Goal: Task Accomplishment & Management: Manage account settings

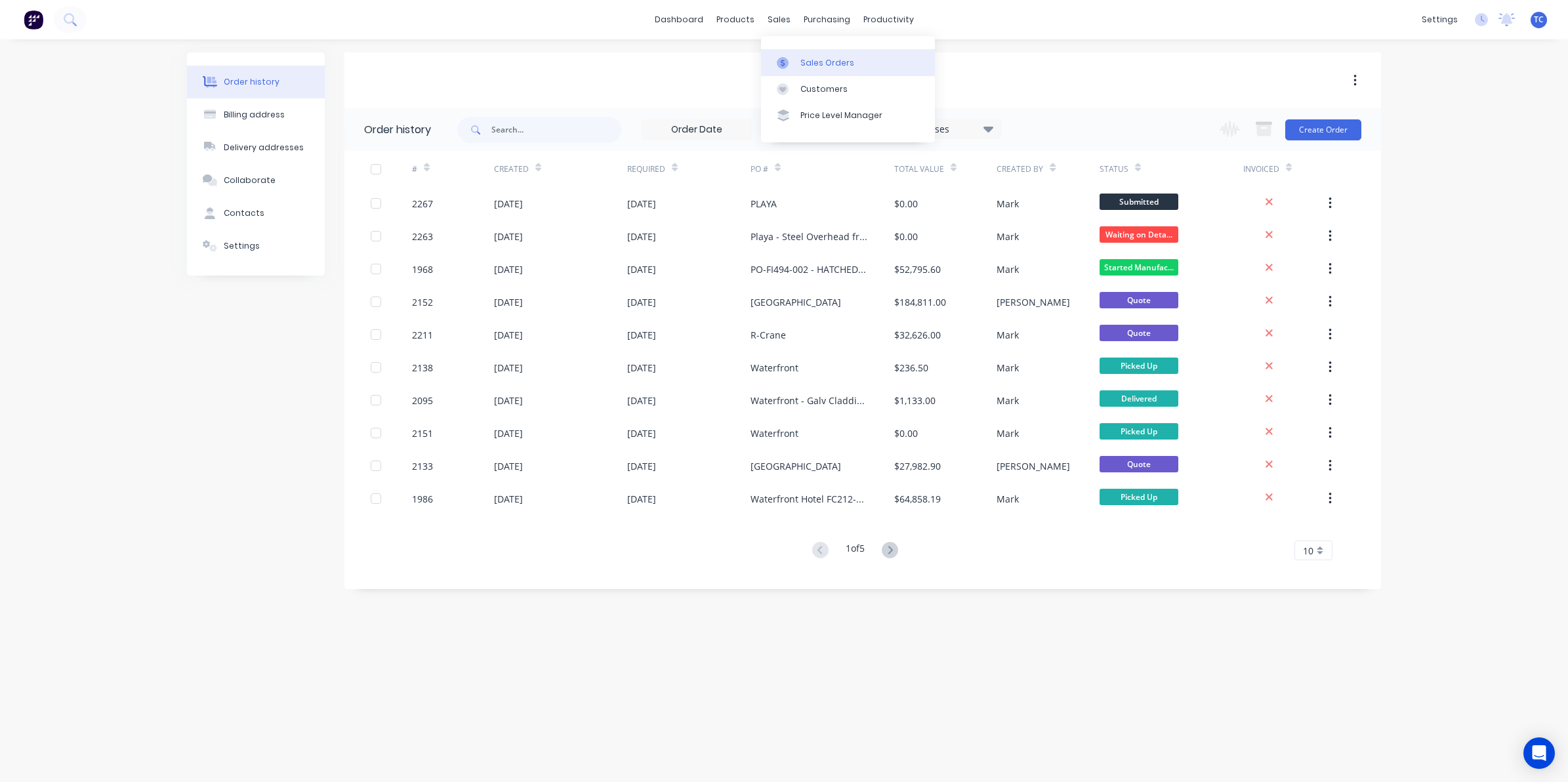
click at [815, 57] on div "Sales Orders" at bounding box center [827, 63] width 54 height 12
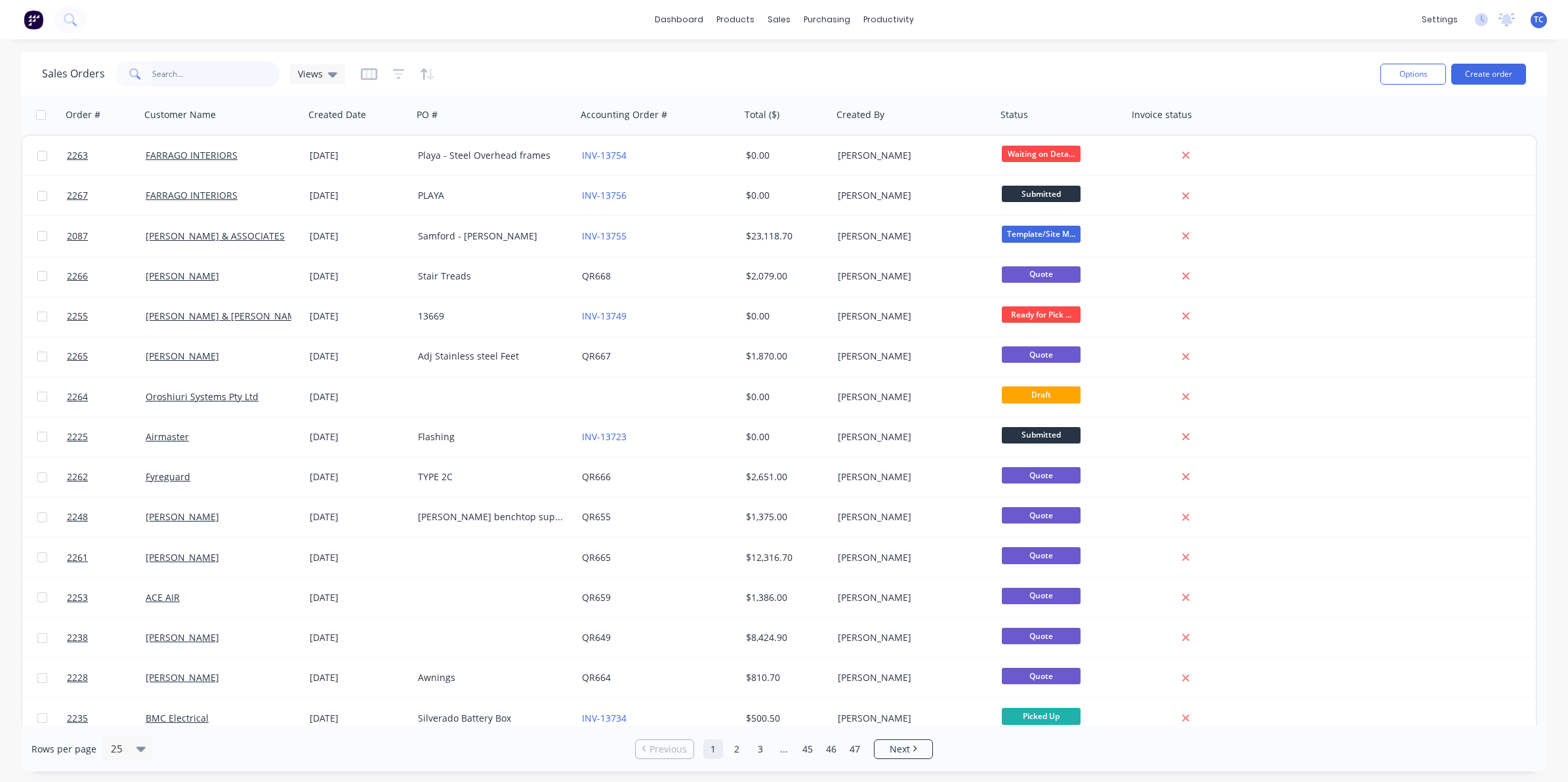
click at [170, 72] on input "text" at bounding box center [216, 74] width 128 height 27
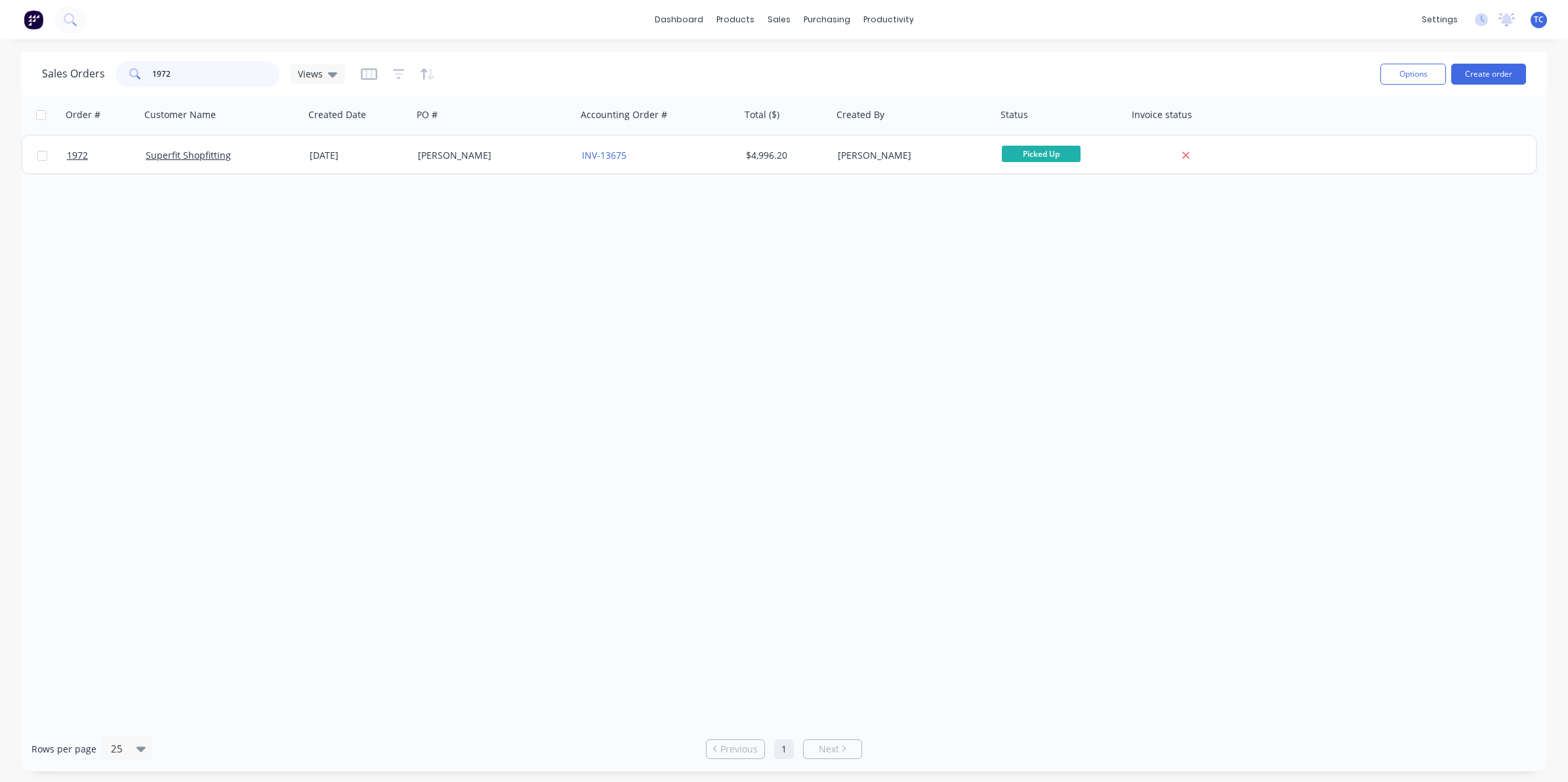
type input "1972"
drag, startPoint x: 175, startPoint y: 73, endPoint x: 147, endPoint y: 69, distance: 28.3
click at [147, 69] on div "1972" at bounding box center [198, 74] width 164 height 27
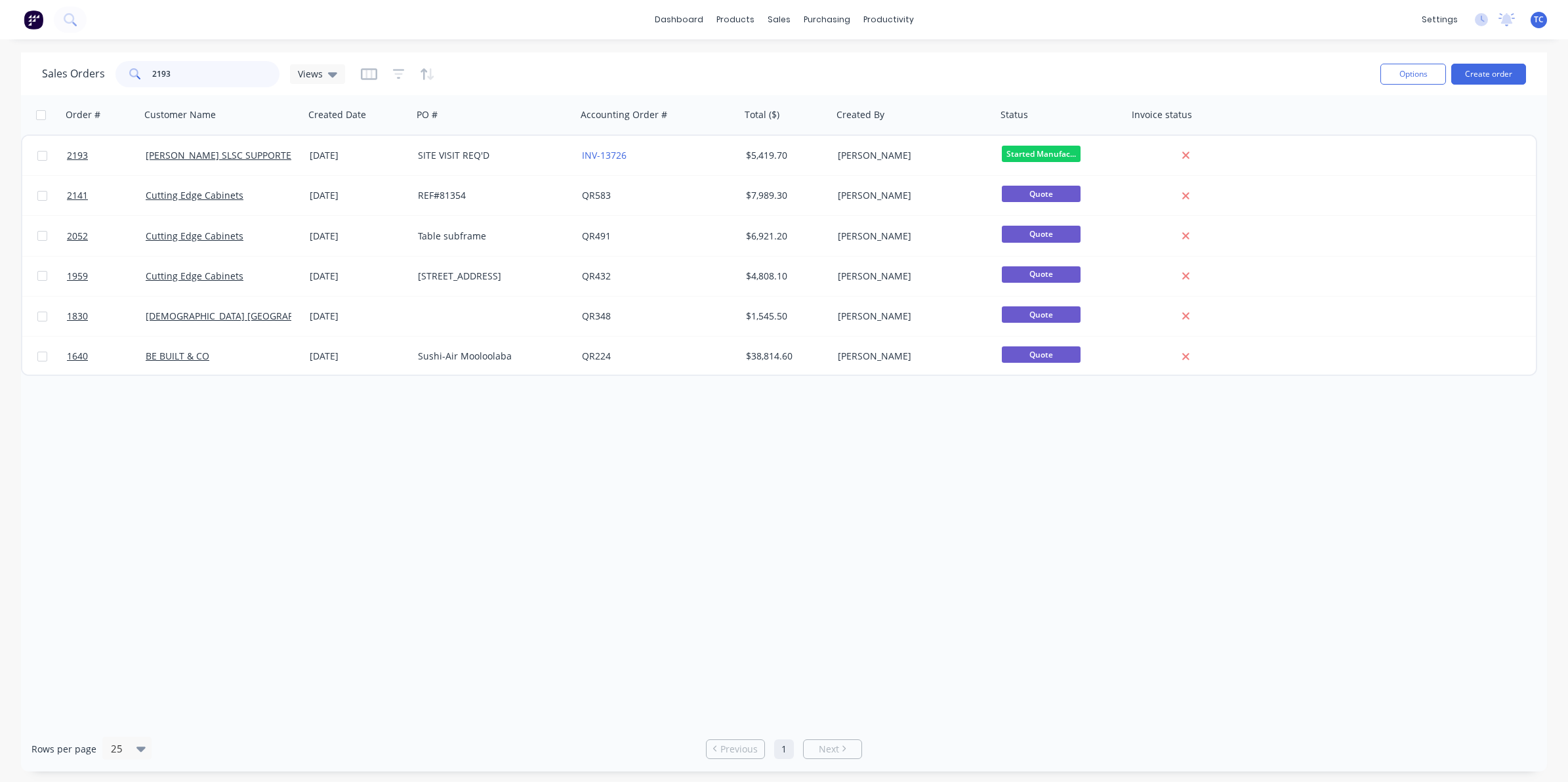
drag, startPoint x: 174, startPoint y: 72, endPoint x: 148, endPoint y: 74, distance: 26.1
click at [148, 74] on div "2193" at bounding box center [198, 74] width 164 height 27
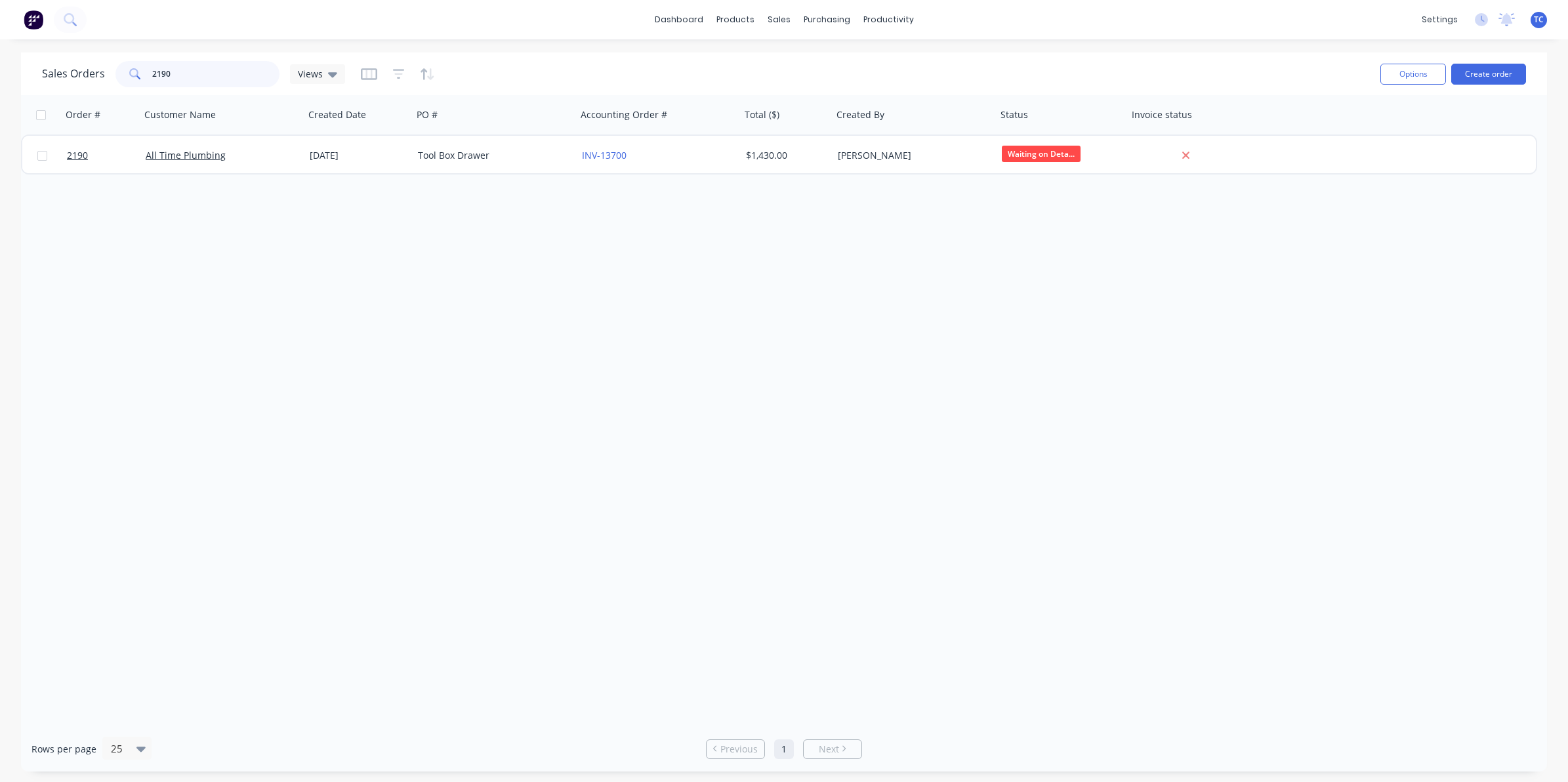
drag, startPoint x: 171, startPoint y: 73, endPoint x: 146, endPoint y: 71, distance: 25.1
click at [146, 71] on div "2190" at bounding box center [198, 74] width 164 height 27
drag, startPoint x: 164, startPoint y: 74, endPoint x: 147, endPoint y: 74, distance: 17.0
click at [147, 74] on div "2201" at bounding box center [198, 74] width 164 height 27
drag, startPoint x: 170, startPoint y: 76, endPoint x: 150, endPoint y: 73, distance: 20.2
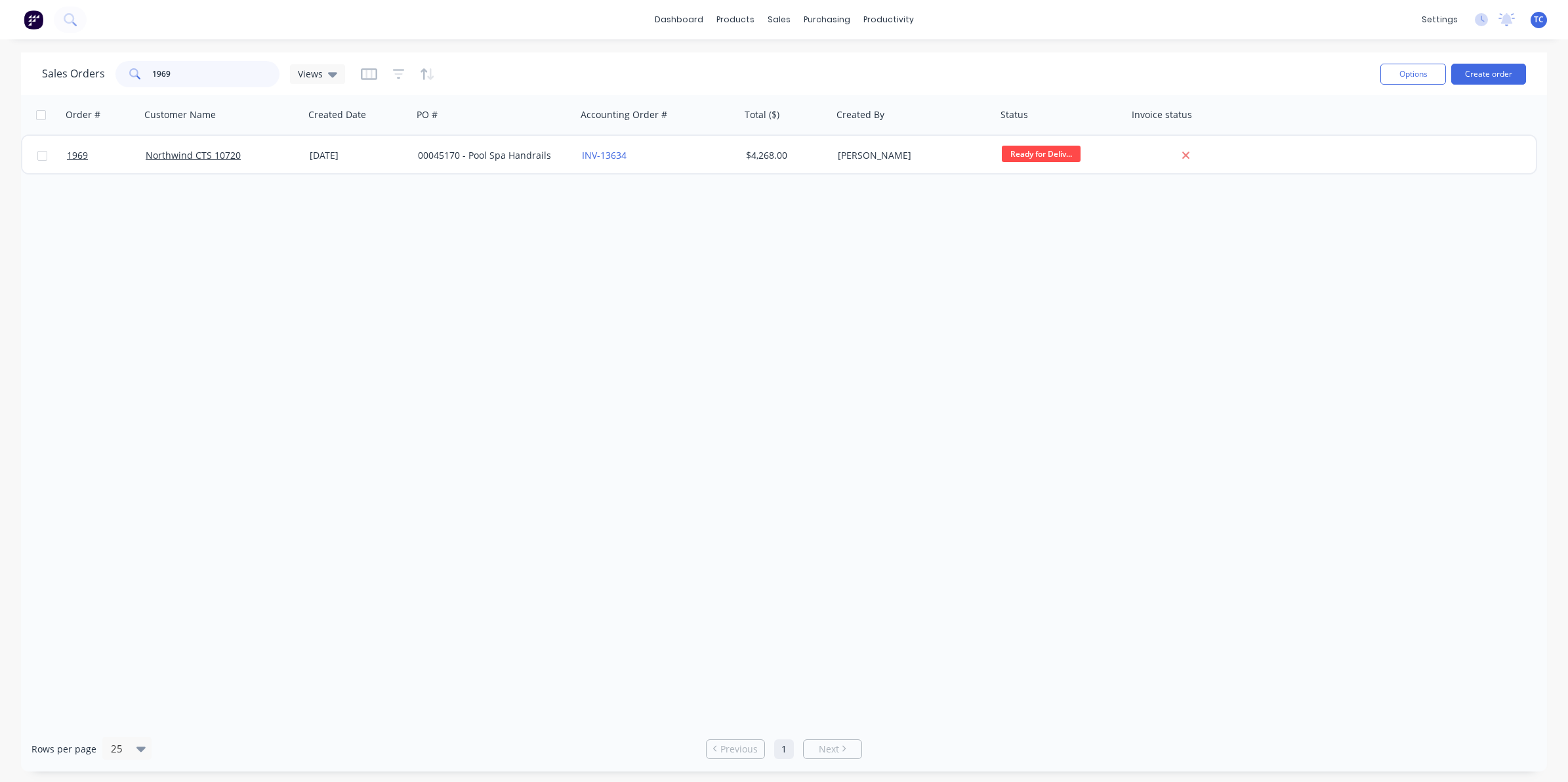
click at [150, 73] on div "1969" at bounding box center [198, 74] width 164 height 27
drag, startPoint x: 171, startPoint y: 72, endPoint x: 146, endPoint y: 70, distance: 25.1
click at [146, 72] on div "2101" at bounding box center [198, 74] width 164 height 27
drag, startPoint x: 175, startPoint y: 75, endPoint x: 142, endPoint y: 73, distance: 33.1
click at [142, 73] on div "2226" at bounding box center [198, 74] width 164 height 27
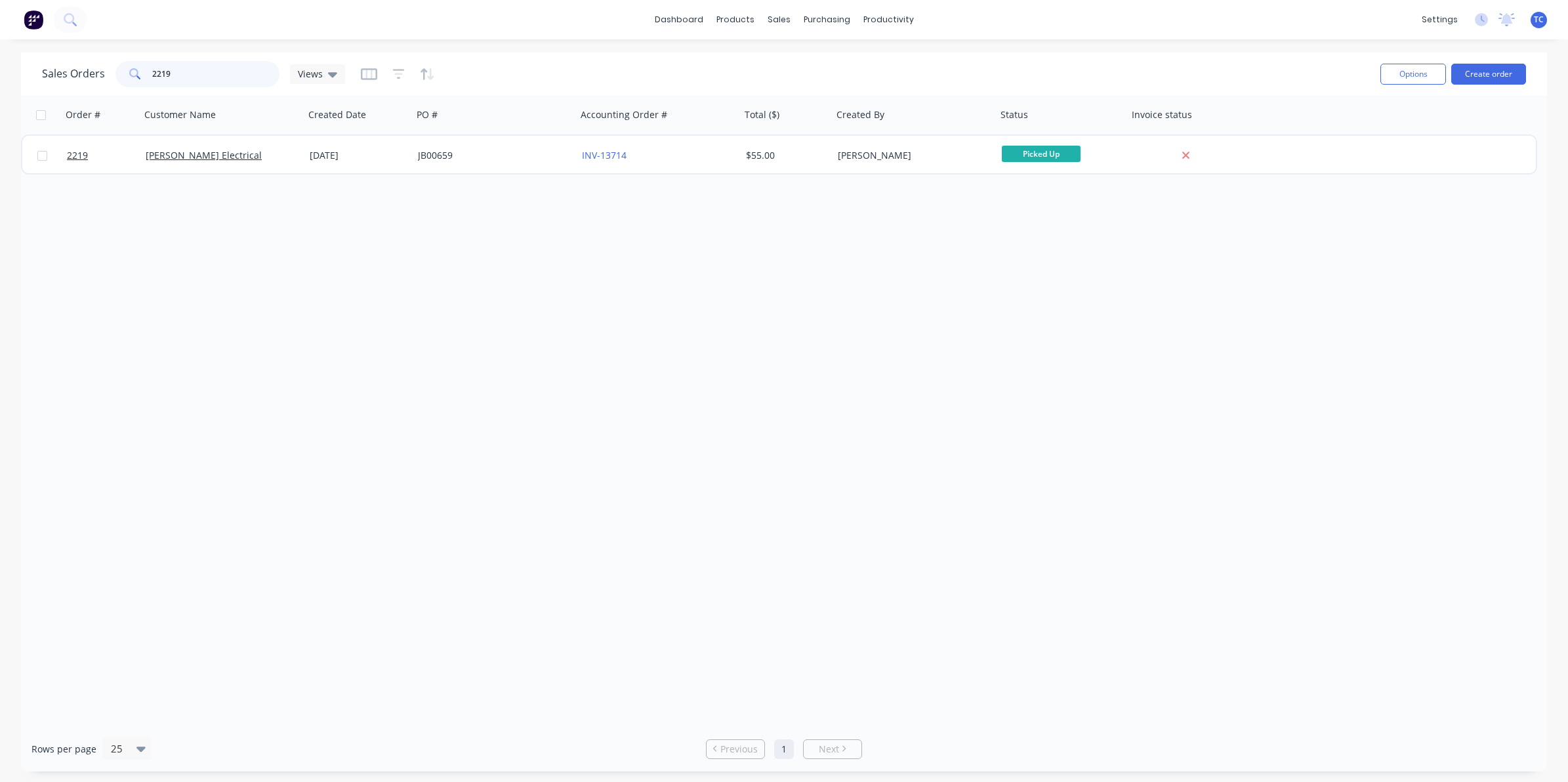
drag, startPoint x: 174, startPoint y: 73, endPoint x: 151, endPoint y: 71, distance: 23.1
click at [152, 71] on input "2219" at bounding box center [216, 74] width 128 height 27
drag, startPoint x: 168, startPoint y: 71, endPoint x: 149, endPoint y: 69, distance: 19.1
click at [149, 69] on div "2014" at bounding box center [198, 74] width 164 height 27
drag, startPoint x: 176, startPoint y: 69, endPoint x: 147, endPoint y: 72, distance: 29.2
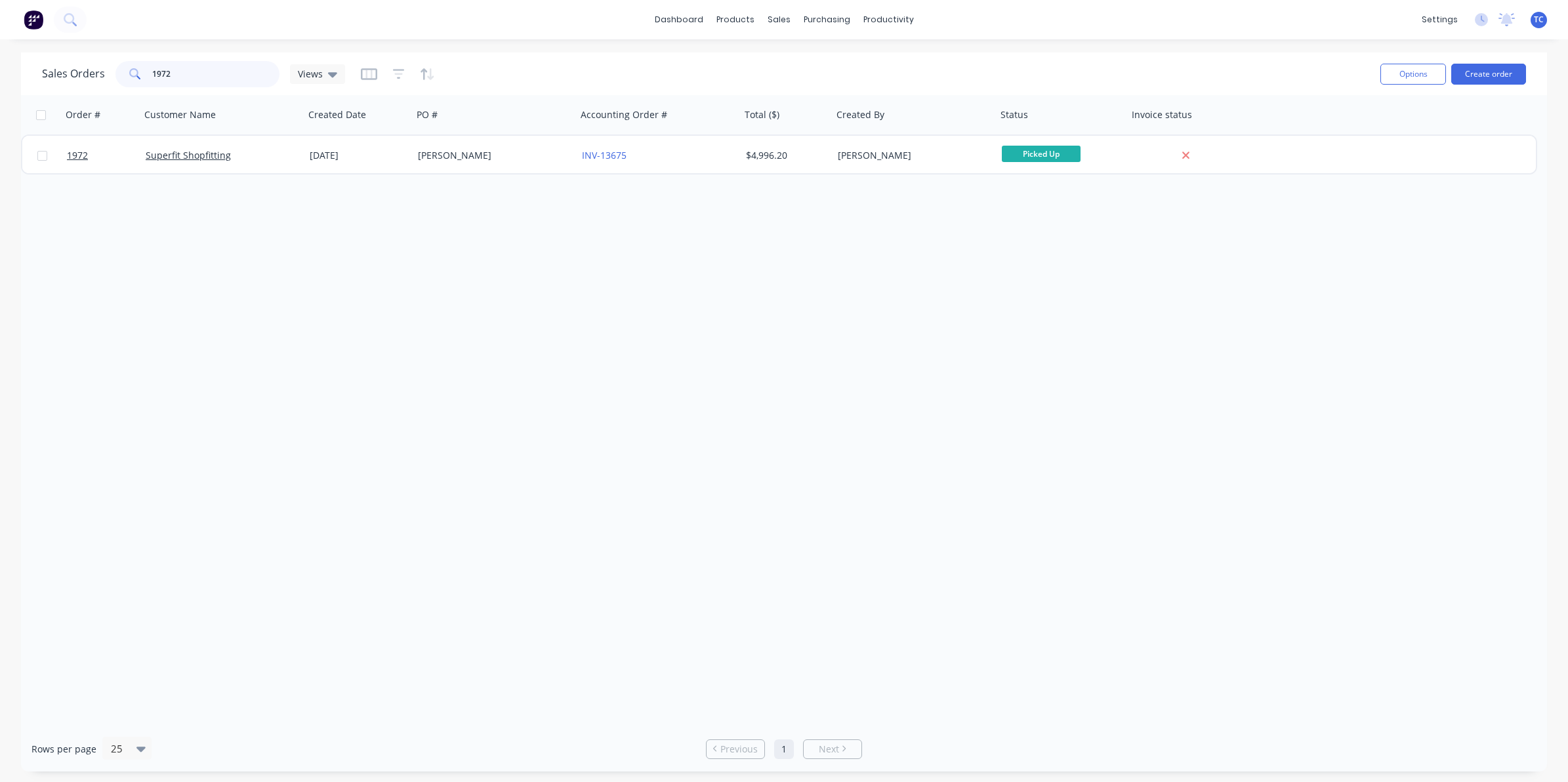
click at [147, 72] on div "1972" at bounding box center [198, 74] width 164 height 27
drag, startPoint x: 174, startPoint y: 72, endPoint x: 142, endPoint y: 73, distance: 32.0
click at [142, 73] on div "2210" at bounding box center [198, 74] width 164 height 27
drag, startPoint x: 170, startPoint y: 70, endPoint x: 146, endPoint y: 68, distance: 24.1
click at [146, 68] on div "1962" at bounding box center [198, 74] width 164 height 27
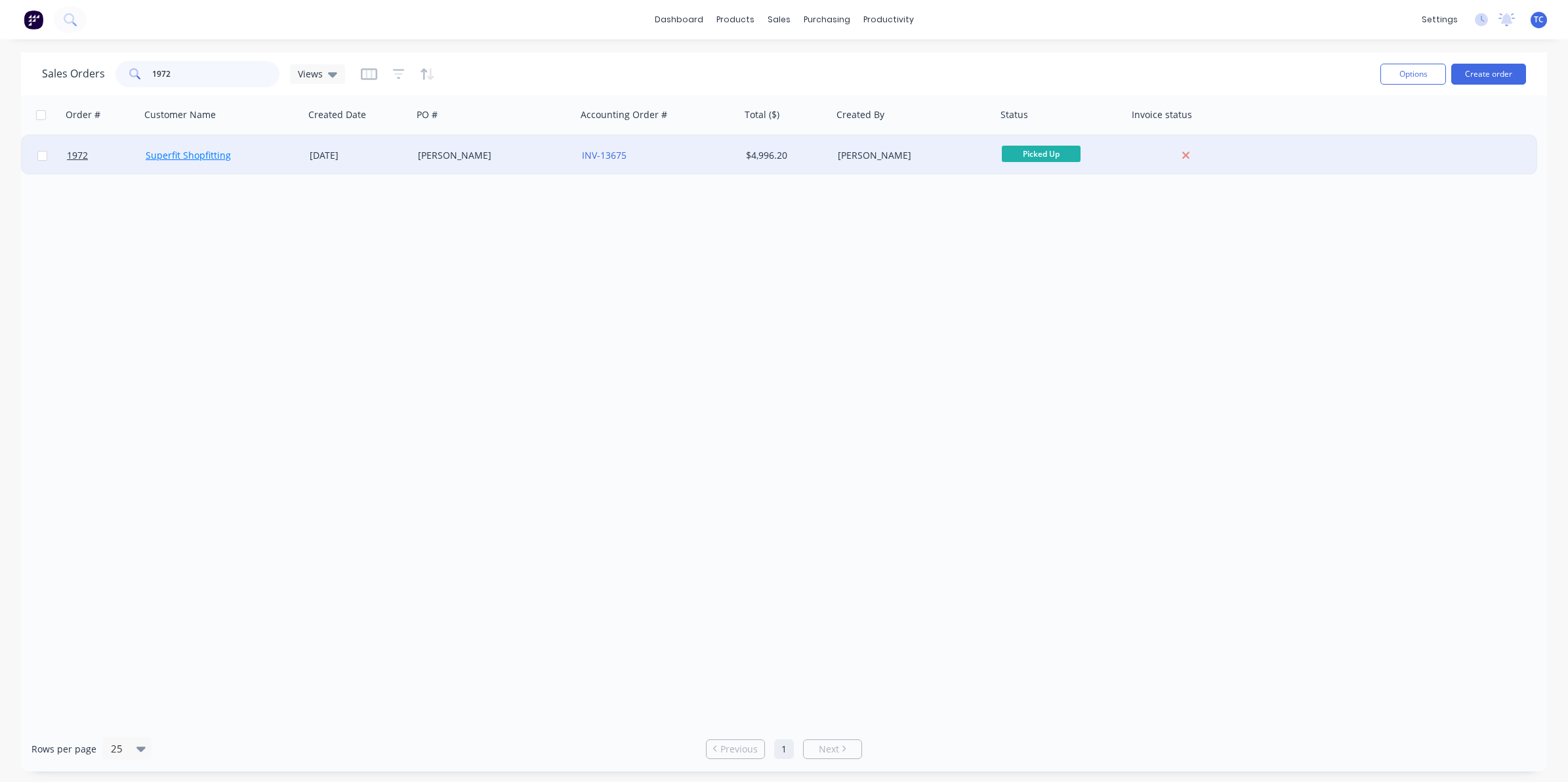
type input "1972"
click at [198, 156] on link "Superfit Shopfitting" at bounding box center [189, 155] width 86 height 13
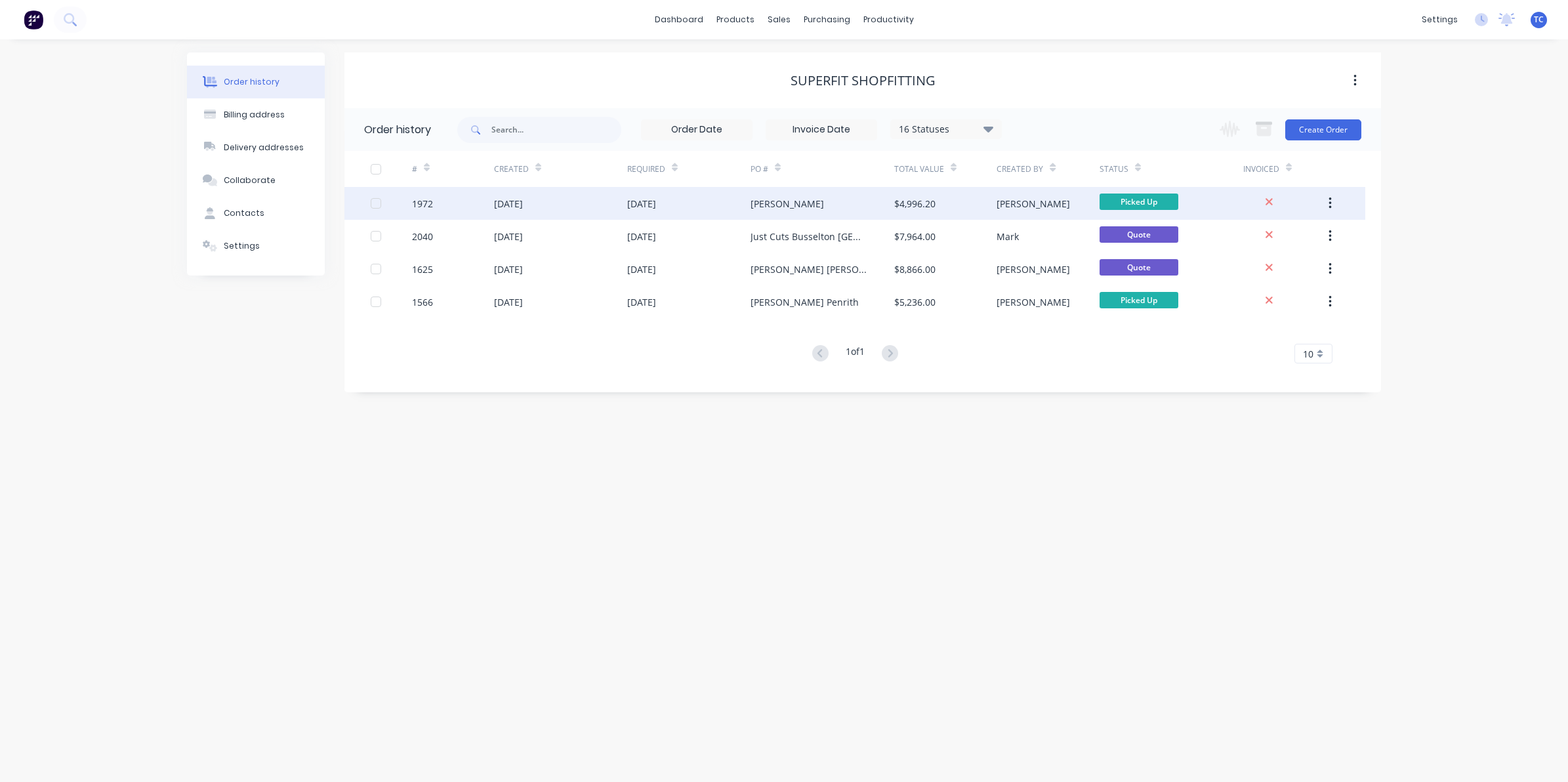
click at [523, 200] on div "06 Aug 2025" at bounding box center [508, 203] width 29 height 14
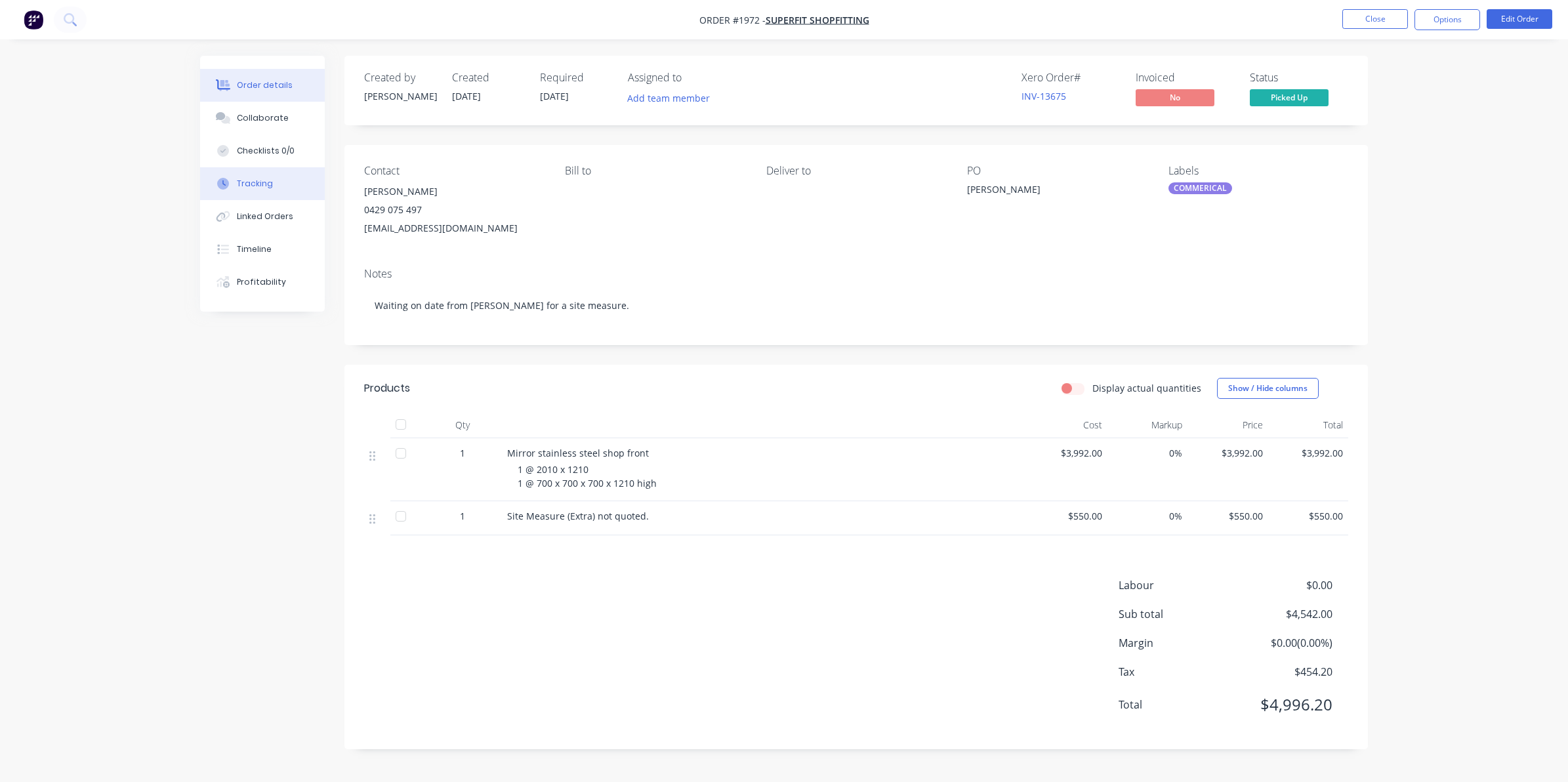
click at [253, 184] on div "Tracking" at bounding box center [254, 184] width 36 height 12
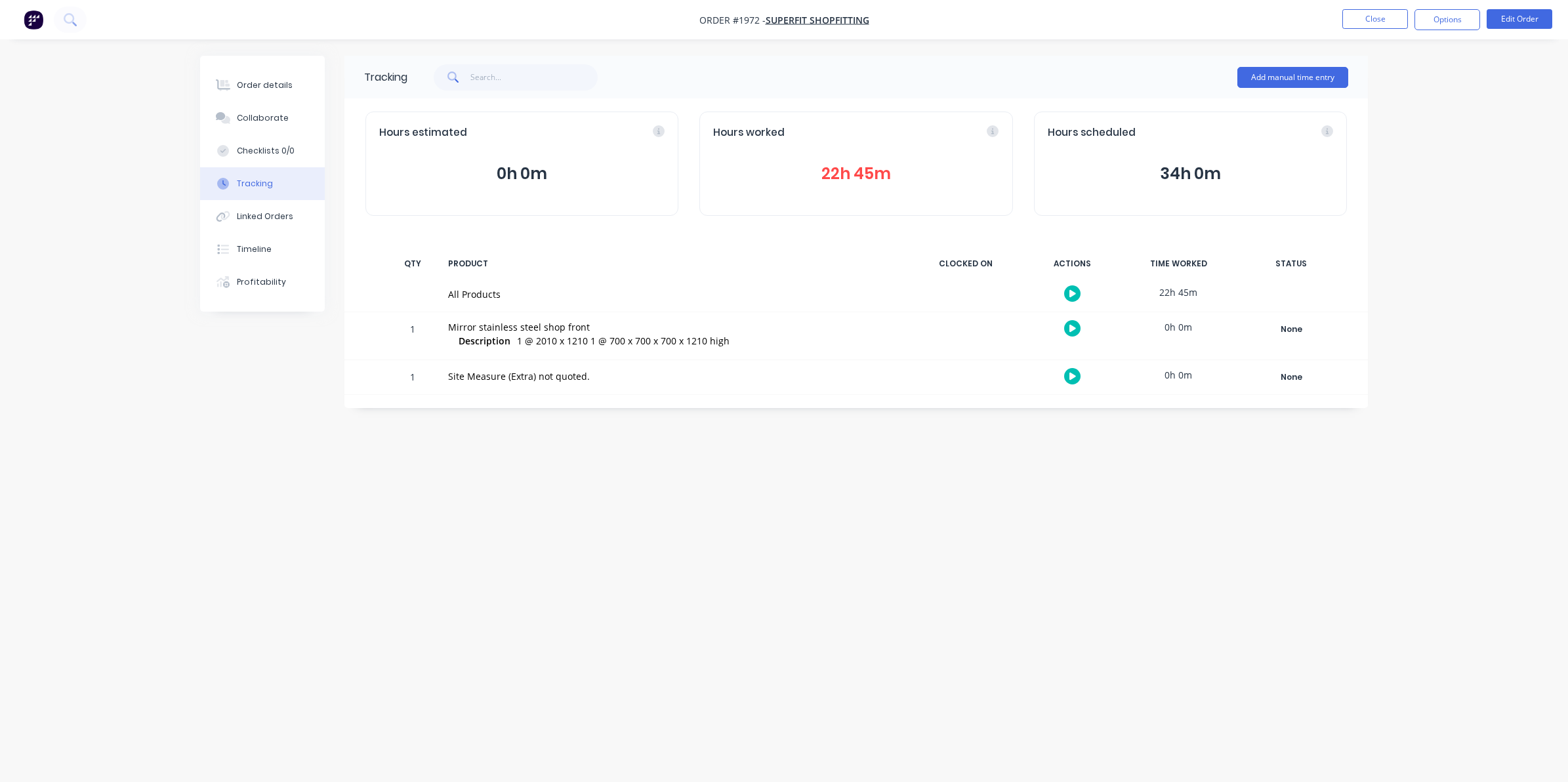
click at [842, 171] on button "22h 45m" at bounding box center [855, 174] width 285 height 25
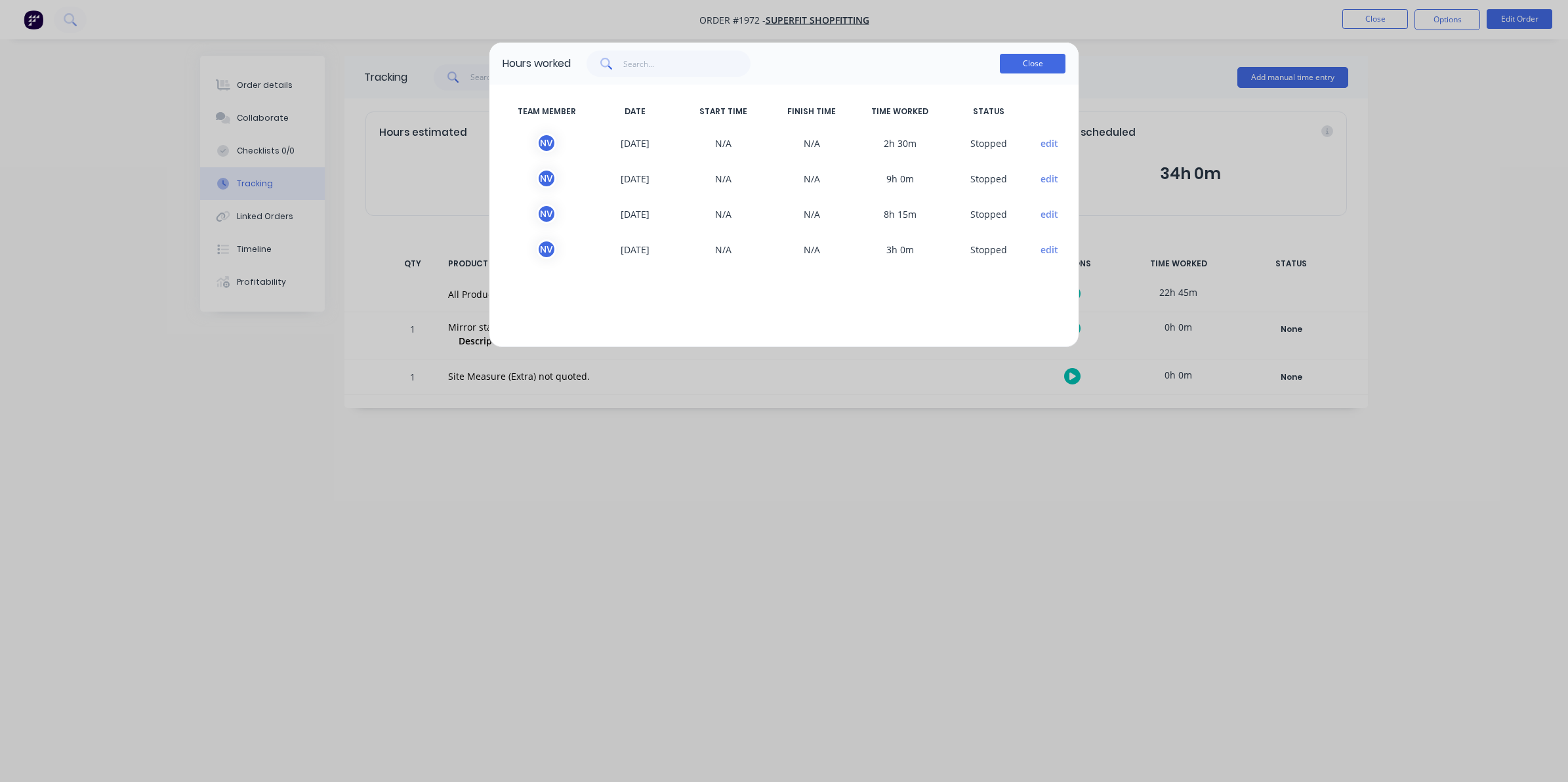
click at [1027, 63] on button "Close" at bounding box center [1032, 63] width 66 height 20
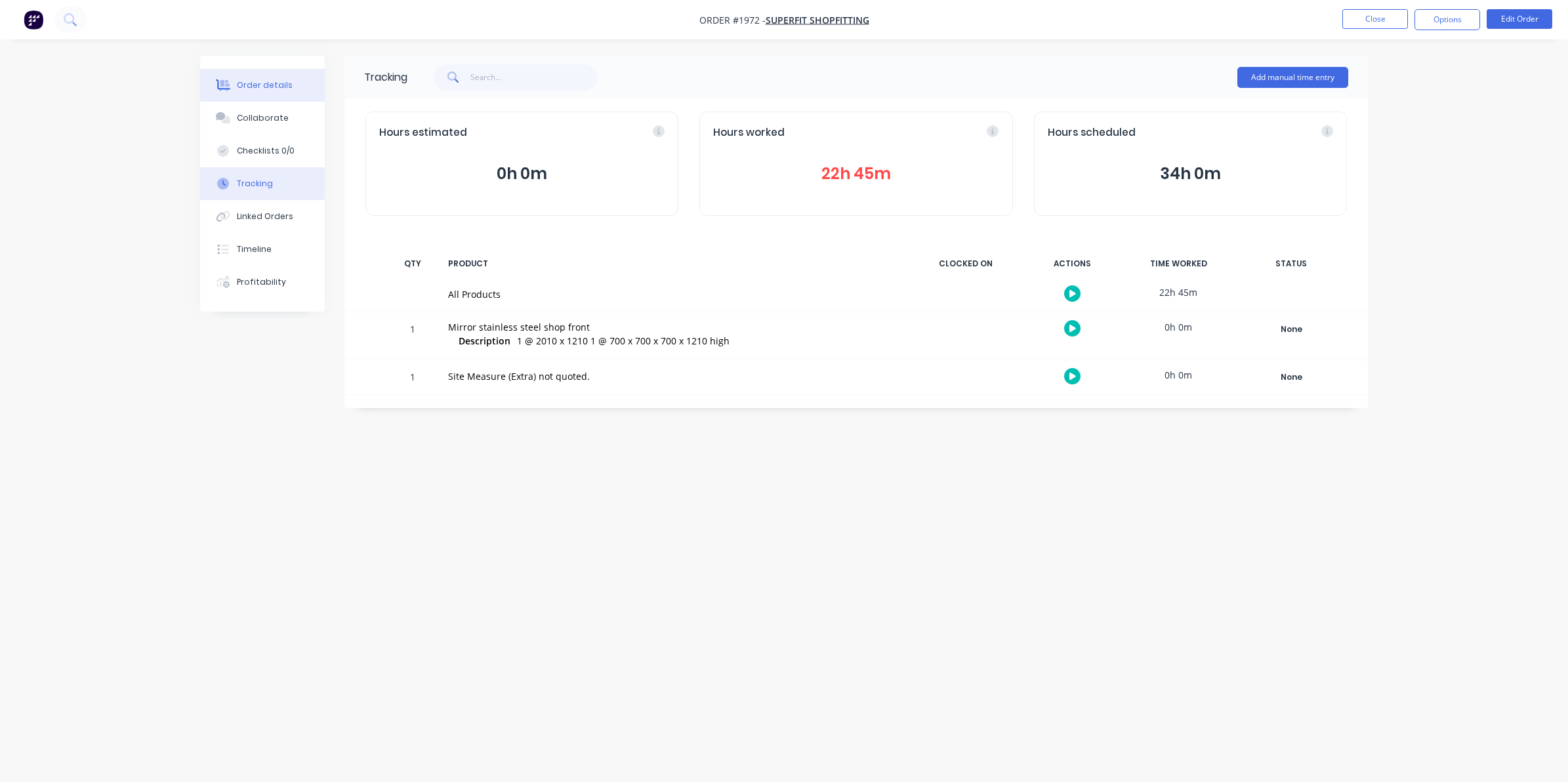
click at [272, 80] on button "Order details" at bounding box center [262, 85] width 125 height 33
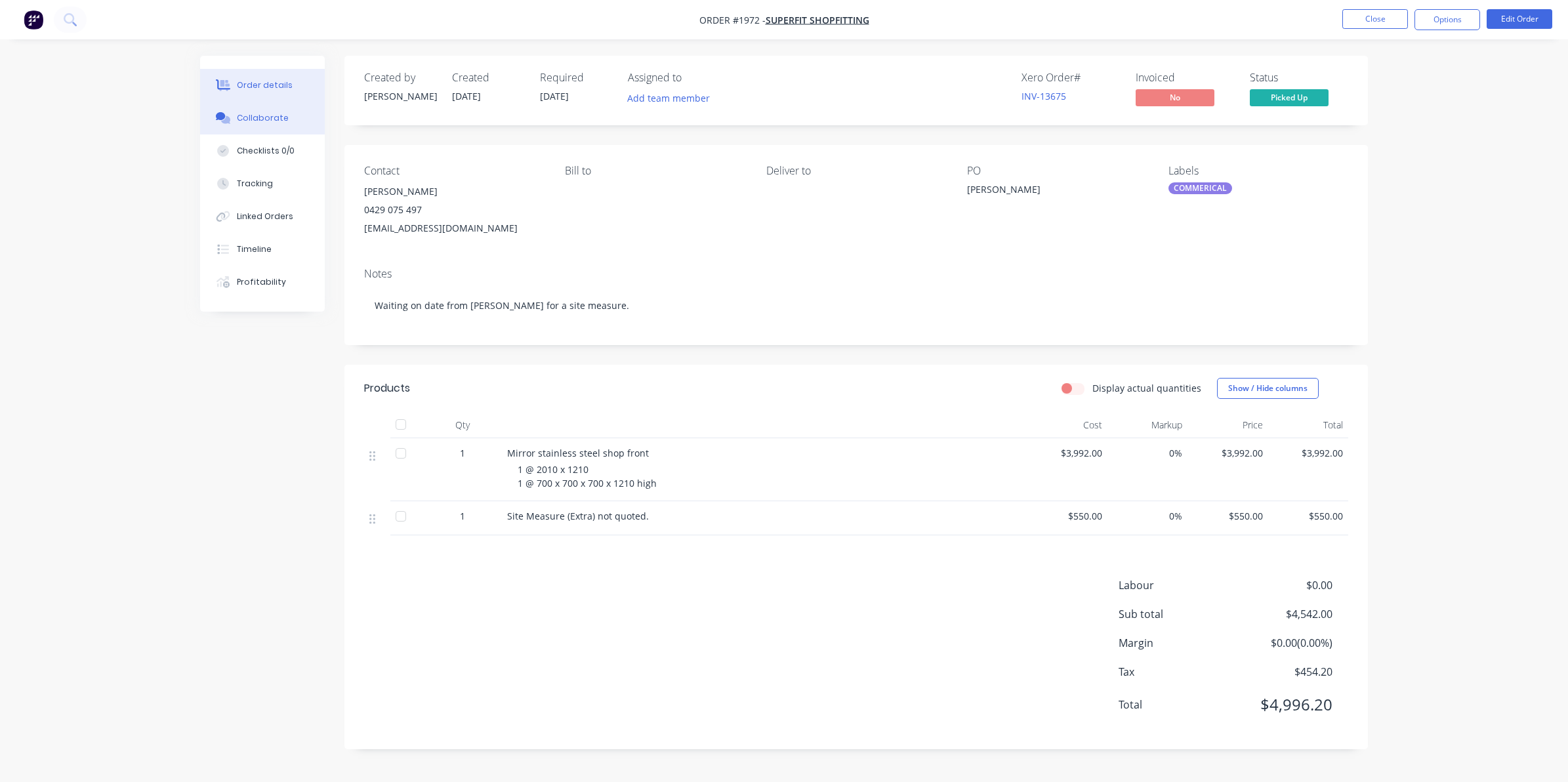
click at [270, 118] on div "Collaborate" at bounding box center [262, 118] width 52 height 12
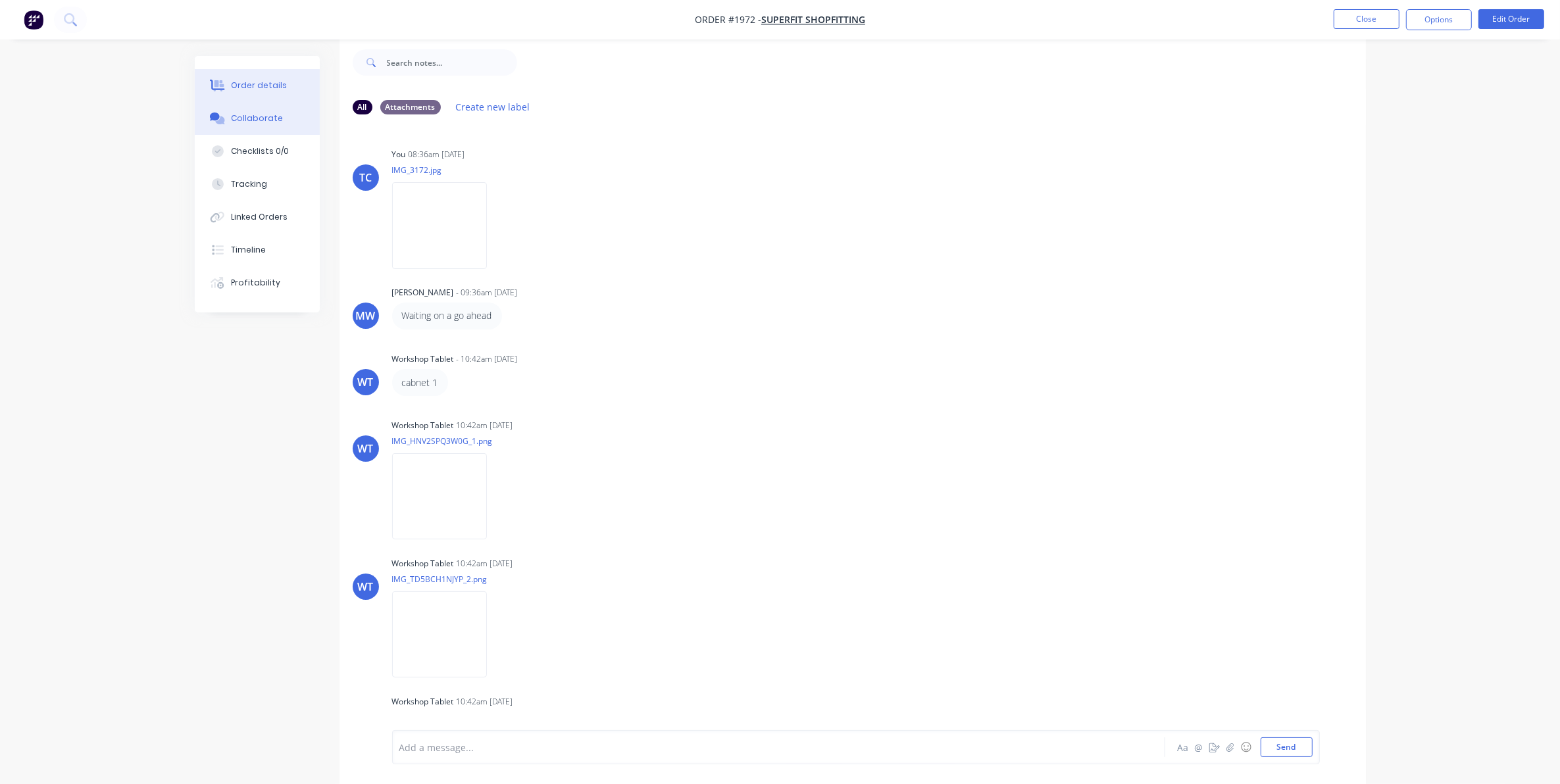
click at [266, 84] on div "Order details" at bounding box center [259, 86] width 56 height 12
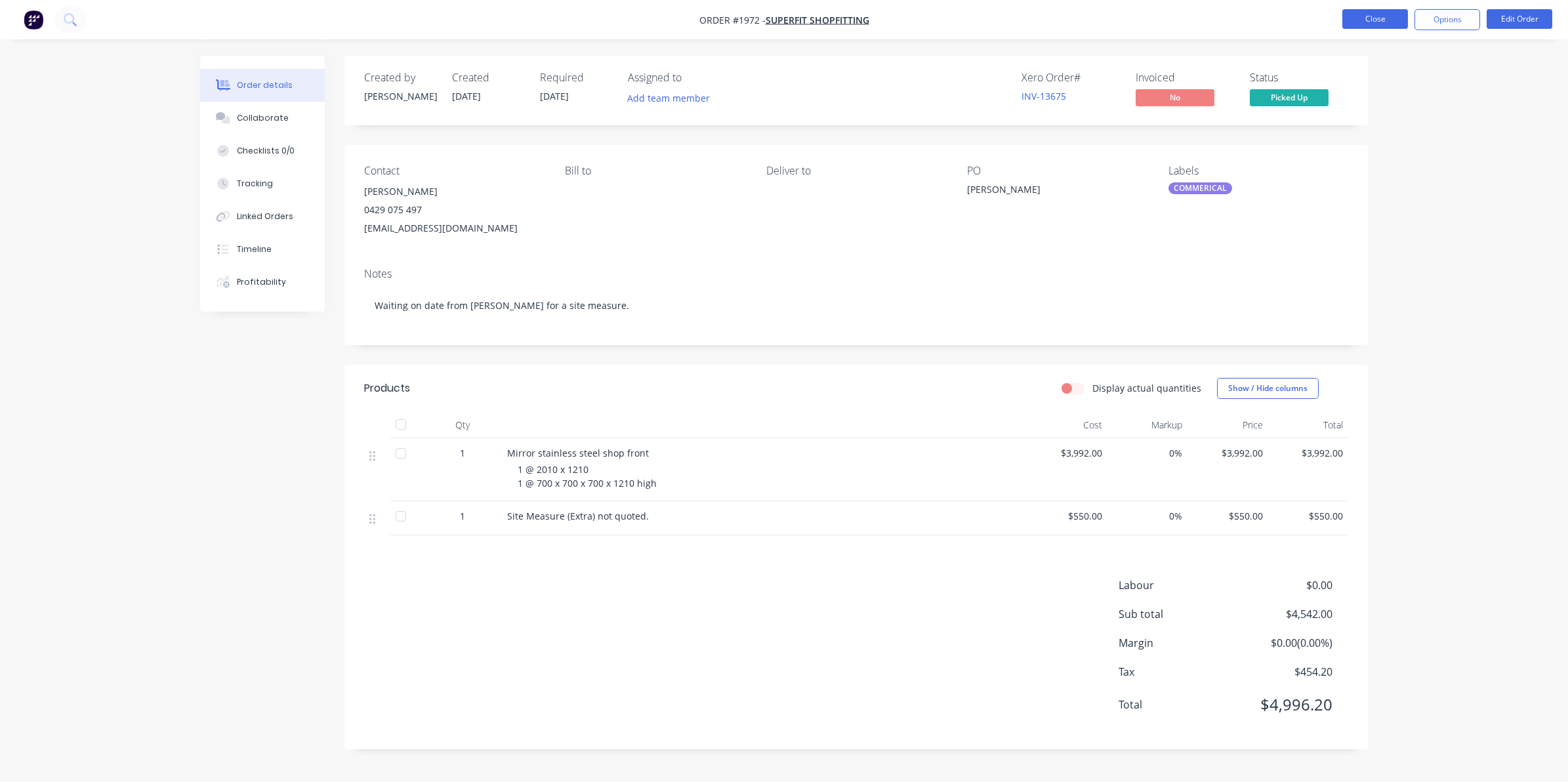
click at [1373, 17] on button "Close" at bounding box center [1375, 18] width 66 height 20
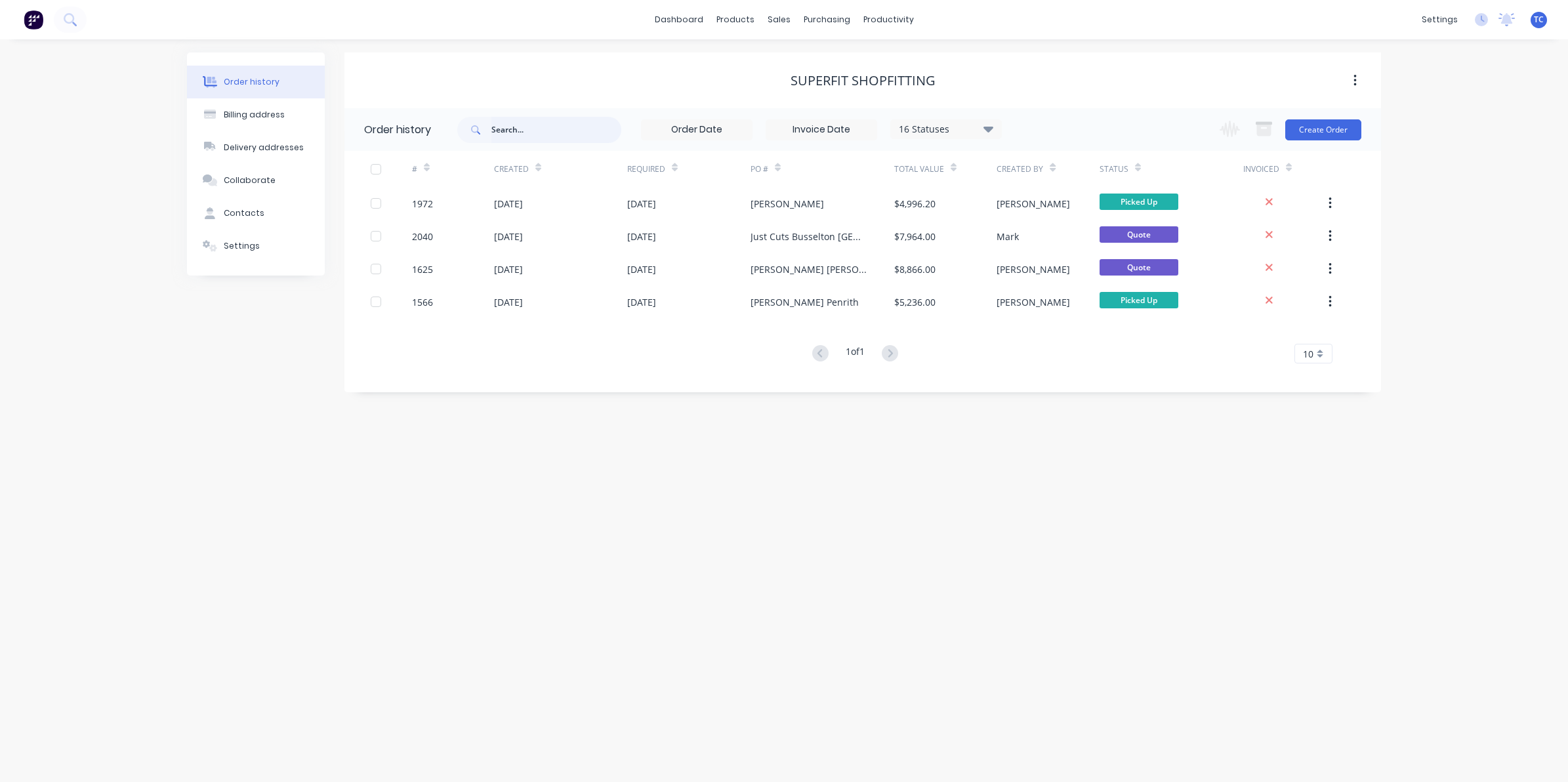
click at [514, 128] on input "text" at bounding box center [557, 130] width 130 height 27
type input "2196"
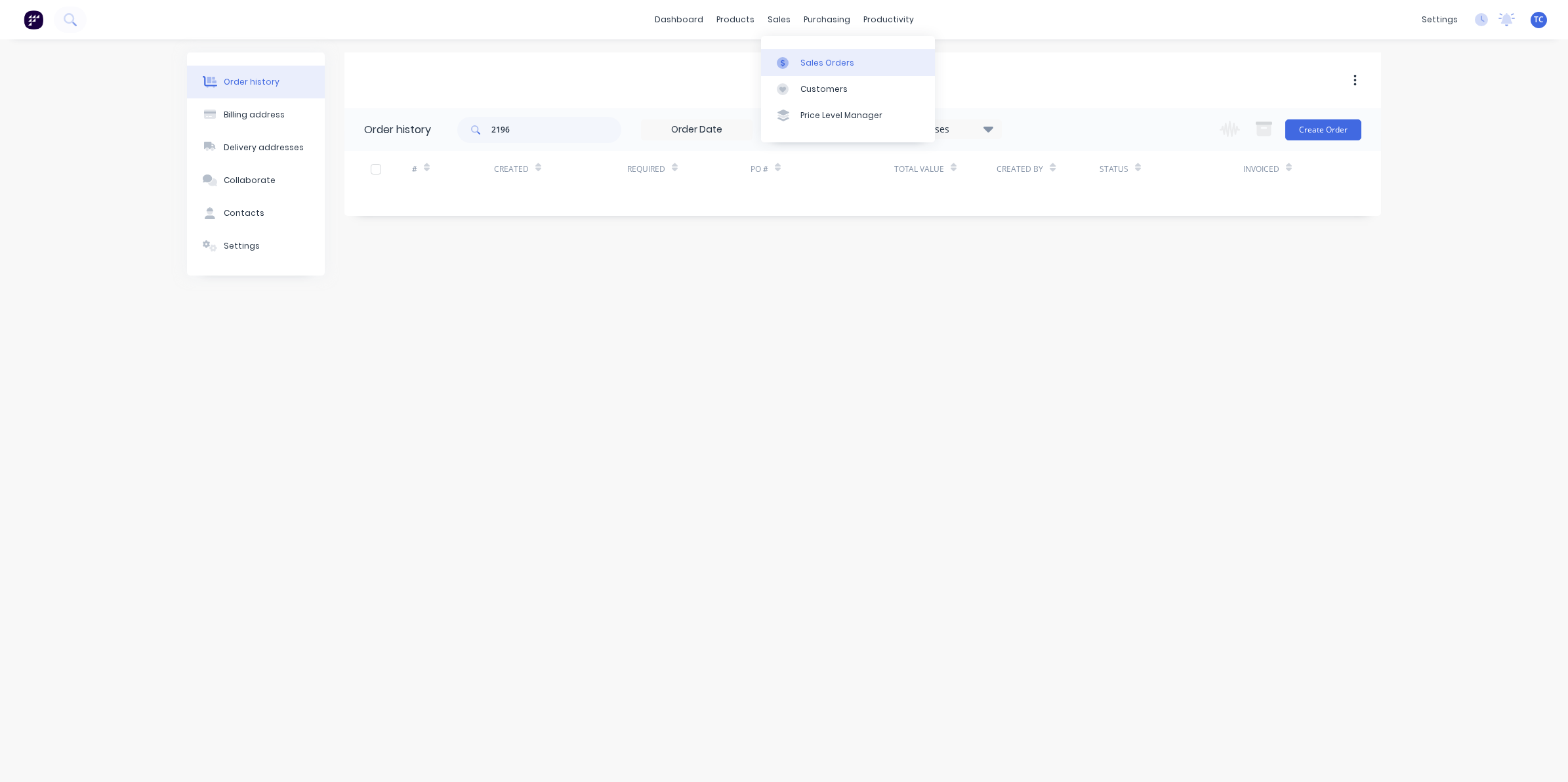
click at [812, 57] on div "Sales Orders" at bounding box center [827, 63] width 54 height 12
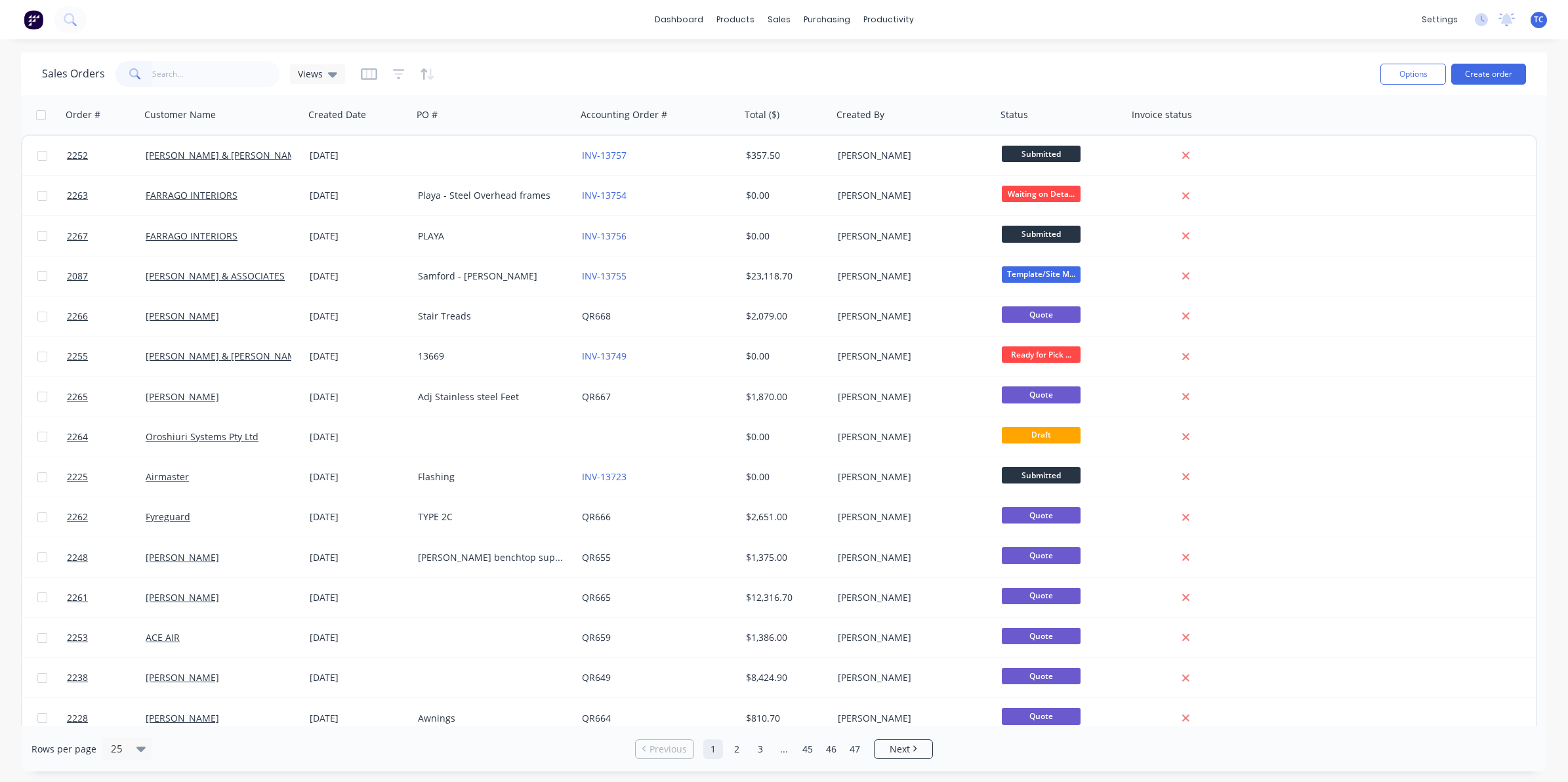
click at [170, 73] on input "text" at bounding box center [216, 74] width 128 height 27
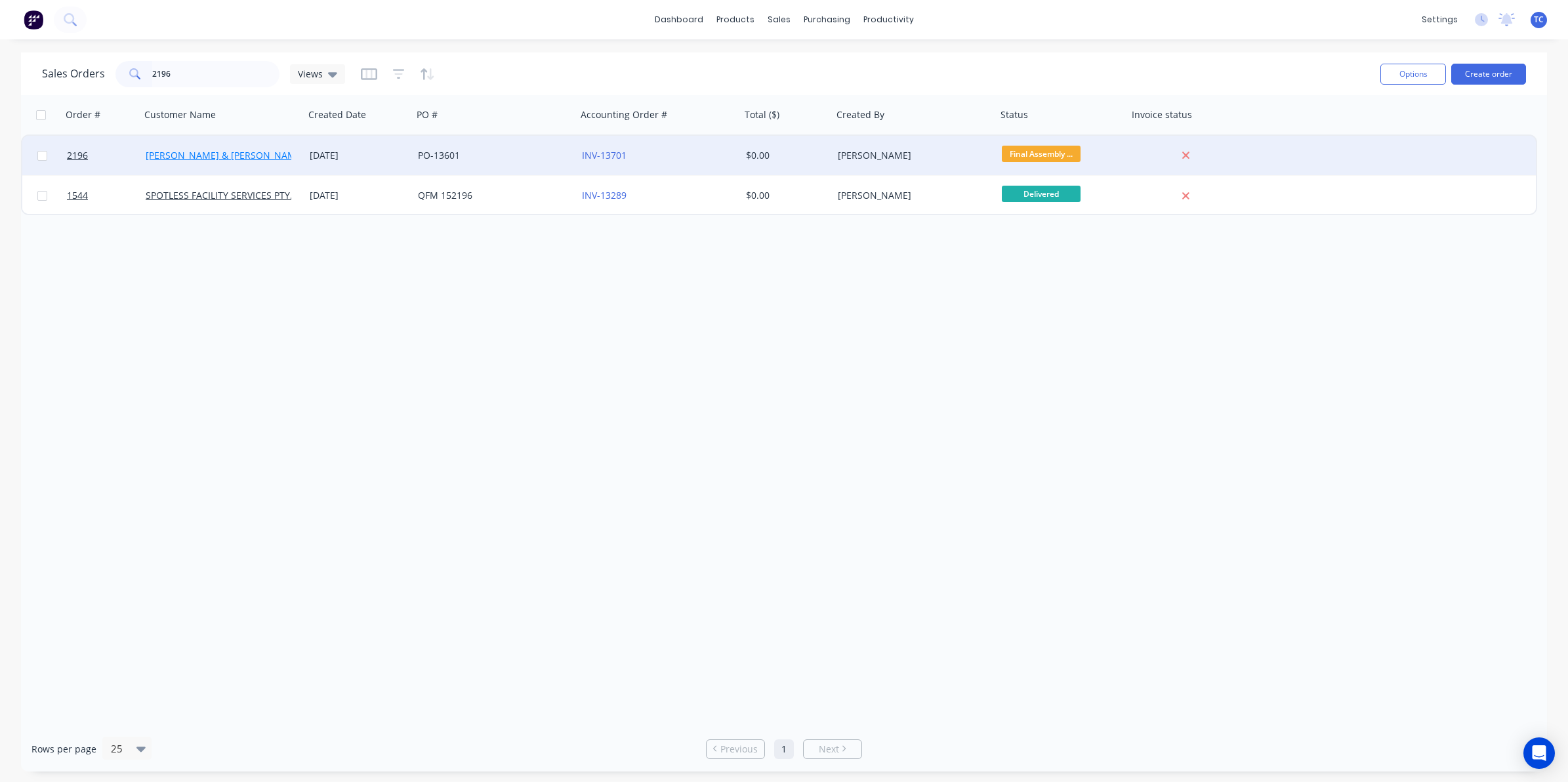
type input "2196"
click at [189, 156] on link "[PERSON_NAME] & [PERSON_NAME] Electrical" at bounding box center [246, 155] width 201 height 13
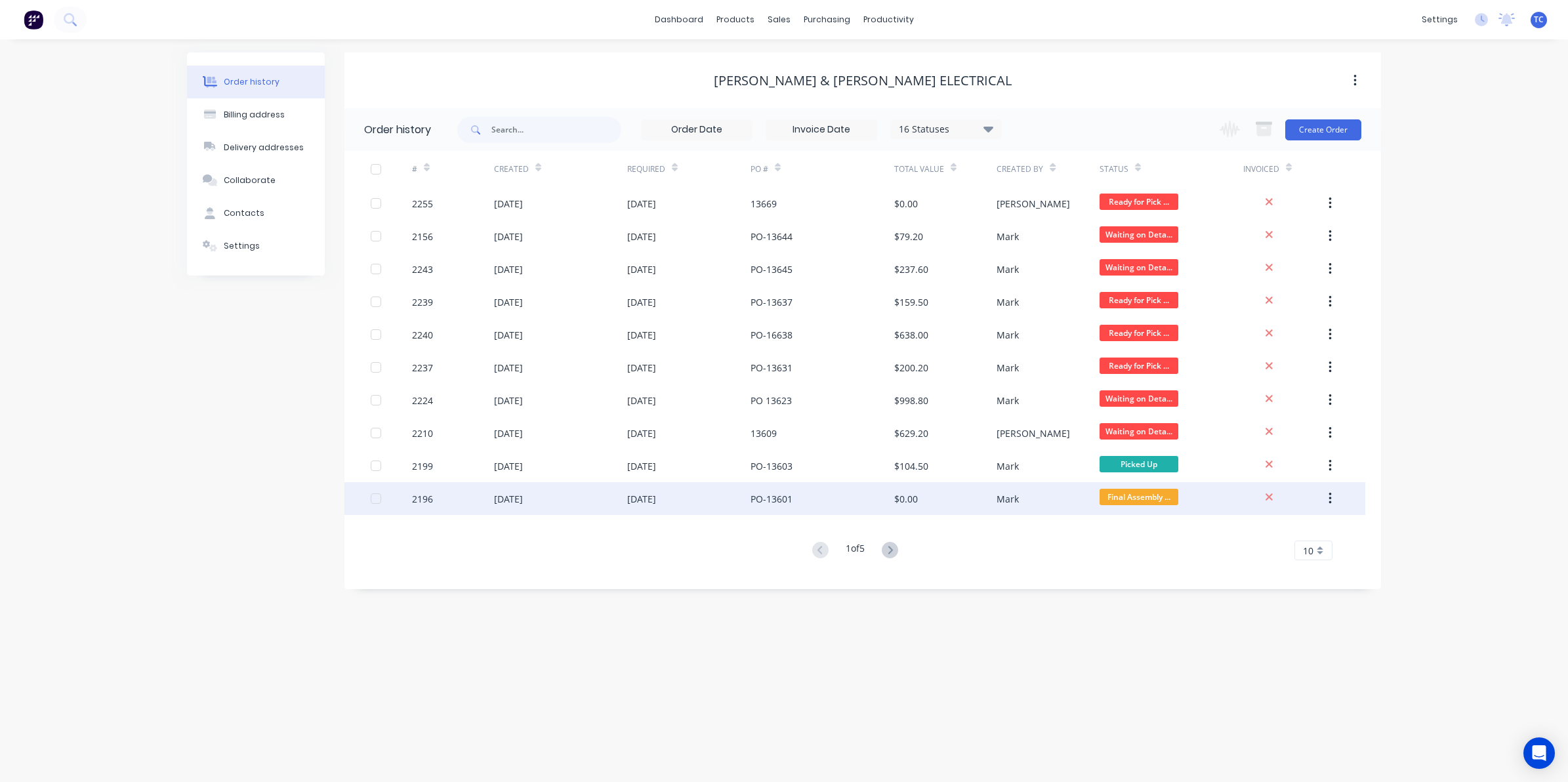
click at [522, 499] on div "18 Aug 2025" at bounding box center [508, 499] width 29 height 14
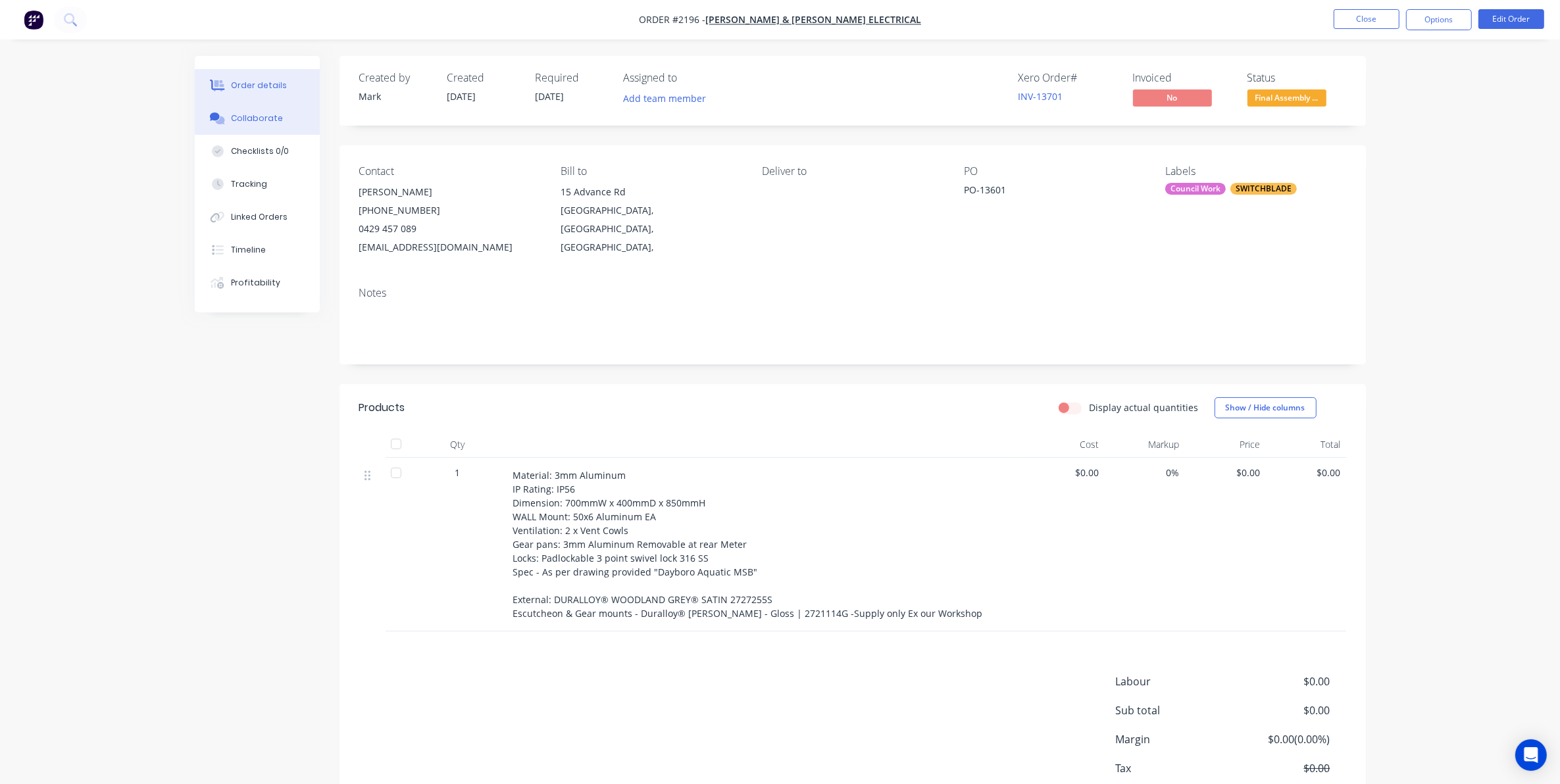
click at [263, 115] on div "Collaborate" at bounding box center [257, 118] width 52 height 12
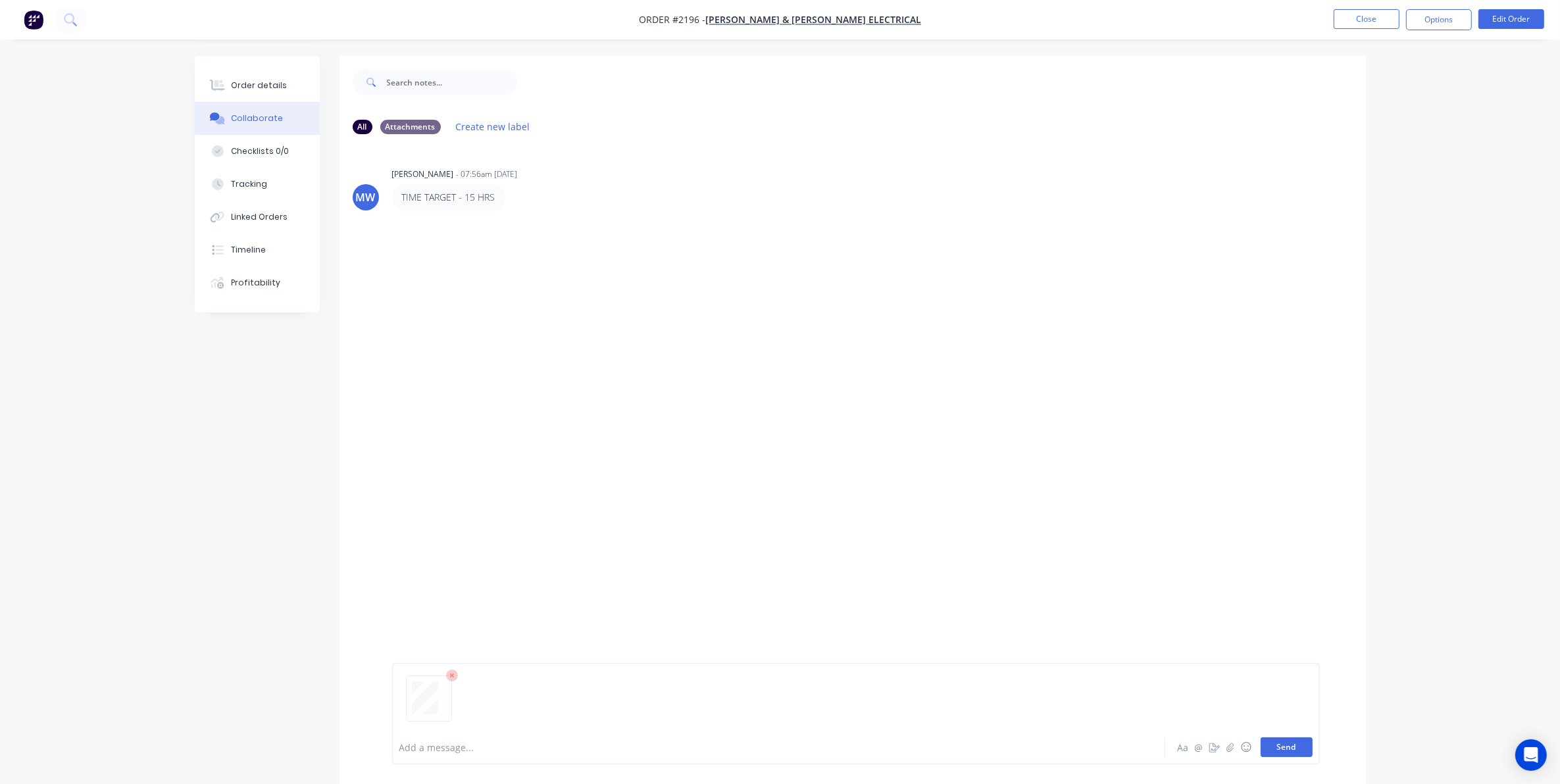
click at [1280, 745] on button "Send" at bounding box center [1286, 747] width 52 height 20
click at [261, 83] on div "Order details" at bounding box center [259, 86] width 56 height 12
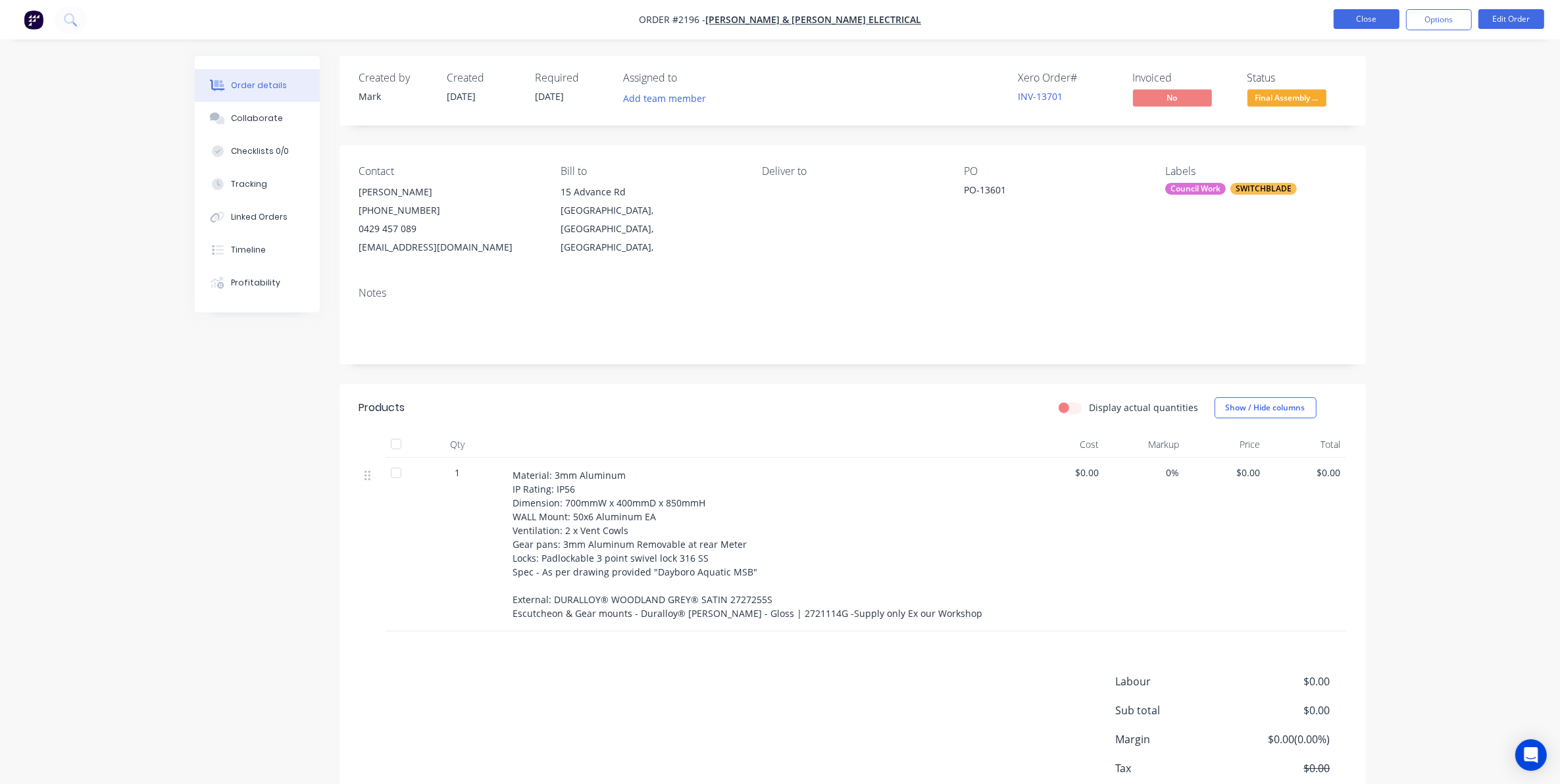
click at [1351, 18] on button "Close" at bounding box center [1366, 18] width 66 height 20
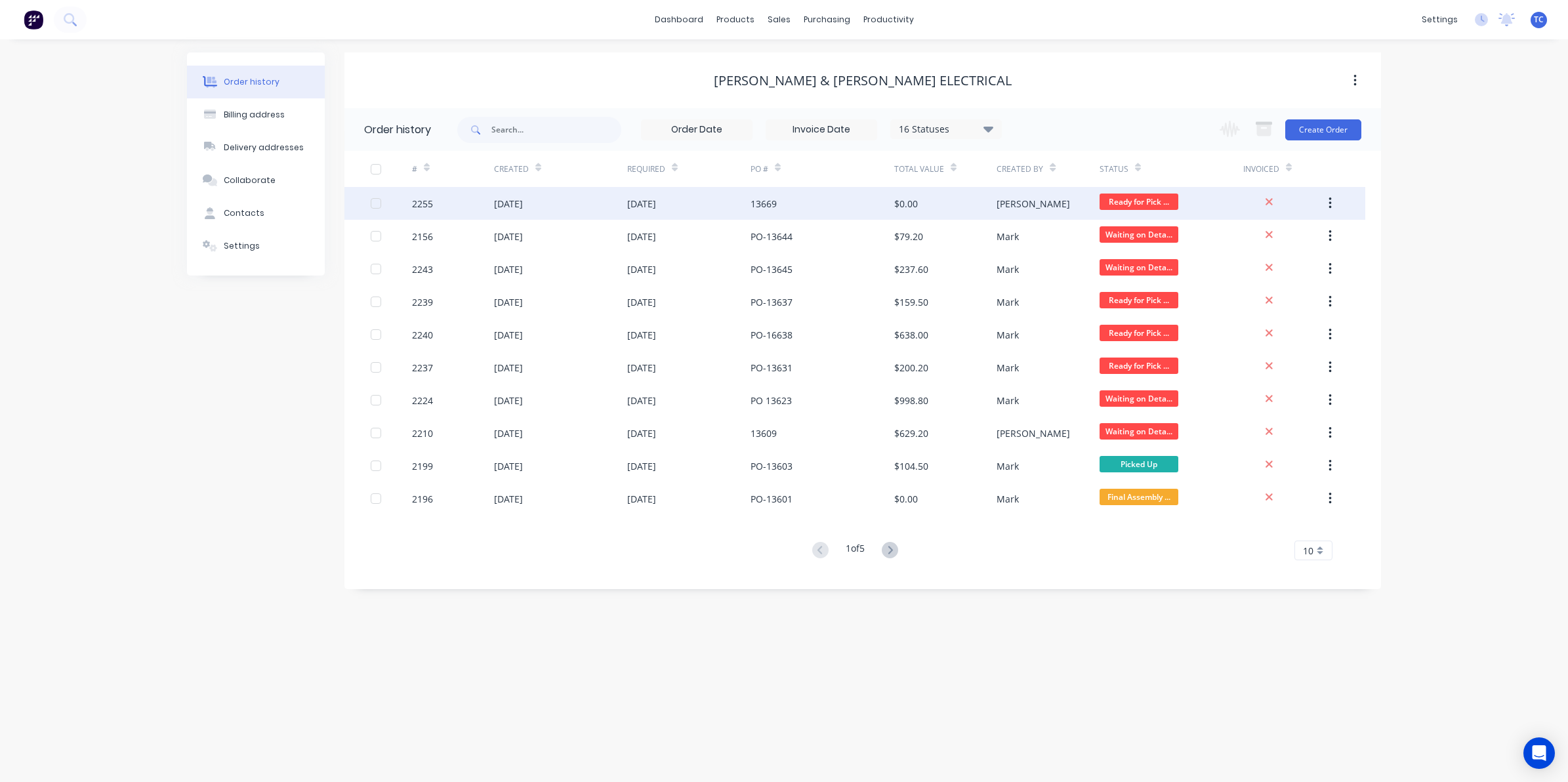
click at [523, 199] on div "[DATE]" at bounding box center [508, 203] width 29 height 14
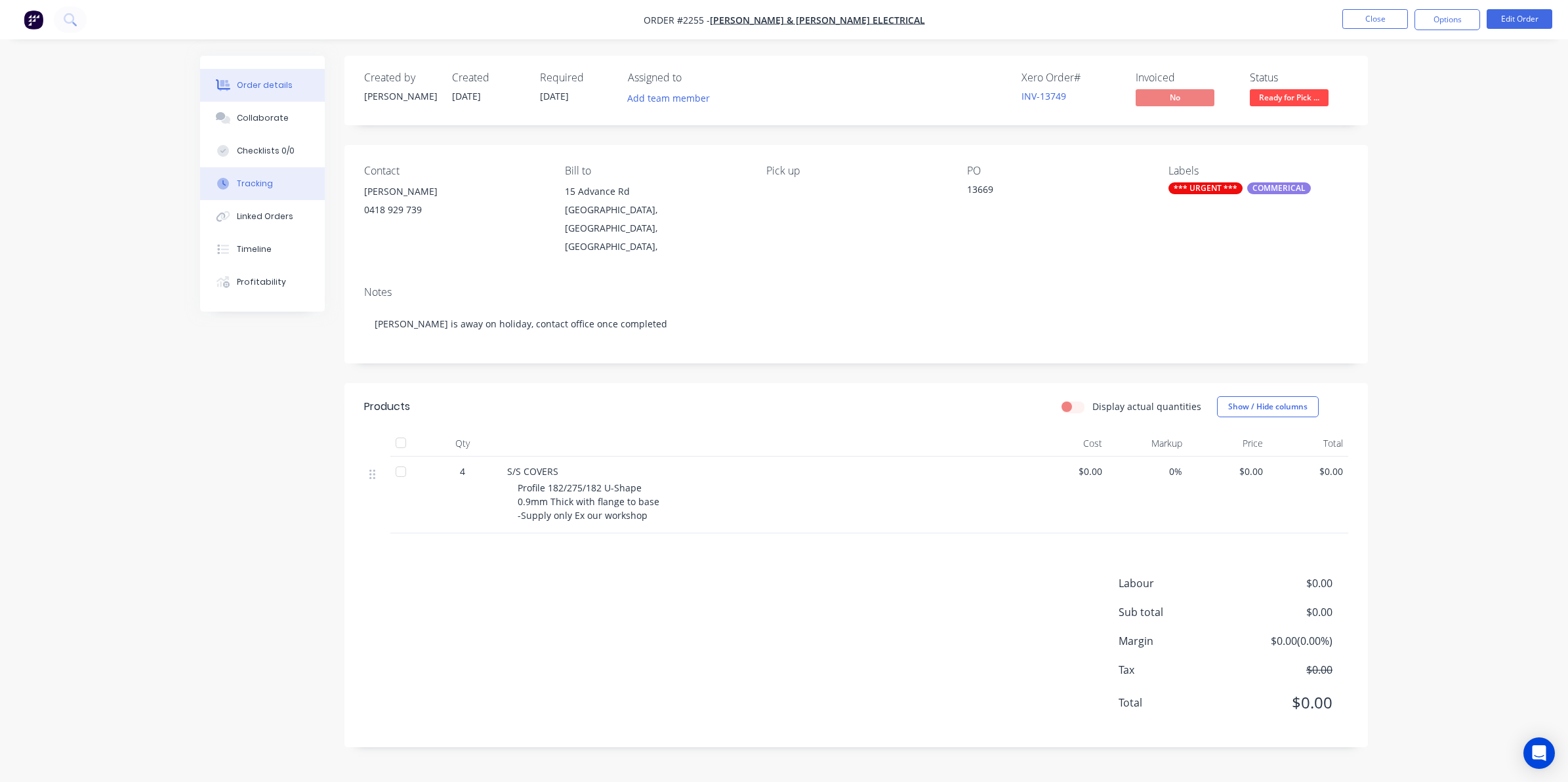
click at [257, 178] on div "Tracking" at bounding box center [254, 184] width 36 height 12
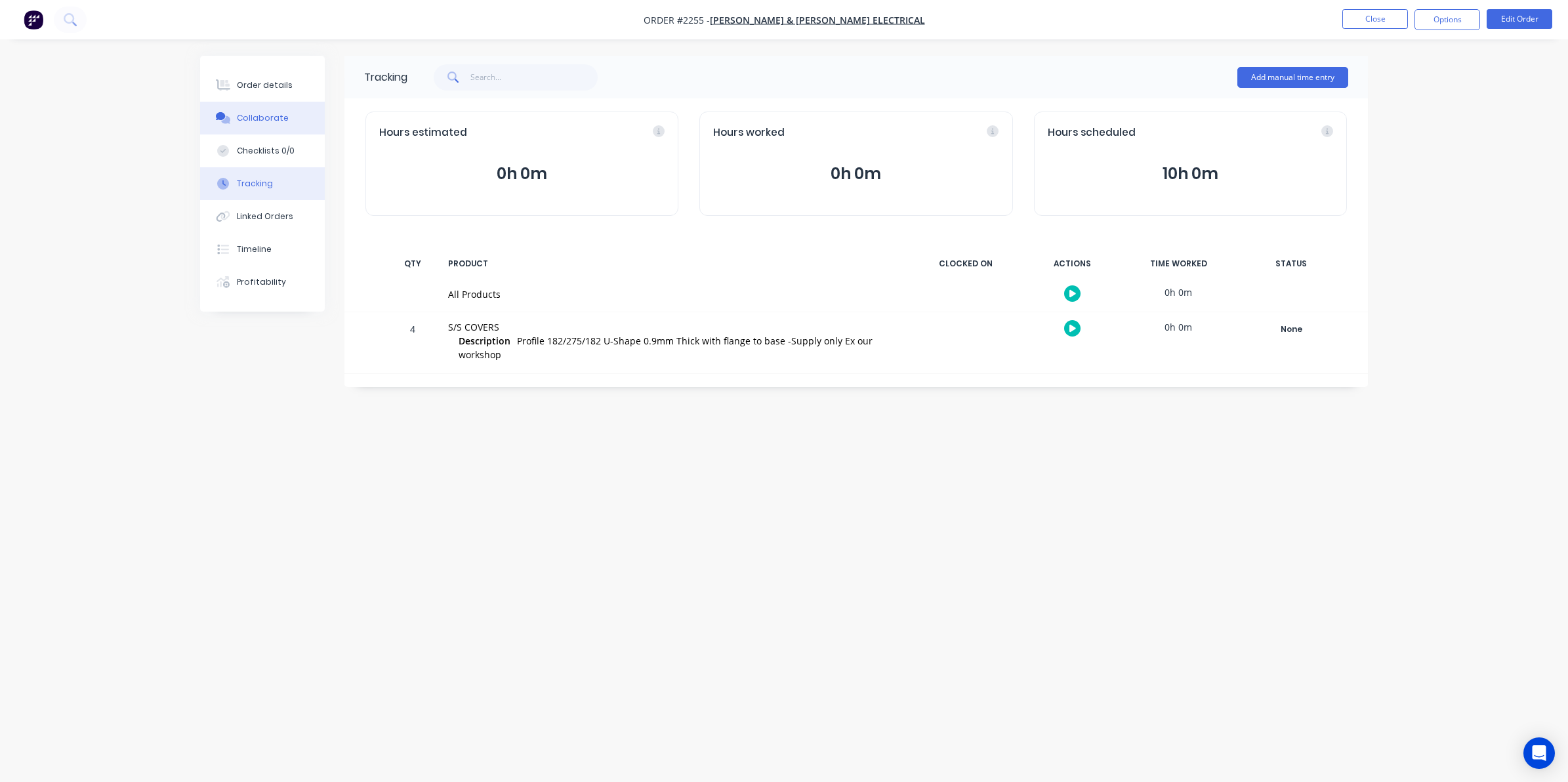
click at [257, 116] on div "Collaborate" at bounding box center [262, 118] width 52 height 12
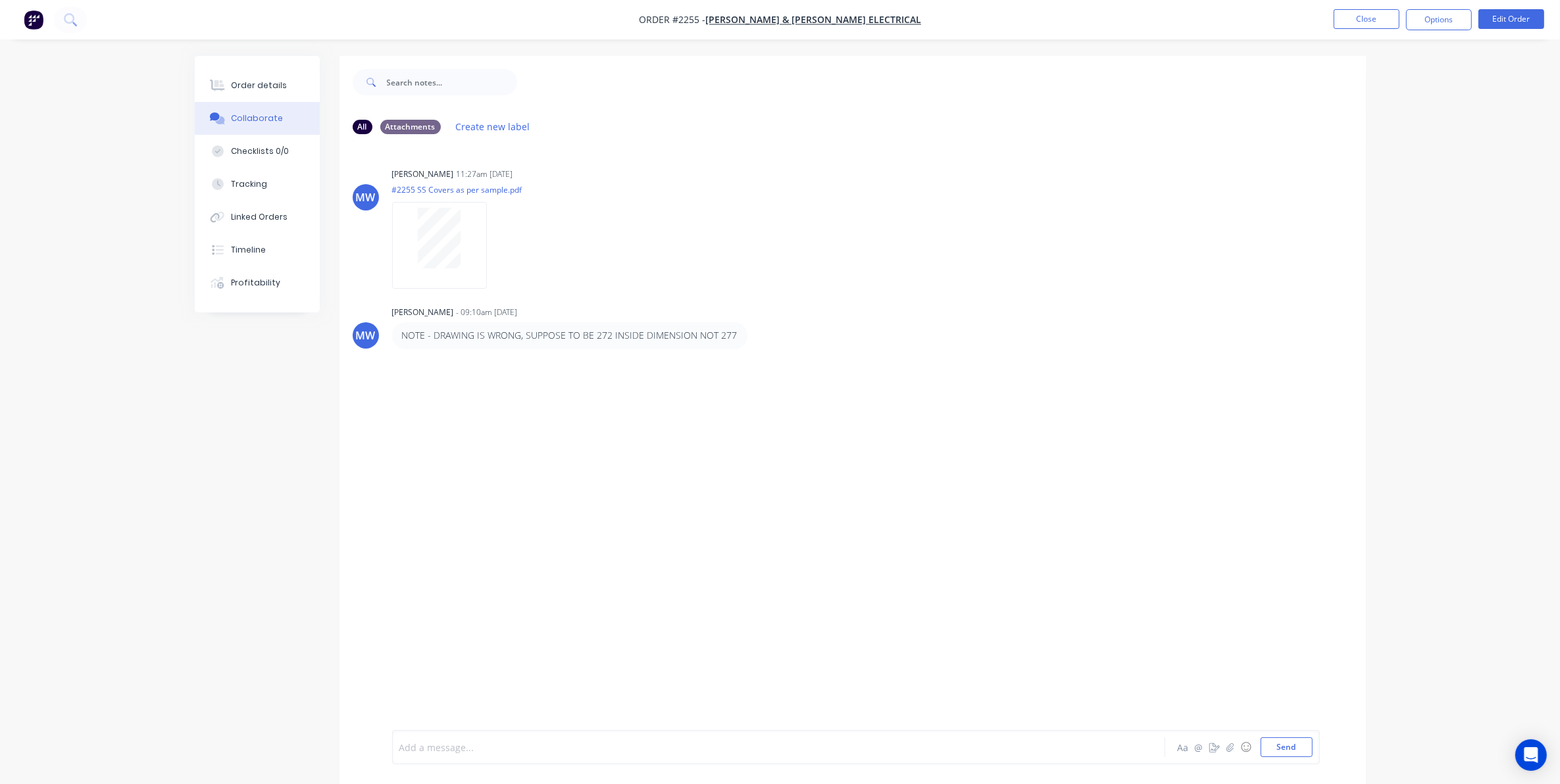
click at [442, 740] on div at bounding box center [742, 747] width 685 height 14
click at [1288, 748] on button "Send" at bounding box center [1286, 747] width 52 height 20
click at [1357, 18] on button "Close" at bounding box center [1366, 18] width 66 height 20
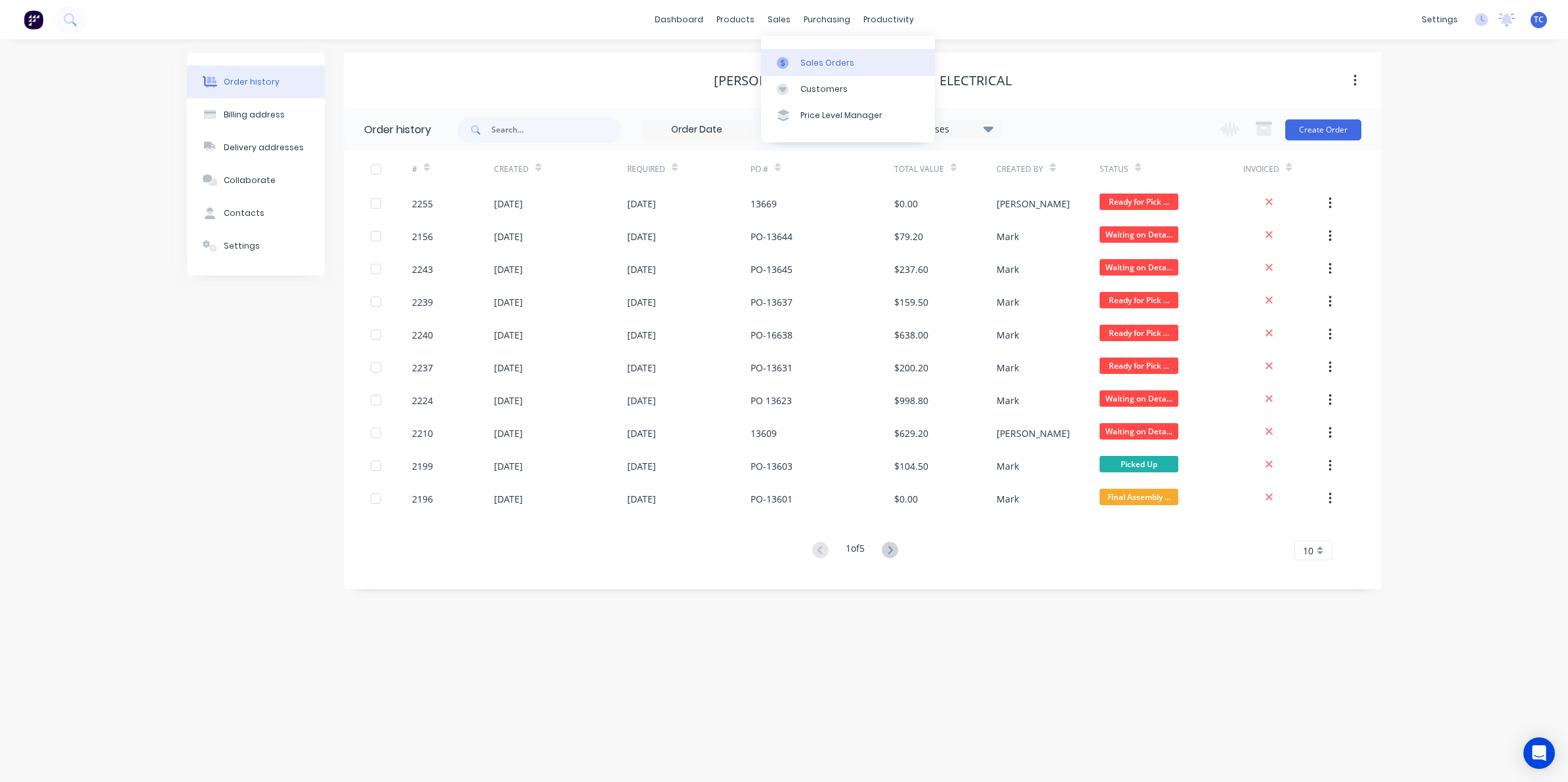
click at [806, 59] on div "Sales Orders" at bounding box center [827, 63] width 54 height 12
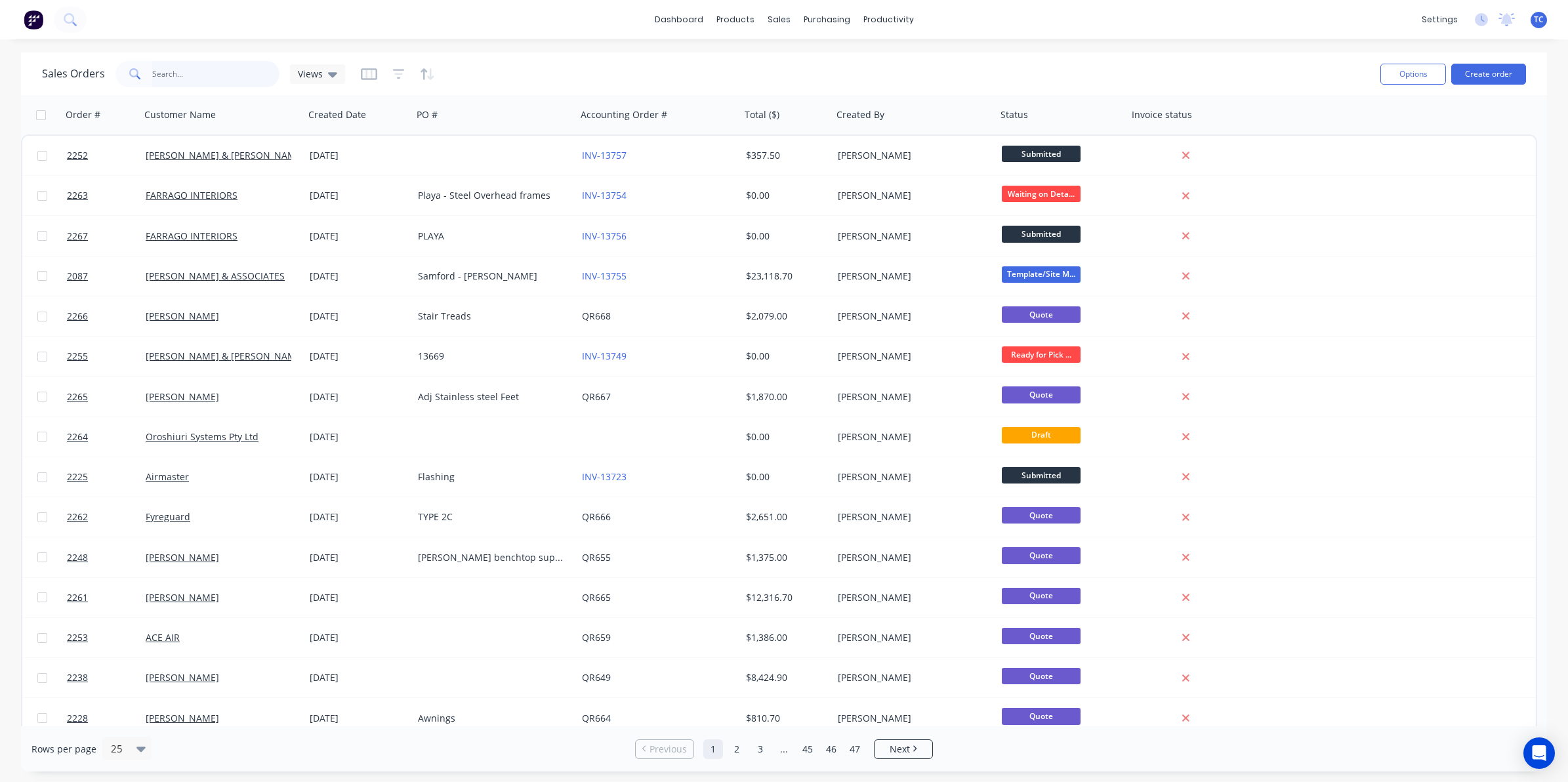
click at [178, 73] on input "text" at bounding box center [216, 74] width 128 height 27
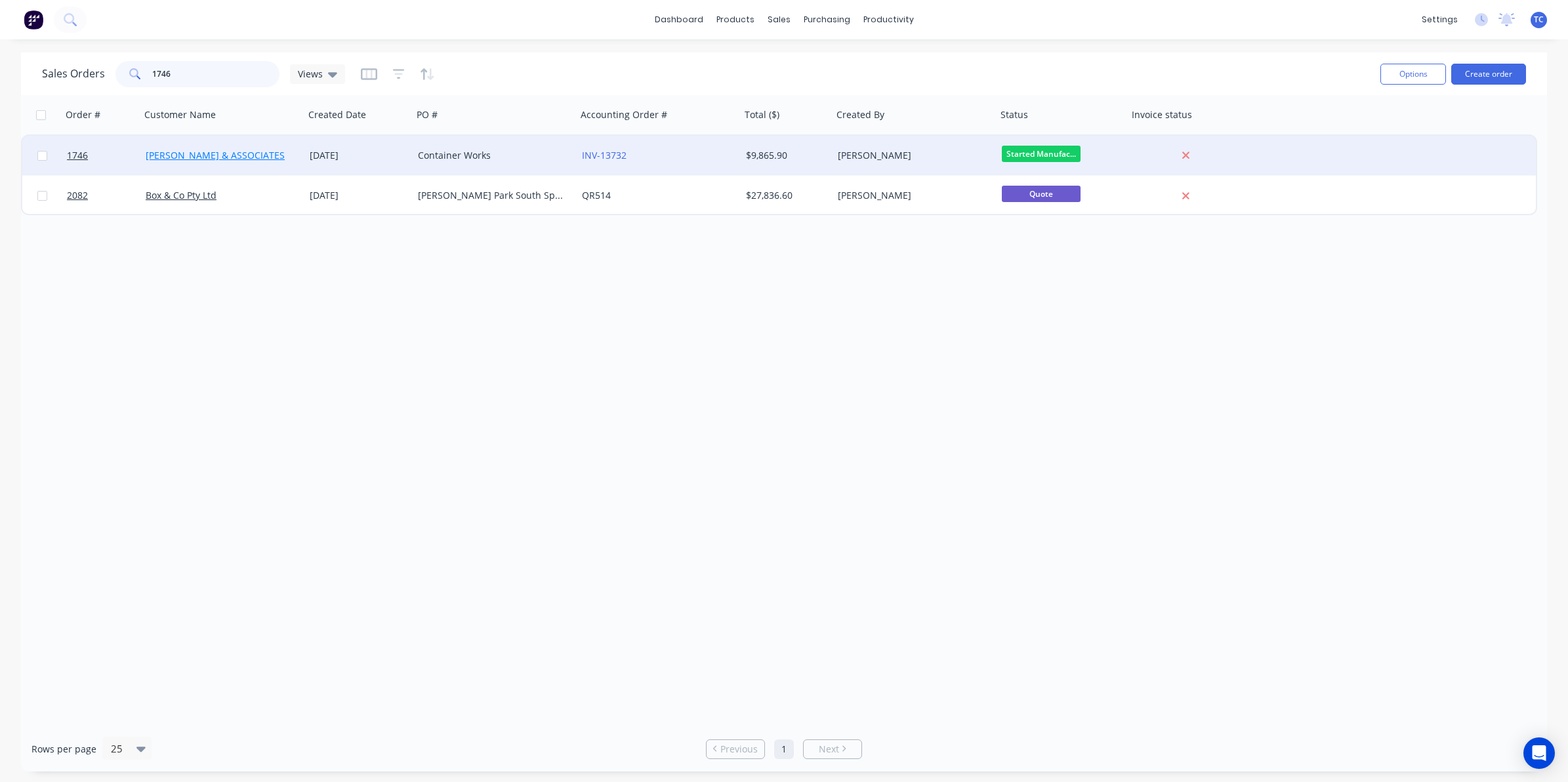
type input "1746"
click at [191, 156] on link "[PERSON_NAME] & ASSOCIATES" at bounding box center [215, 155] width 139 height 13
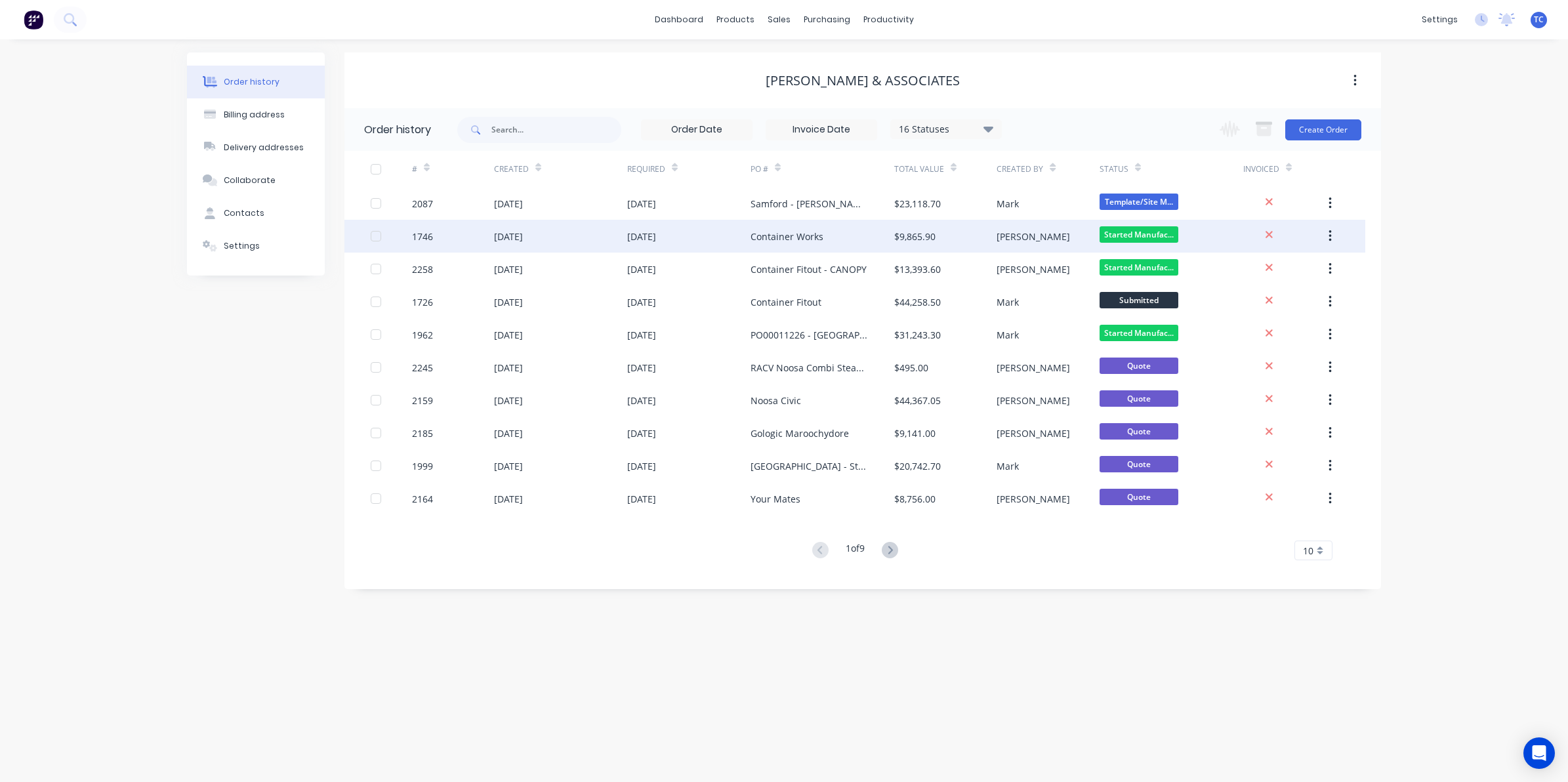
click at [512, 234] on div "[DATE]" at bounding box center [508, 237] width 29 height 14
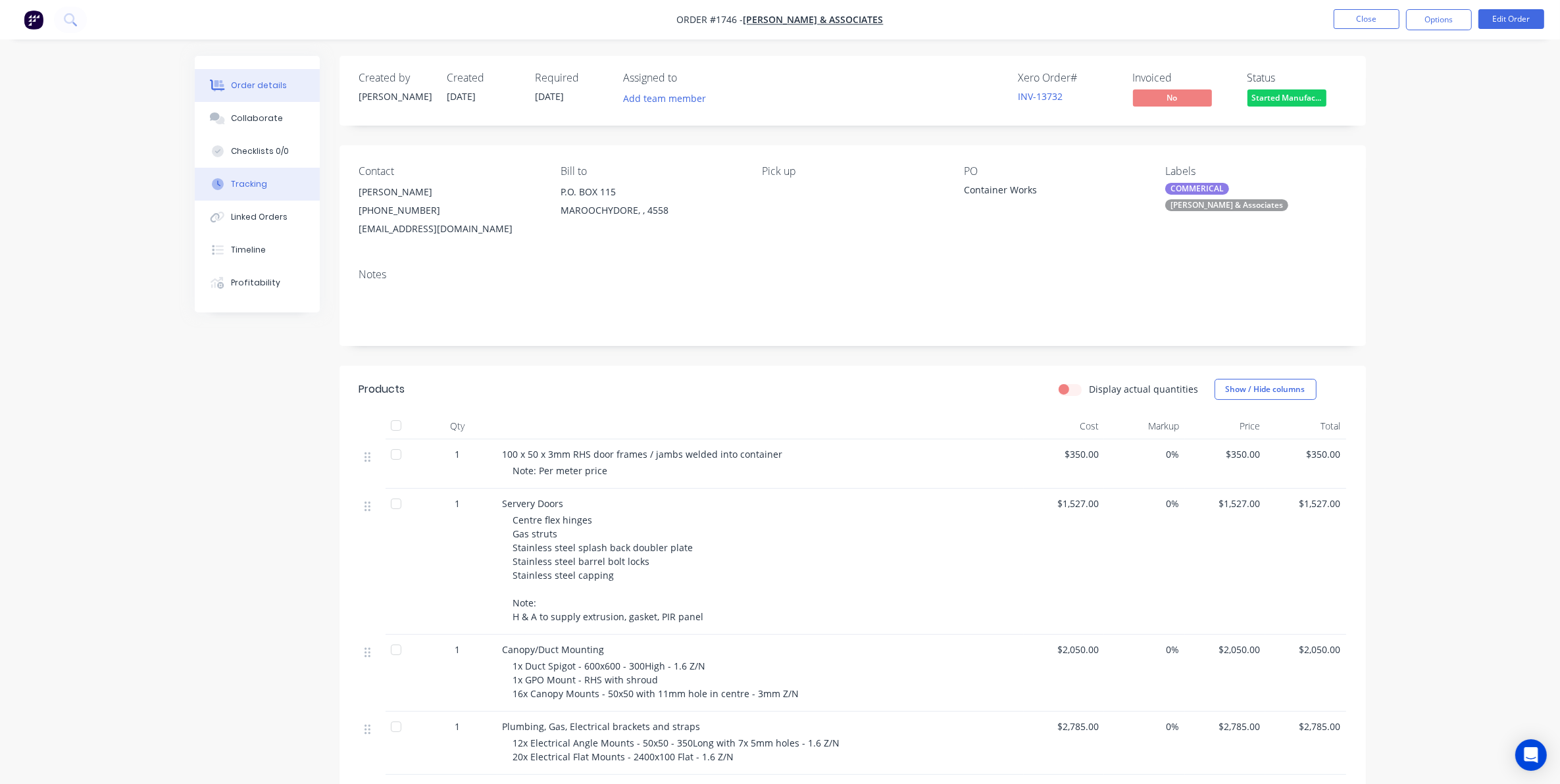
click at [254, 185] on div "Tracking" at bounding box center [248, 184] width 36 height 12
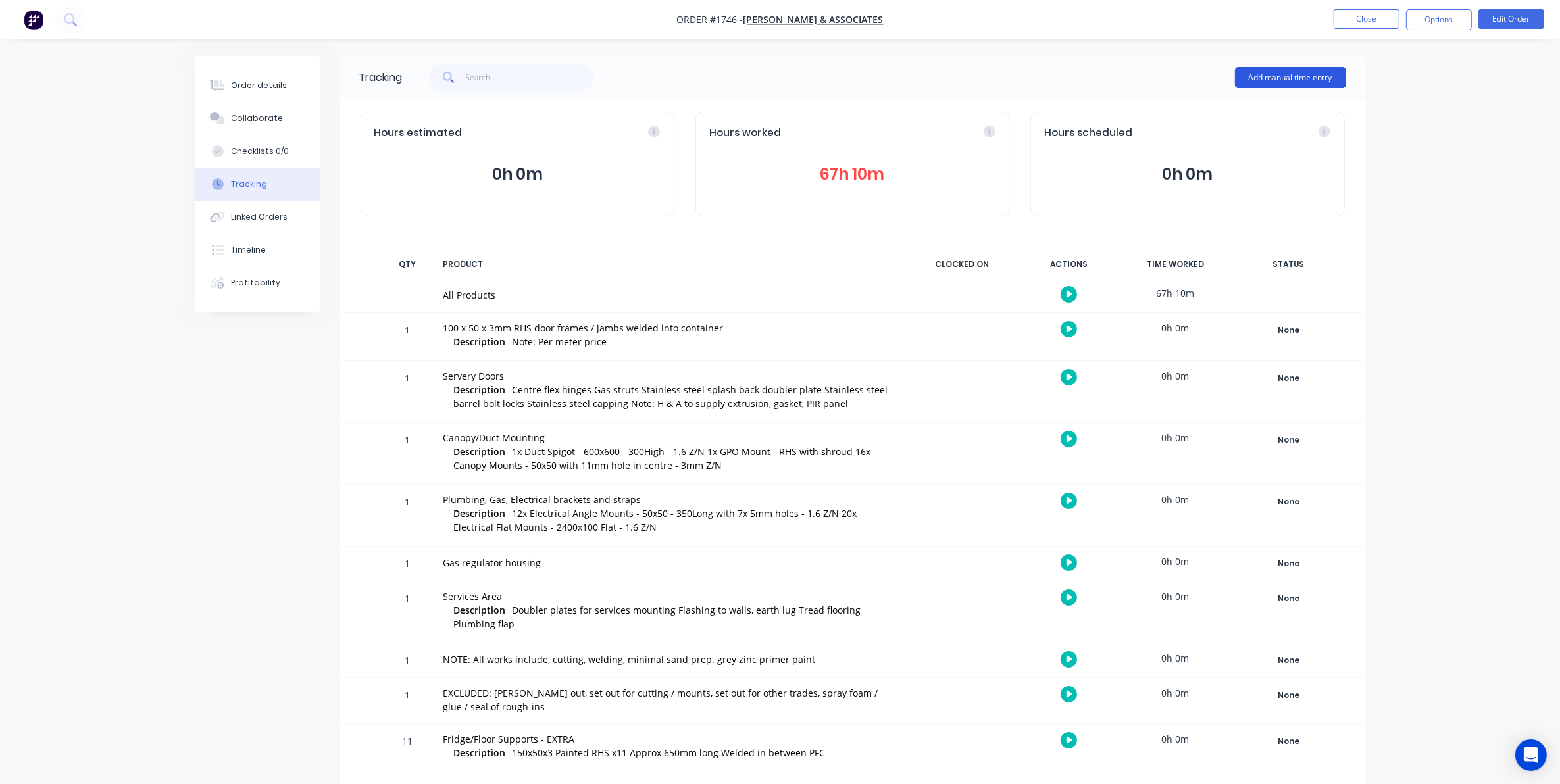
click at [1286, 69] on button "Add manual time entry" at bounding box center [1291, 78] width 111 height 21
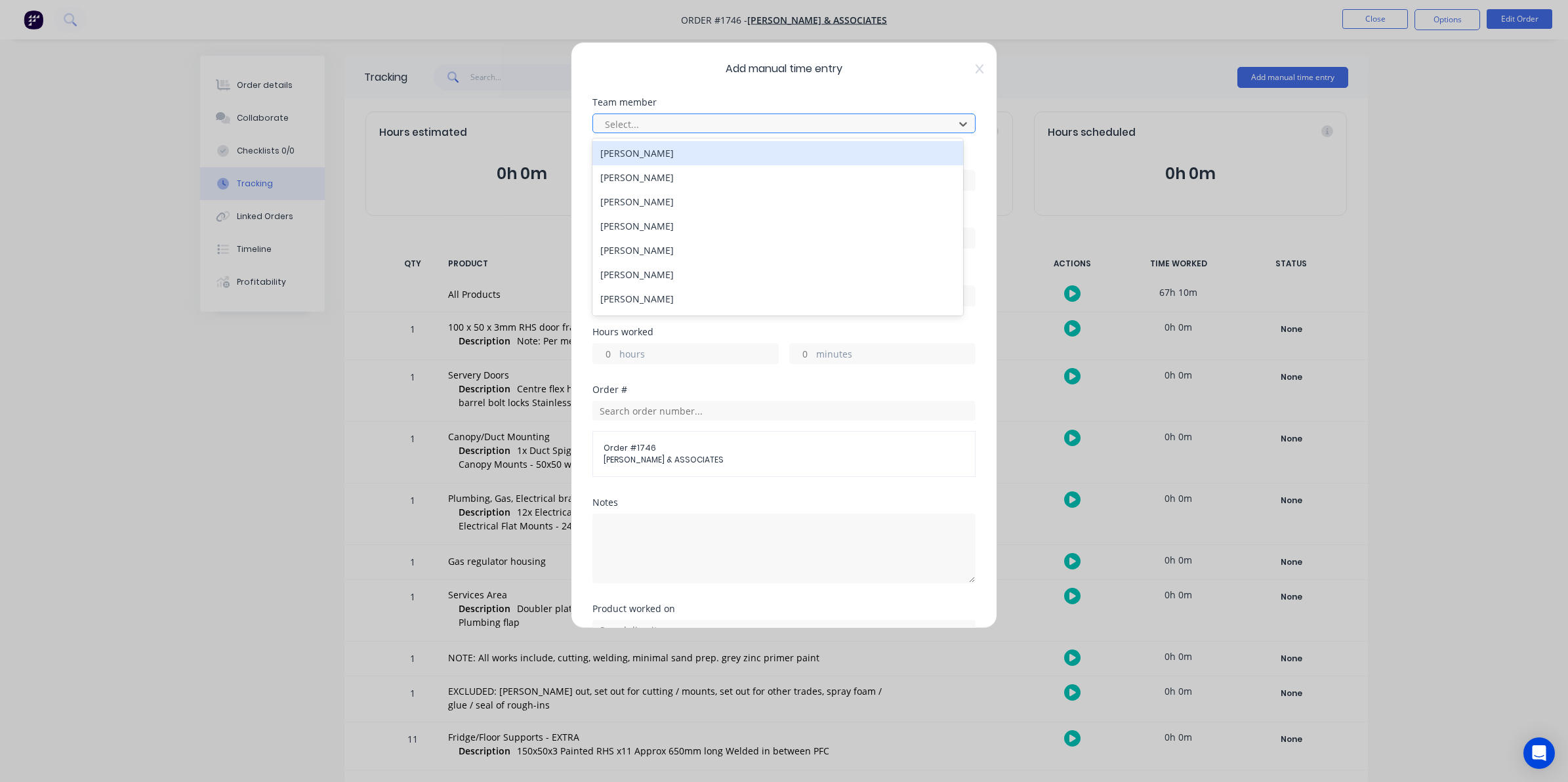
click at [636, 120] on div at bounding box center [776, 125] width 344 height 16
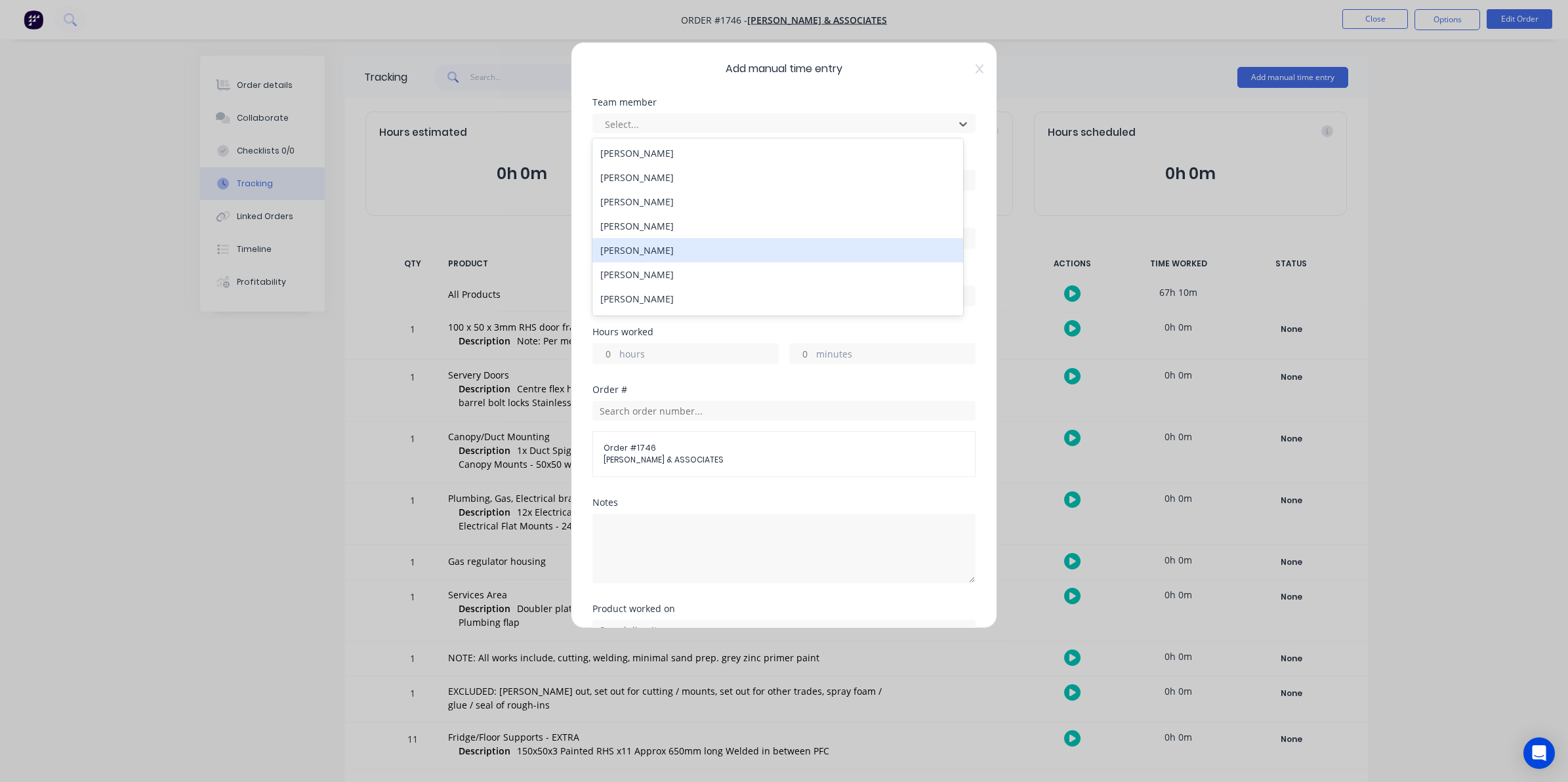
click at [633, 254] on div "[PERSON_NAME]" at bounding box center [778, 250] width 371 height 24
click at [612, 175] on input at bounding box center [784, 180] width 382 height 20
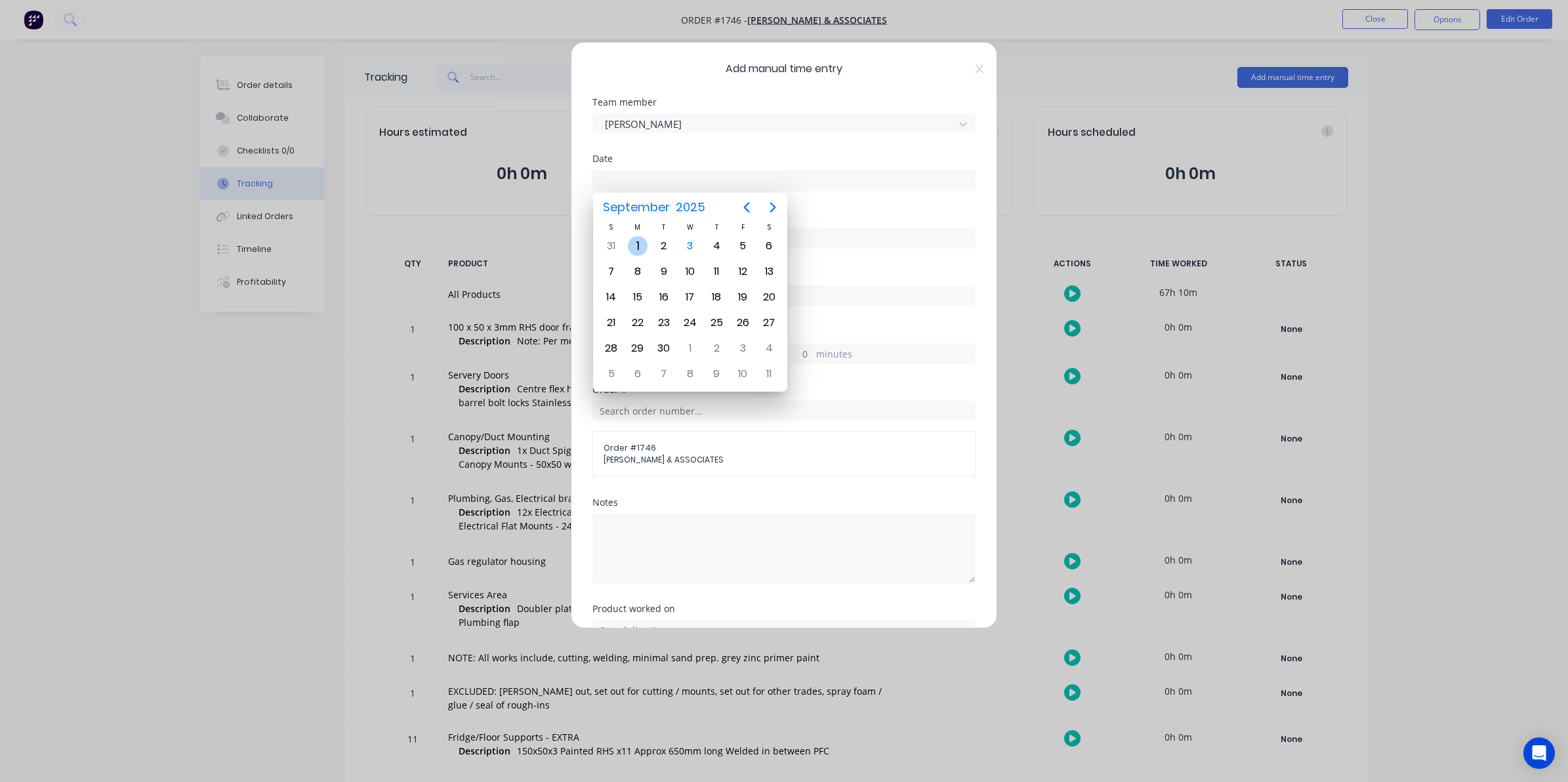
click at [637, 241] on div "1" at bounding box center [638, 245] width 20 height 20
type input "01/09/2025"
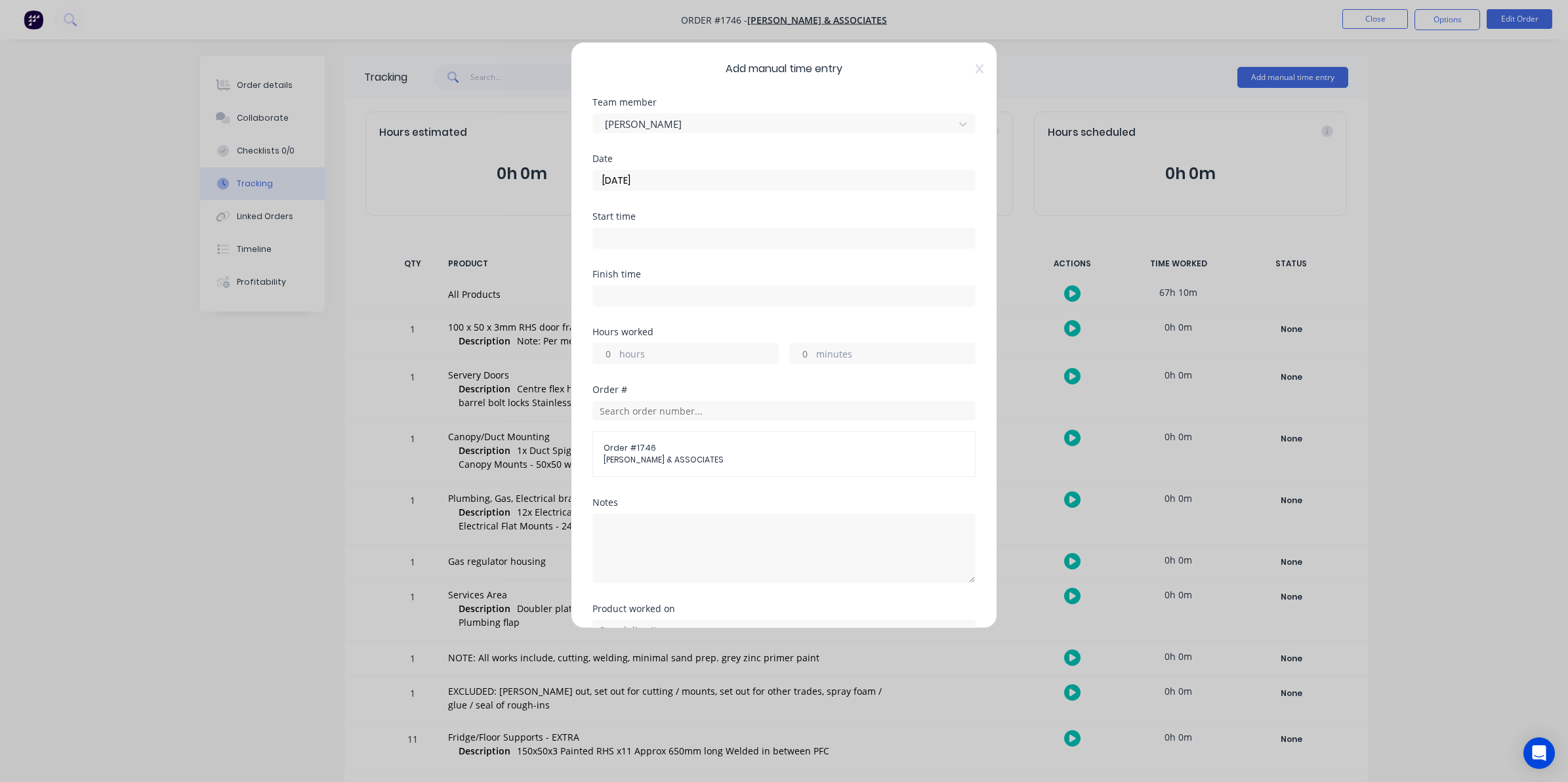
click at [612, 352] on input "hours" at bounding box center [604, 353] width 23 height 20
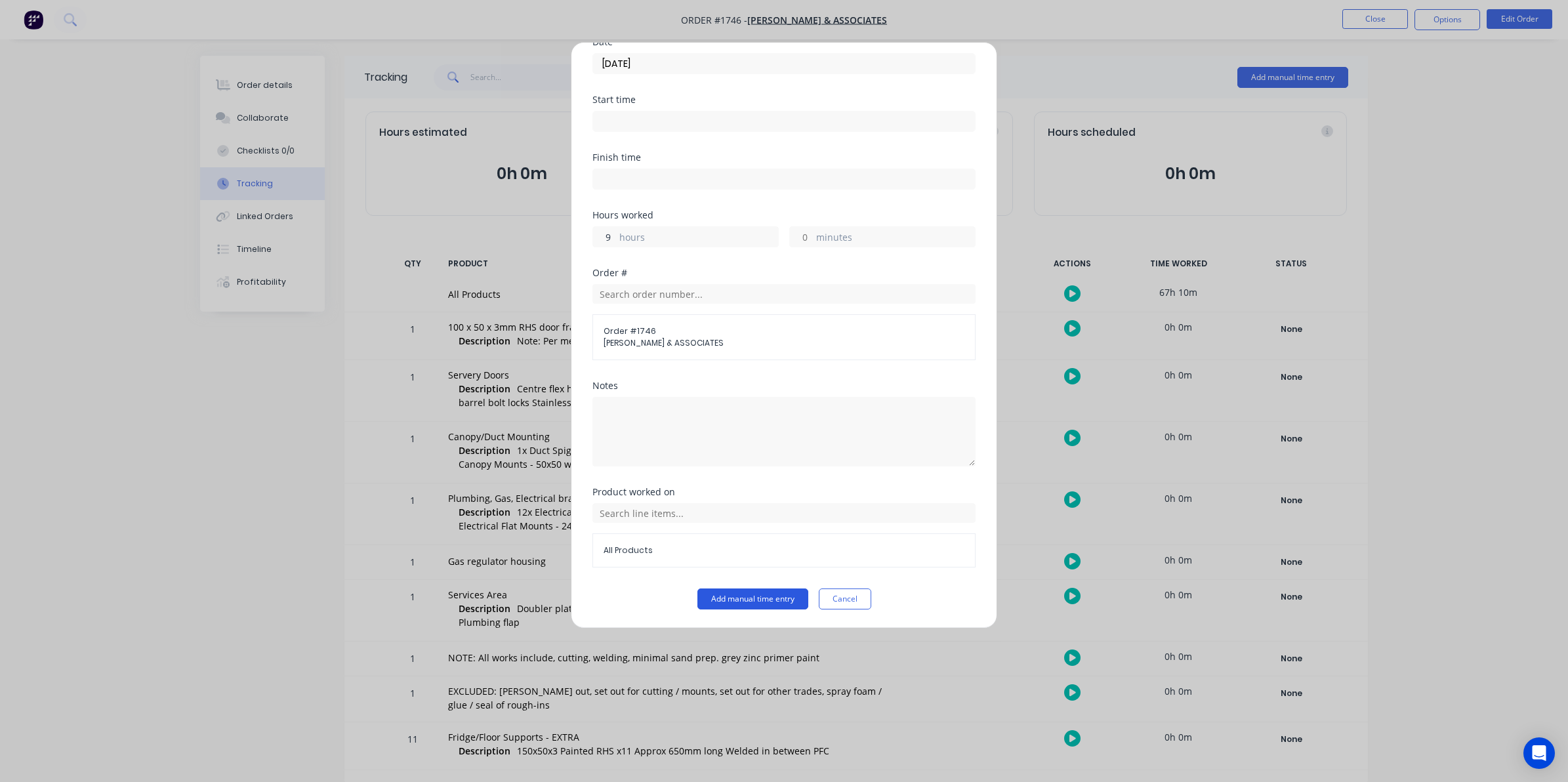
type input "9"
click at [737, 597] on button "Add manual time entry" at bounding box center [753, 598] width 111 height 21
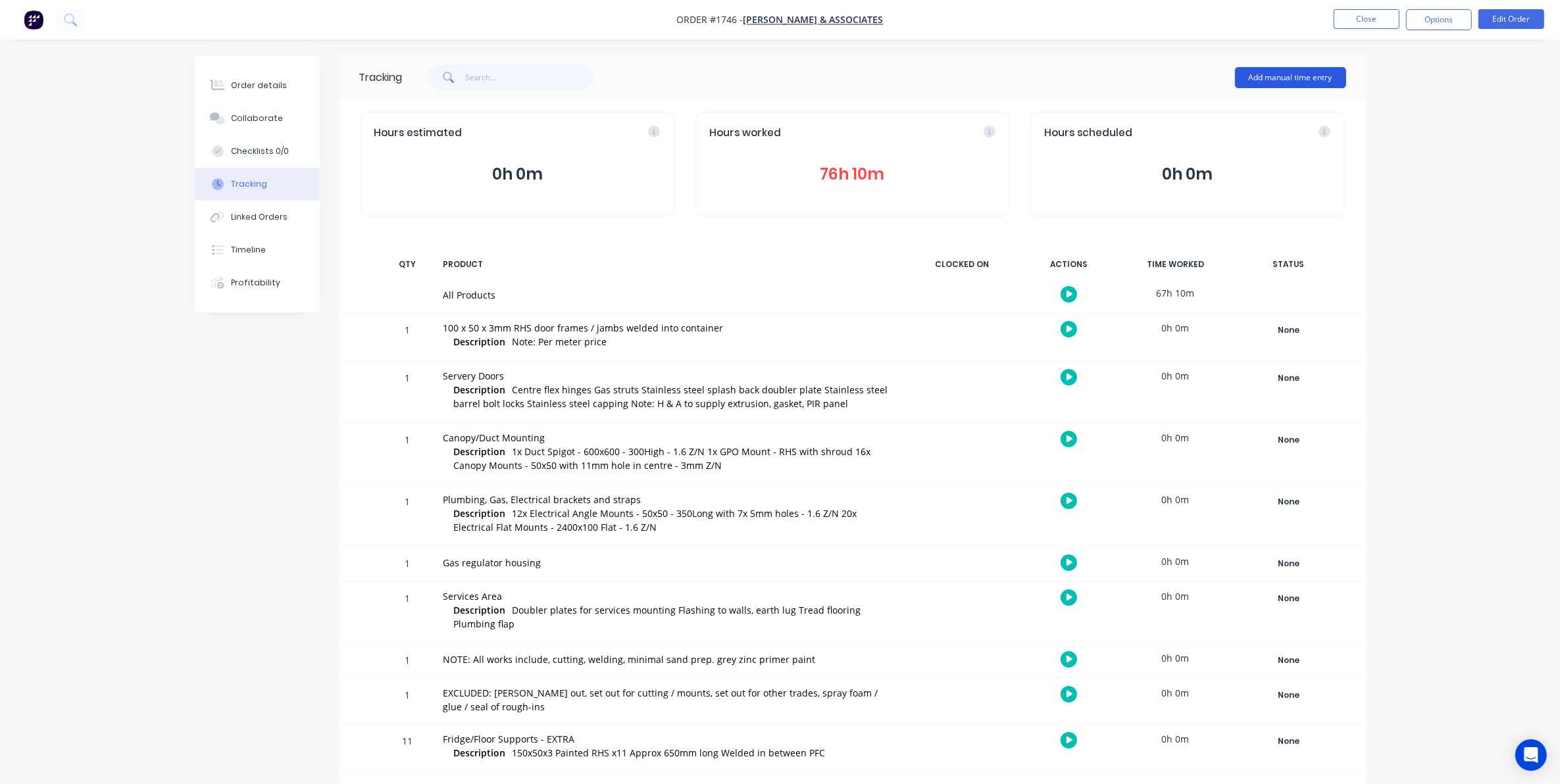
click at [1295, 77] on button "Add manual time entry" at bounding box center [1291, 78] width 111 height 21
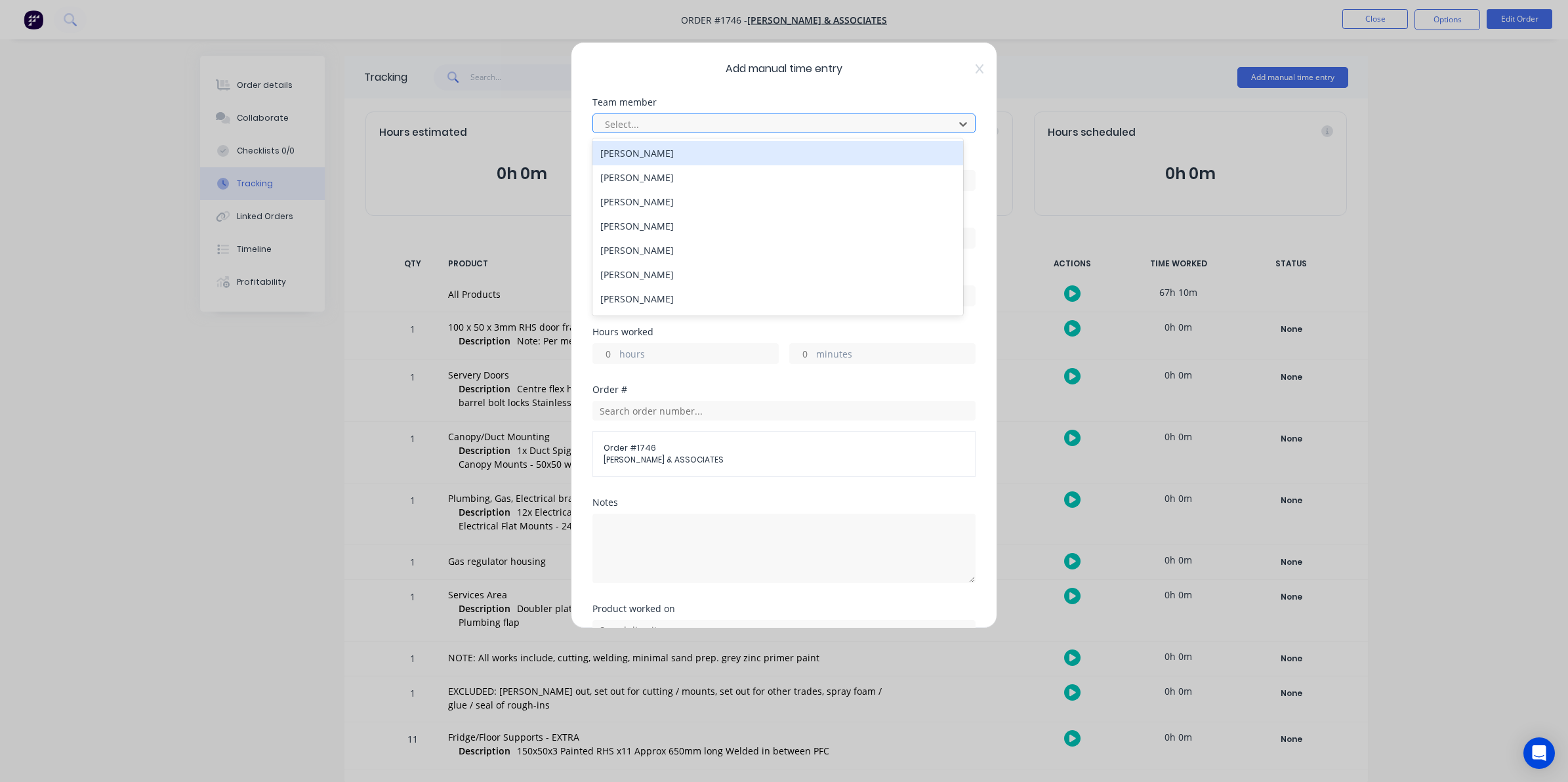
click at [624, 116] on div at bounding box center [776, 125] width 344 height 16
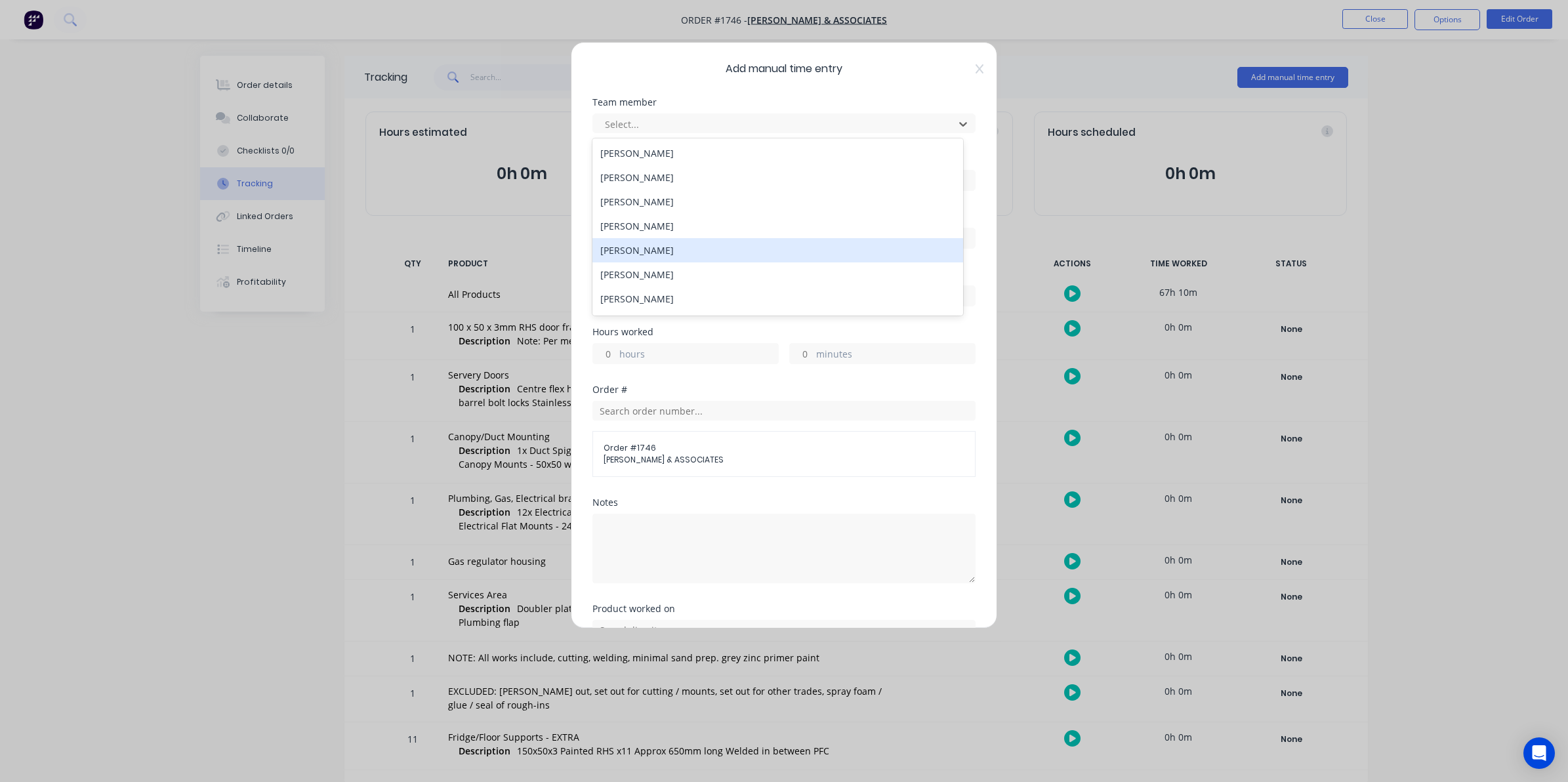
click at [628, 250] on div "[PERSON_NAME]" at bounding box center [778, 250] width 371 height 24
click at [611, 177] on input at bounding box center [784, 180] width 382 height 20
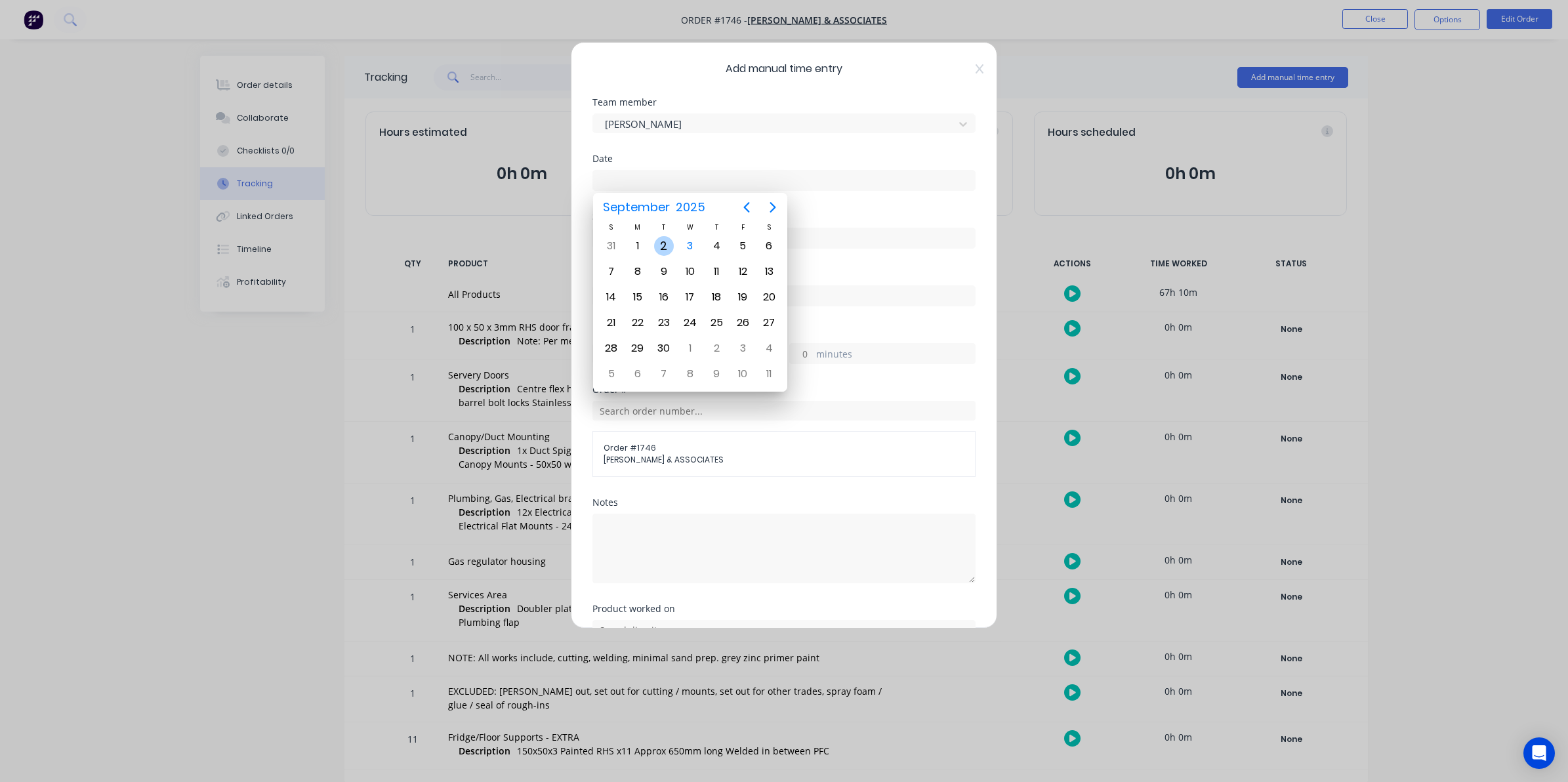
click at [663, 242] on div "2" at bounding box center [663, 245] width 20 height 20
type input "[DATE]"
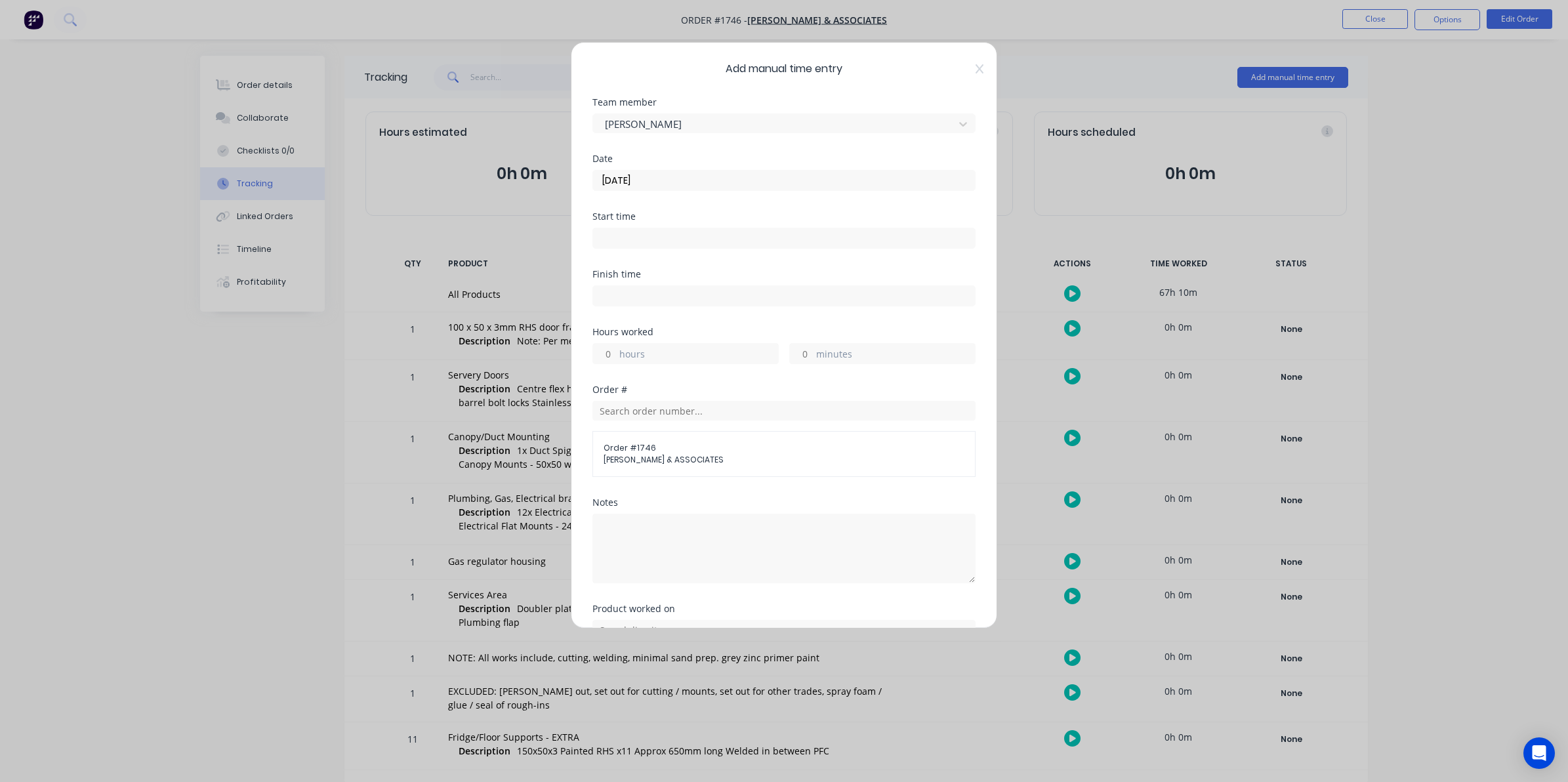
click at [608, 355] on input "hours" at bounding box center [604, 353] width 23 height 20
type input "5"
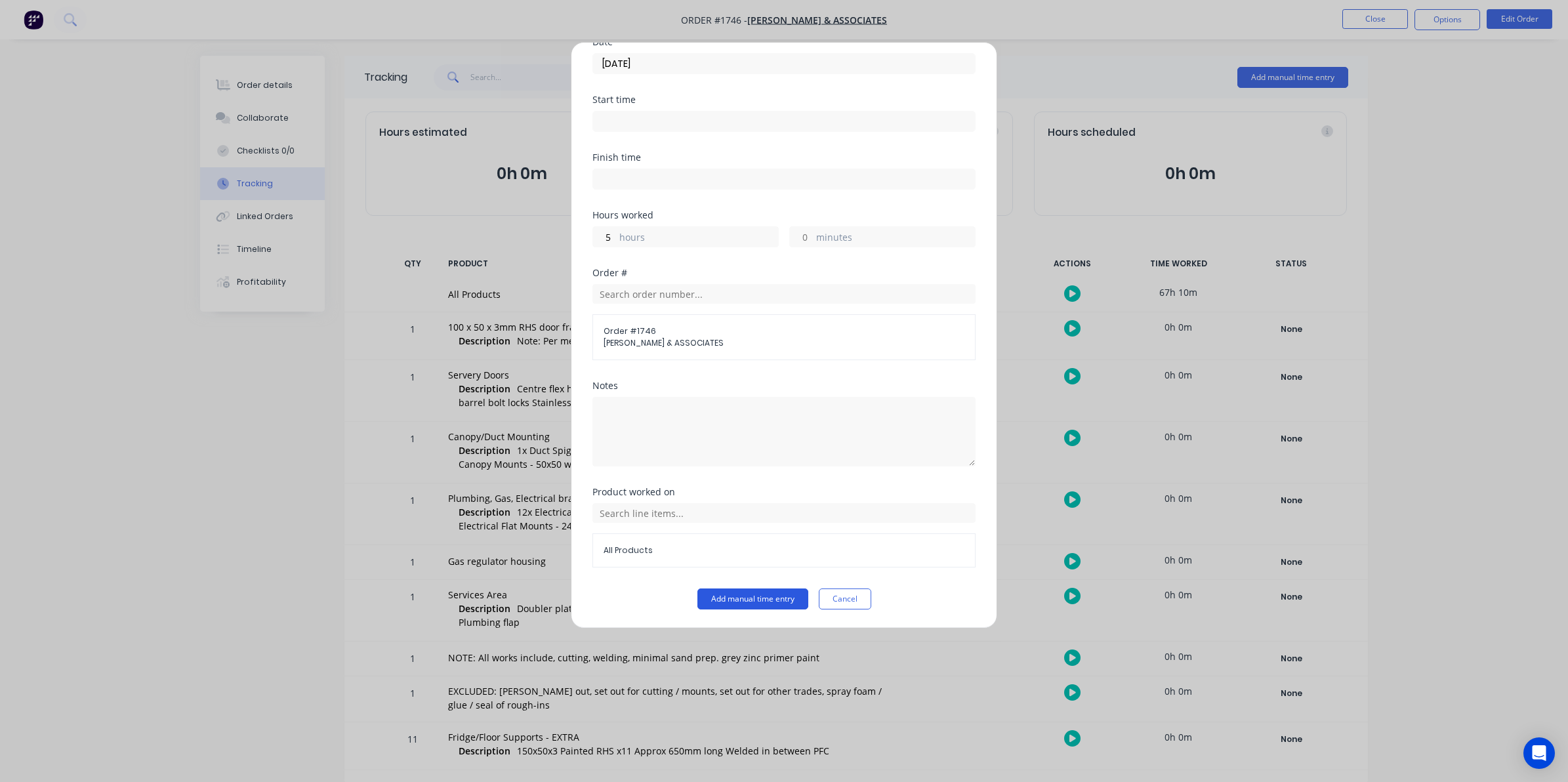
click at [753, 597] on button "Add manual time entry" at bounding box center [753, 598] width 111 height 21
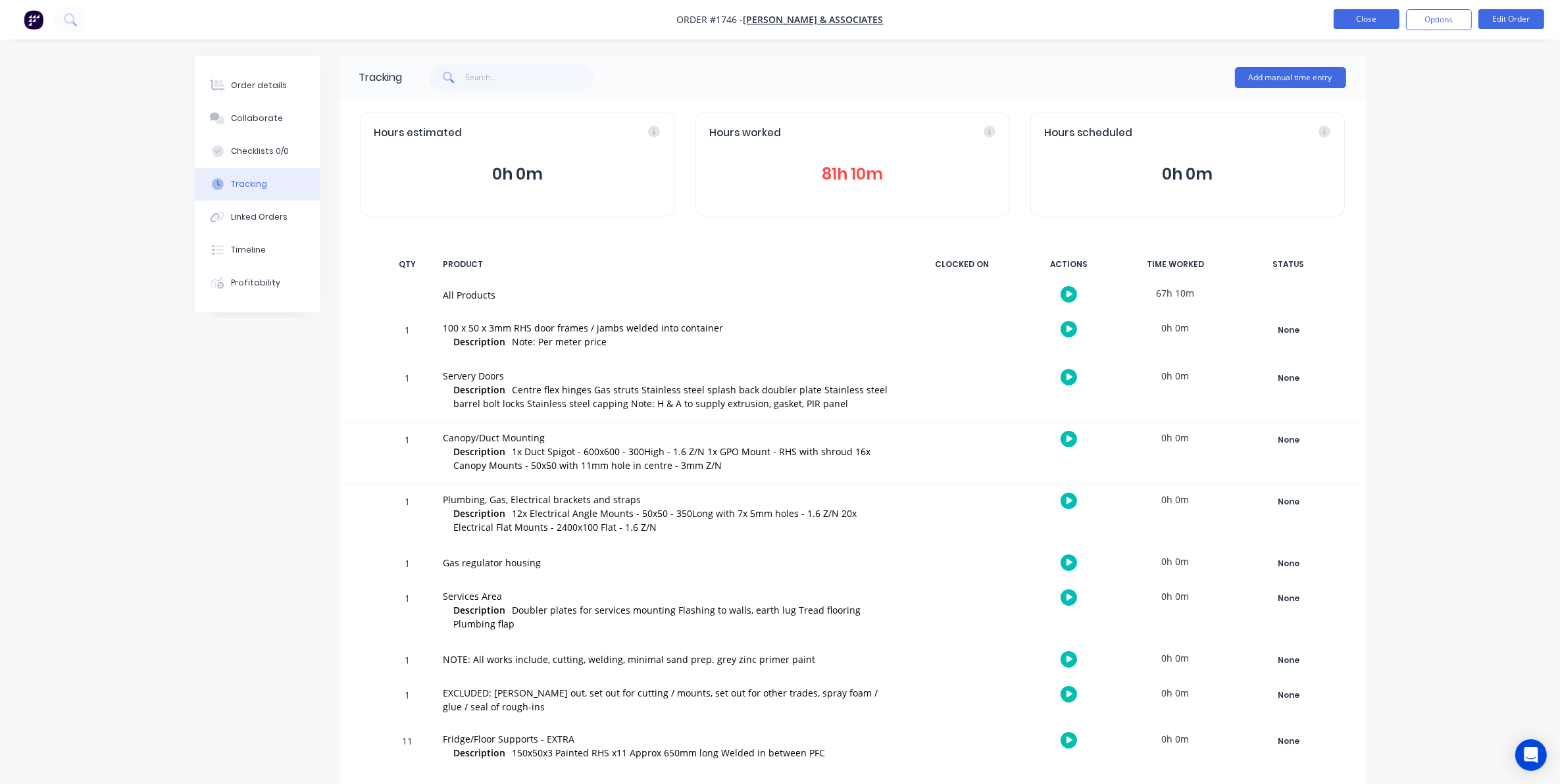
click at [1360, 15] on button "Close" at bounding box center [1366, 18] width 66 height 20
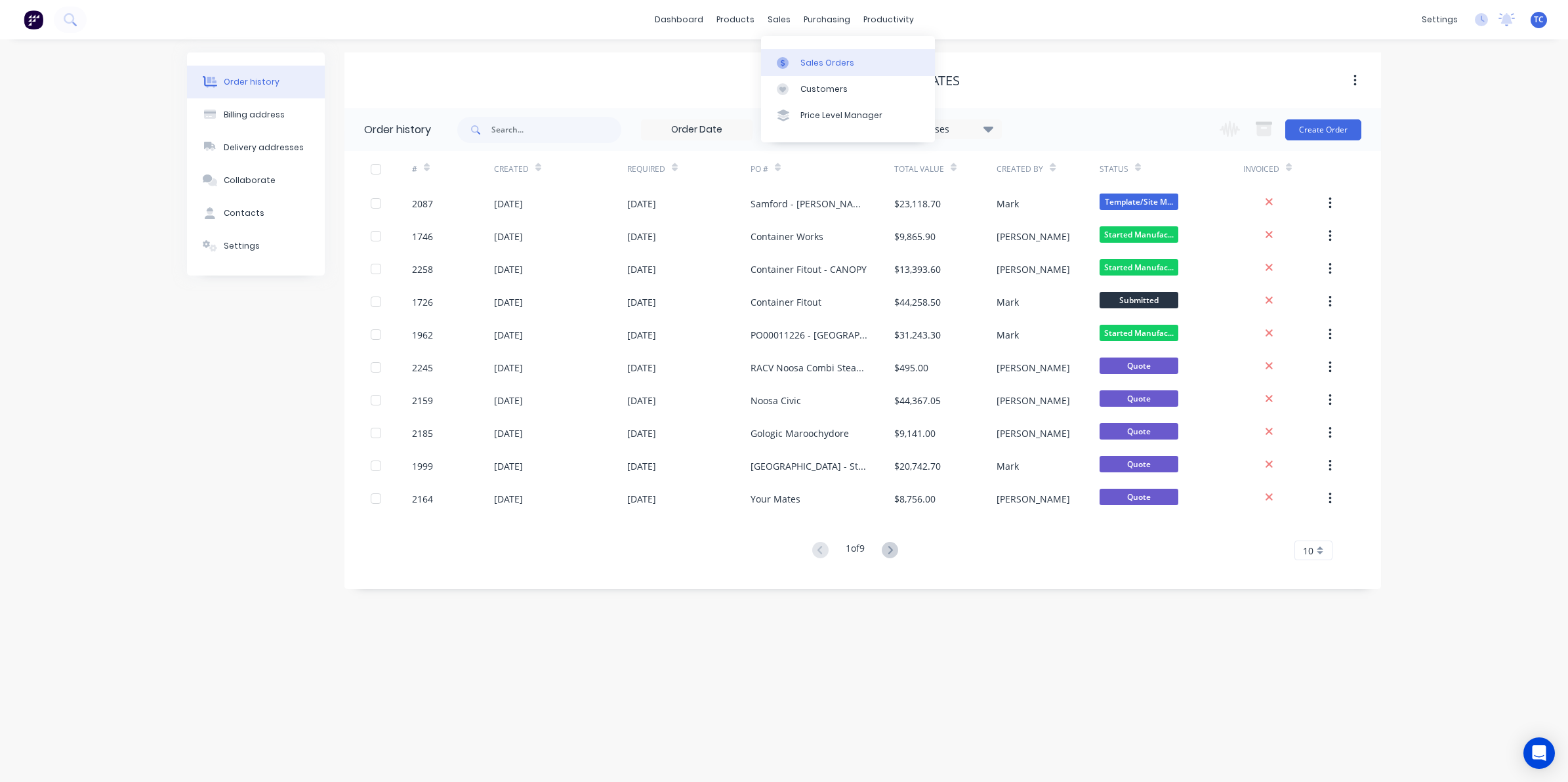
click at [811, 61] on div "Sales Orders" at bounding box center [827, 63] width 54 height 12
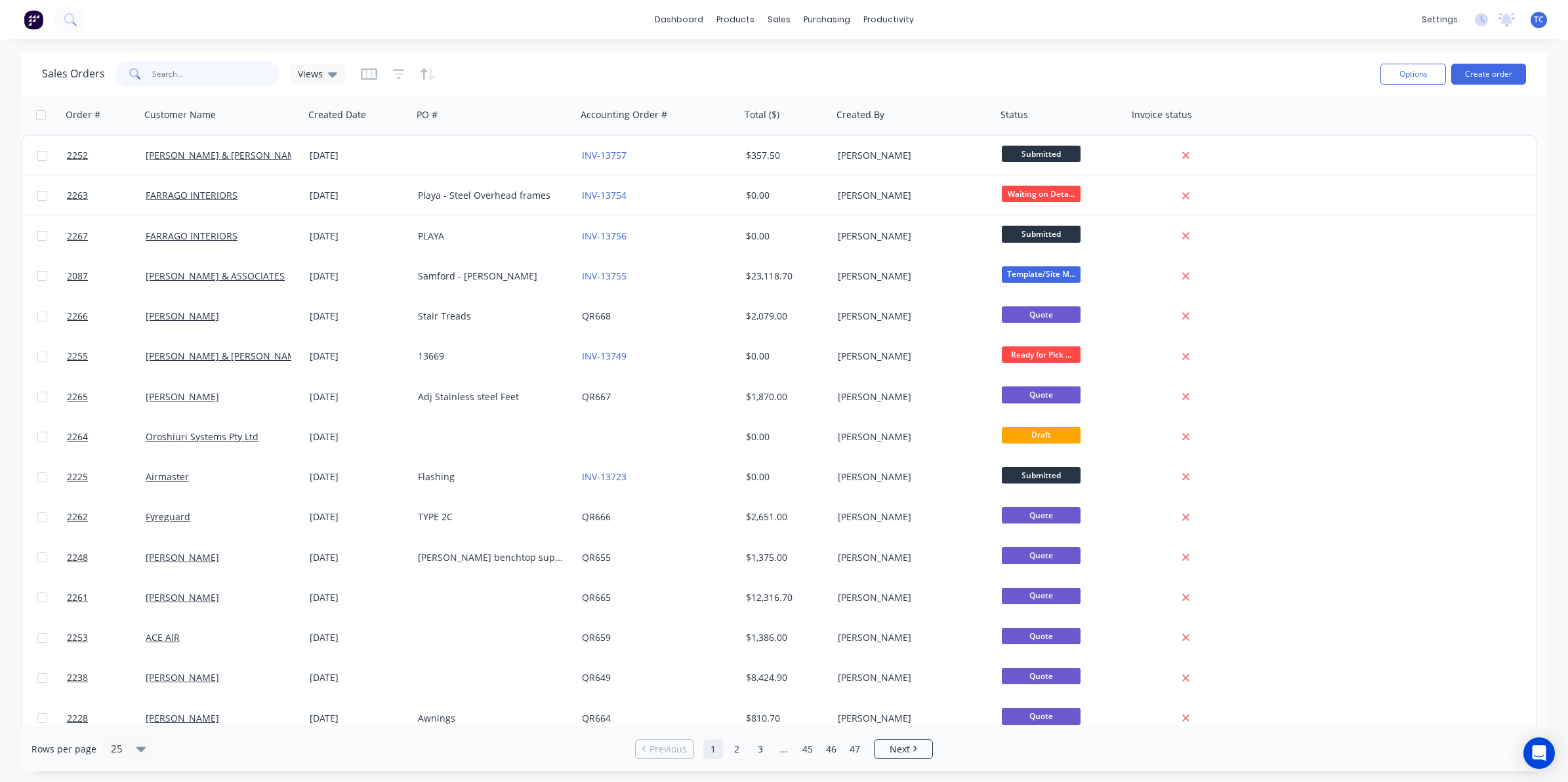
click at [178, 74] on input "text" at bounding box center [216, 74] width 128 height 27
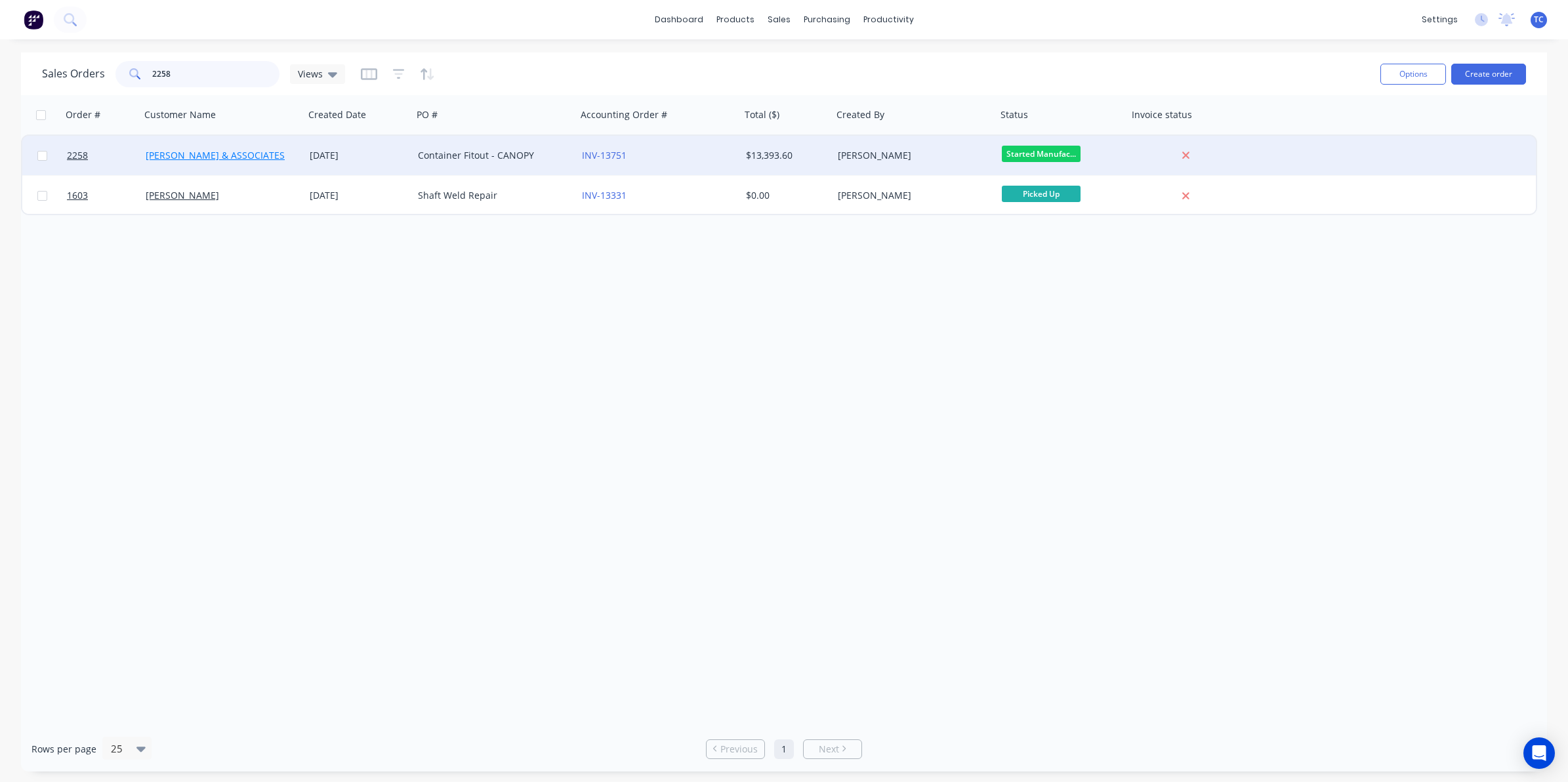
type input "2258"
click at [204, 153] on link "[PERSON_NAME] & ASSOCIATES" at bounding box center [215, 155] width 139 height 13
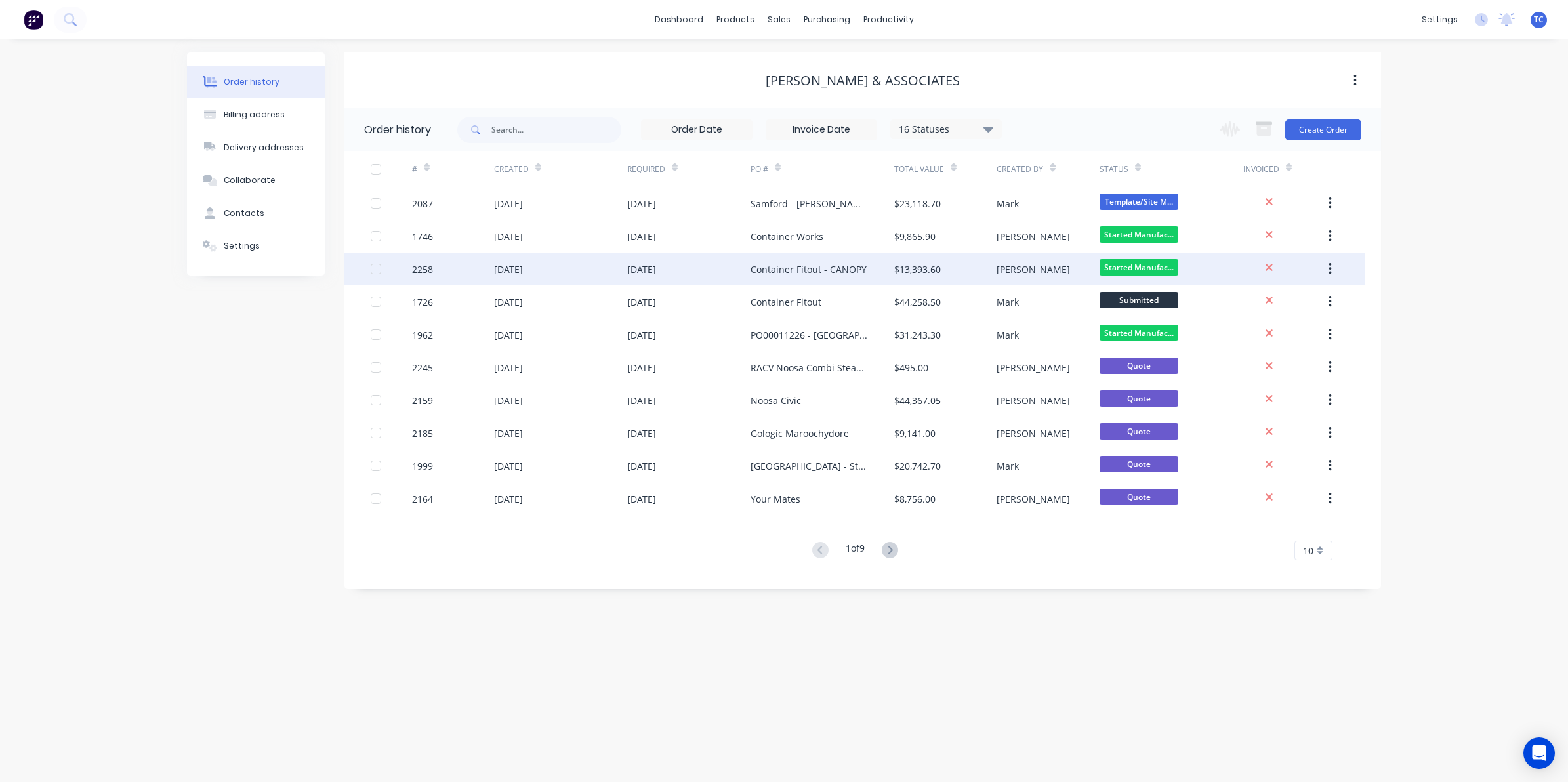
click at [510, 266] on div "[DATE]" at bounding box center [508, 269] width 29 height 14
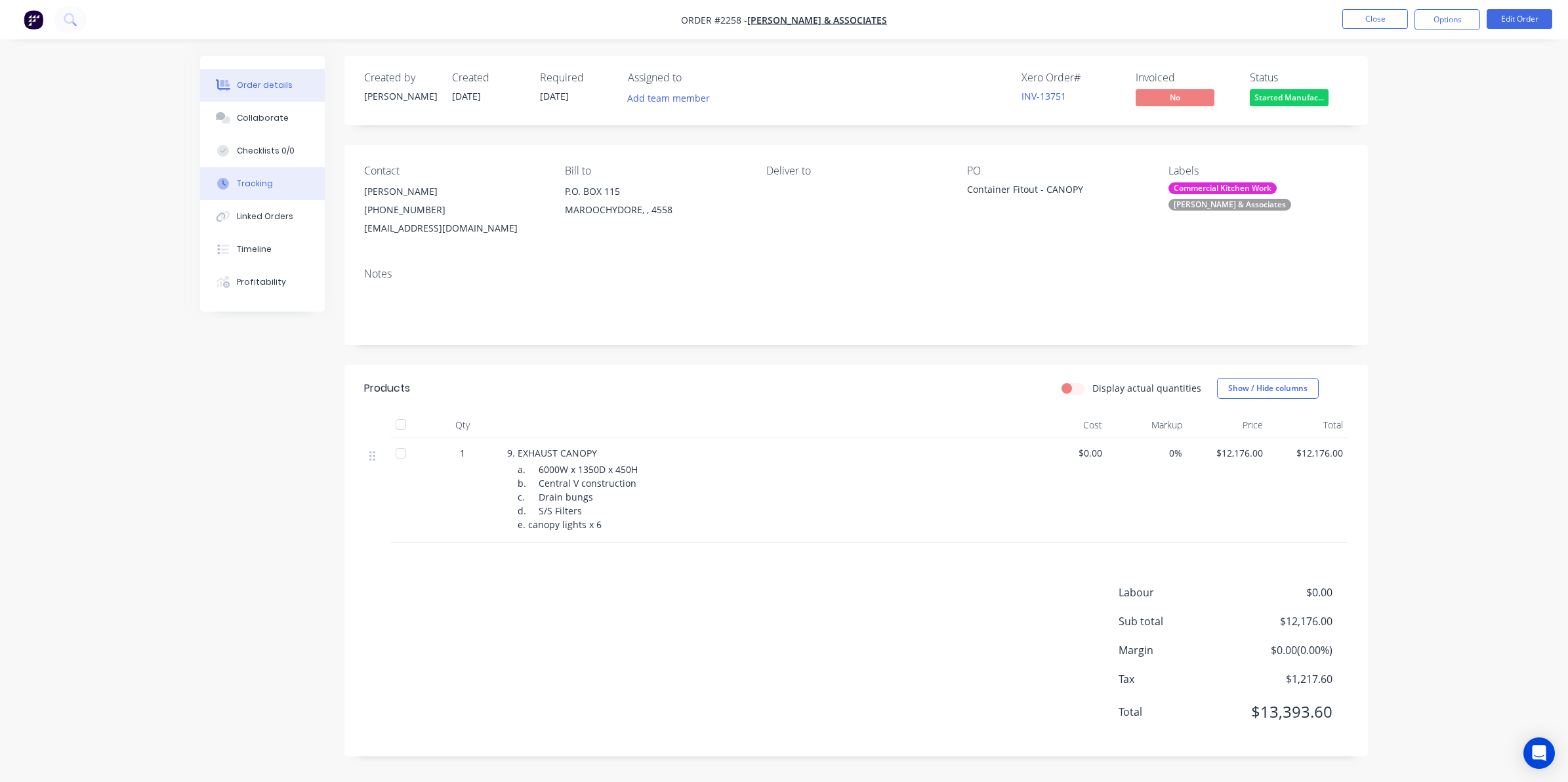
click at [254, 185] on div "Tracking" at bounding box center [254, 184] width 36 height 12
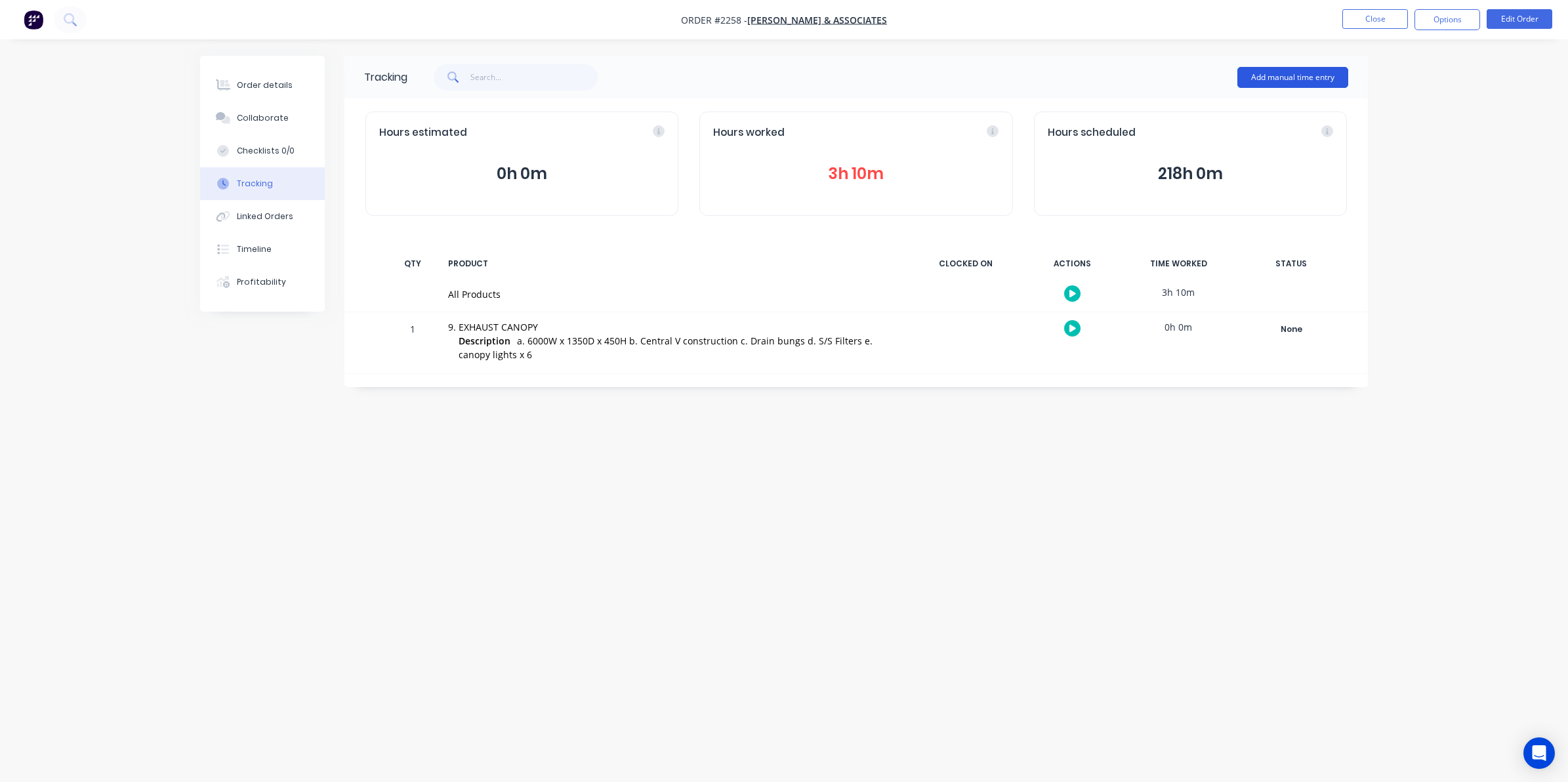
click at [1290, 73] on button "Add manual time entry" at bounding box center [1293, 77] width 111 height 21
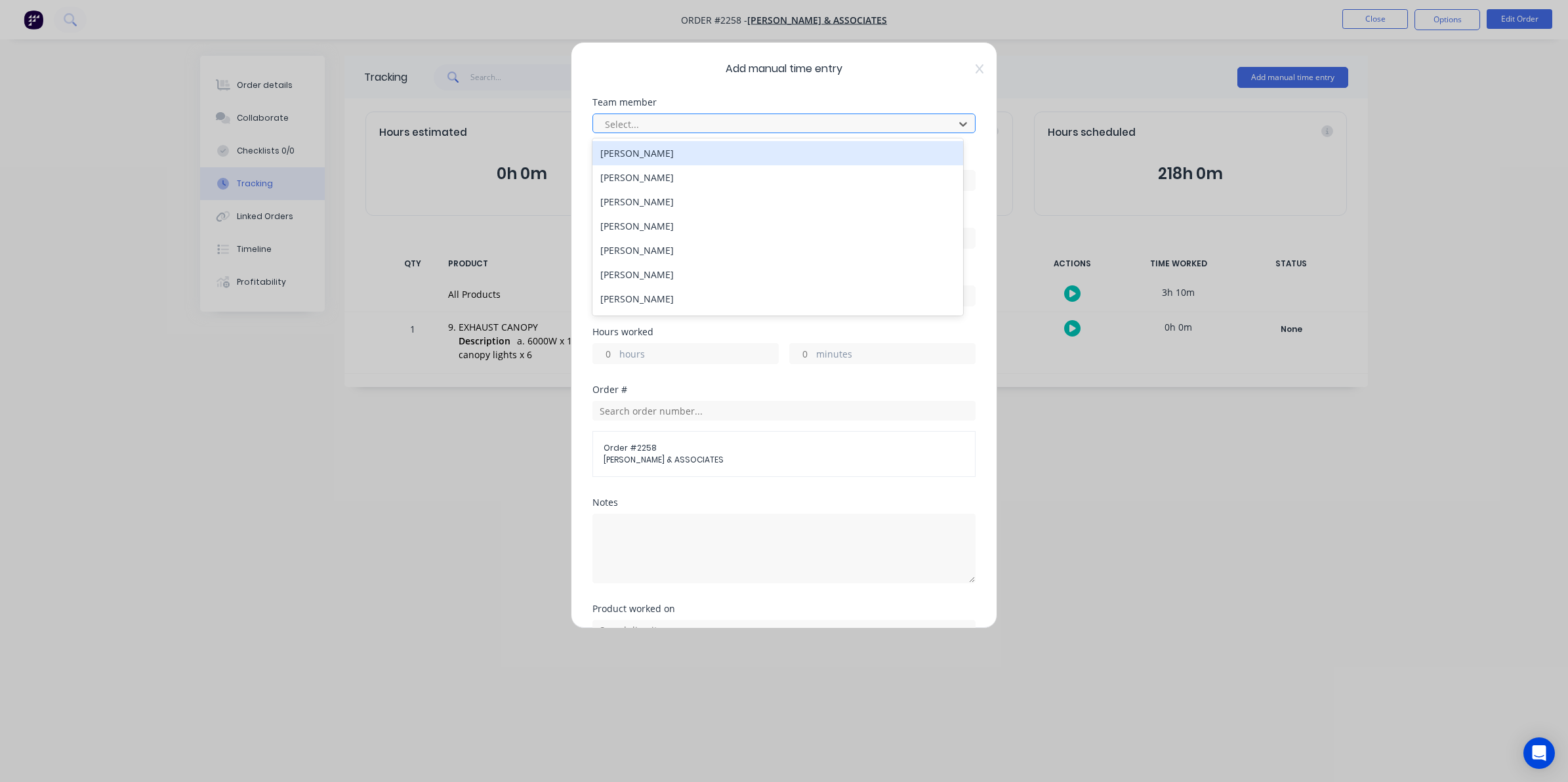
click at [647, 125] on div at bounding box center [776, 125] width 344 height 16
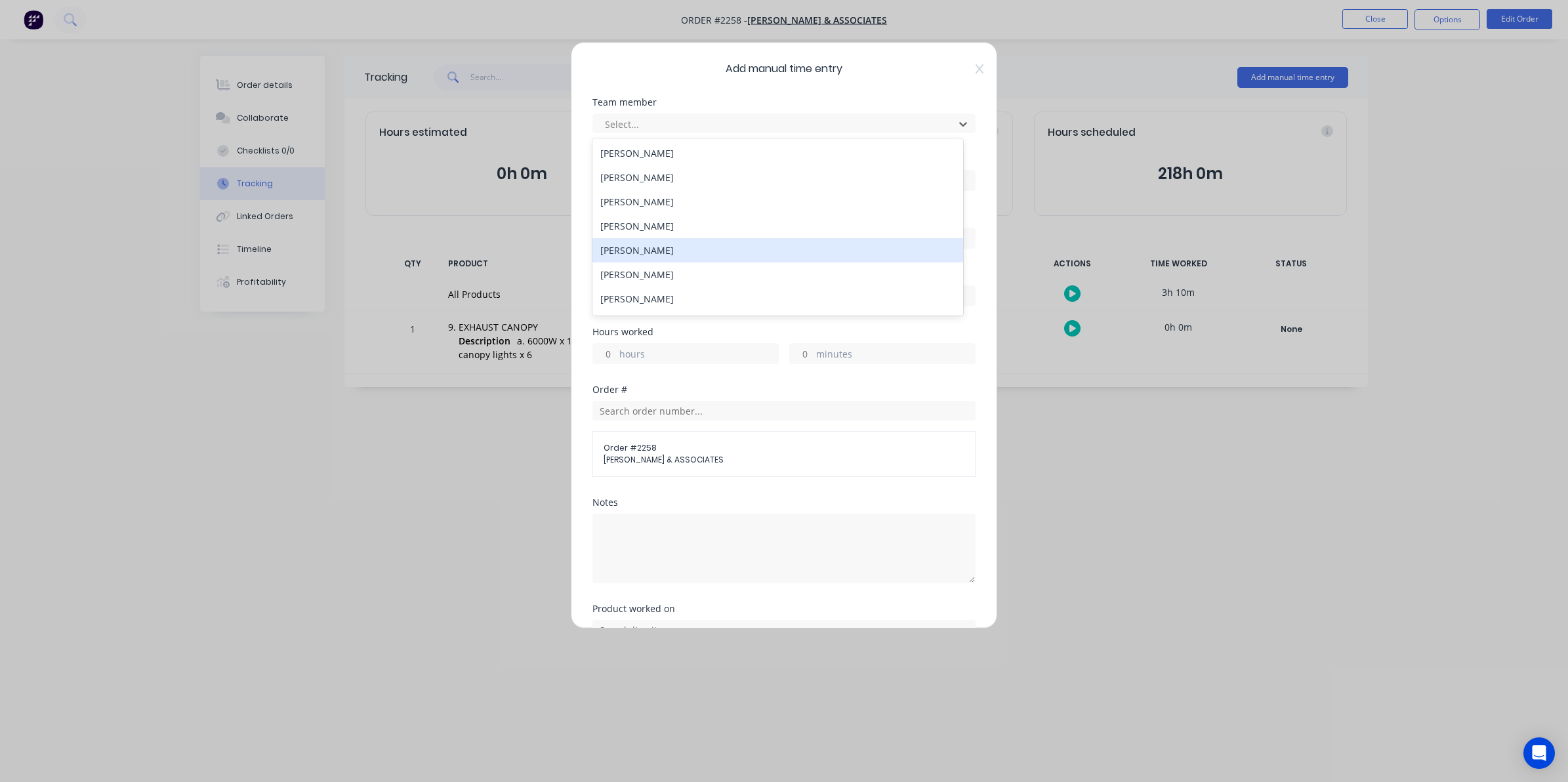
click at [641, 249] on div "[PERSON_NAME]" at bounding box center [778, 250] width 371 height 24
click at [617, 176] on input at bounding box center [784, 180] width 382 height 20
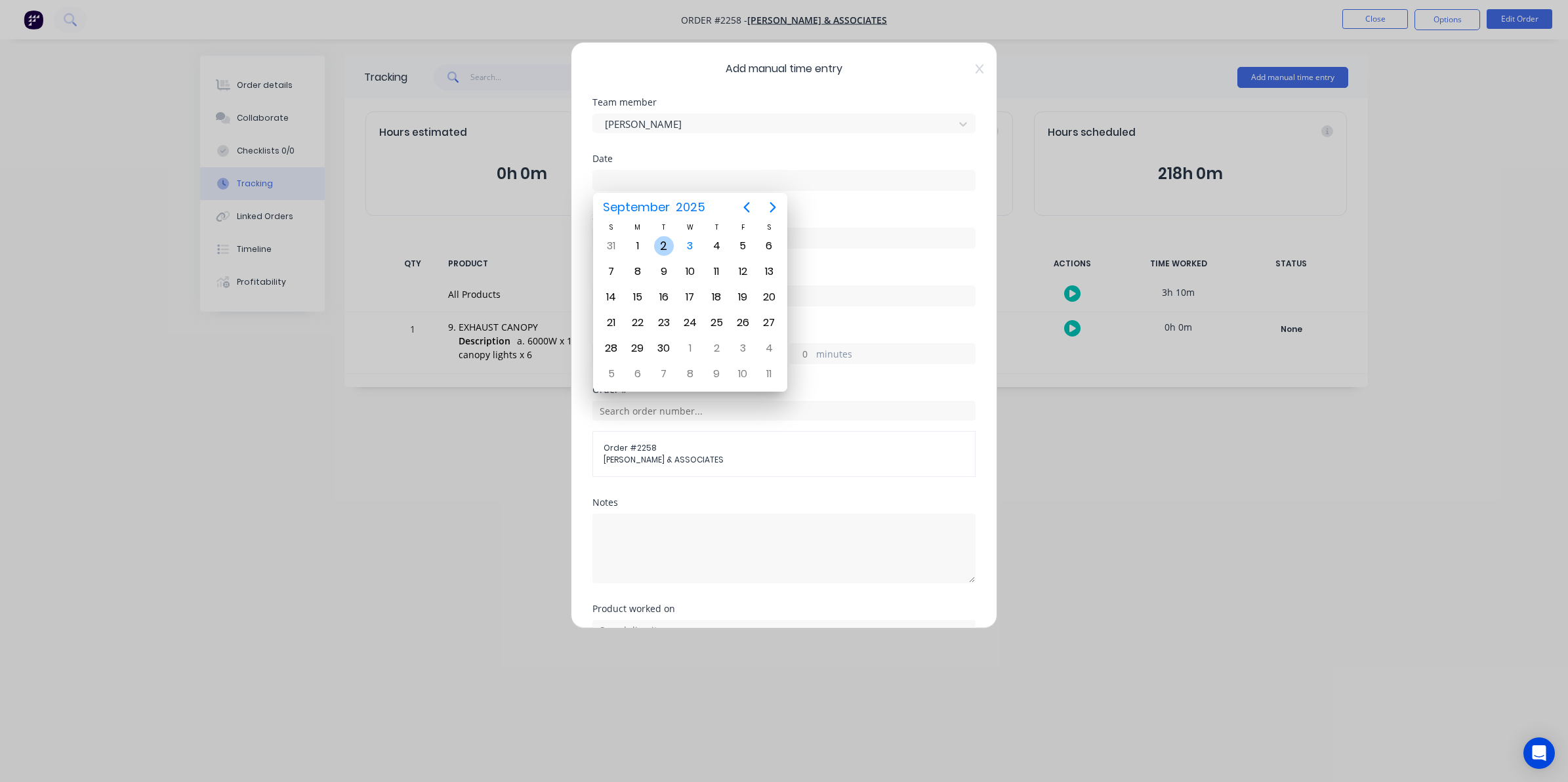
click at [661, 244] on div "2" at bounding box center [663, 245] width 20 height 20
type input "[DATE]"
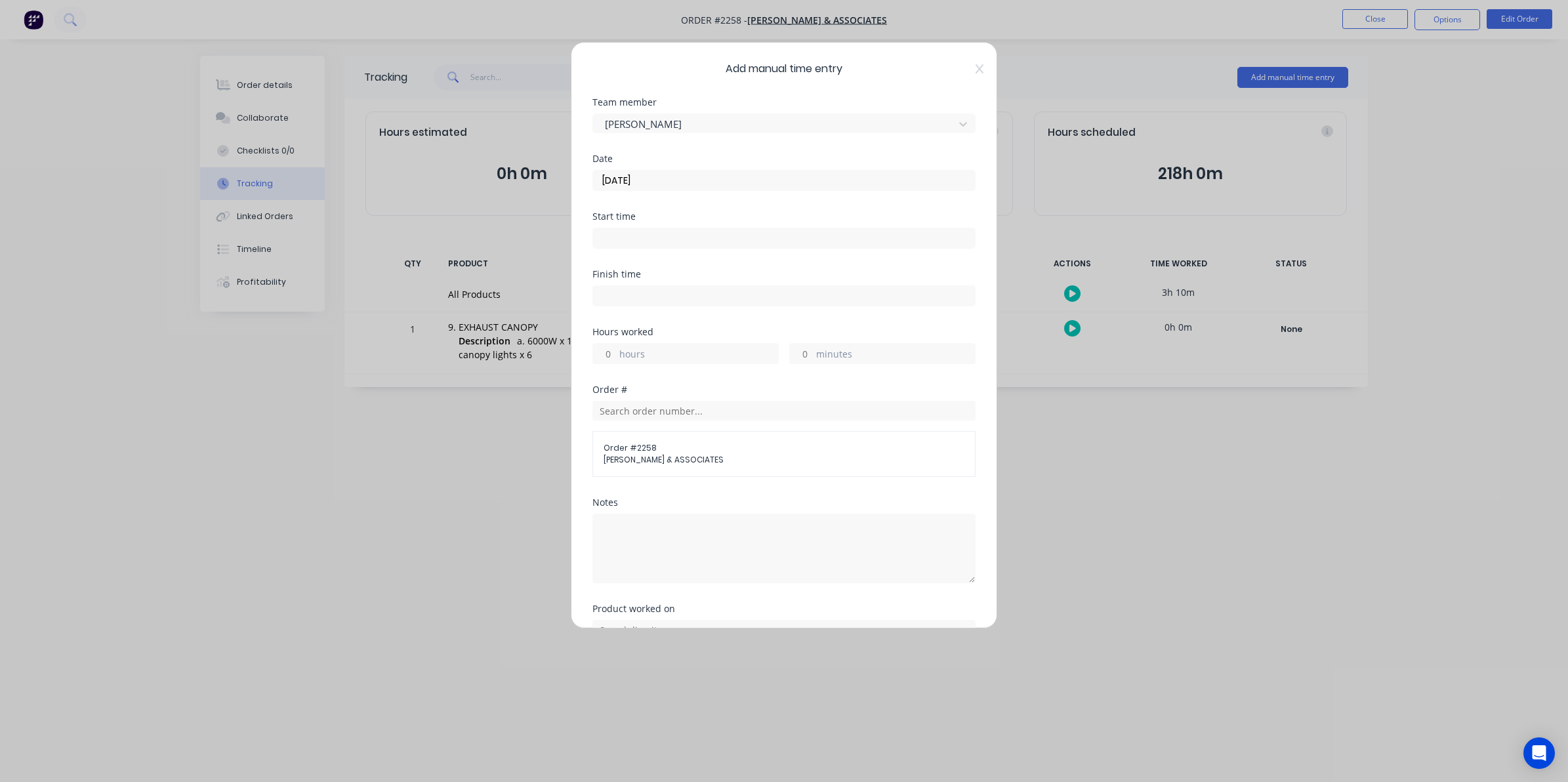
click at [610, 351] on input "hours" at bounding box center [604, 353] width 23 height 20
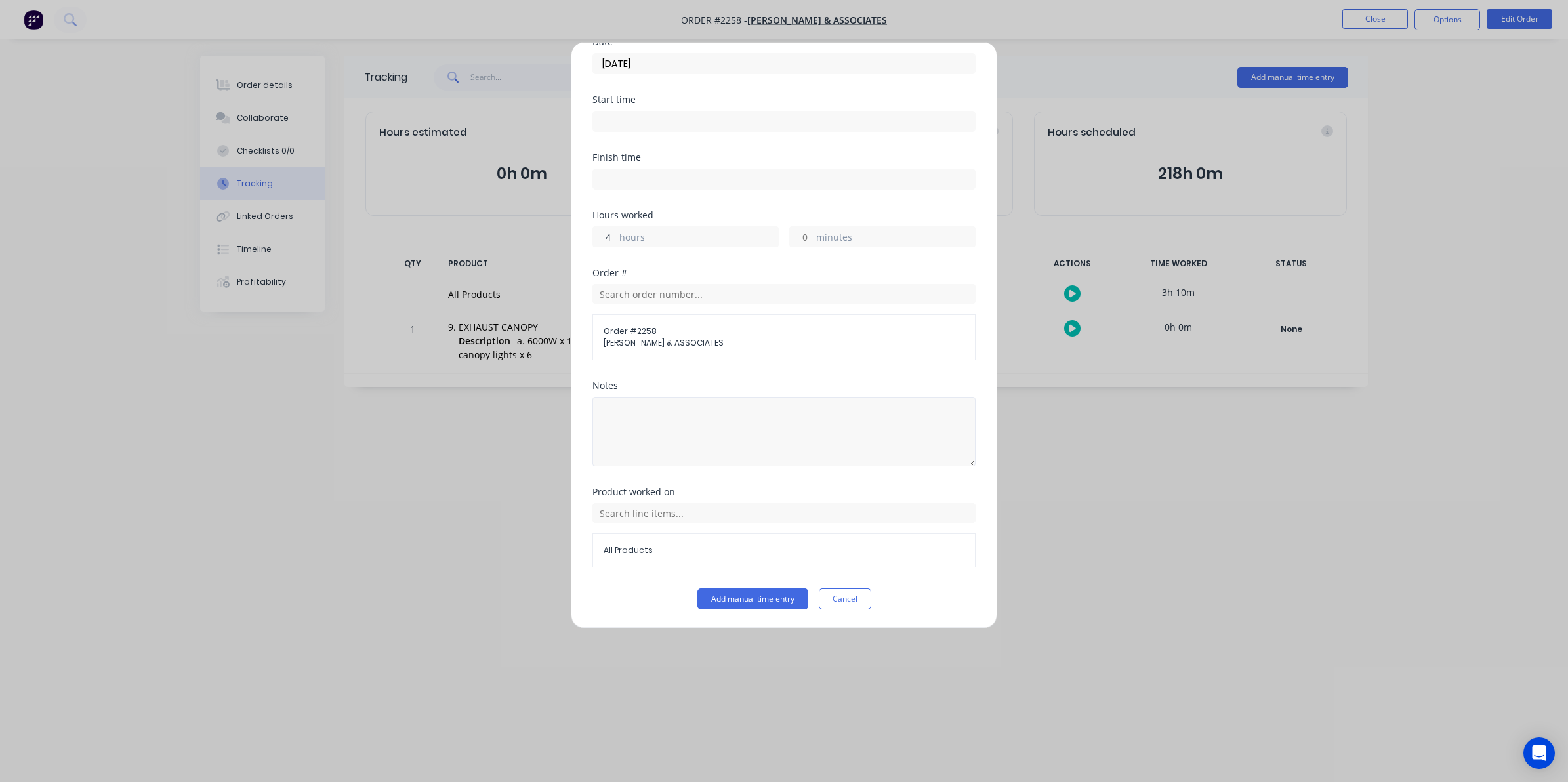
scroll to position [119, 0]
type input "4"
click at [733, 595] on button "Add manual time entry" at bounding box center [753, 598] width 111 height 21
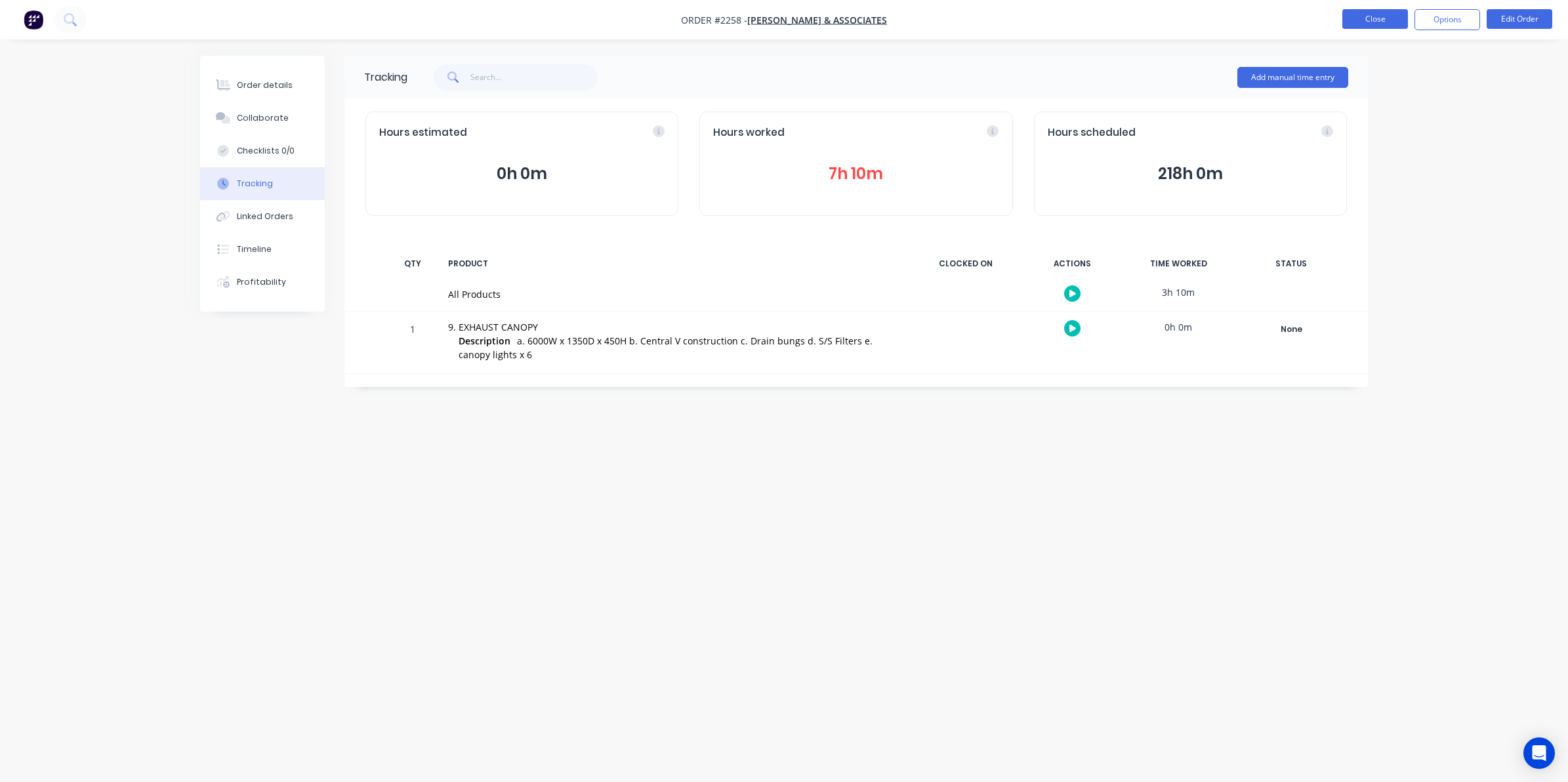
click at [1355, 18] on button "Close" at bounding box center [1375, 18] width 66 height 20
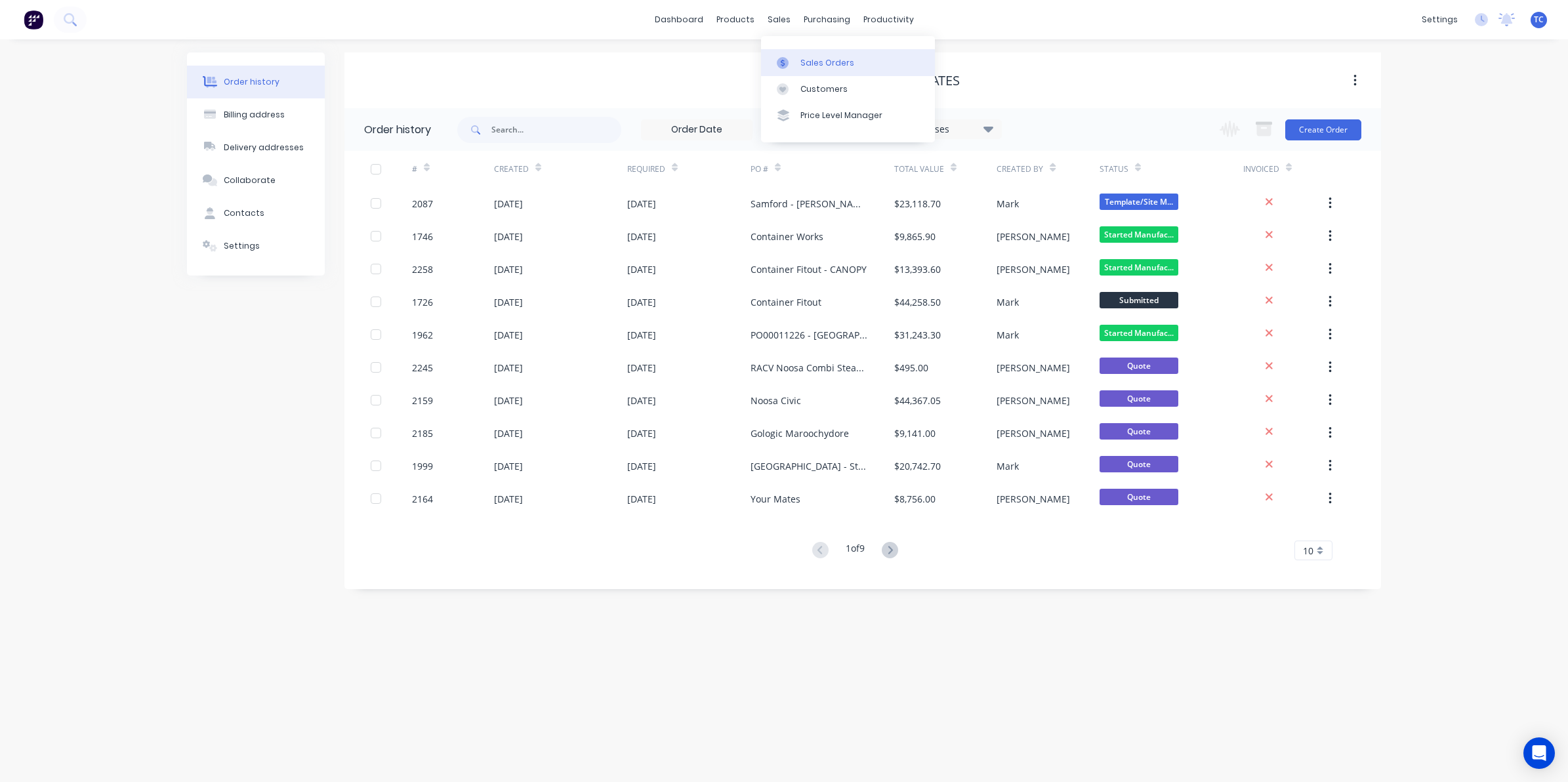
click at [804, 60] on div "Sales Orders" at bounding box center [827, 63] width 54 height 12
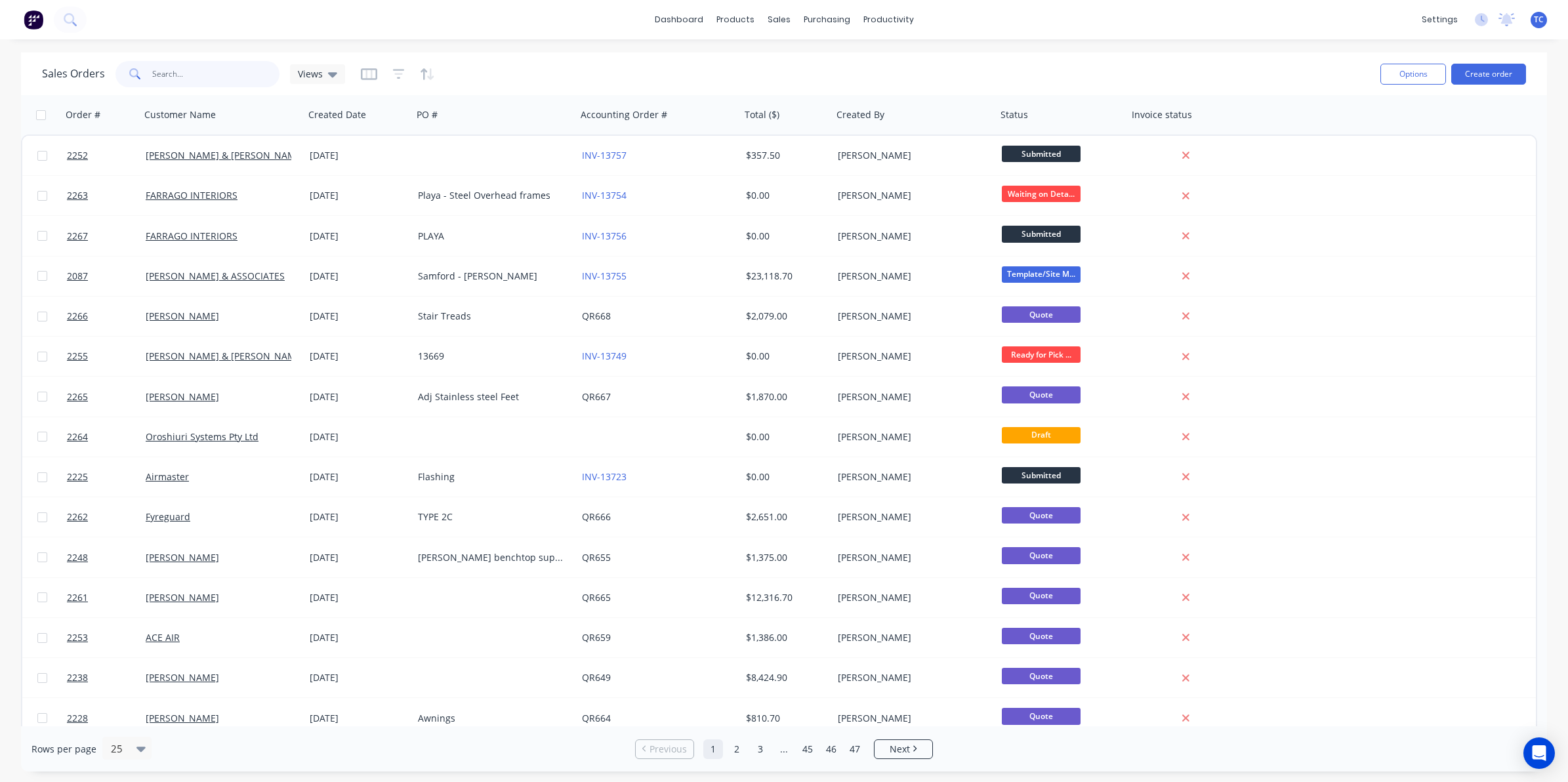
click at [173, 69] on input "text" at bounding box center [216, 74] width 128 height 27
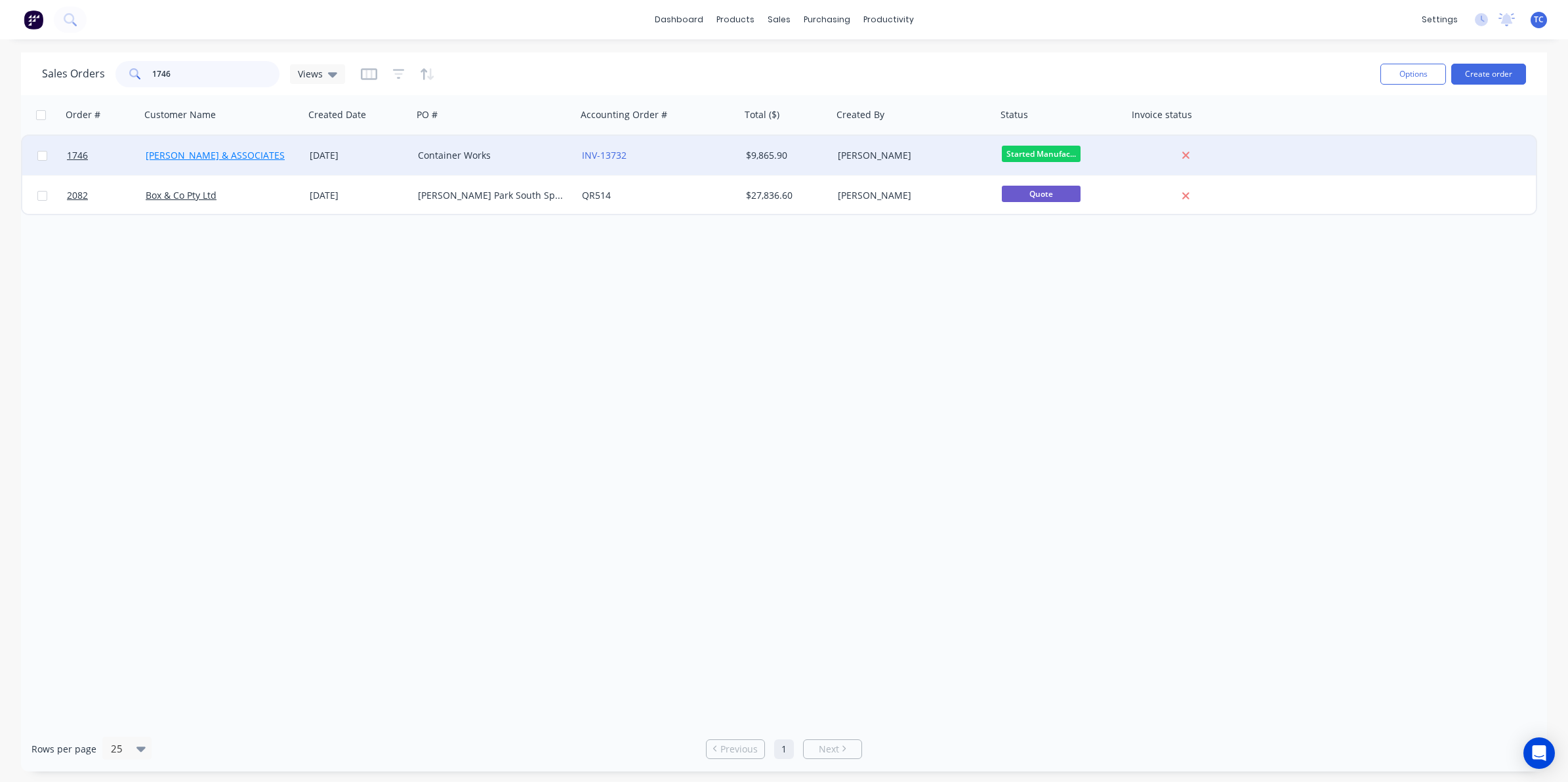
type input "1746"
click at [204, 154] on link "[PERSON_NAME] & ASSOCIATES" at bounding box center [215, 155] width 139 height 13
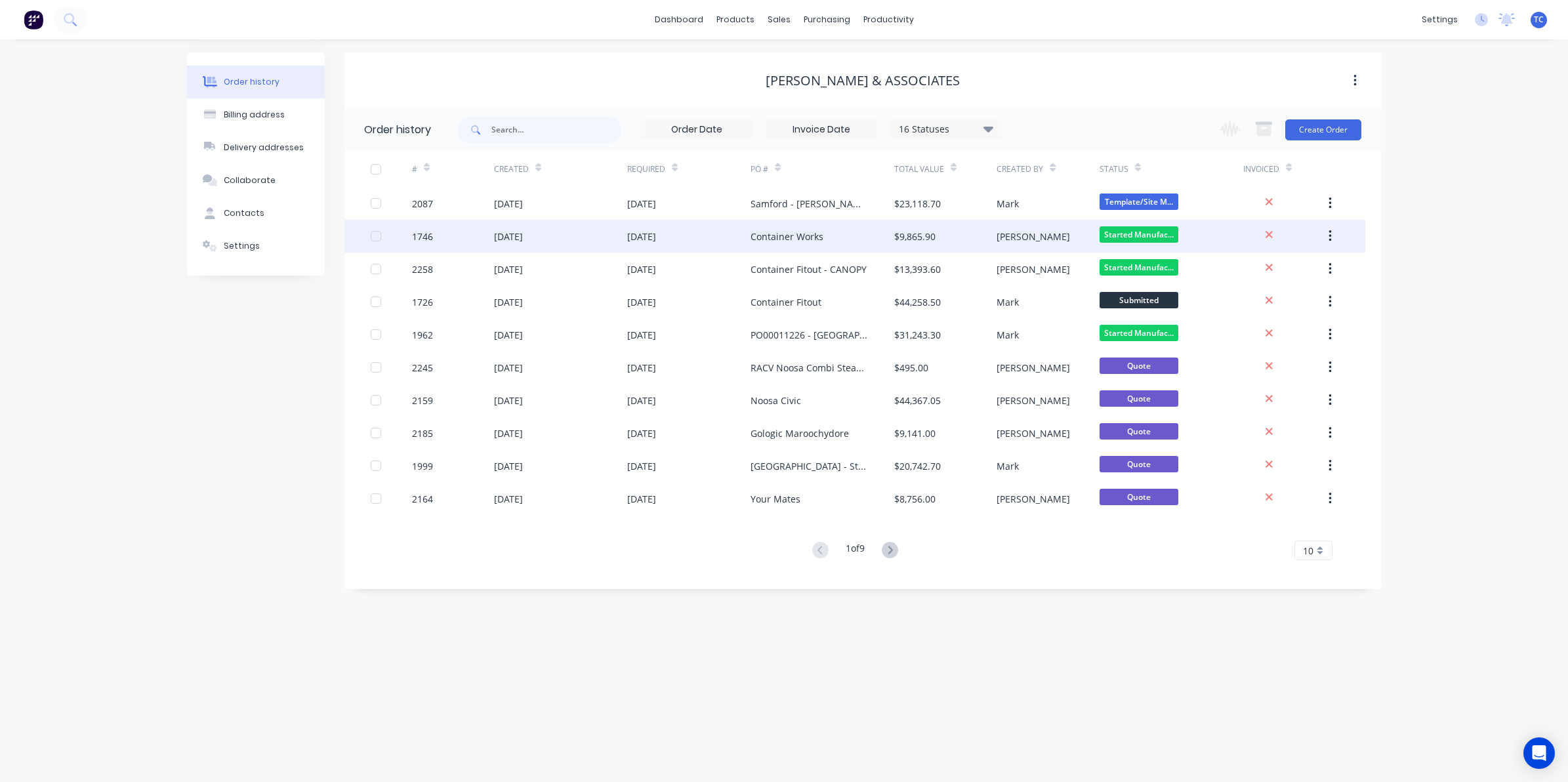
click at [523, 237] on div "26 Aug 2025" at bounding box center [508, 237] width 29 height 14
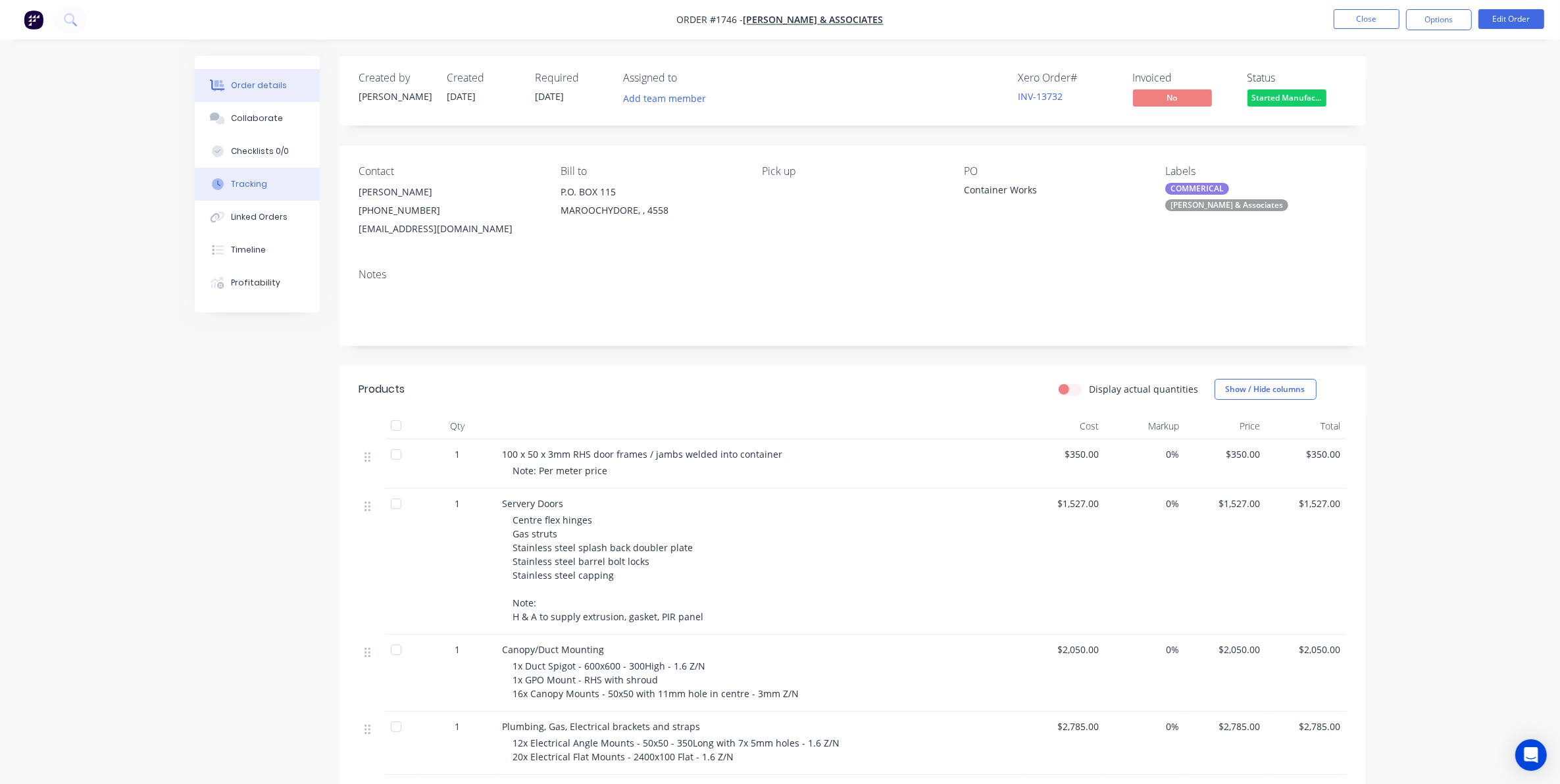
click at [245, 181] on div "Tracking" at bounding box center [248, 184] width 36 height 12
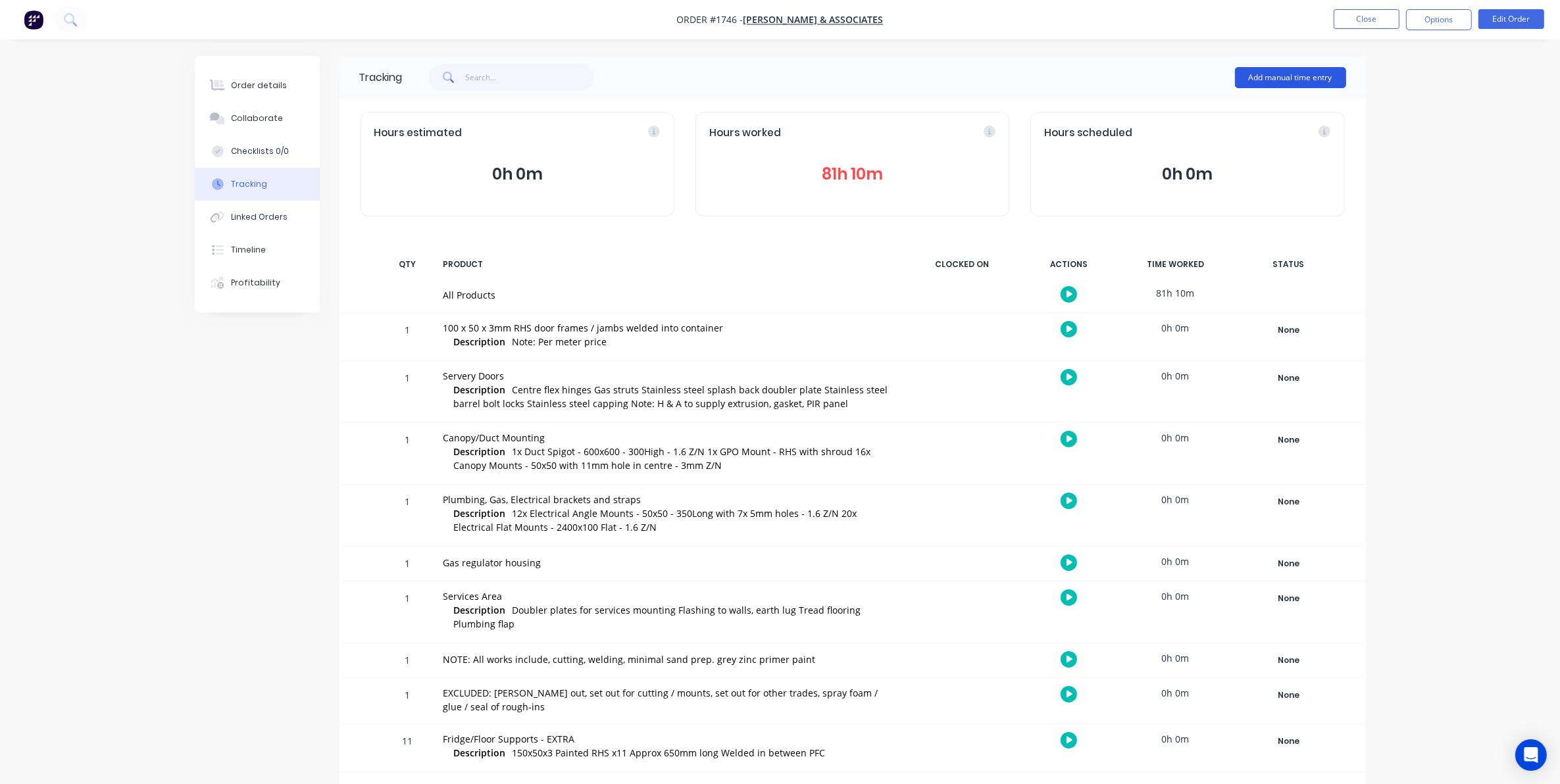
click at [1265, 78] on button "Add manual time entry" at bounding box center [1291, 78] width 111 height 21
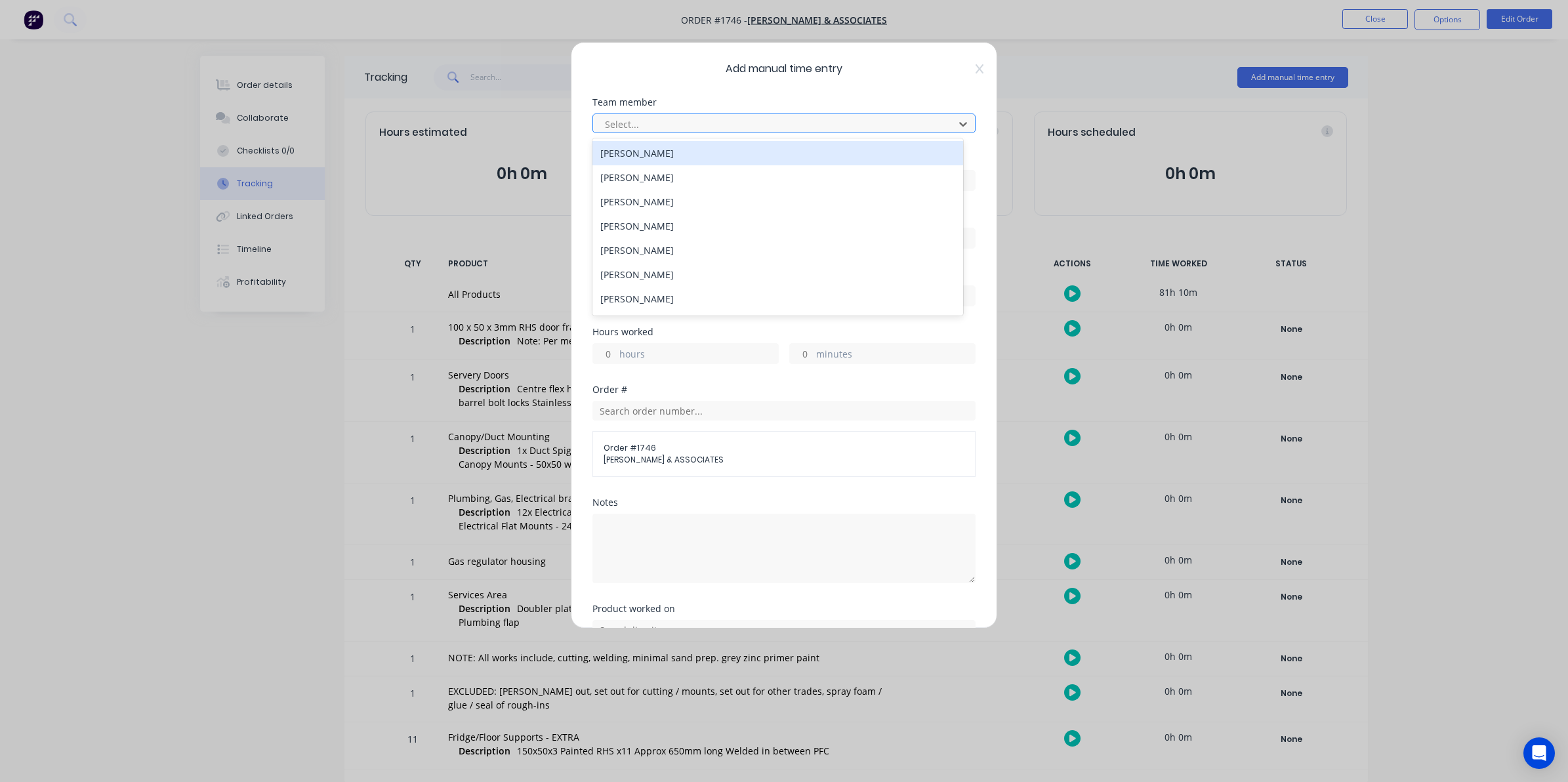
click at [624, 120] on div at bounding box center [776, 125] width 344 height 16
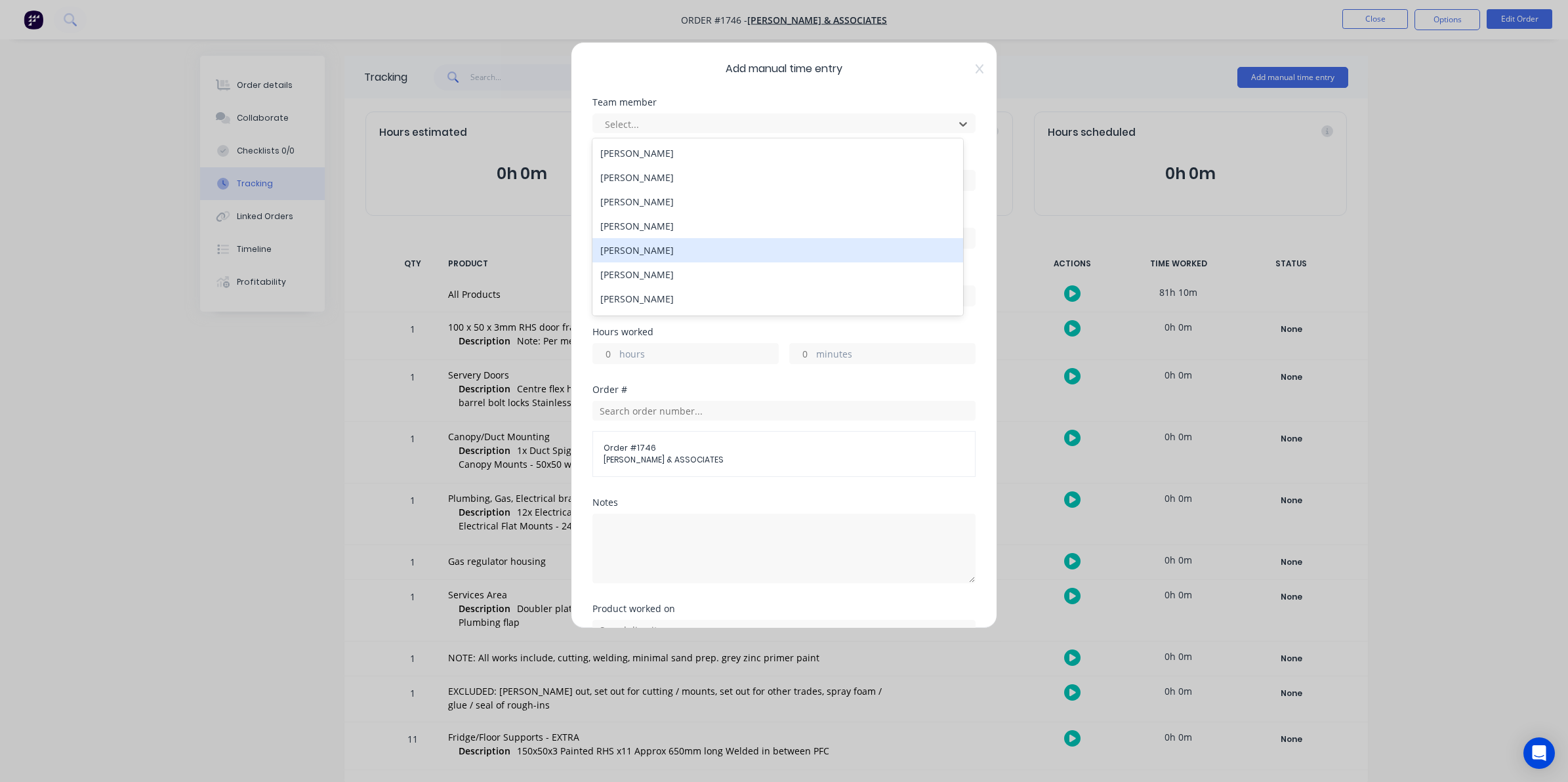
click at [635, 251] on div "[PERSON_NAME]" at bounding box center [778, 250] width 371 height 24
click at [618, 169] on div at bounding box center [784, 178] width 383 height 24
click at [612, 174] on input at bounding box center [784, 180] width 382 height 20
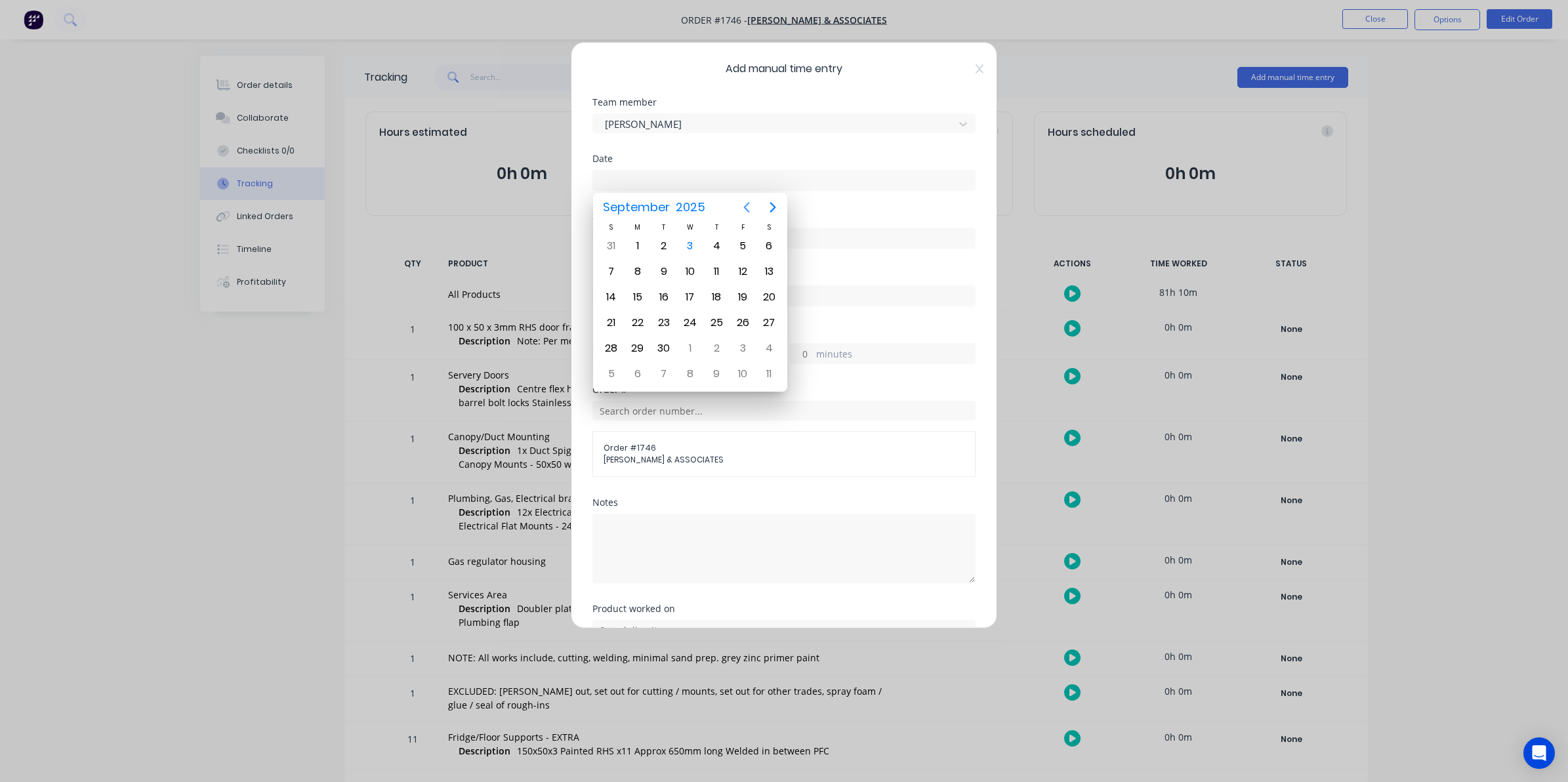
click at [748, 208] on icon "Previous page" at bounding box center [746, 207] width 15 height 15
click at [716, 342] on div "28" at bounding box center [717, 348] width 20 height 20
type input "28/08/2025"
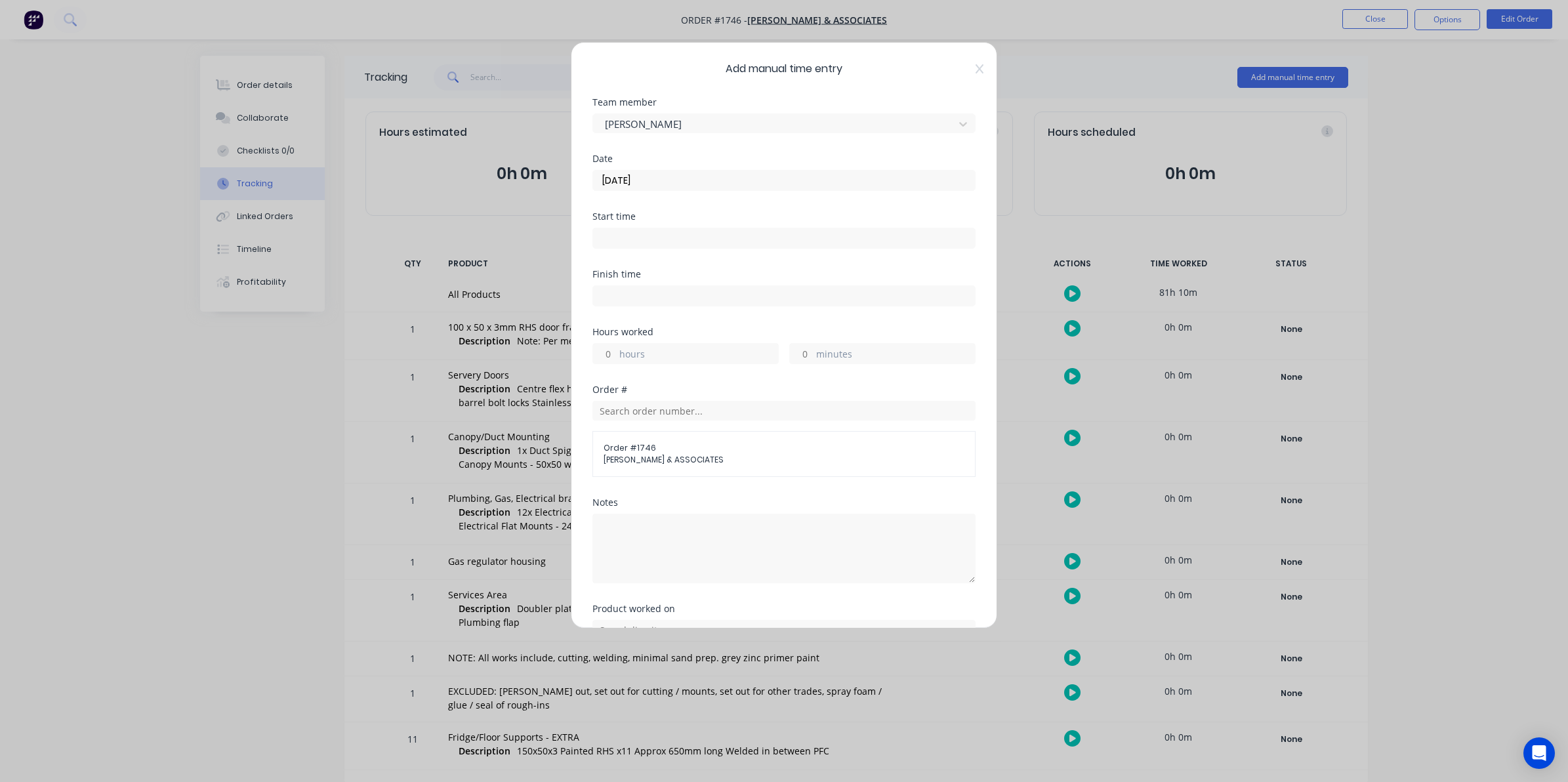
click at [610, 352] on input "hours" at bounding box center [604, 353] width 23 height 20
type input "9"
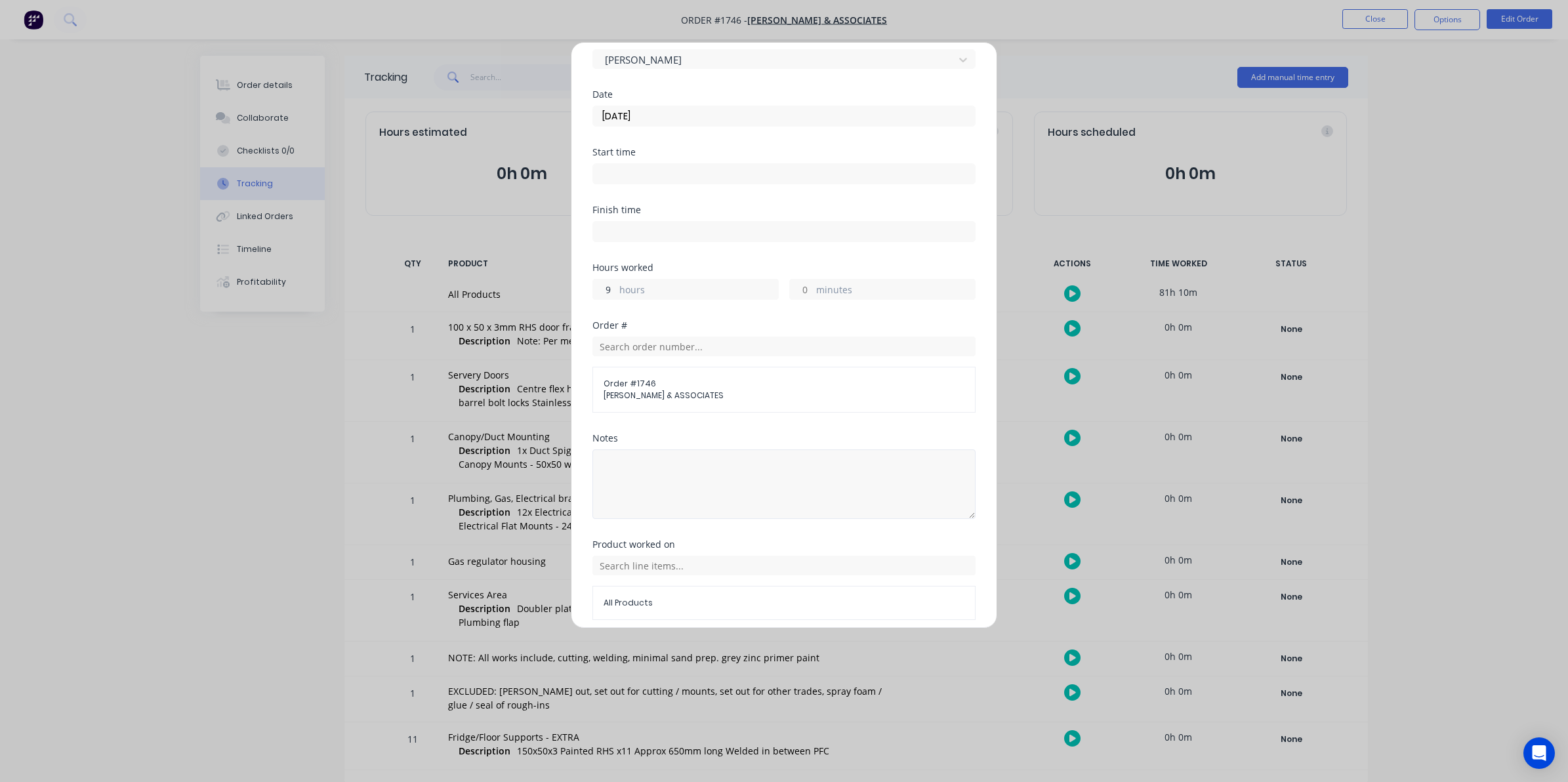
scroll to position [119, 0]
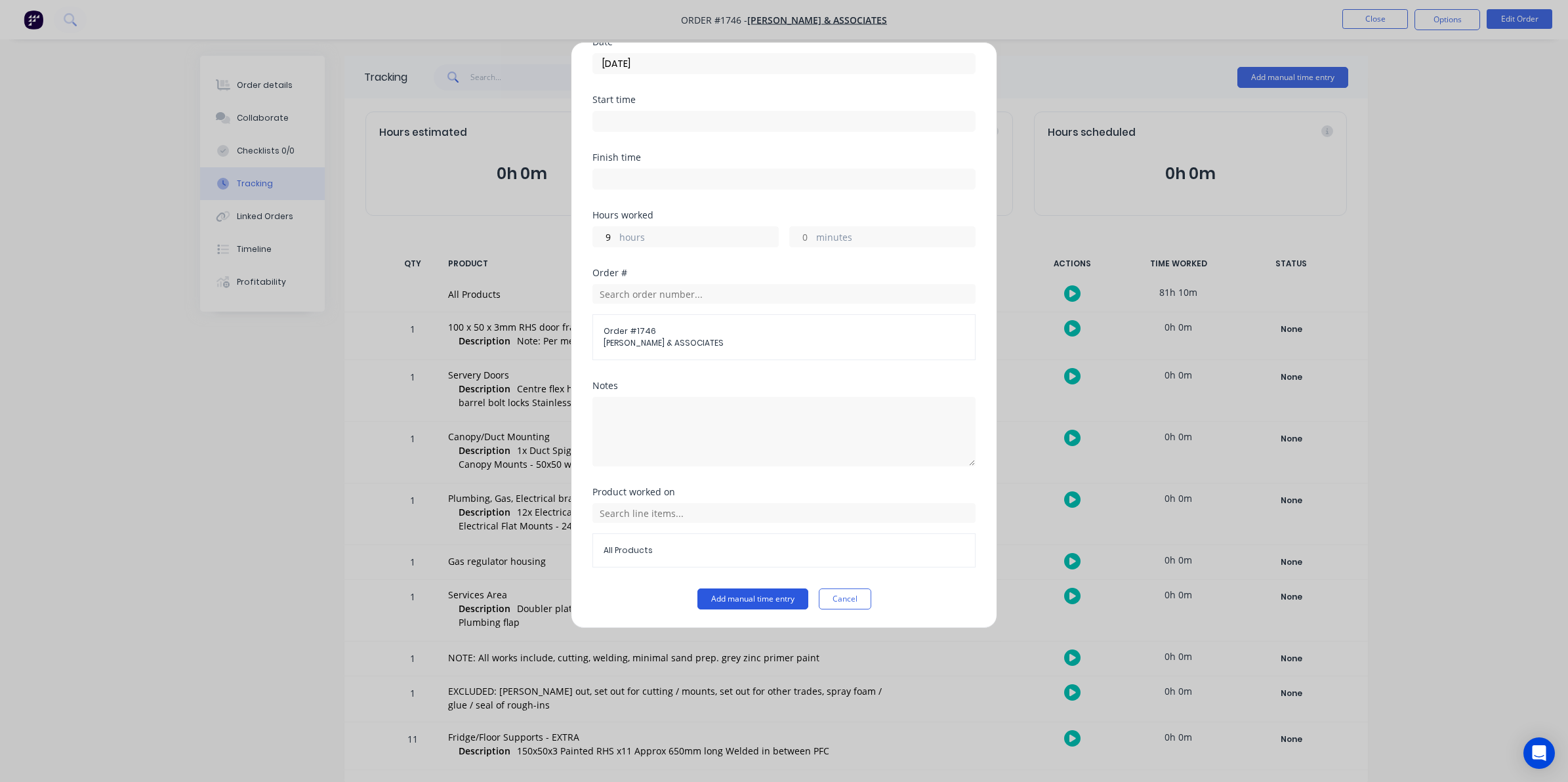
click at [758, 597] on button "Add manual time entry" at bounding box center [753, 598] width 111 height 21
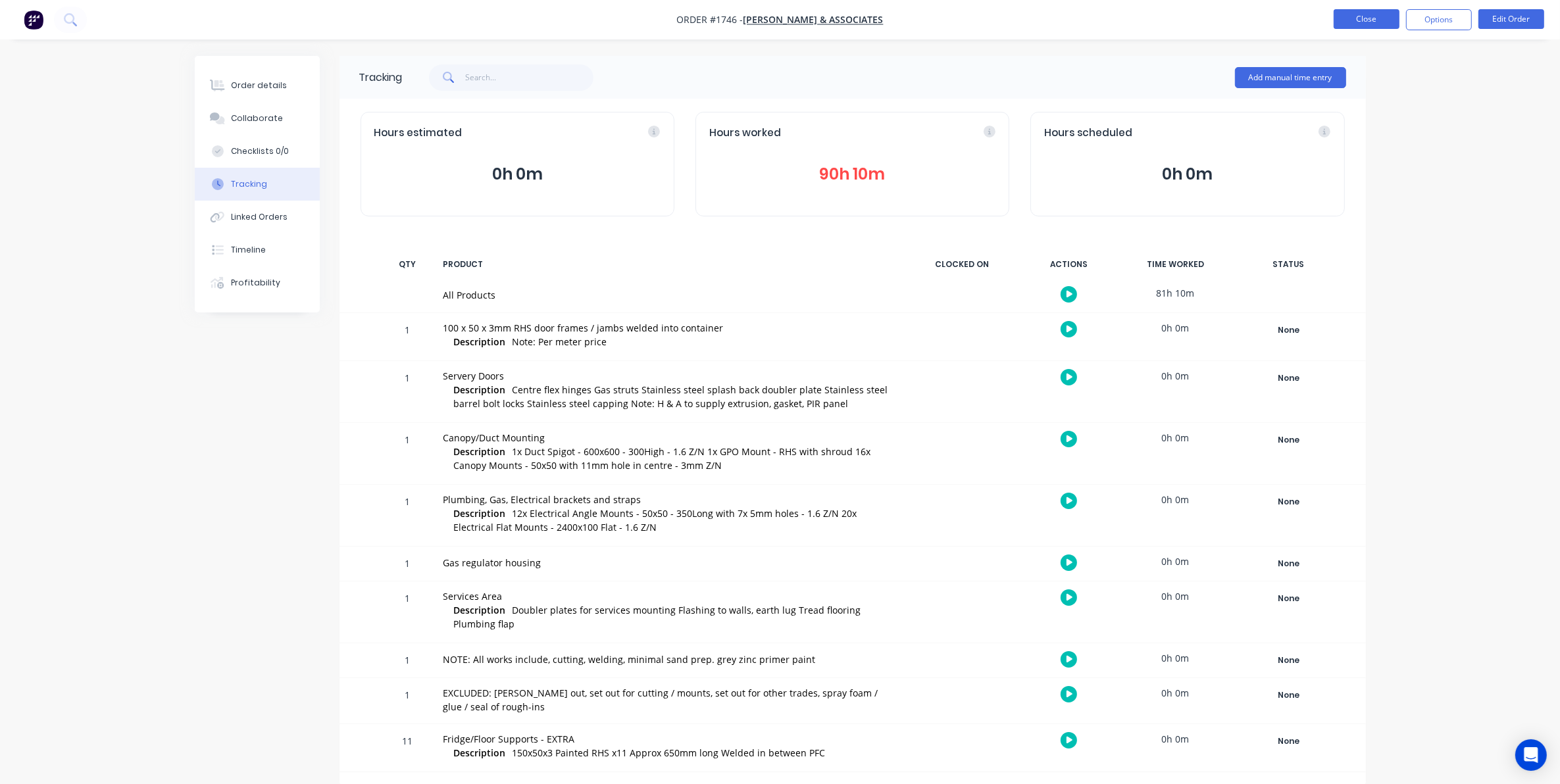
click at [1356, 18] on button "Close" at bounding box center [1366, 18] width 66 height 20
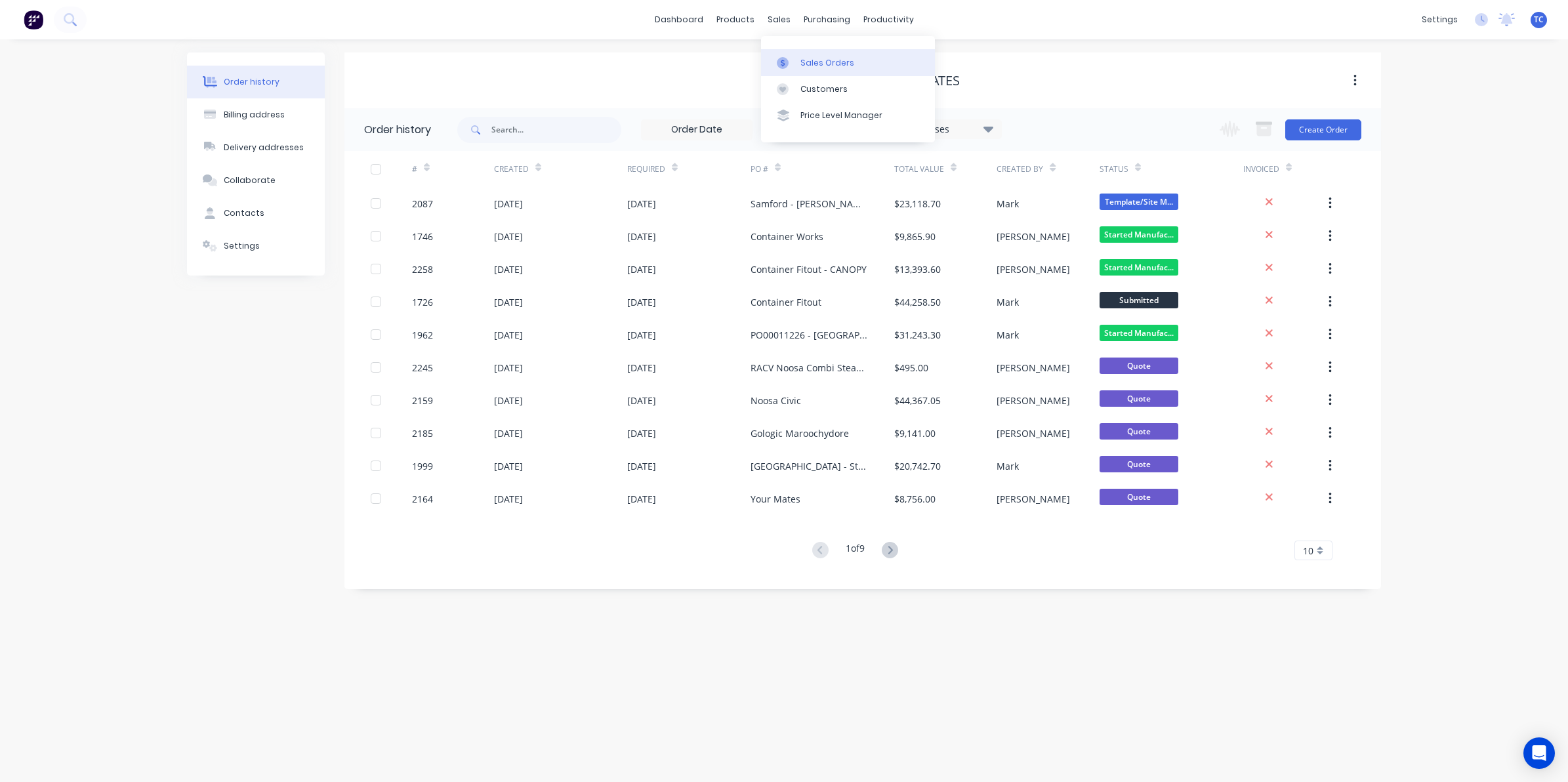
click at [805, 57] on div "Sales Orders" at bounding box center [827, 63] width 54 height 12
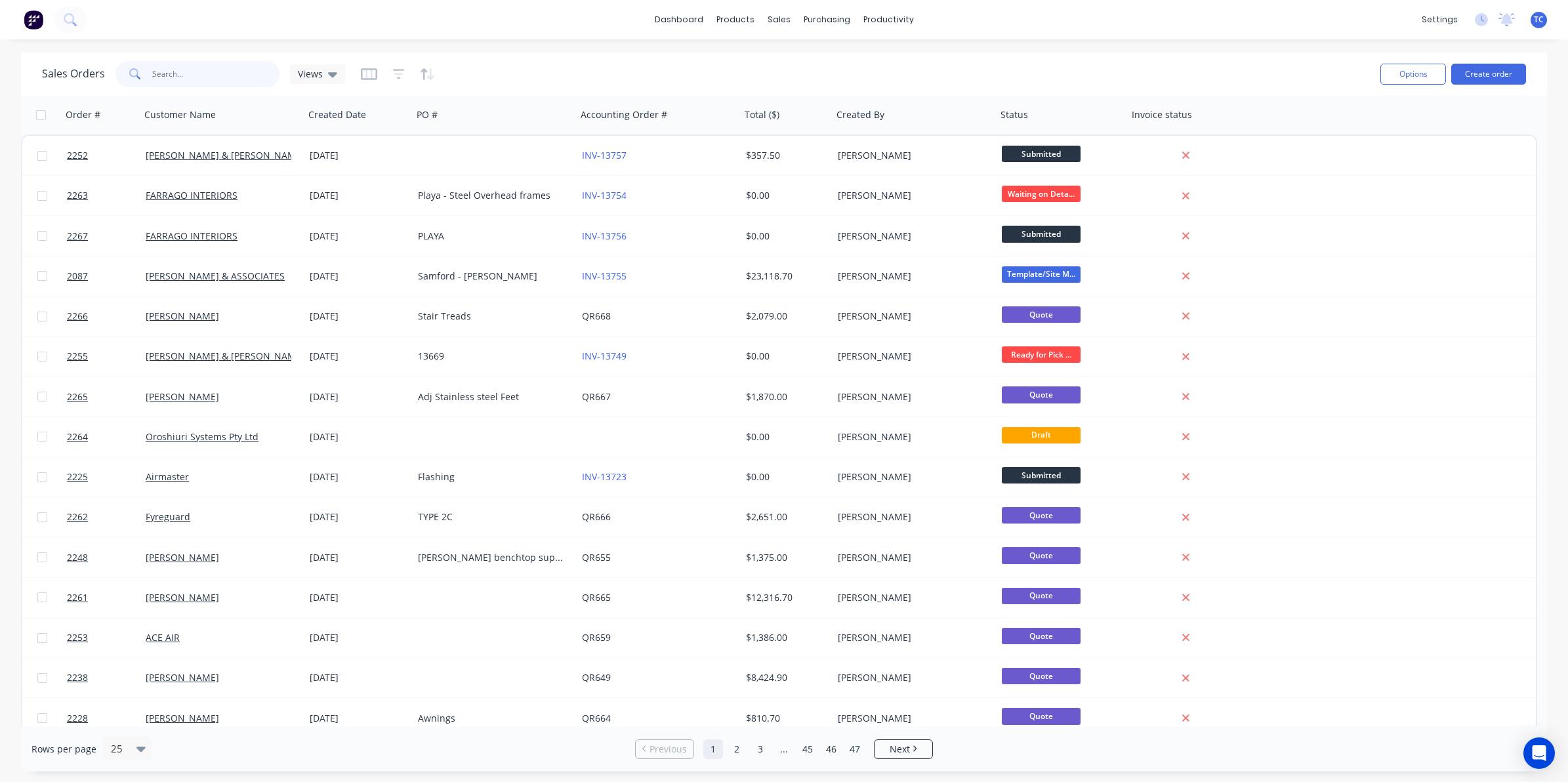
click at [170, 72] on input "text" at bounding box center [216, 74] width 128 height 27
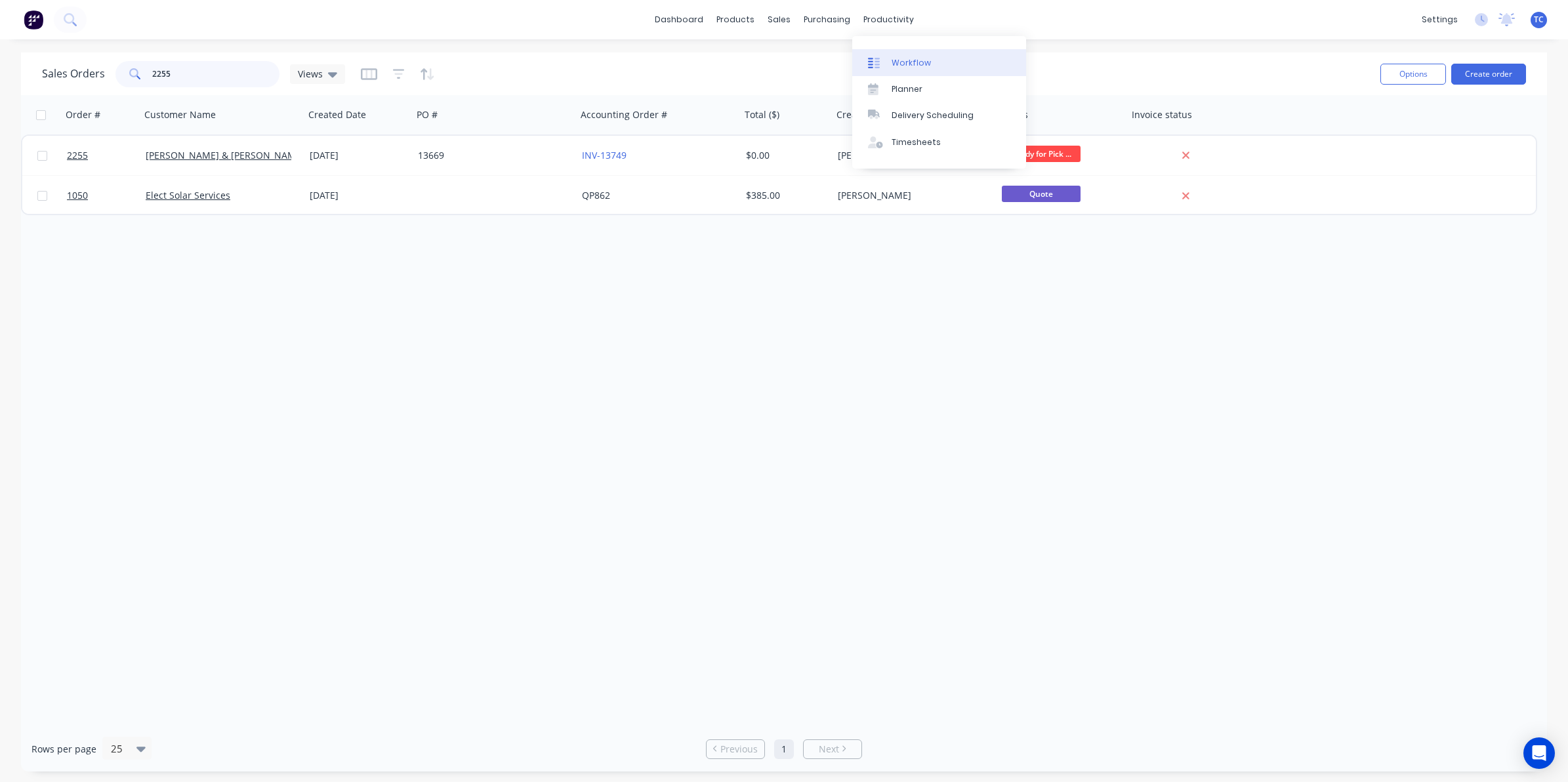
type input "2255"
click at [903, 61] on div "Workflow" at bounding box center [911, 63] width 39 height 12
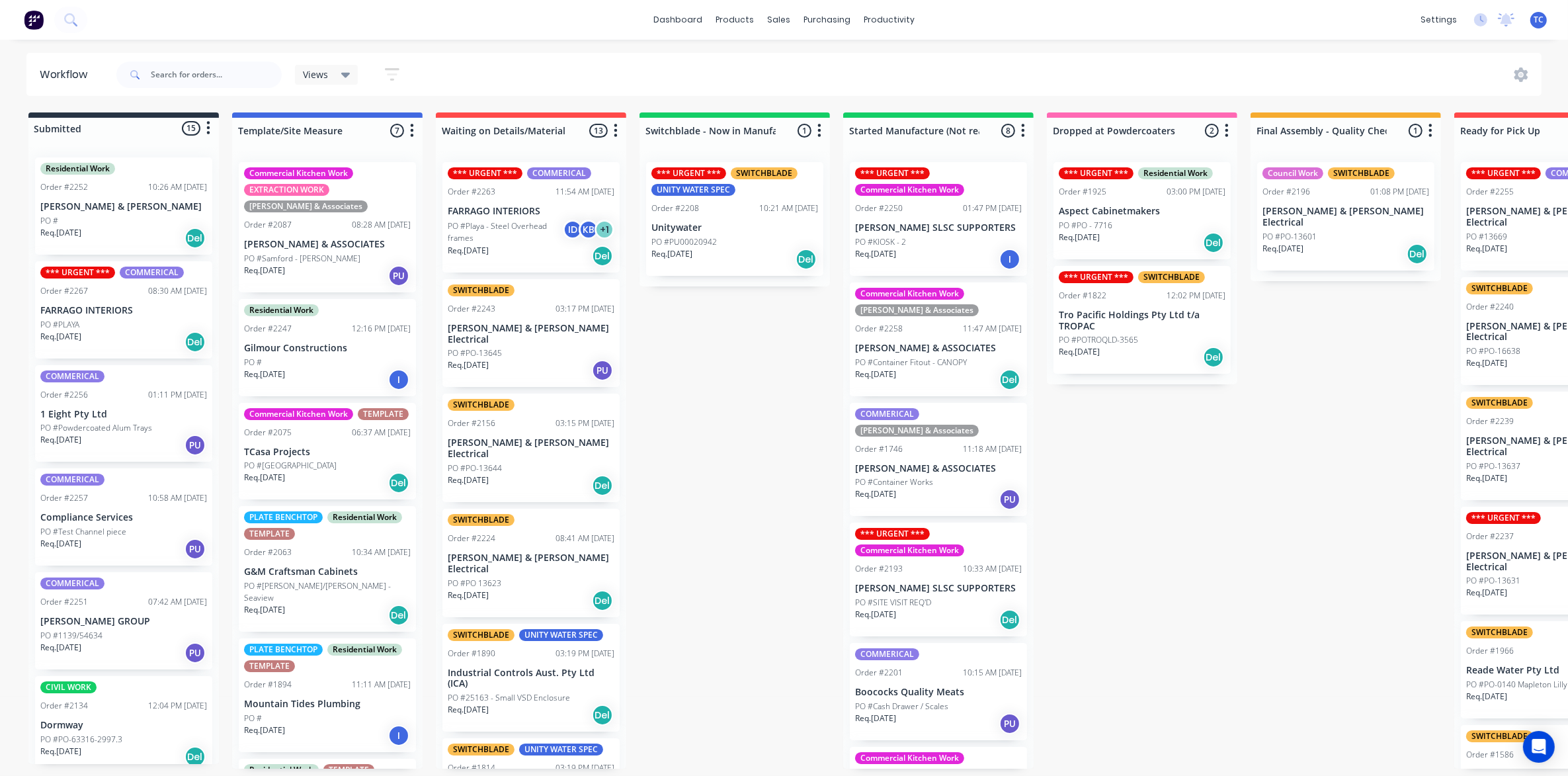
click at [1510, 219] on div "*** URGENT *** COMMERICAL Order #2255 10:27 AM 01/09/25 Bailey & Dalton Electri…" at bounding box center [1549, 216] width 178 height 109
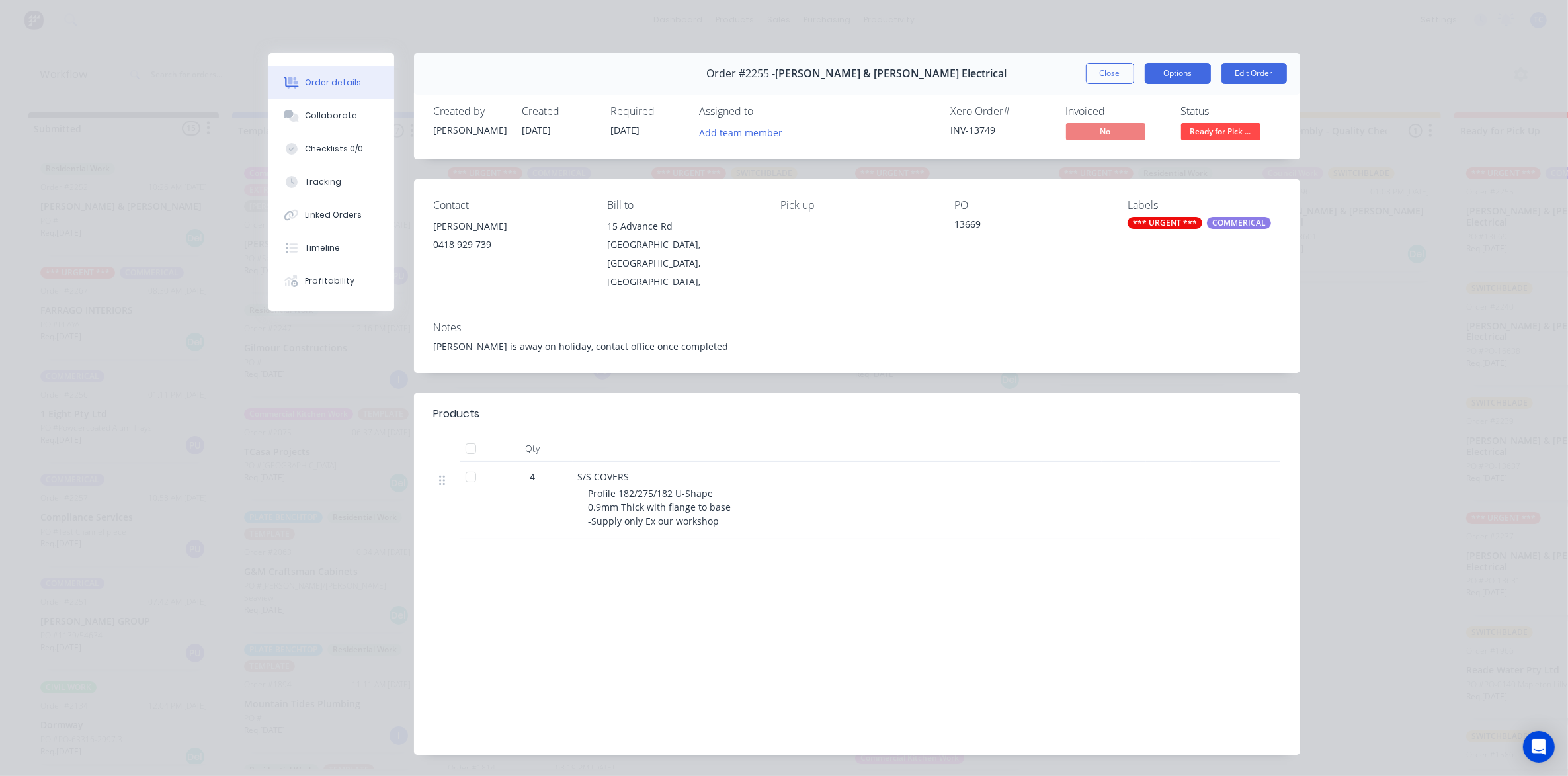
click at [1172, 68] on button "Options" at bounding box center [1178, 74] width 66 height 21
click at [1119, 160] on div "Delivery Docket" at bounding box center [1141, 161] width 115 height 19
click at [1119, 160] on div "Standard" at bounding box center [1141, 161] width 115 height 19
click at [1099, 71] on button "Close" at bounding box center [1109, 74] width 48 height 21
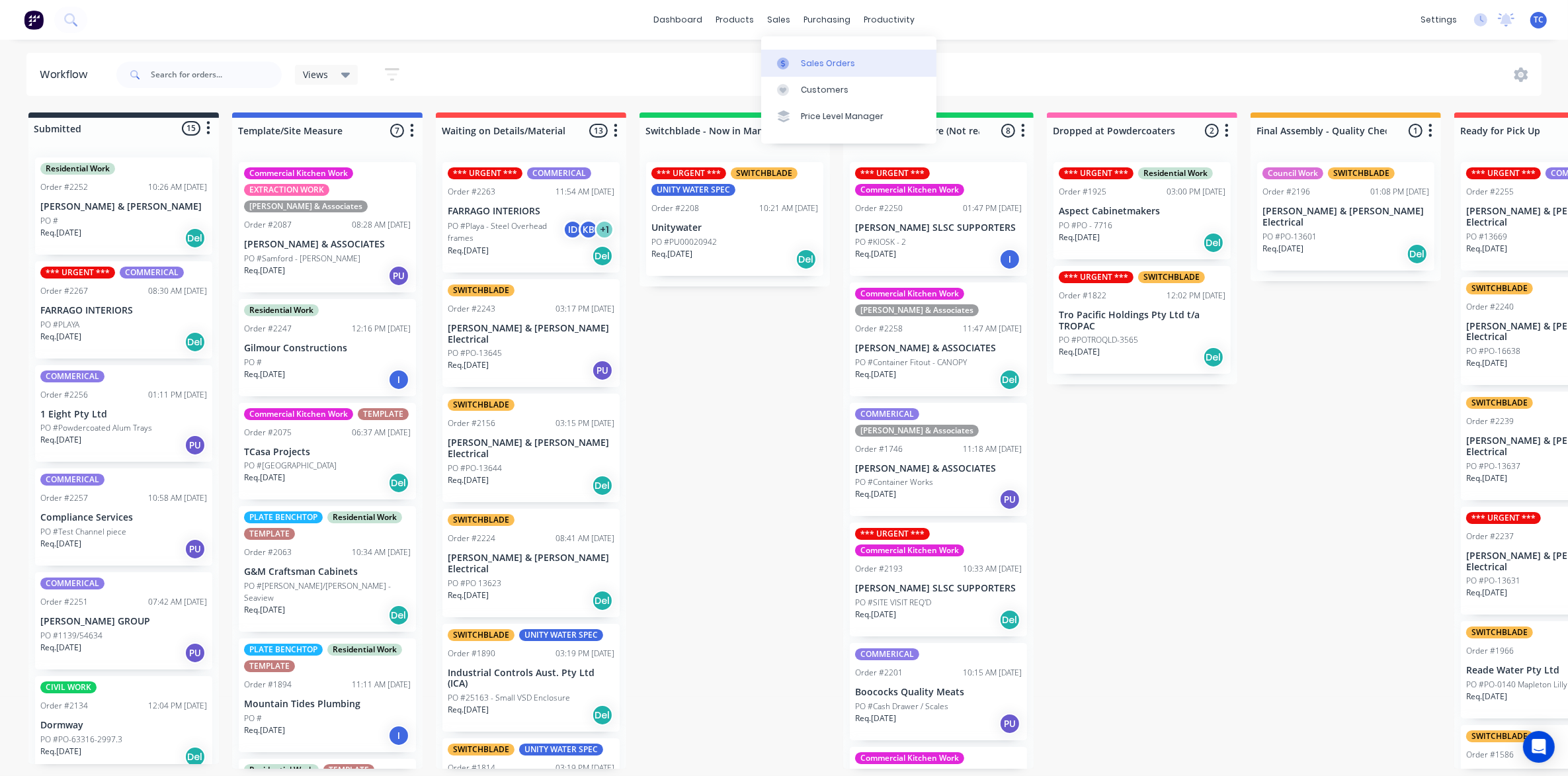
click at [817, 63] on div "Sales Orders" at bounding box center [828, 63] width 54 height 12
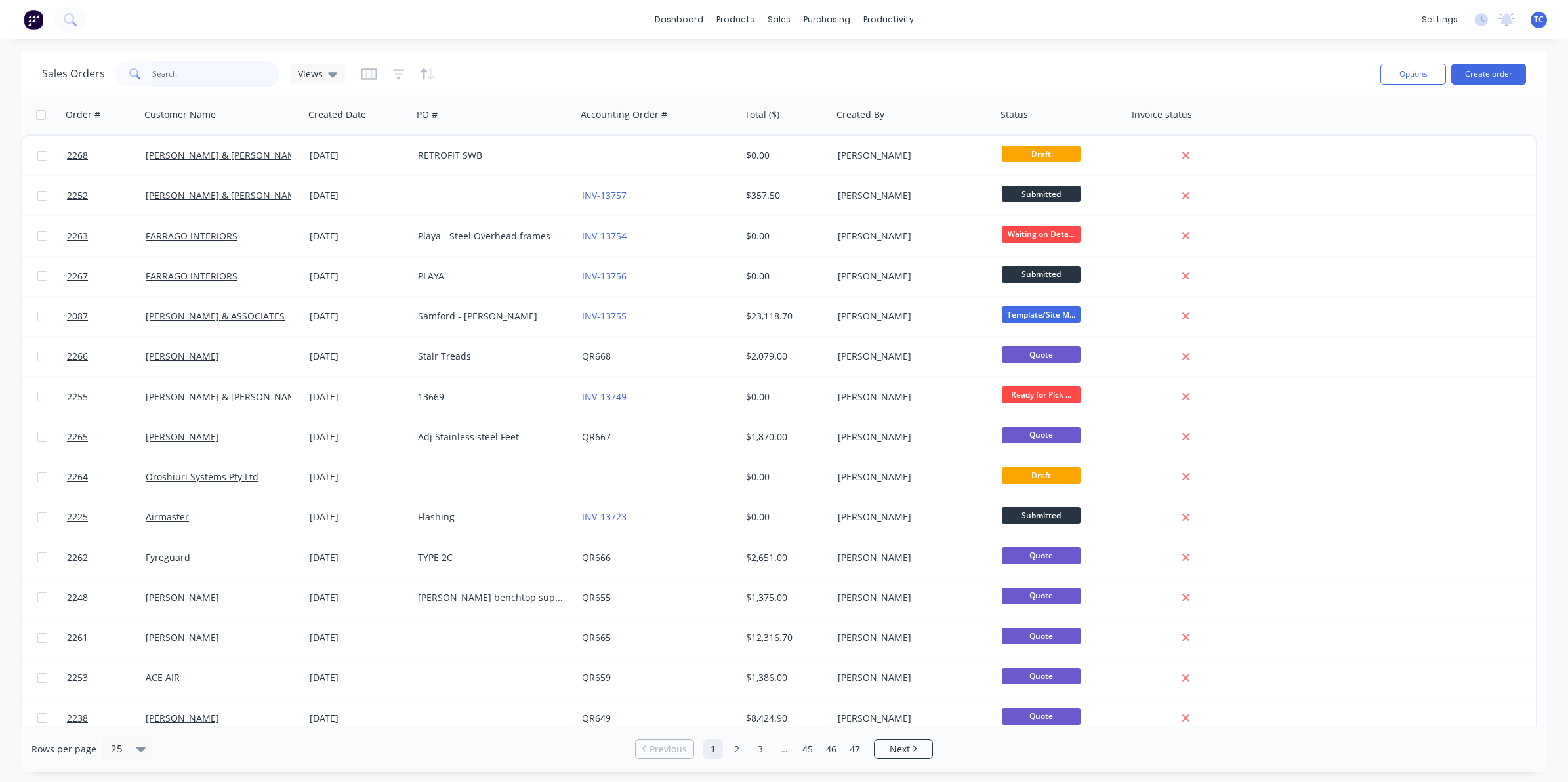
click at [167, 68] on input "text" at bounding box center [216, 74] width 128 height 27
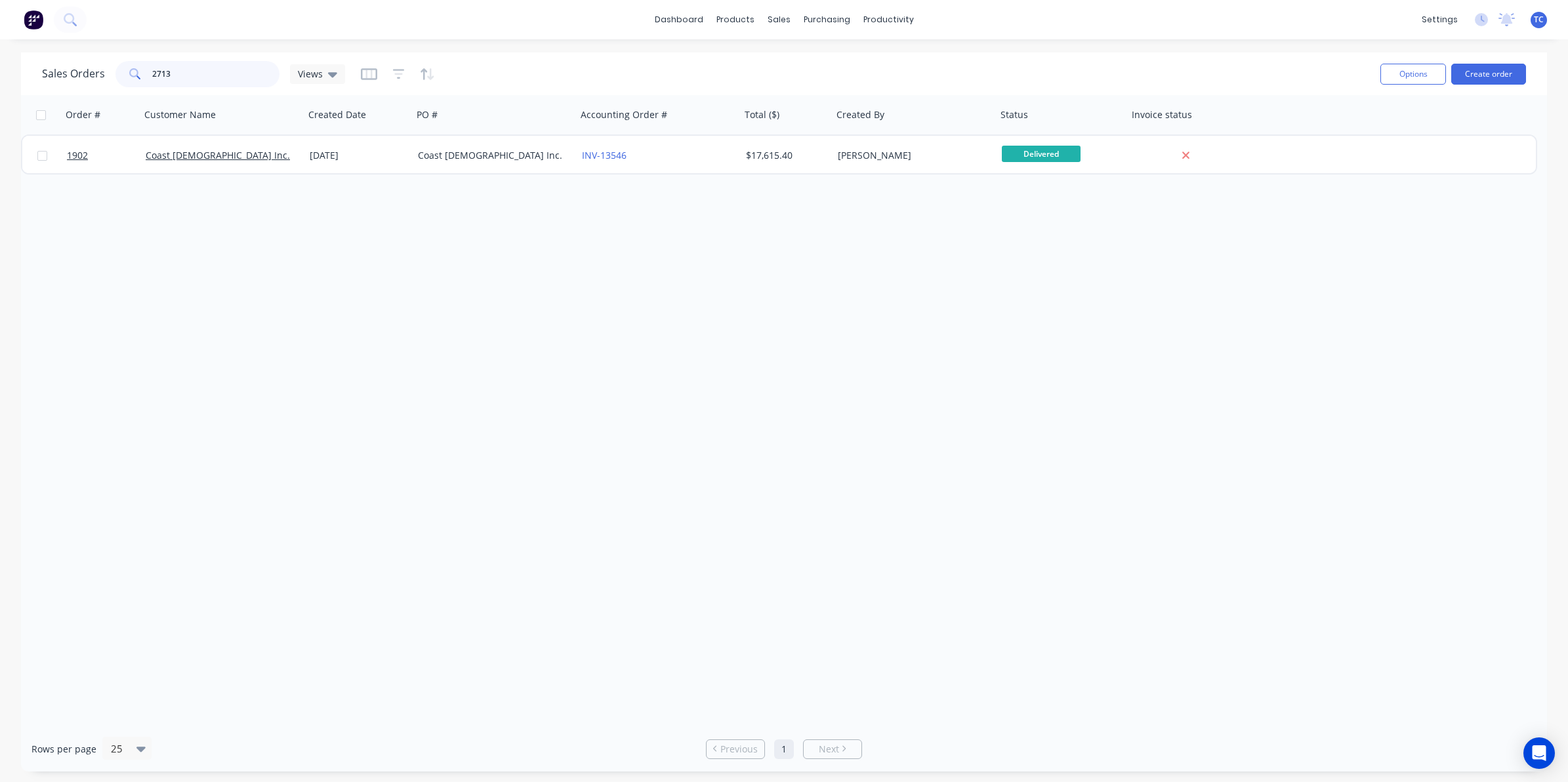
drag, startPoint x: 176, startPoint y: 74, endPoint x: 148, endPoint y: 74, distance: 28.0
click at [148, 74] on div "2713" at bounding box center [198, 74] width 164 height 27
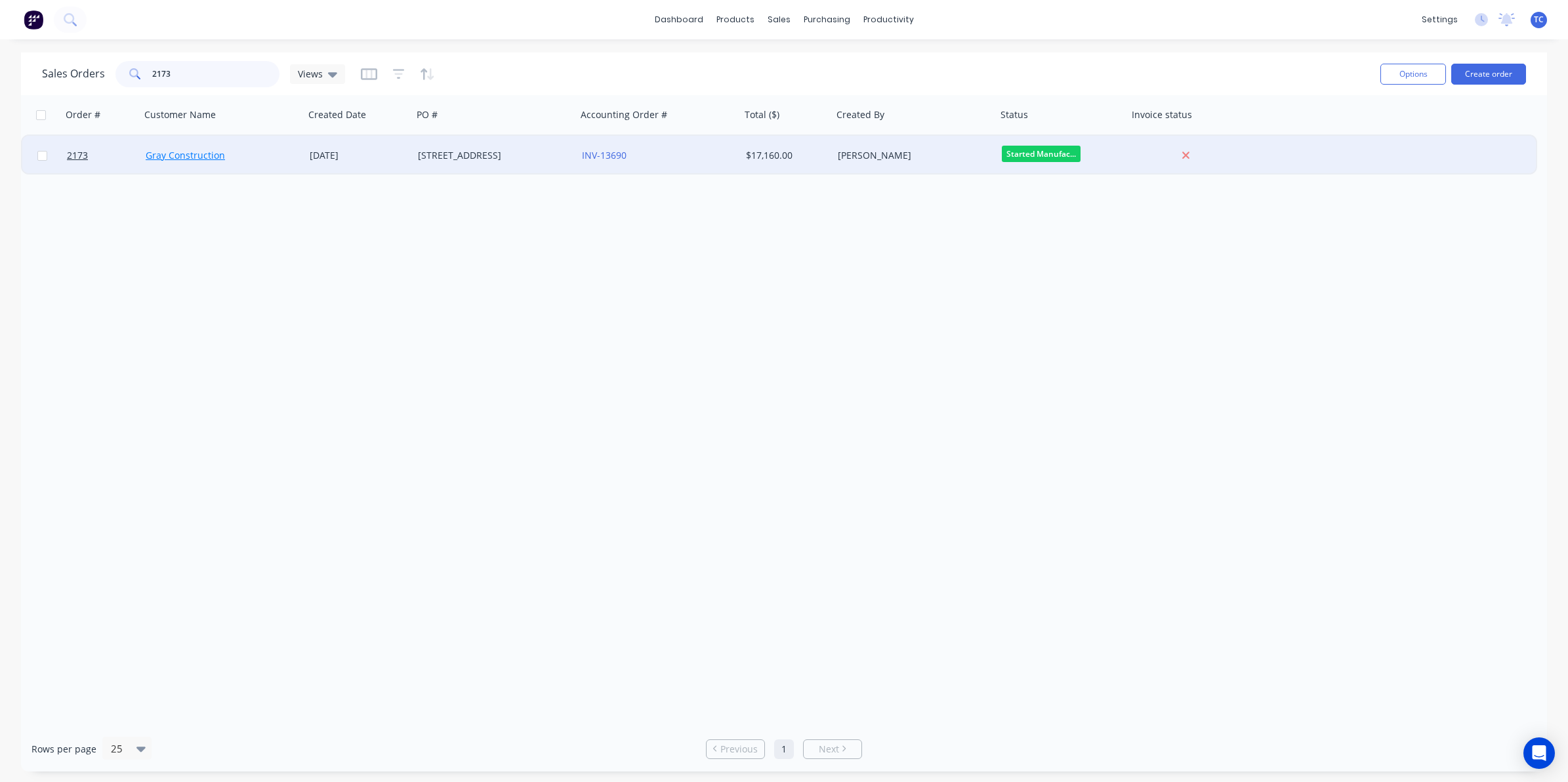
type input "2173"
click at [184, 156] on link "Gray Construction" at bounding box center [186, 155] width 80 height 13
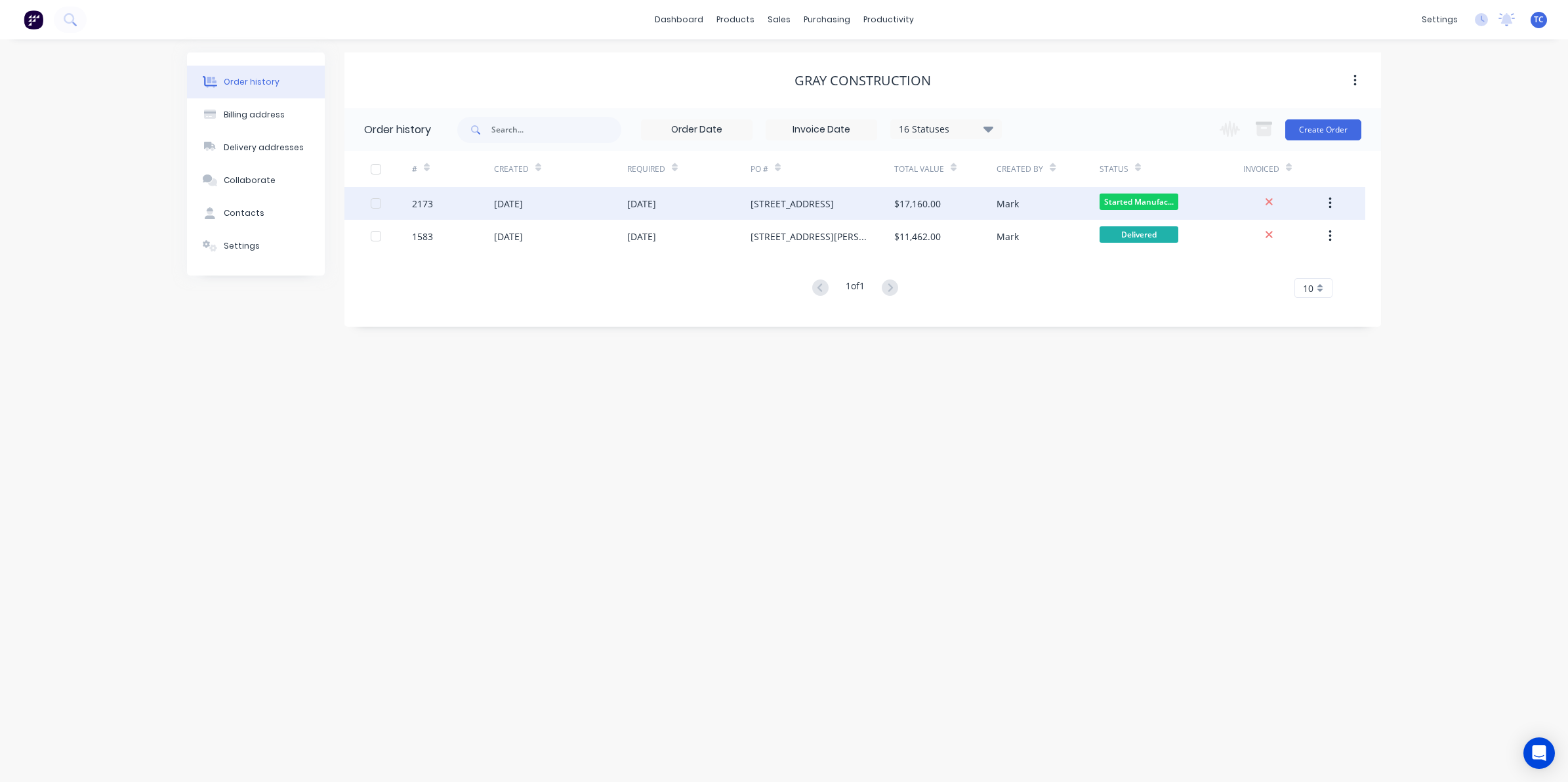
click at [464, 200] on div "2173" at bounding box center [453, 203] width 82 height 33
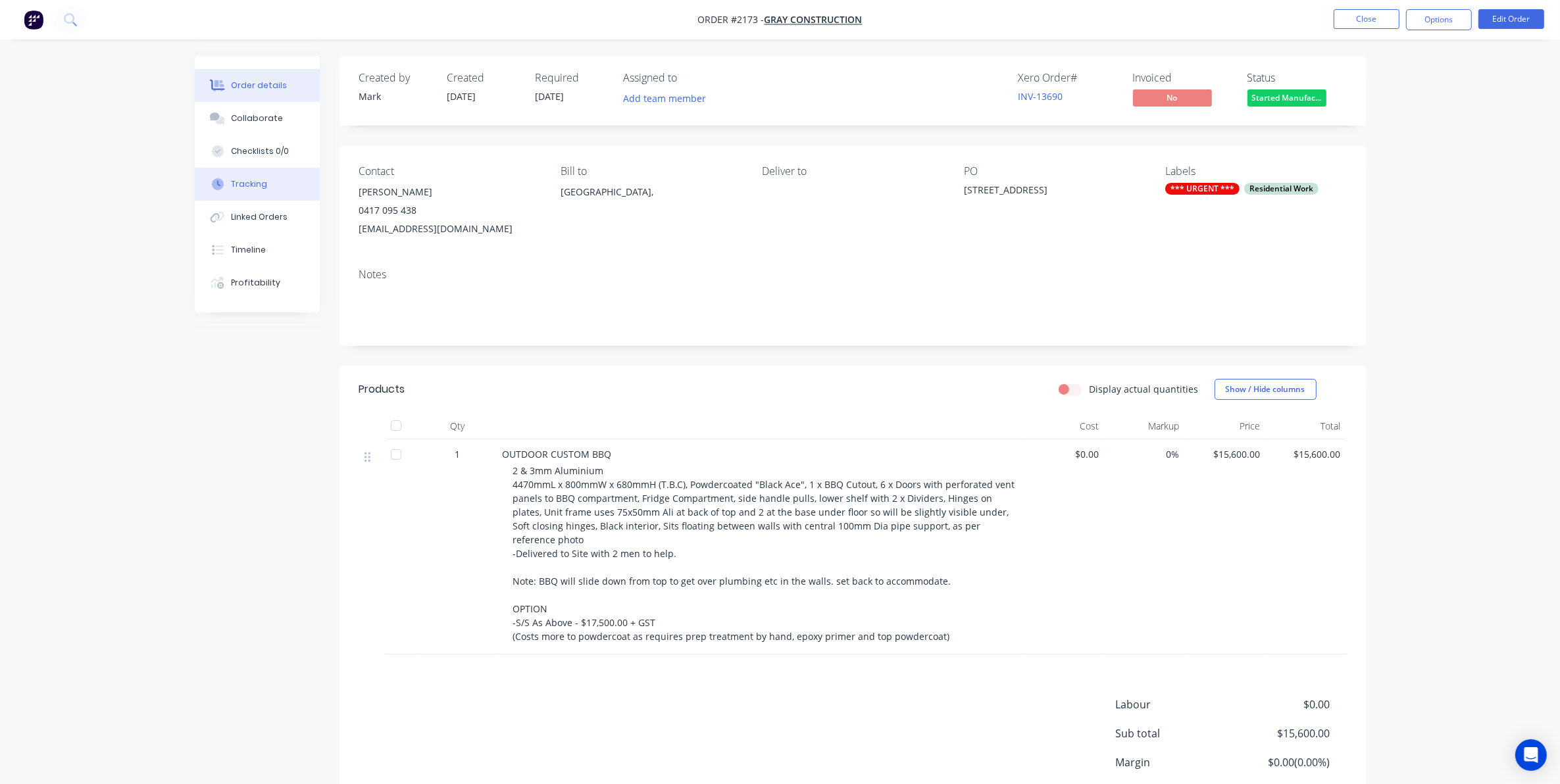
click at [247, 183] on div "Tracking" at bounding box center [248, 184] width 36 height 12
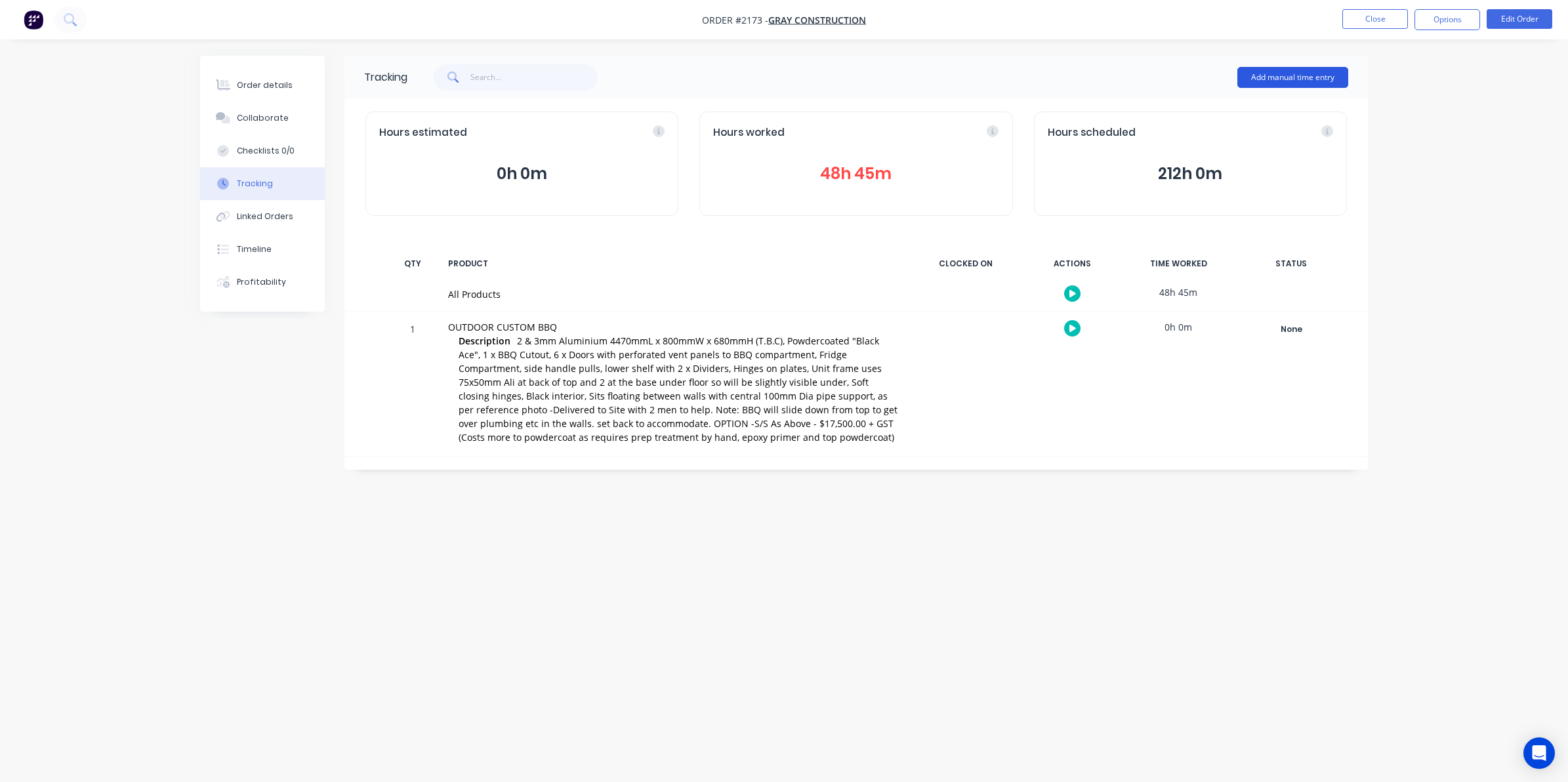
click at [1297, 72] on button "Add manual time entry" at bounding box center [1293, 77] width 111 height 21
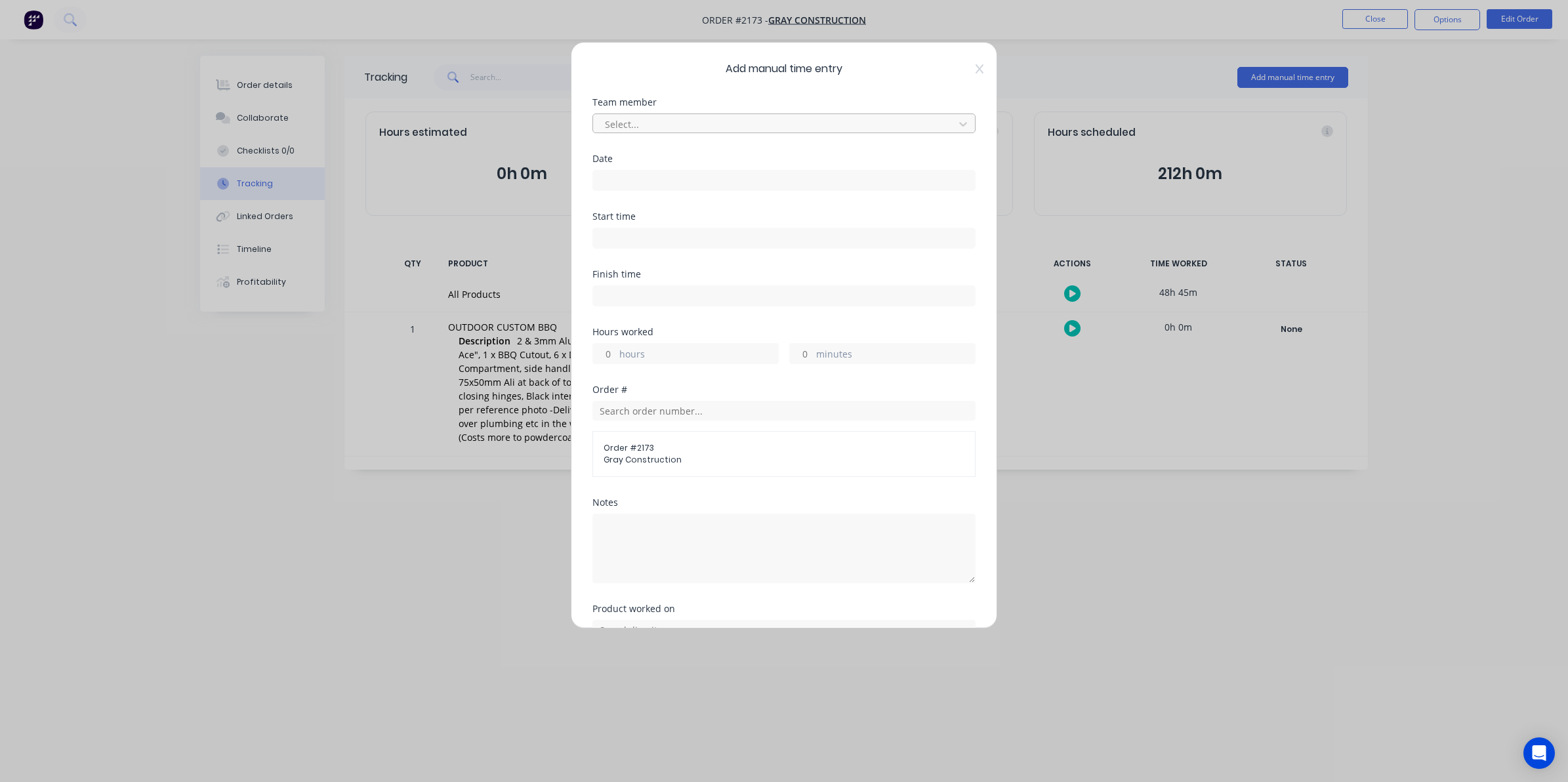
click at [622, 116] on div at bounding box center [776, 125] width 344 height 16
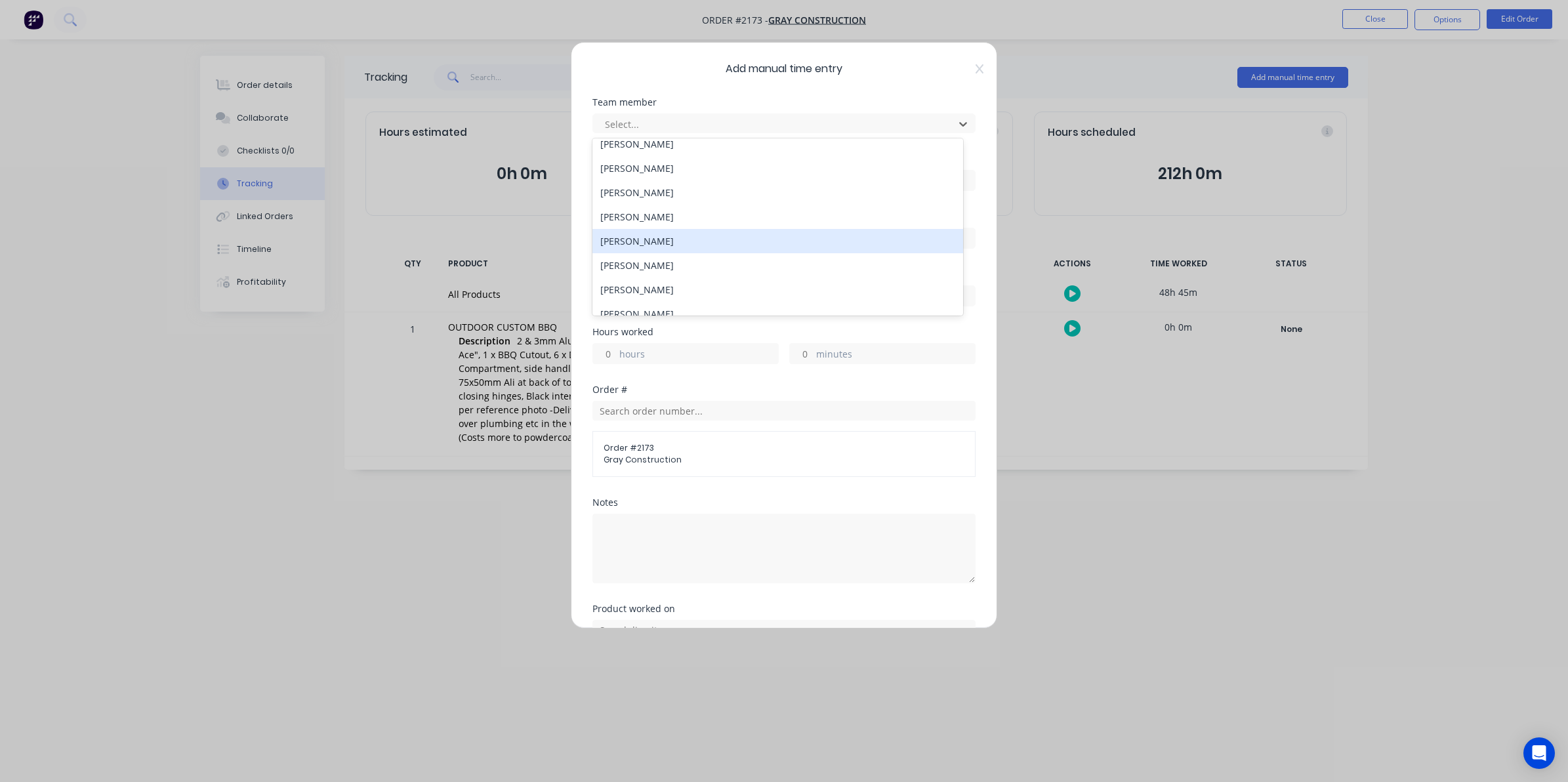
scroll to position [164, 0]
click at [647, 231] on div "[PERSON_NAME]" at bounding box center [778, 231] width 371 height 24
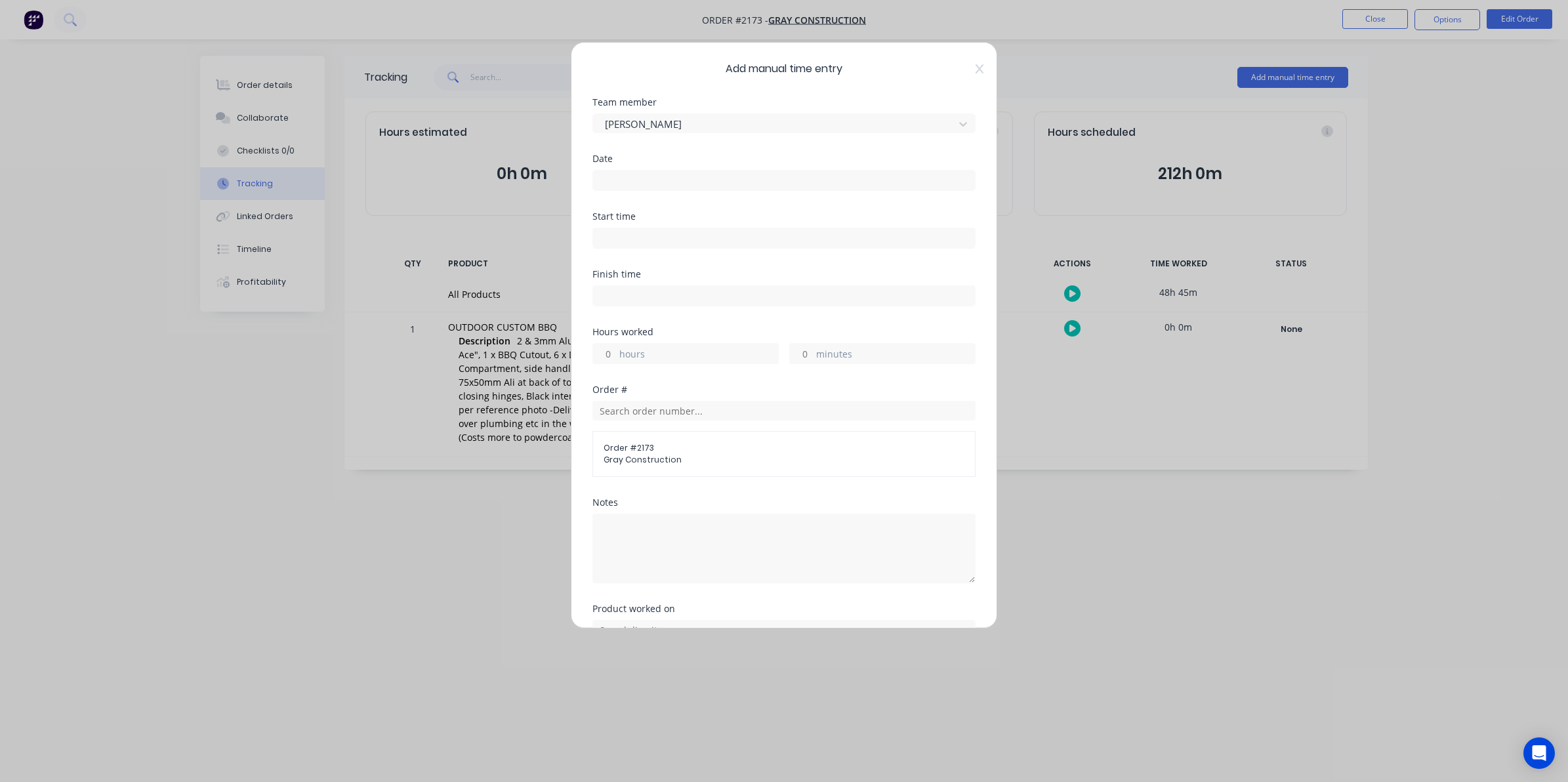
click at [608, 175] on input at bounding box center [784, 180] width 382 height 20
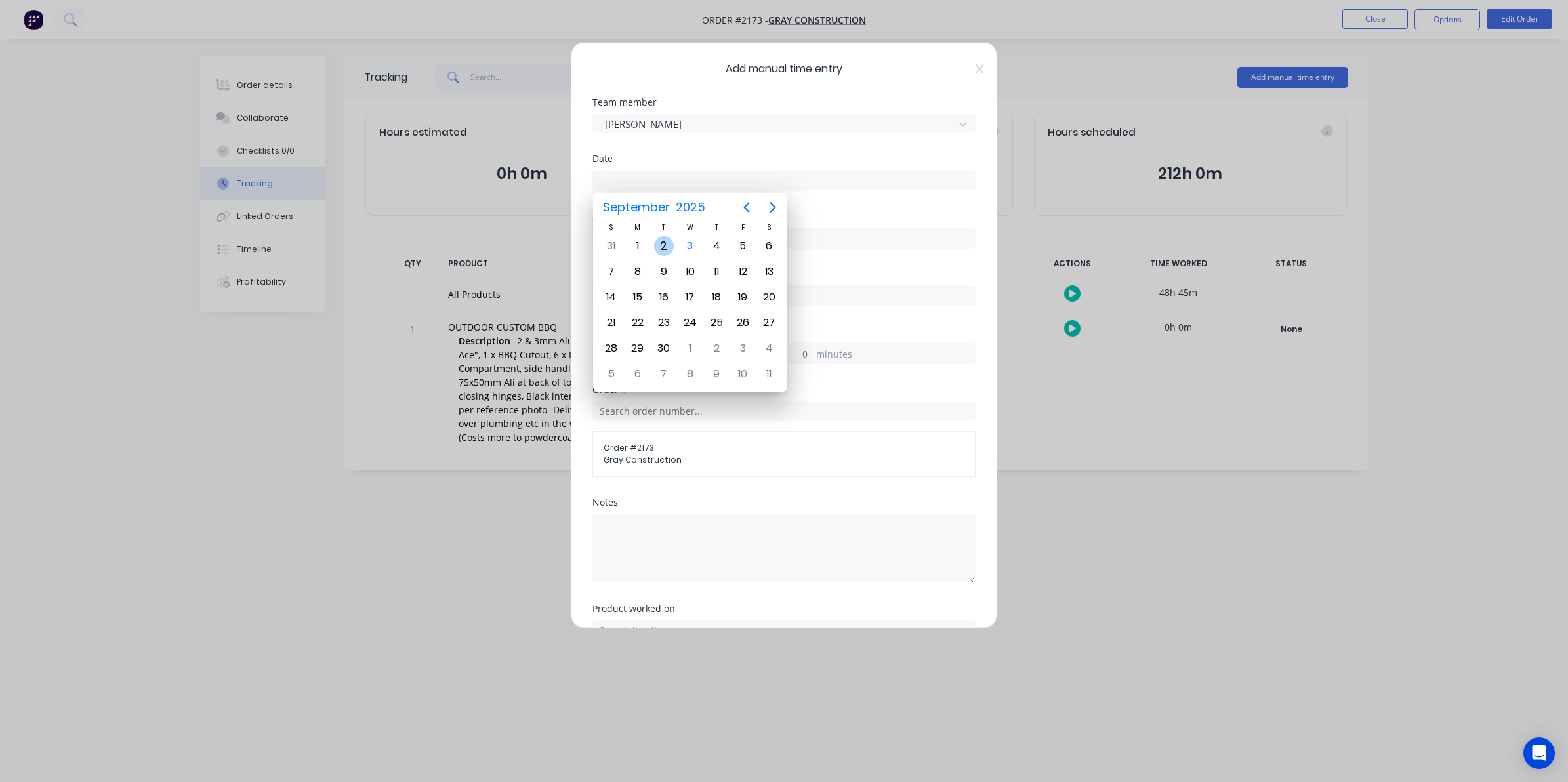
click at [663, 243] on div "2" at bounding box center [663, 245] width 20 height 20
type input "[DATE]"
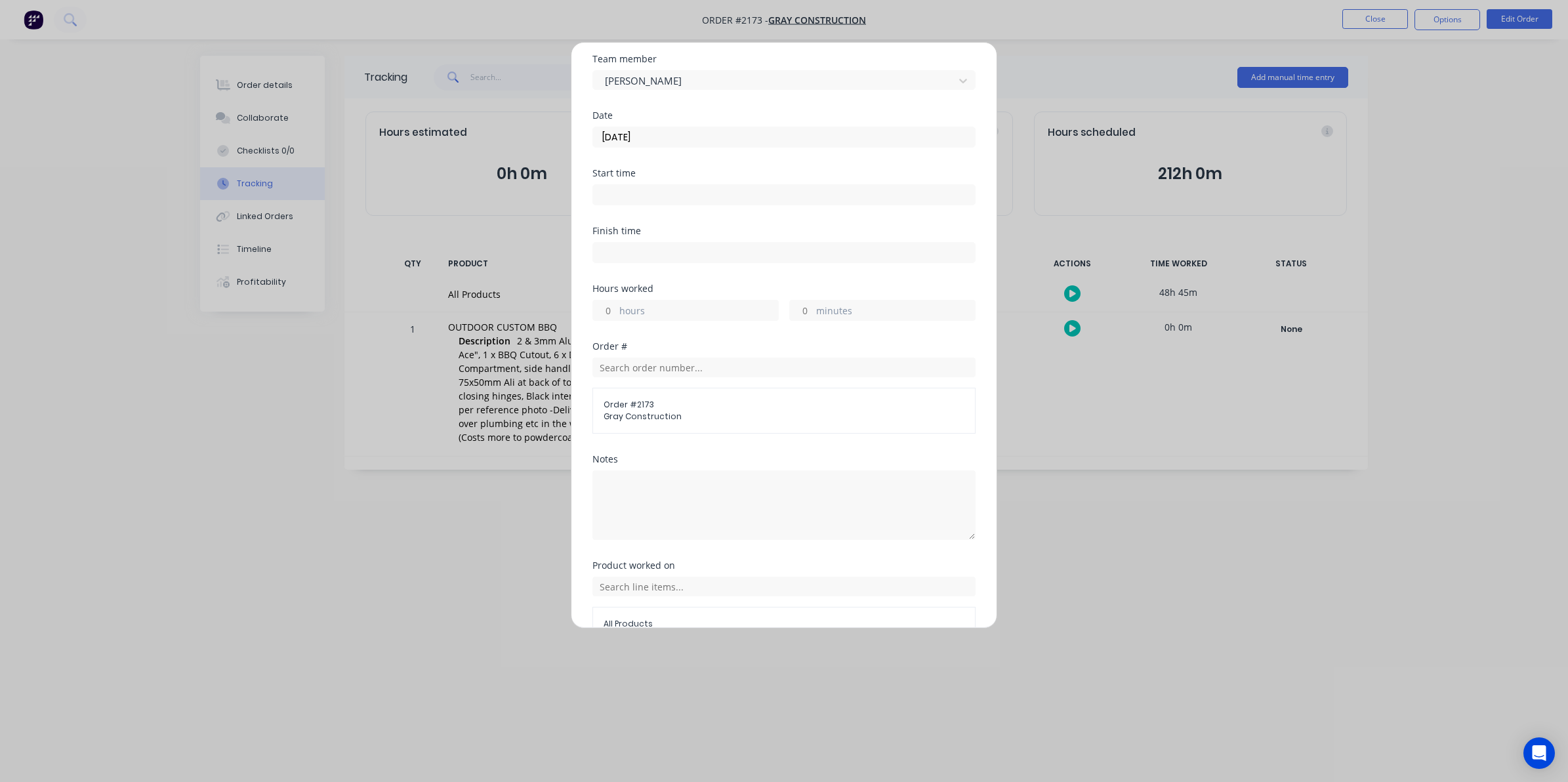
scroll to position [82, 0]
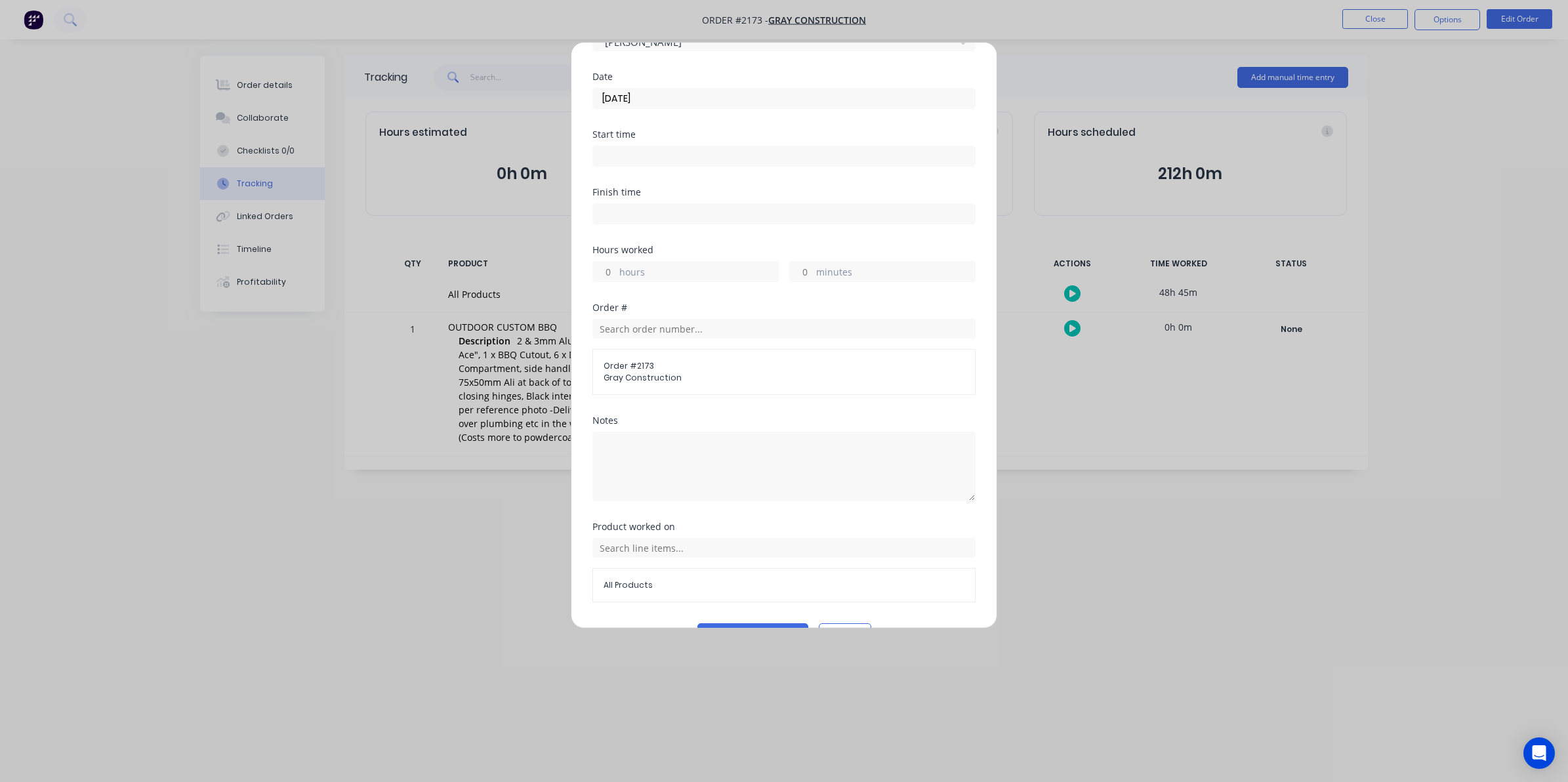
click at [608, 267] on input "hours" at bounding box center [604, 271] width 23 height 20
type input "9"
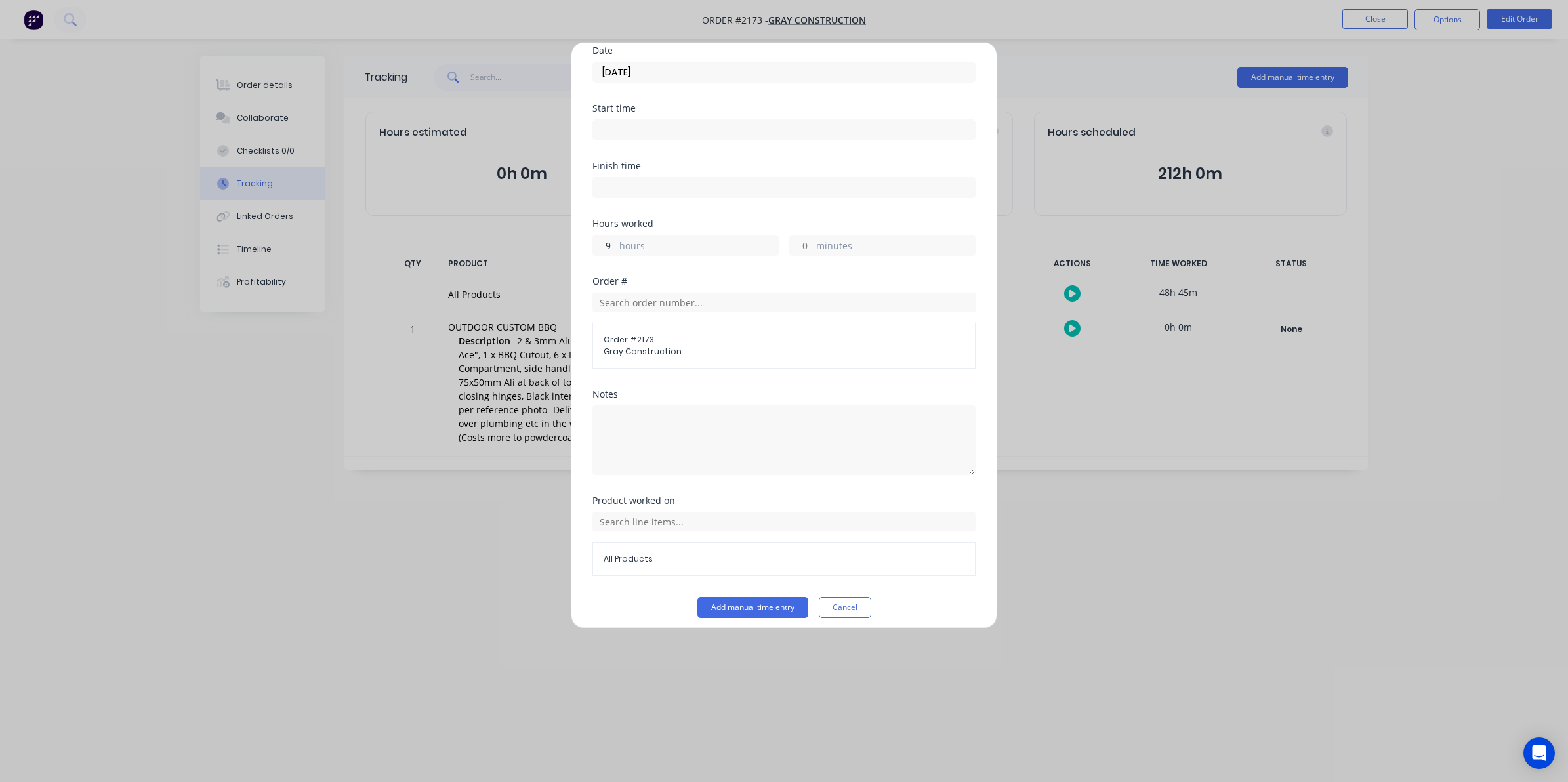
scroll to position [119, 0]
click at [743, 598] on button "Add manual time entry" at bounding box center [753, 598] width 111 height 21
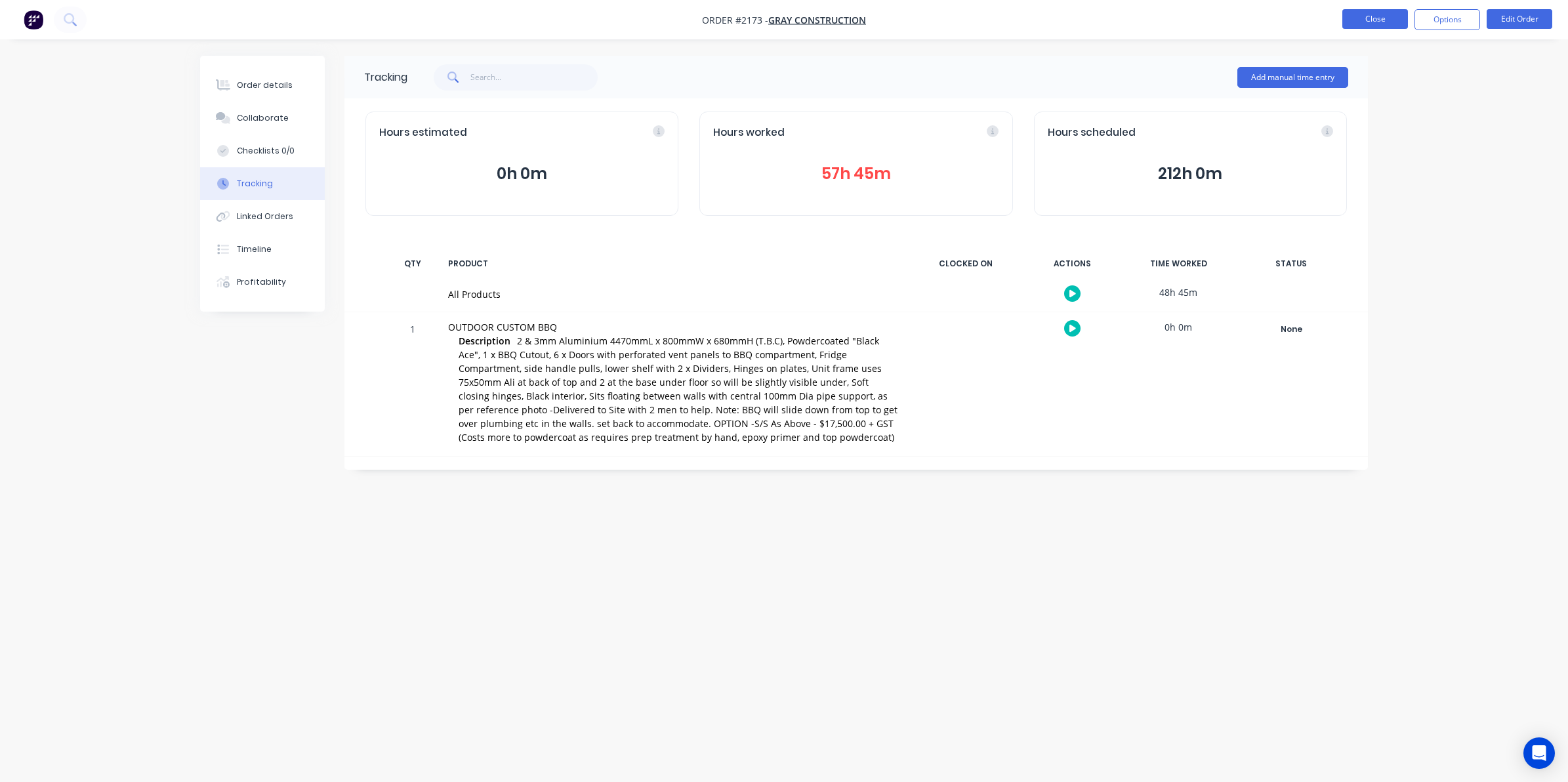
click at [1364, 17] on button "Close" at bounding box center [1375, 18] width 66 height 20
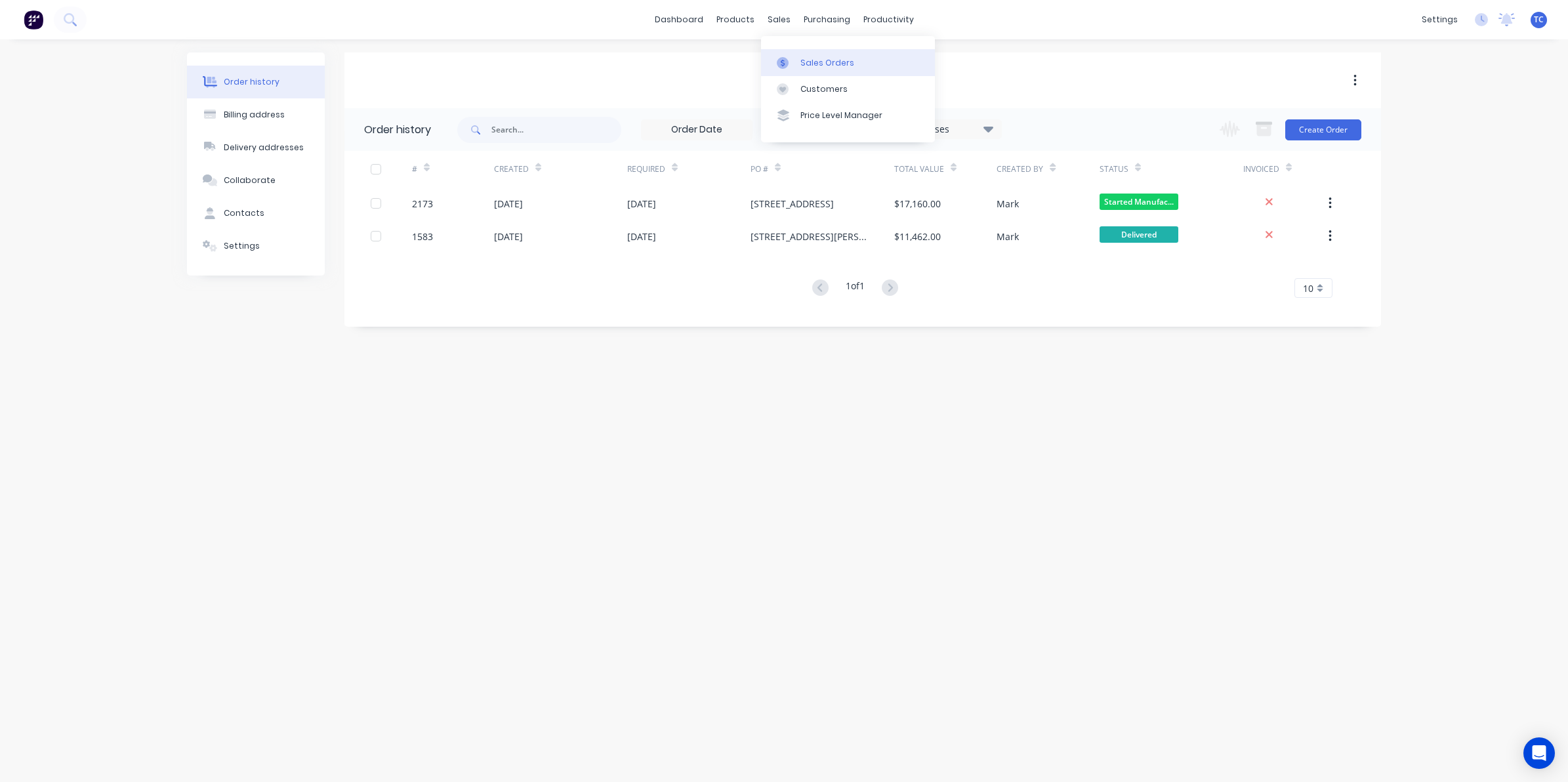
click at [808, 63] on div "Sales Orders" at bounding box center [827, 63] width 54 height 12
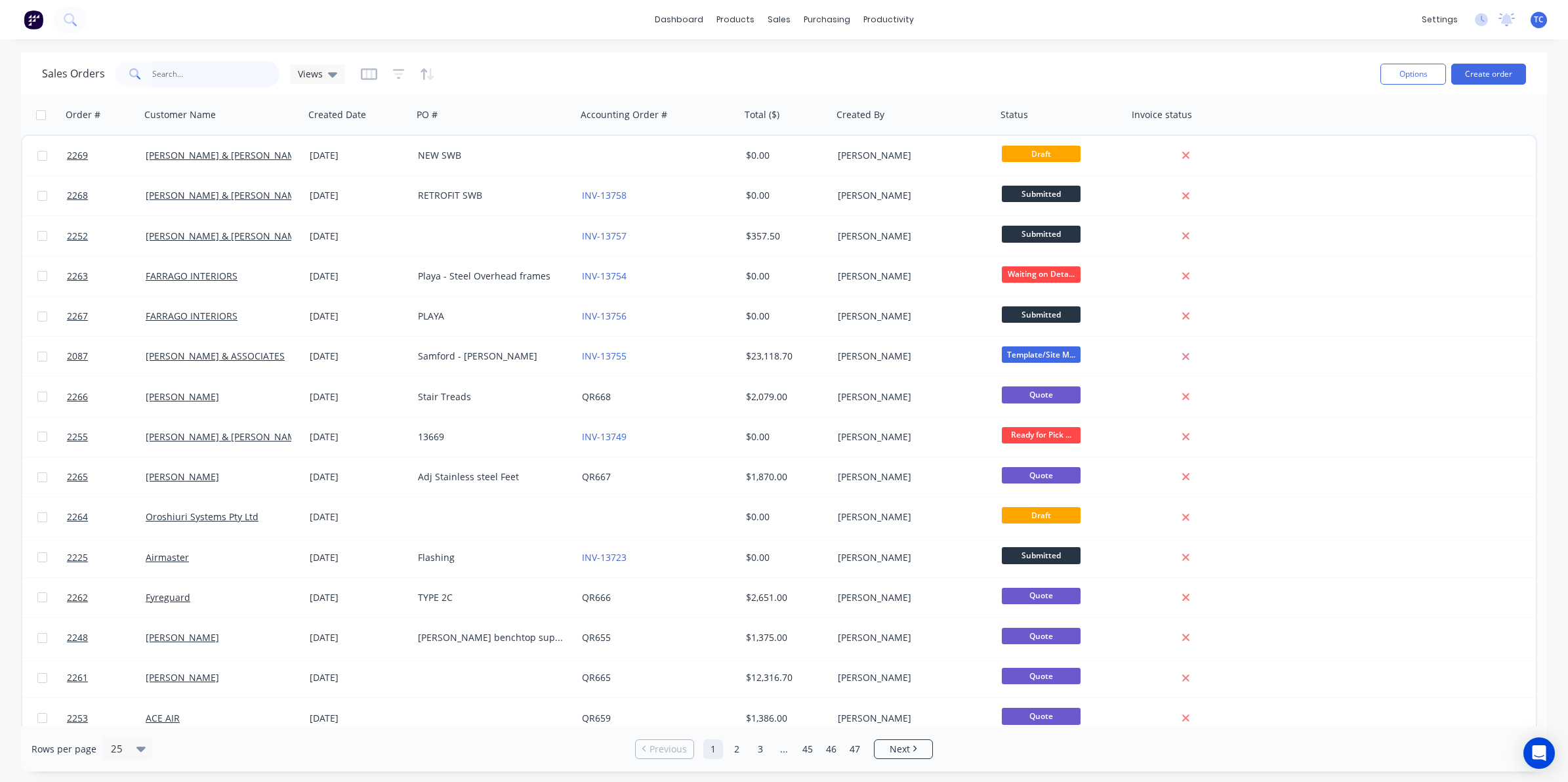
click at [186, 71] on input "text" at bounding box center [216, 74] width 128 height 27
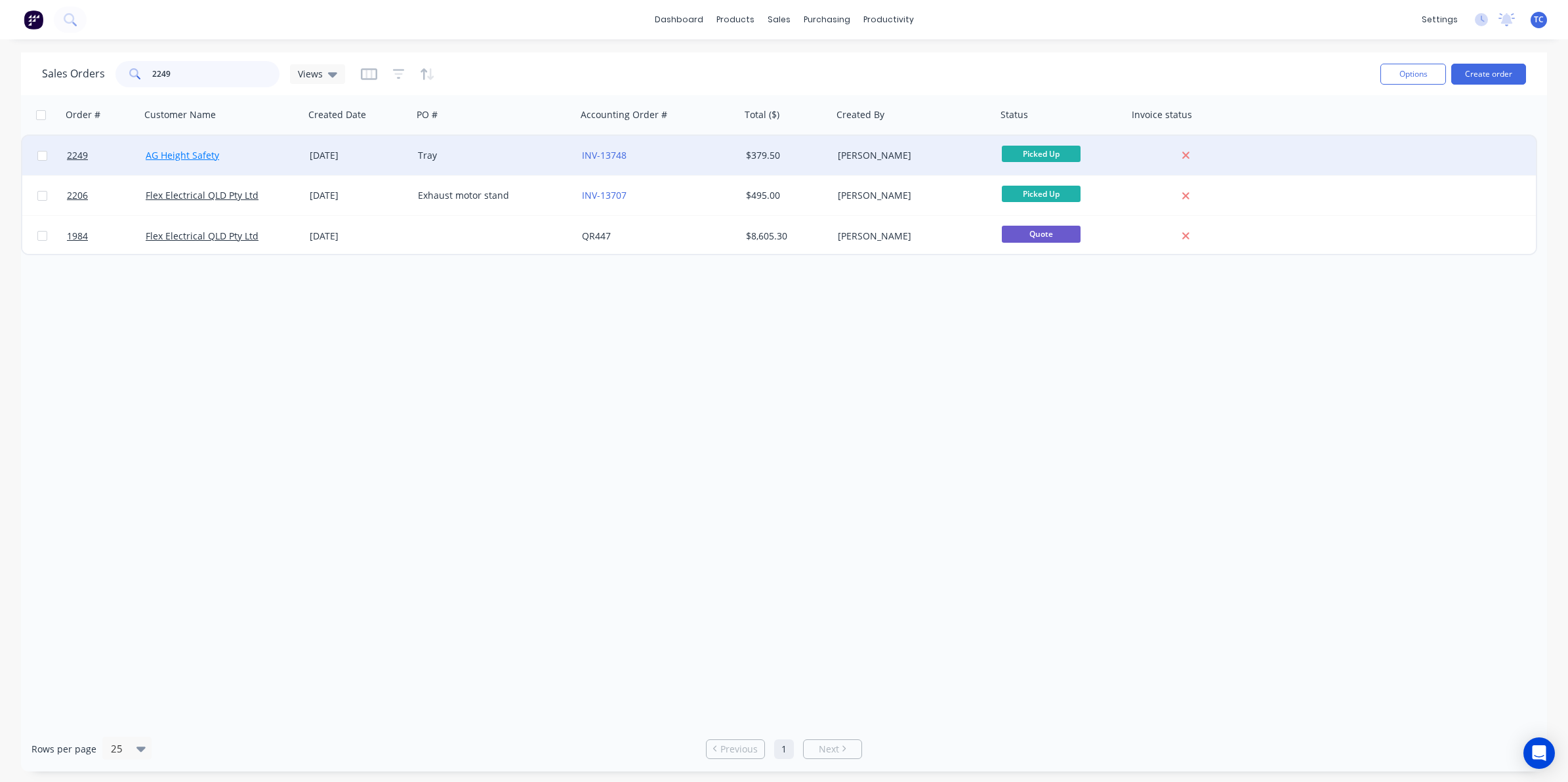
type input "2249"
click at [188, 158] on link "AG Height Safety" at bounding box center [183, 155] width 74 height 13
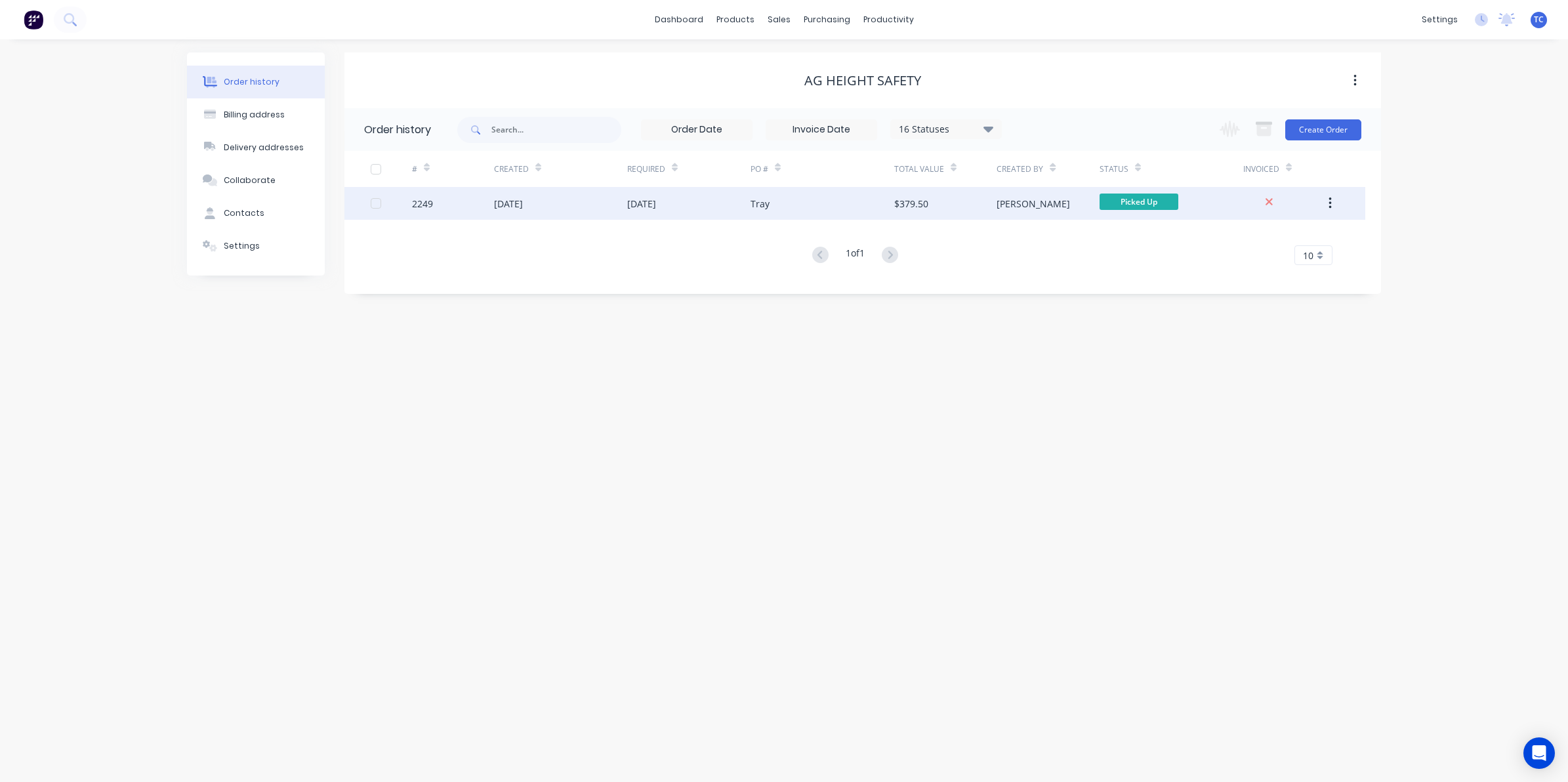
click at [498, 200] on div "[DATE]" at bounding box center [508, 203] width 29 height 14
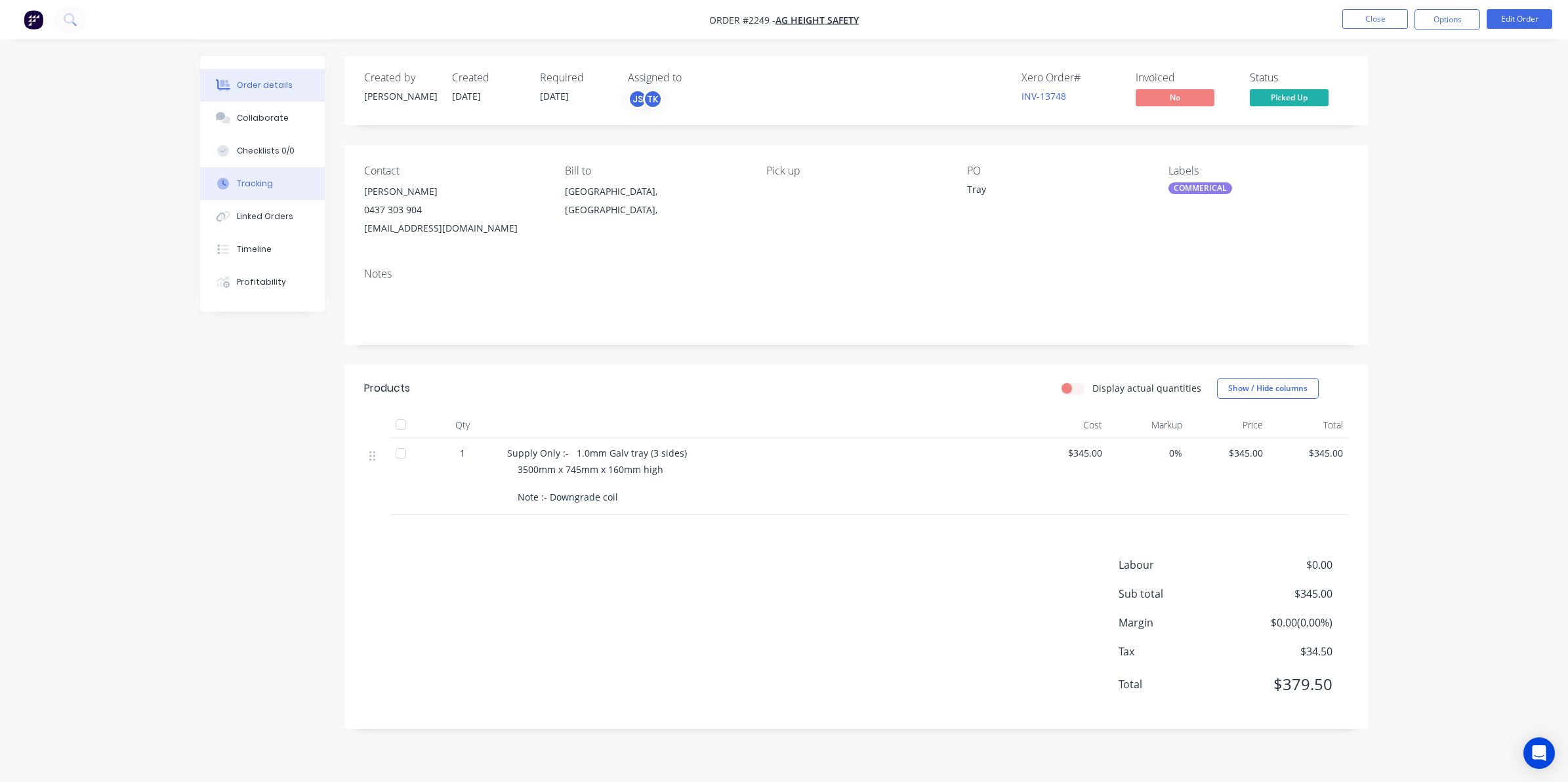
click at [259, 185] on div "Tracking" at bounding box center [254, 184] width 36 height 12
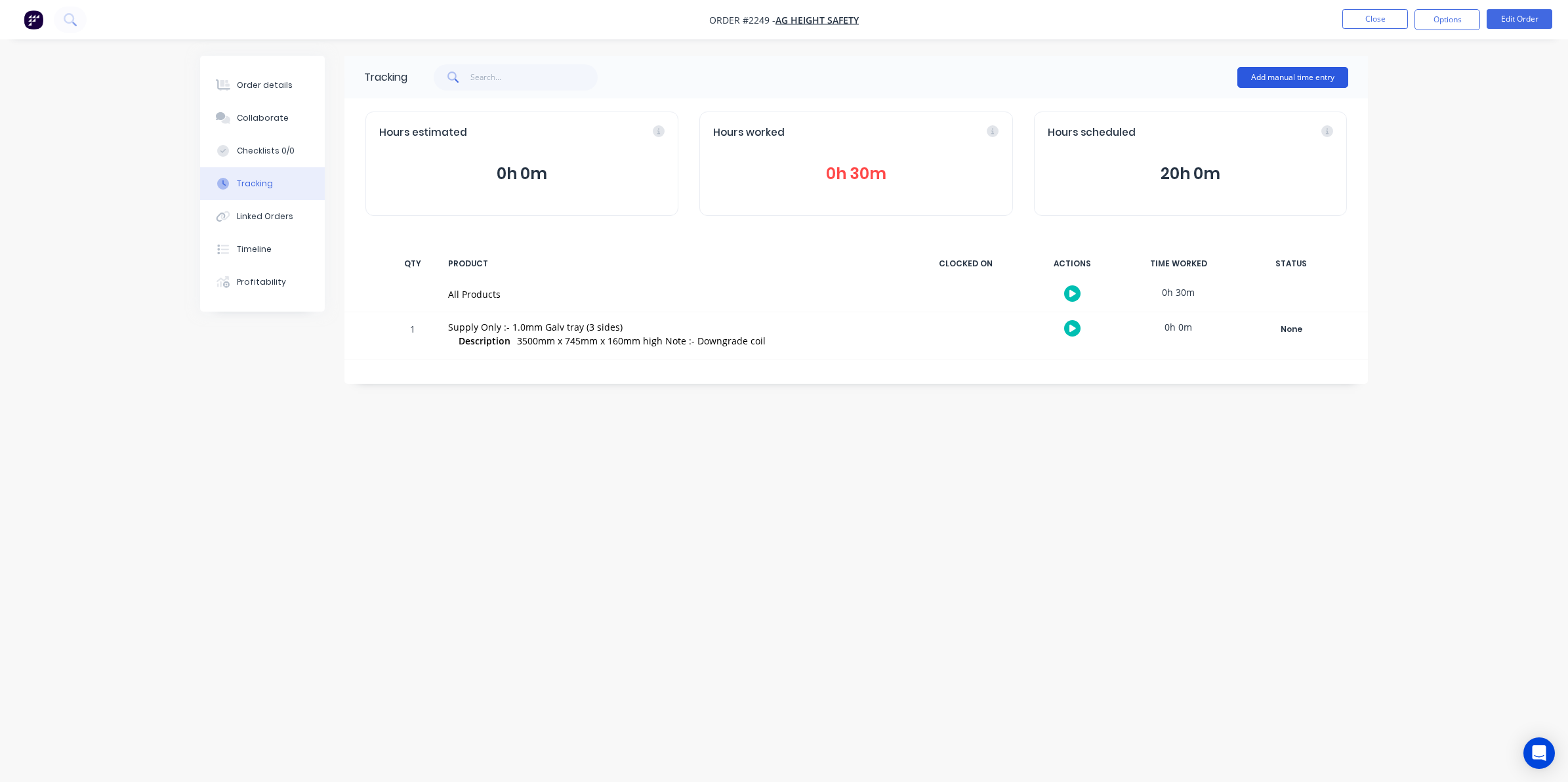
click at [1280, 77] on button "Add manual time entry" at bounding box center [1293, 77] width 111 height 21
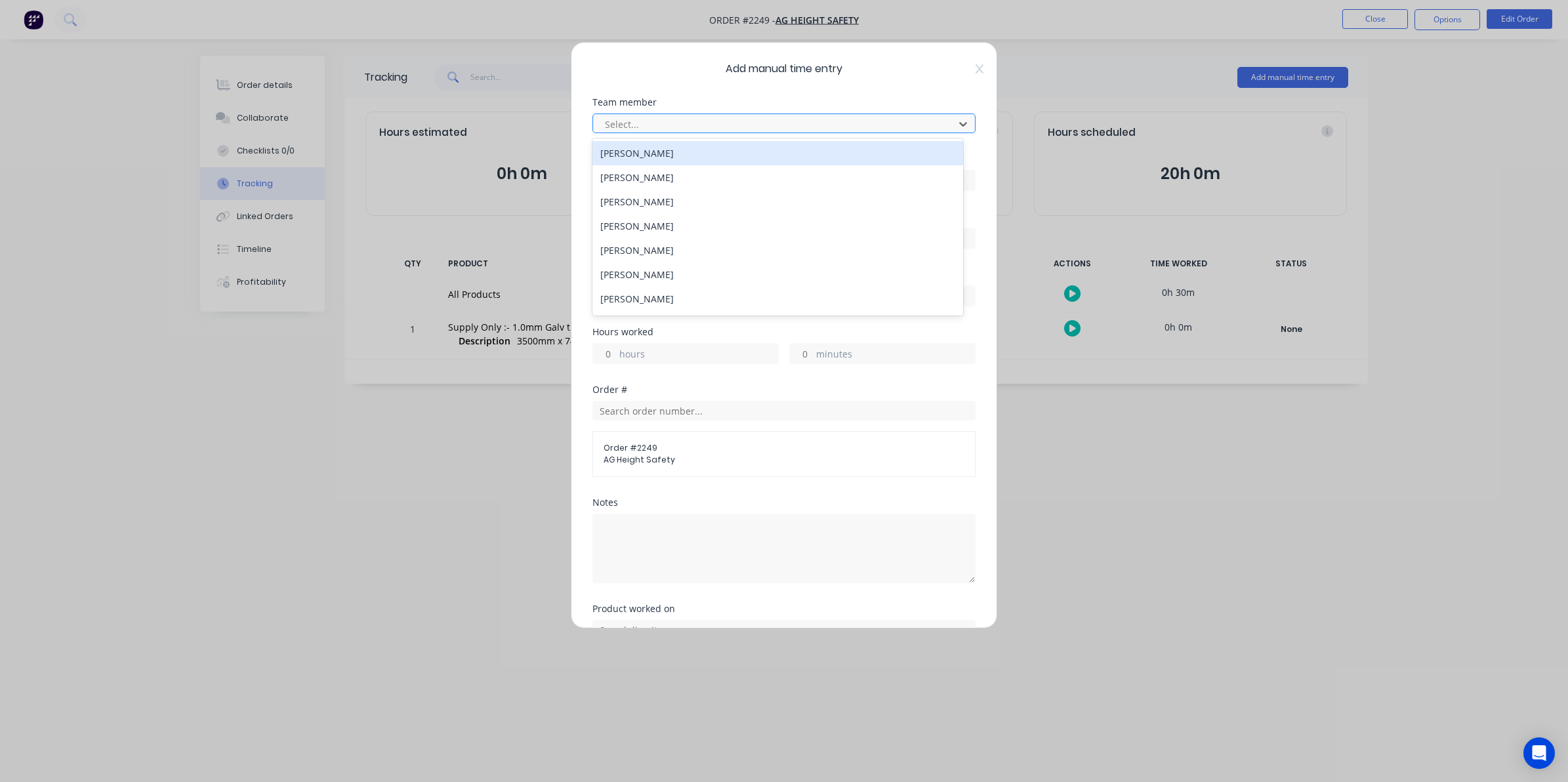
click at [636, 119] on div at bounding box center [776, 125] width 344 height 16
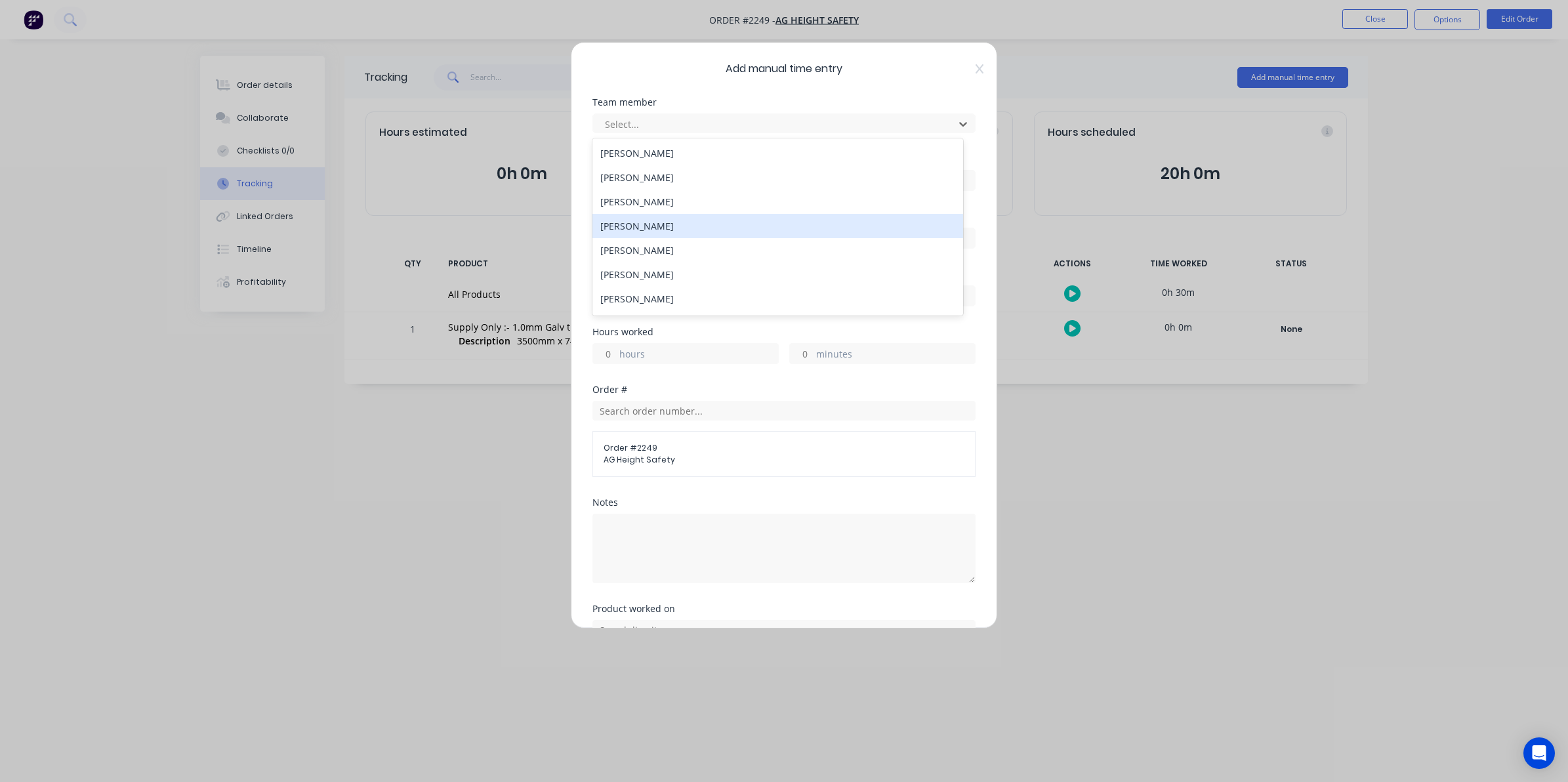
click at [624, 224] on div "[PERSON_NAME]" at bounding box center [778, 226] width 371 height 24
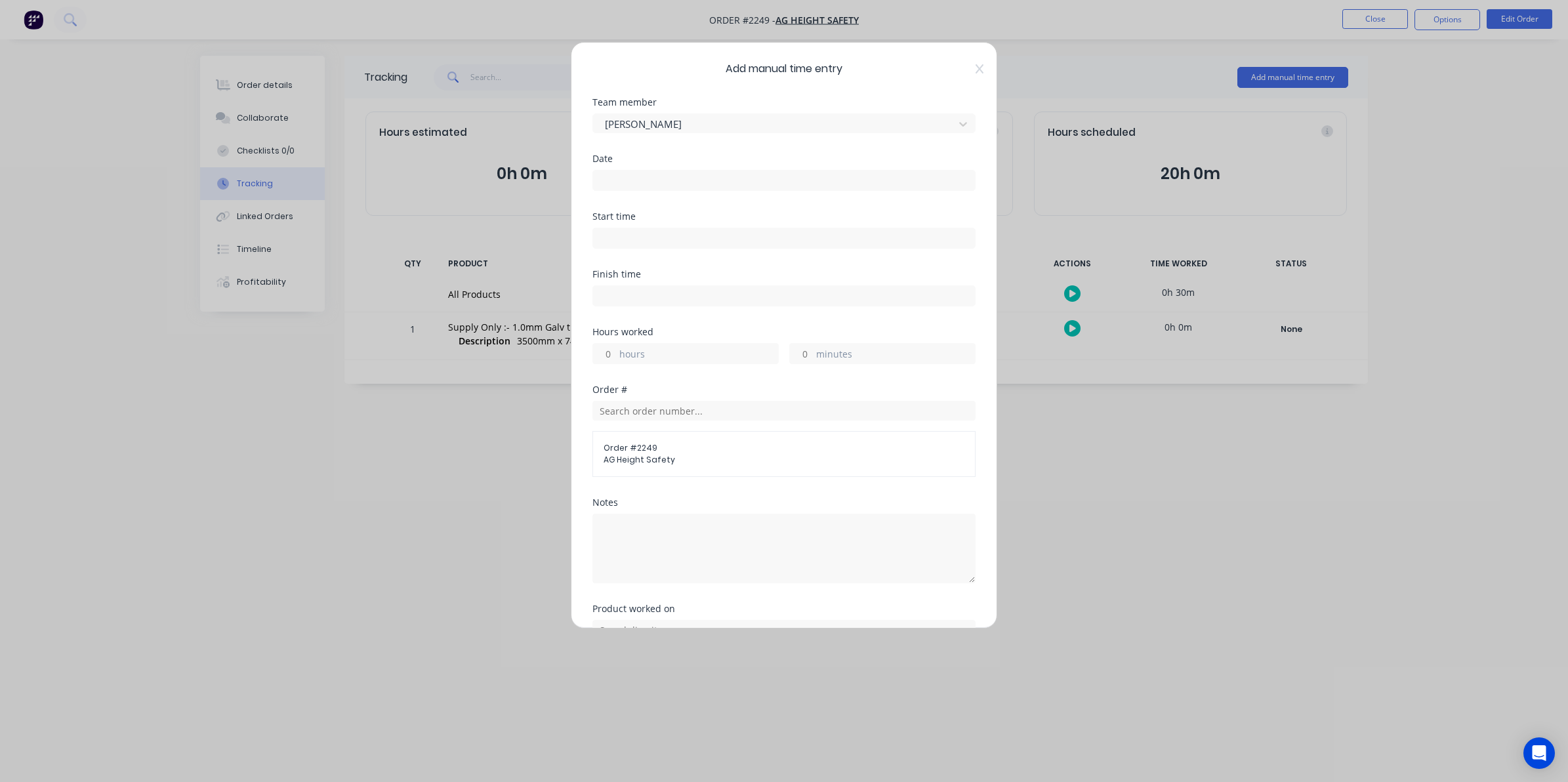
click at [611, 172] on input at bounding box center [784, 180] width 382 height 20
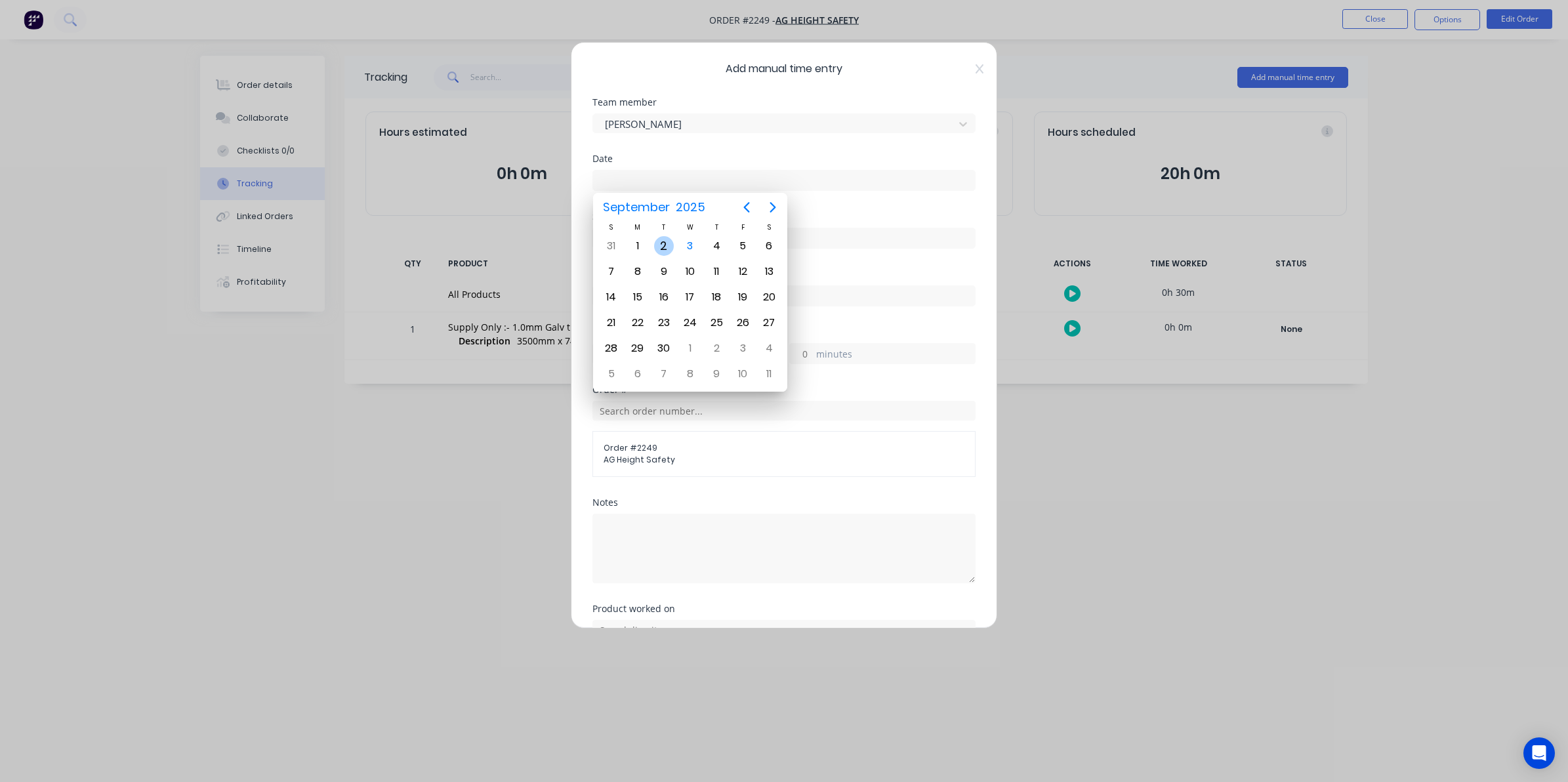
click at [660, 242] on div "2" at bounding box center [663, 245] width 20 height 20
type input "[DATE]"
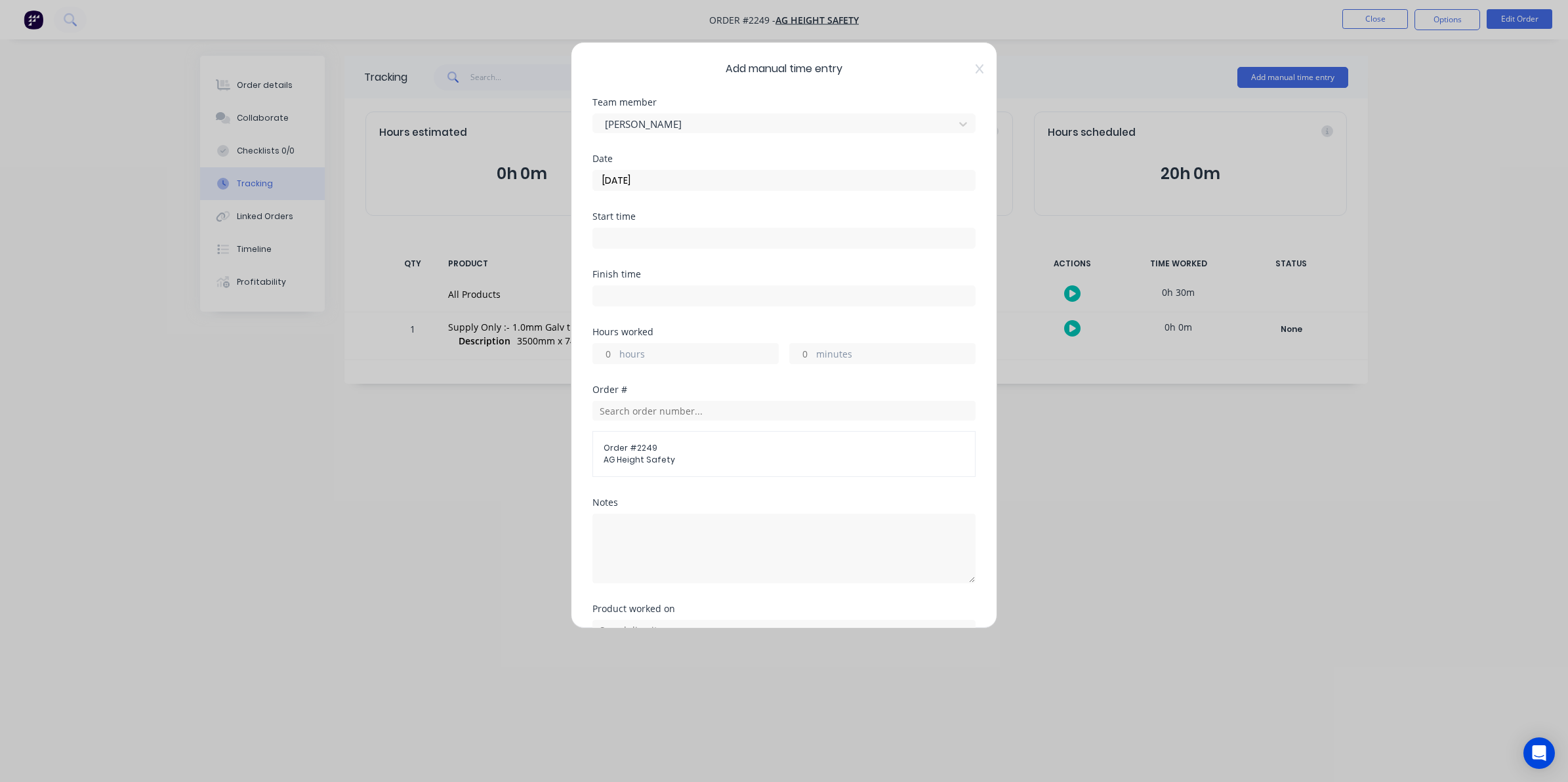
click at [615, 352] on input "hours" at bounding box center [604, 353] width 23 height 20
type input "1"
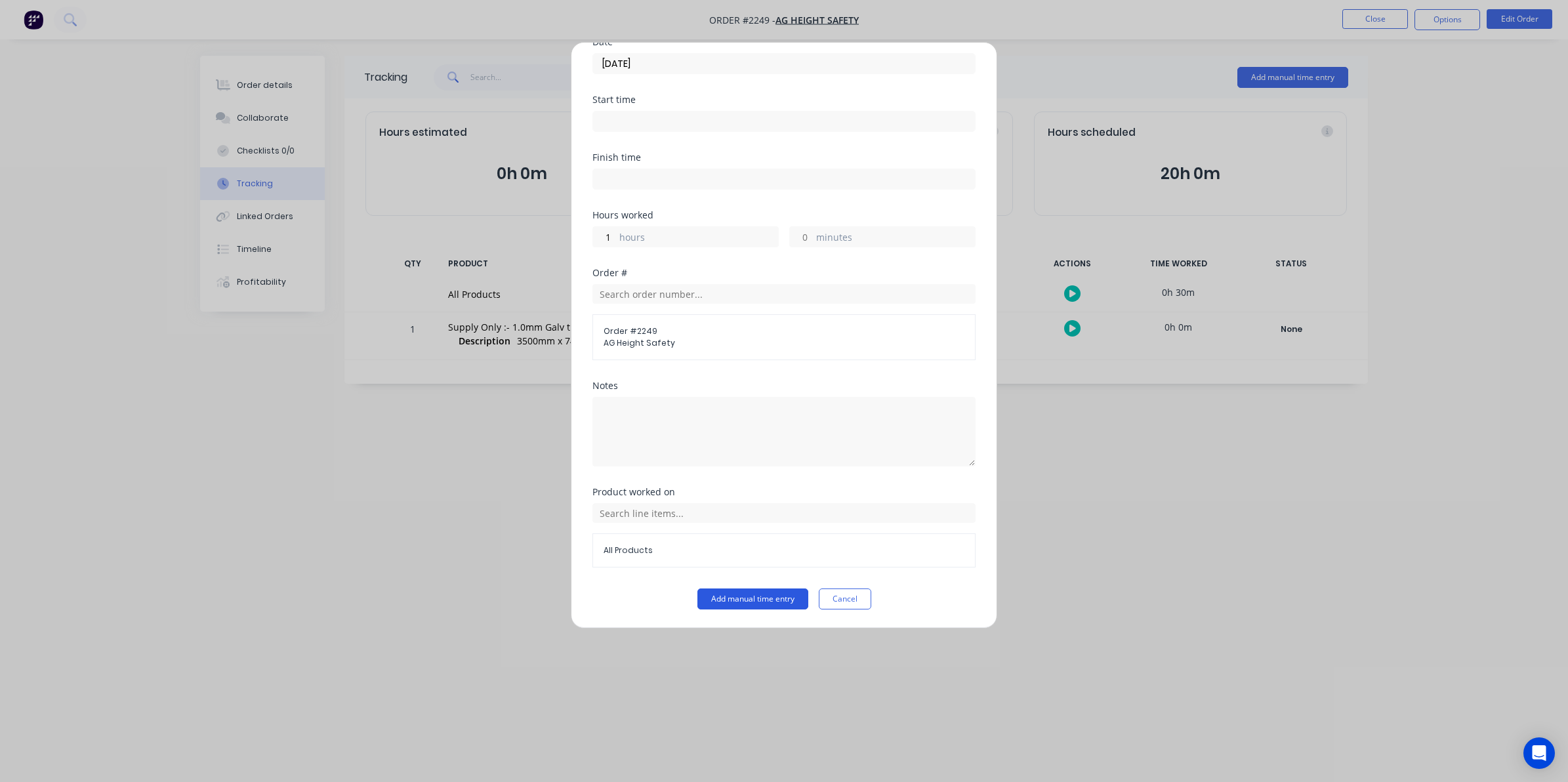
click at [756, 601] on button "Add manual time entry" at bounding box center [753, 598] width 111 height 21
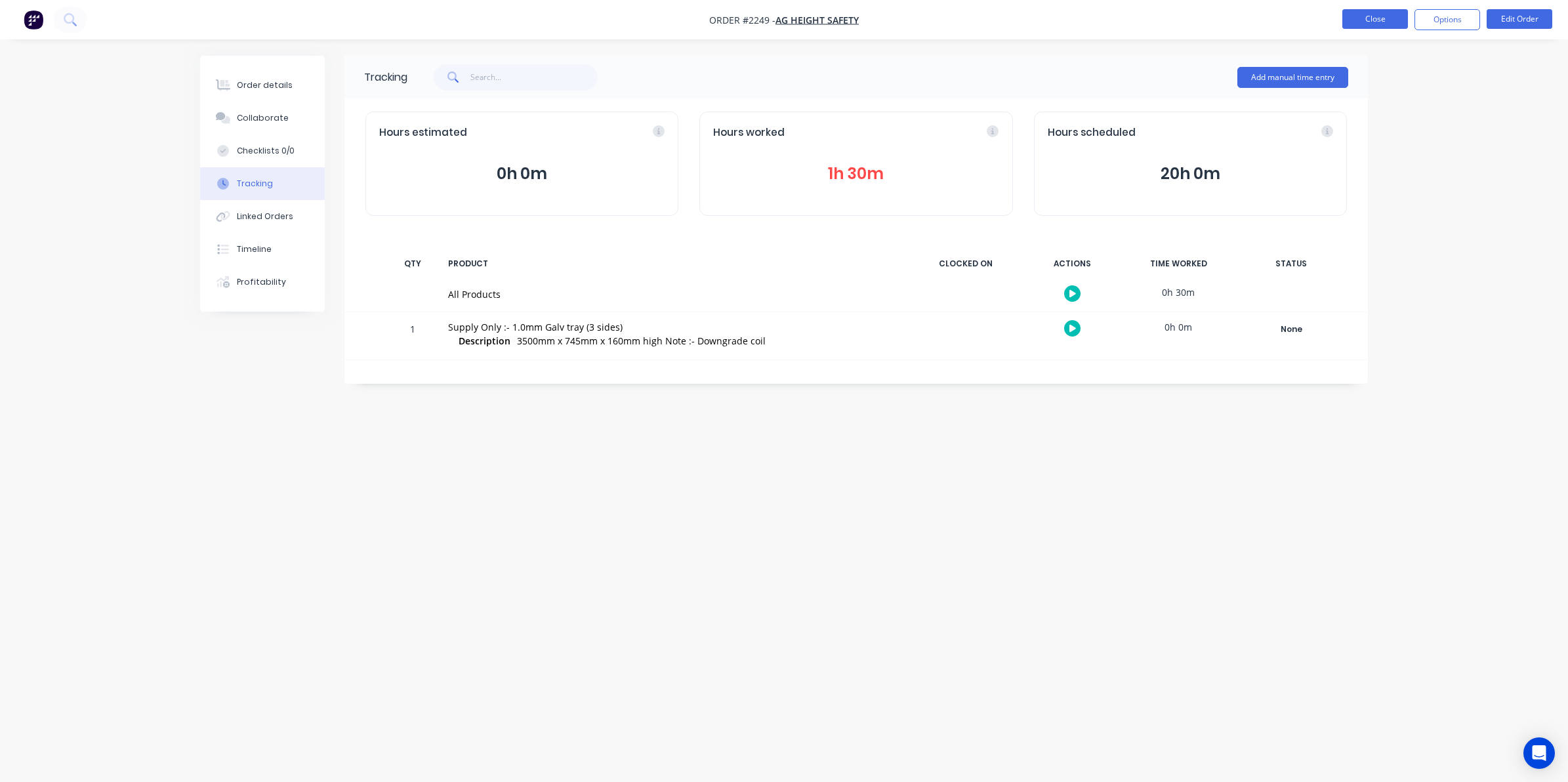
click at [1367, 16] on button "Close" at bounding box center [1375, 18] width 66 height 20
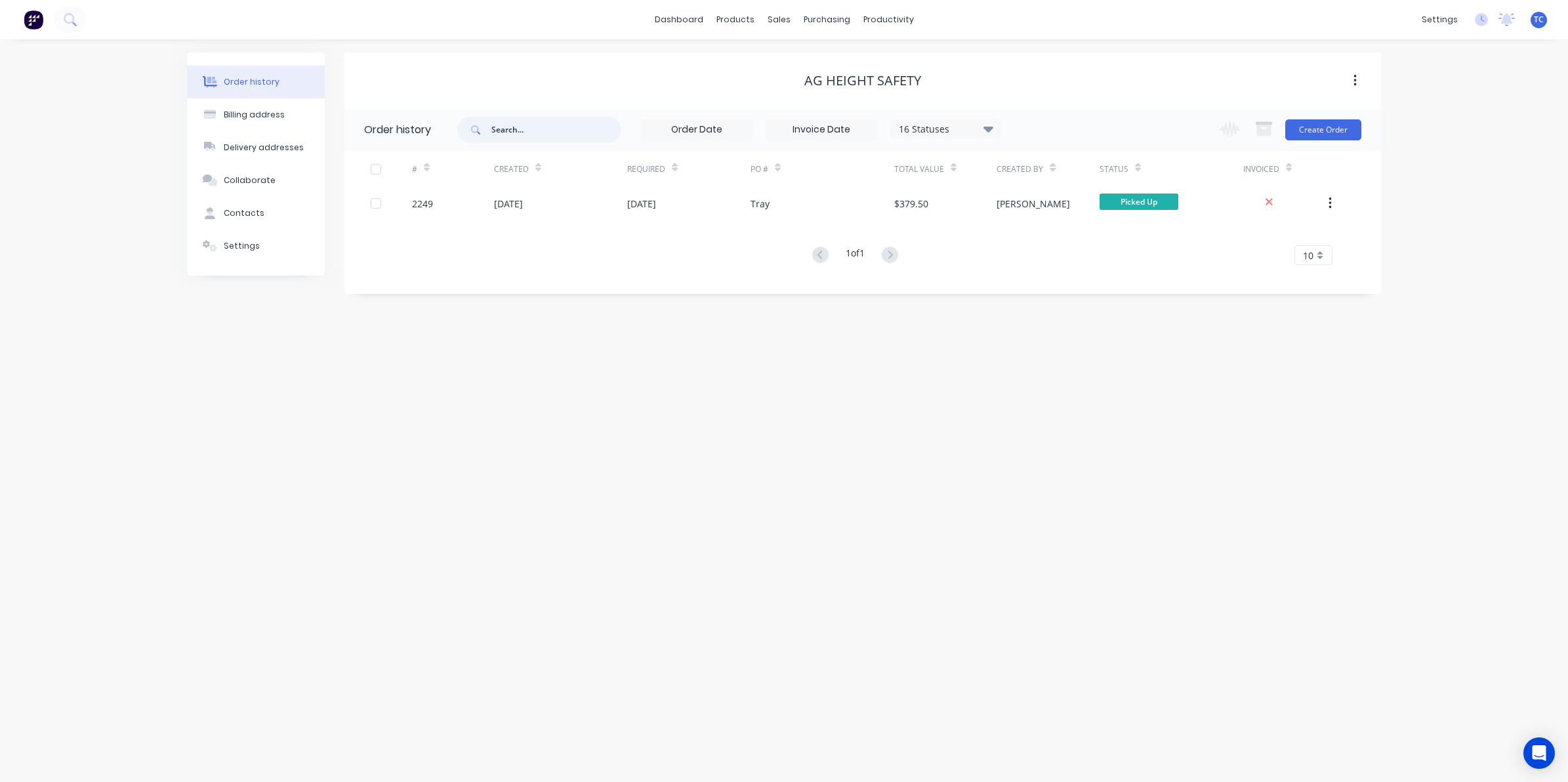
click at [515, 125] on input "text" at bounding box center [557, 130] width 130 height 27
type input "2208"
drag, startPoint x: 516, startPoint y: 128, endPoint x: 463, endPoint y: 133, distance: 53.2
click at [463, 133] on div "2208" at bounding box center [539, 130] width 164 height 27
click at [804, 63] on div "Sales Orders" at bounding box center [827, 63] width 54 height 12
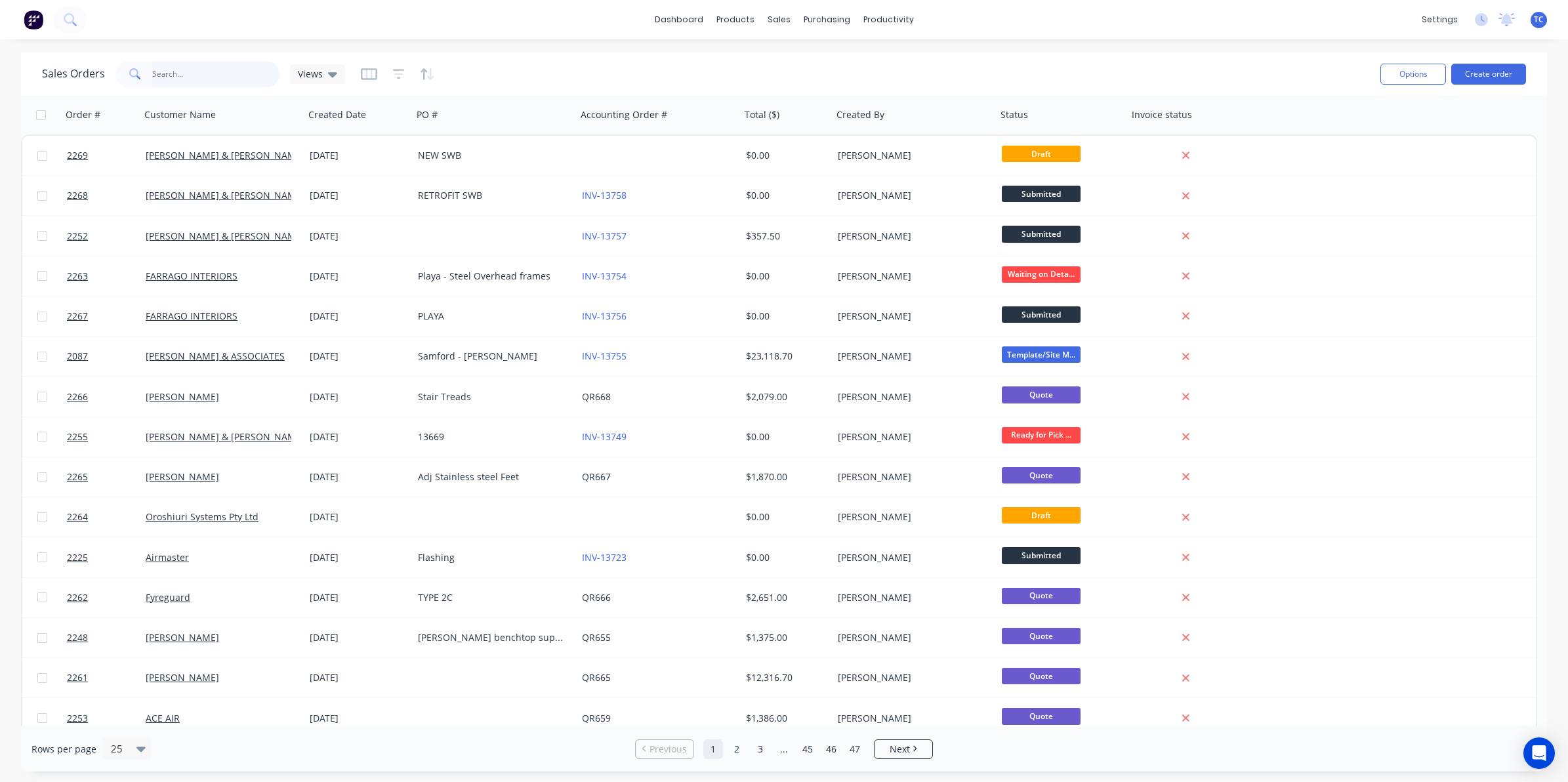
click at [174, 71] on input "text" at bounding box center [216, 74] width 128 height 27
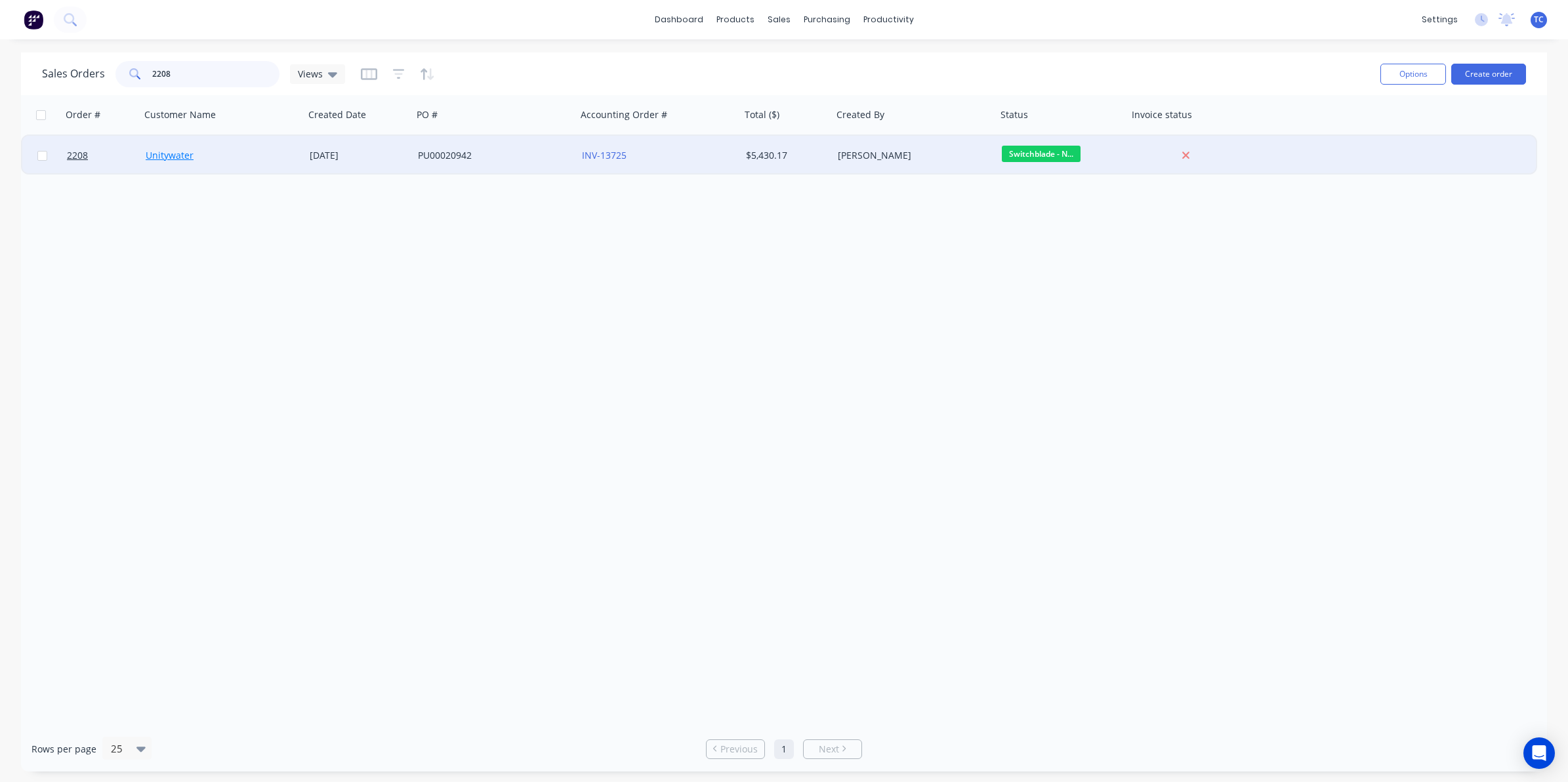
type input "2208"
click at [181, 156] on link "Unitywater" at bounding box center [170, 155] width 48 height 13
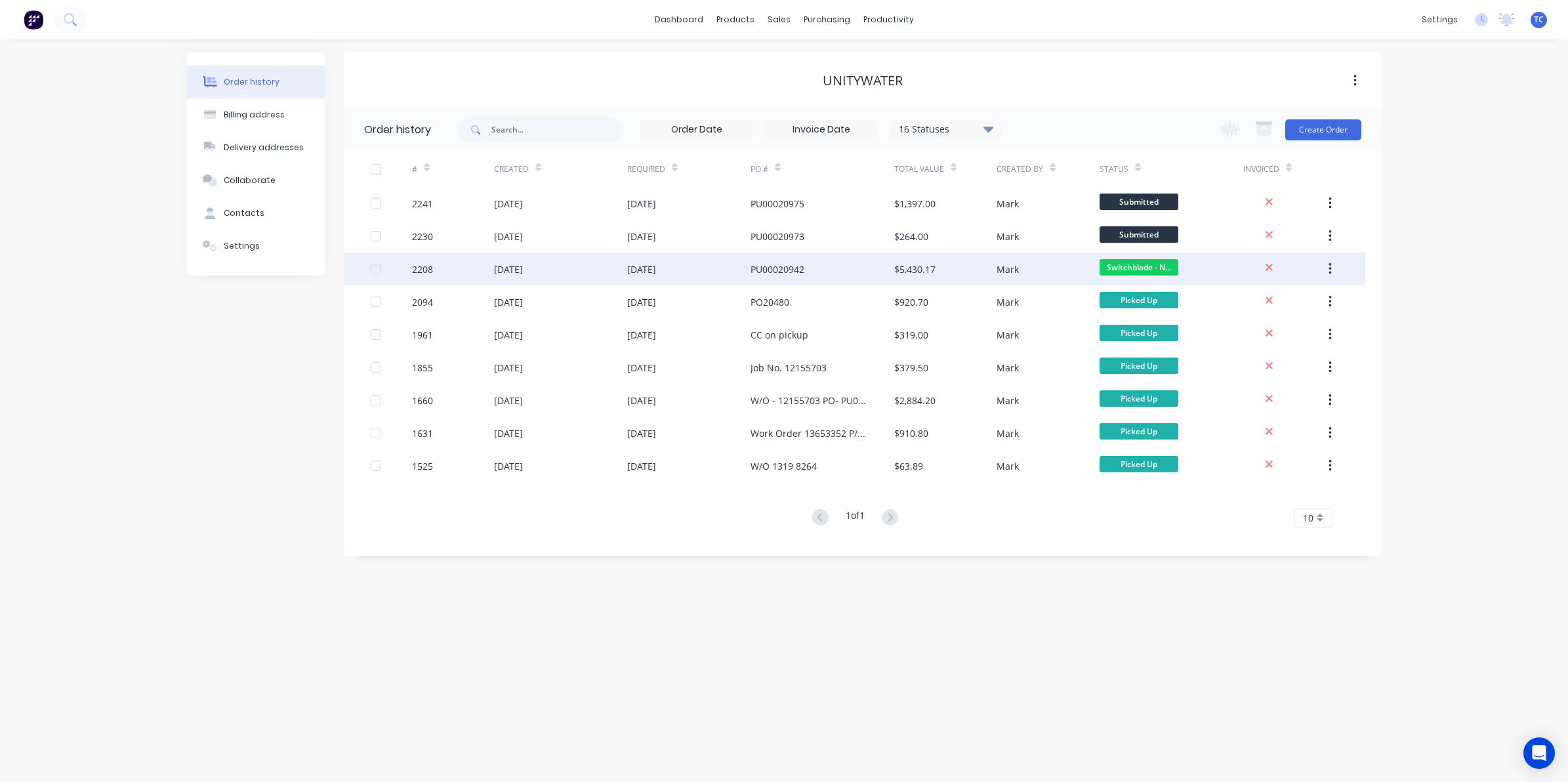
click at [523, 268] on div "[DATE]" at bounding box center [508, 269] width 29 height 14
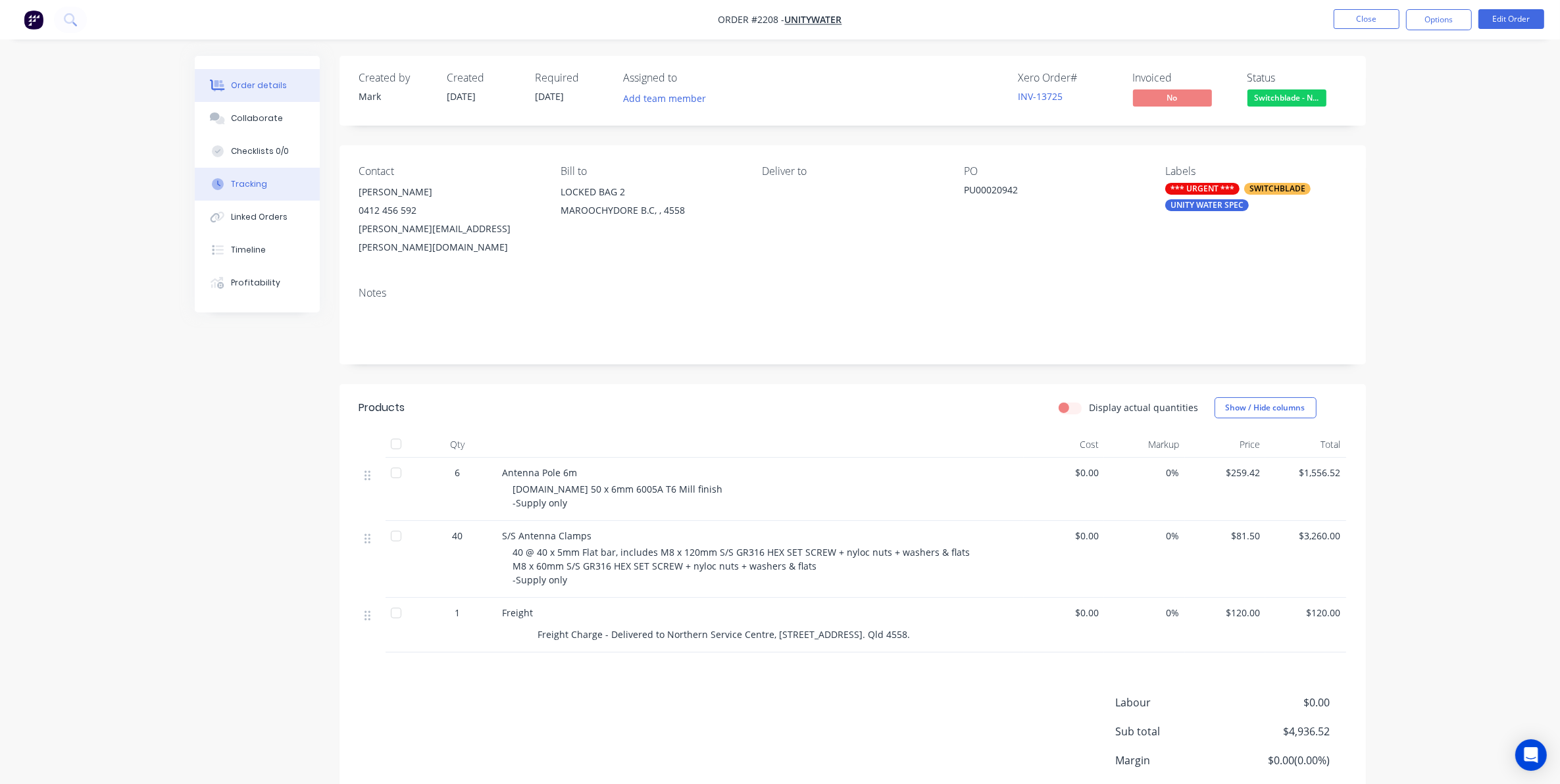
click at [254, 185] on div "Tracking" at bounding box center [248, 184] width 36 height 12
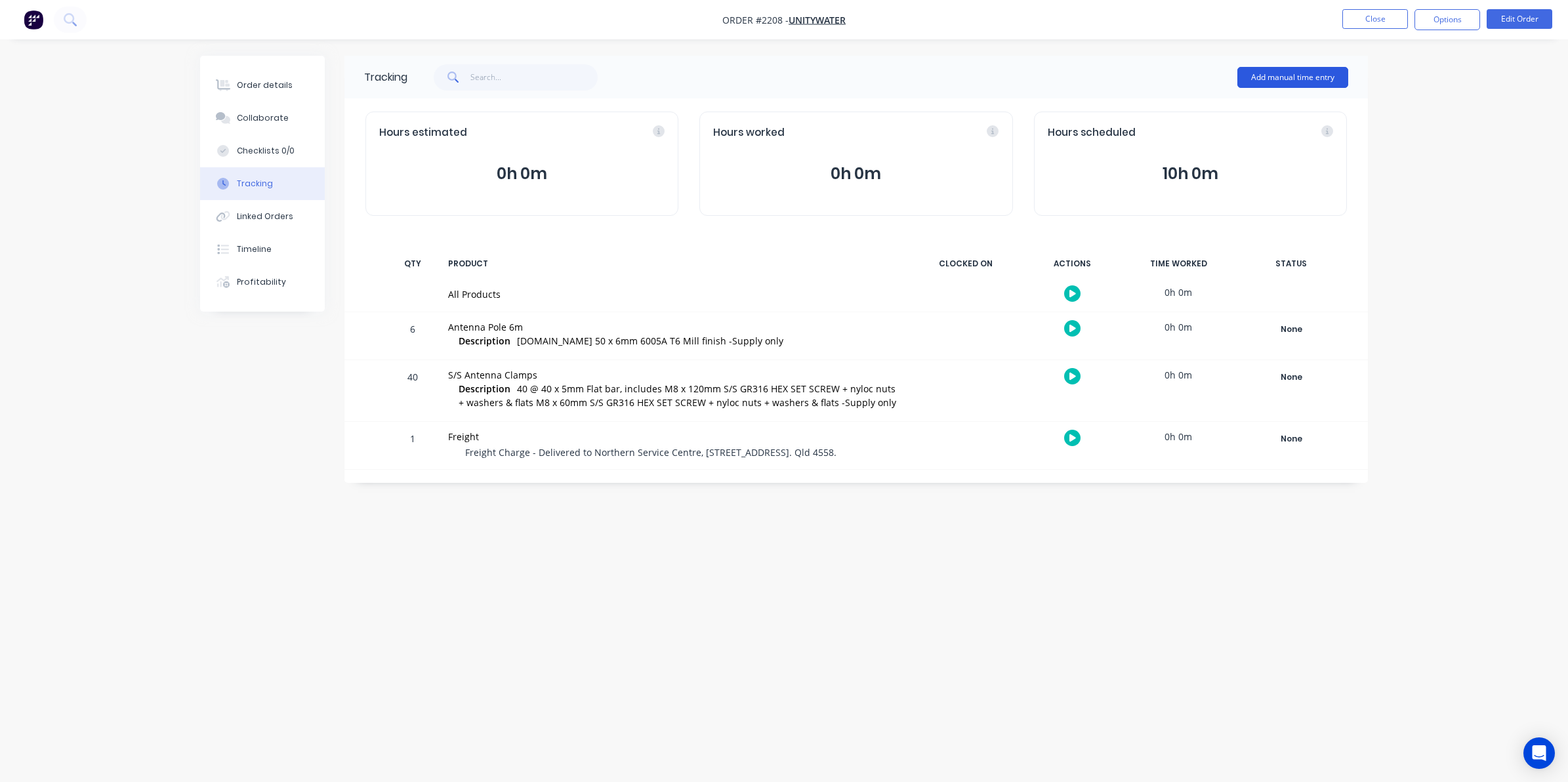
click at [1283, 77] on button "Add manual time entry" at bounding box center [1293, 77] width 111 height 21
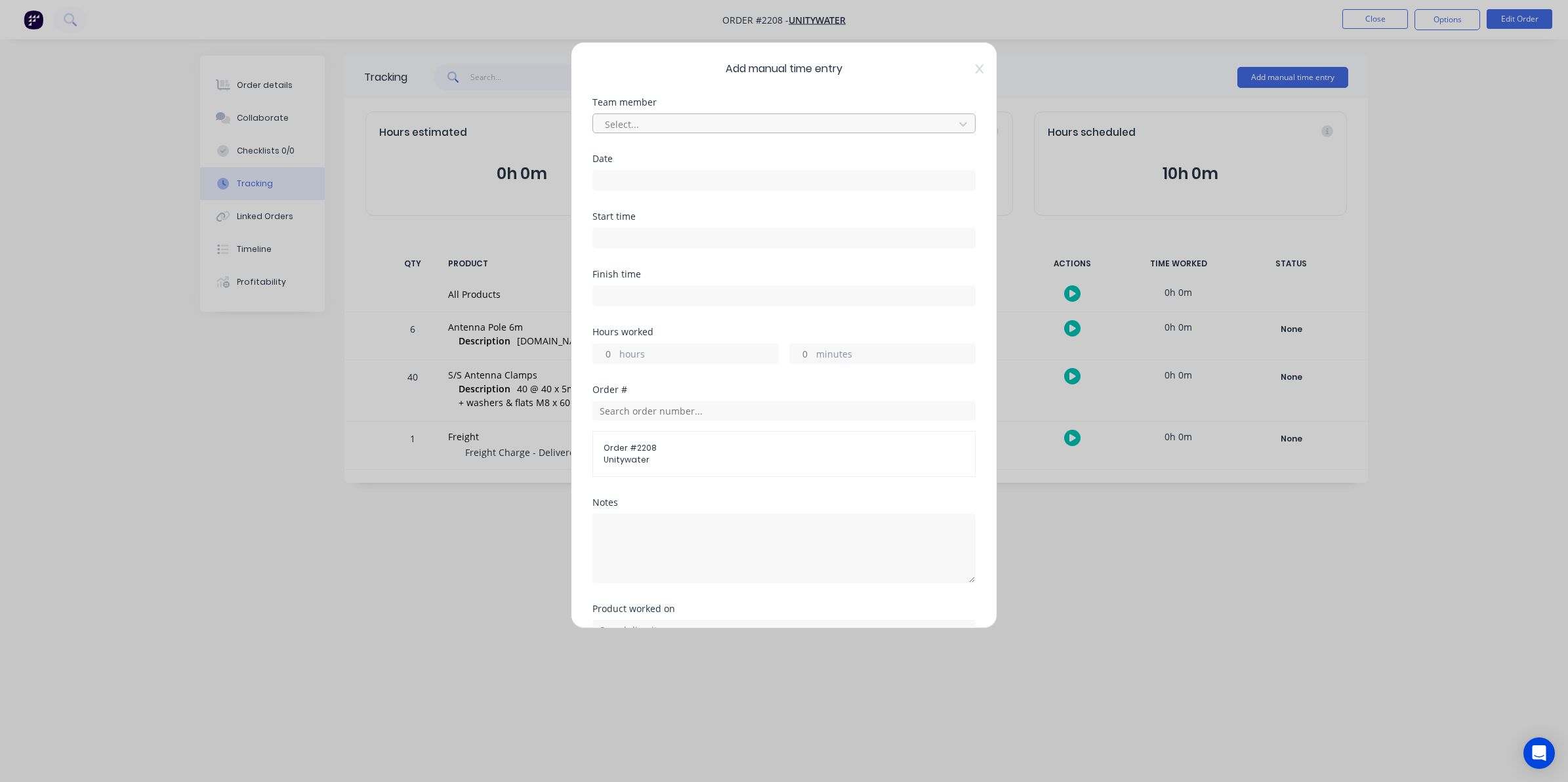
click at [636, 125] on div at bounding box center [776, 125] width 344 height 16
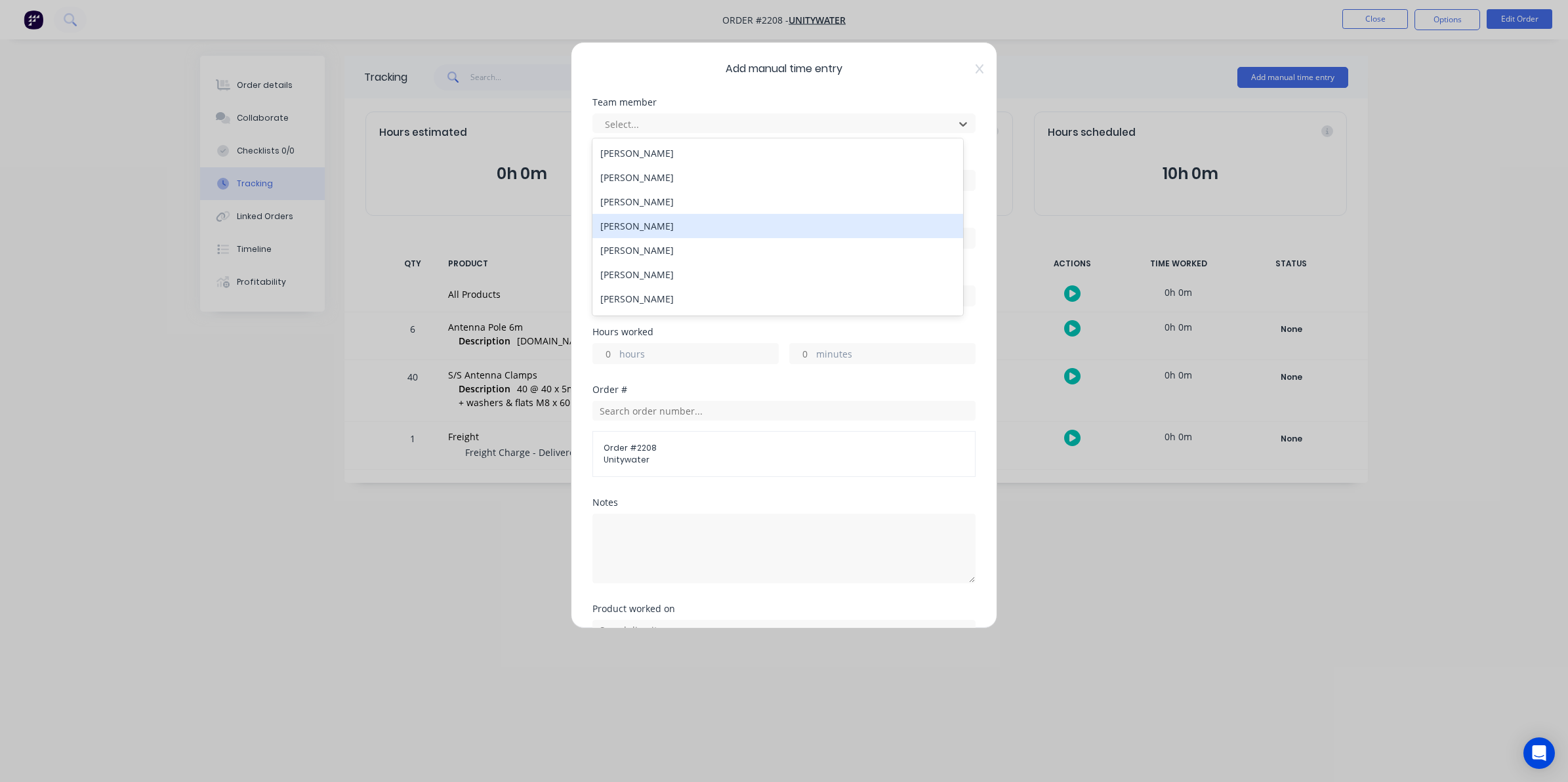
click at [624, 226] on div "[PERSON_NAME]" at bounding box center [778, 226] width 371 height 24
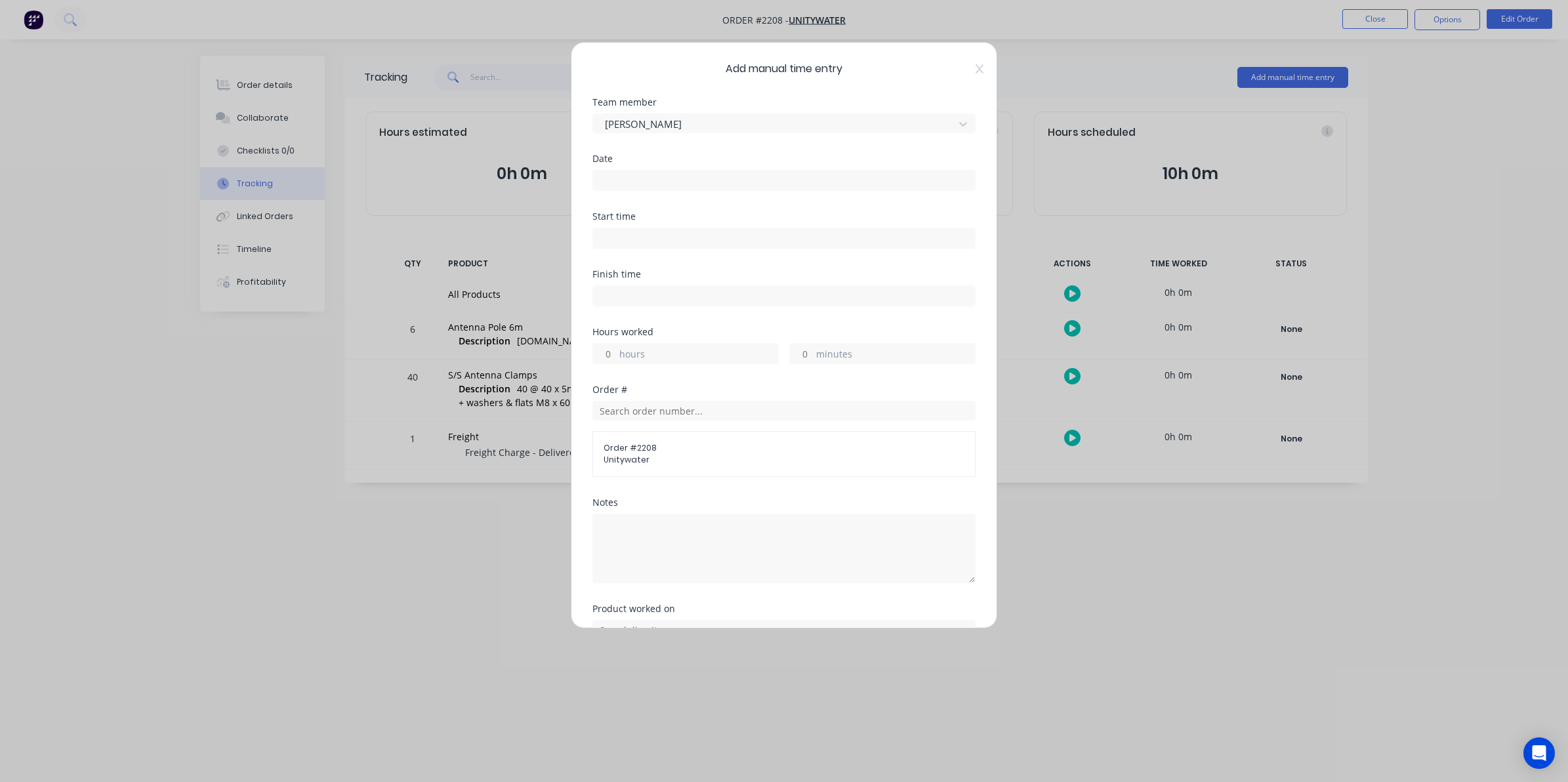
click at [616, 179] on input at bounding box center [784, 180] width 382 height 20
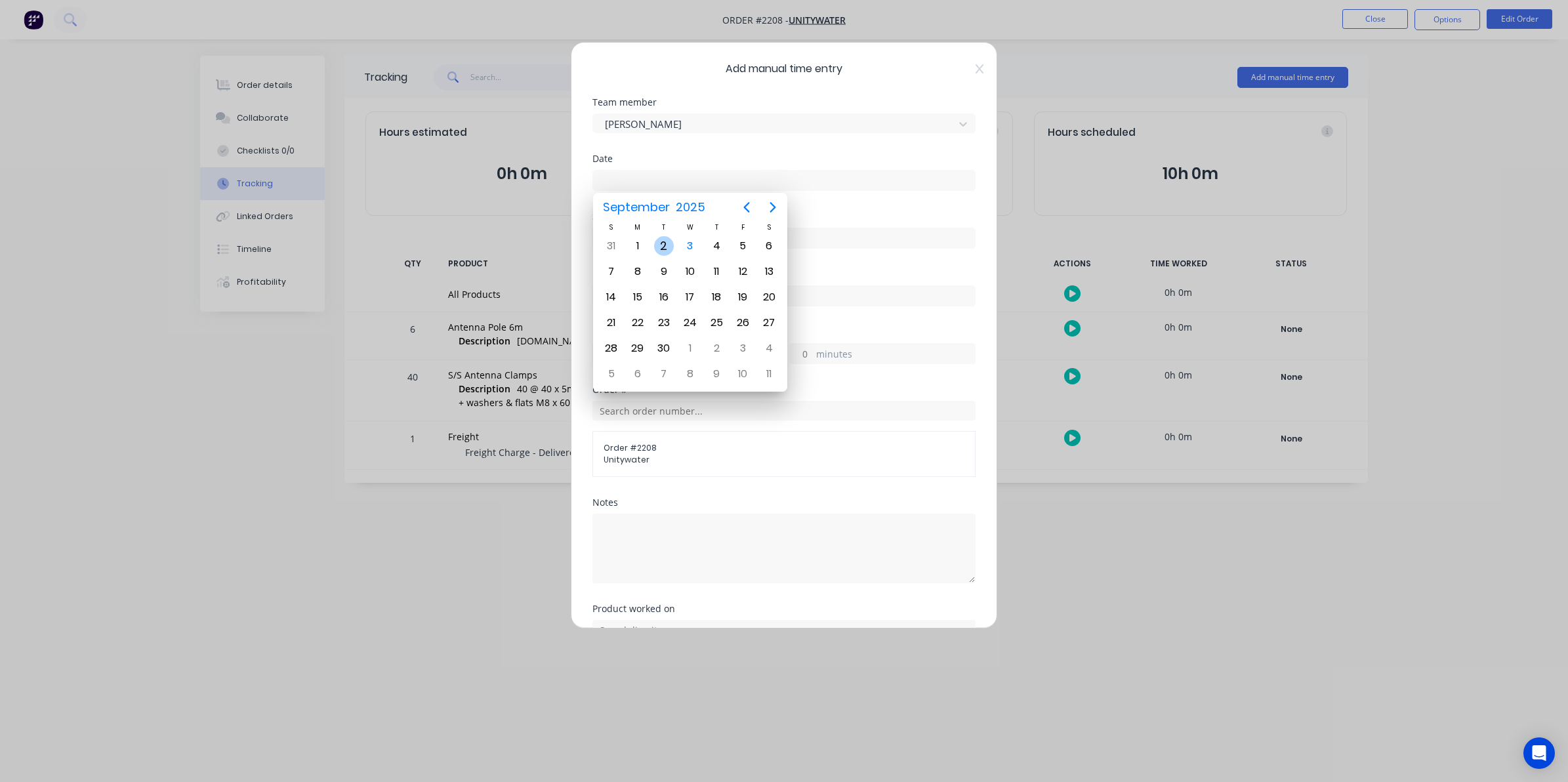
click at [663, 247] on div "2" at bounding box center [663, 245] width 20 height 20
type input "[DATE]"
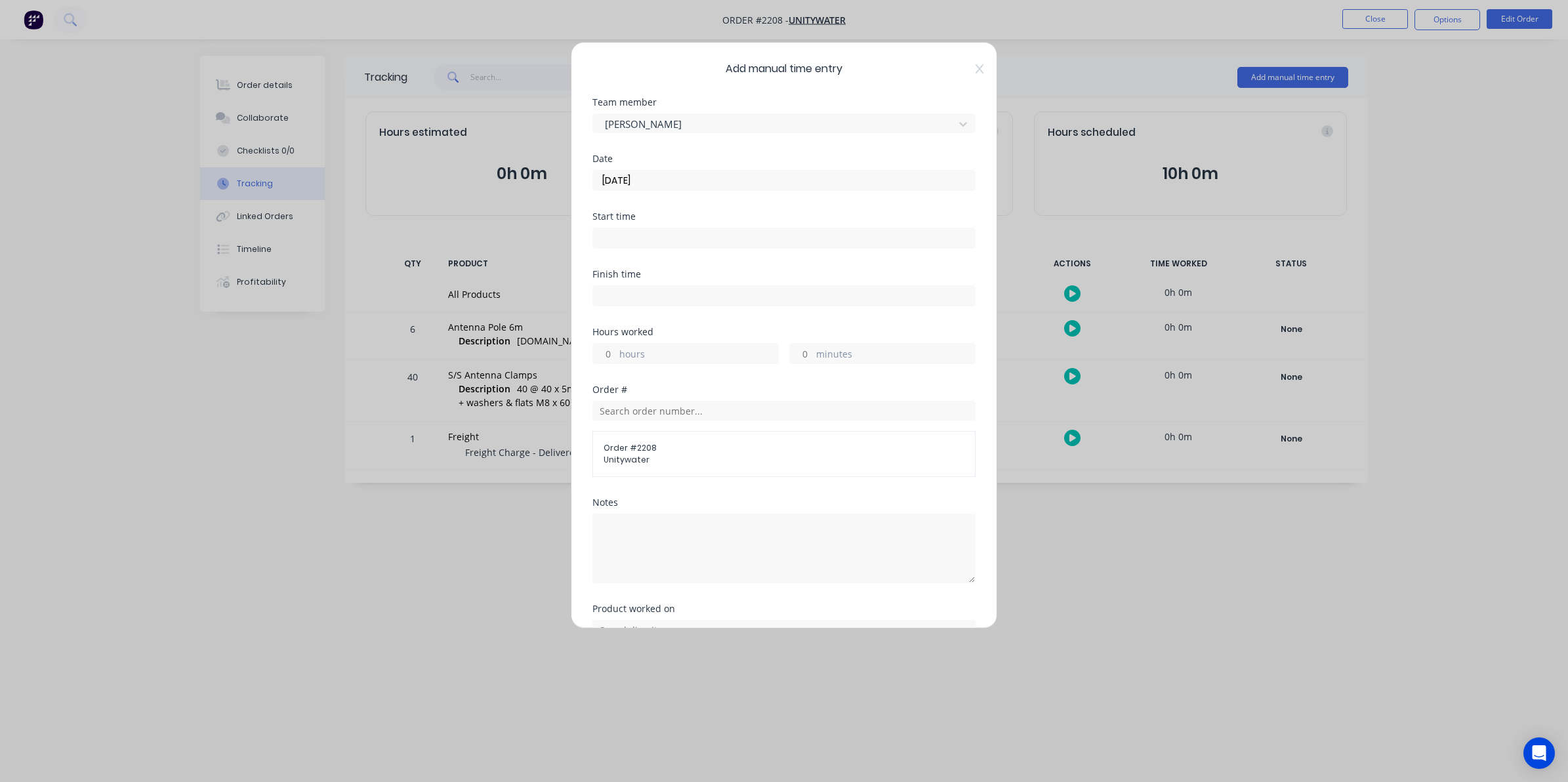
click at [612, 352] on input "hours" at bounding box center [604, 353] width 23 height 20
type input "2"
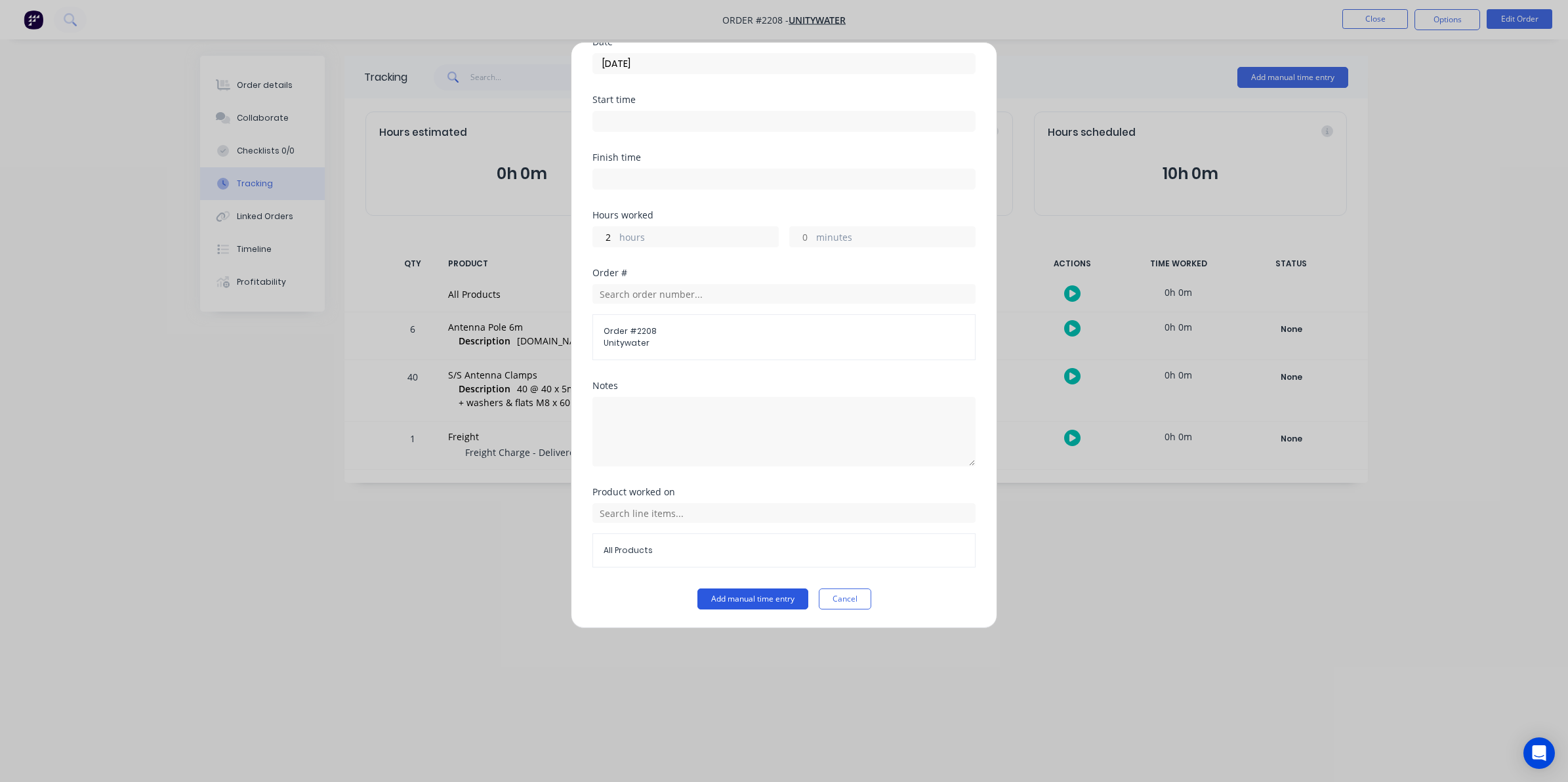
click at [735, 598] on button "Add manual time entry" at bounding box center [753, 598] width 111 height 21
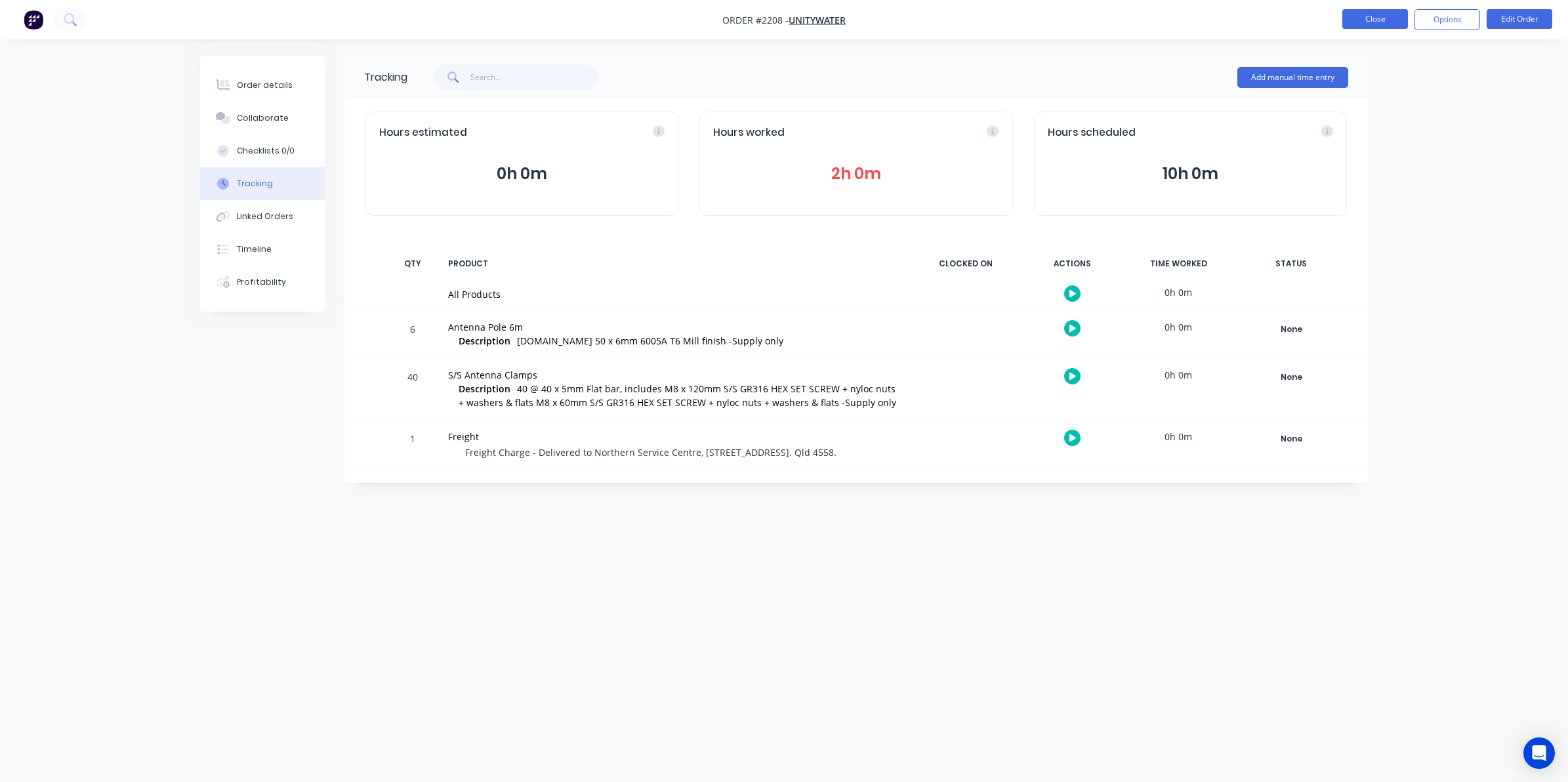
click at [1362, 17] on button "Close" at bounding box center [1375, 18] width 66 height 20
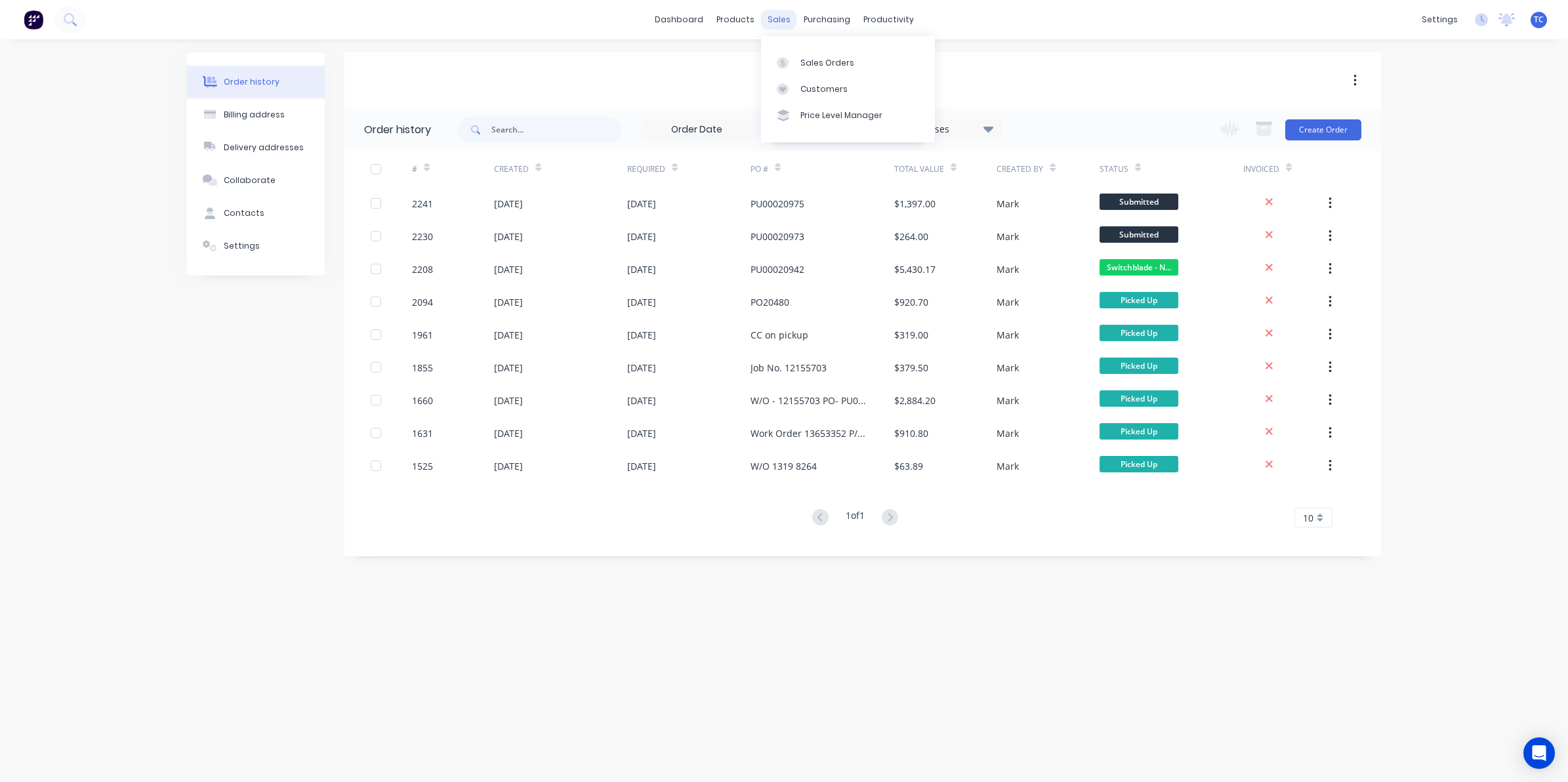
click at [775, 18] on div "sales" at bounding box center [778, 19] width 36 height 20
click at [811, 60] on div "Sales Orders" at bounding box center [827, 63] width 54 height 12
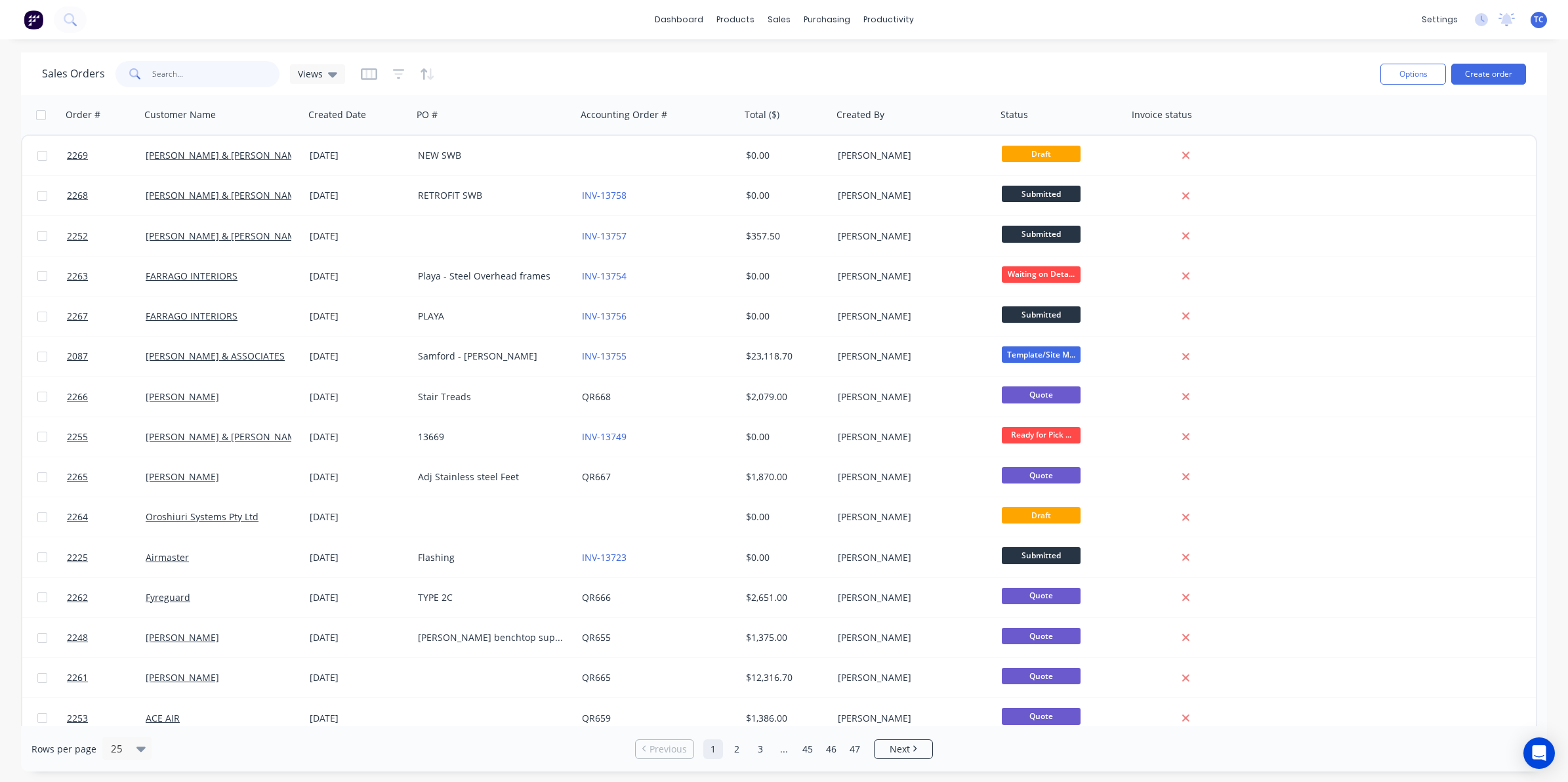
click at [175, 71] on input "text" at bounding box center [216, 74] width 128 height 27
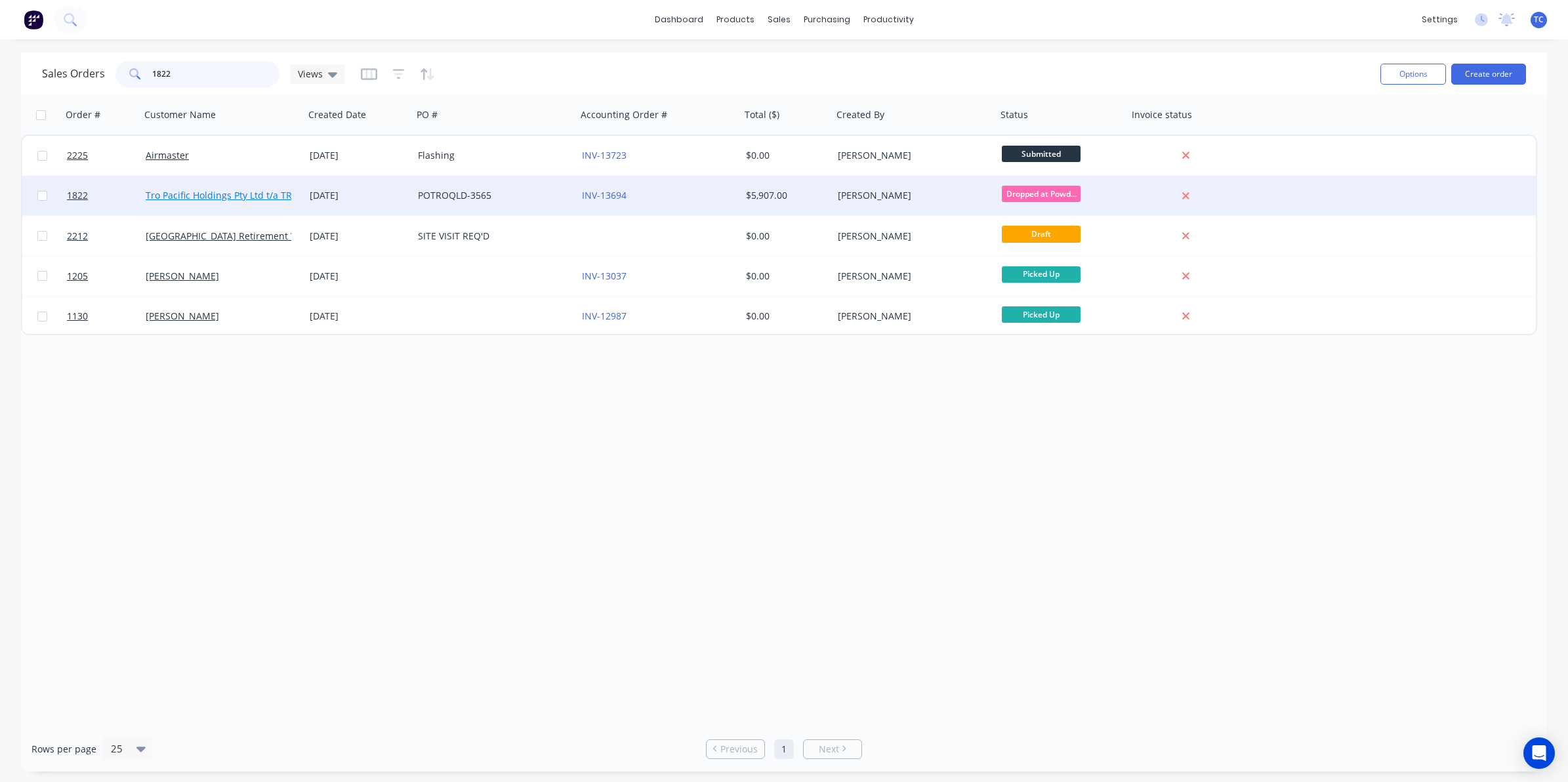
type input "1822"
click at [198, 192] on link "Tro Pacific Holdings Pty Ltd t/a TROPAC" at bounding box center [231, 195] width 170 height 13
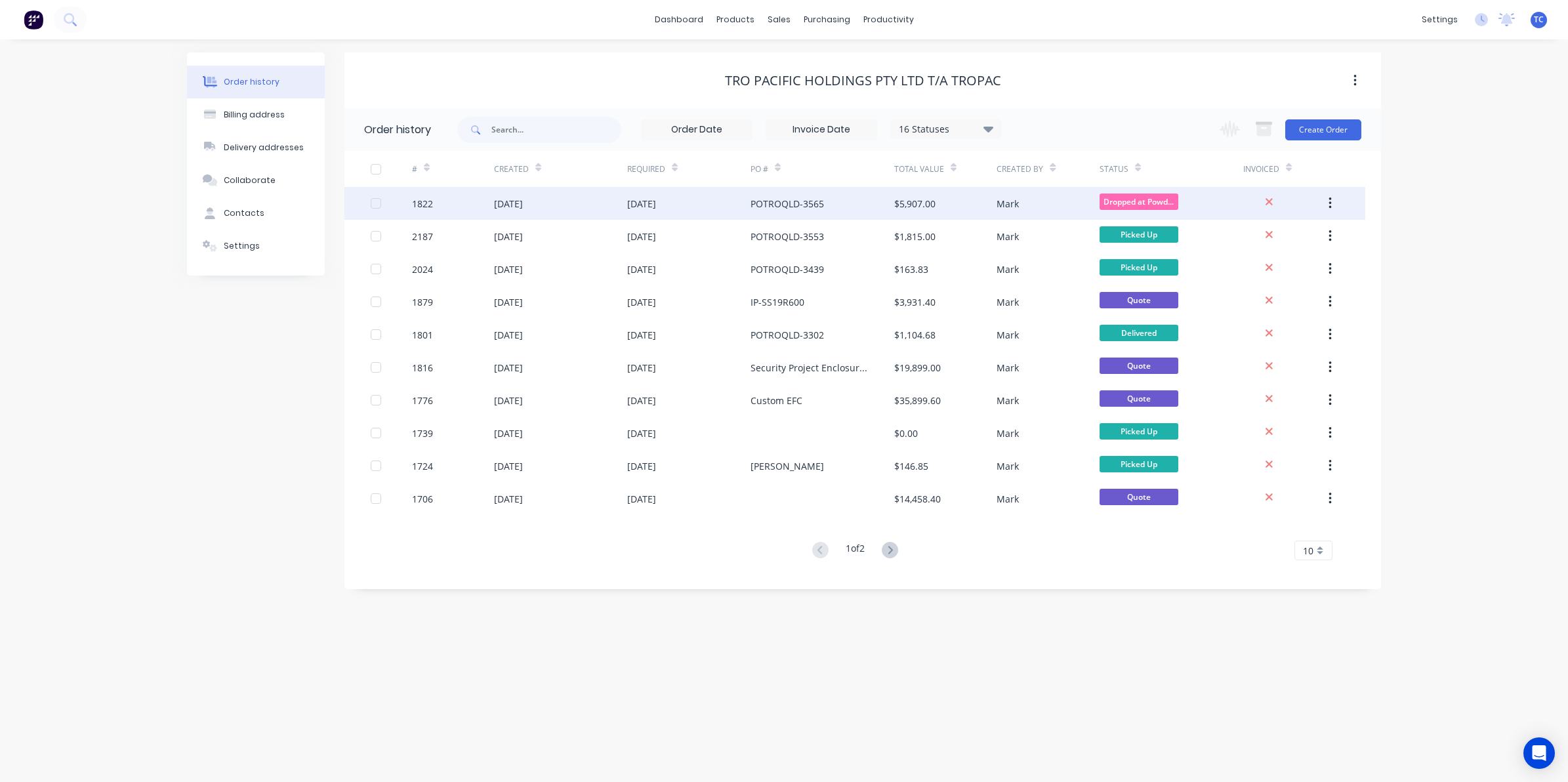
click at [503, 201] on div "13 Aug 2025" at bounding box center [508, 203] width 29 height 14
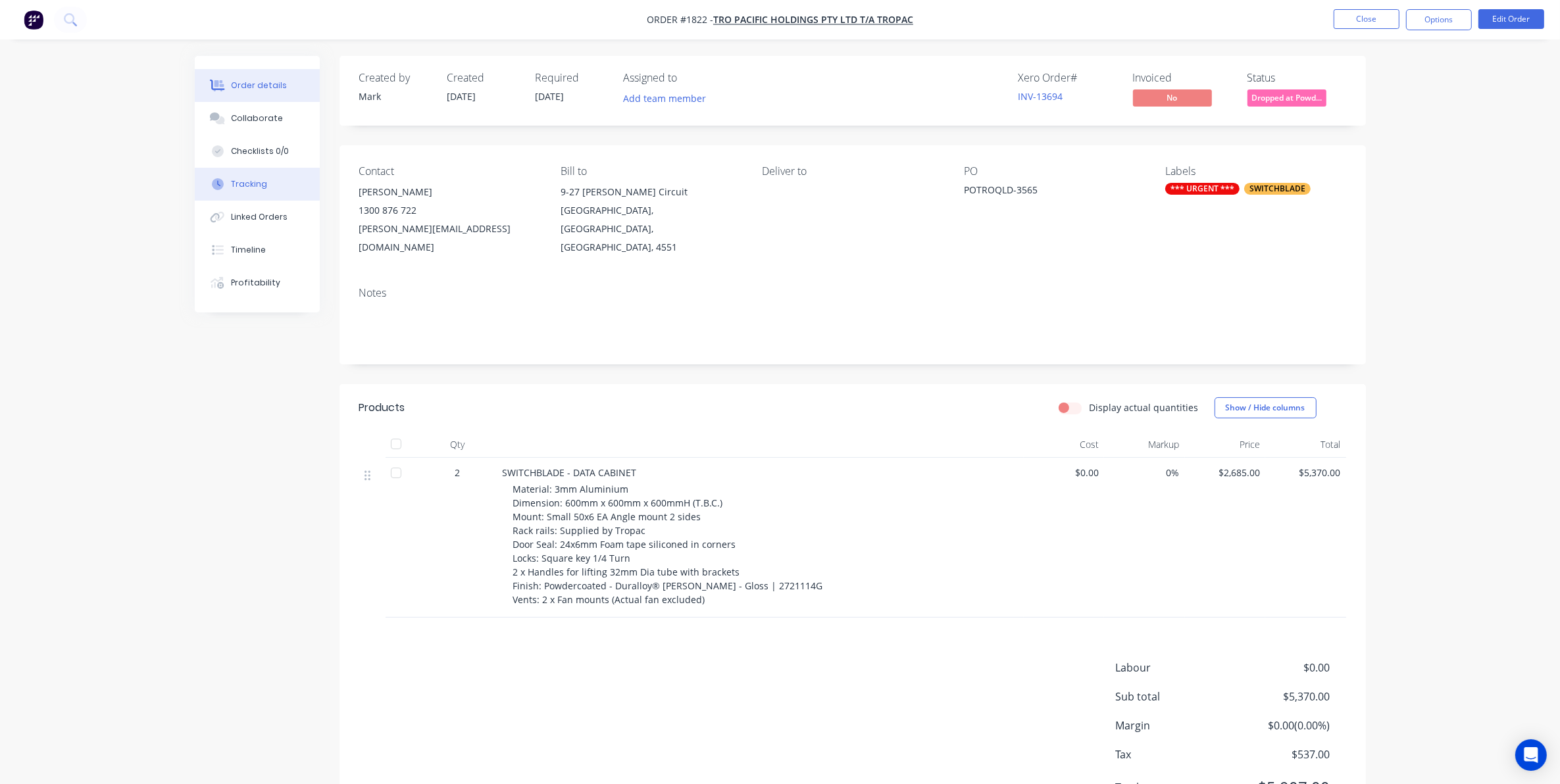
click at [254, 183] on div "Tracking" at bounding box center [248, 184] width 36 height 12
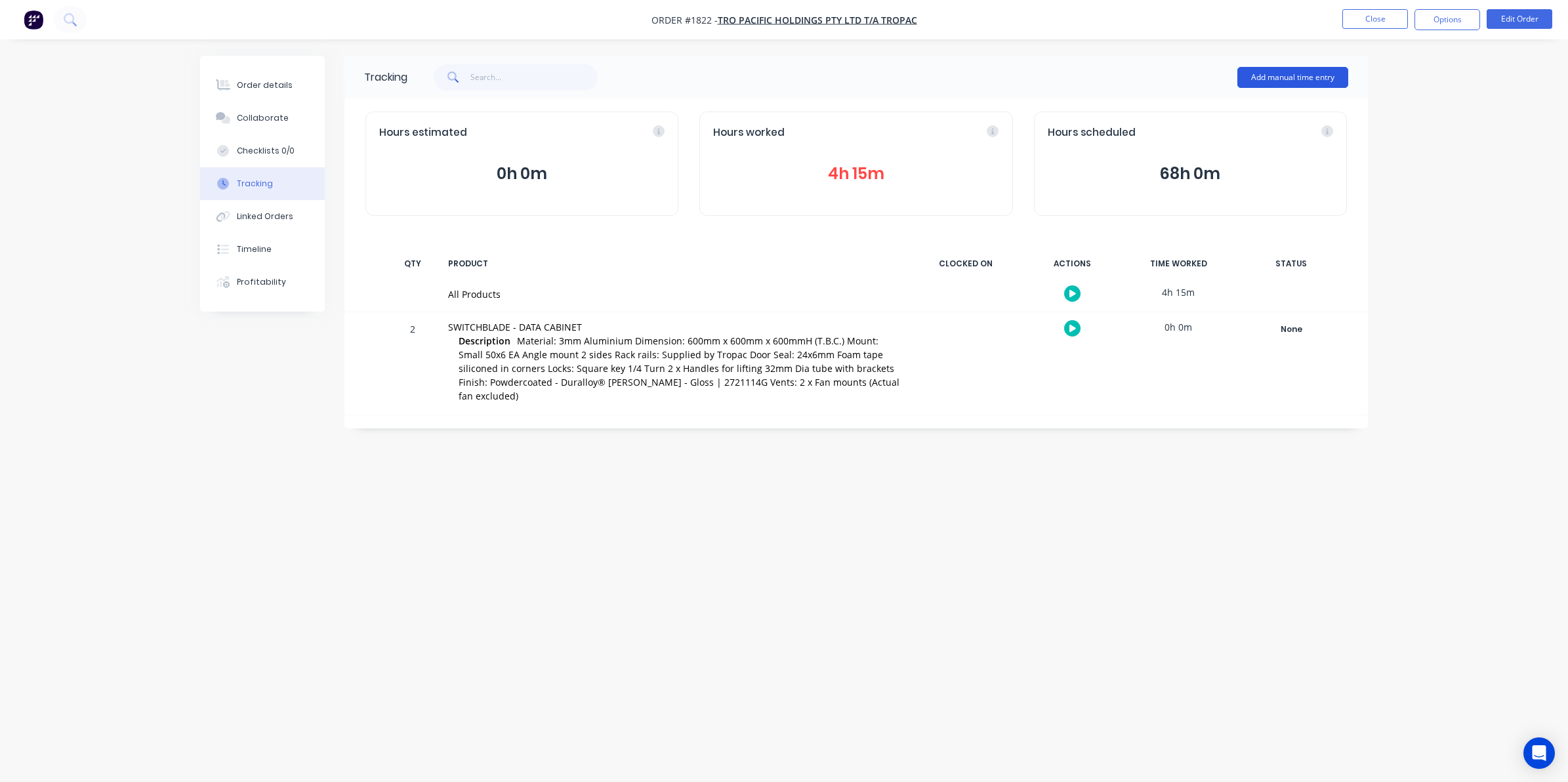
click at [1287, 77] on button "Add manual time entry" at bounding box center [1293, 77] width 111 height 21
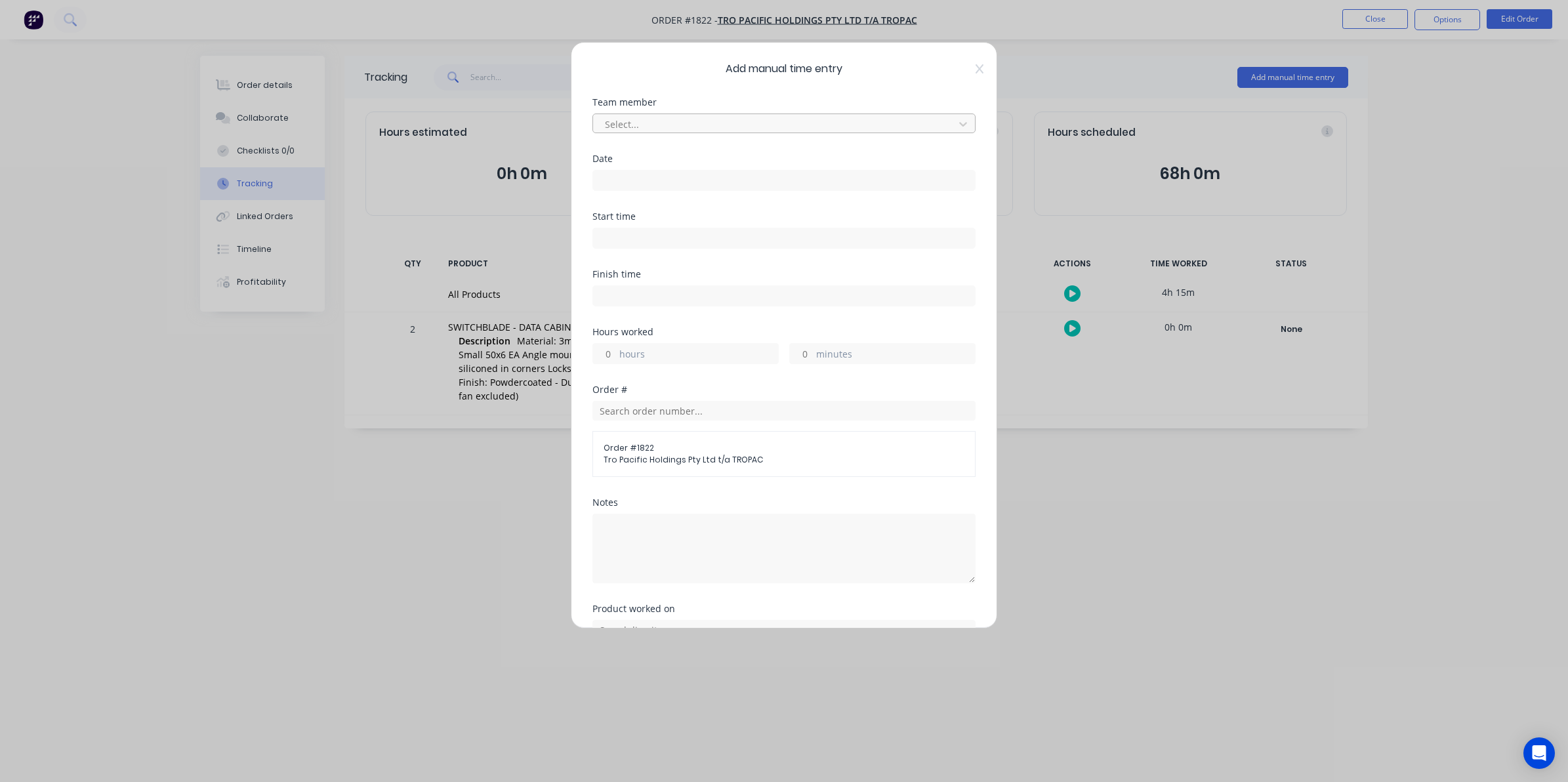
click at [624, 125] on div at bounding box center [776, 125] width 344 height 16
click at [635, 203] on div "[PERSON_NAME]" at bounding box center [778, 201] width 371 height 24
click at [612, 178] on input at bounding box center [784, 180] width 382 height 20
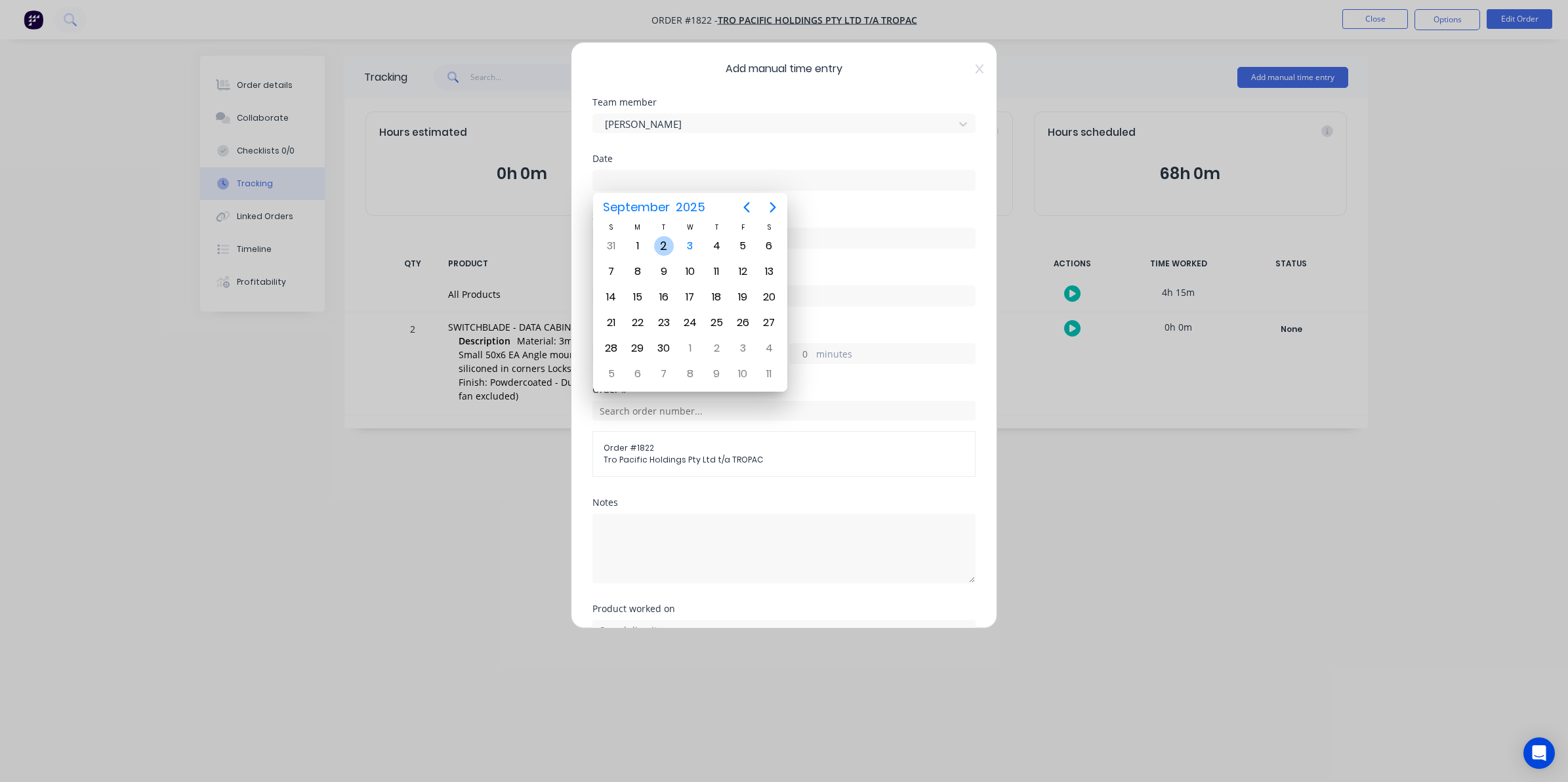
click at [661, 242] on div "2" at bounding box center [663, 245] width 20 height 20
type input "[DATE]"
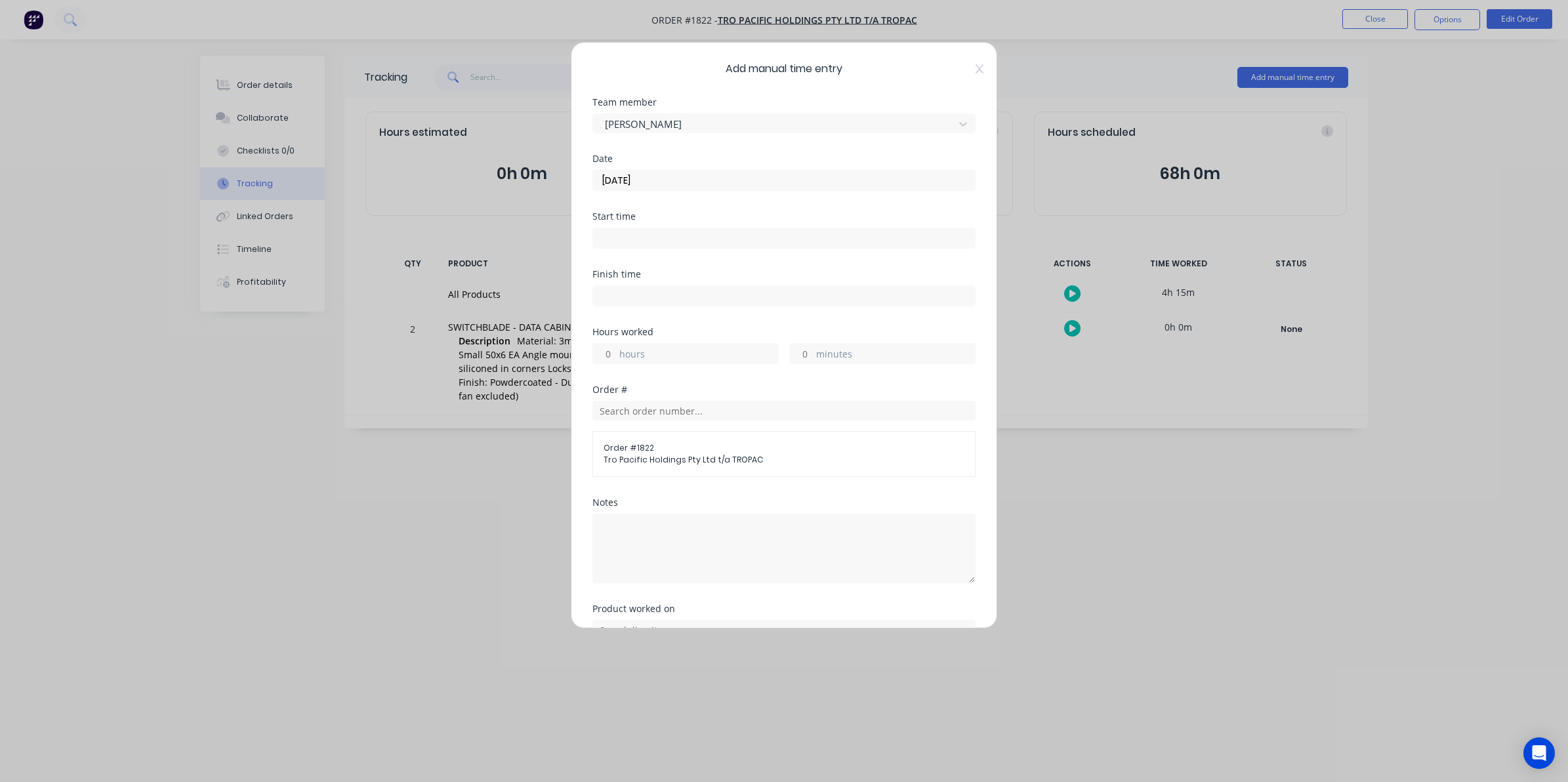
click at [612, 352] on input "hours" at bounding box center [604, 353] width 23 height 20
type input "8"
click at [801, 351] on input "minutes" at bounding box center [801, 353] width 23 height 20
type input "30"
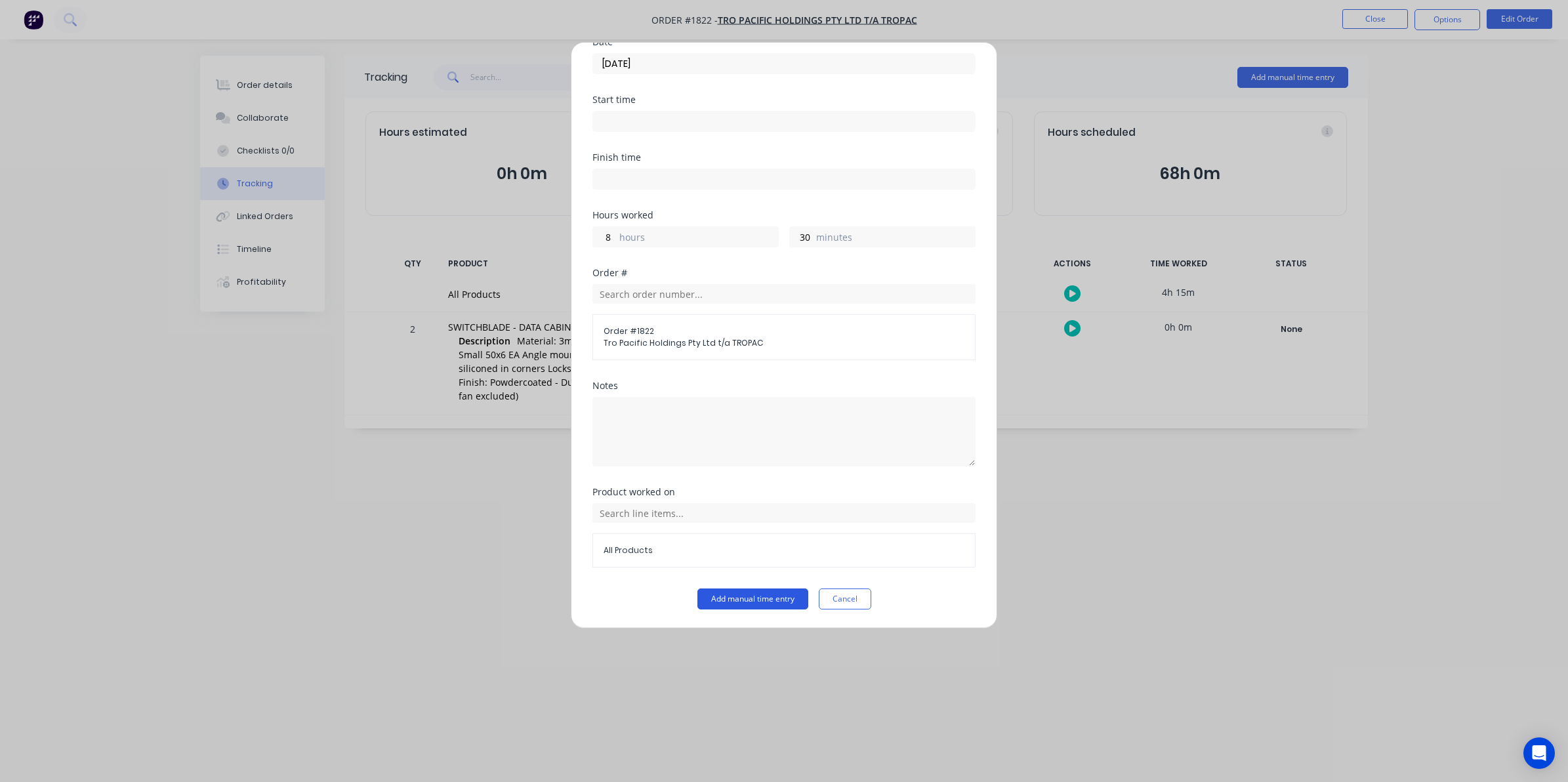
click at [746, 594] on button "Add manual time entry" at bounding box center [753, 598] width 111 height 21
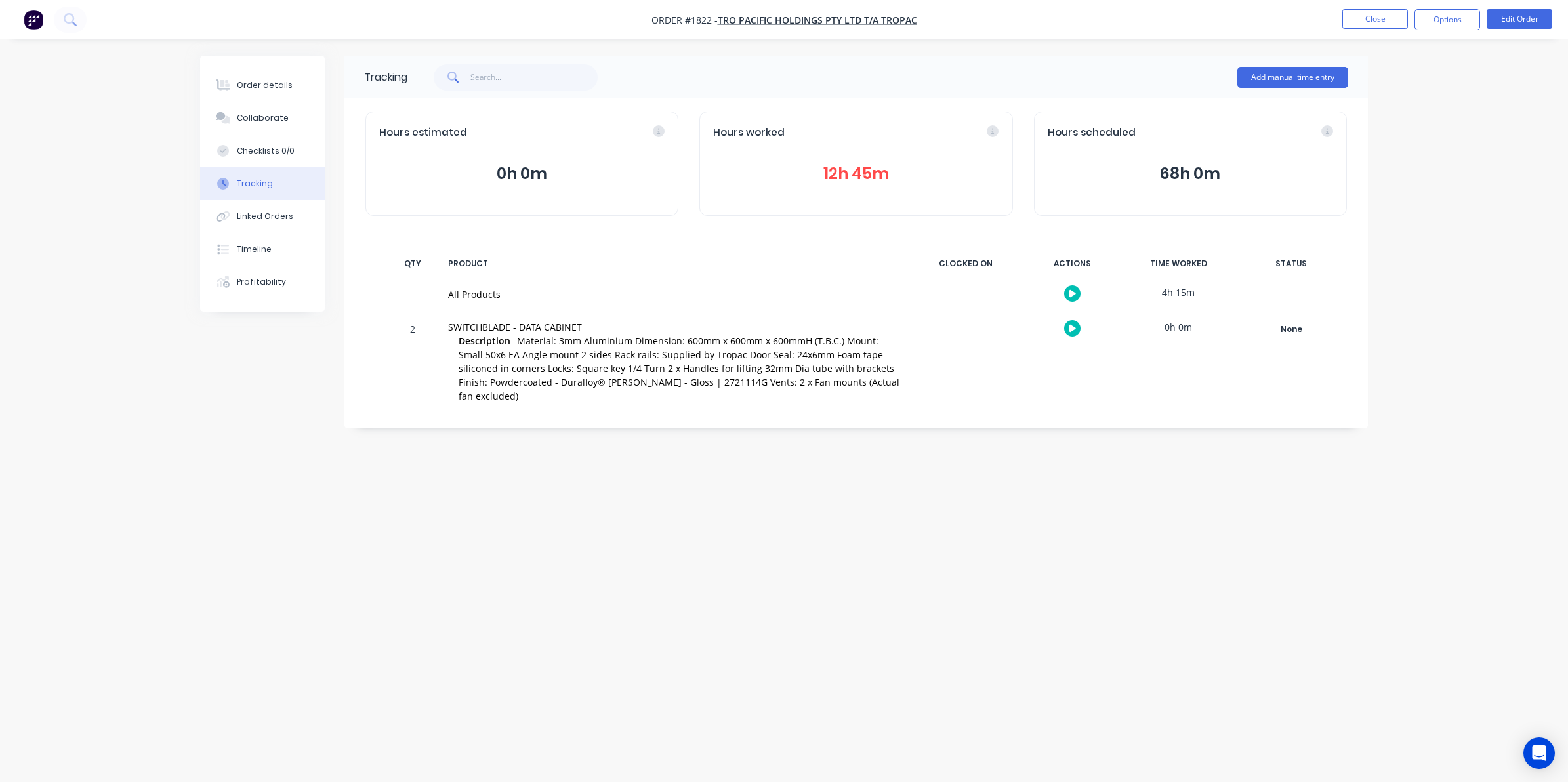
click at [857, 168] on button "12h 45m" at bounding box center [855, 174] width 285 height 25
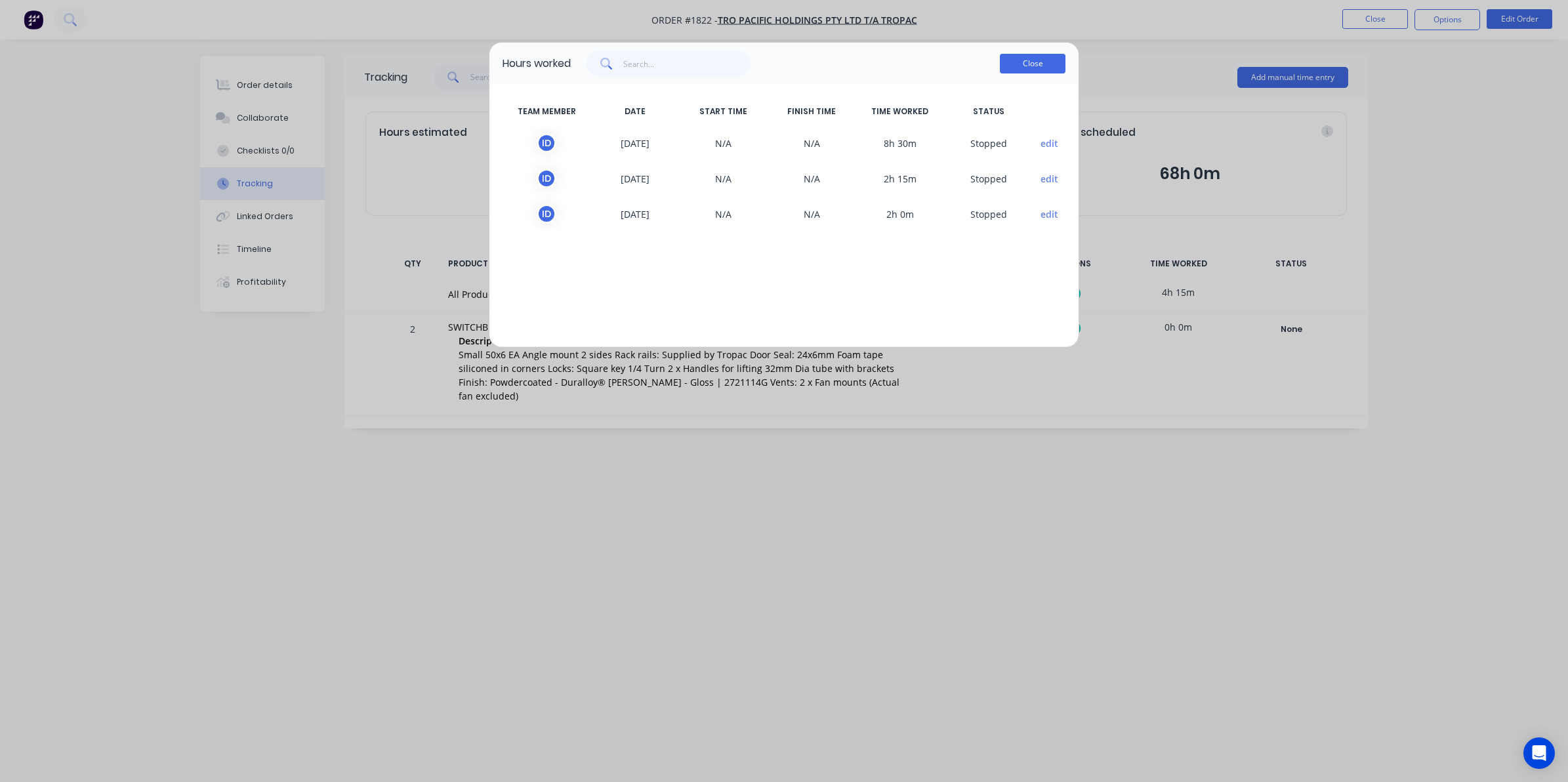
click at [1036, 60] on button "Close" at bounding box center [1032, 63] width 66 height 20
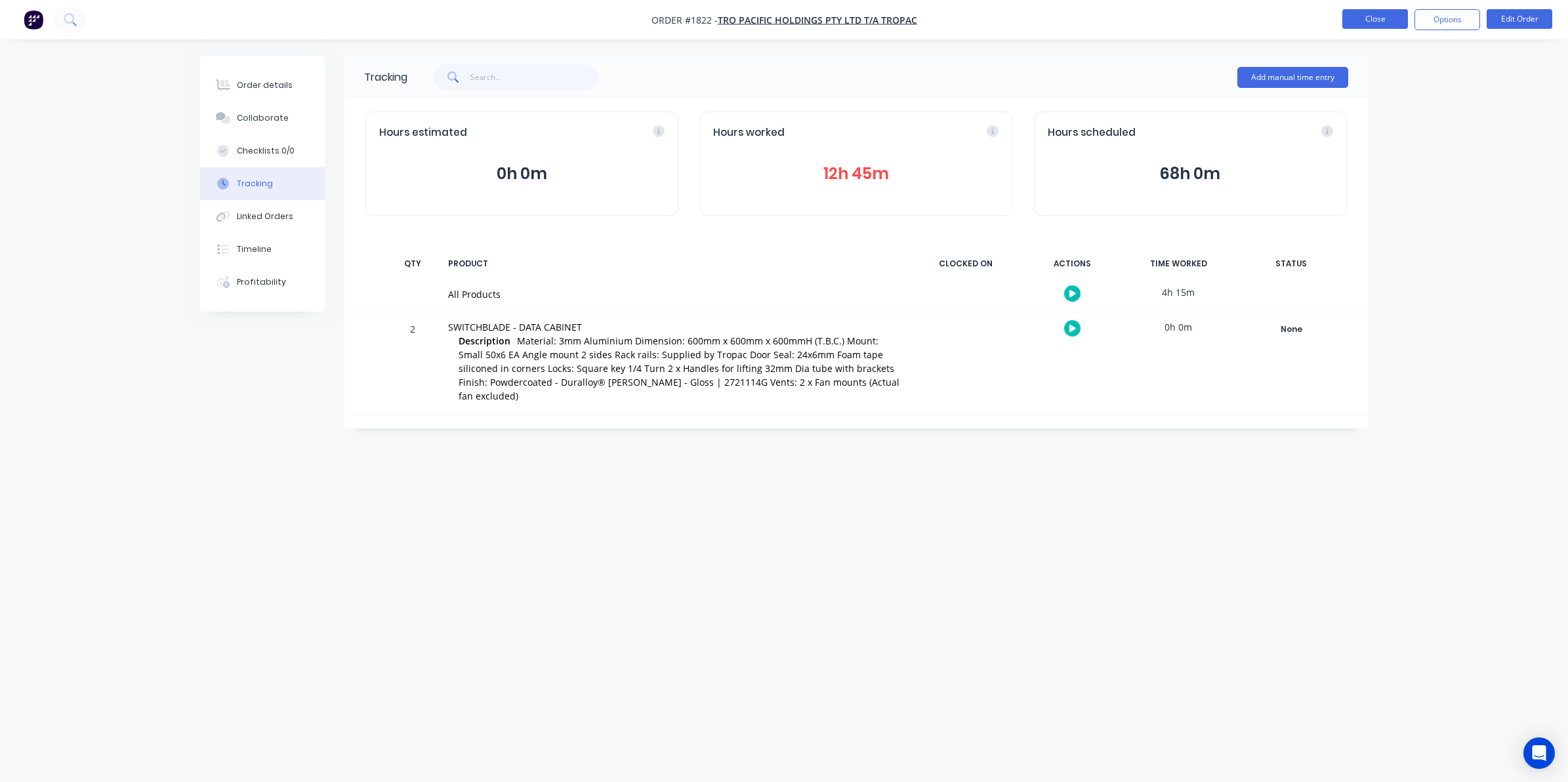
click at [1373, 20] on button "Close" at bounding box center [1375, 18] width 66 height 20
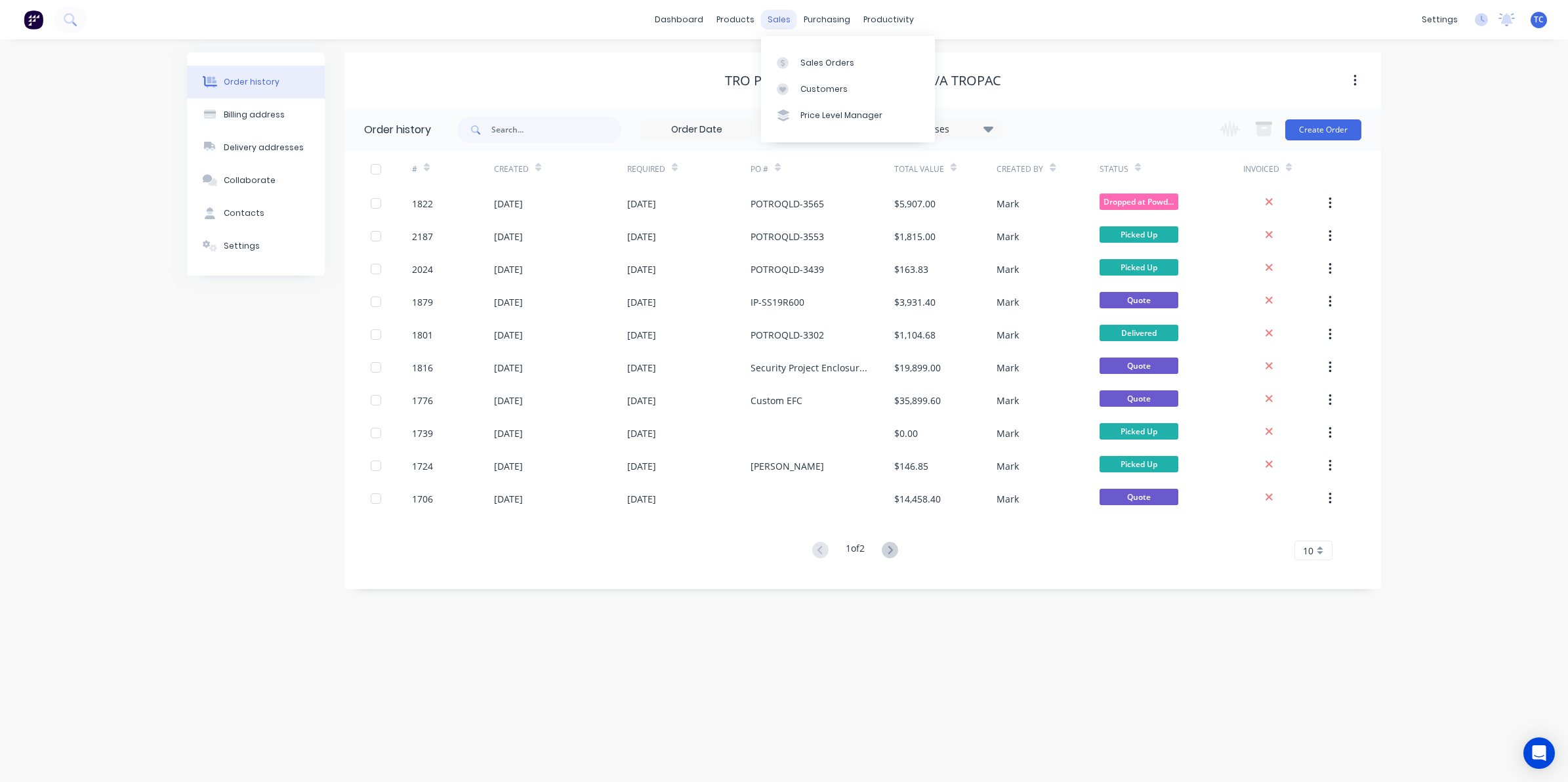
click at [776, 15] on div "sales" at bounding box center [778, 19] width 36 height 20
click at [826, 64] on div "Sales Orders" at bounding box center [827, 63] width 54 height 12
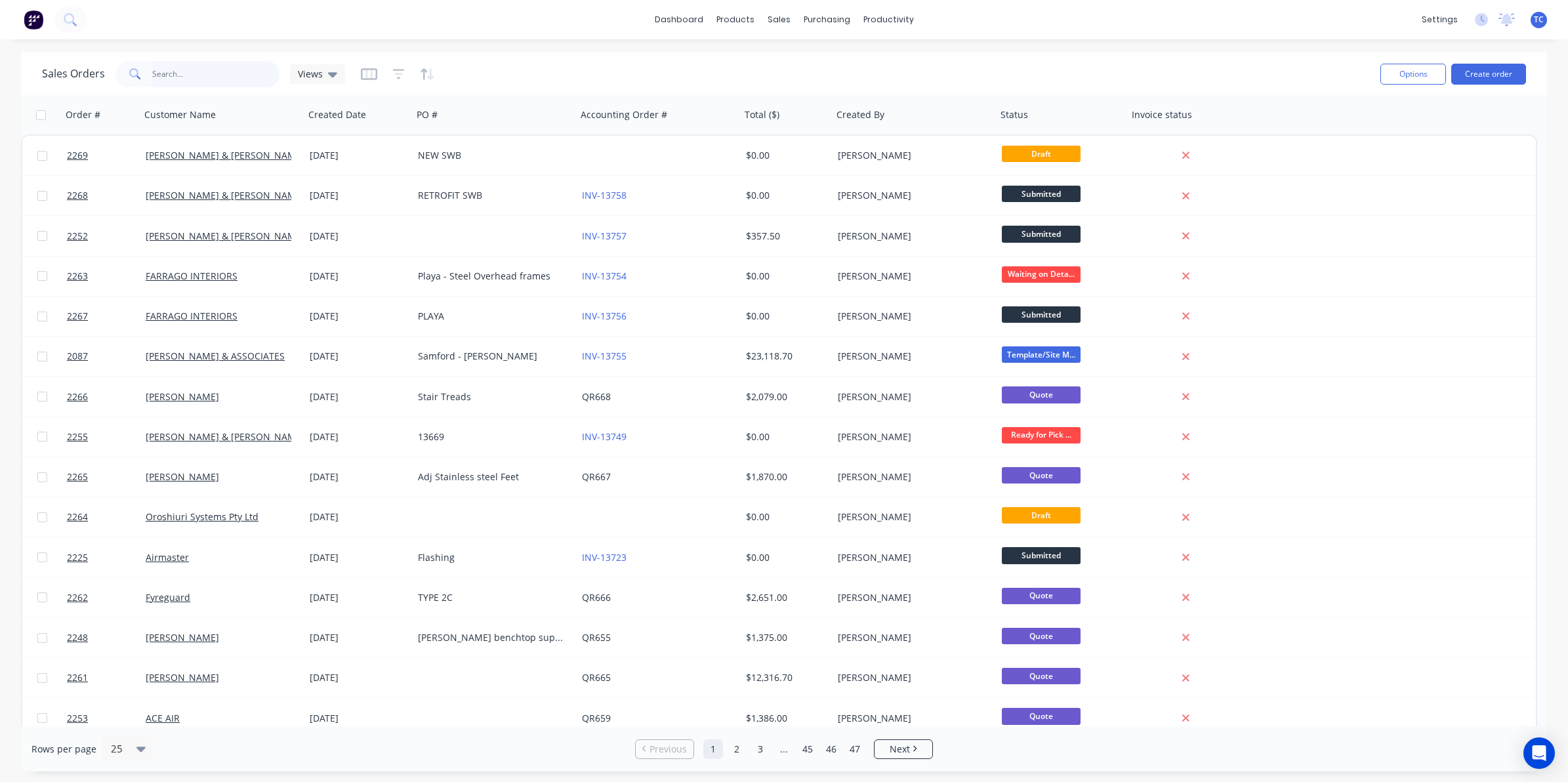
click at [162, 73] on input "text" at bounding box center [216, 74] width 128 height 27
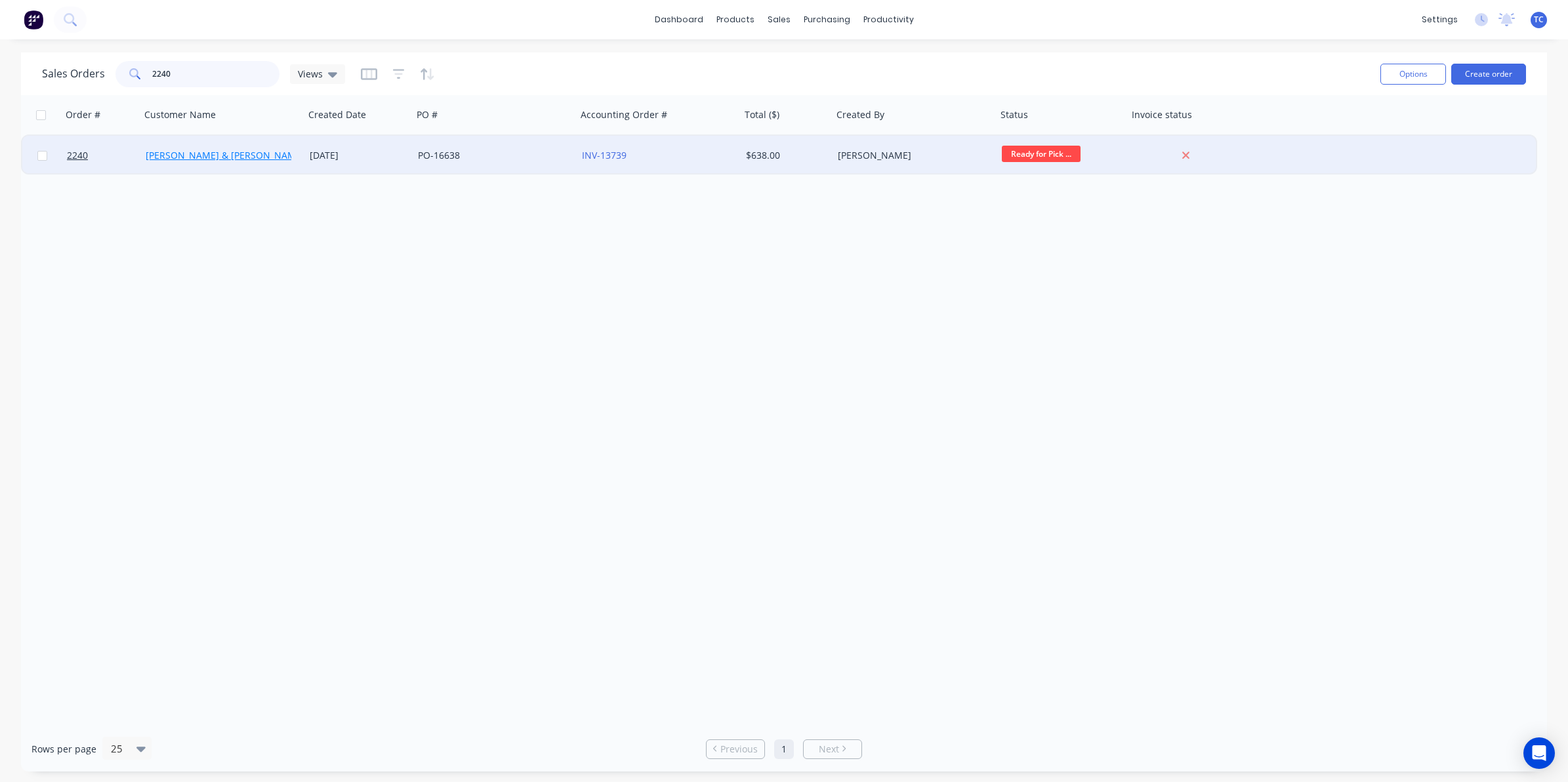
type input "2240"
click at [198, 155] on link "[PERSON_NAME] & [PERSON_NAME] Electrical" at bounding box center [246, 155] width 201 height 13
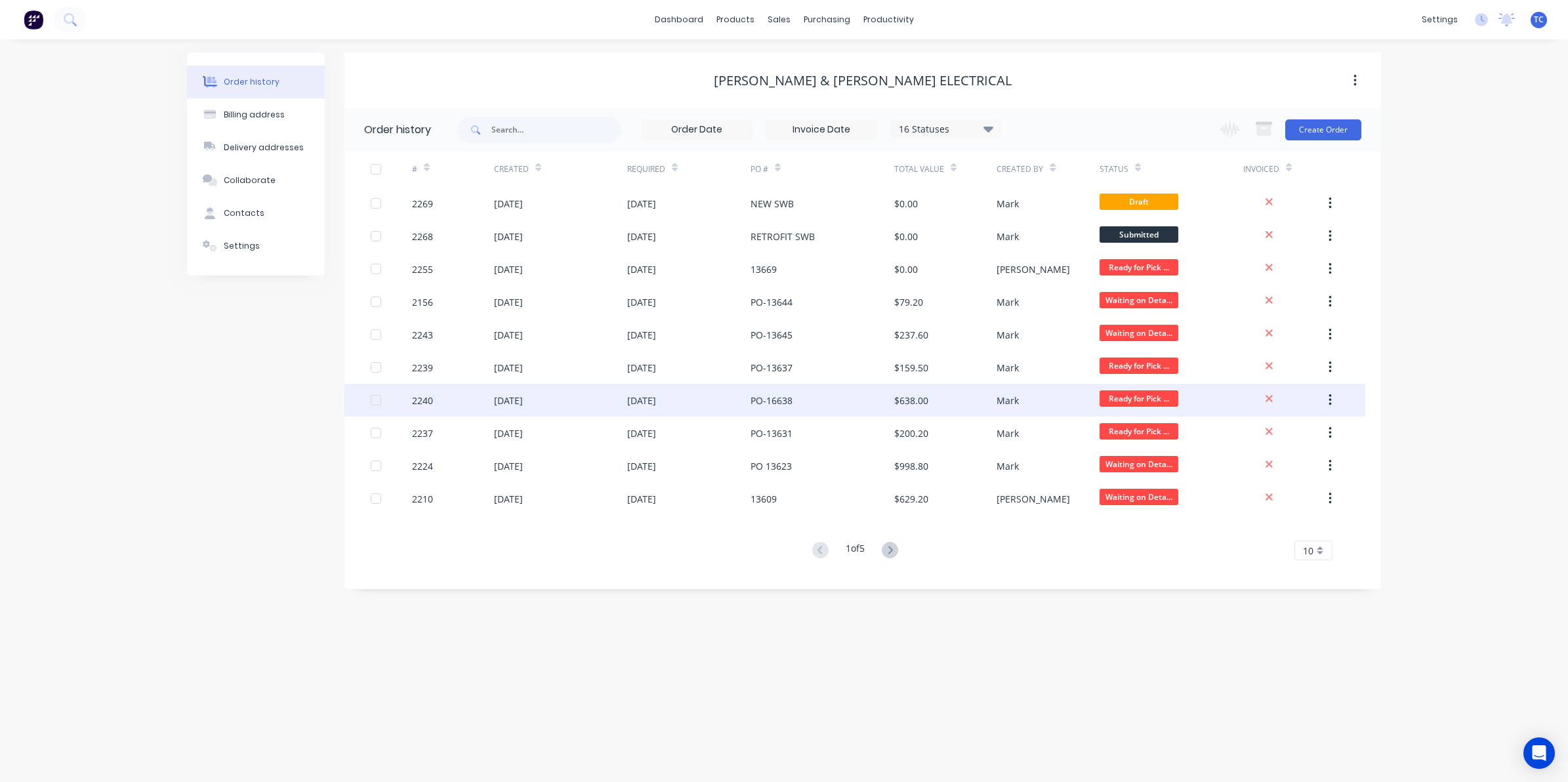
click at [506, 400] on div "[DATE]" at bounding box center [508, 400] width 29 height 14
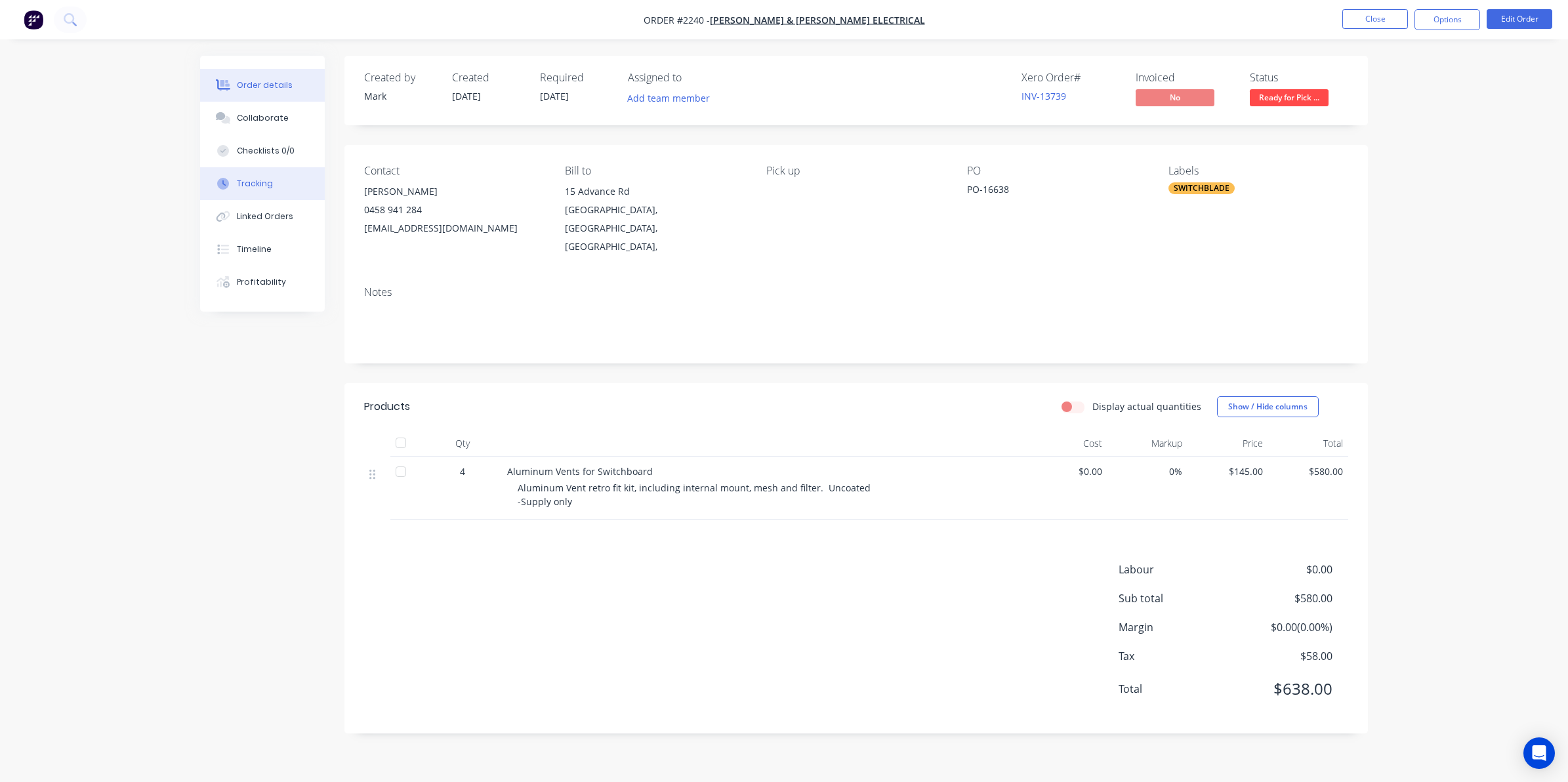
click at [250, 181] on div "Tracking" at bounding box center [254, 184] width 36 height 12
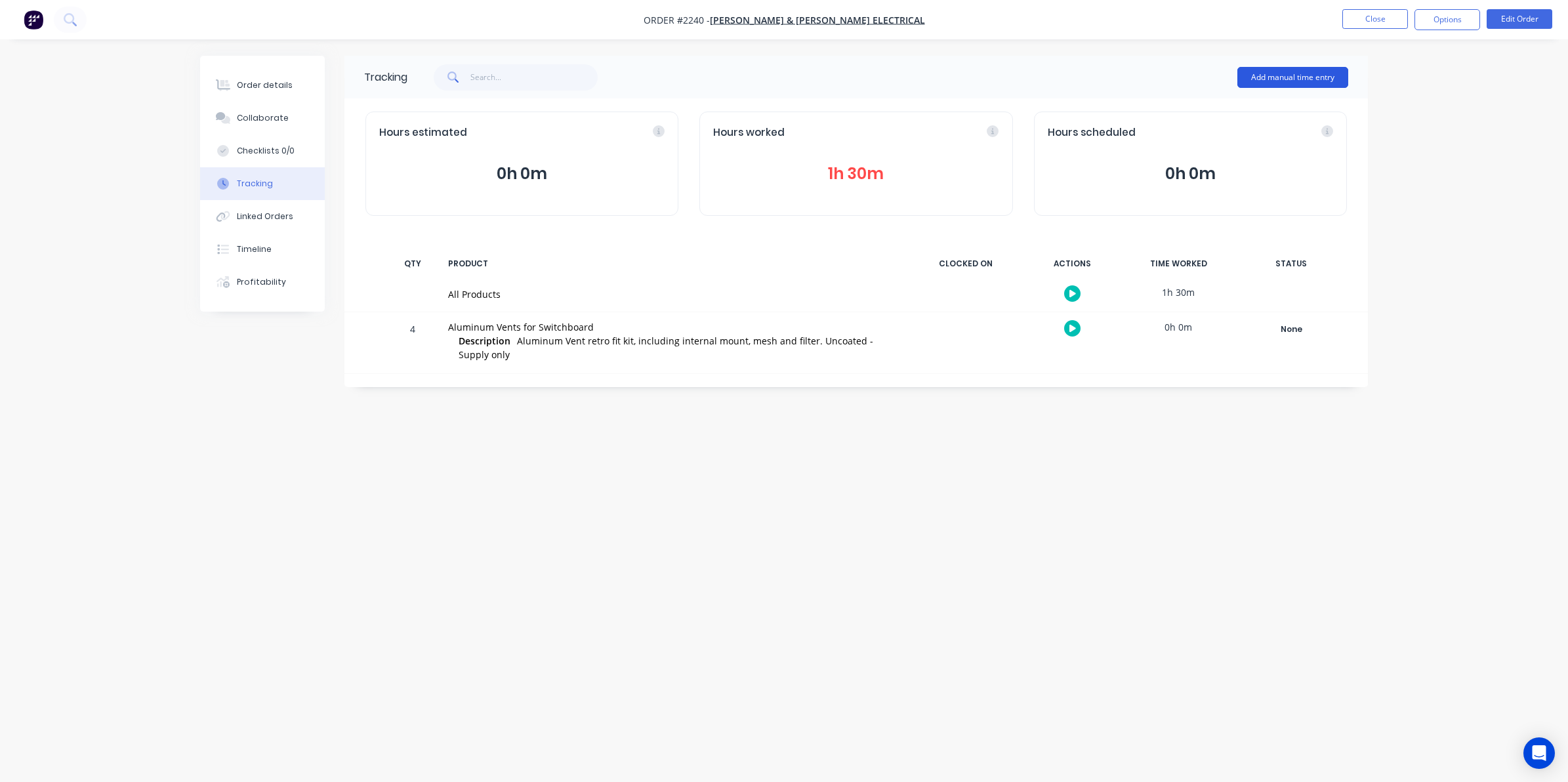
click at [1269, 76] on button "Add manual time entry" at bounding box center [1293, 77] width 111 height 21
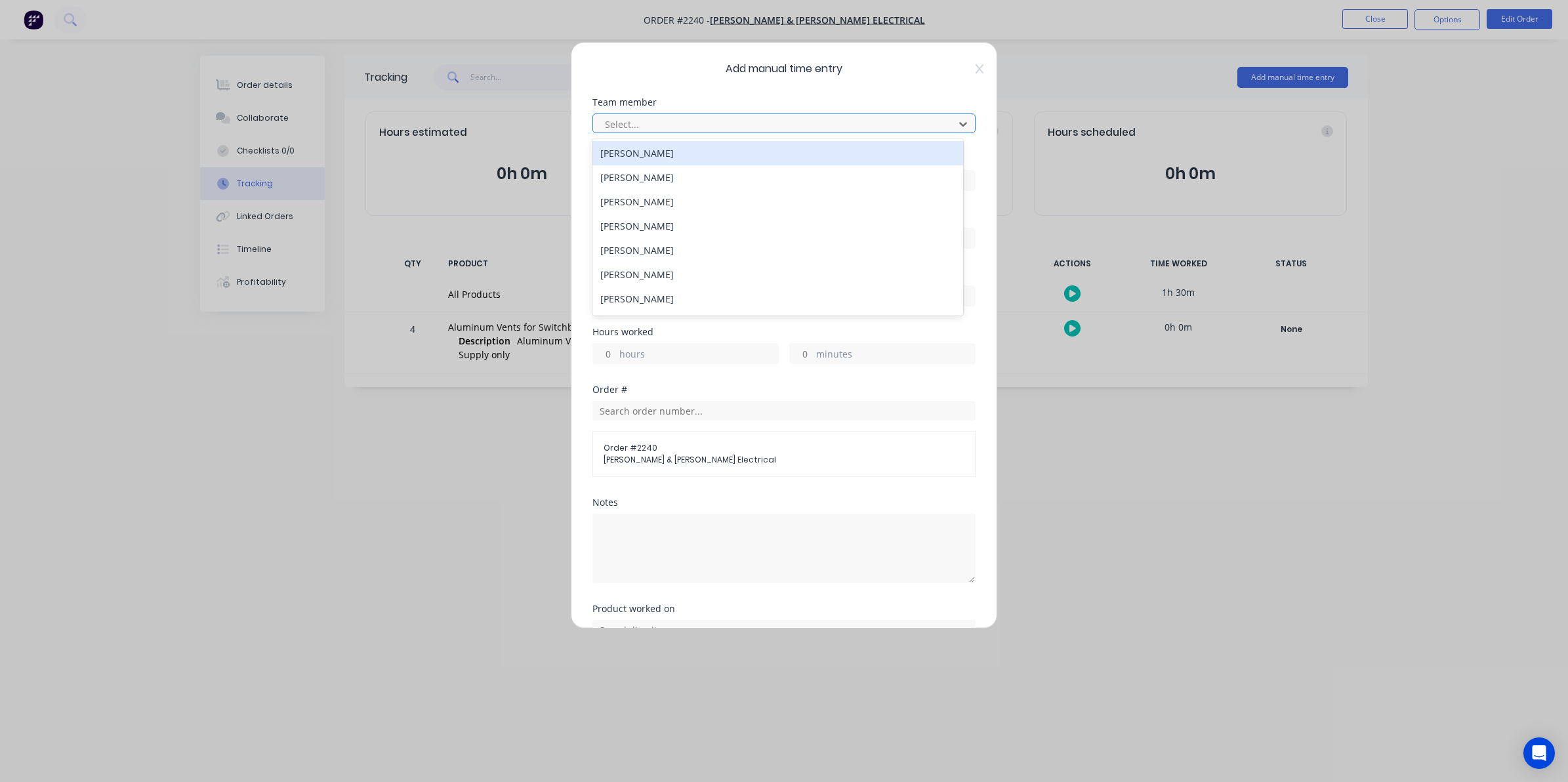
click at [630, 122] on div at bounding box center [776, 125] width 344 height 16
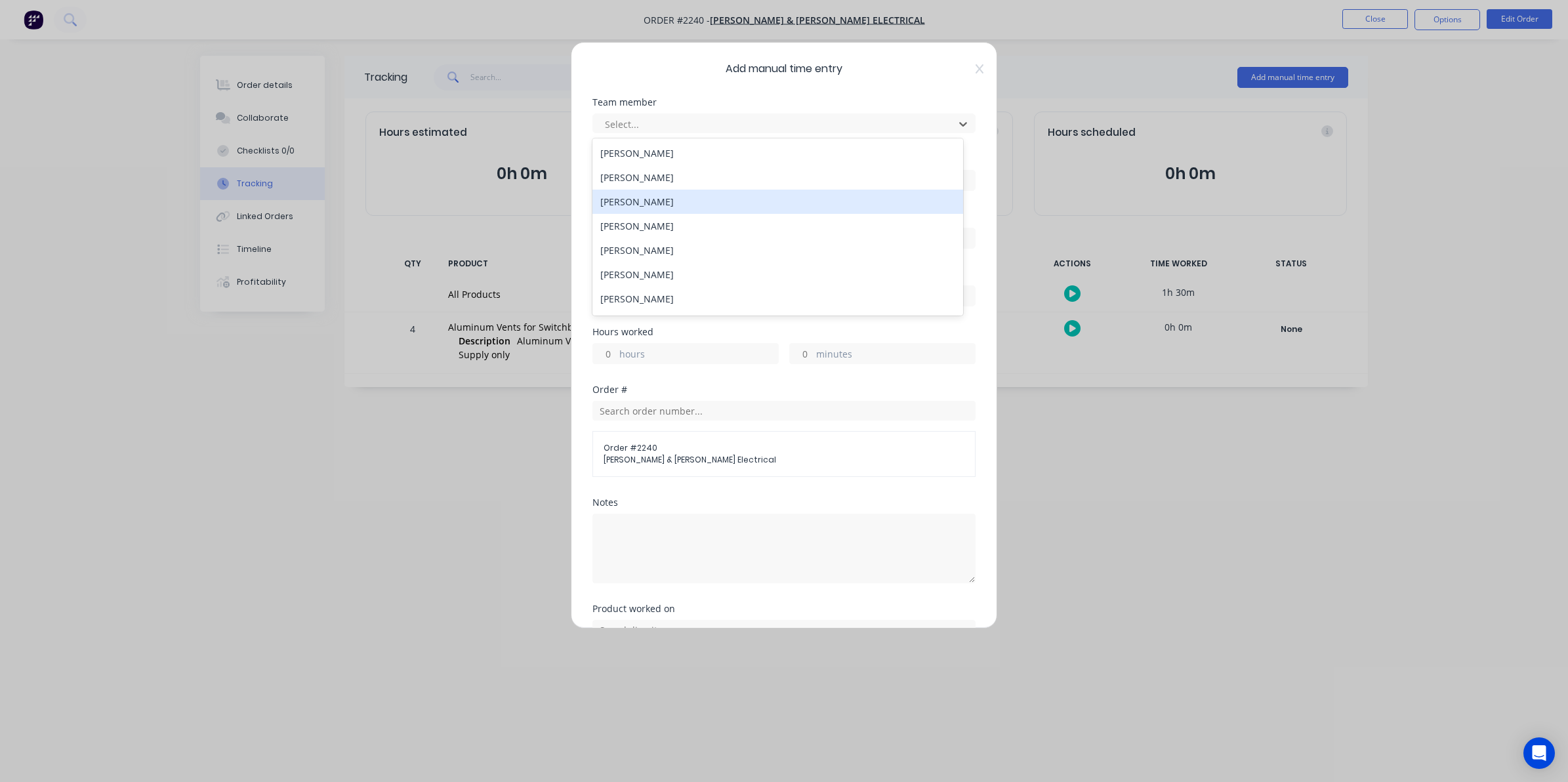
click at [627, 200] on div "[PERSON_NAME]" at bounding box center [778, 201] width 371 height 24
click at [607, 175] on input at bounding box center [784, 180] width 382 height 20
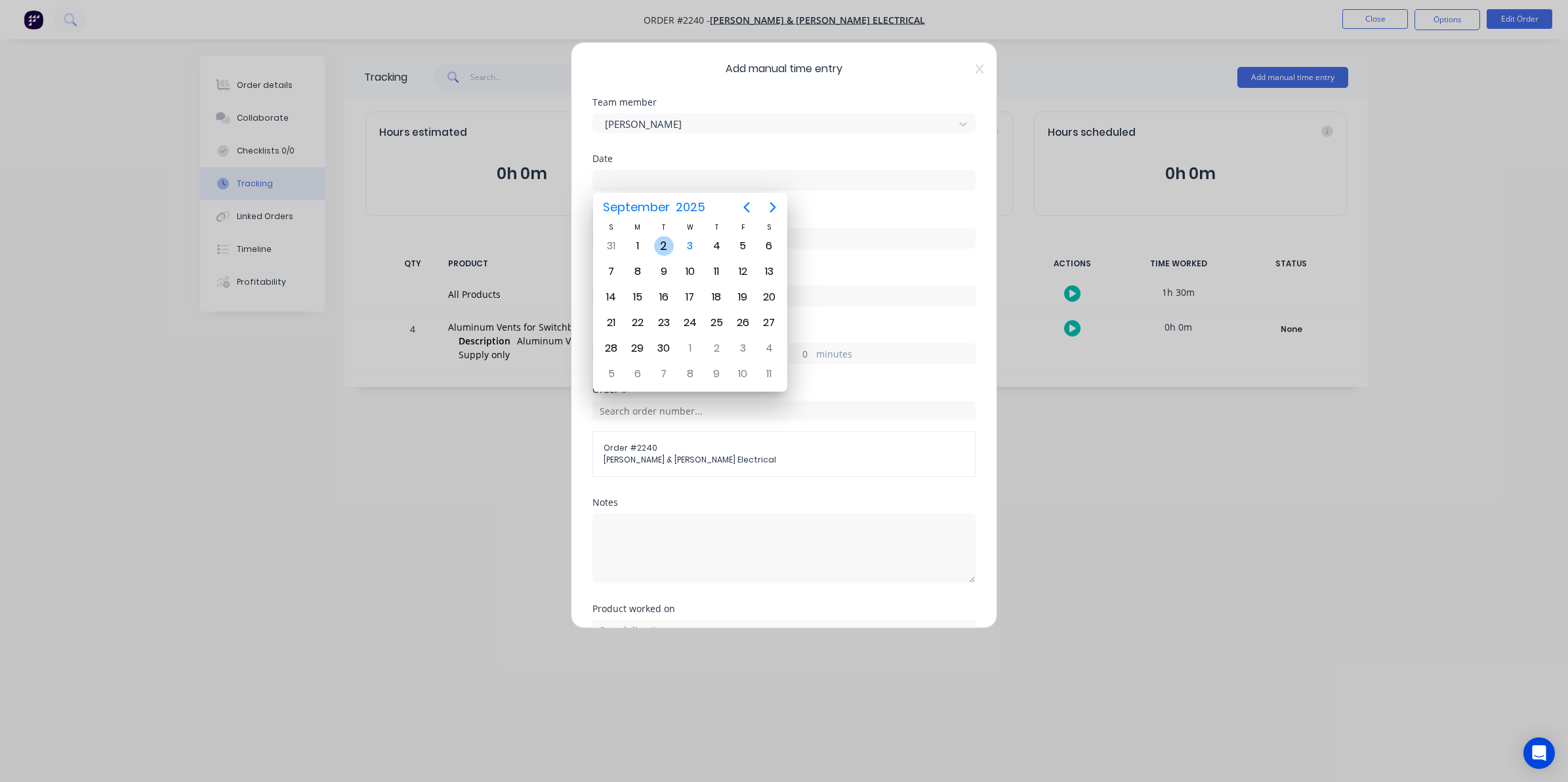
click at [667, 243] on div "2" at bounding box center [663, 245] width 20 height 20
type input "[DATE]"
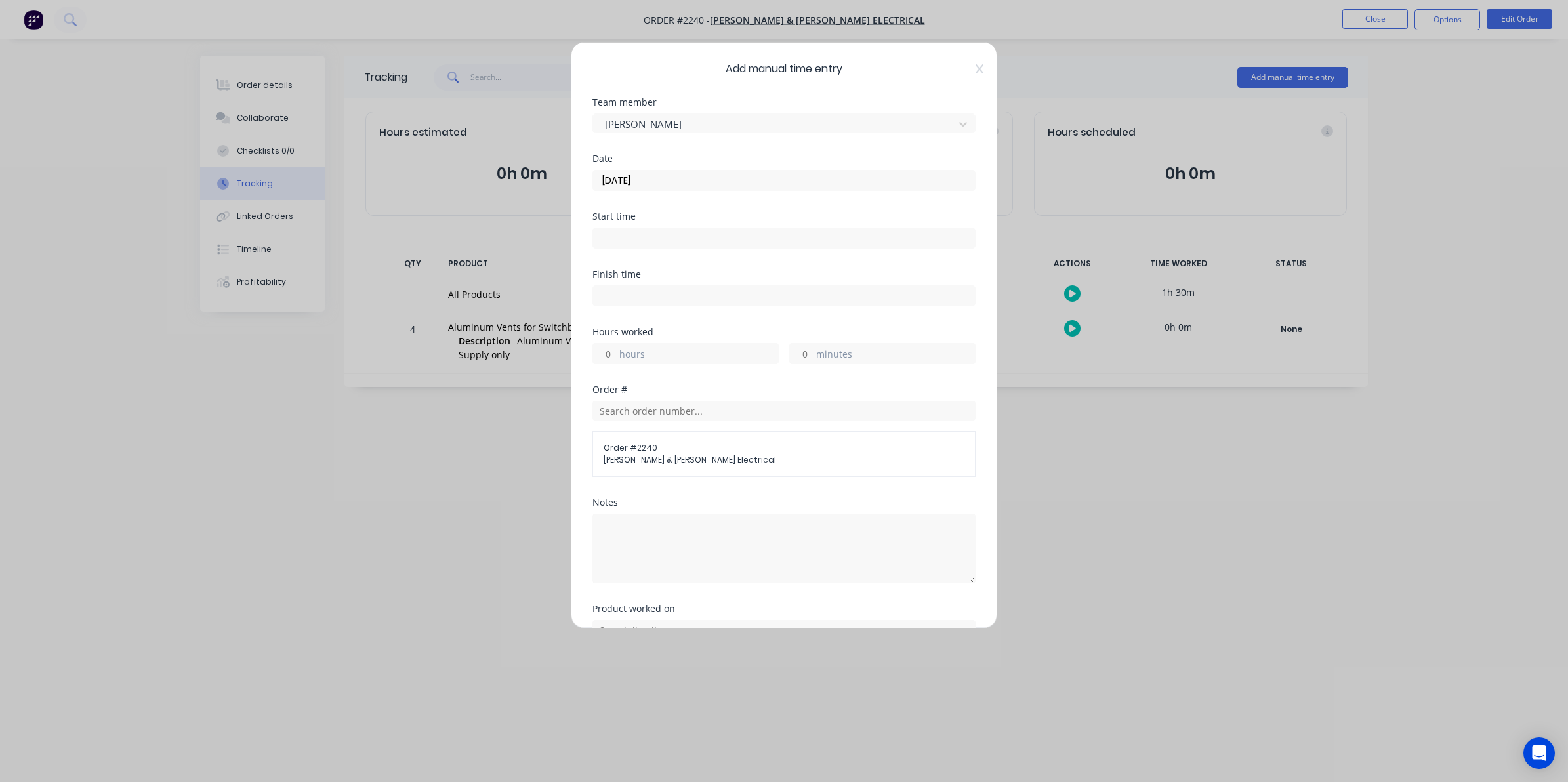
click at [610, 351] on input "hours" at bounding box center [604, 353] width 23 height 20
click at [816, 349] on label "minutes" at bounding box center [895, 355] width 158 height 16
click at [813, 349] on input "minutes" at bounding box center [801, 353] width 23 height 20
click at [816, 352] on label "minutes" at bounding box center [895, 355] width 158 height 16
click at [812, 352] on input "minutes" at bounding box center [801, 353] width 23 height 20
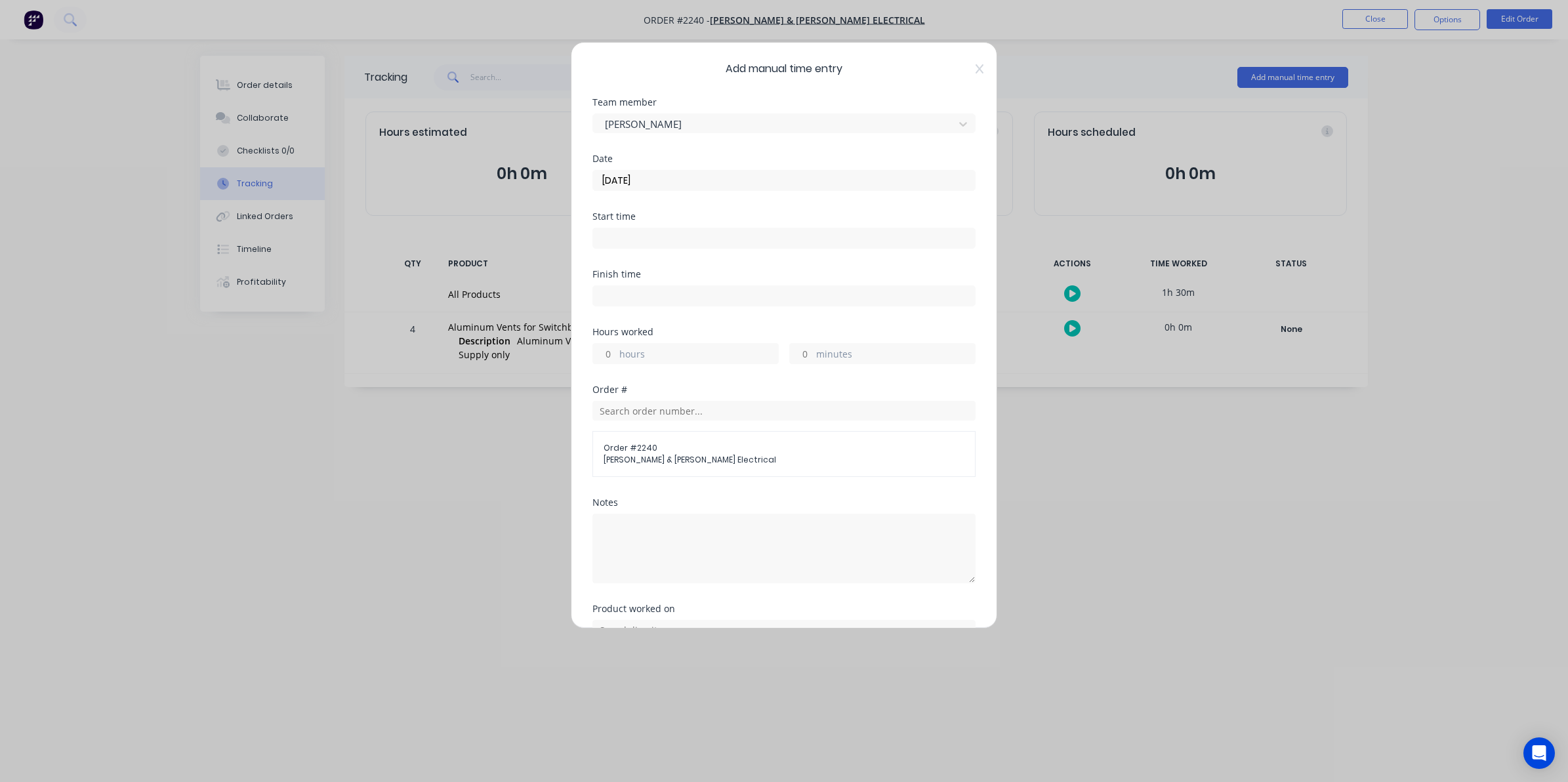
click at [804, 355] on input "minutes" at bounding box center [801, 353] width 23 height 20
type input "30"
type input "8"
click at [610, 355] on input "8" at bounding box center [604, 353] width 23 height 20
drag, startPoint x: 609, startPoint y: 355, endPoint x: 600, endPoint y: 353, distance: 9.2
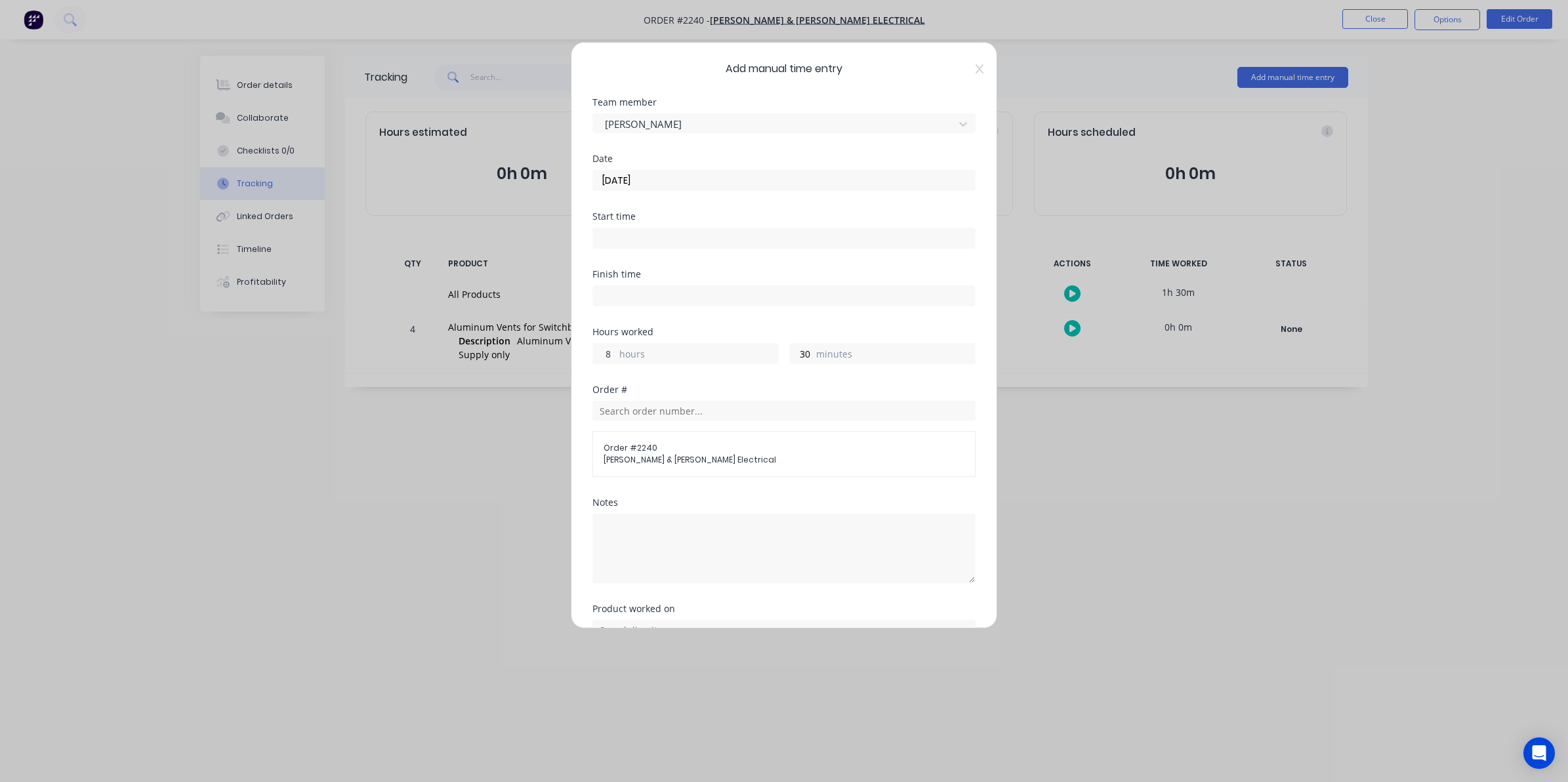
click at [600, 353] on input "8" at bounding box center [604, 353] width 23 height 20
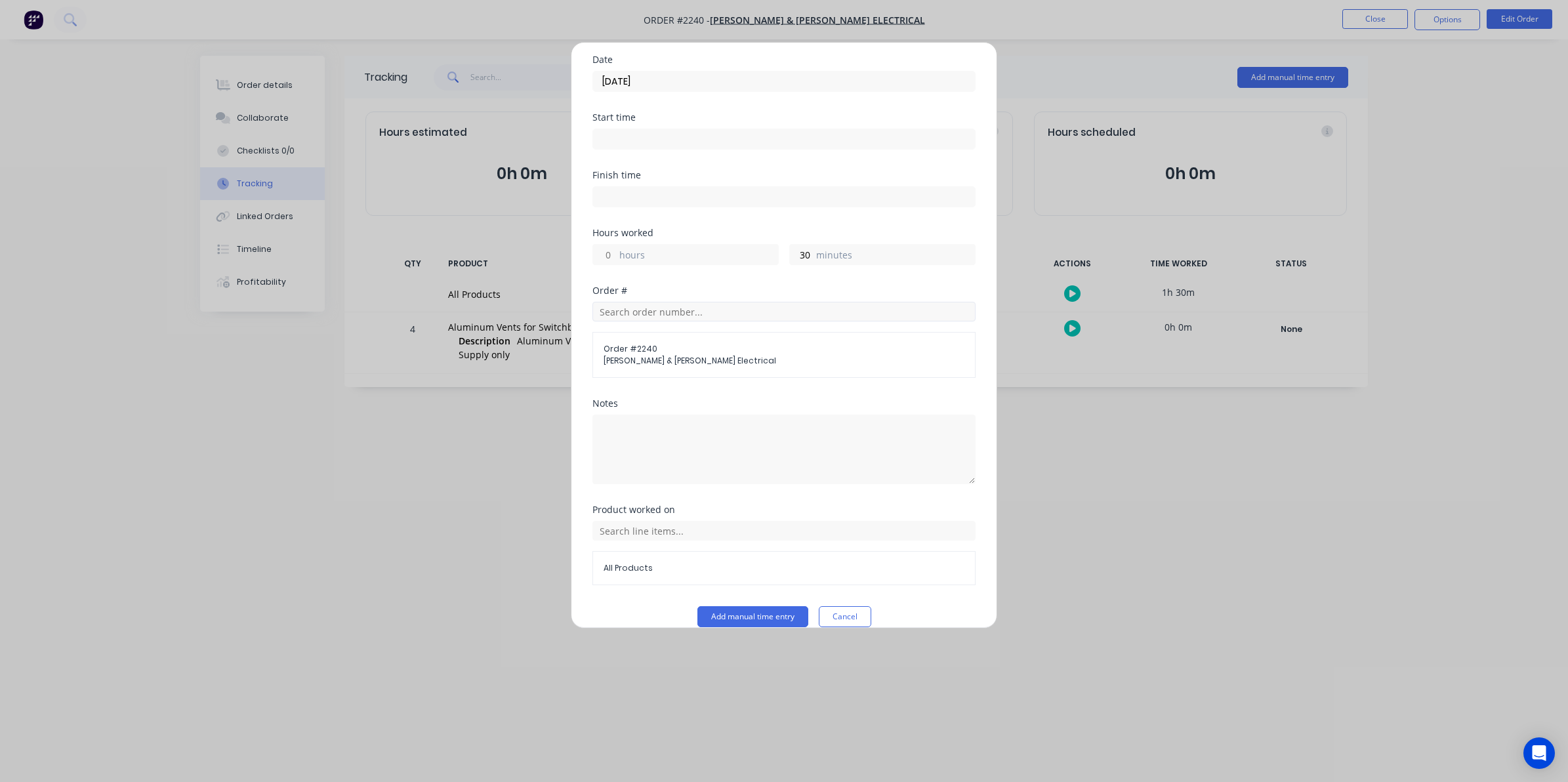
scroll to position [119, 0]
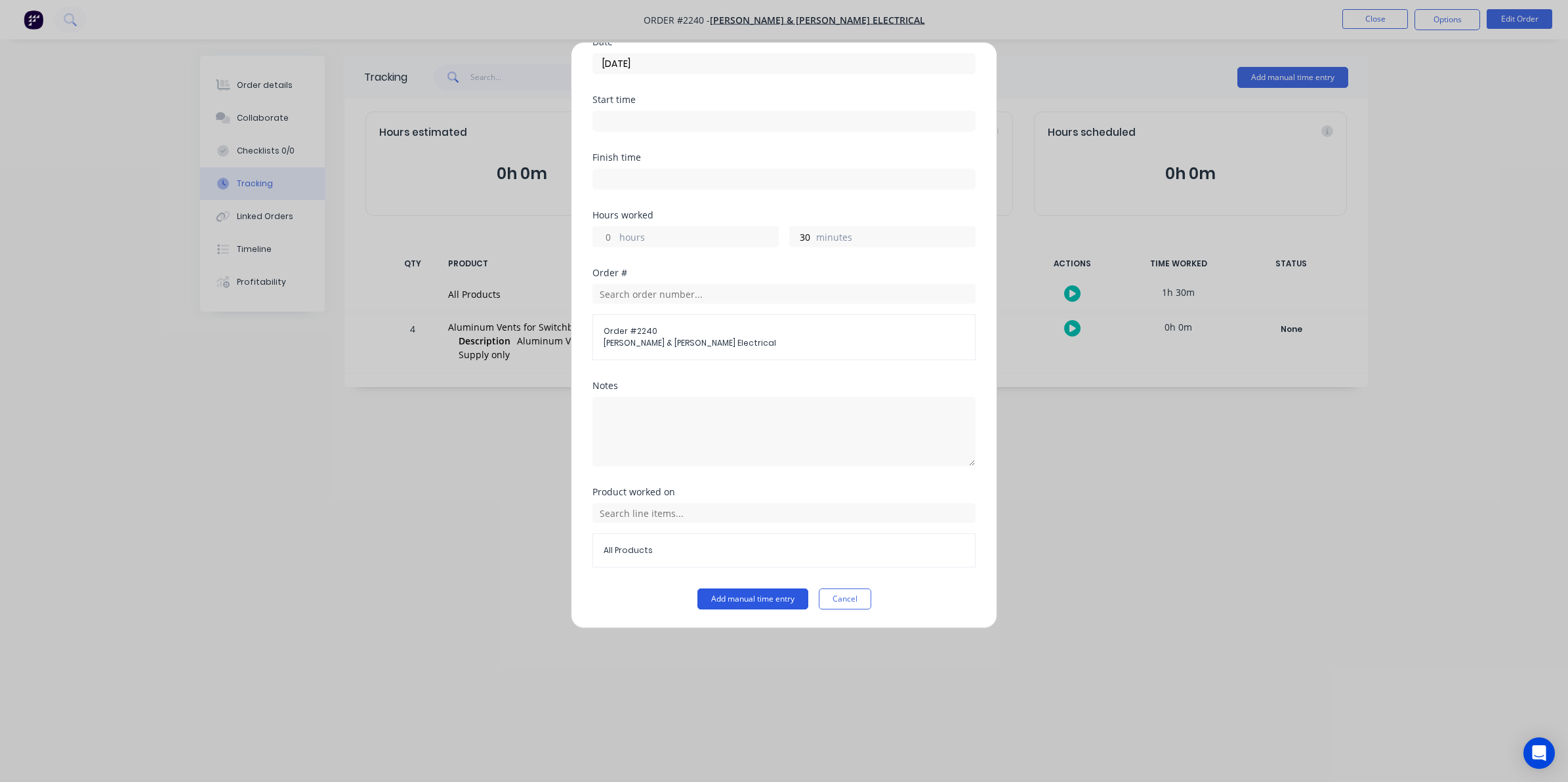
click at [746, 596] on button "Add manual time entry" at bounding box center [753, 598] width 111 height 21
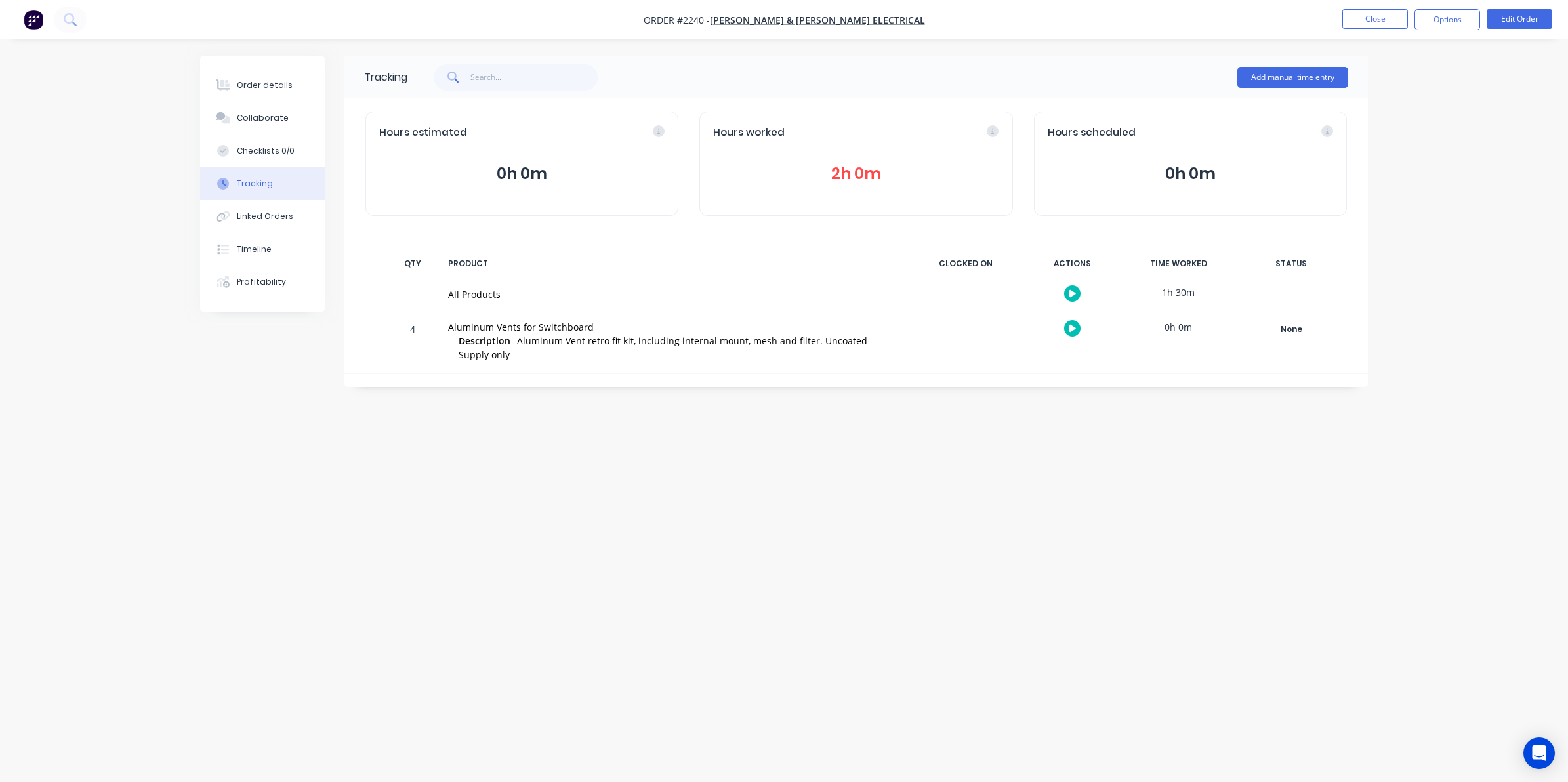
click at [854, 171] on button "2h 0m" at bounding box center [855, 174] width 285 height 25
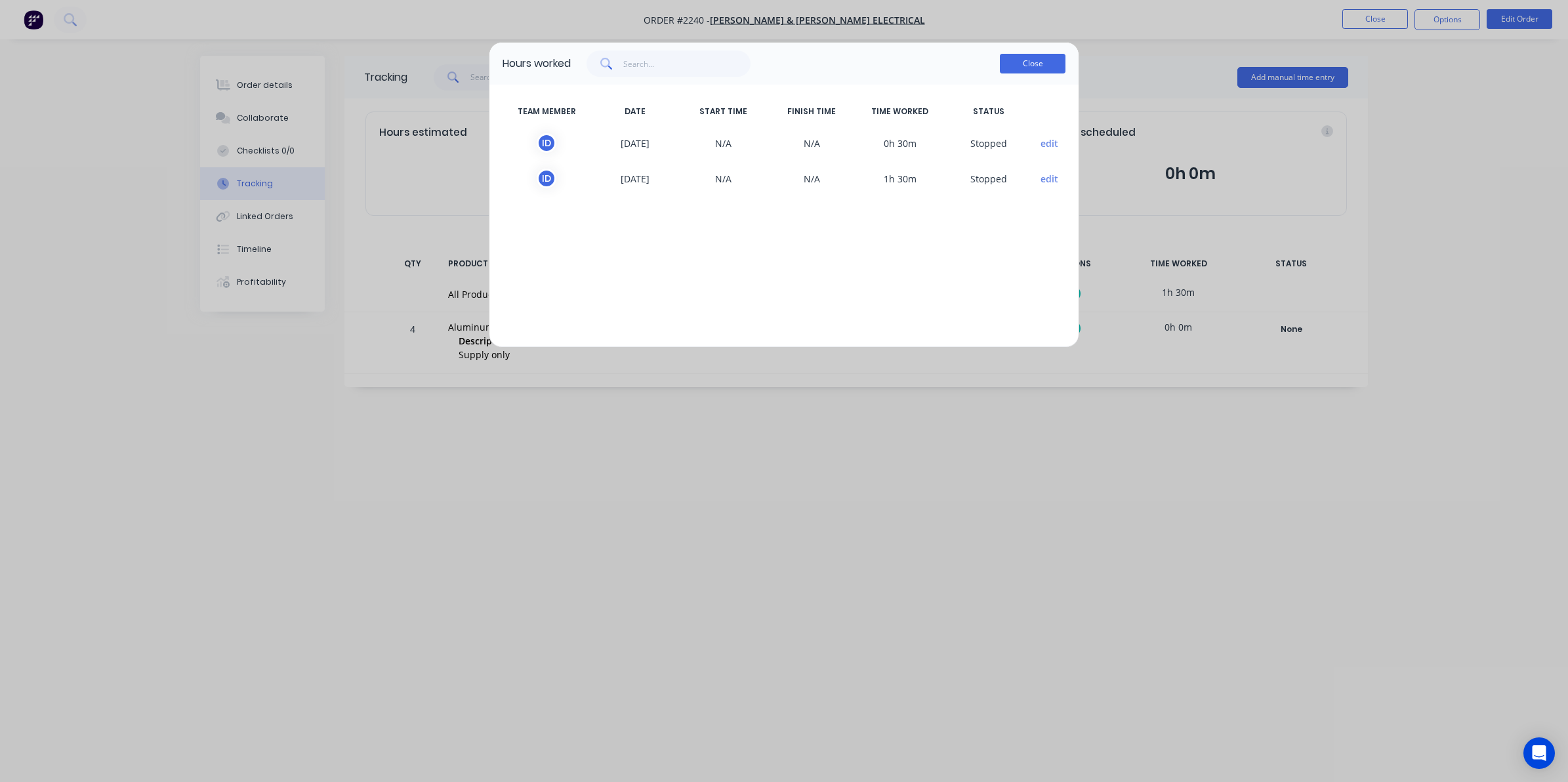
click at [1028, 63] on button "Close" at bounding box center [1032, 63] width 66 height 20
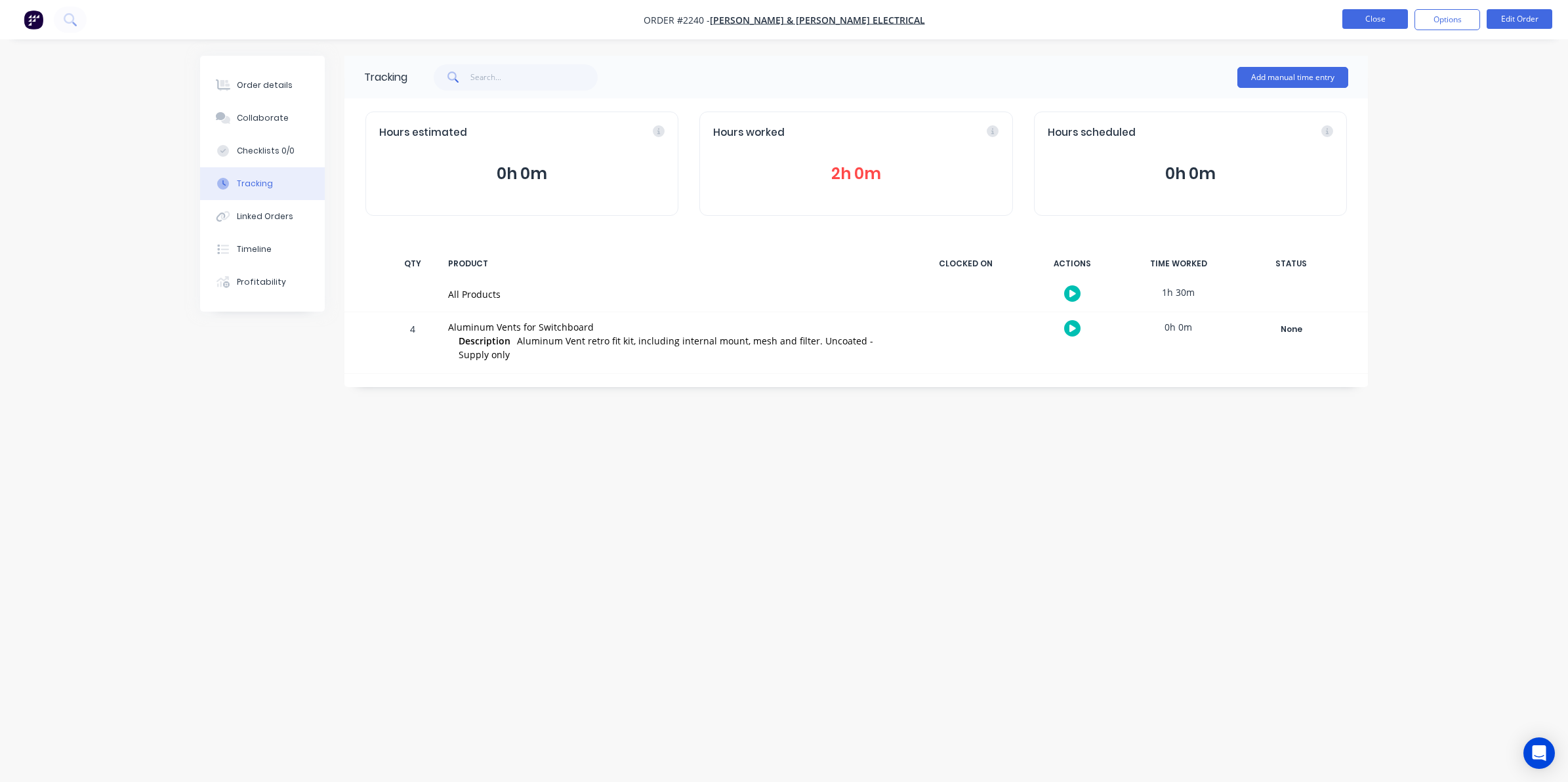
click at [1373, 17] on button "Close" at bounding box center [1375, 18] width 66 height 20
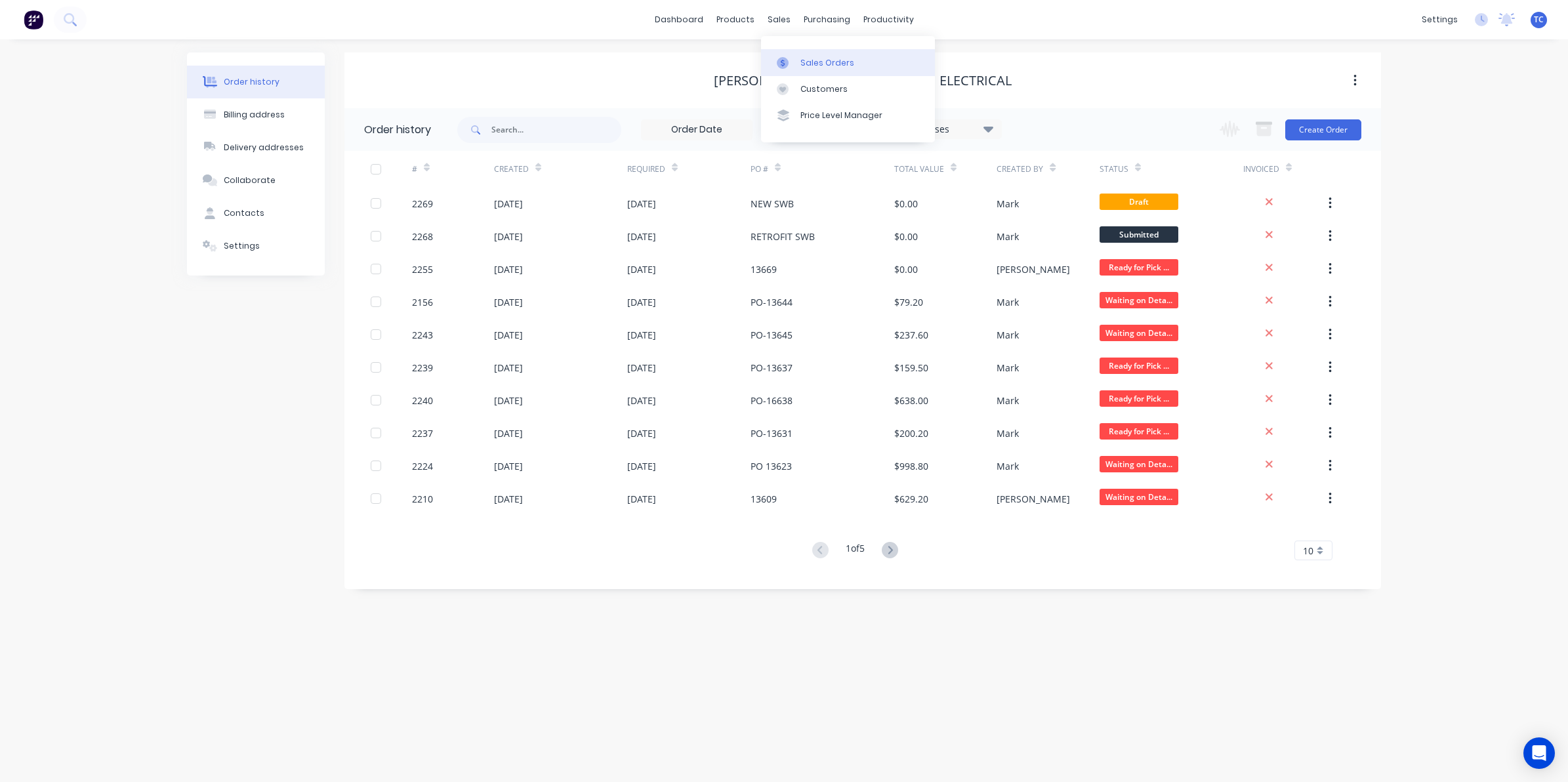
click at [809, 56] on link "Sales Orders" at bounding box center [848, 63] width 174 height 27
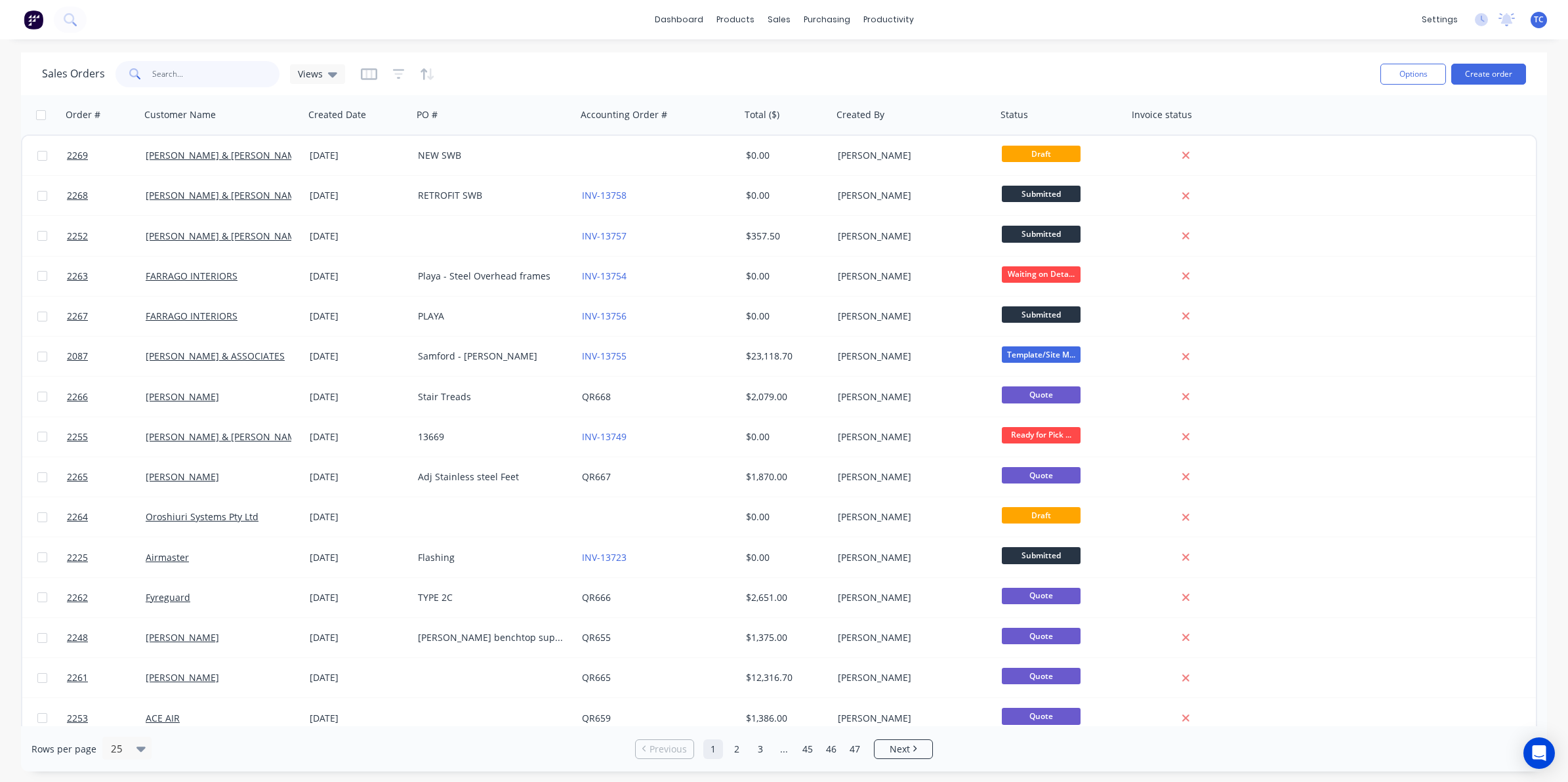
click at [172, 74] on input "text" at bounding box center [216, 74] width 128 height 27
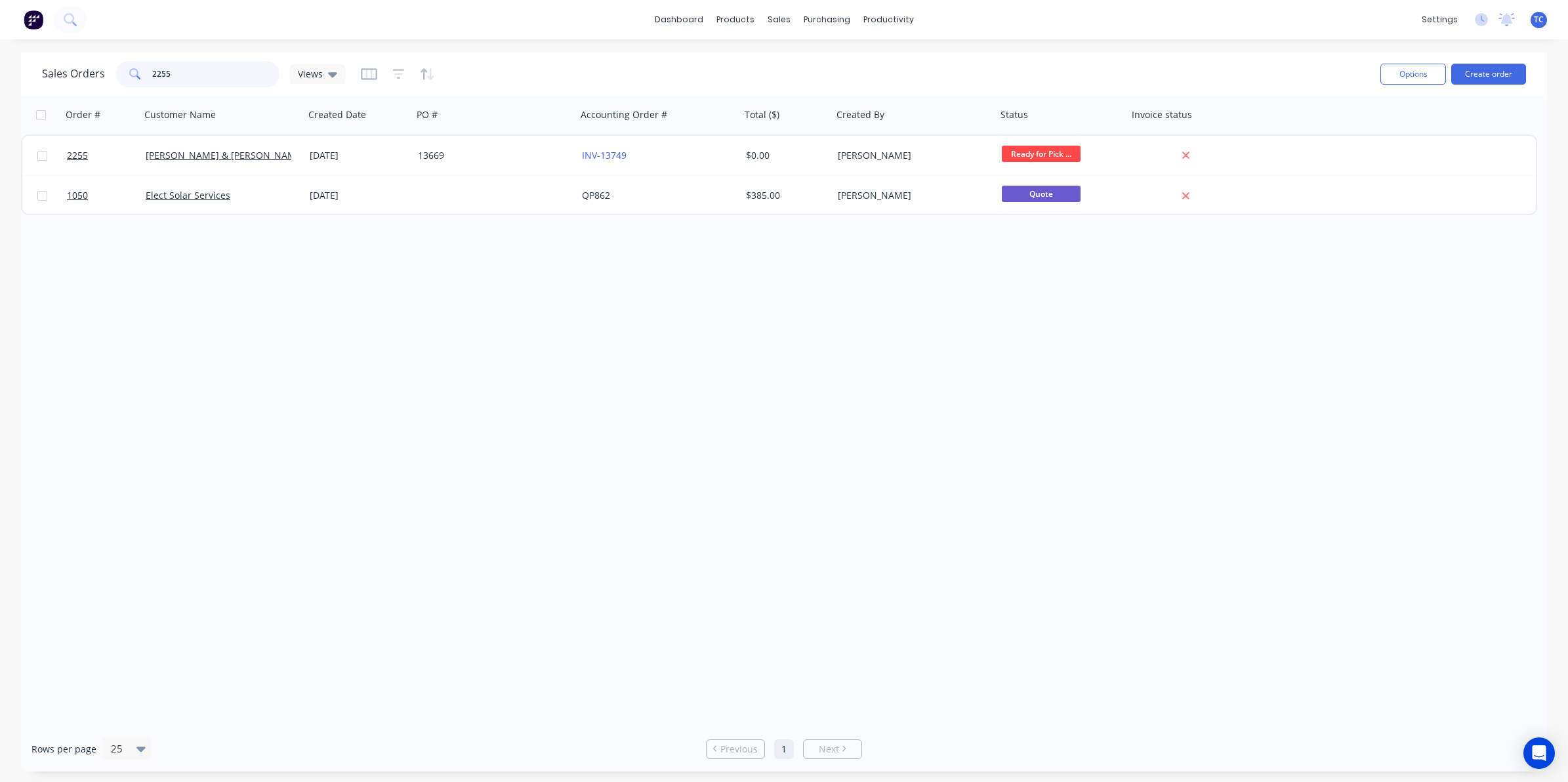
drag, startPoint x: 173, startPoint y: 74, endPoint x: 164, endPoint y: 75, distance: 9.1
click at [164, 75] on input "2255" at bounding box center [216, 74] width 128 height 27
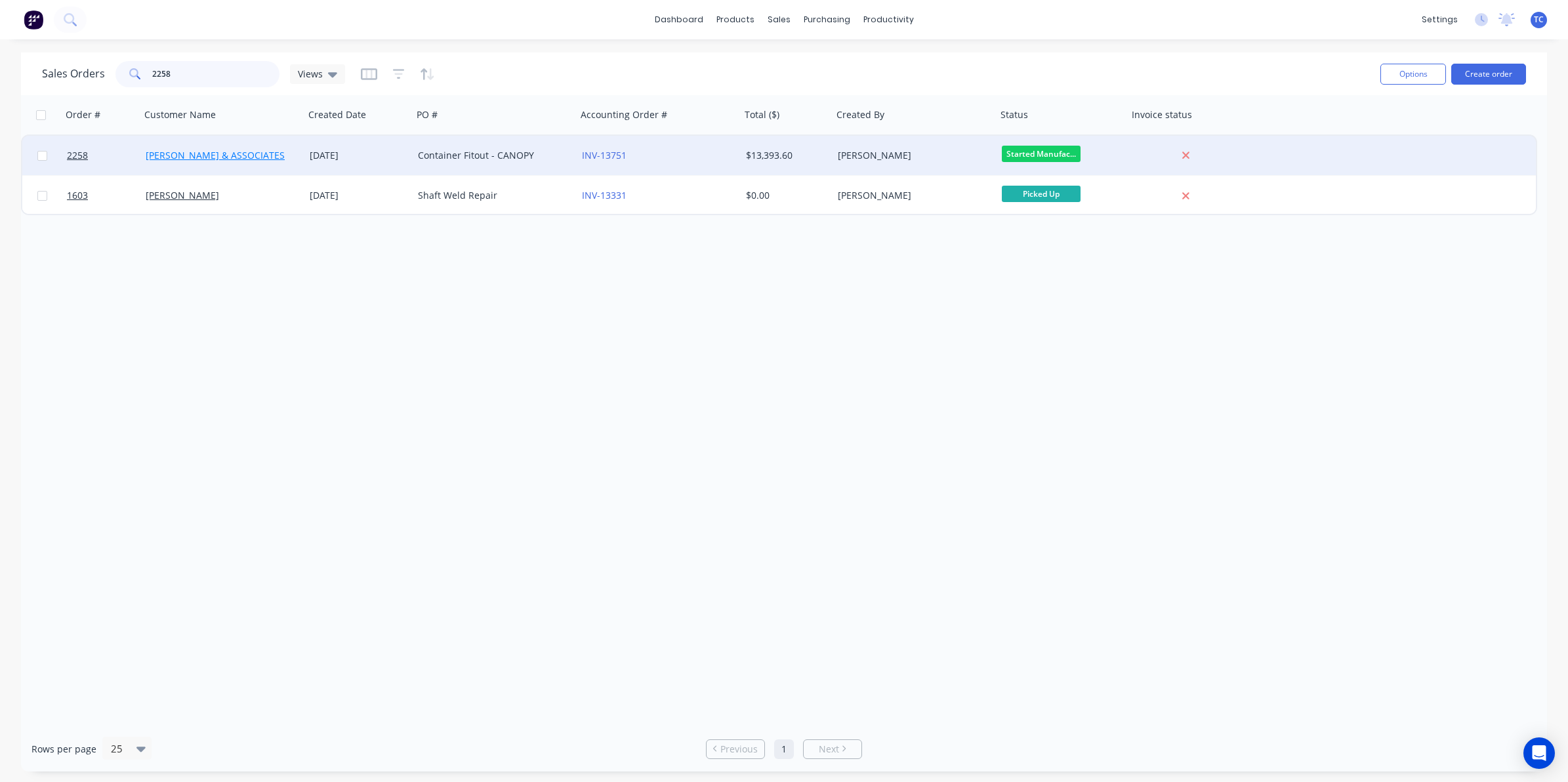
type input "2258"
click at [204, 154] on link "[PERSON_NAME] & ASSOCIATES" at bounding box center [215, 155] width 139 height 13
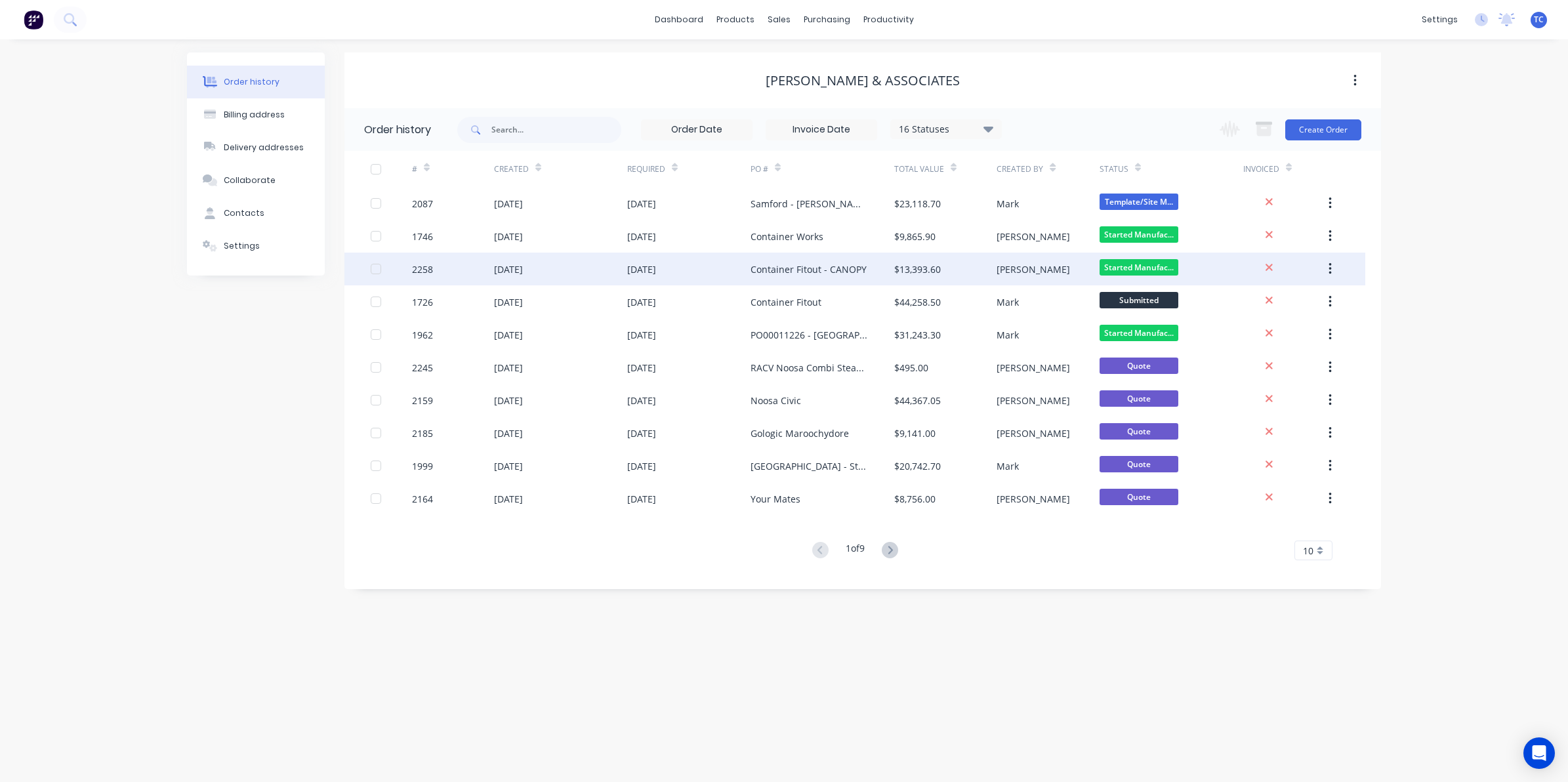
click at [523, 267] on div "[DATE]" at bounding box center [508, 269] width 29 height 14
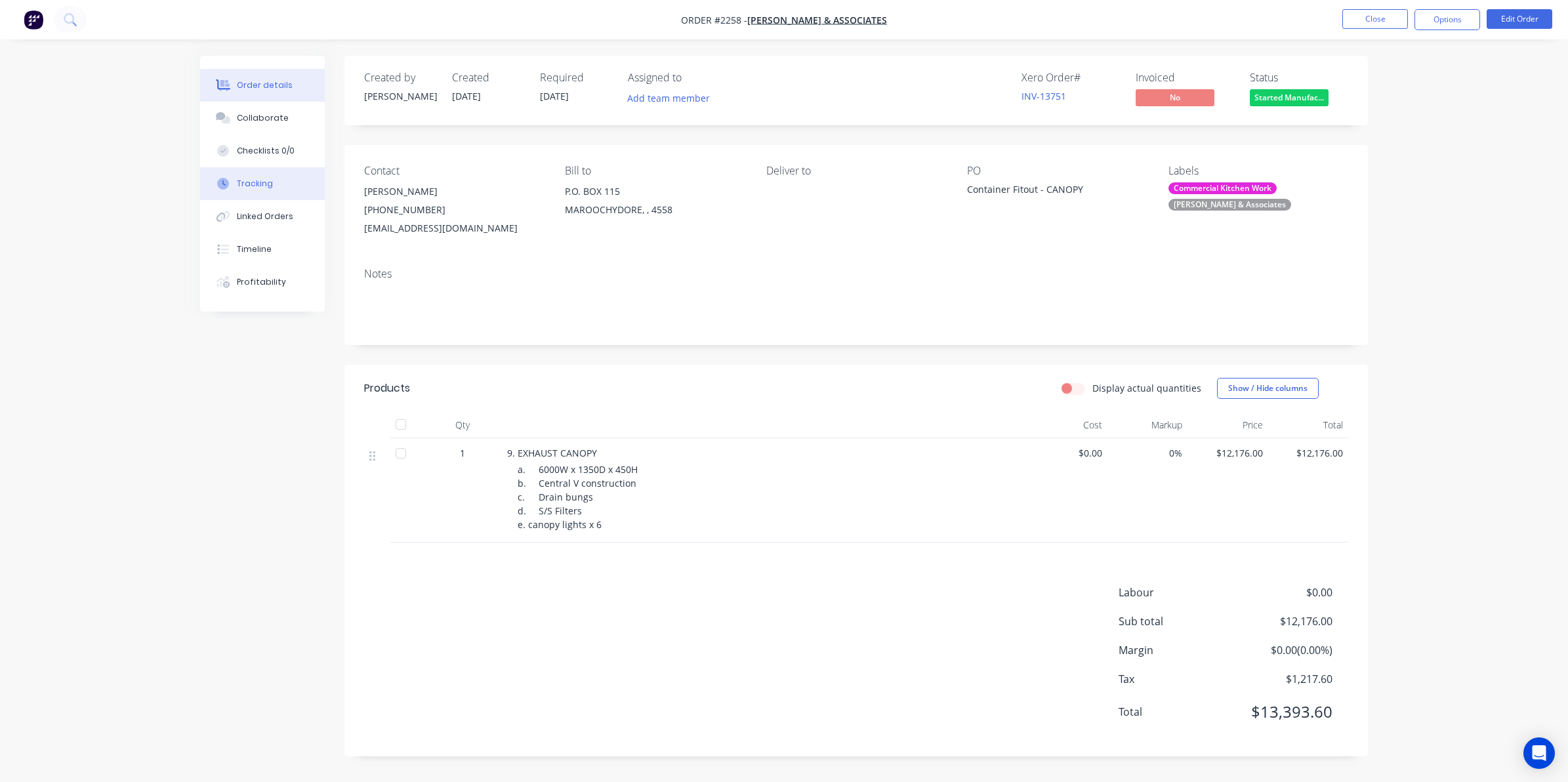
click at [254, 182] on div "Tracking" at bounding box center [254, 184] width 36 height 12
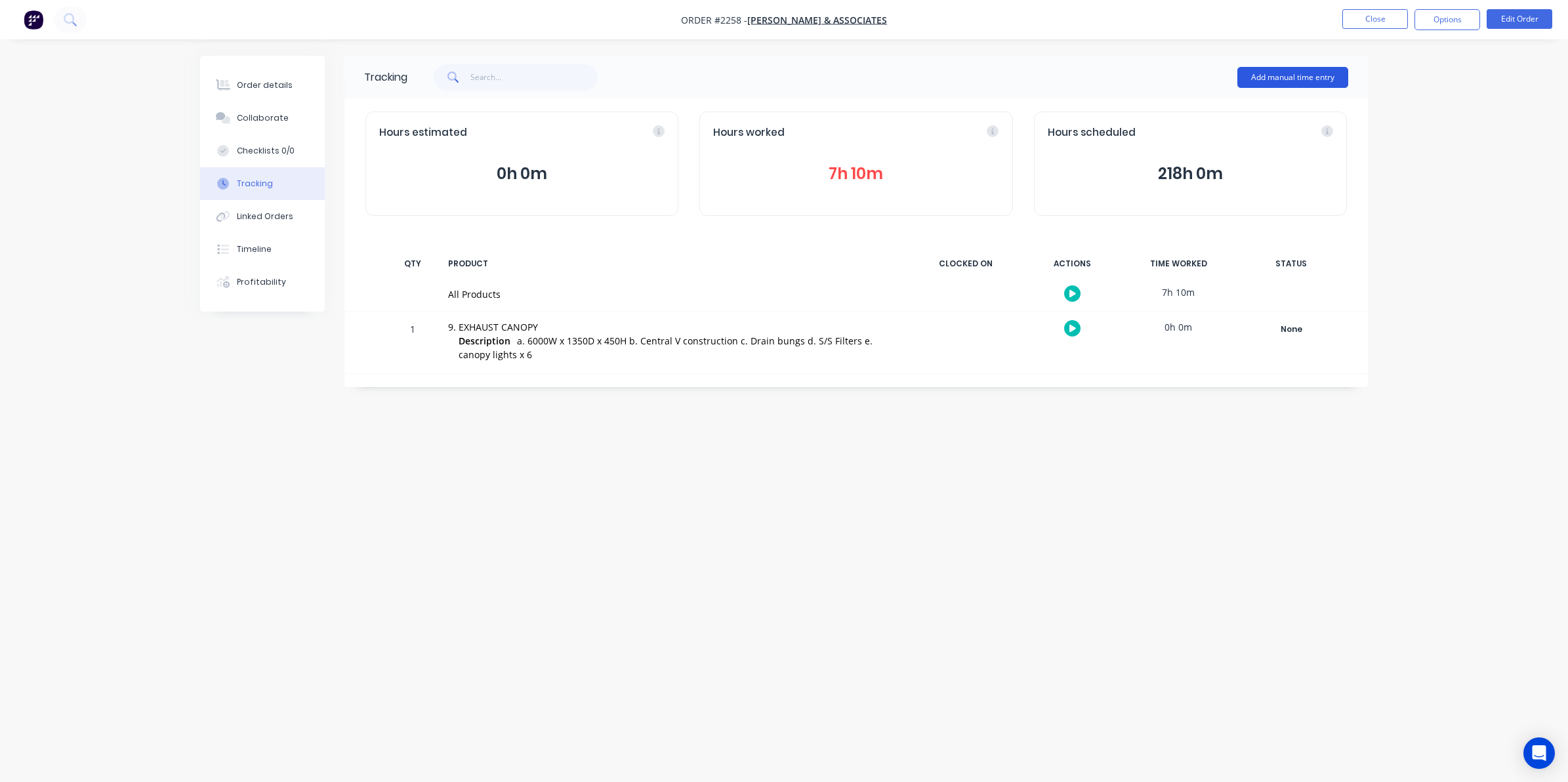
click at [1292, 75] on button "Add manual time entry" at bounding box center [1293, 77] width 111 height 21
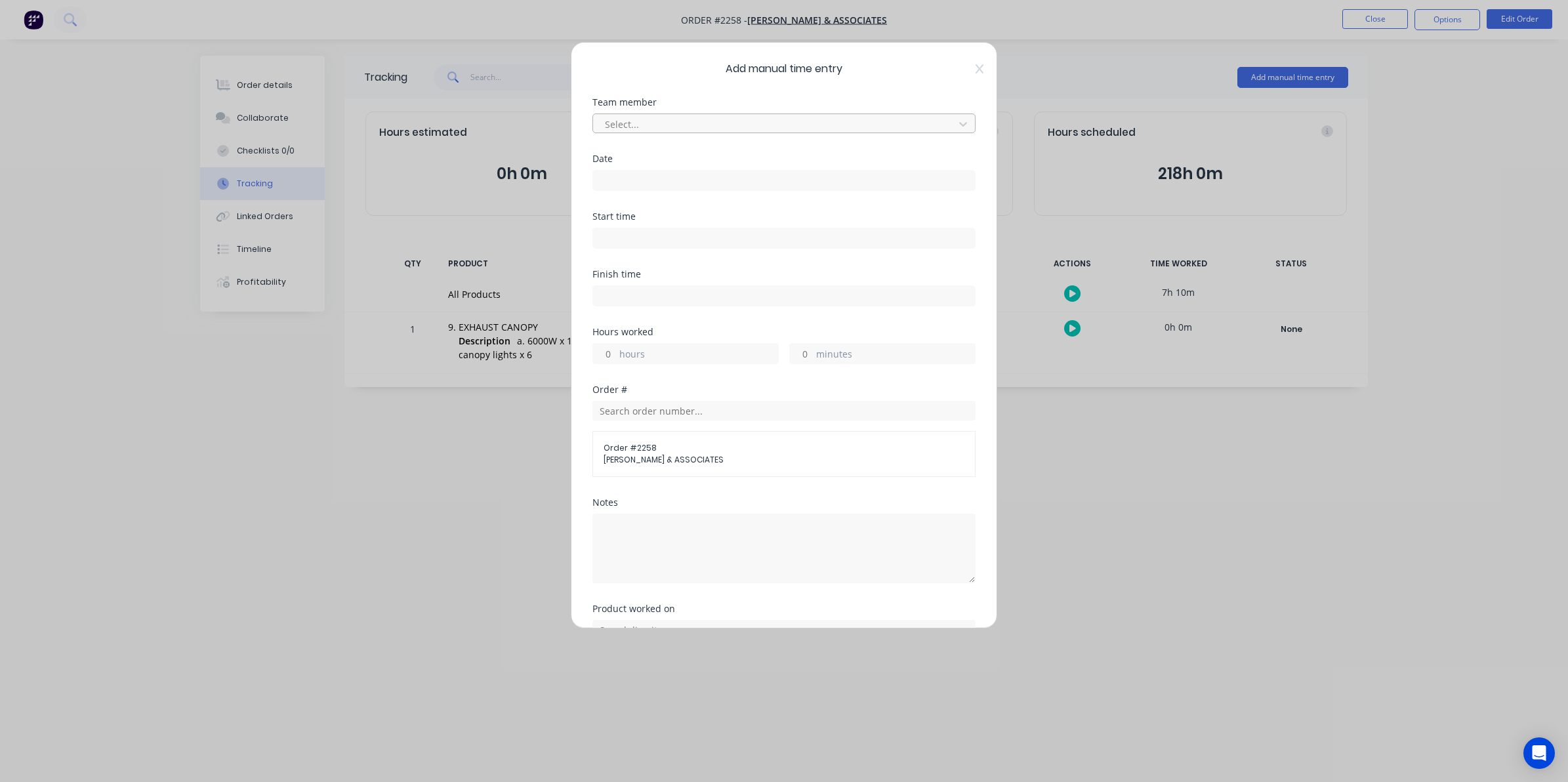
click at [633, 119] on div at bounding box center [776, 125] width 344 height 16
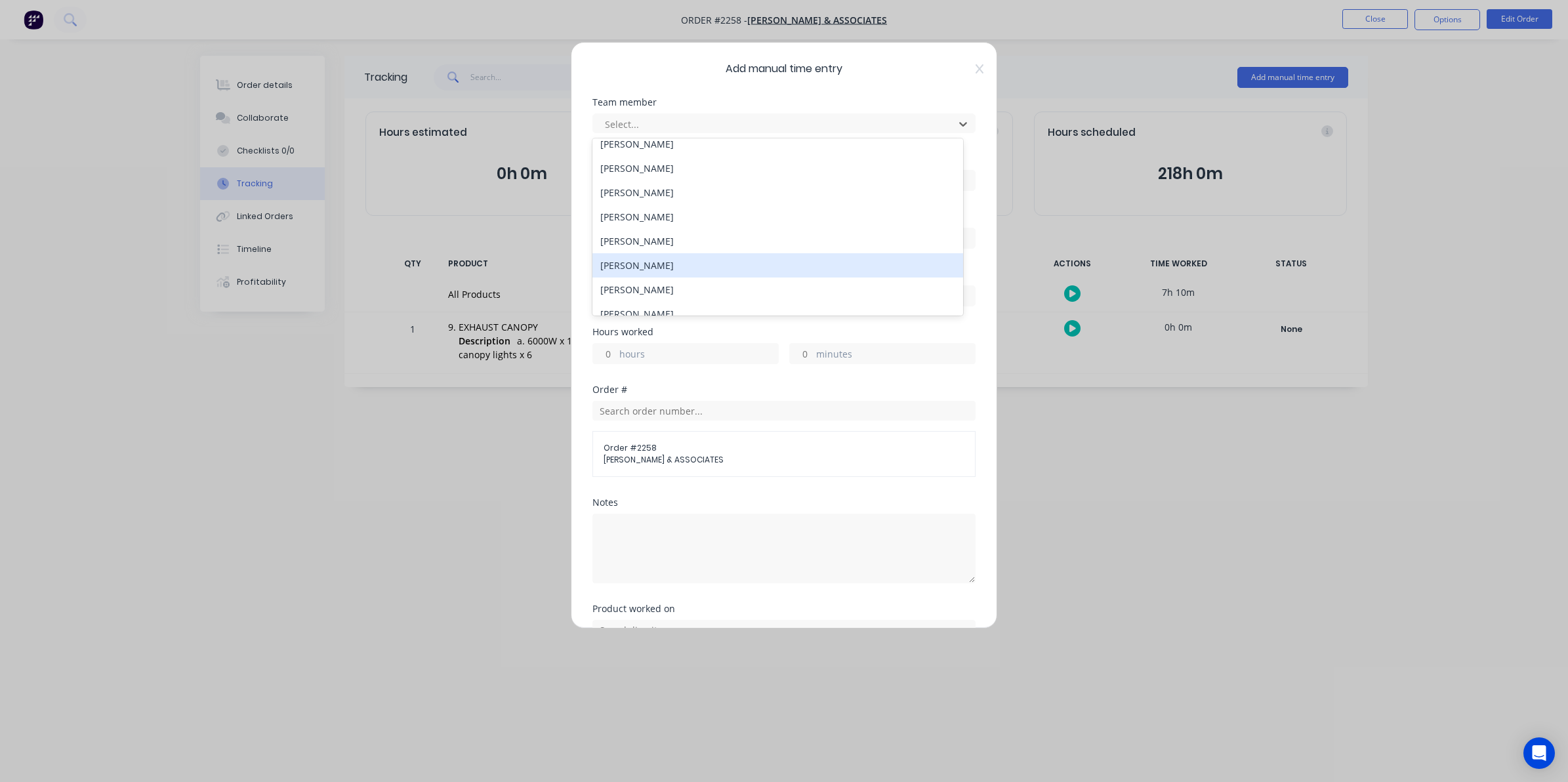
click at [644, 263] on div "[PERSON_NAME]" at bounding box center [778, 265] width 371 height 24
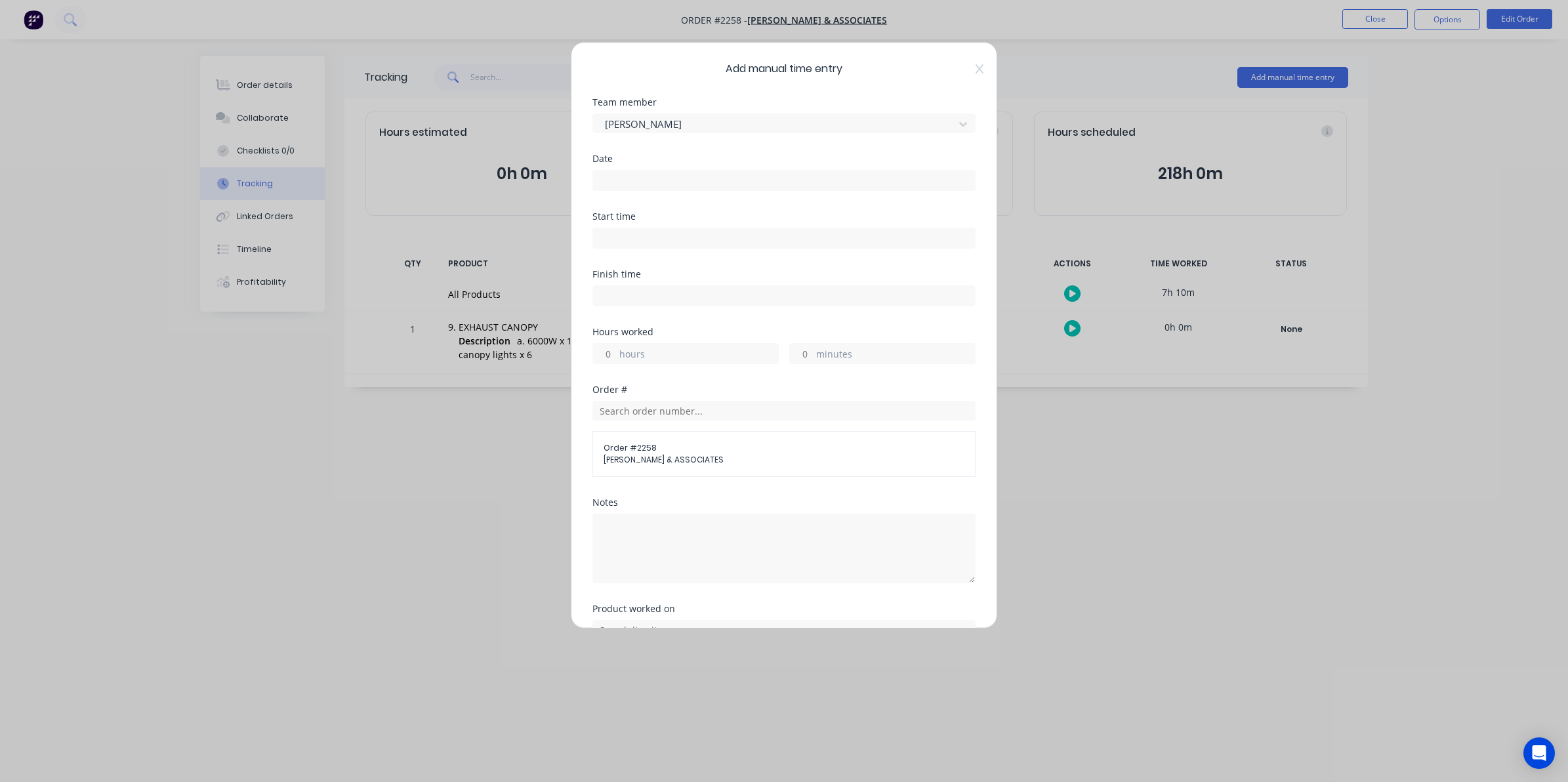
click at [612, 172] on input at bounding box center [784, 180] width 382 height 20
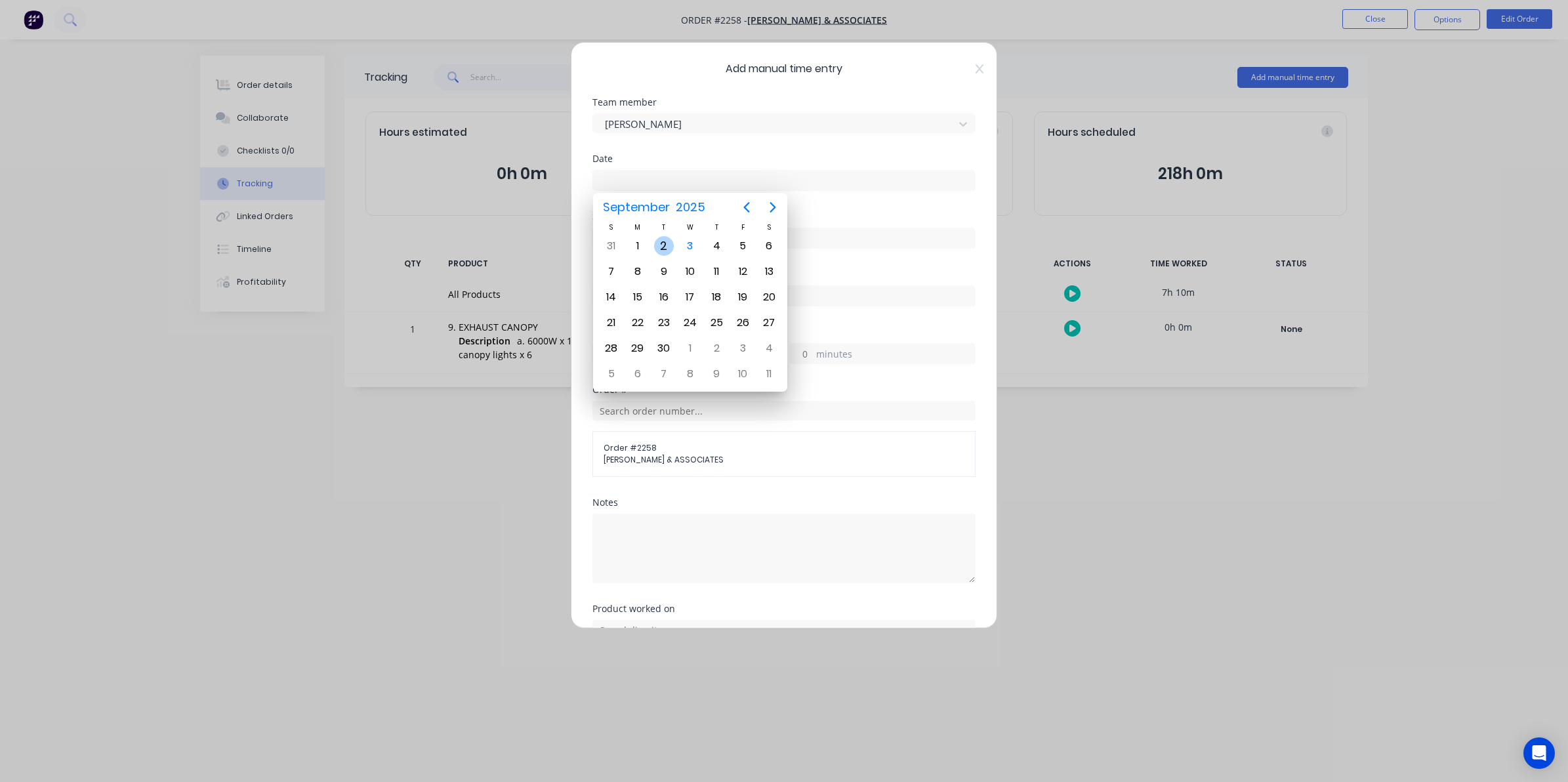
click at [664, 246] on div "2" at bounding box center [663, 245] width 20 height 20
type input "[DATE]"
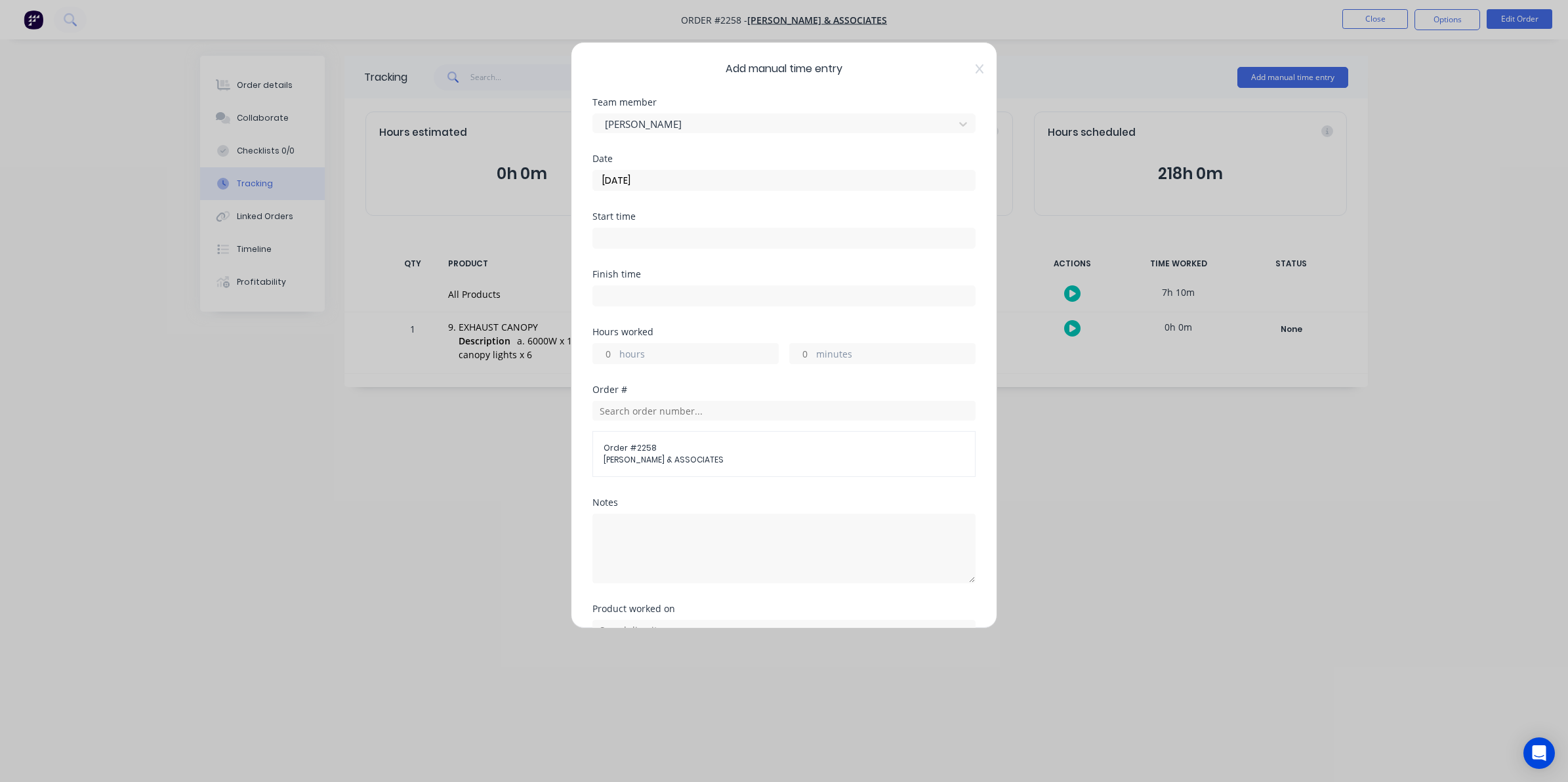
click at [609, 355] on input "hours" at bounding box center [604, 353] width 23 height 20
type input "03"
click at [798, 355] on input "10" at bounding box center [801, 353] width 23 height 20
drag, startPoint x: 792, startPoint y: 352, endPoint x: 804, endPoint y: 355, distance: 12.4
click at [804, 355] on input "10" at bounding box center [801, 353] width 23 height 20
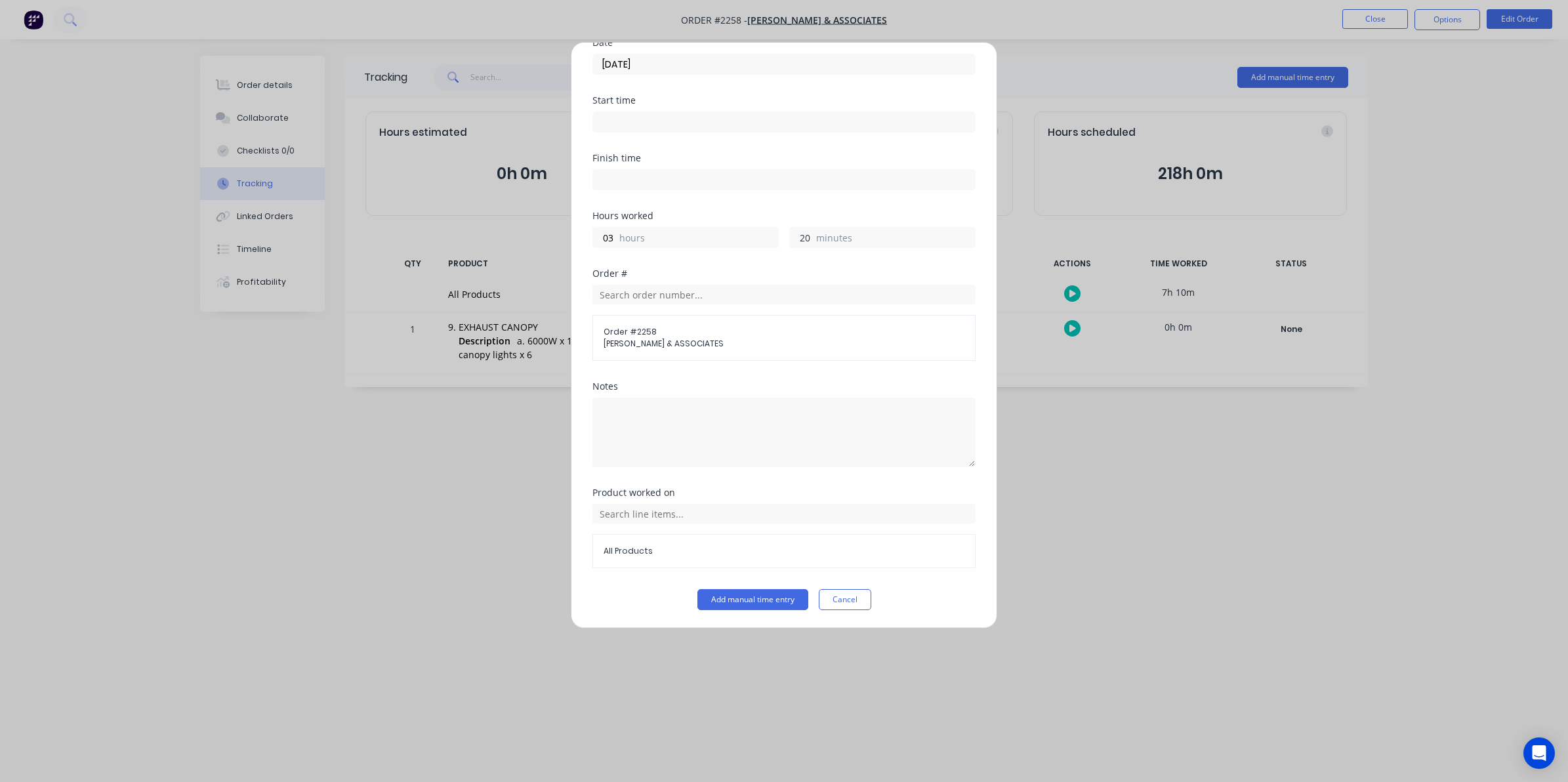
scroll to position [119, 0]
type input "20"
click at [749, 597] on button "Add manual time entry" at bounding box center [753, 598] width 111 height 21
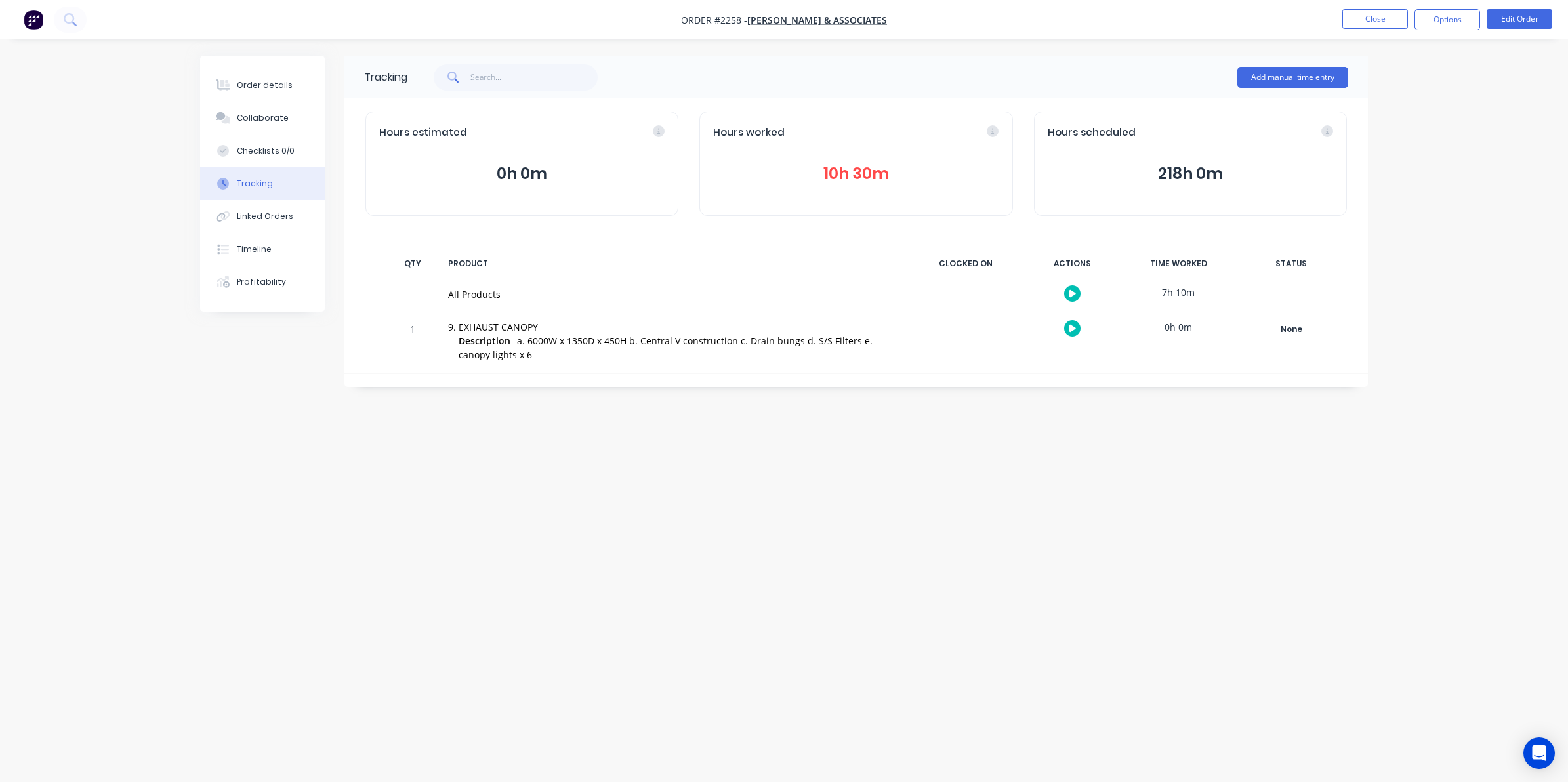
click at [857, 168] on button "10h 30m" at bounding box center [855, 174] width 285 height 25
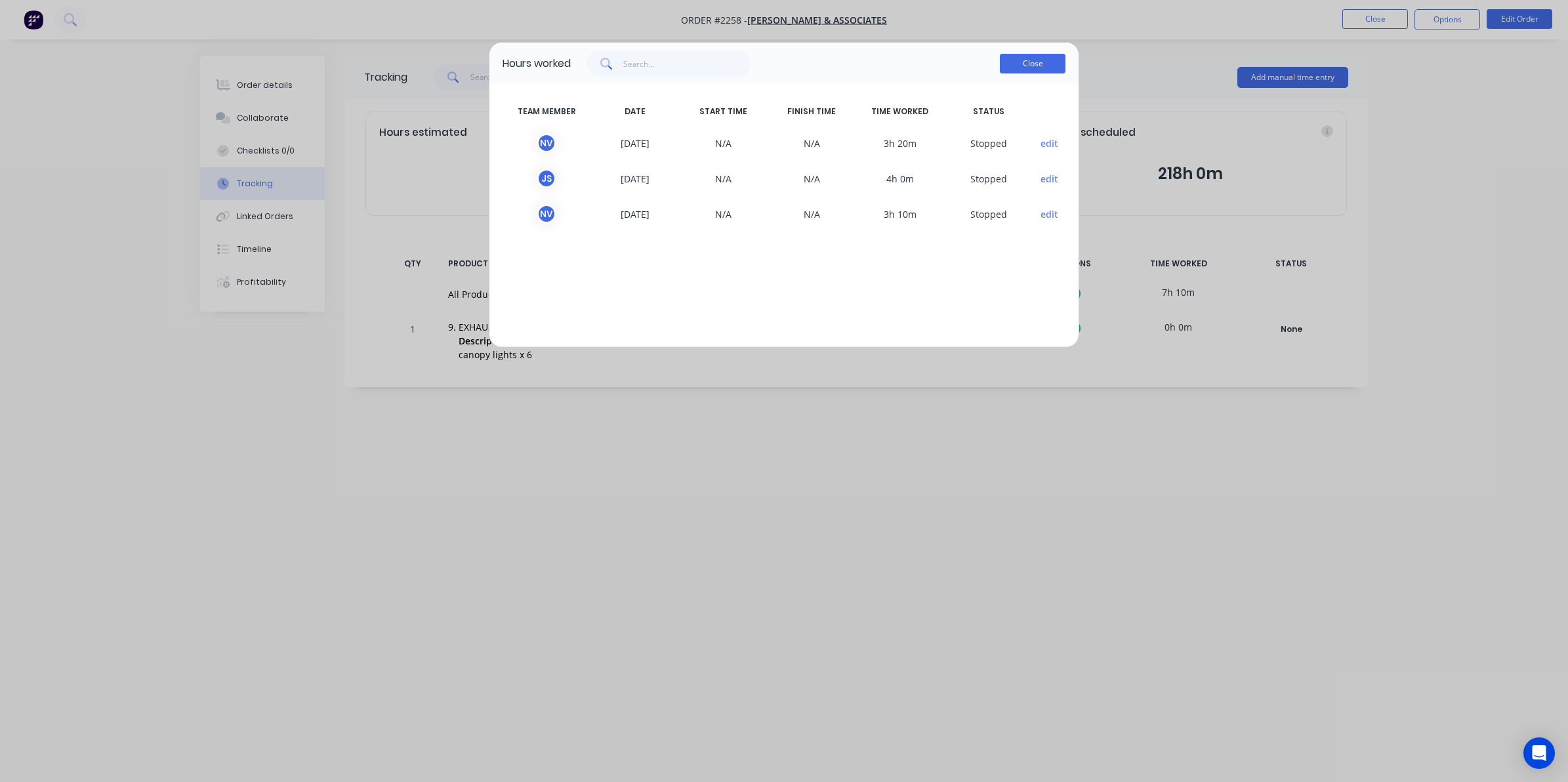
click at [1030, 60] on button "Close" at bounding box center [1032, 63] width 66 height 20
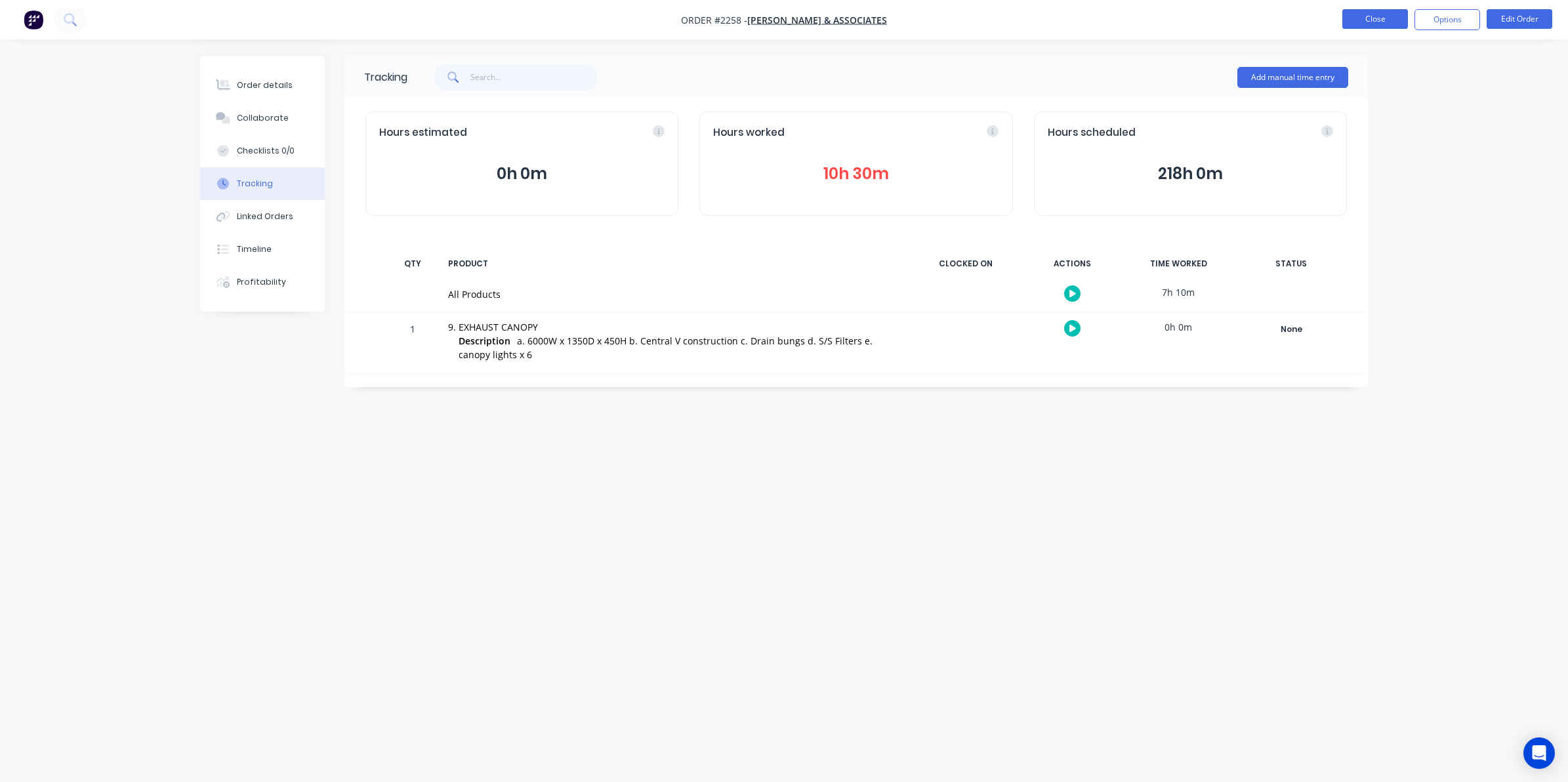
click at [1365, 13] on button "Close" at bounding box center [1375, 18] width 66 height 20
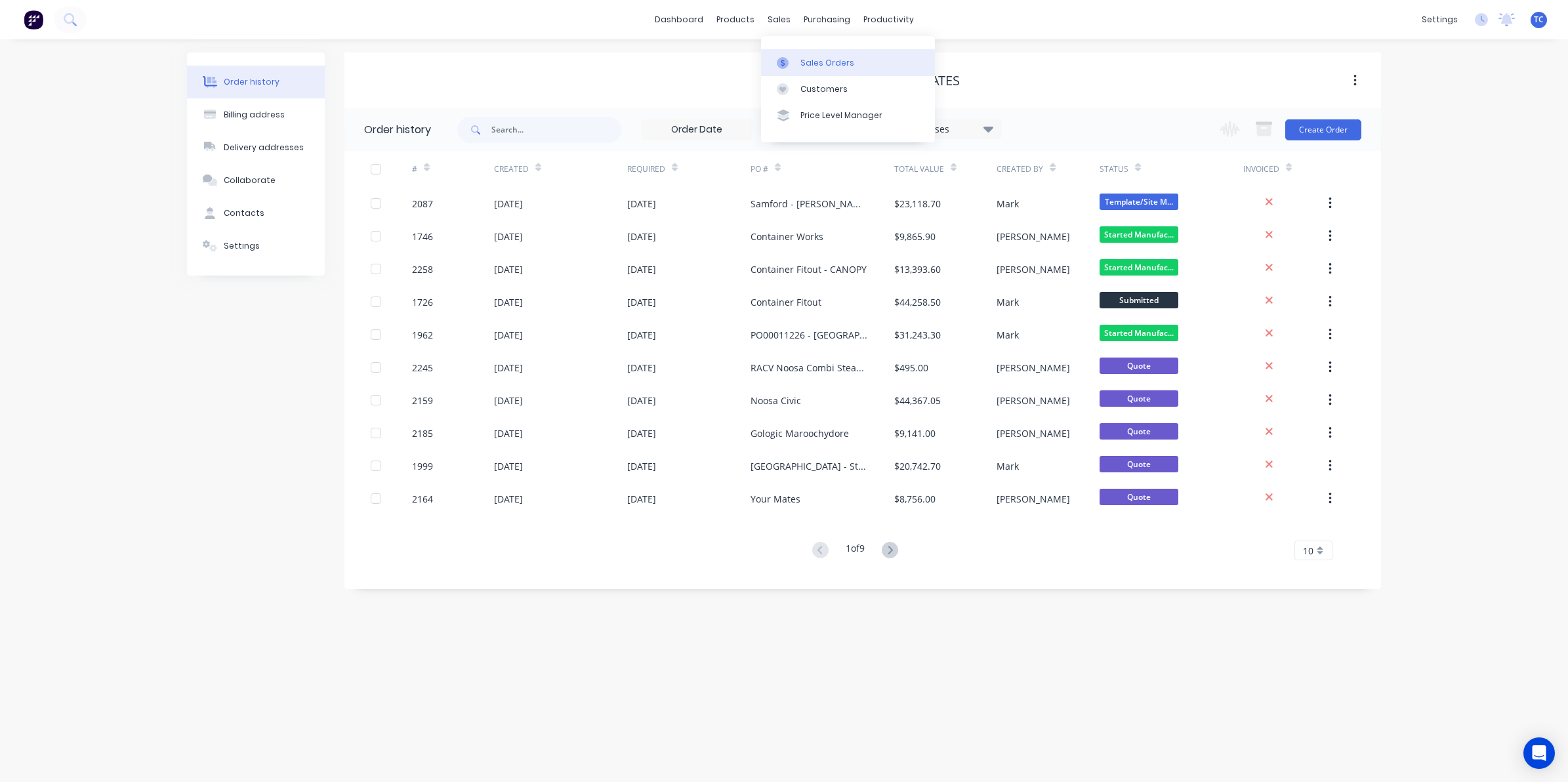
click at [802, 59] on div "Sales Orders" at bounding box center [827, 63] width 54 height 12
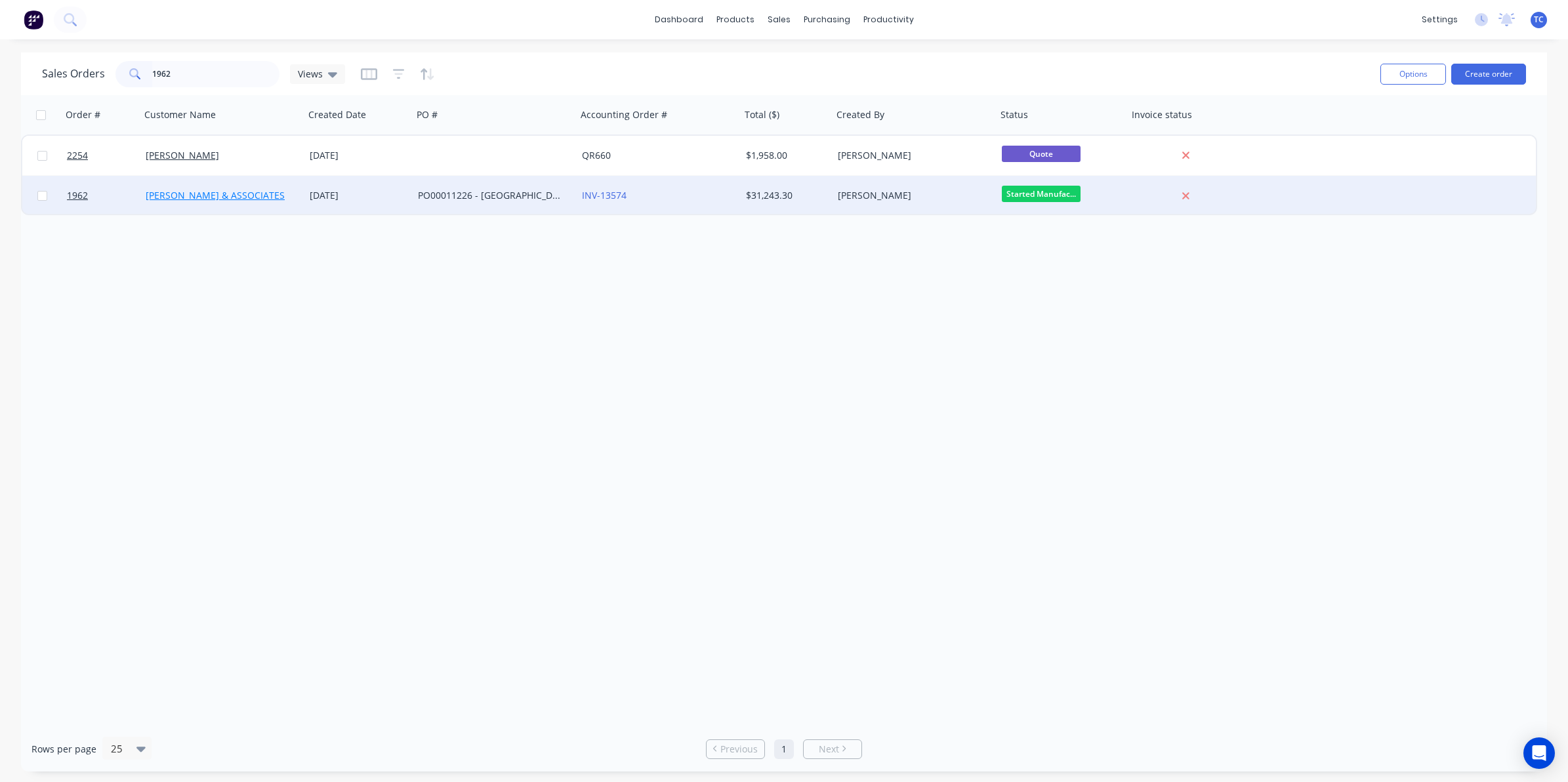
type input "1962"
click at [215, 192] on link "[PERSON_NAME] & ASSOCIATES" at bounding box center [215, 195] width 139 height 13
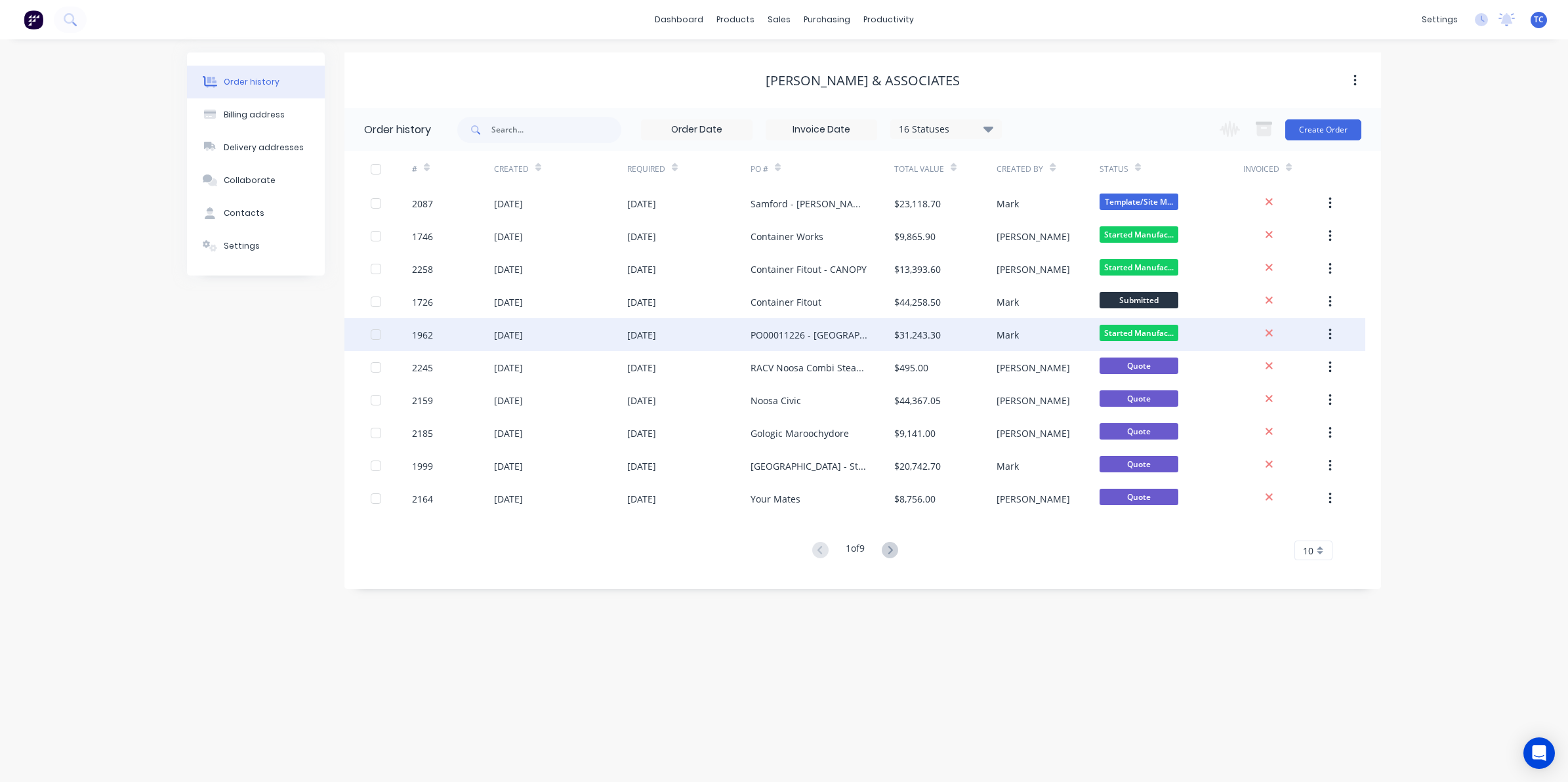
click at [453, 341] on div "1962" at bounding box center [453, 335] width 82 height 33
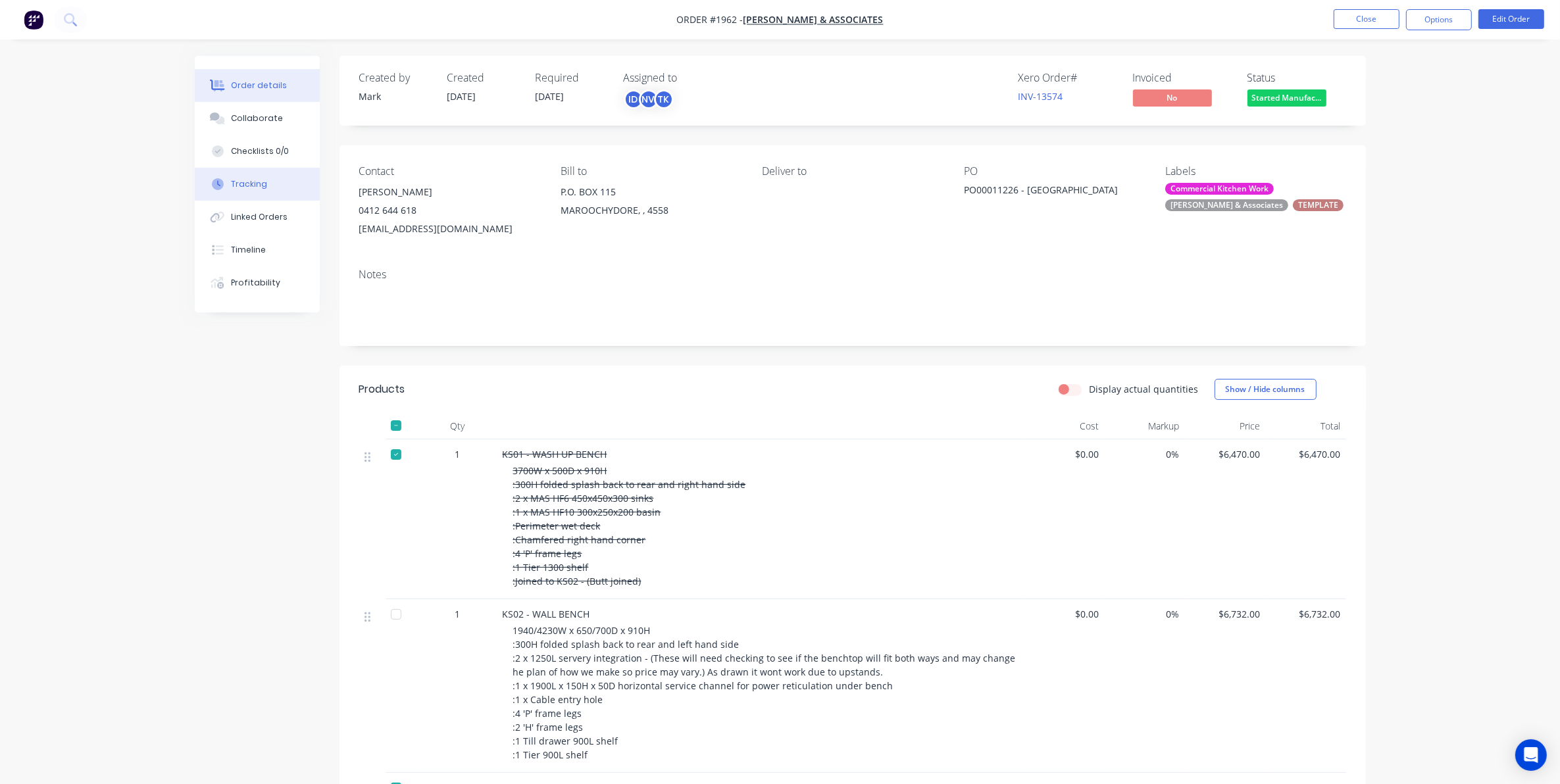
click at [251, 178] on div "Tracking" at bounding box center [248, 184] width 36 height 12
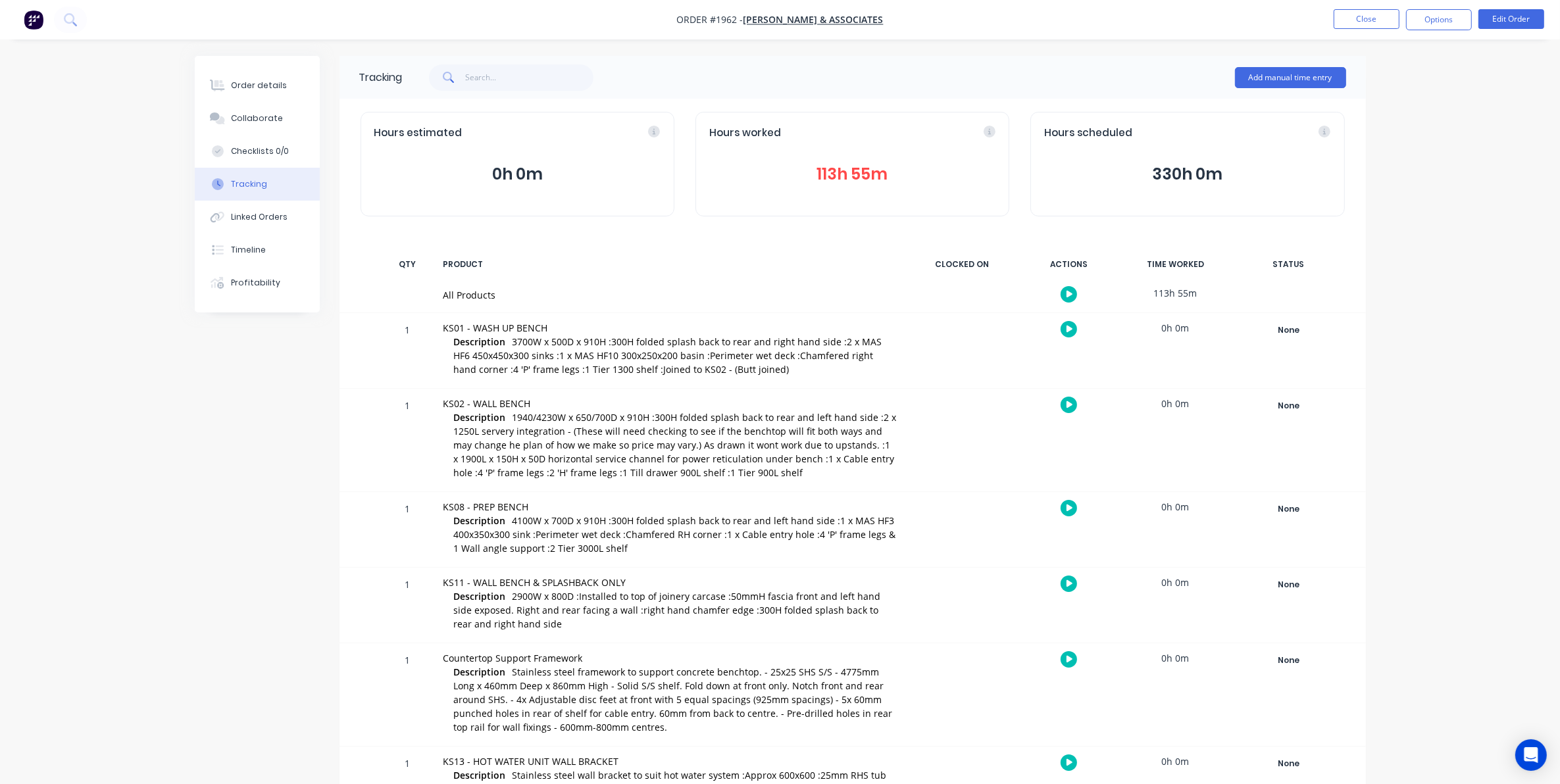
click at [842, 171] on button "113h 55m" at bounding box center [852, 174] width 286 height 25
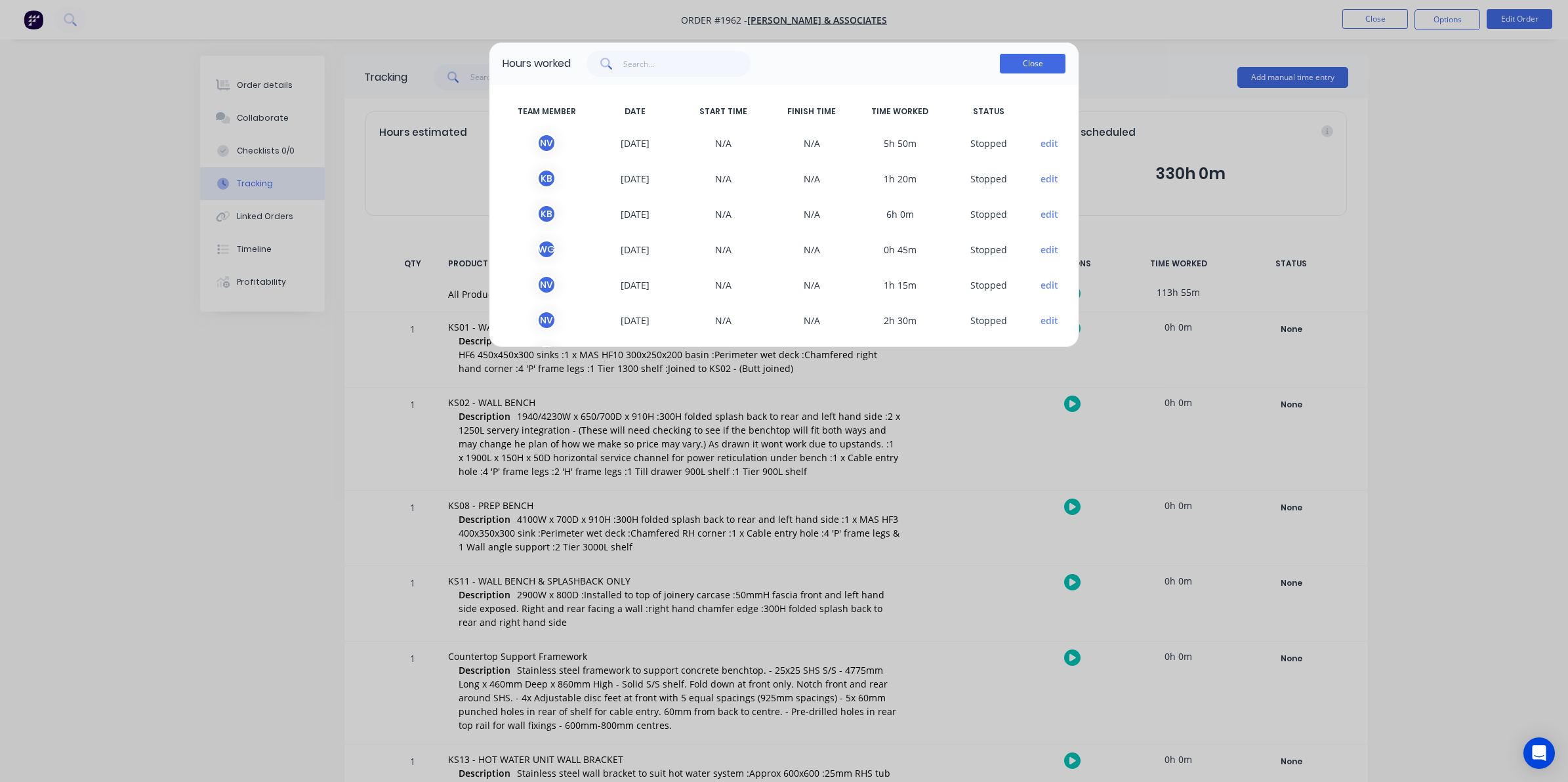
click at [1036, 60] on button "Close" at bounding box center [1032, 63] width 66 height 20
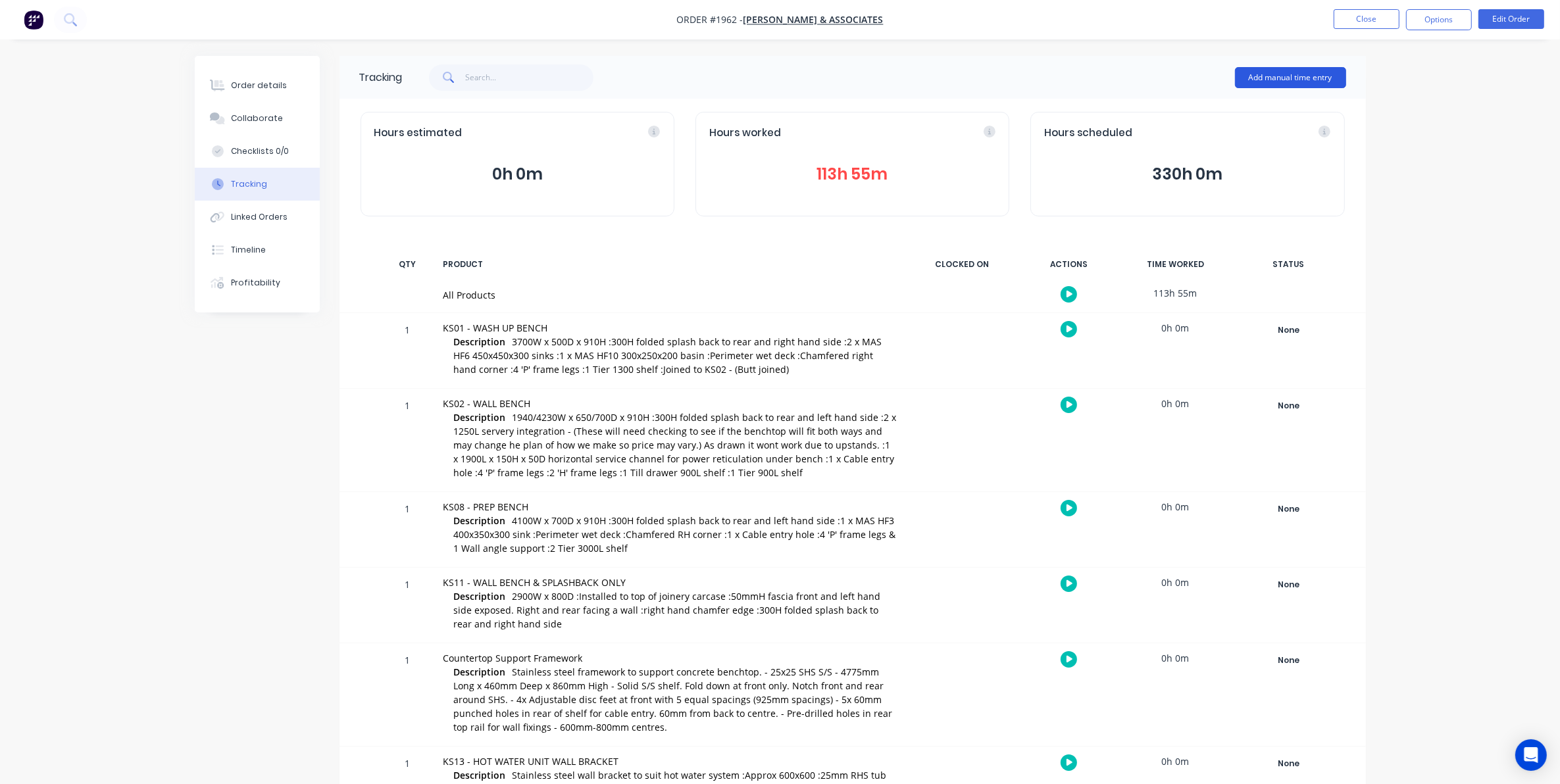
click at [1275, 73] on button "Add manual time entry" at bounding box center [1291, 78] width 111 height 21
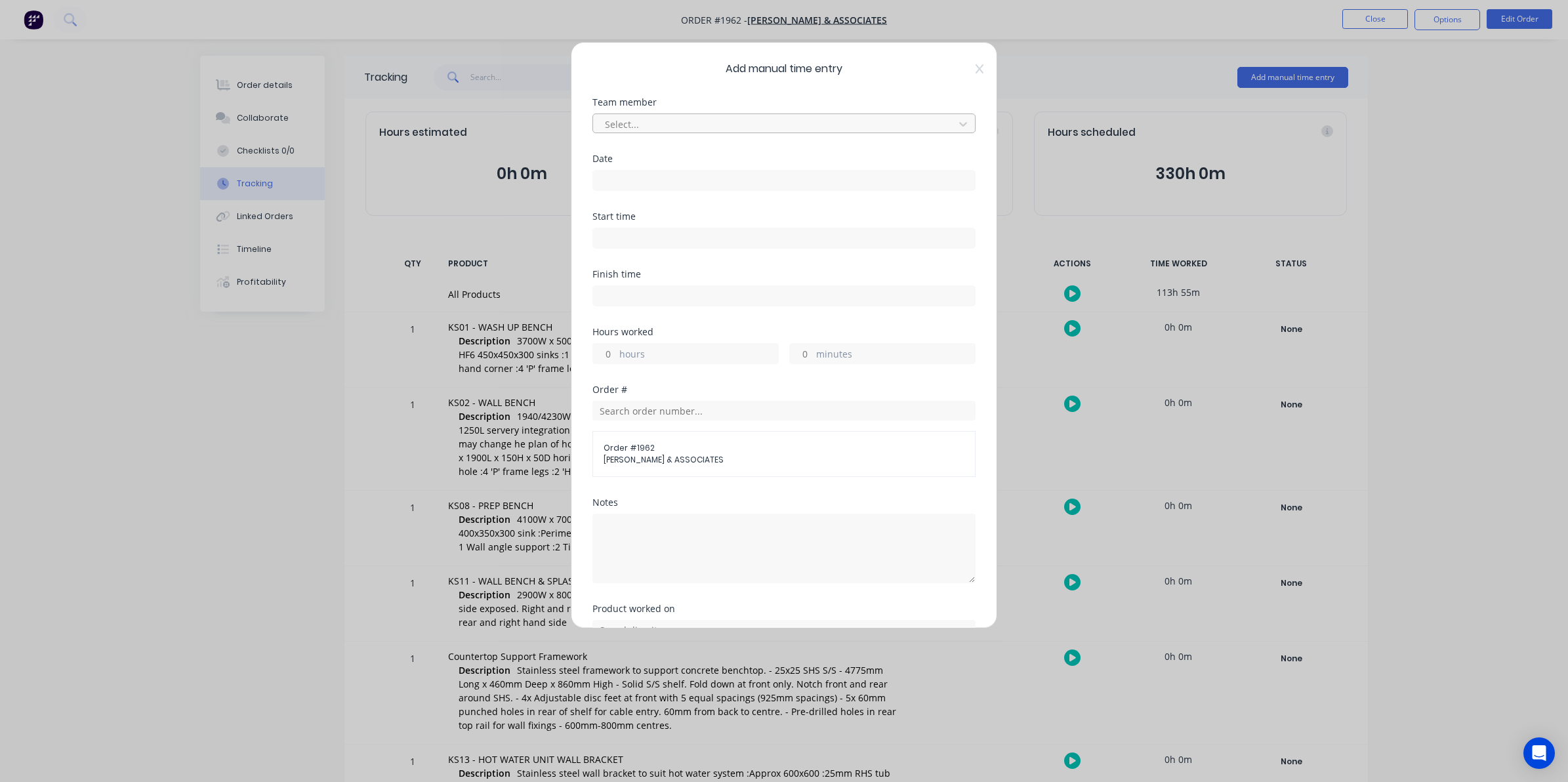
click at [627, 119] on div at bounding box center [776, 125] width 344 height 16
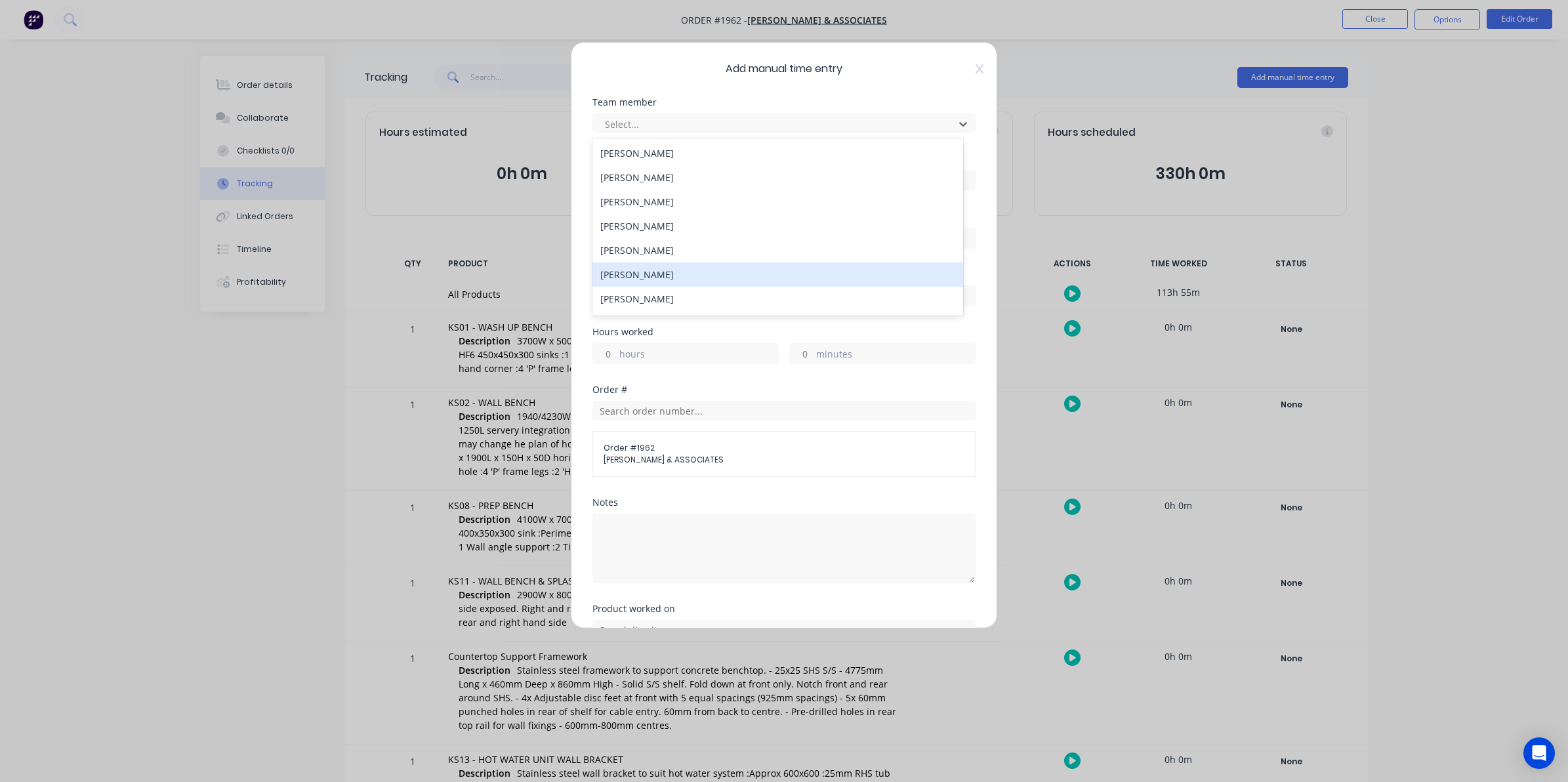
scroll to position [82, 0]
click at [637, 265] on div "[PERSON_NAME]" at bounding box center [778, 265] width 371 height 24
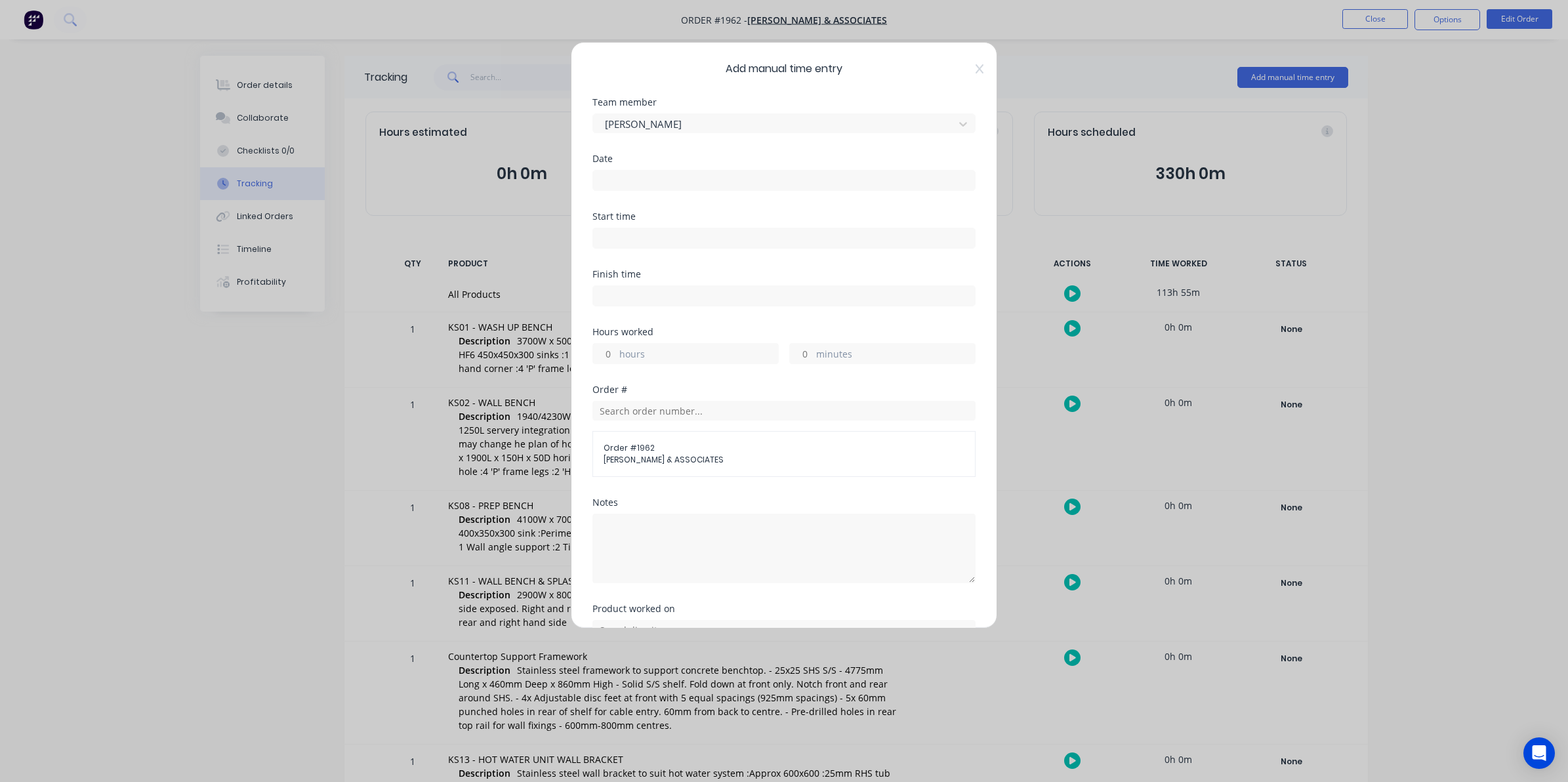
click at [615, 176] on input at bounding box center [784, 180] width 382 height 20
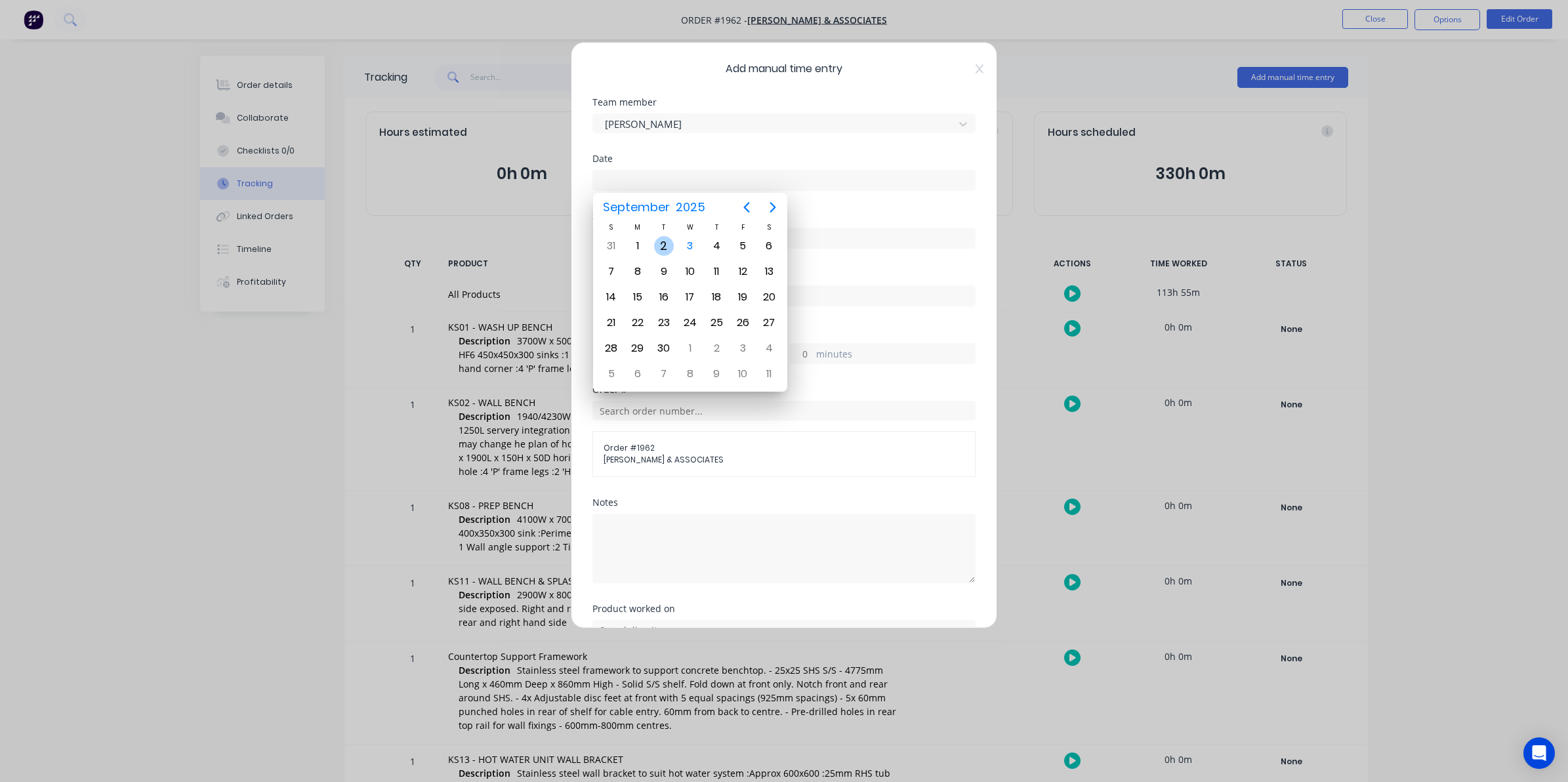
click at [665, 242] on div "2" at bounding box center [663, 245] width 20 height 20
type input "[DATE]"
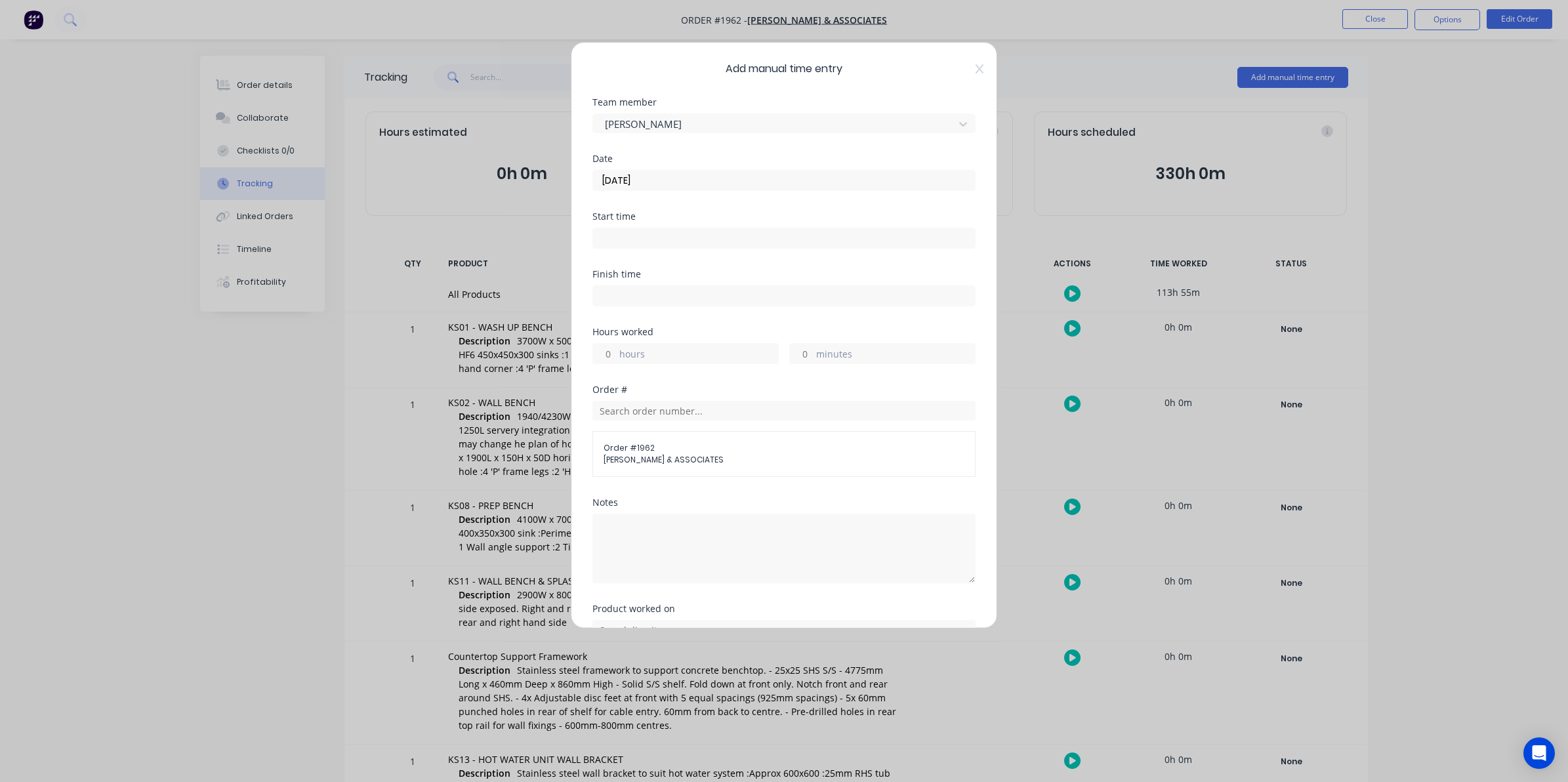
click at [609, 355] on input "hours" at bounding box center [604, 353] width 23 height 20
type input "5"
click at [801, 356] on input "minutes" at bounding box center [801, 353] width 23 height 20
type input "40"
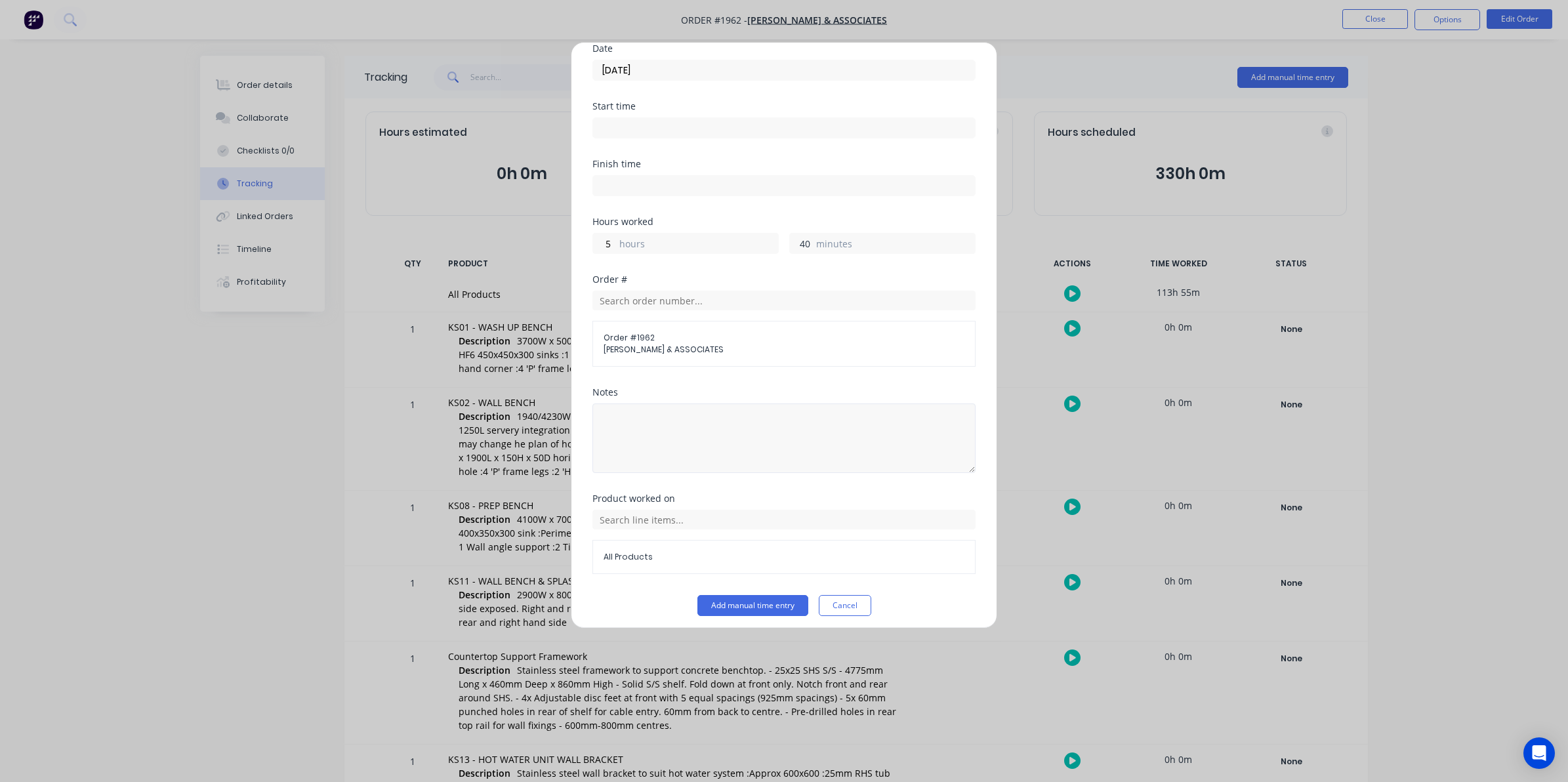
scroll to position [119, 0]
click at [749, 598] on button "Add manual time entry" at bounding box center [753, 598] width 111 height 21
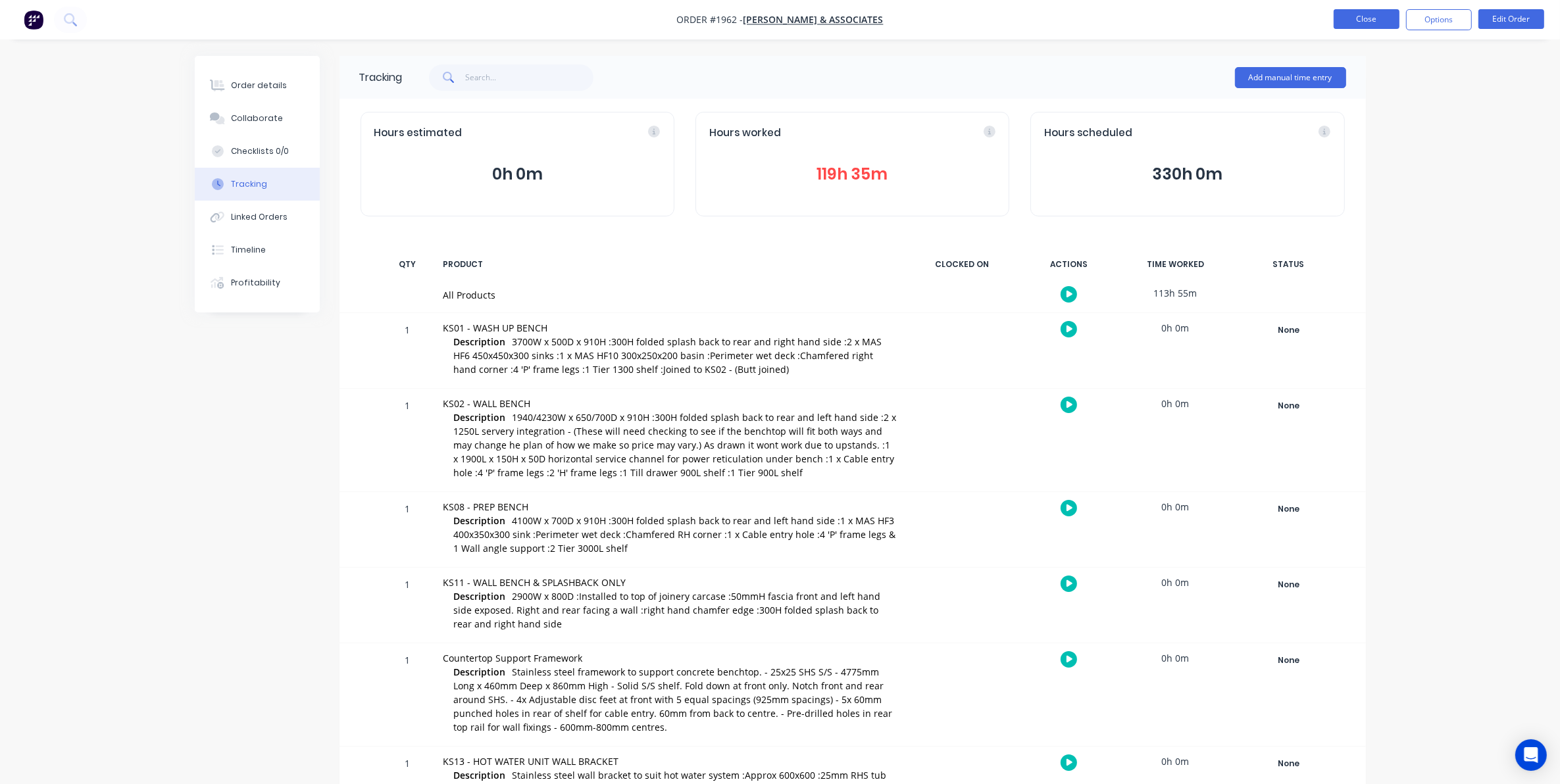
click at [1371, 15] on button "Close" at bounding box center [1366, 18] width 66 height 20
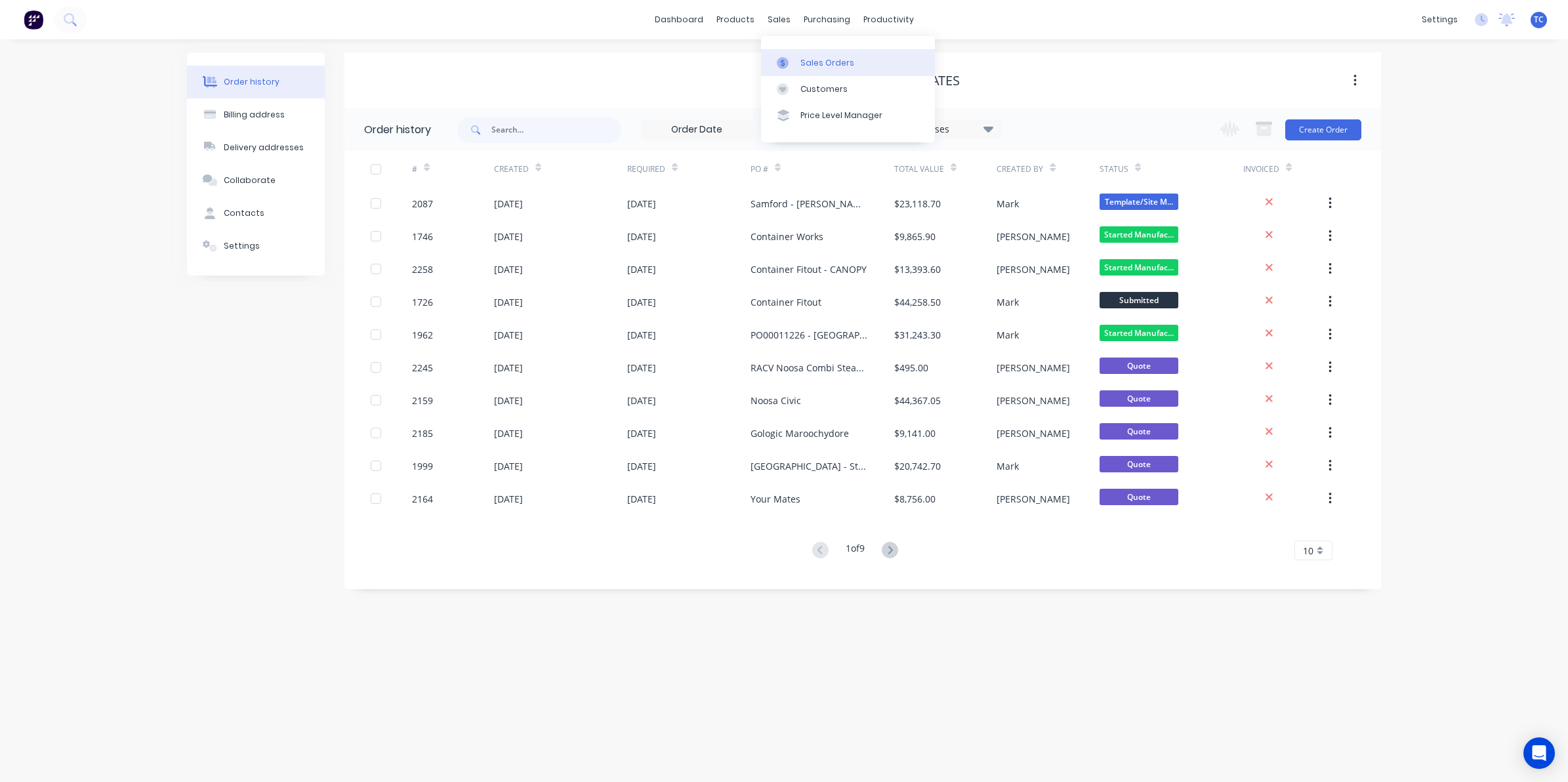
click at [810, 57] on div "Sales Orders" at bounding box center [827, 63] width 54 height 12
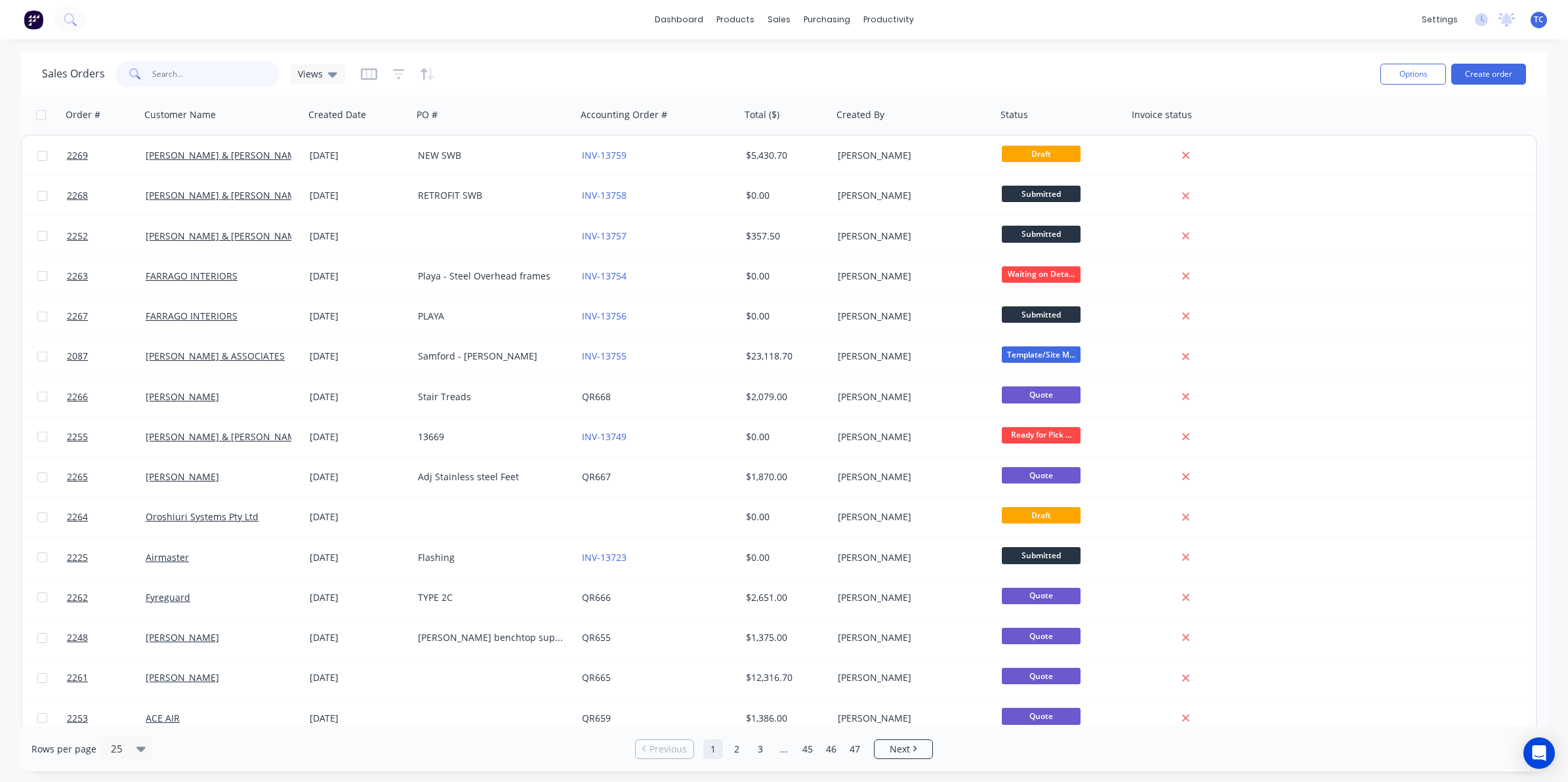
click at [169, 69] on input "text" at bounding box center [216, 74] width 128 height 27
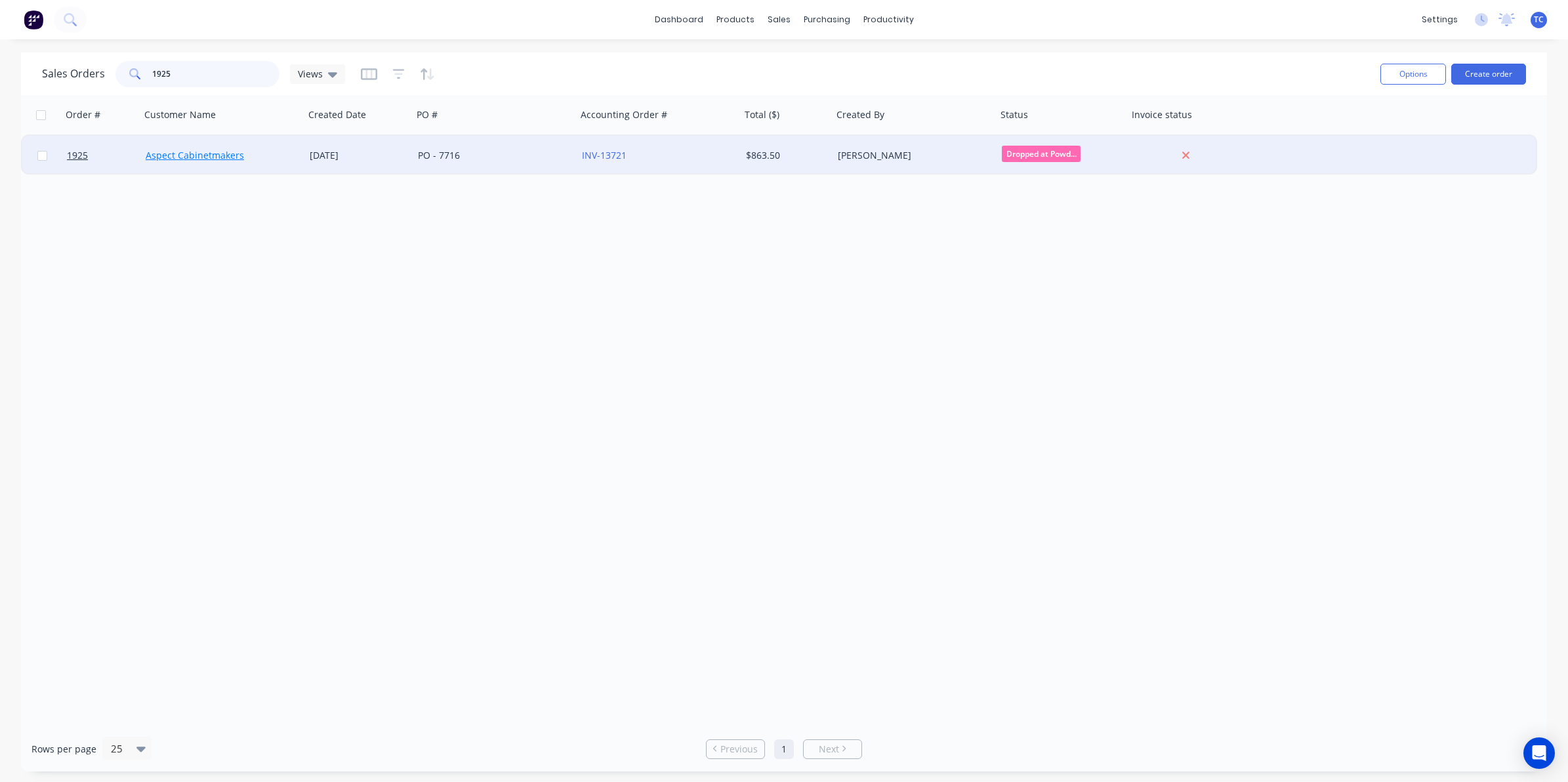
type input "1925"
click at [195, 153] on link "Aspect Cabinetmakers" at bounding box center [195, 155] width 99 height 13
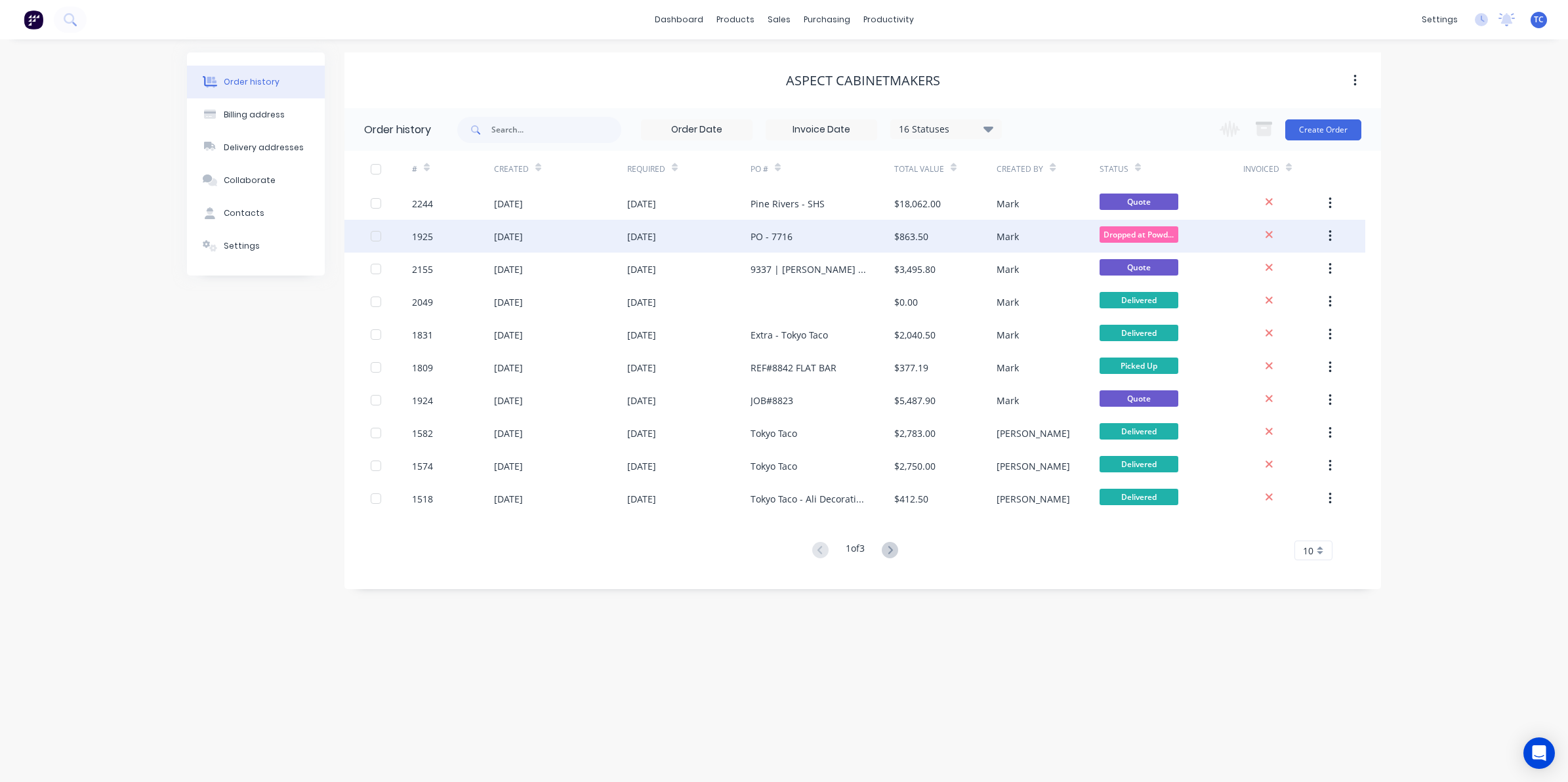
click at [522, 240] on div "22 Aug 2025" at bounding box center [508, 237] width 29 height 14
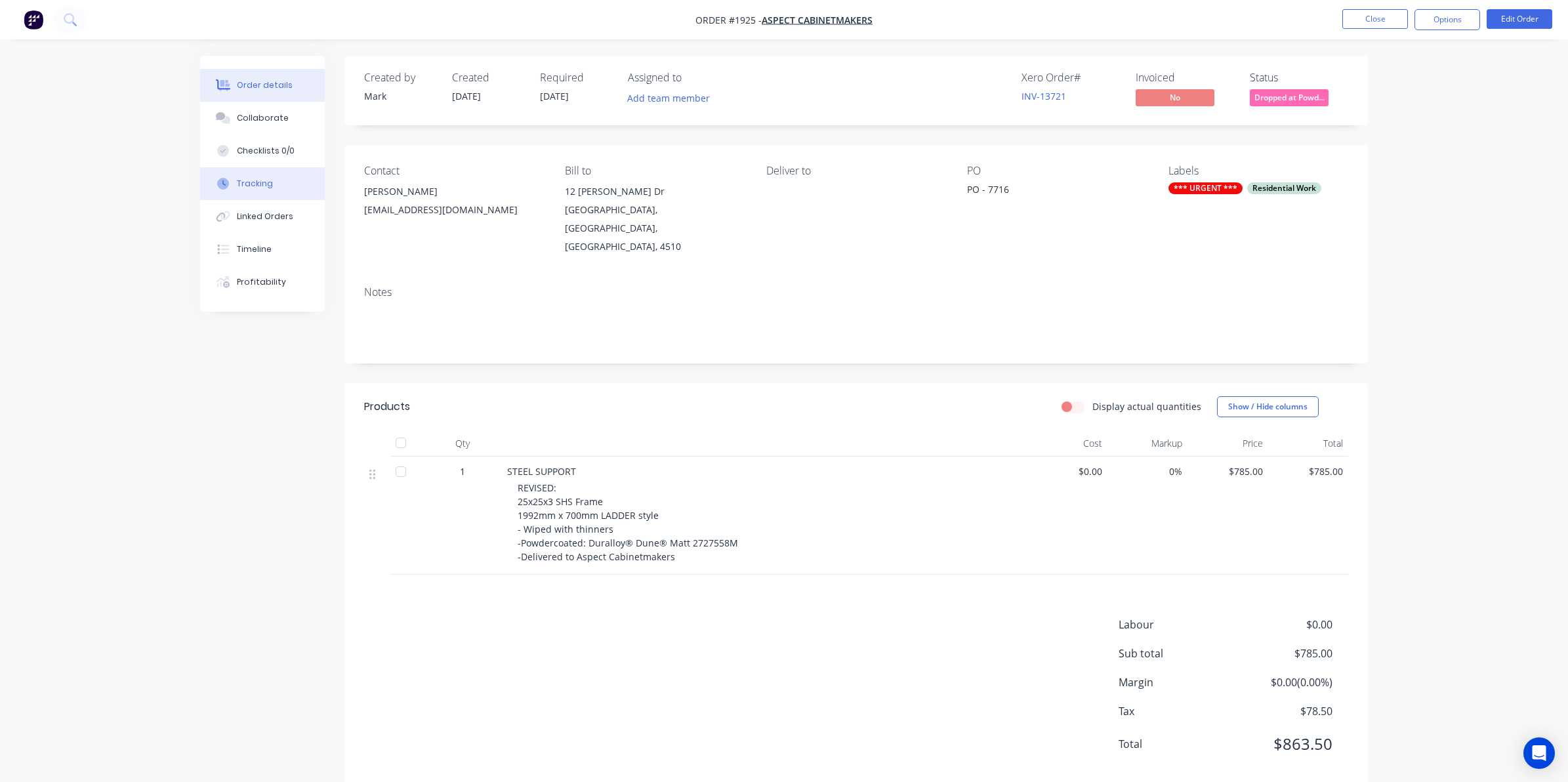
click at [259, 184] on div "Tracking" at bounding box center [254, 184] width 36 height 12
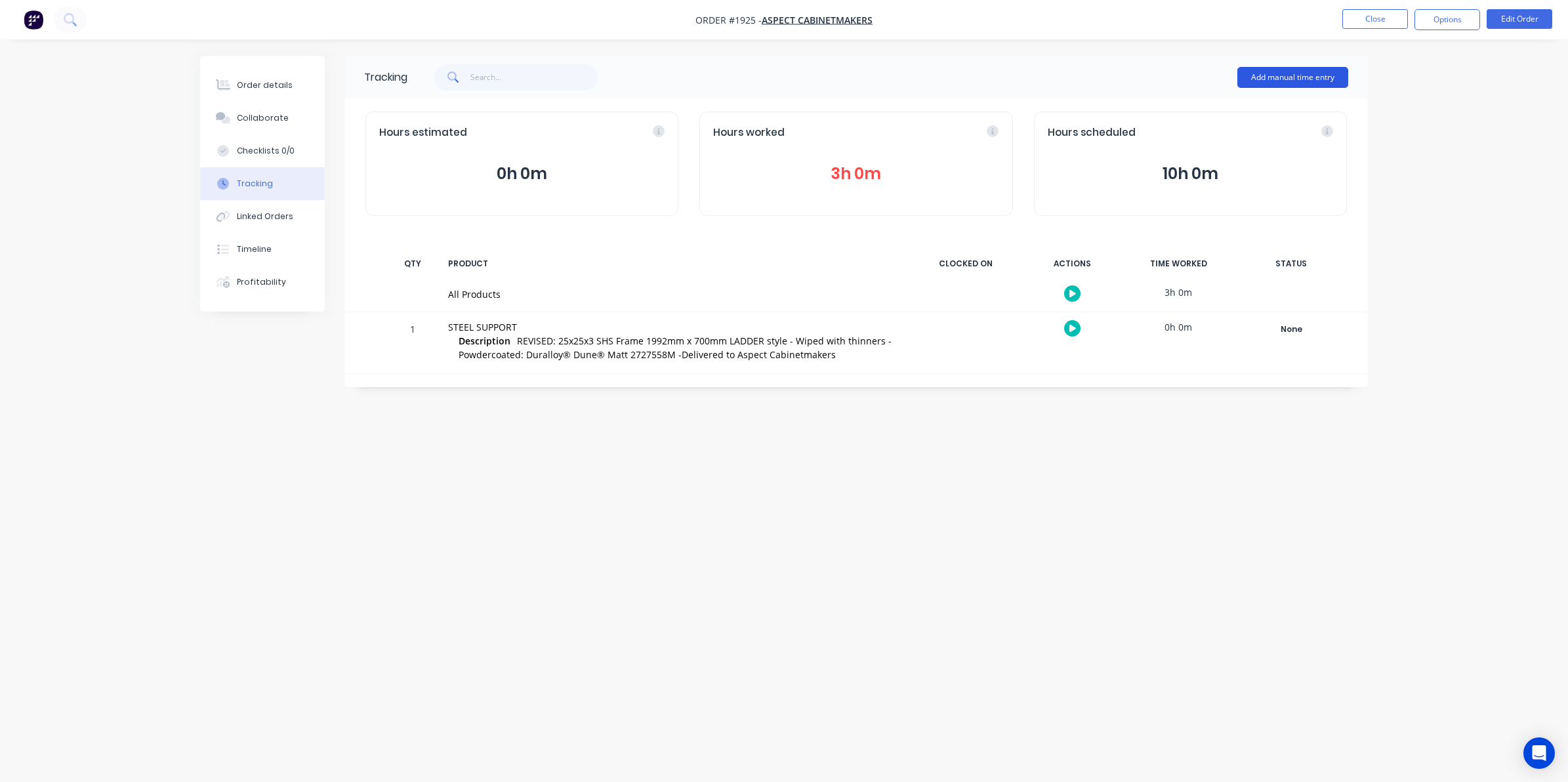
click at [1288, 74] on button "Add manual time entry" at bounding box center [1293, 77] width 111 height 21
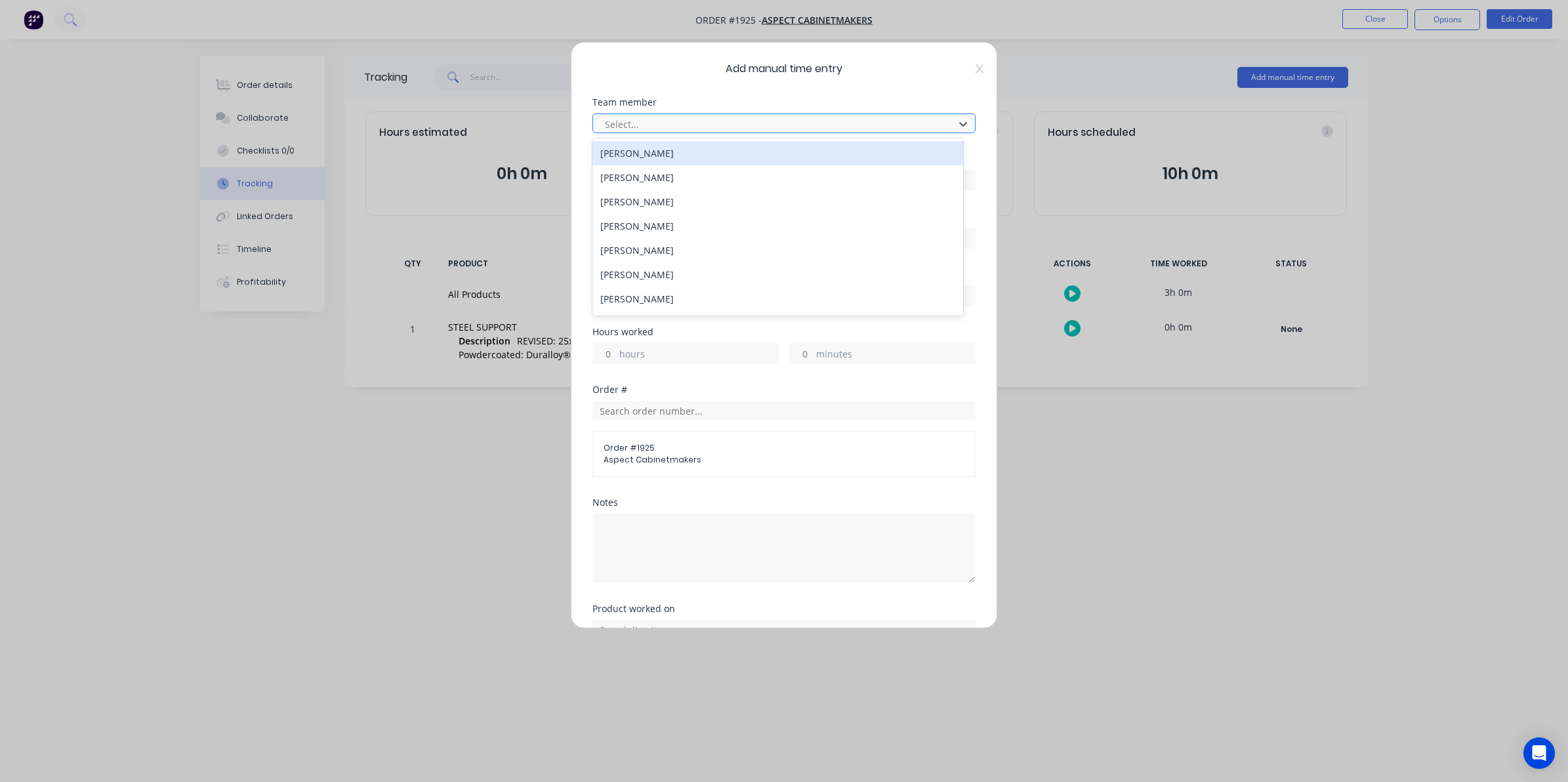
click at [621, 123] on div at bounding box center [776, 125] width 344 height 16
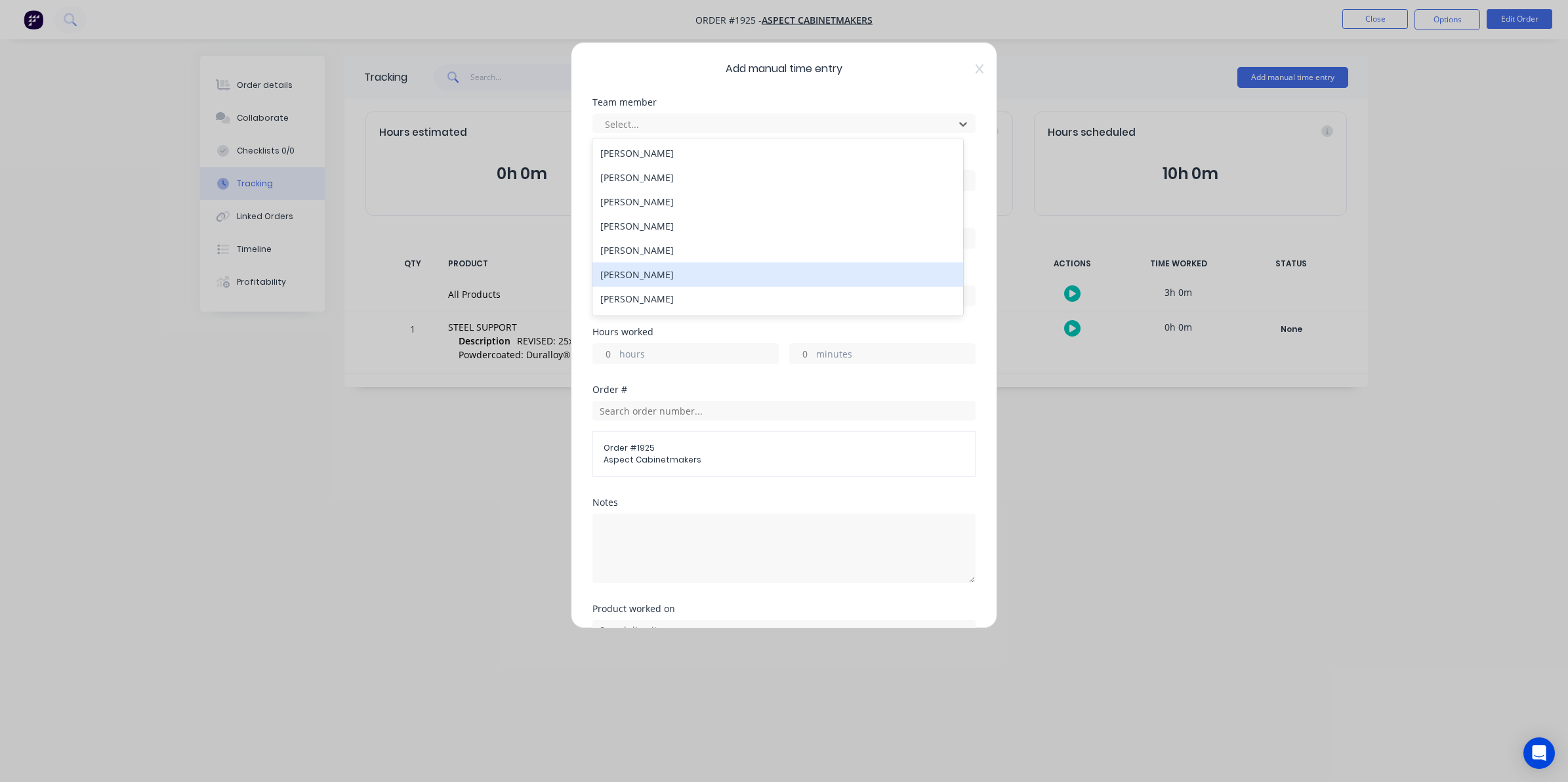
click at [635, 273] on div "[PERSON_NAME]" at bounding box center [778, 274] width 371 height 24
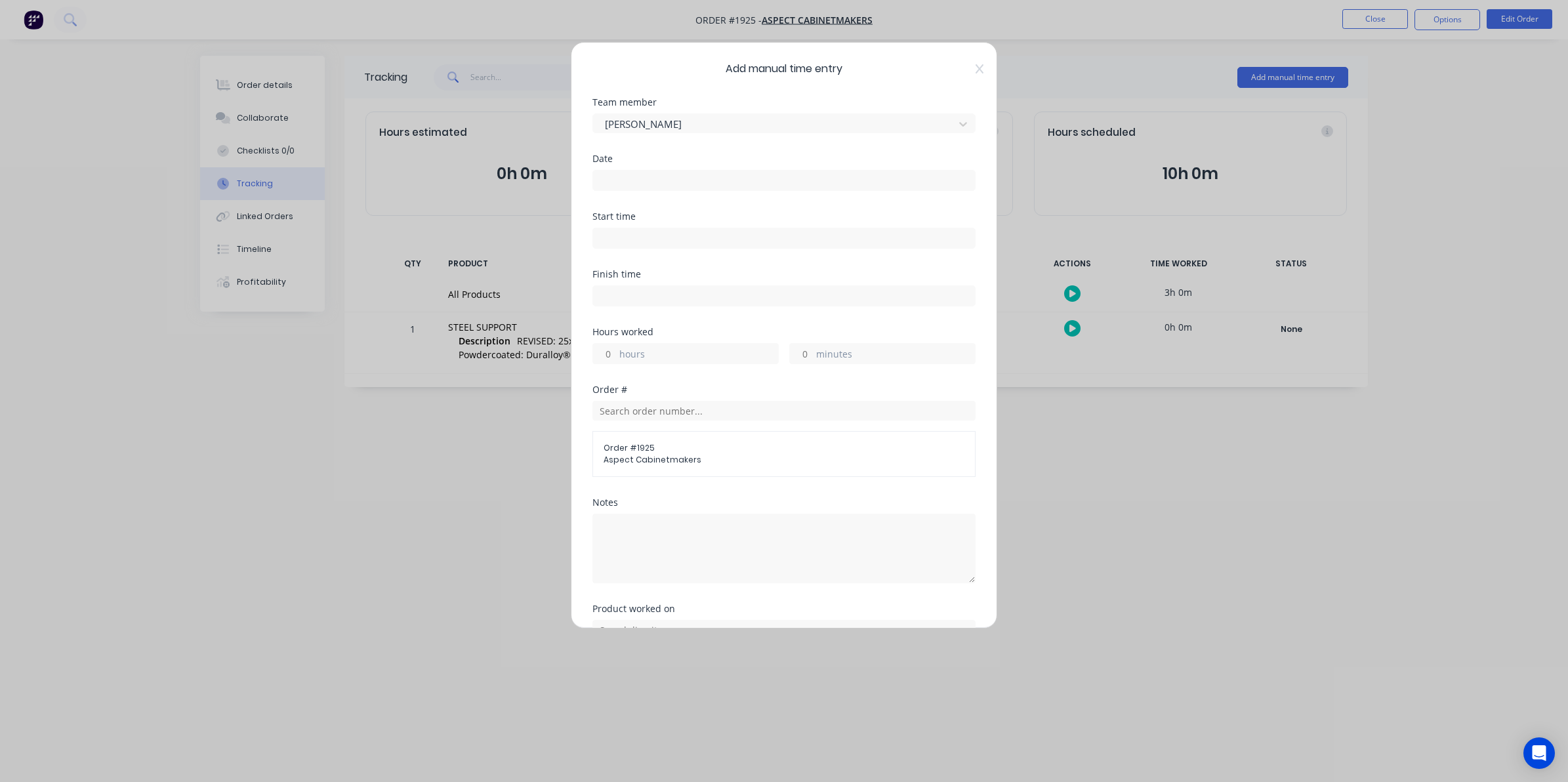
click at [614, 176] on input at bounding box center [784, 180] width 382 height 20
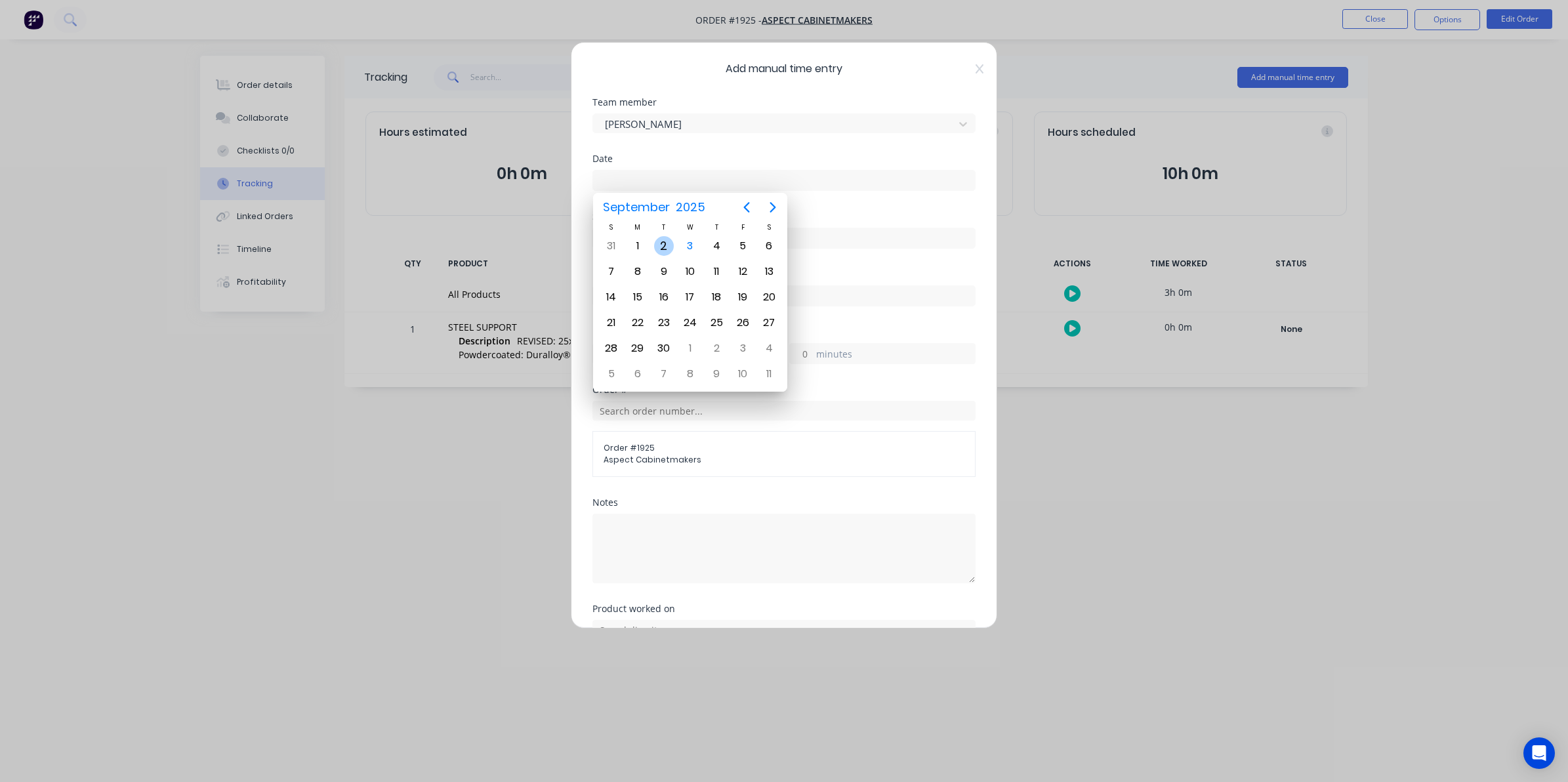
click at [666, 245] on div "2" at bounding box center [663, 245] width 20 height 20
type input "[DATE]"
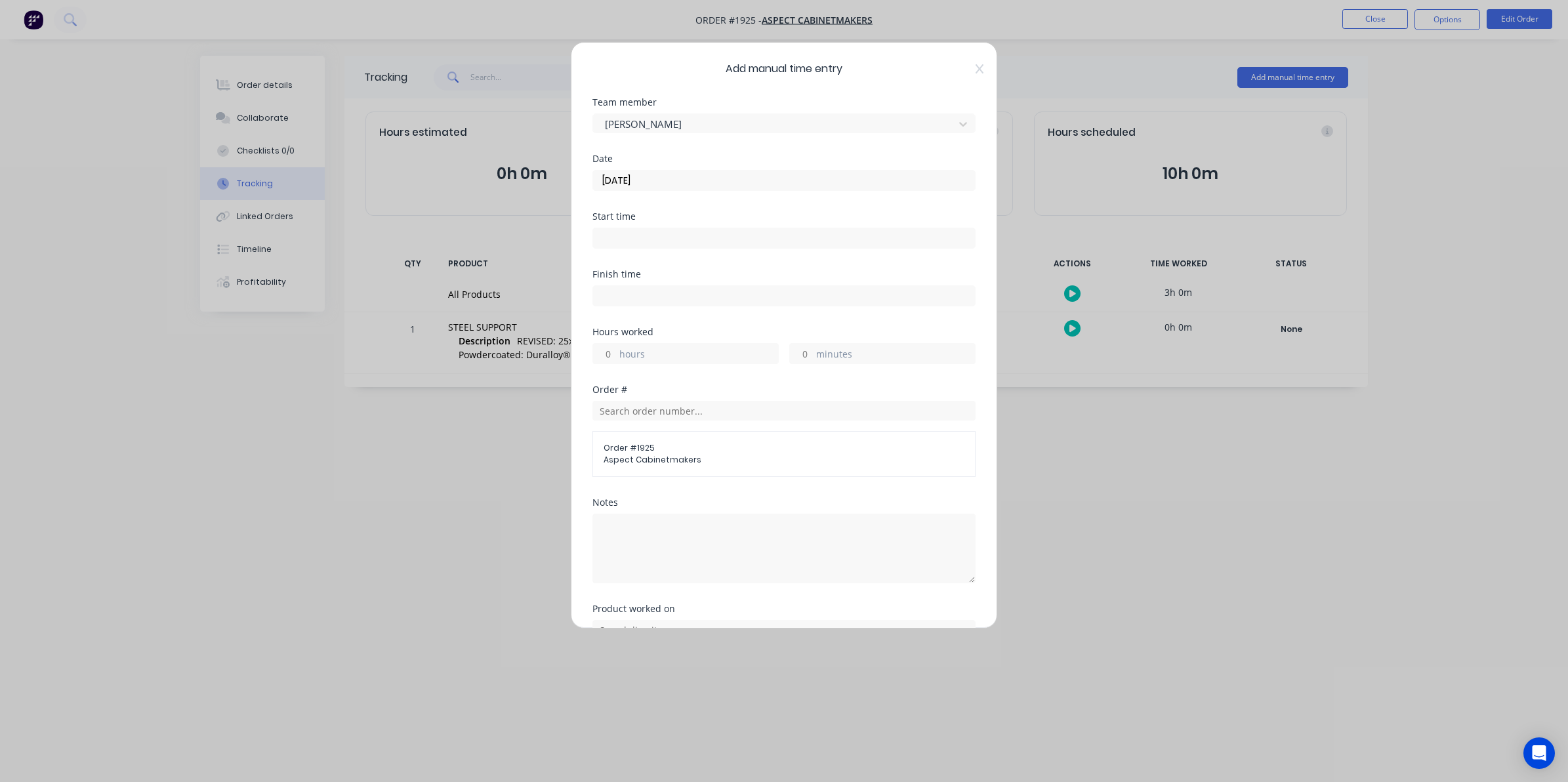
click at [816, 352] on label "minutes" at bounding box center [895, 355] width 158 height 16
click at [809, 352] on input "minutes" at bounding box center [801, 353] width 23 height 20
click at [803, 351] on input "minutes" at bounding box center [801, 353] width 23 height 20
type input "50"
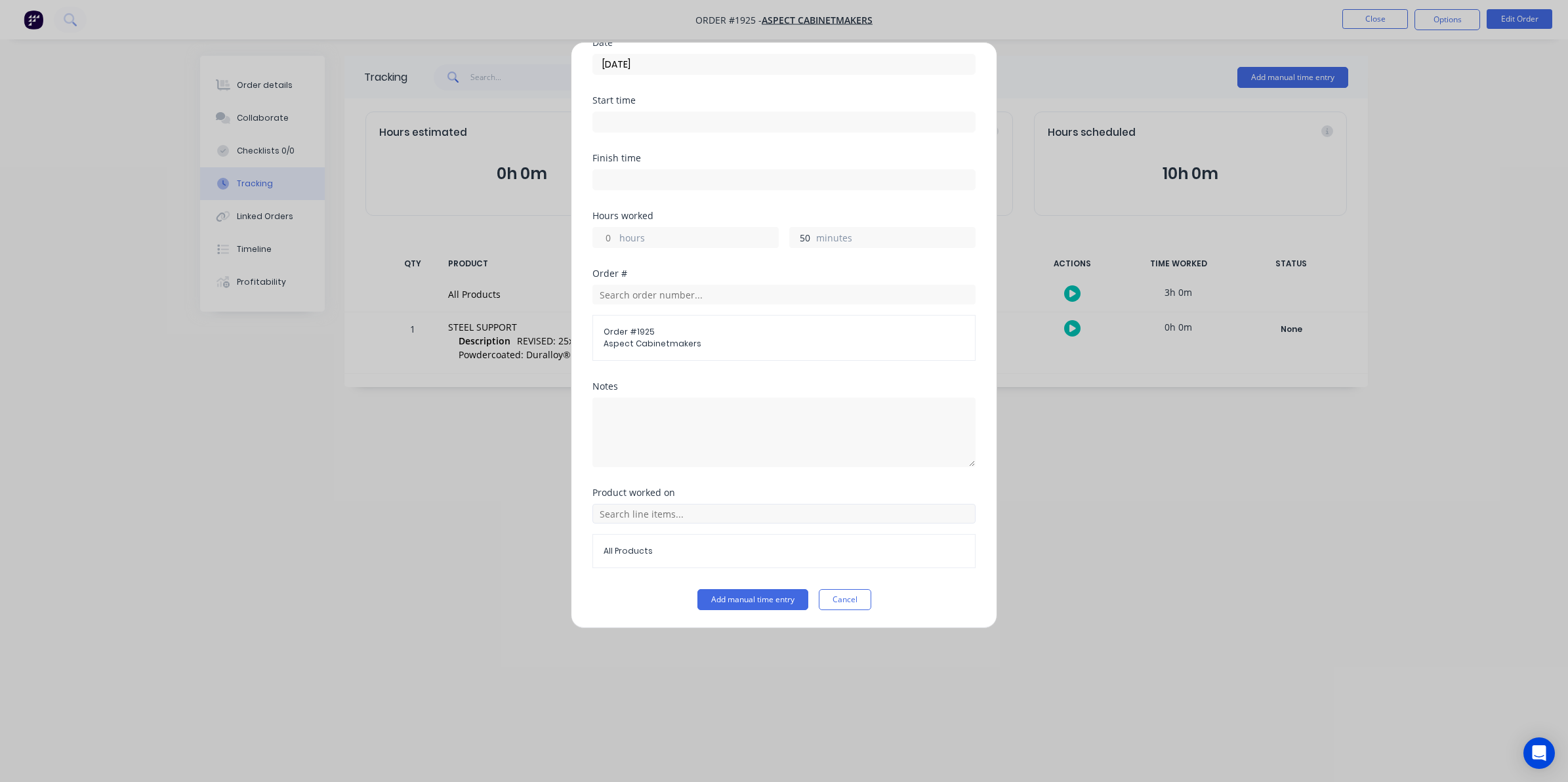
scroll to position [119, 0]
click at [756, 599] on button "Add manual time entry" at bounding box center [753, 598] width 111 height 21
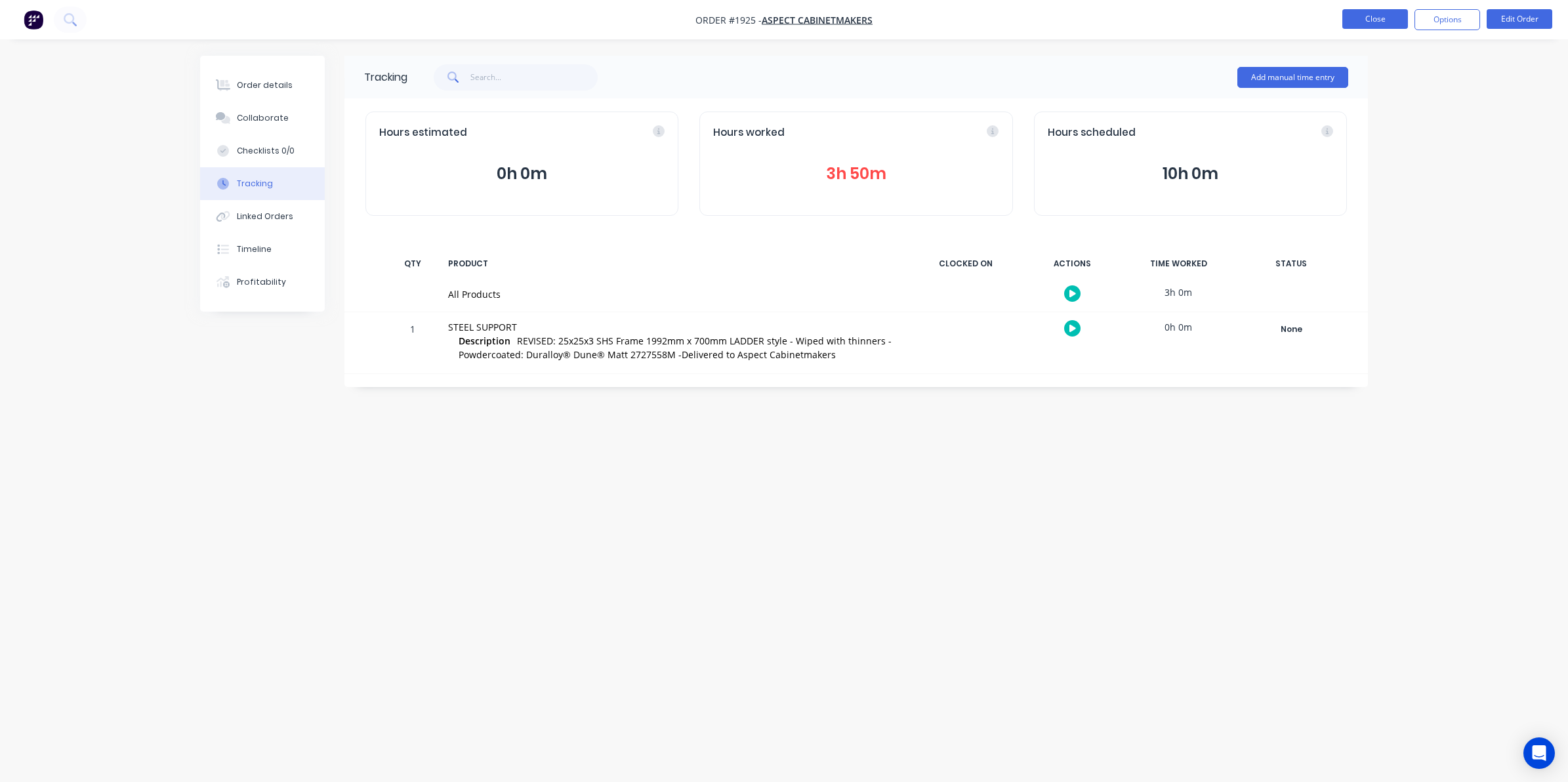
click at [1376, 17] on button "Close" at bounding box center [1375, 18] width 66 height 20
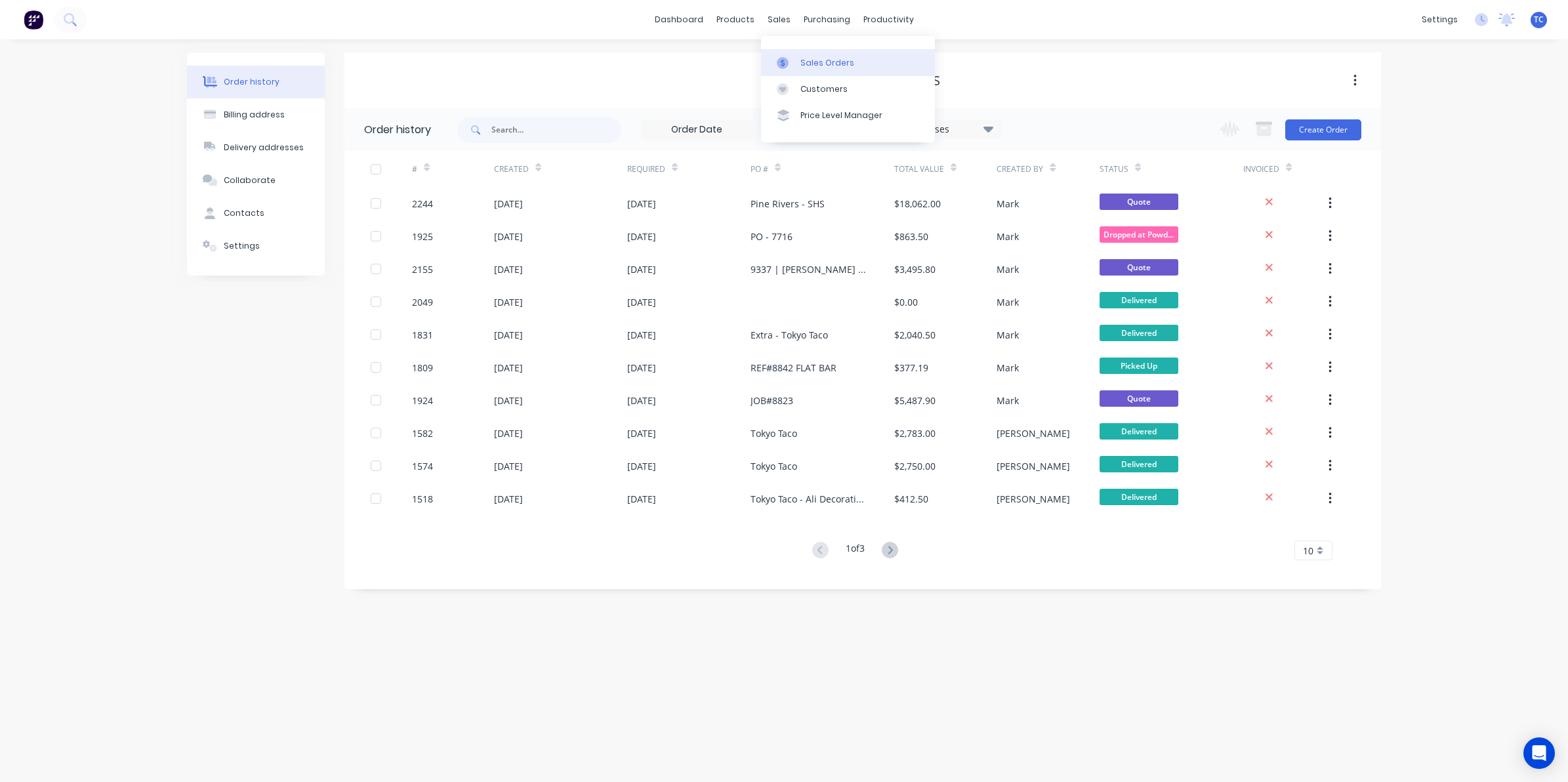
click at [808, 57] on div "Sales Orders" at bounding box center [827, 63] width 54 height 12
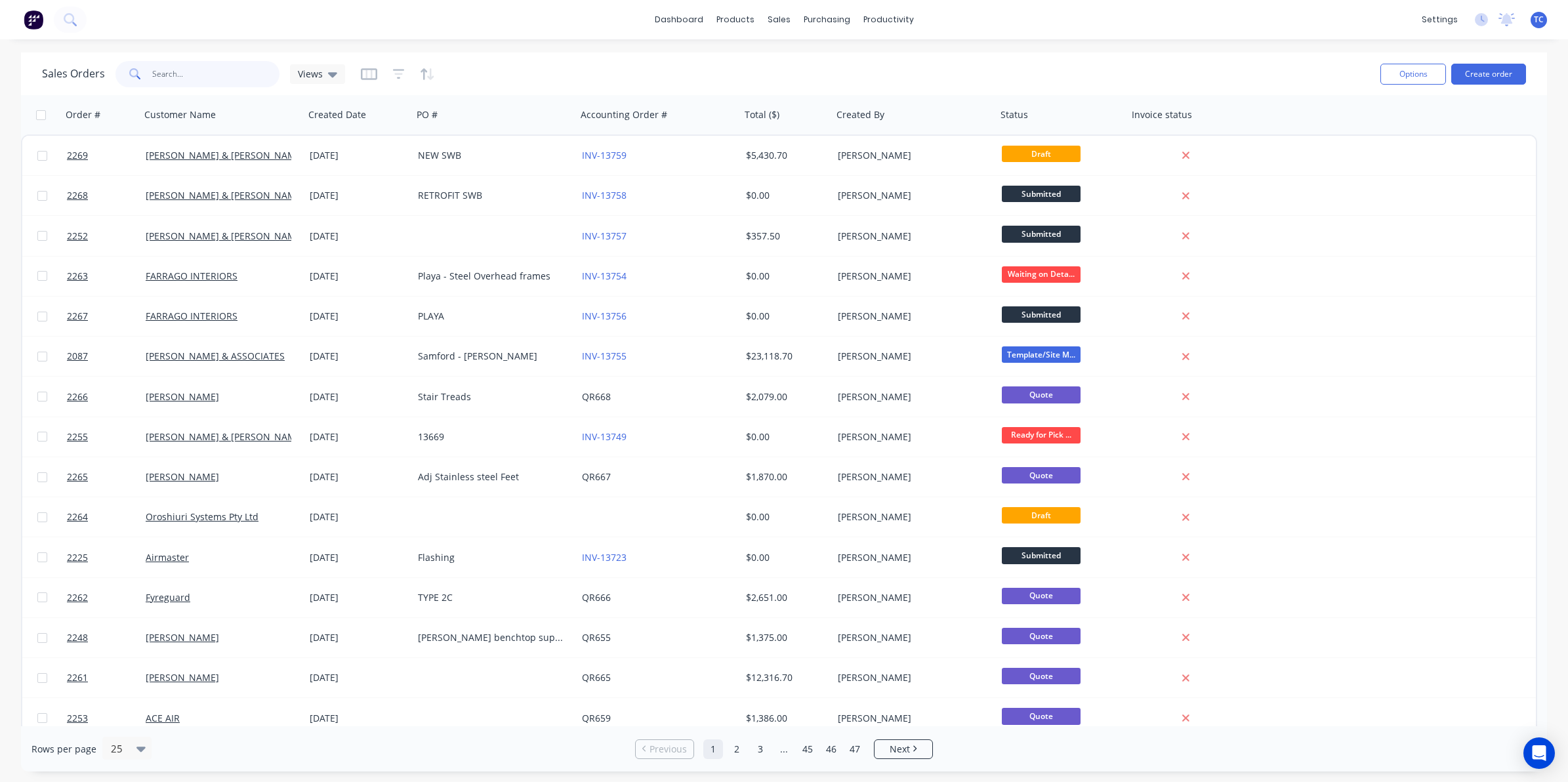
click at [170, 71] on input "text" at bounding box center [216, 74] width 128 height 27
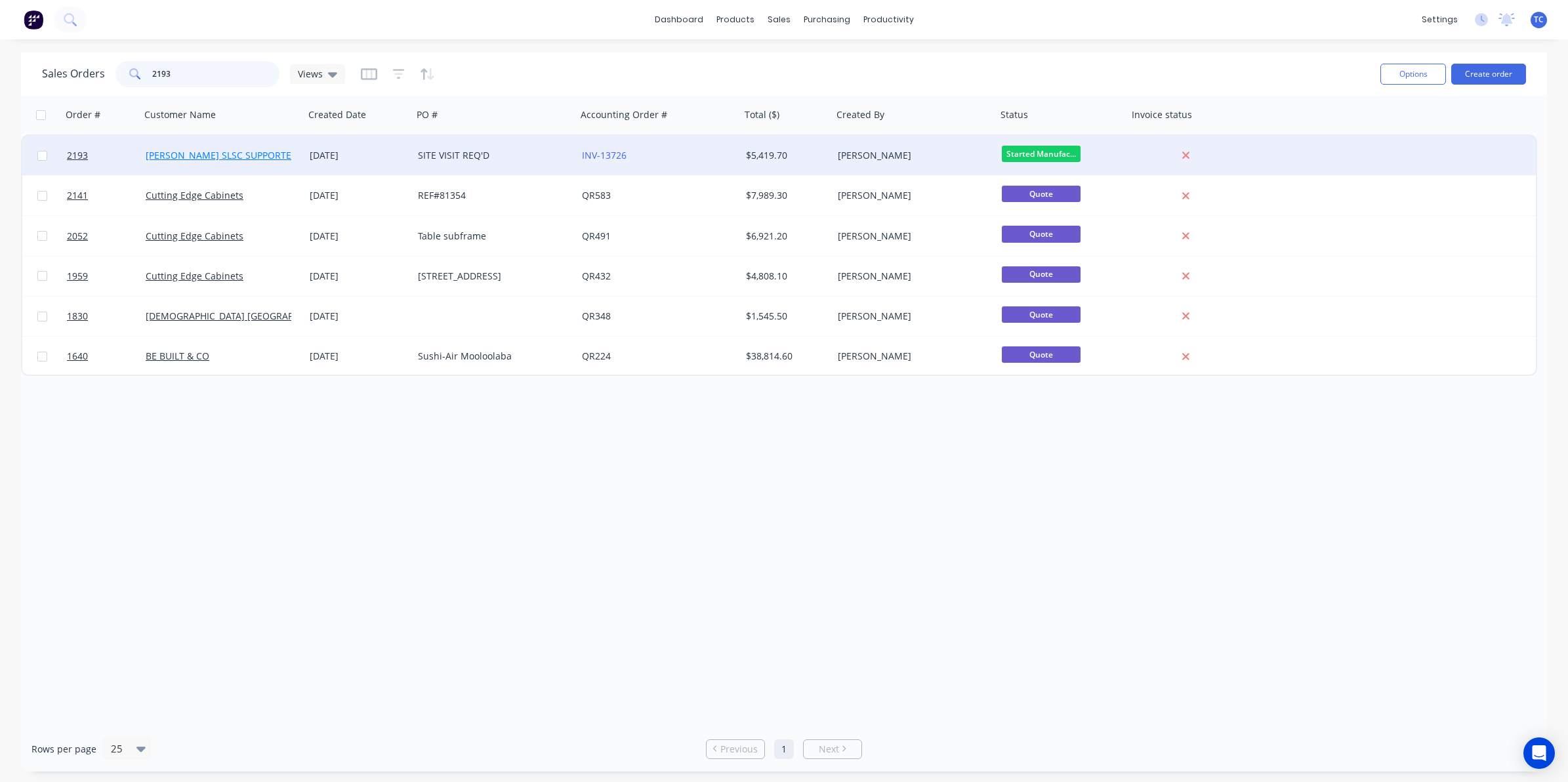
type input "2193"
click at [218, 152] on link "[PERSON_NAME] SLSC SUPPORTERS" at bounding box center [224, 155] width 157 height 13
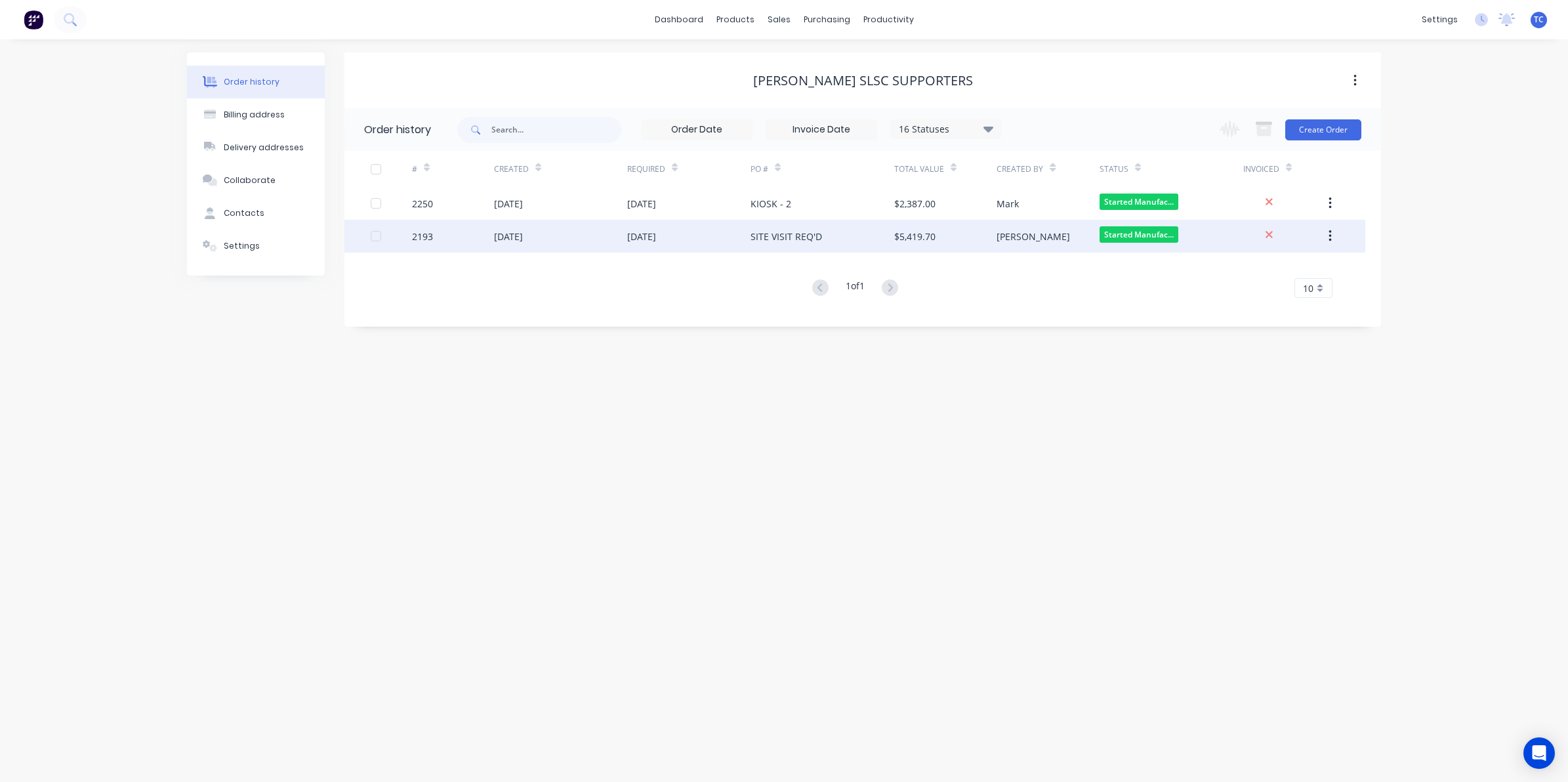
click at [512, 238] on div "[DATE]" at bounding box center [508, 237] width 29 height 14
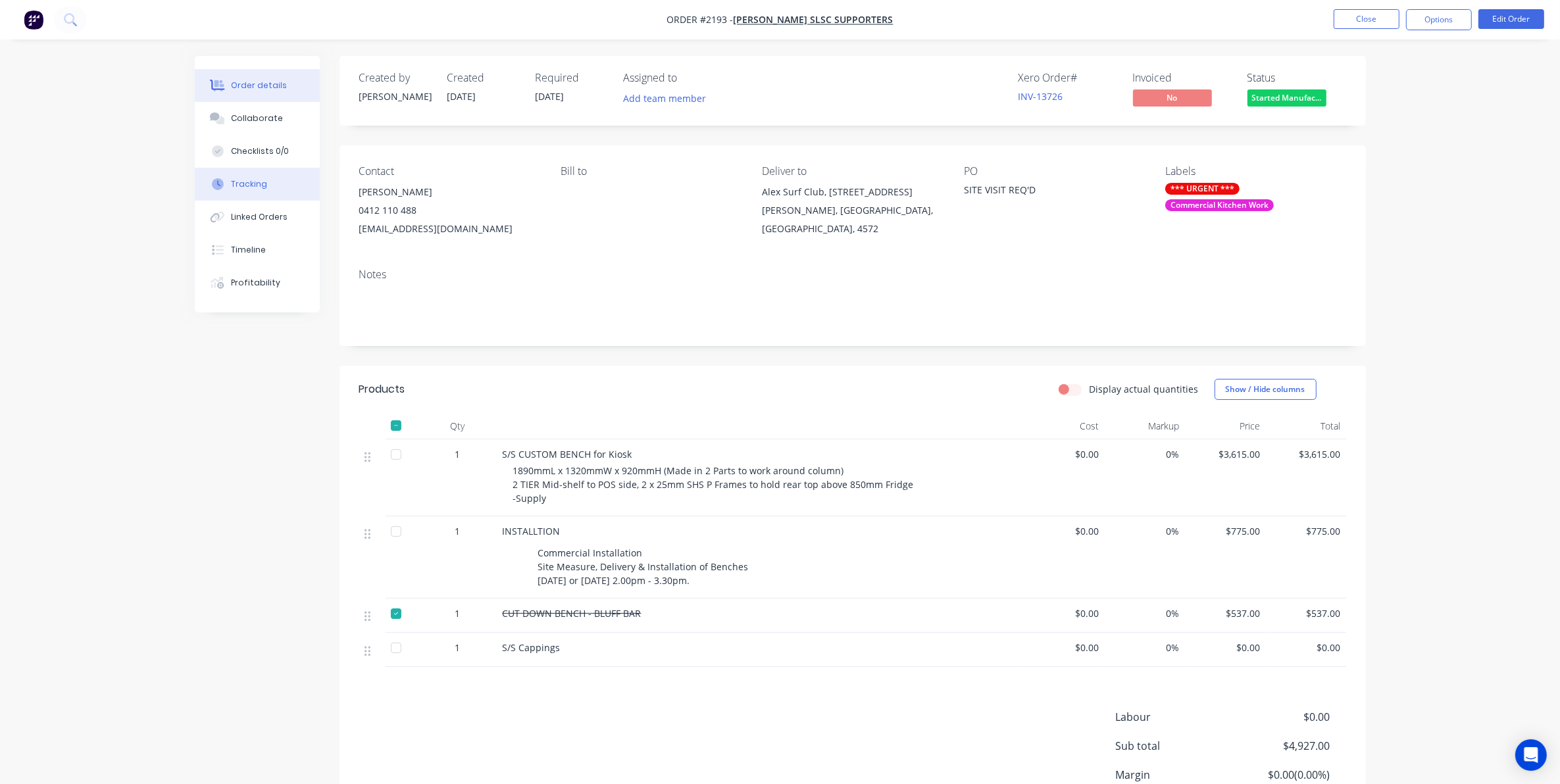
click at [251, 185] on div "Tracking" at bounding box center [248, 184] width 36 height 12
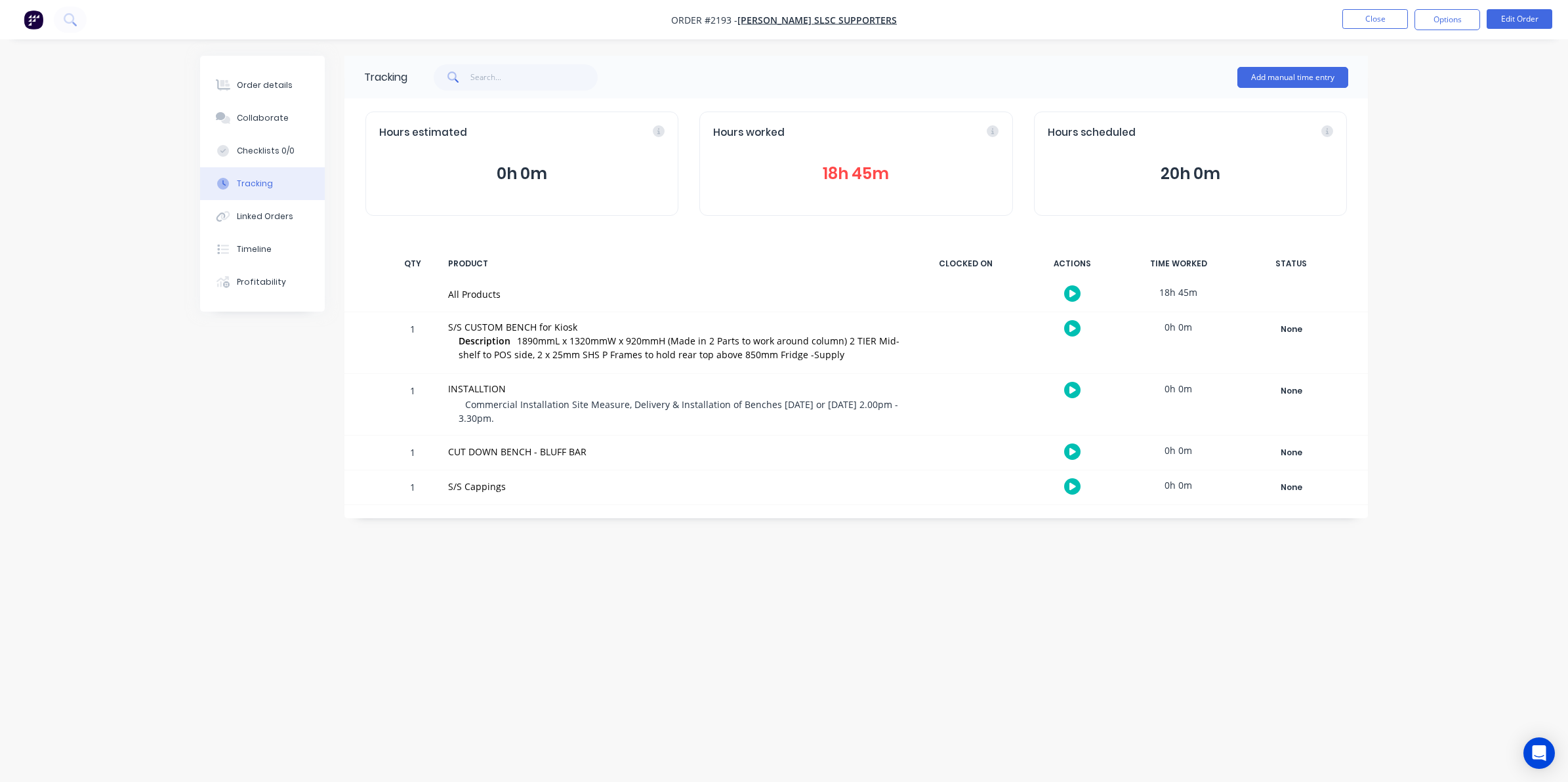
click at [837, 172] on button "18h 45m" at bounding box center [855, 174] width 285 height 25
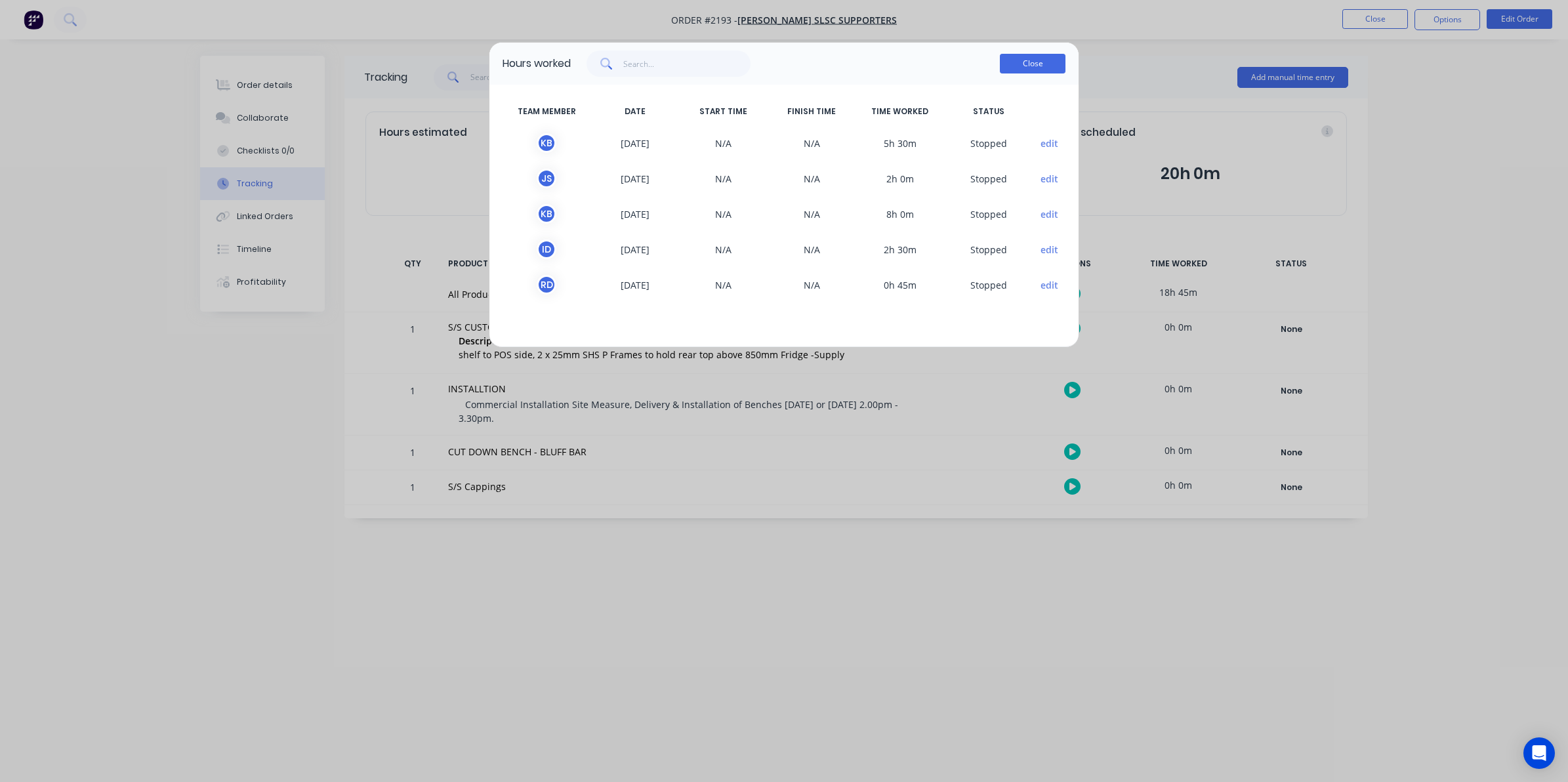
click at [1028, 63] on button "Close" at bounding box center [1032, 63] width 66 height 20
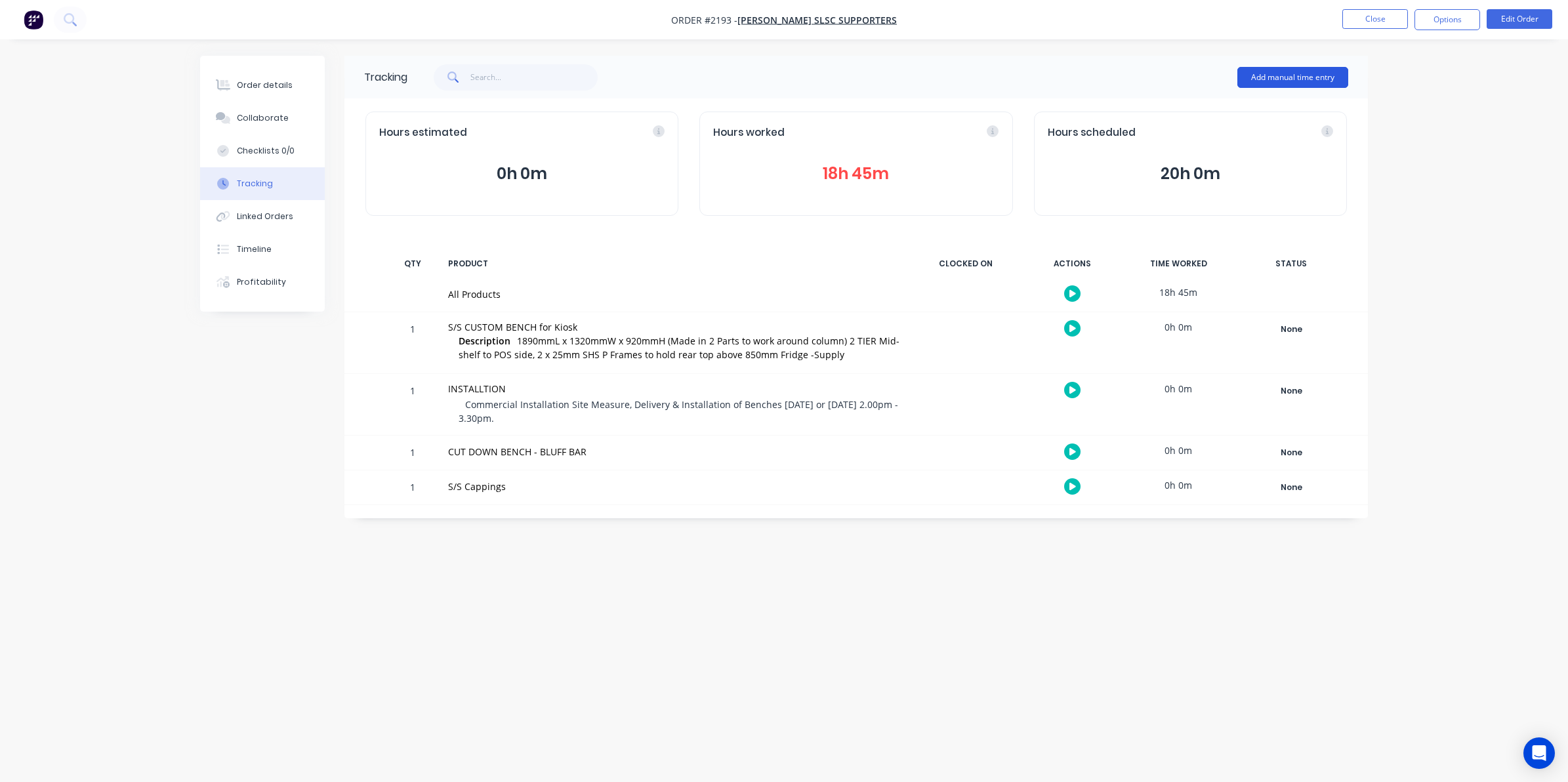
click at [1278, 75] on button "Add manual time entry" at bounding box center [1293, 77] width 111 height 21
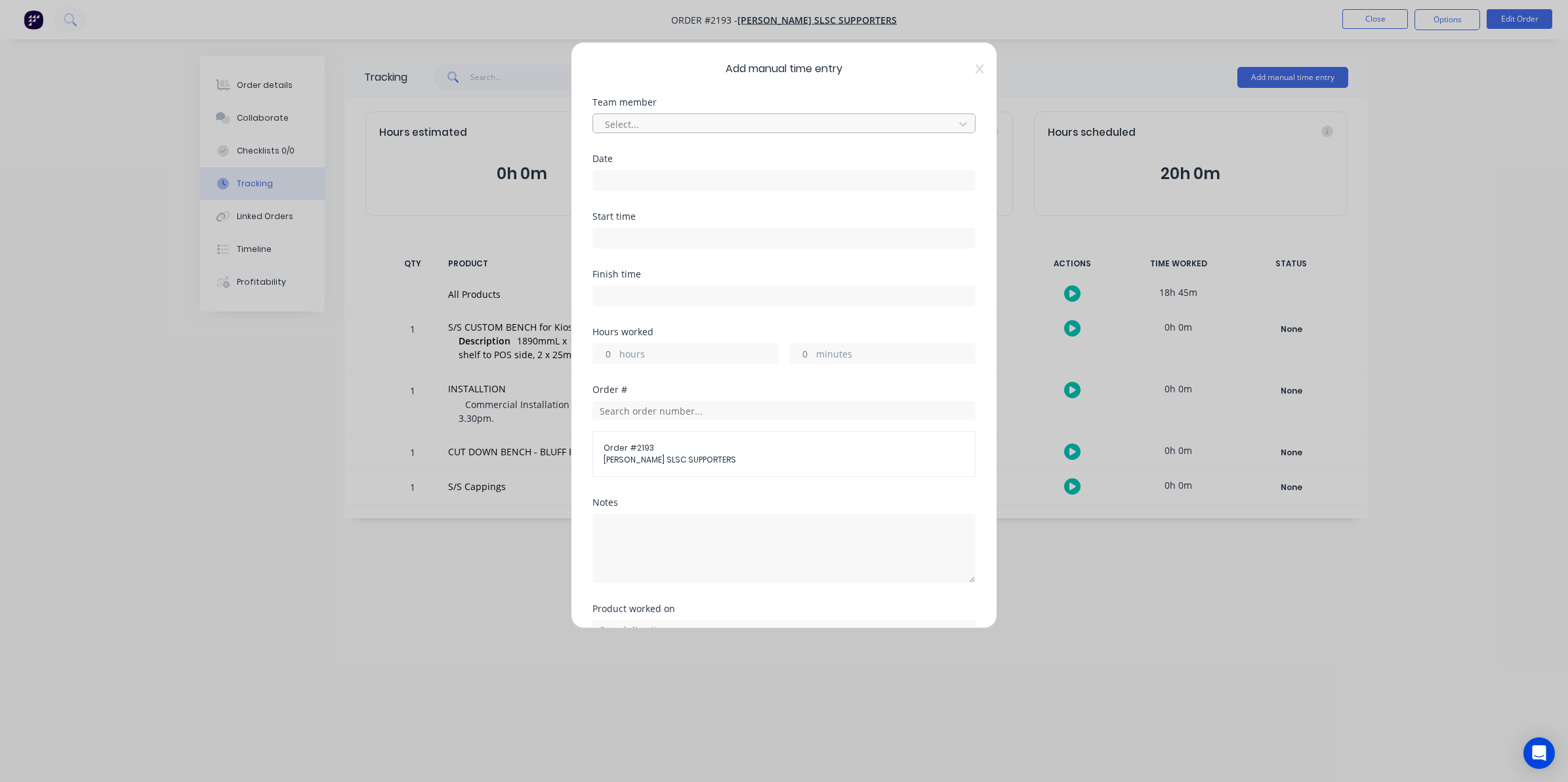
click at [624, 120] on div at bounding box center [776, 125] width 344 height 16
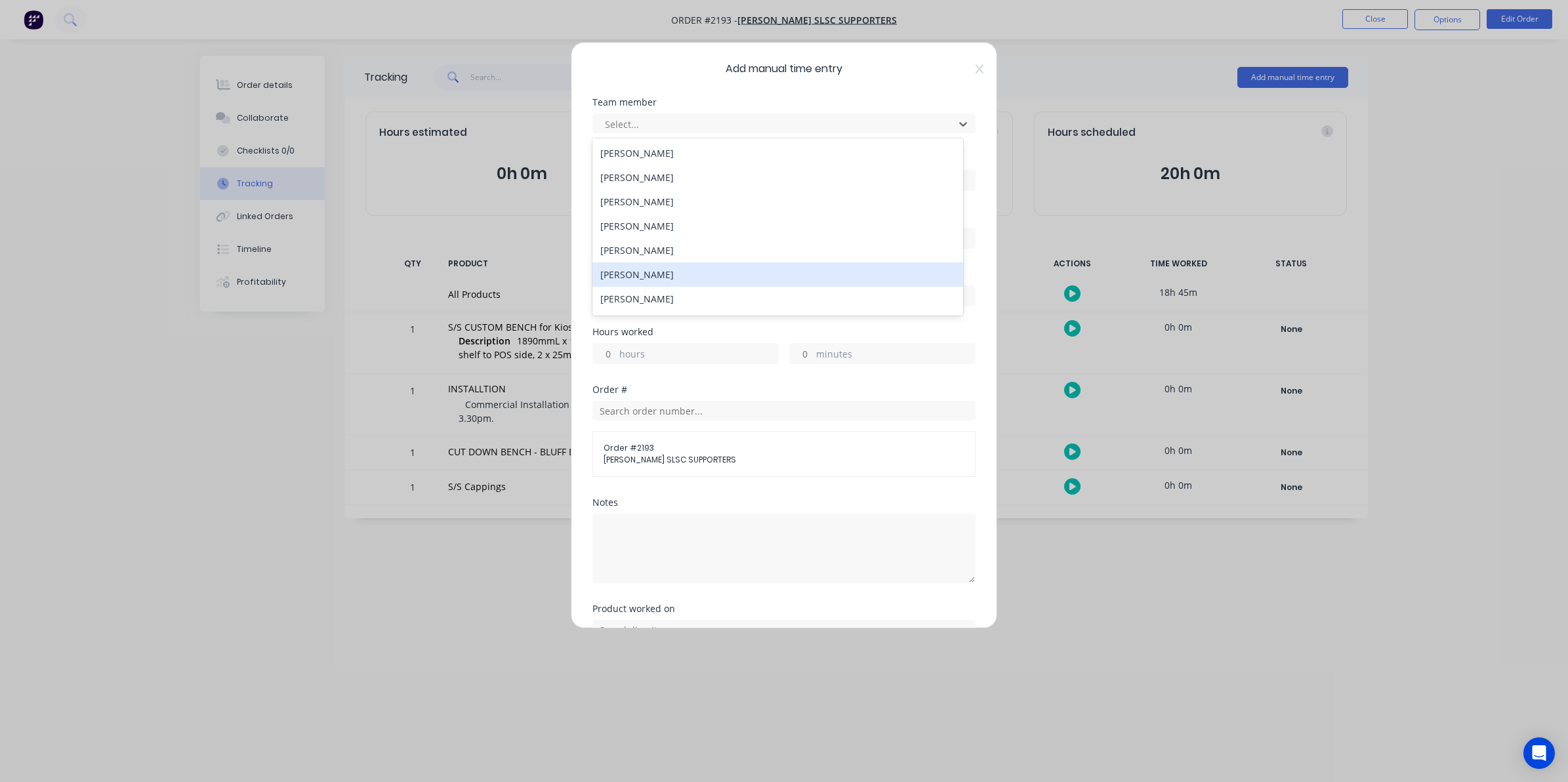
click at [631, 273] on div "[PERSON_NAME]" at bounding box center [778, 274] width 371 height 24
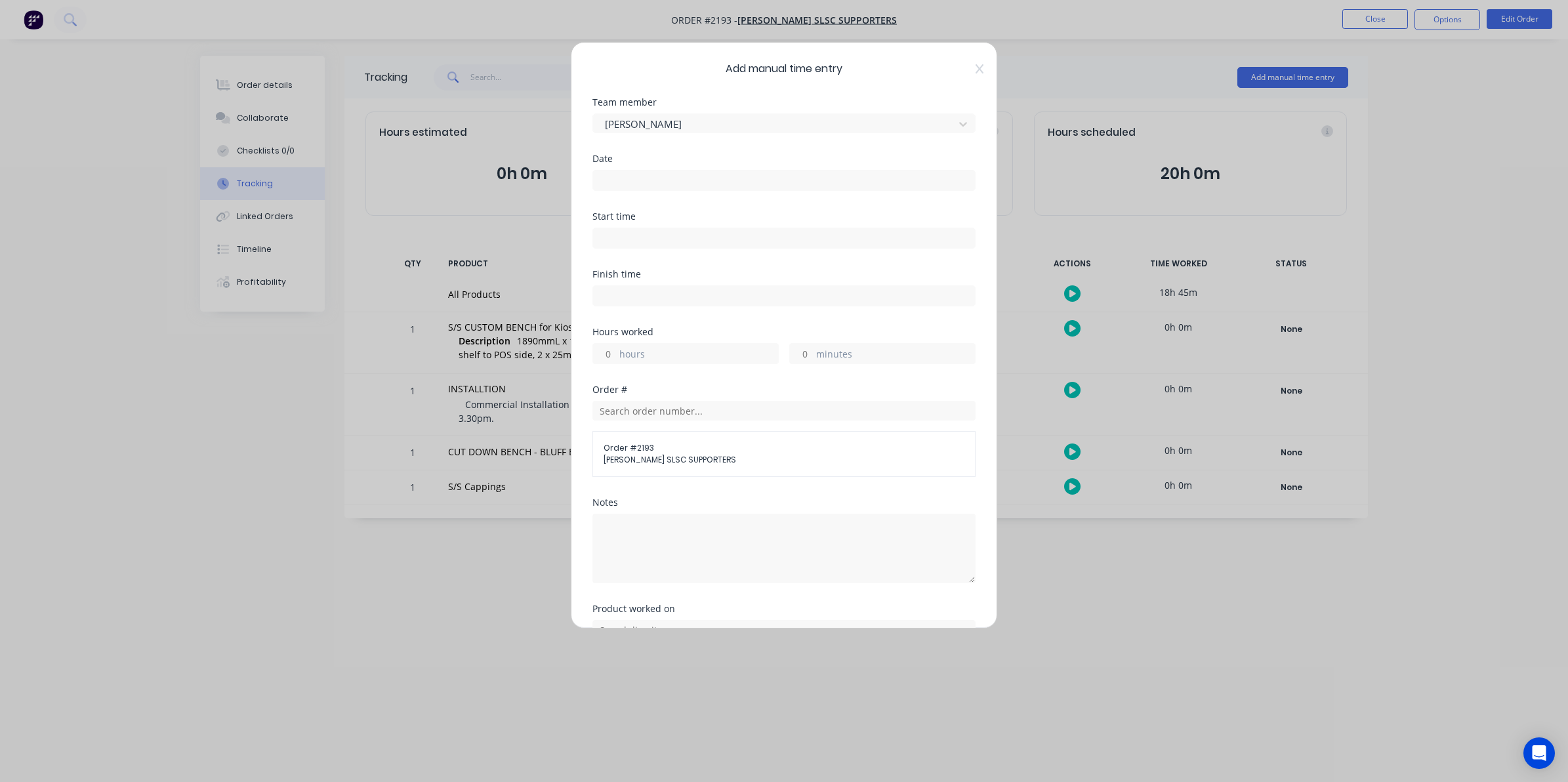
click at [615, 174] on input at bounding box center [784, 180] width 382 height 20
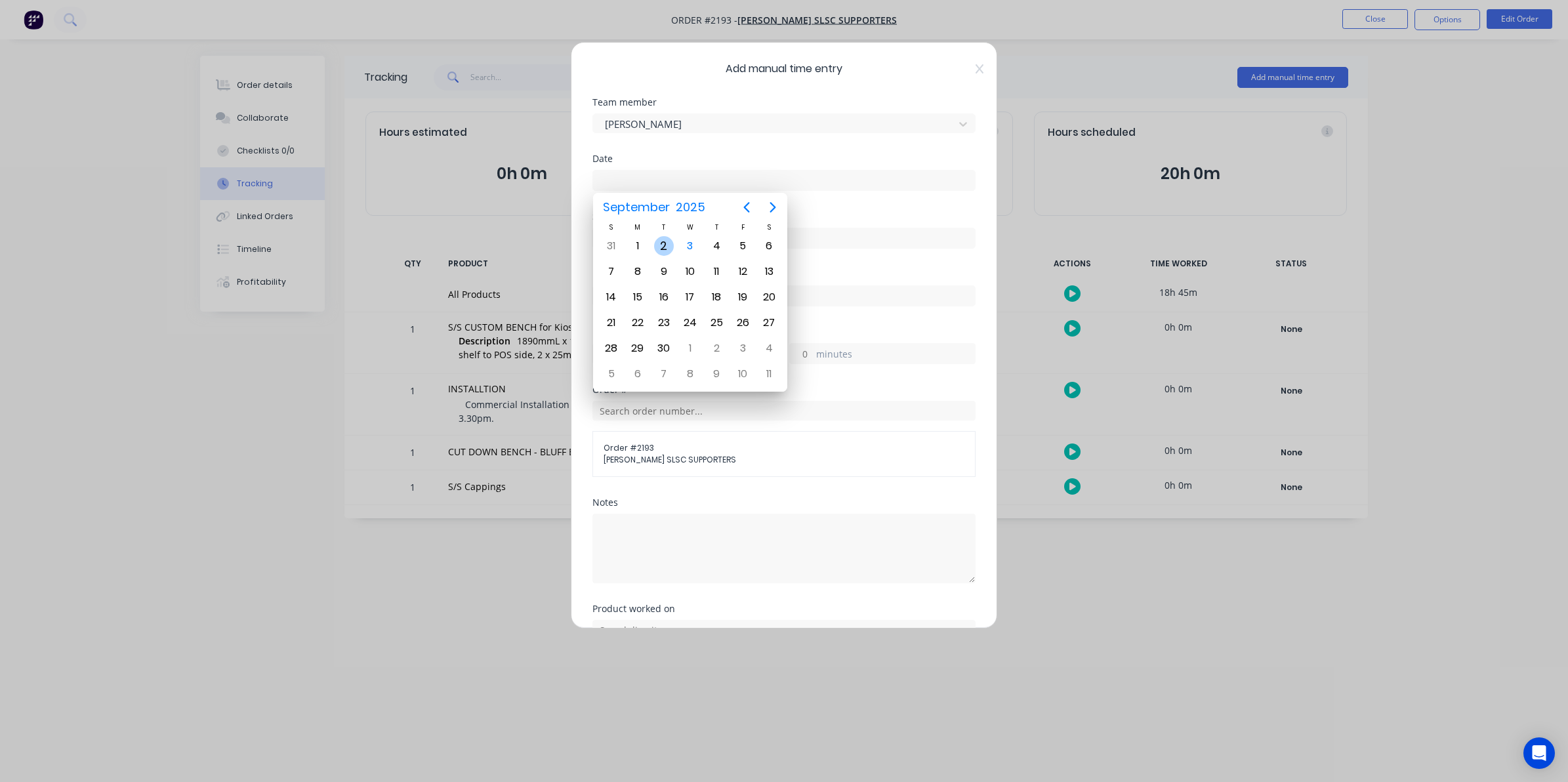
click at [664, 245] on div "2" at bounding box center [663, 245] width 20 height 20
type input "[DATE]"
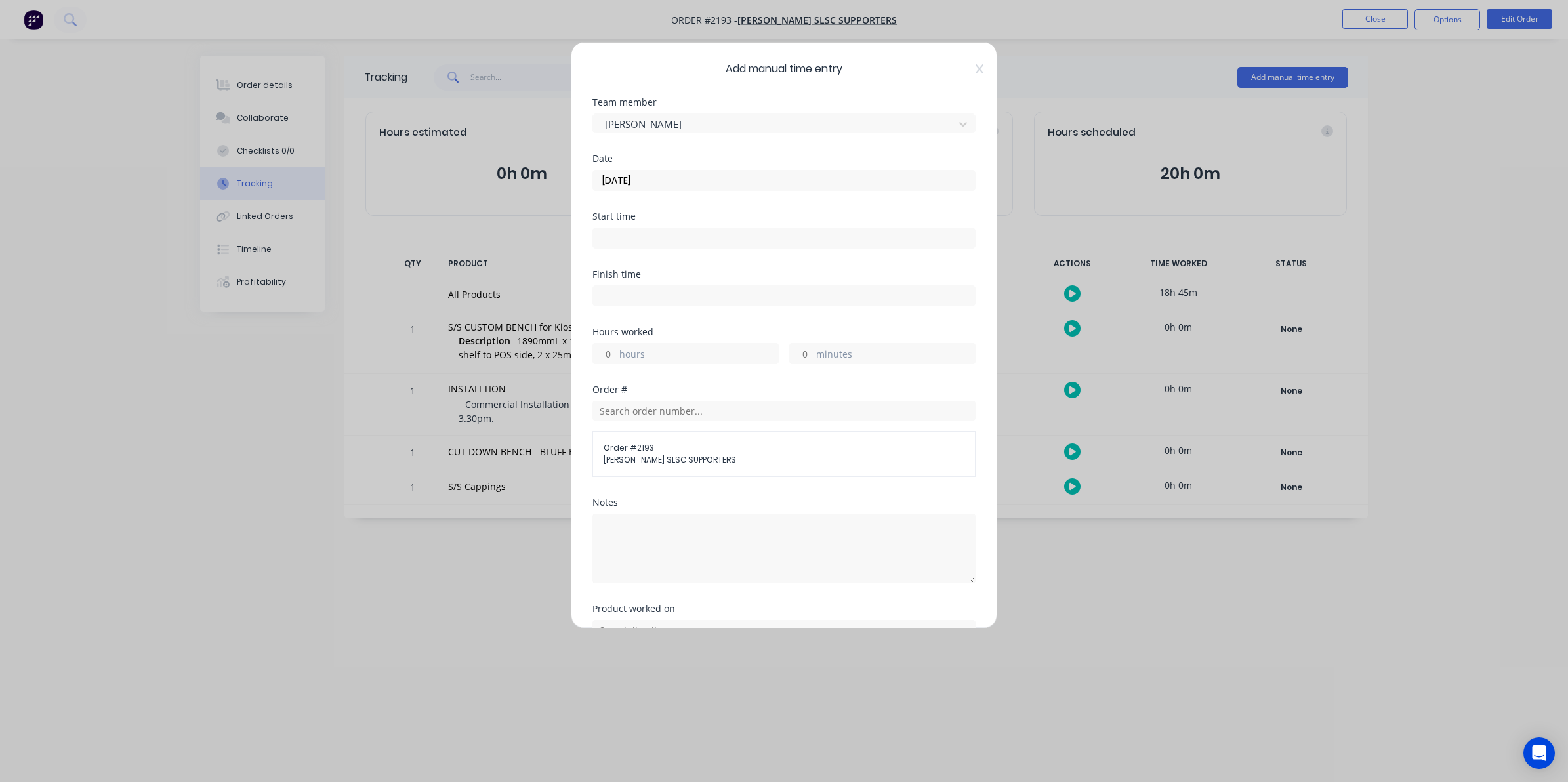
click at [610, 352] on input "hours" at bounding box center [604, 353] width 23 height 20
type input "6"
click at [802, 353] on input "minutes" at bounding box center [801, 353] width 23 height 20
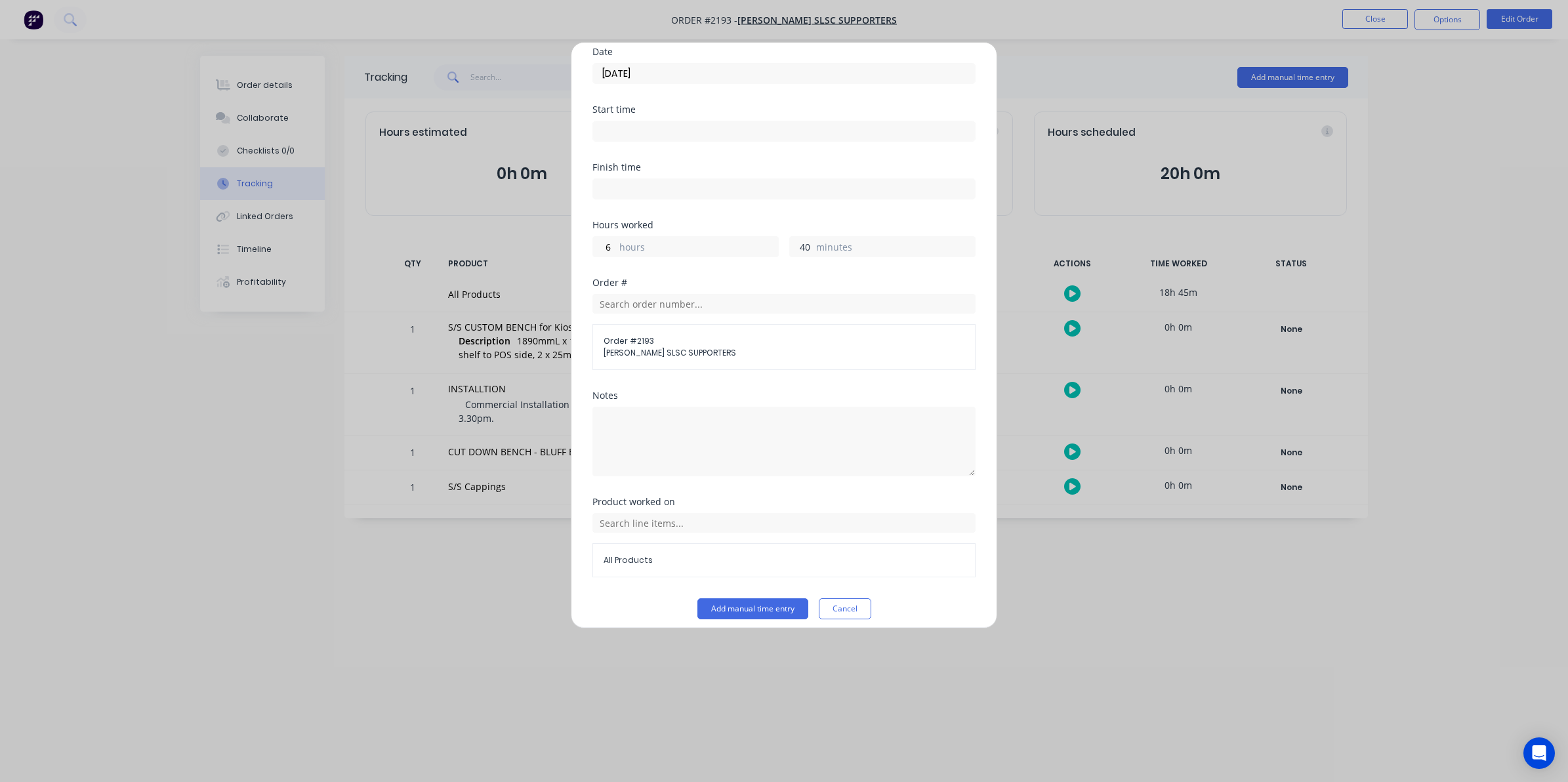
scroll to position [119, 0]
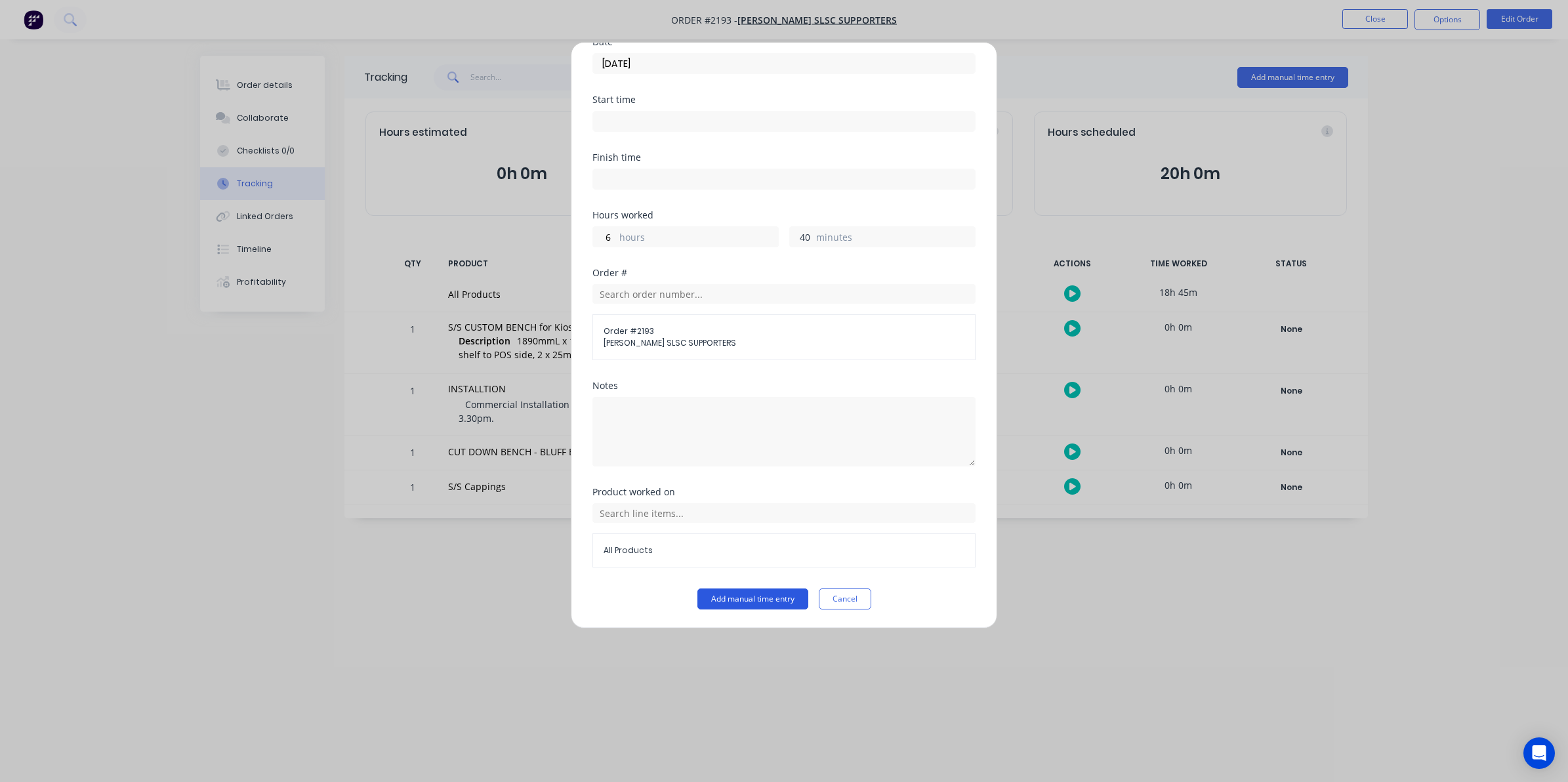
type input "40"
click at [747, 599] on button "Add manual time entry" at bounding box center [753, 598] width 111 height 21
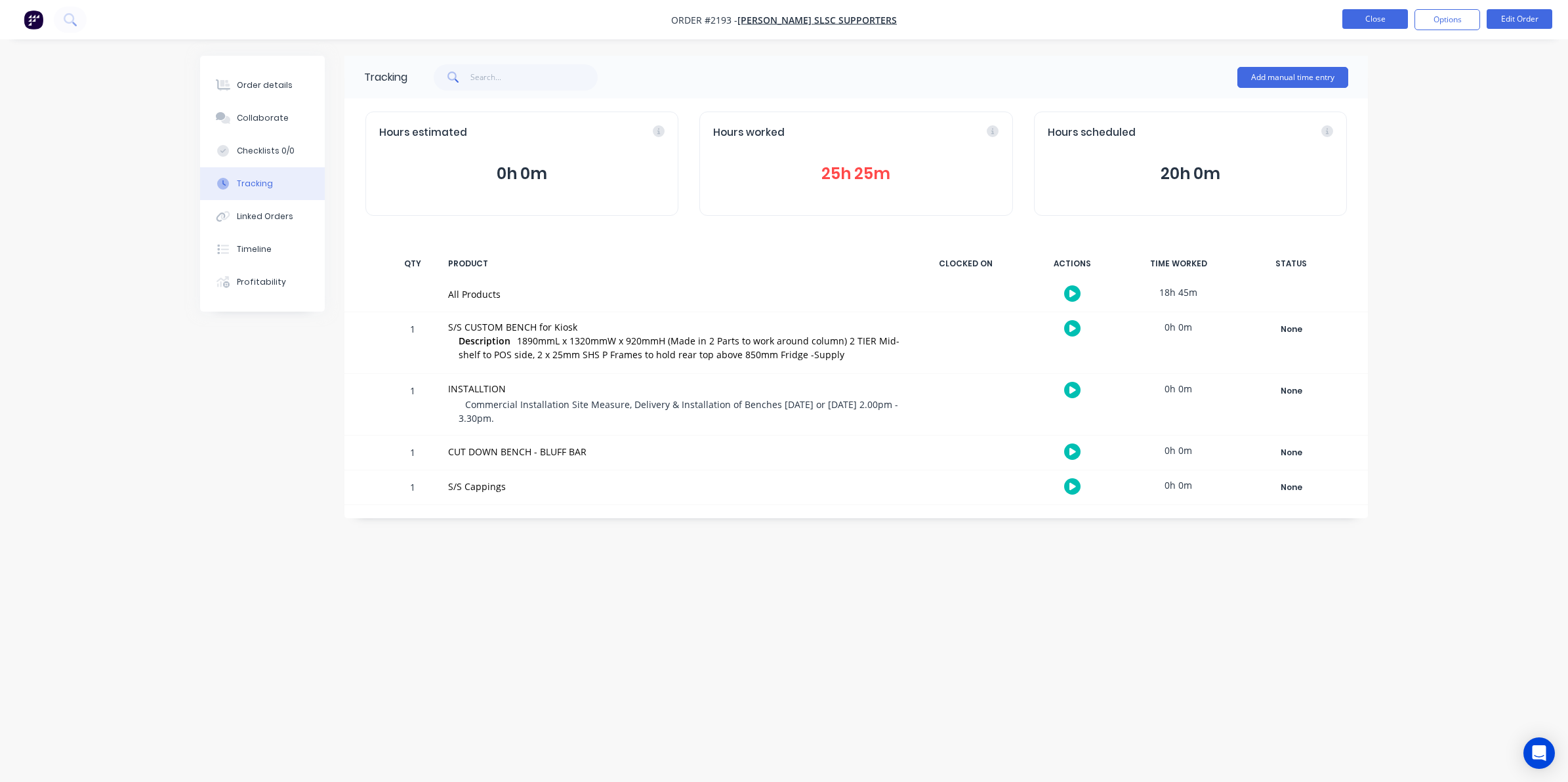
click at [1380, 17] on button "Close" at bounding box center [1375, 18] width 66 height 20
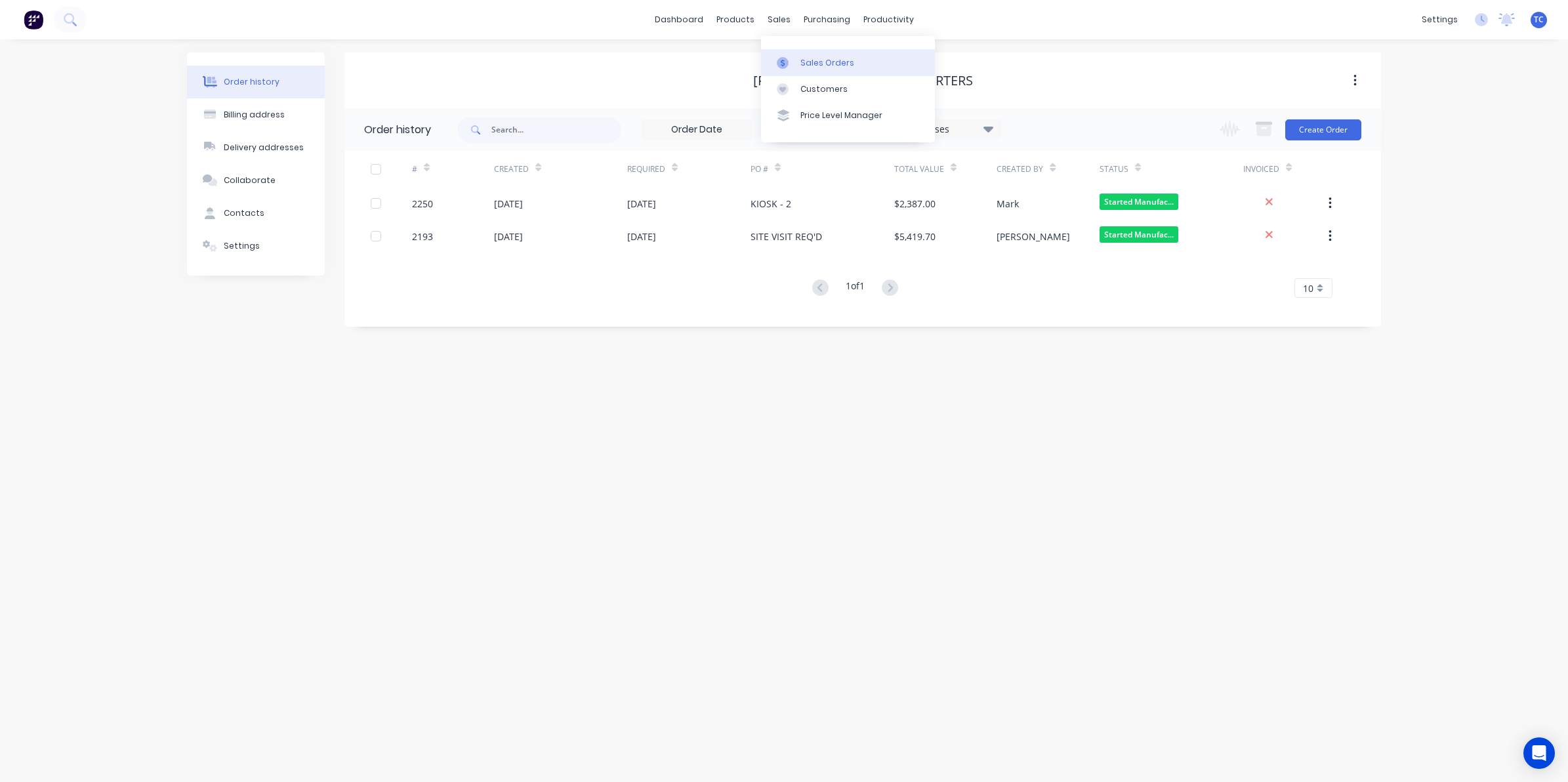
click at [809, 63] on div "Sales Orders" at bounding box center [827, 63] width 54 height 12
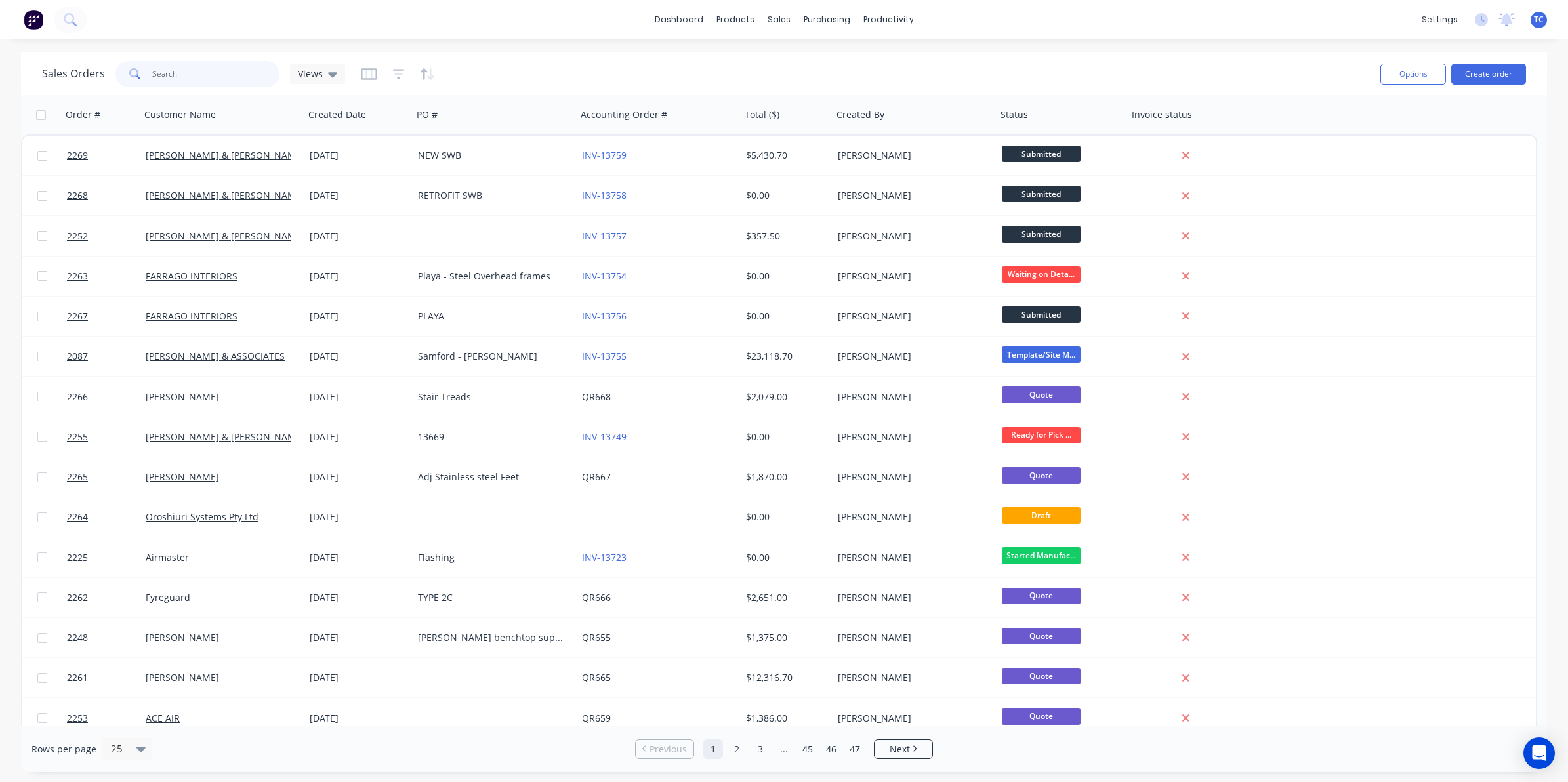
click at [172, 71] on input "text" at bounding box center [216, 74] width 128 height 27
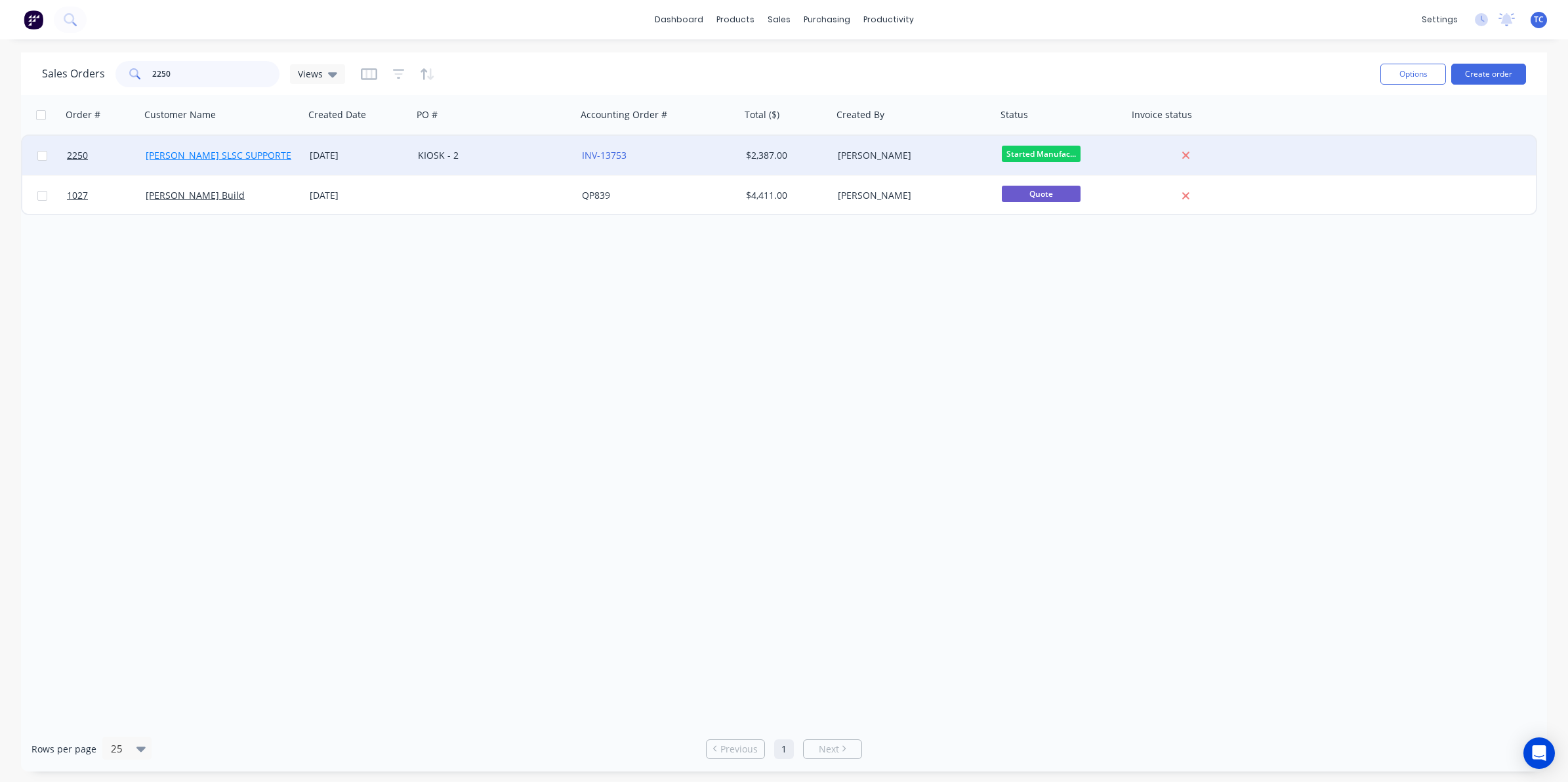
type input "2250"
click at [205, 154] on link "[PERSON_NAME] SLSC SUPPORTERS" at bounding box center [224, 155] width 157 height 13
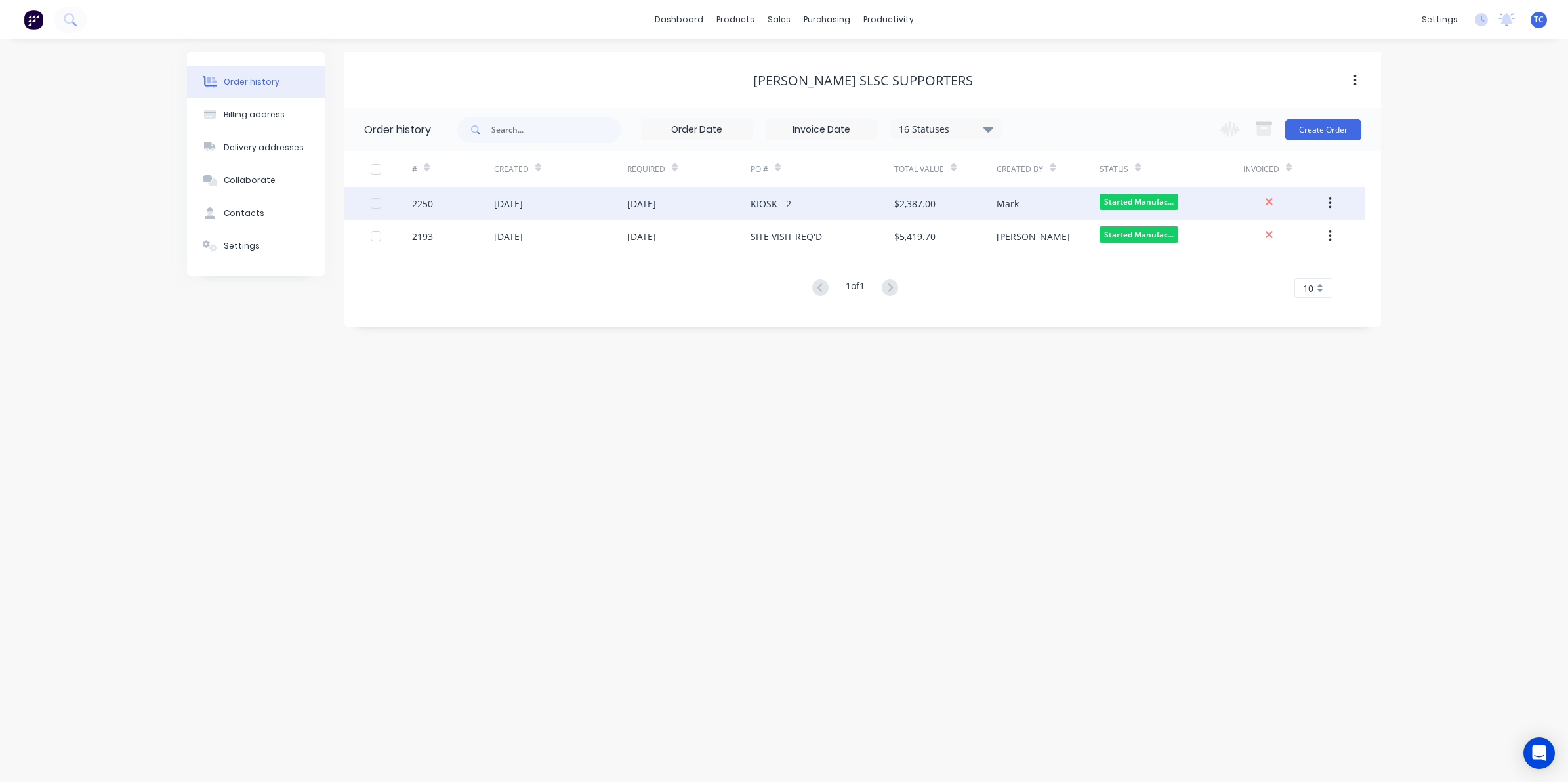
click at [520, 202] on div "[DATE]" at bounding box center [508, 203] width 29 height 14
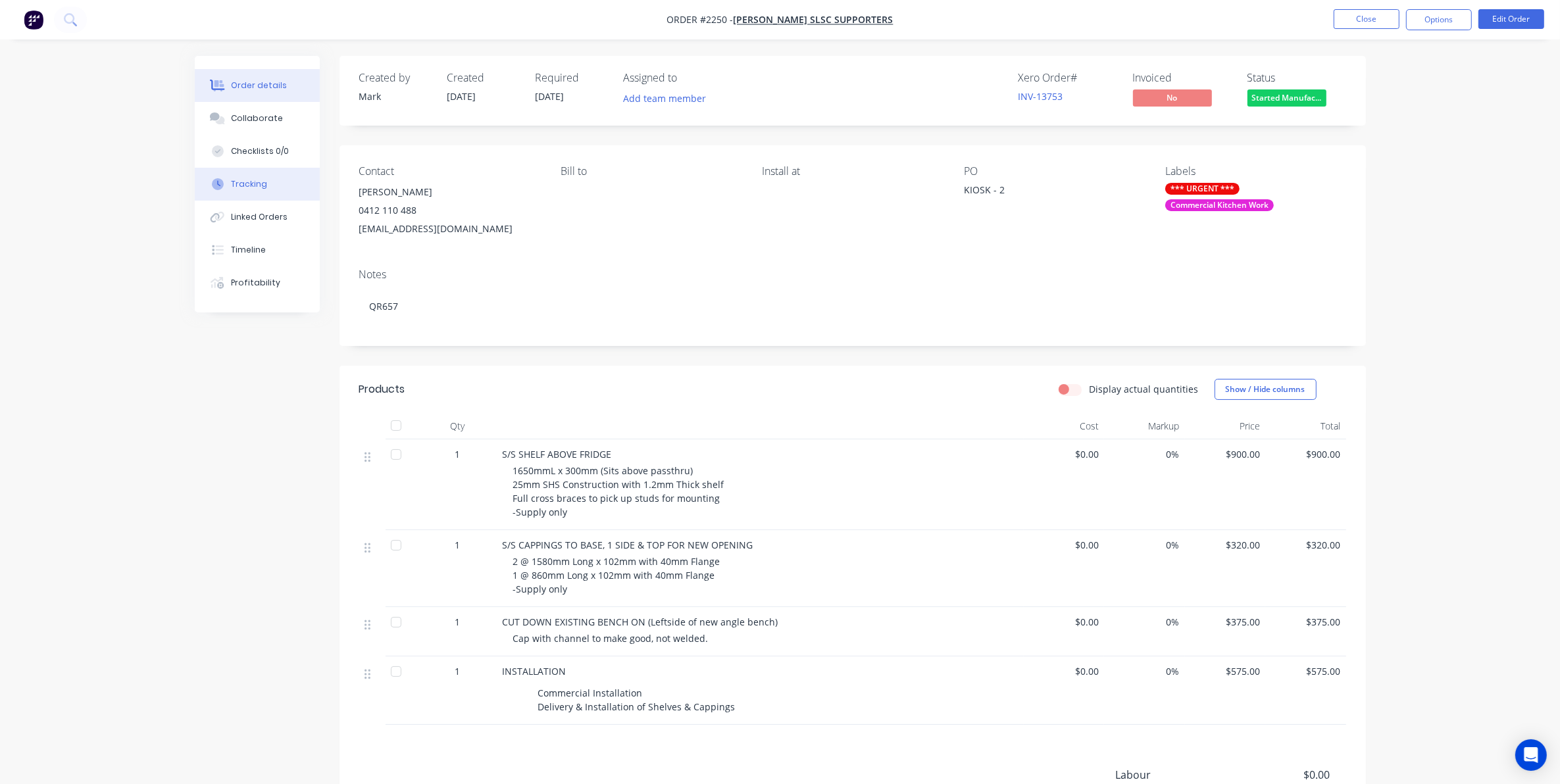
click at [248, 179] on div "Tracking" at bounding box center [248, 184] width 36 height 12
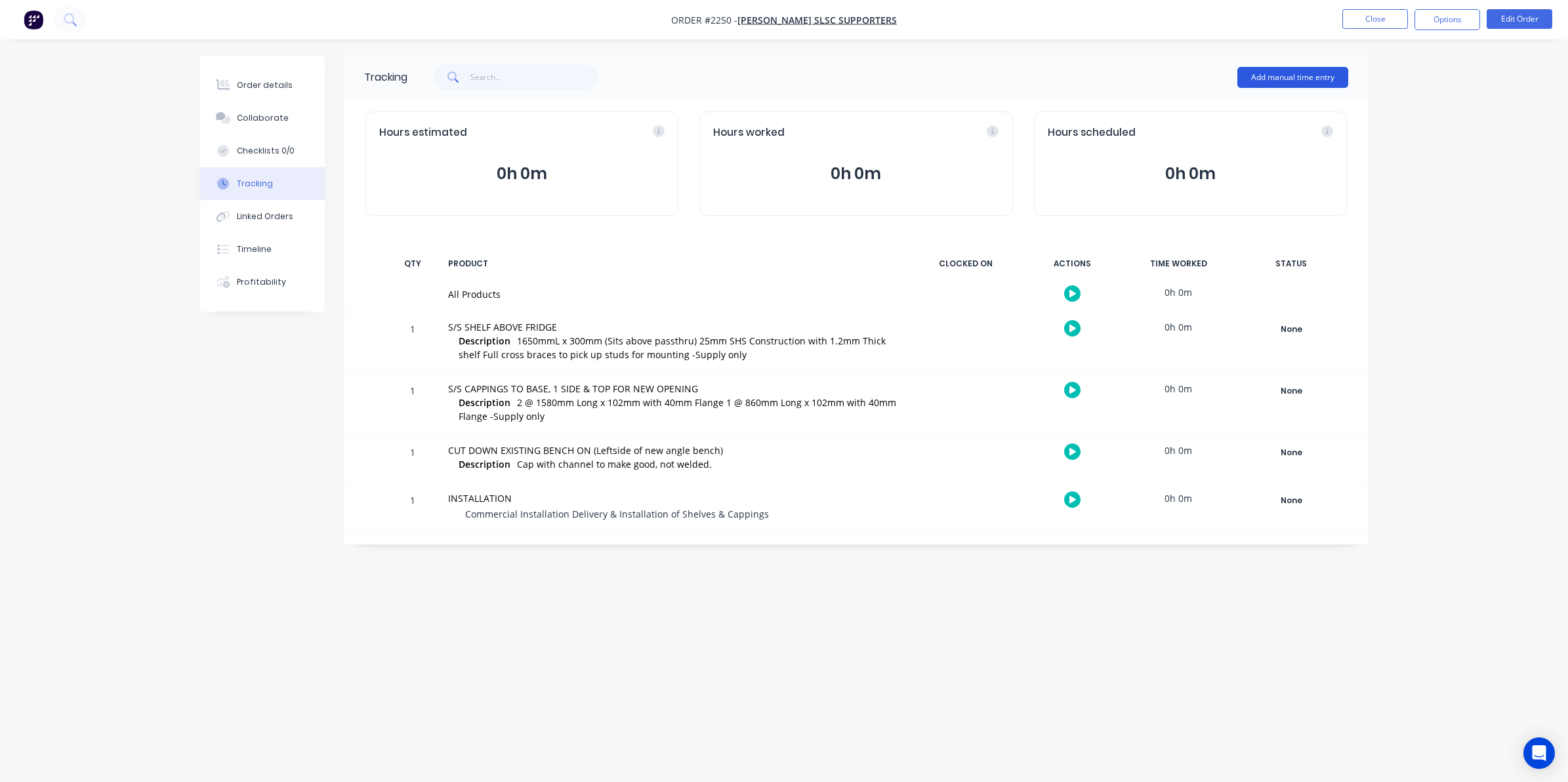
click at [1276, 74] on button "Add manual time entry" at bounding box center [1293, 77] width 111 height 21
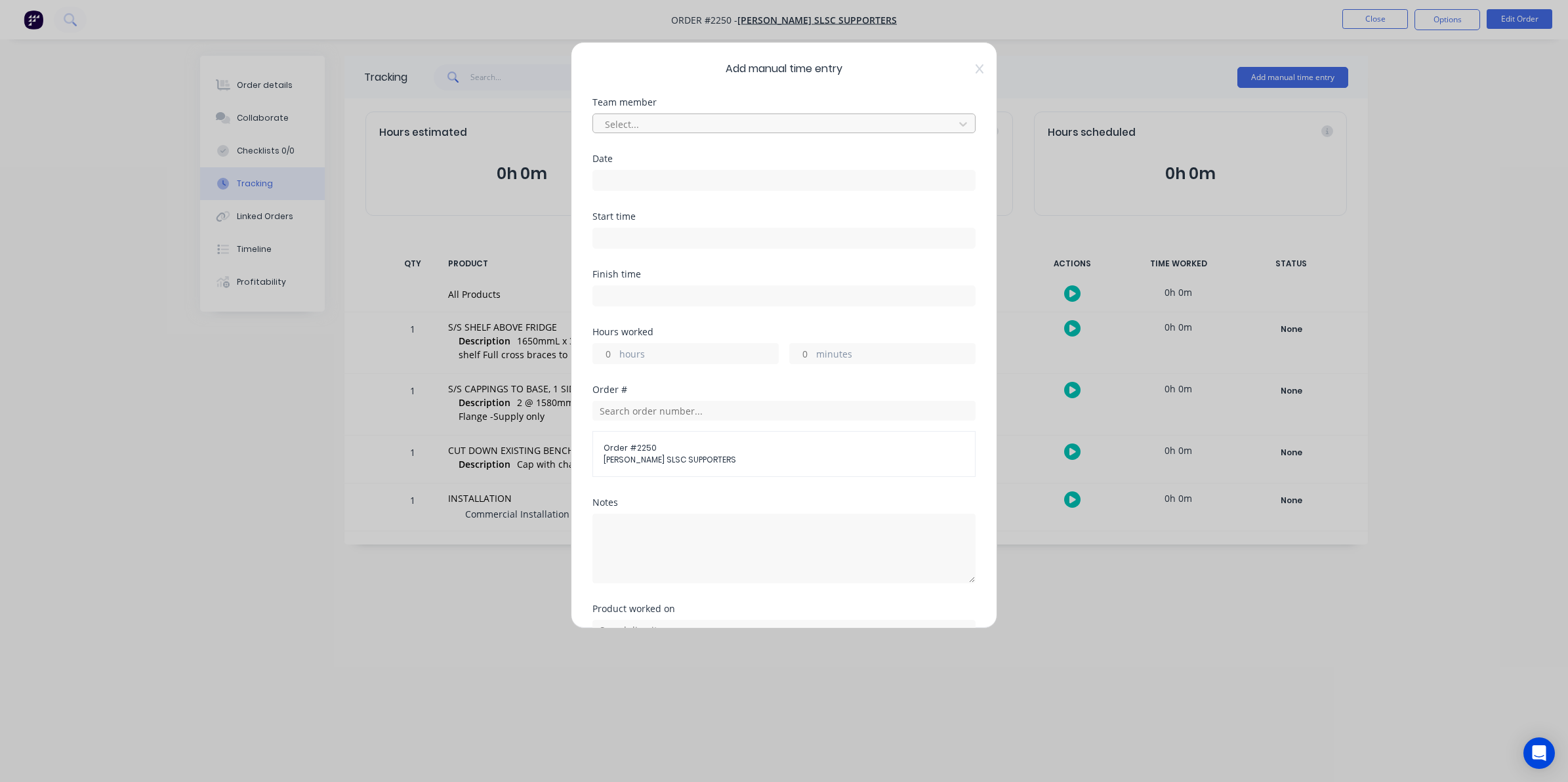
click at [638, 122] on div at bounding box center [776, 125] width 344 height 16
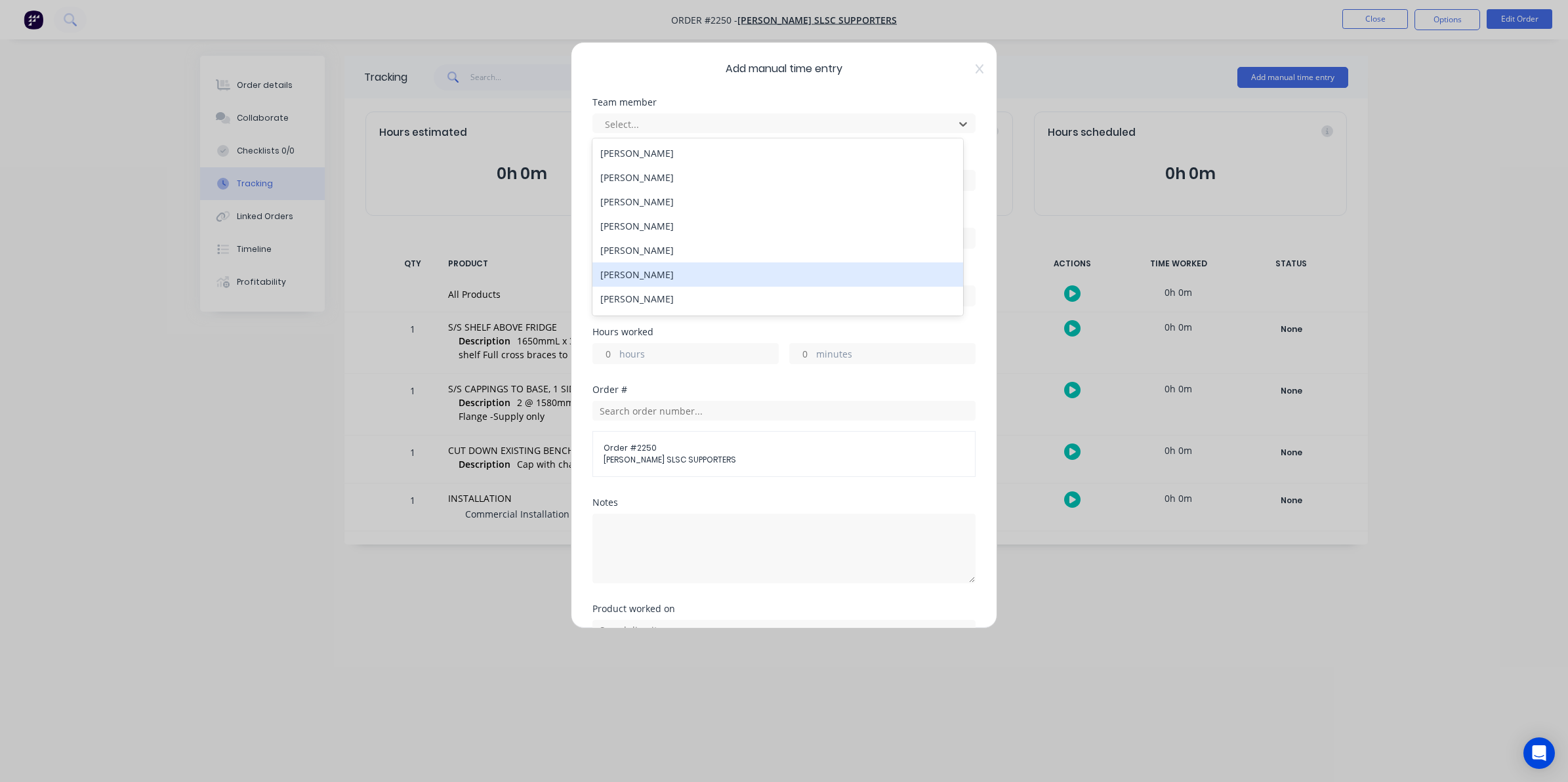
click at [633, 272] on div "[PERSON_NAME]" at bounding box center [778, 274] width 371 height 24
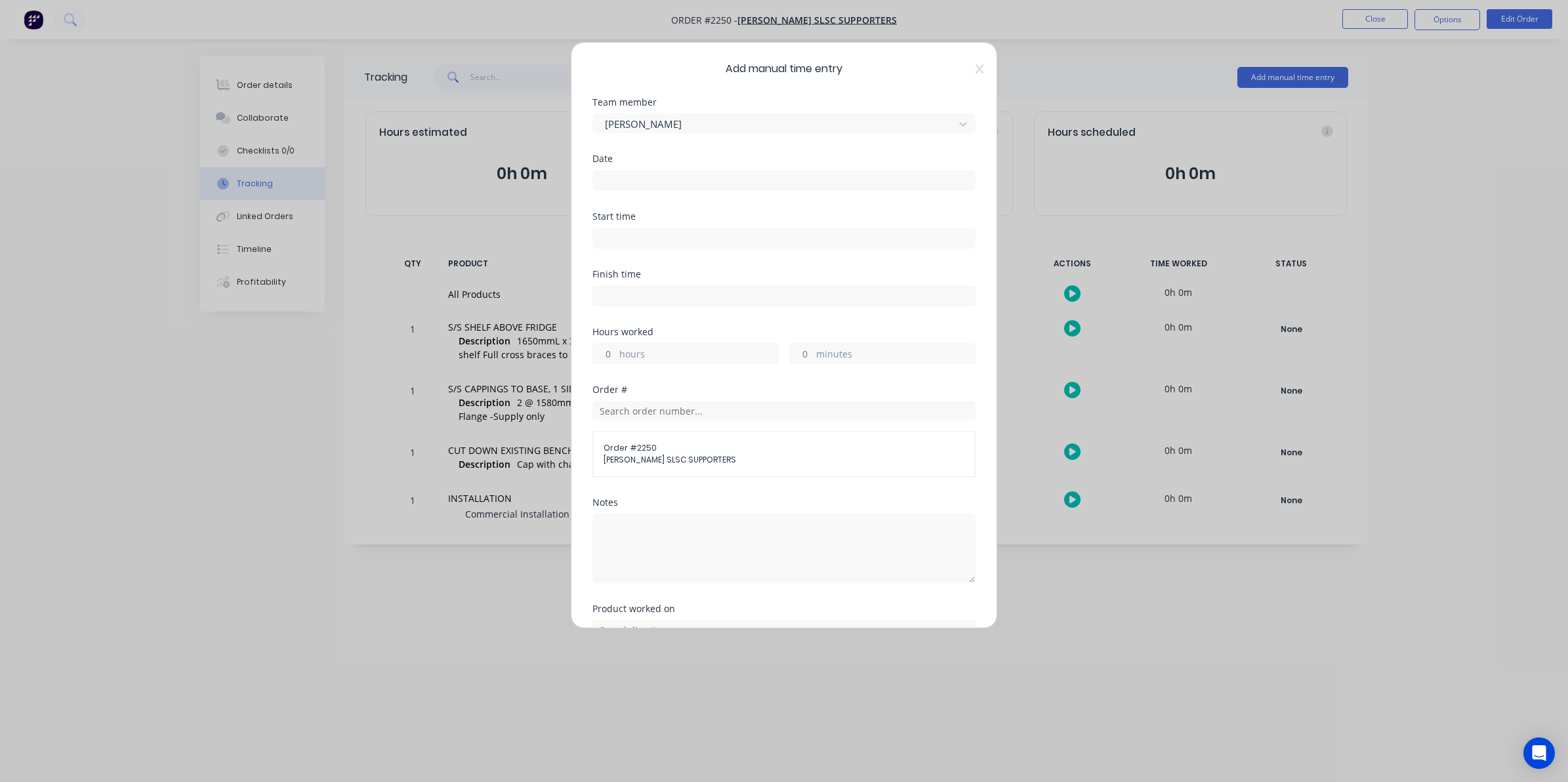
click at [612, 176] on input at bounding box center [784, 180] width 382 height 20
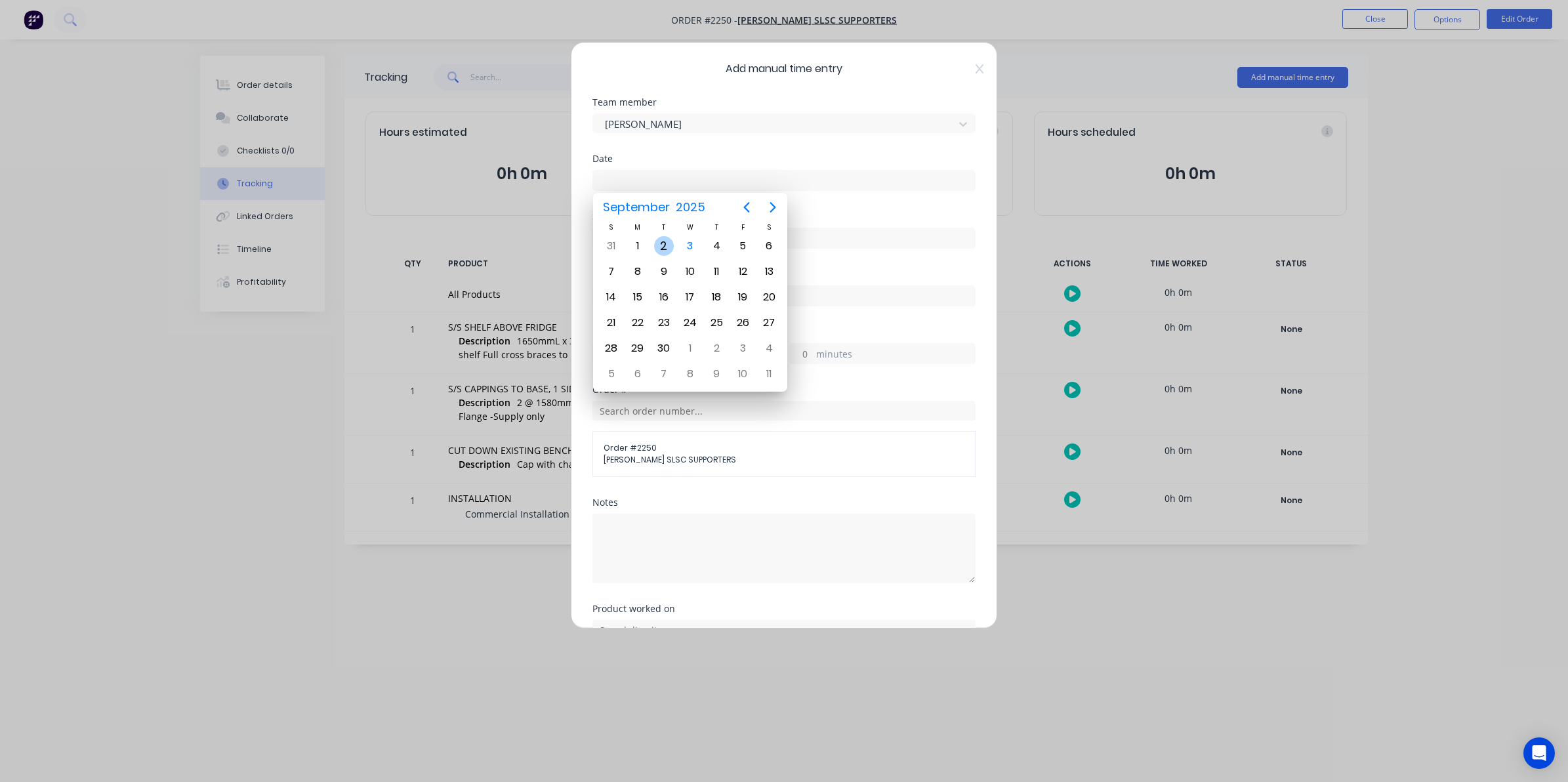
click at [663, 243] on div "2" at bounding box center [663, 245] width 20 height 20
type input "[DATE]"
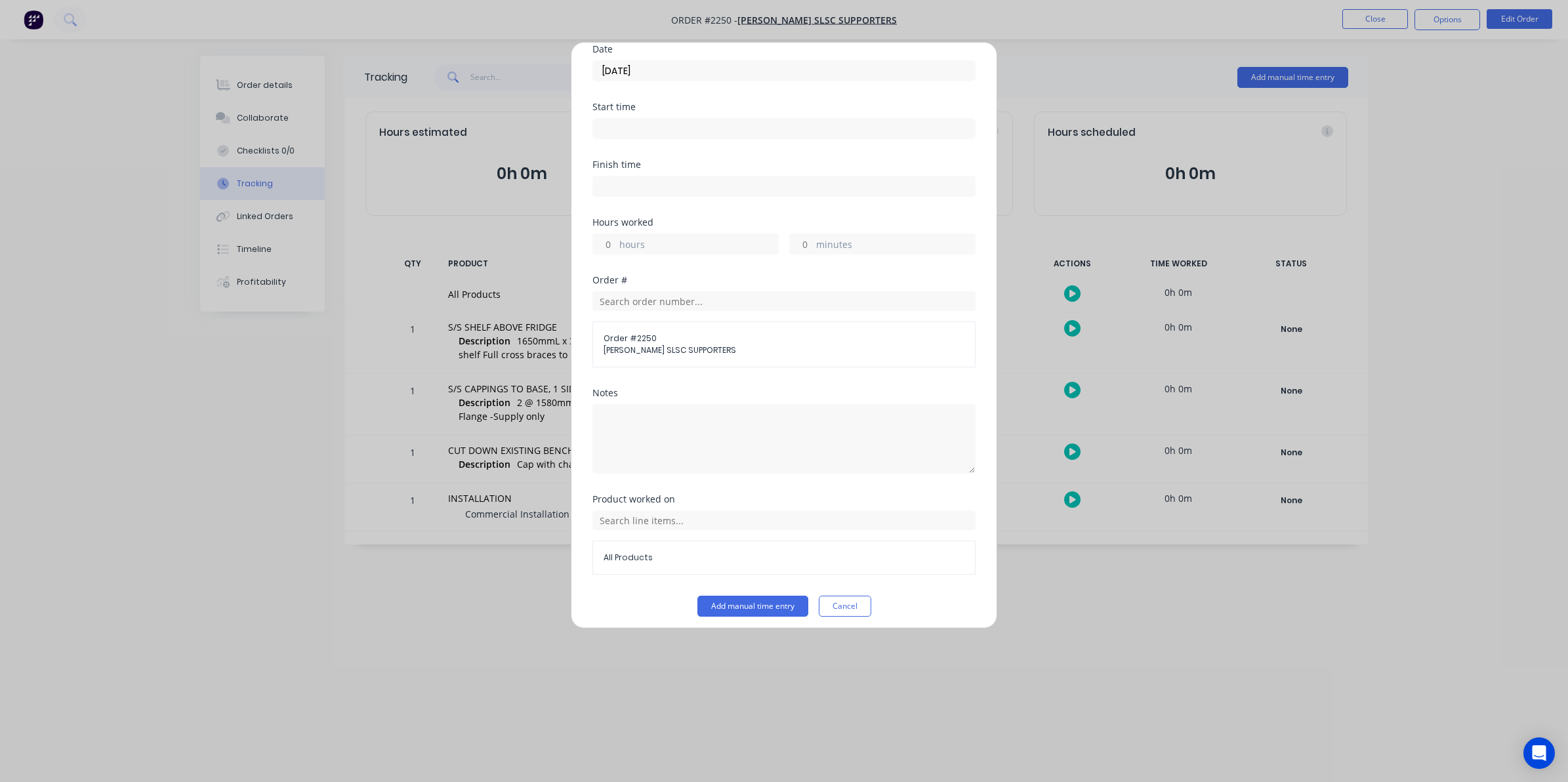
scroll to position [119, 0]
click at [611, 230] on input "hours" at bounding box center [604, 237] width 23 height 20
type input "1"
click at [799, 234] on input "minutes" at bounding box center [801, 237] width 23 height 20
type input "30"
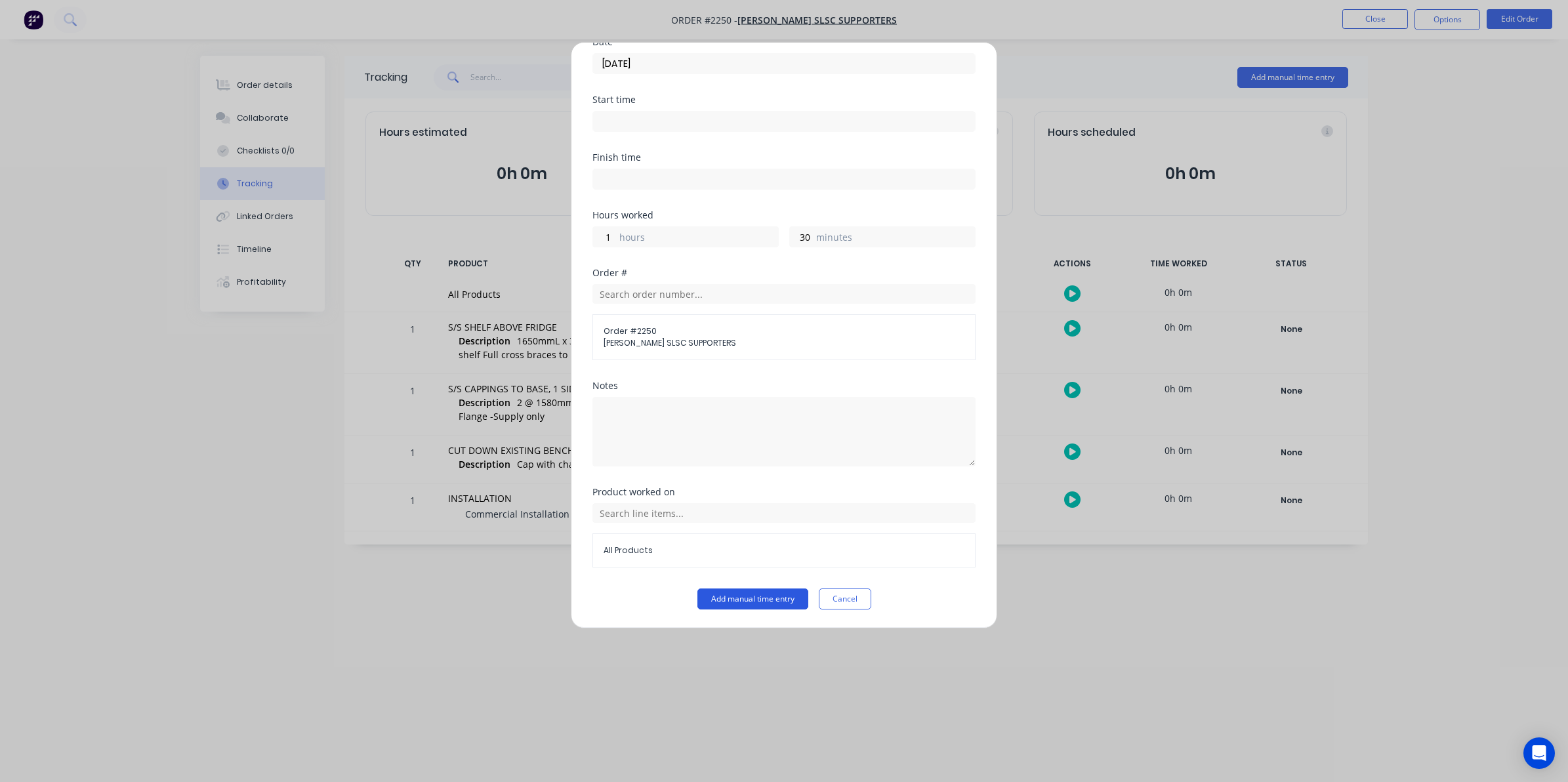
click at [751, 597] on button "Add manual time entry" at bounding box center [753, 598] width 111 height 21
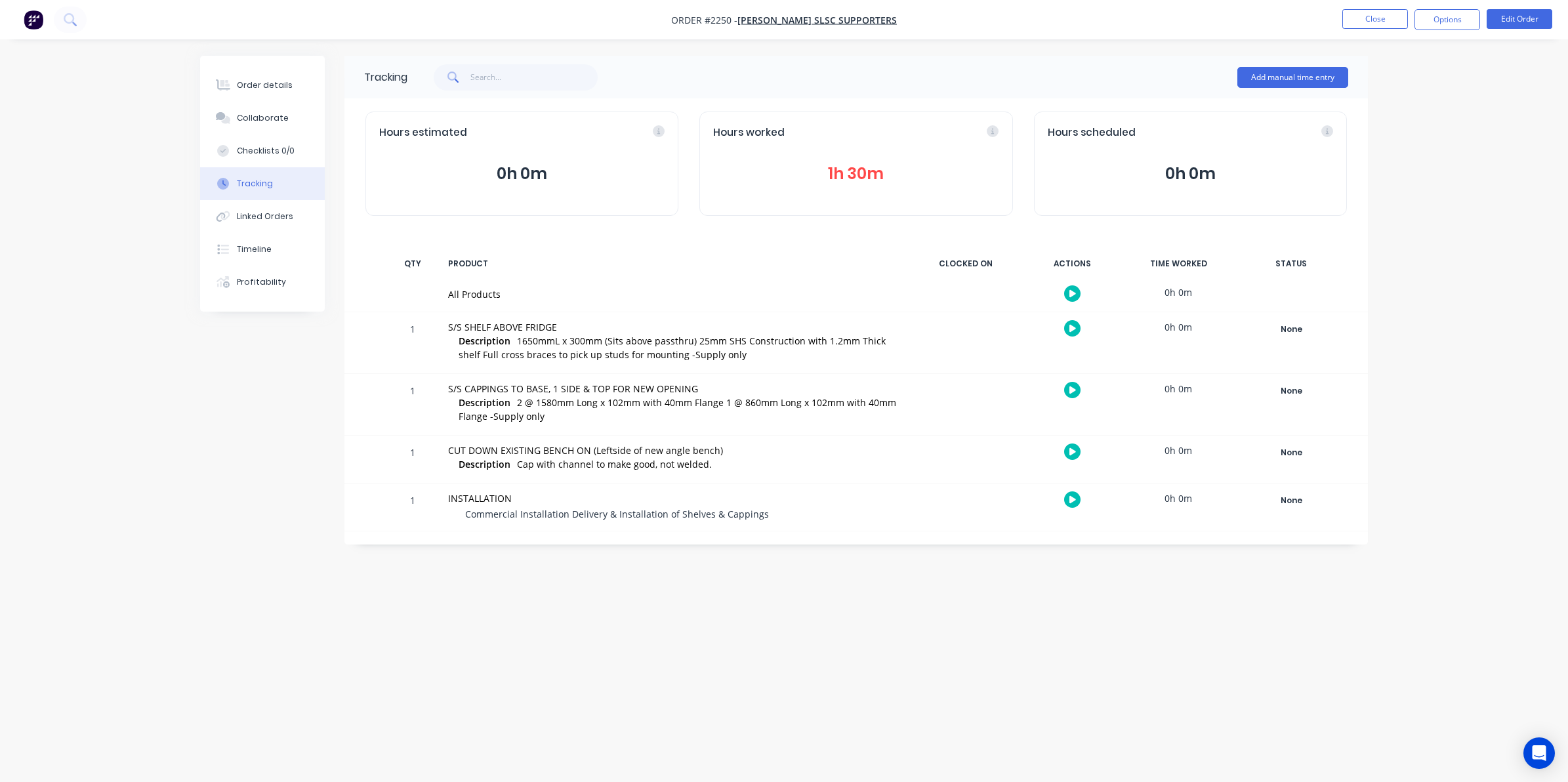
click at [857, 166] on button "1h 30m" at bounding box center [855, 174] width 285 height 25
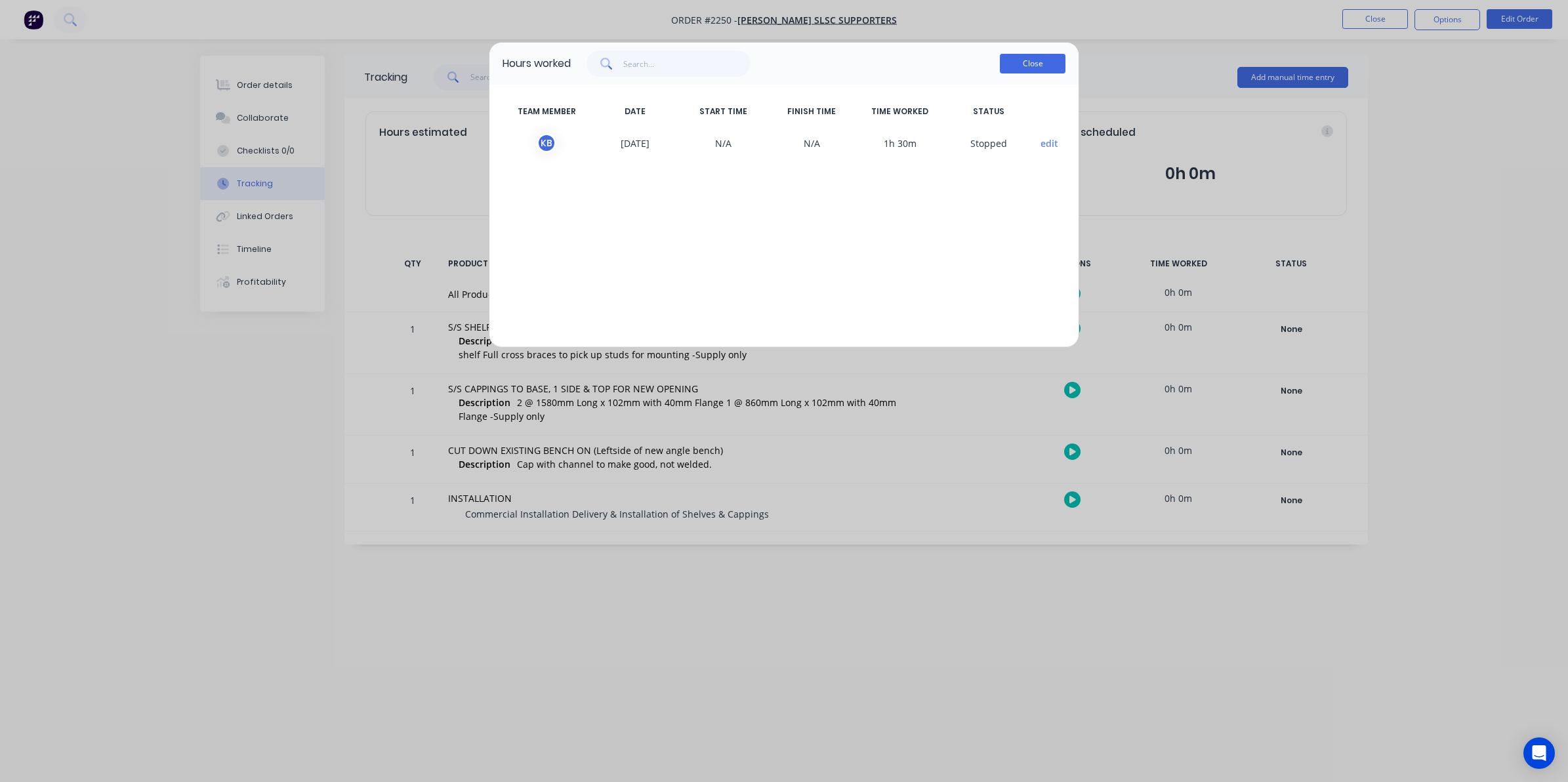
click at [1036, 61] on button "Close" at bounding box center [1032, 63] width 66 height 20
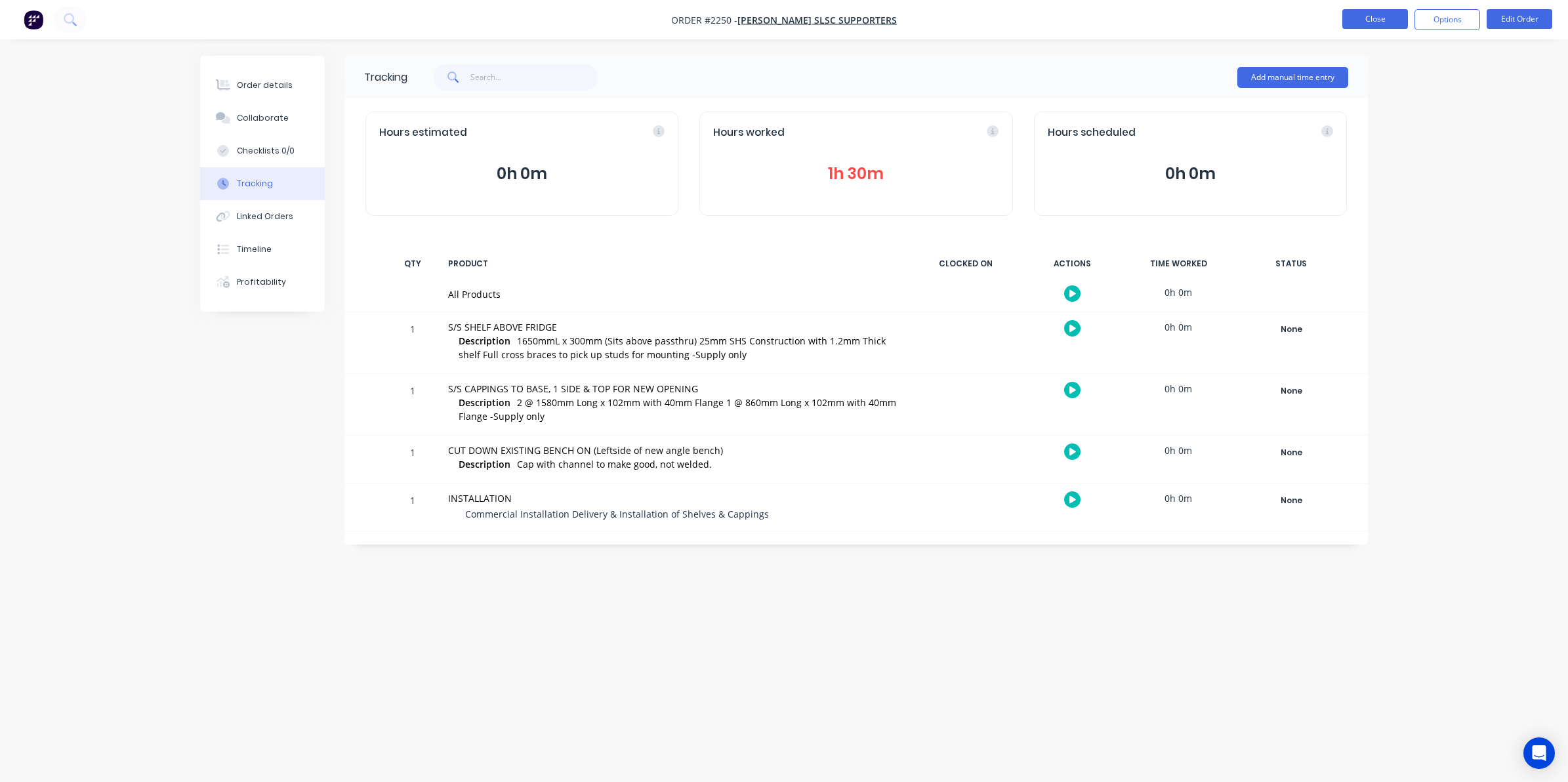
click at [1370, 17] on button "Close" at bounding box center [1375, 18] width 66 height 20
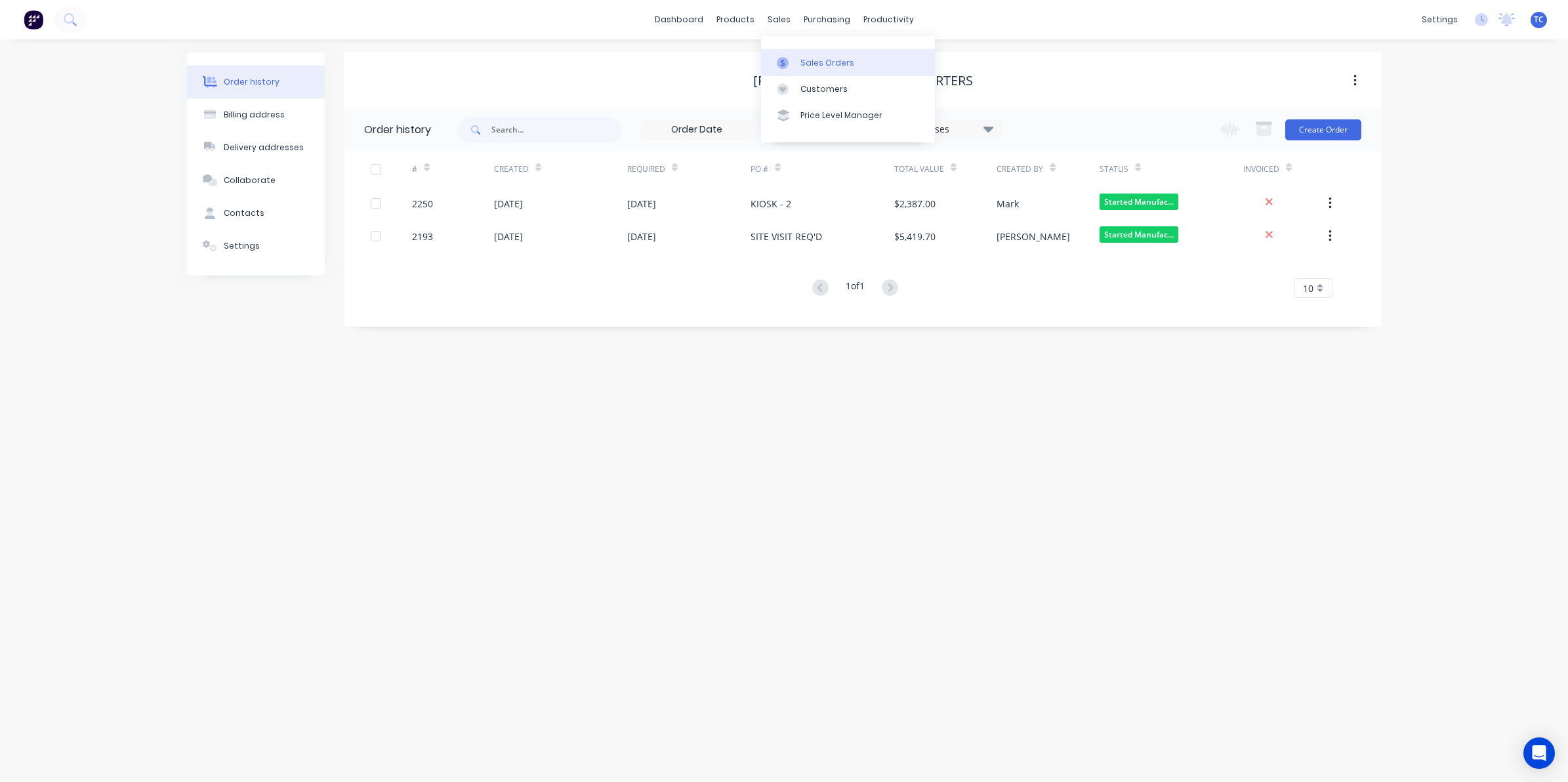
click at [807, 59] on div "Sales Orders" at bounding box center [827, 63] width 54 height 12
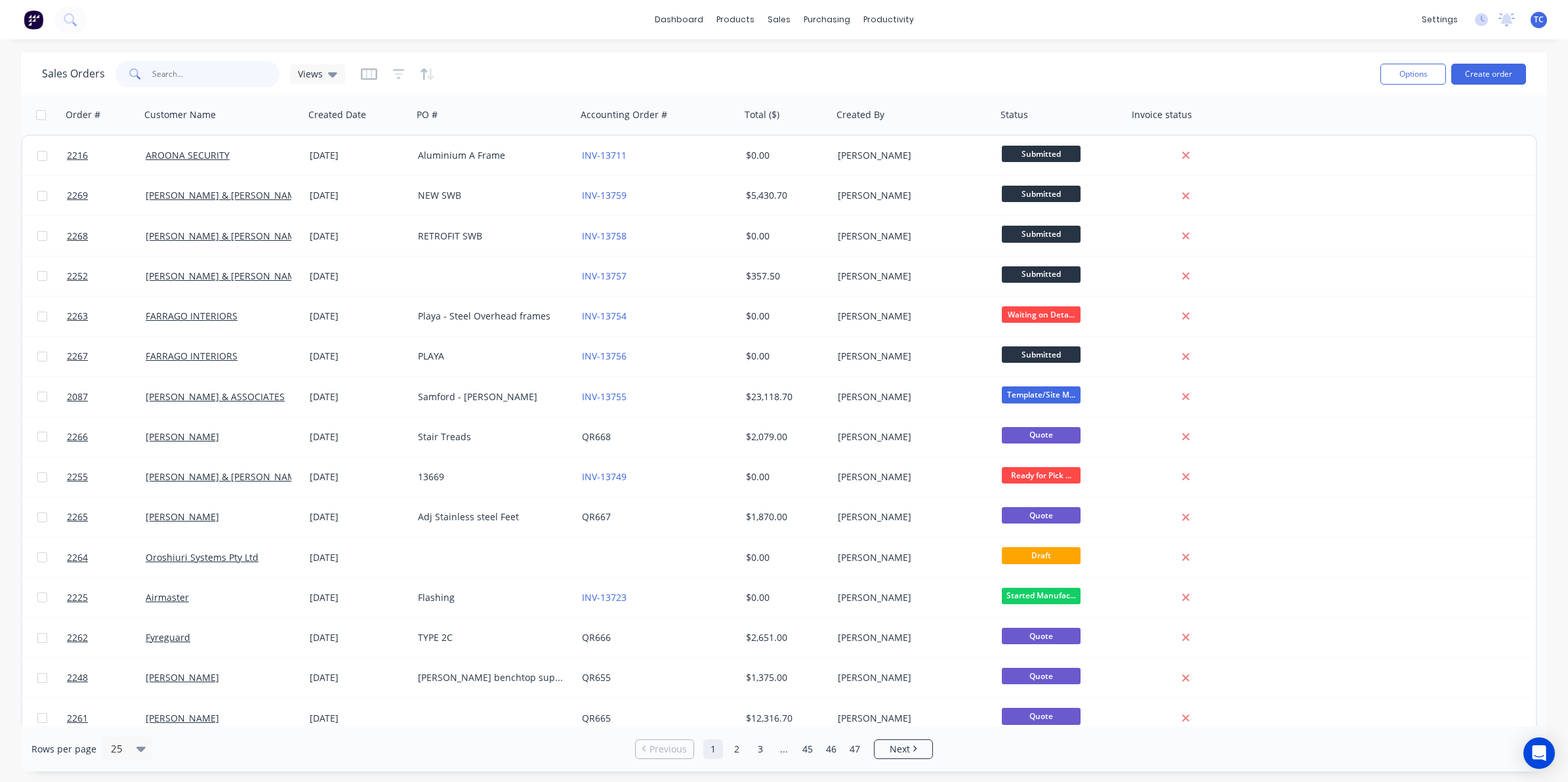
click at [161, 70] on input "text" at bounding box center [216, 74] width 128 height 27
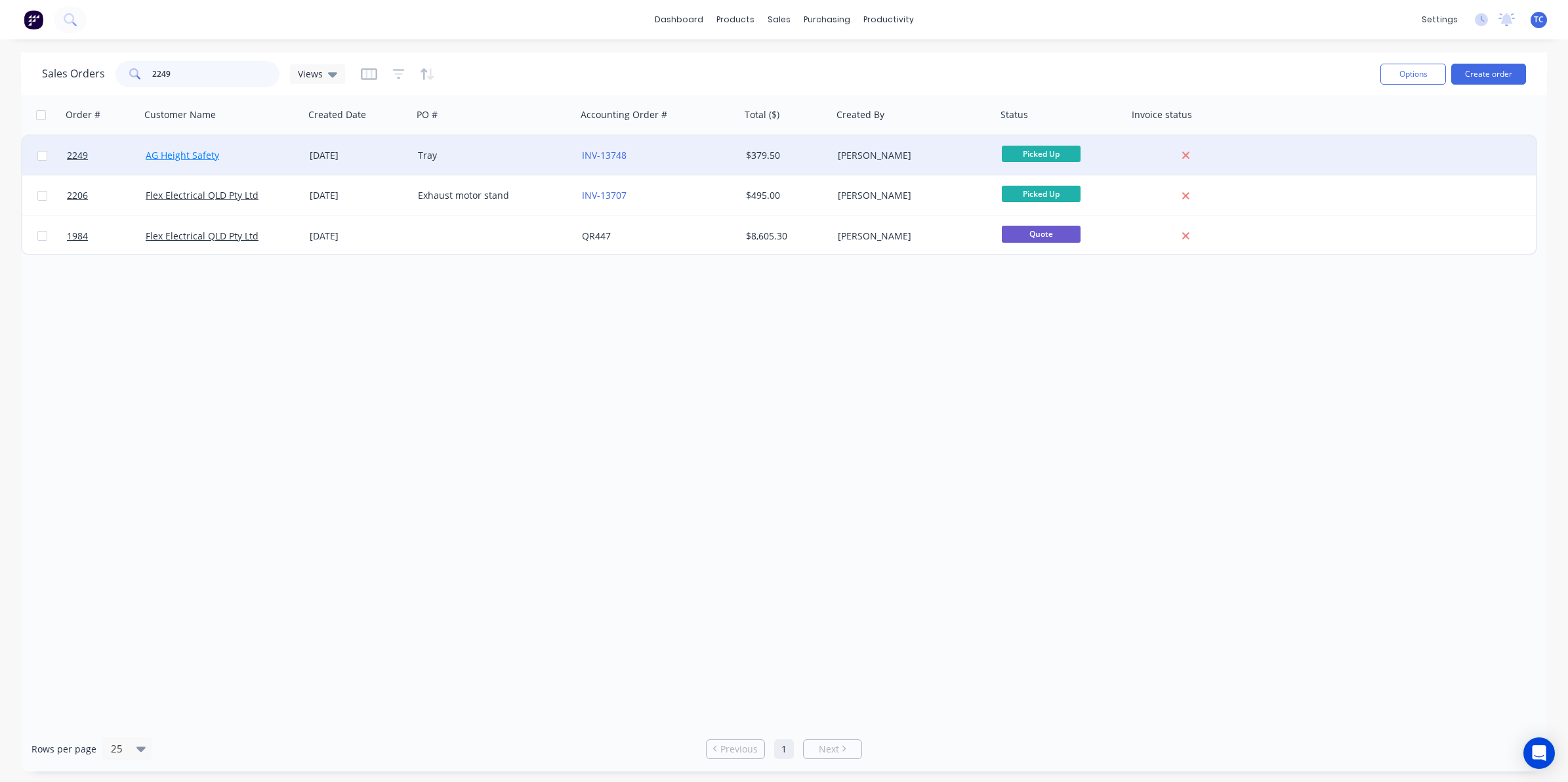
type input "2249"
click at [188, 158] on link "AG Height Safety" at bounding box center [183, 155] width 74 height 13
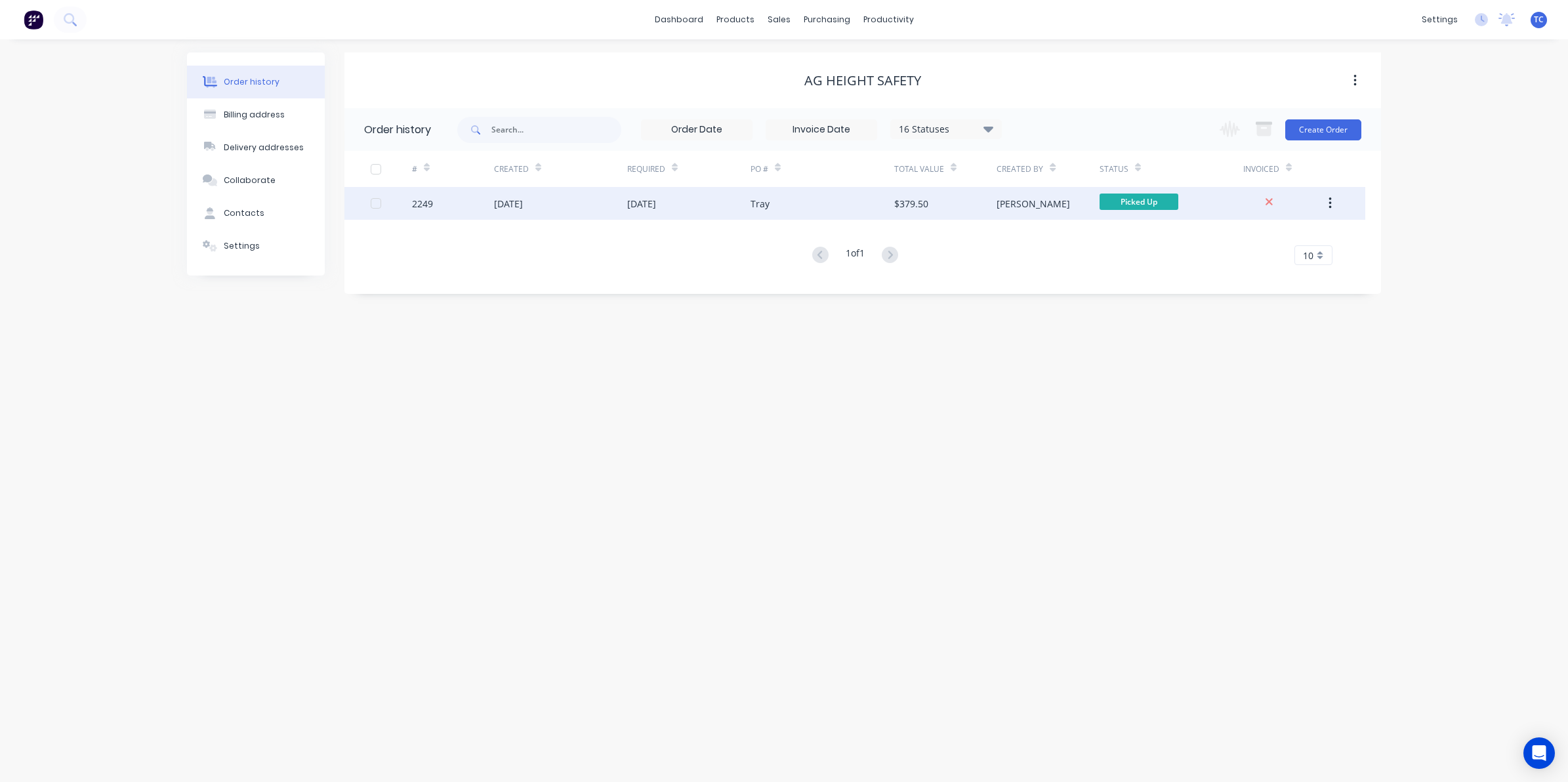
click at [512, 202] on div "[DATE]" at bounding box center [508, 203] width 29 height 14
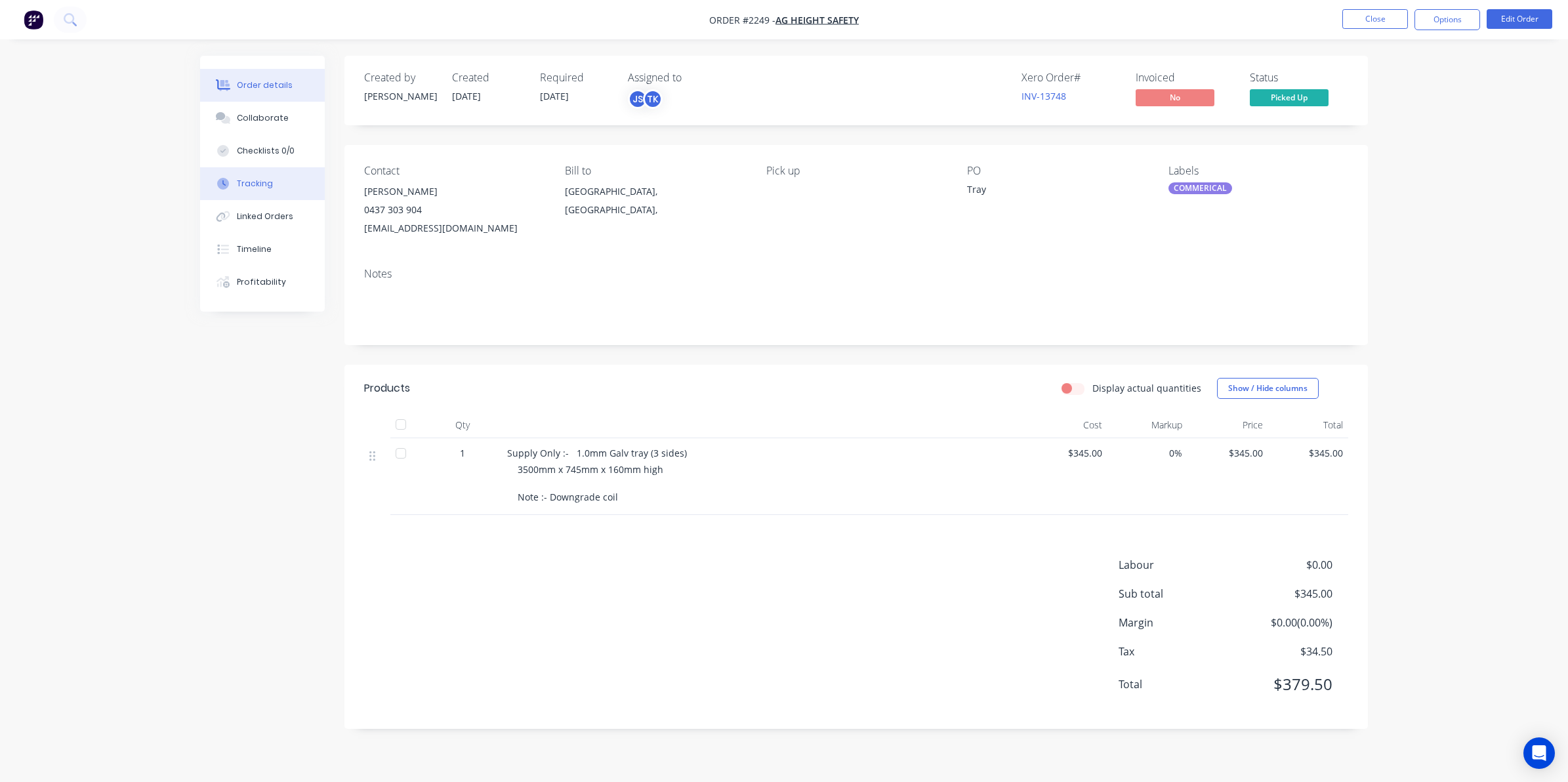
click at [259, 181] on div "Tracking" at bounding box center [254, 184] width 36 height 12
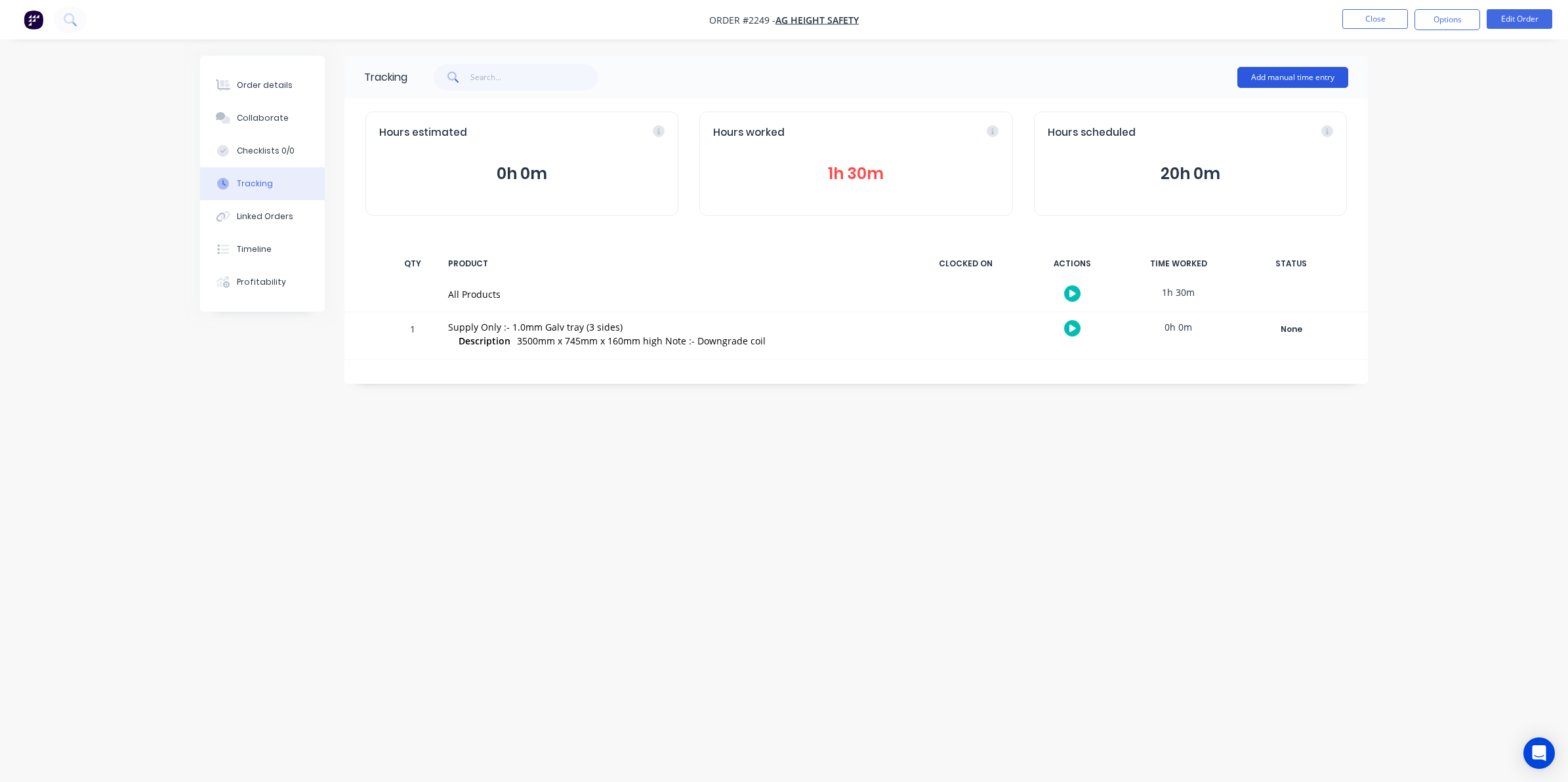
click at [1284, 74] on button "Add manual time entry" at bounding box center [1293, 77] width 111 height 21
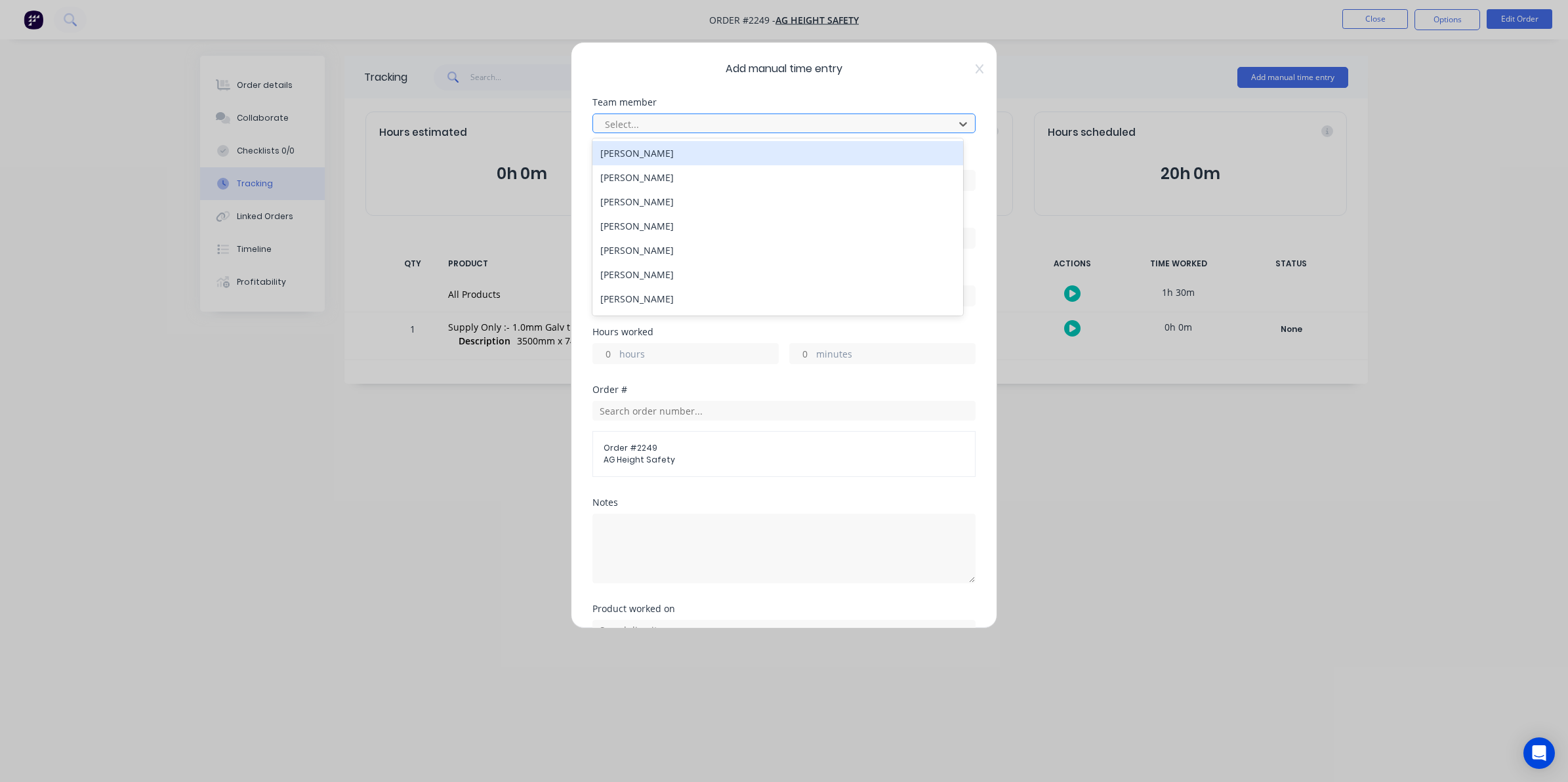
click at [618, 122] on div at bounding box center [776, 125] width 344 height 16
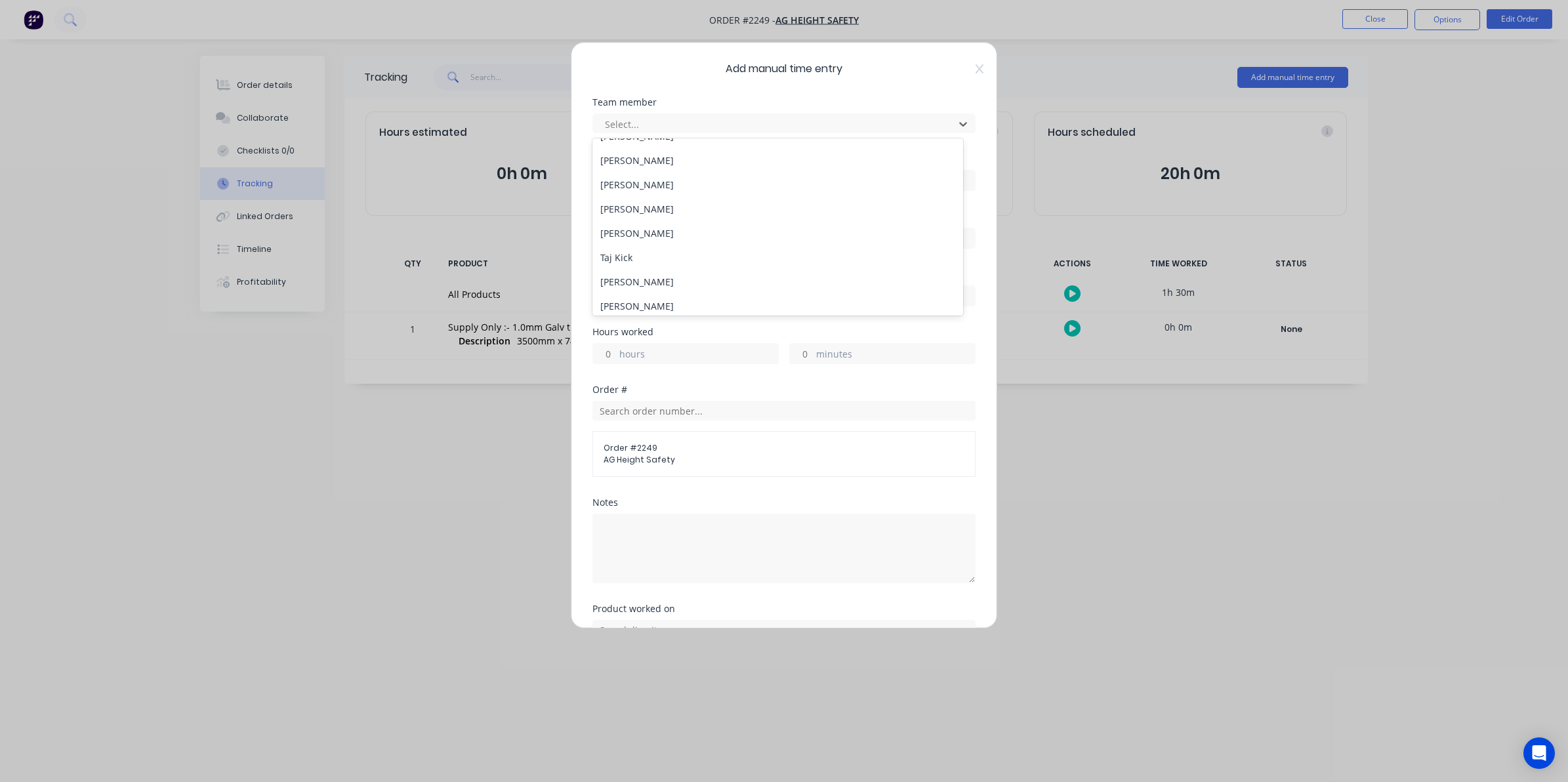
scroll to position [164, 0]
click at [618, 253] on div "Taj Kick" at bounding box center [778, 256] width 371 height 24
click at [608, 174] on input at bounding box center [784, 180] width 382 height 20
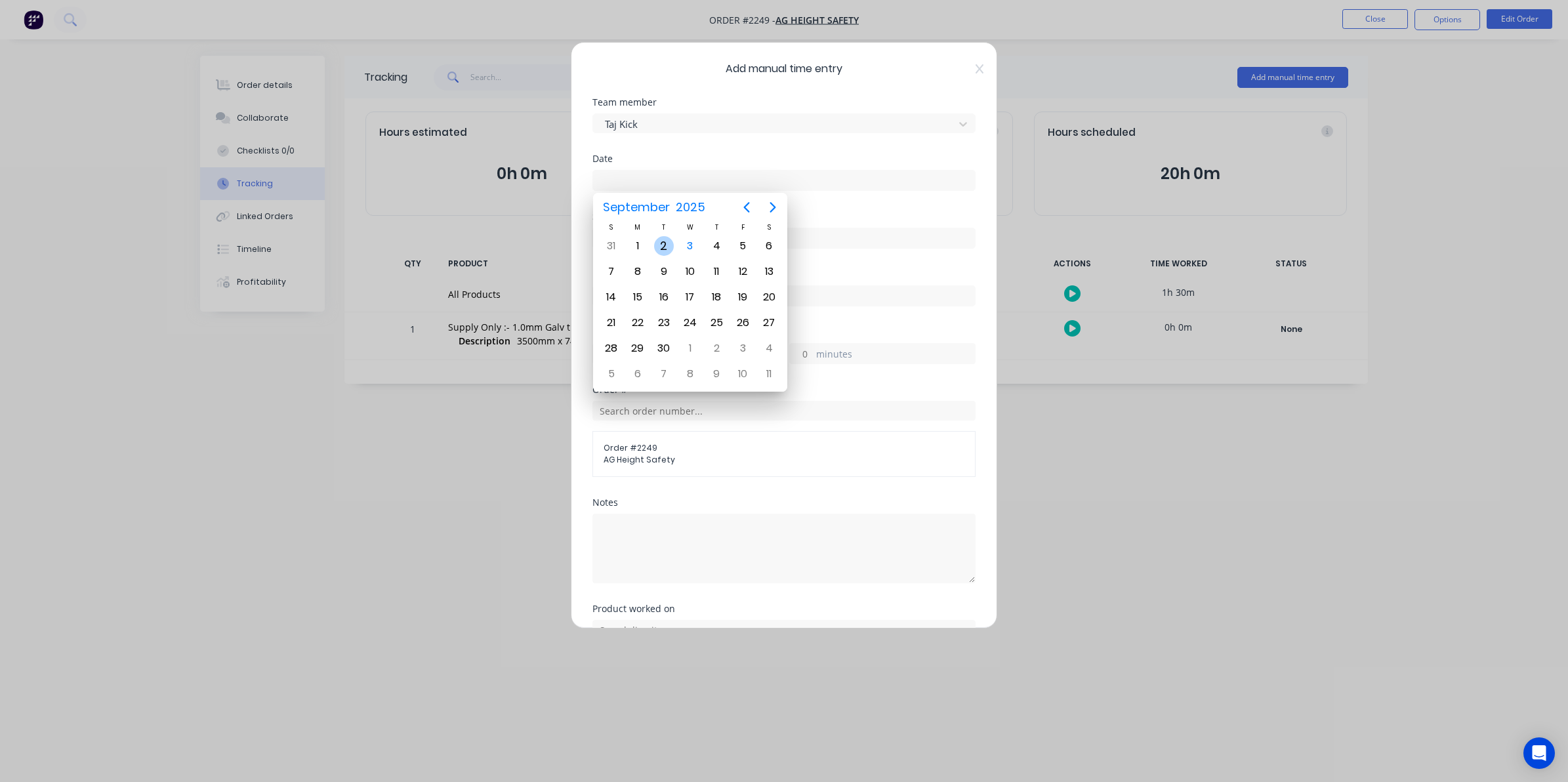
click at [663, 242] on div "2" at bounding box center [663, 245] width 20 height 20
type input "[DATE]"
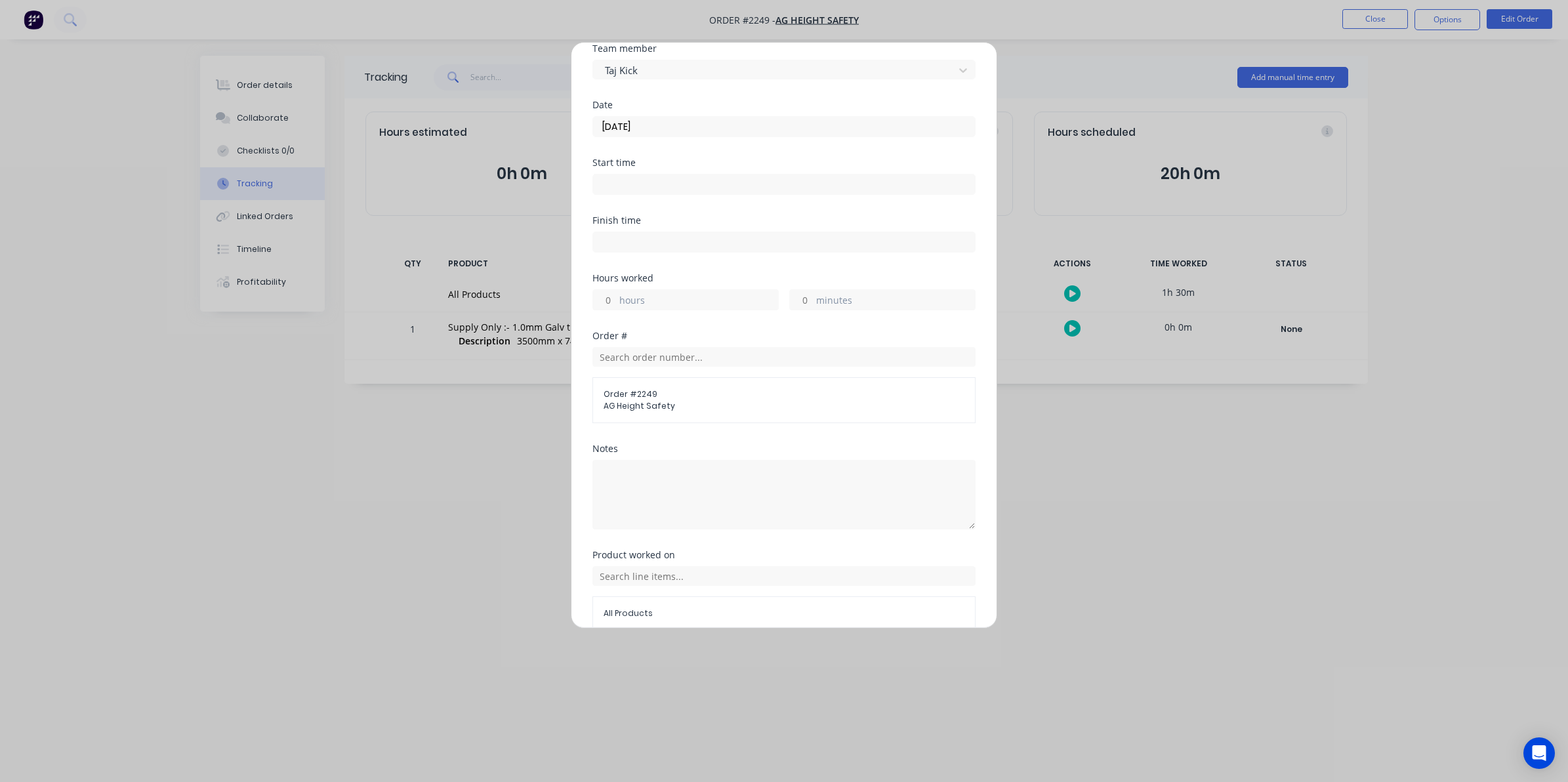
scroll to position [119, 0]
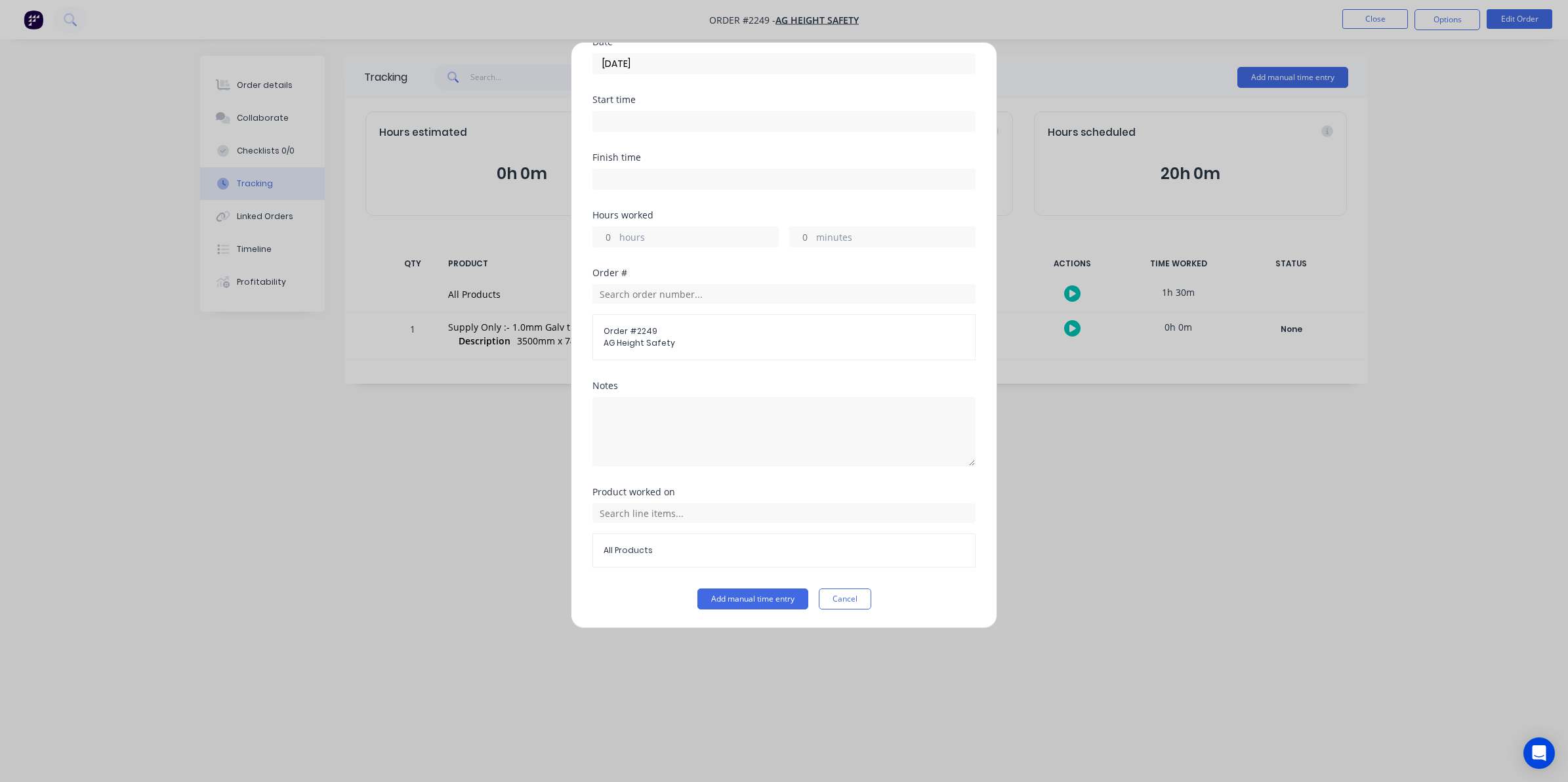
click at [607, 233] on input "hours" at bounding box center [604, 237] width 23 height 20
type input "1"
click at [734, 597] on button "Add manual time entry" at bounding box center [753, 598] width 111 height 21
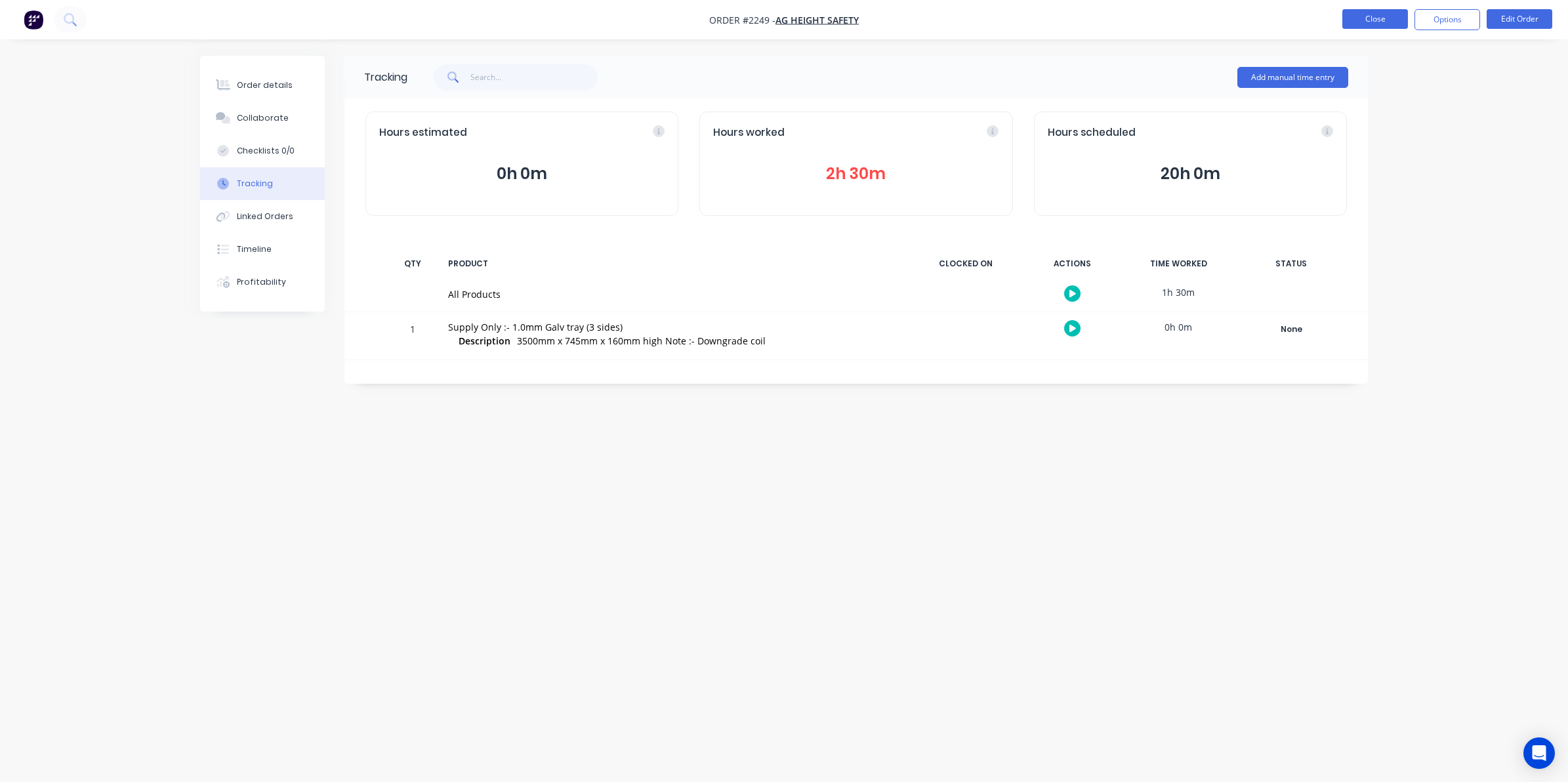
click at [1373, 15] on button "Close" at bounding box center [1375, 18] width 66 height 20
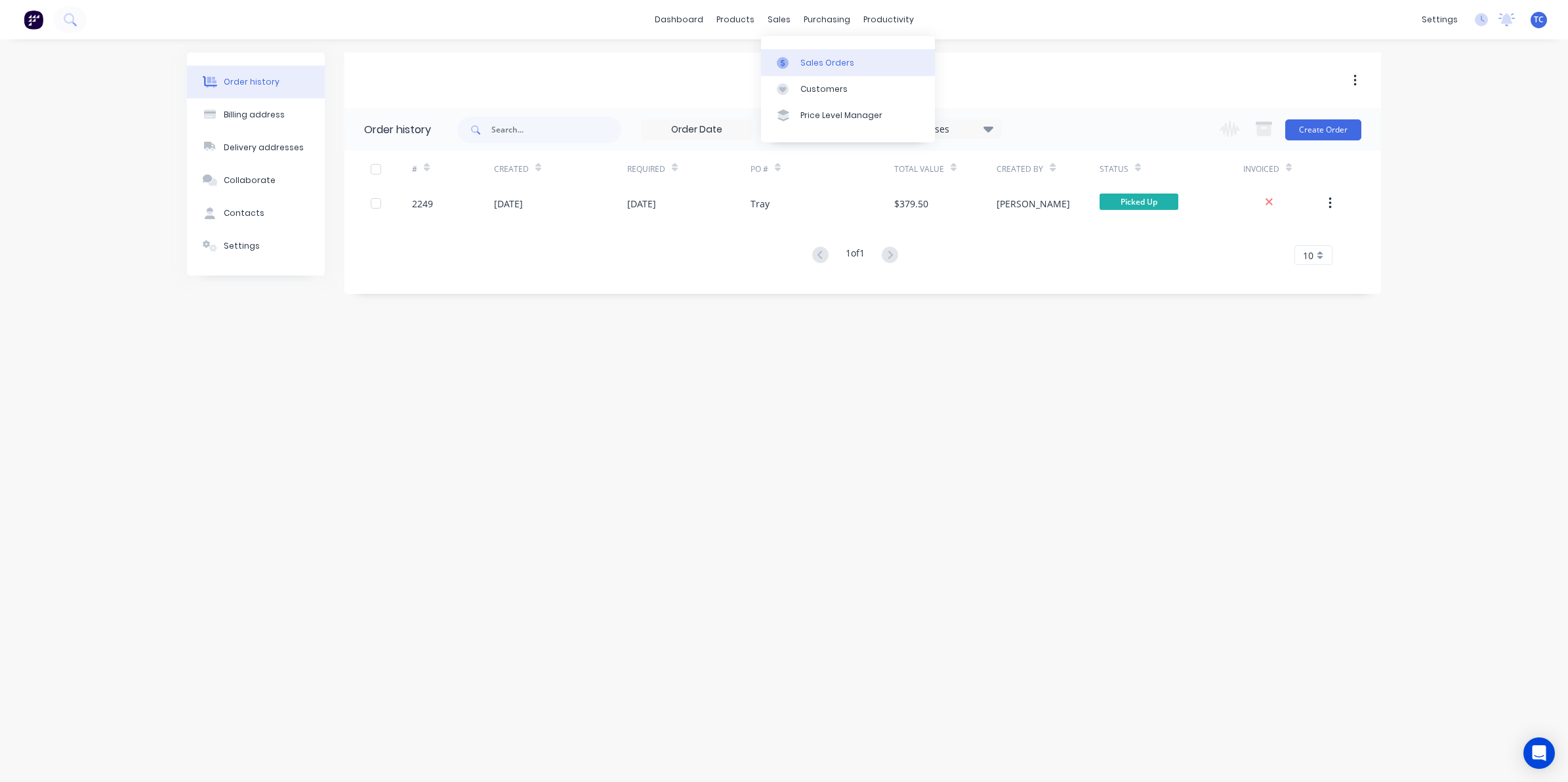
click at [822, 57] on div "Sales Orders" at bounding box center [827, 63] width 54 height 12
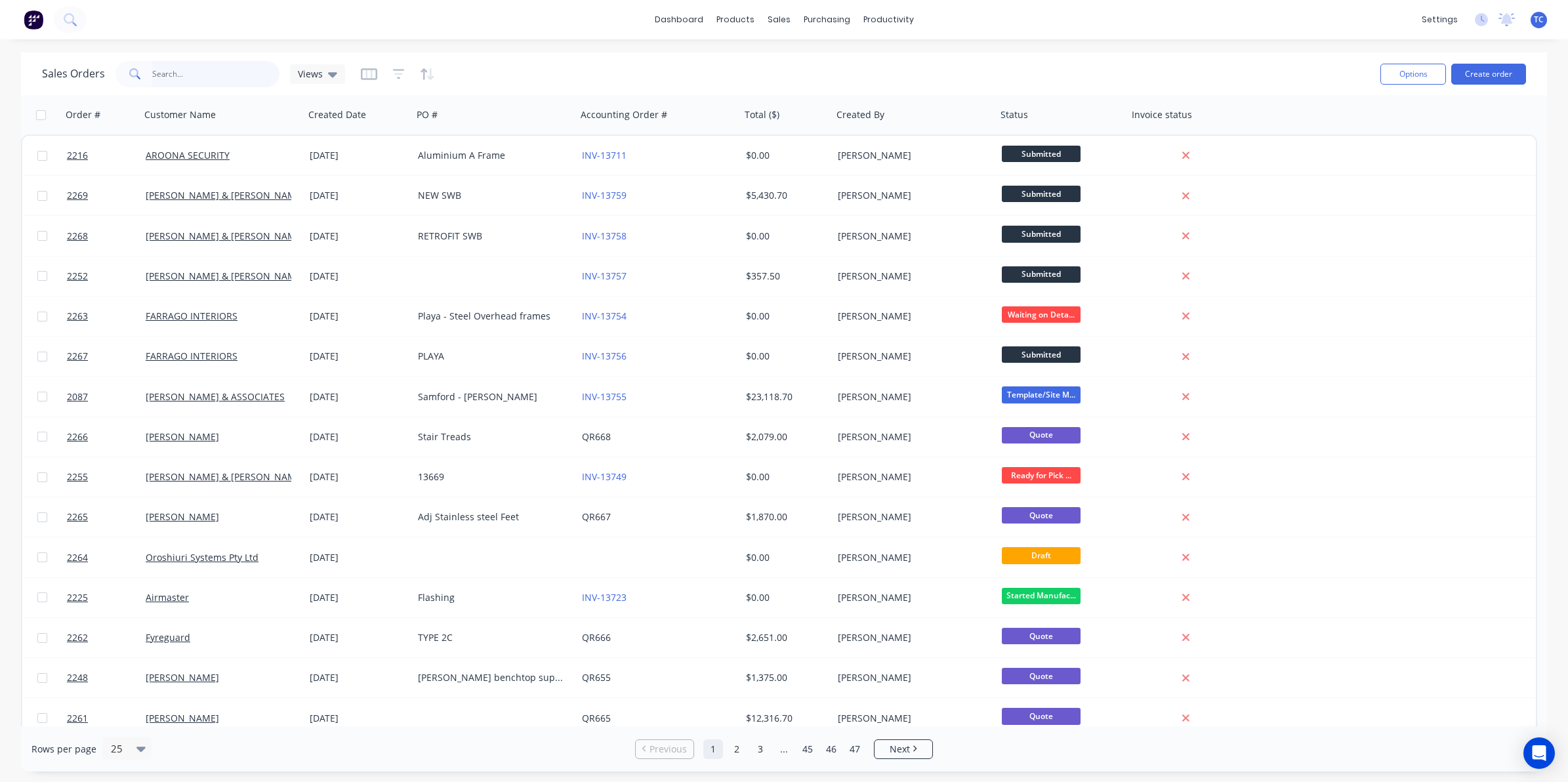
click at [158, 71] on input "text" at bounding box center [216, 74] width 128 height 27
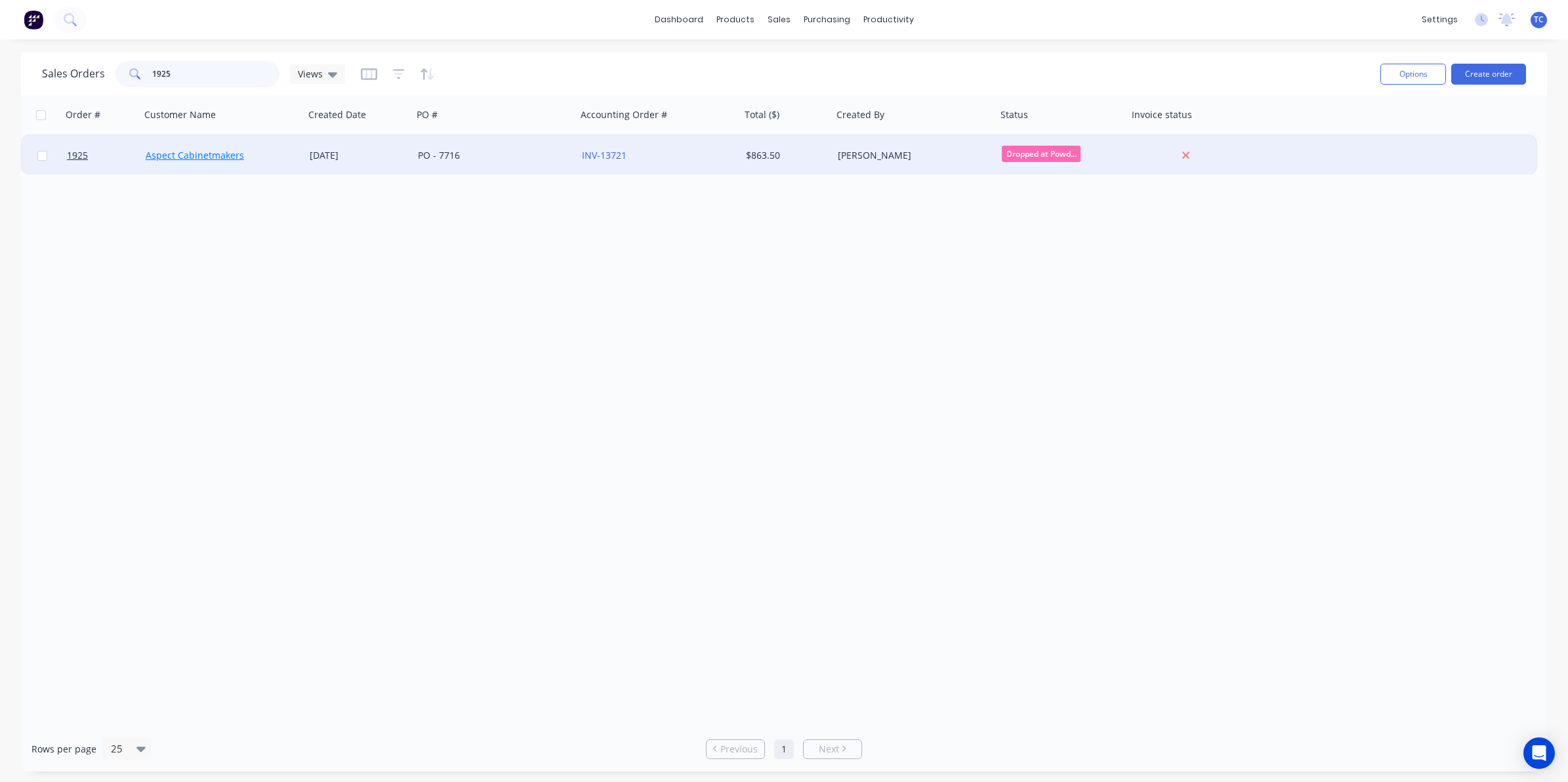
type input "1925"
click at [192, 156] on link "Aspect Cabinetmakers" at bounding box center [195, 155] width 99 height 13
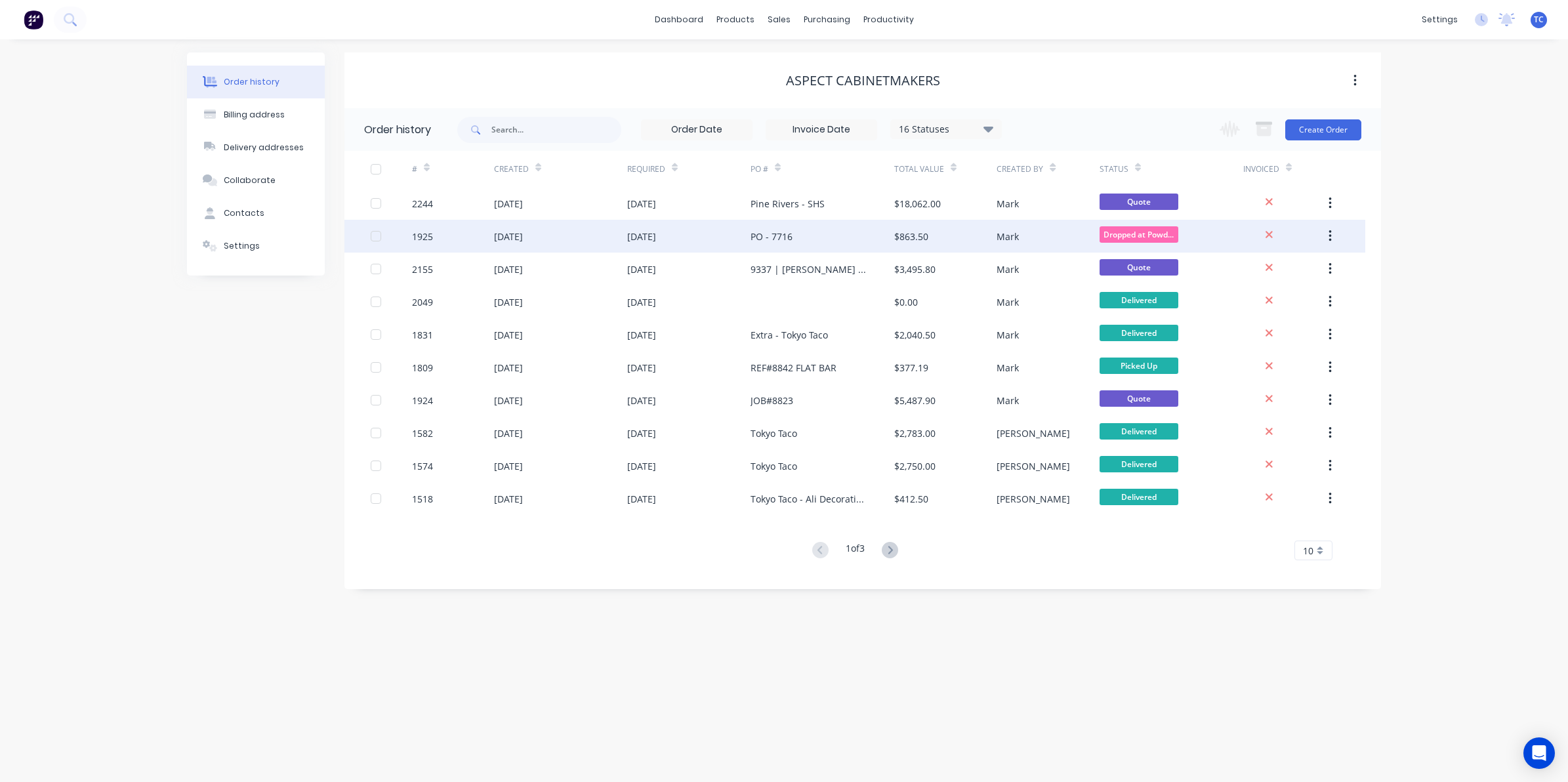
click at [516, 234] on div "22 Aug 2025" at bounding box center [508, 237] width 29 height 14
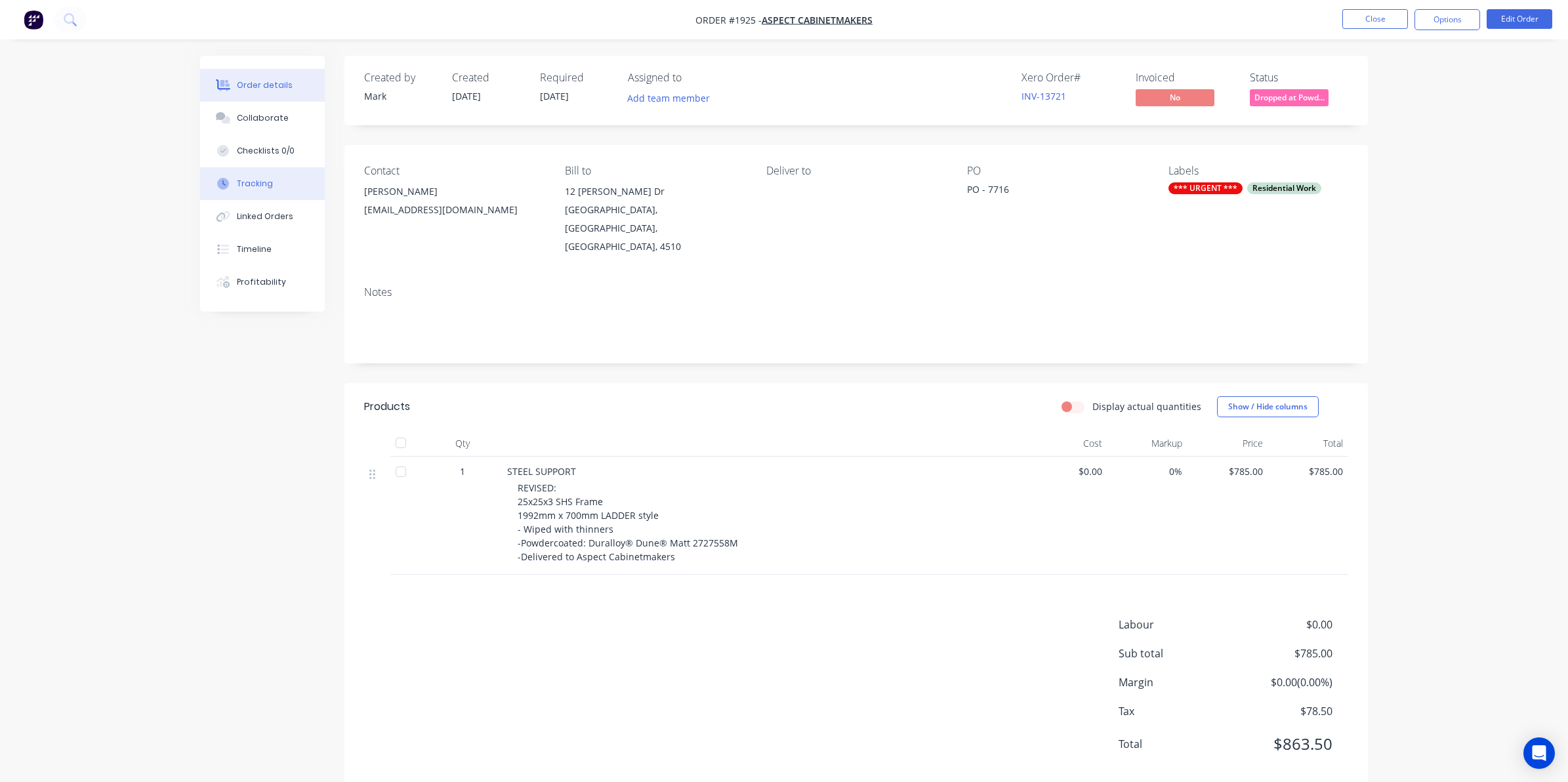
click at [251, 181] on div "Tracking" at bounding box center [254, 184] width 36 height 12
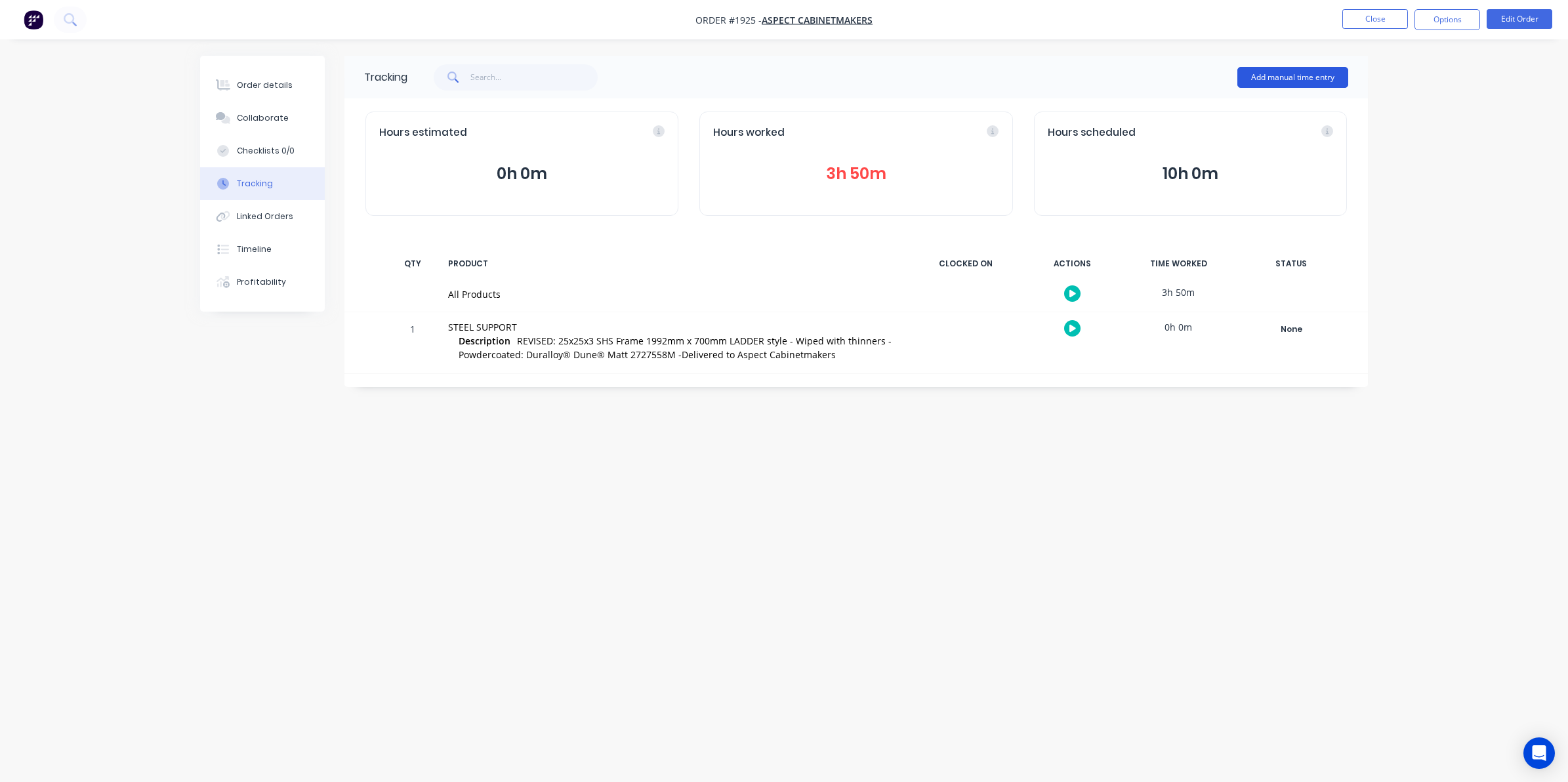
click at [1273, 73] on button "Add manual time entry" at bounding box center [1293, 77] width 111 height 21
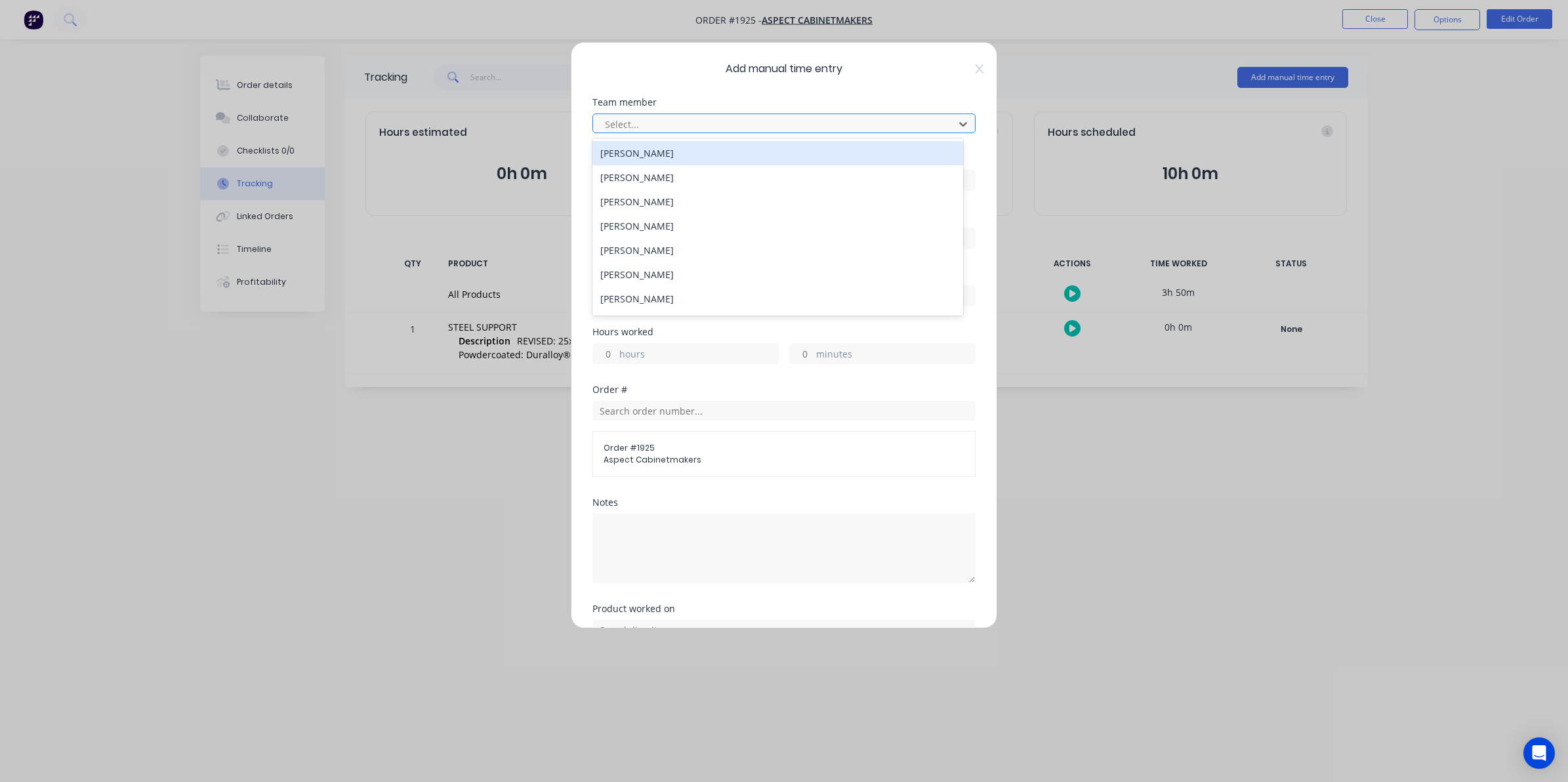
click at [638, 120] on div at bounding box center [776, 125] width 344 height 16
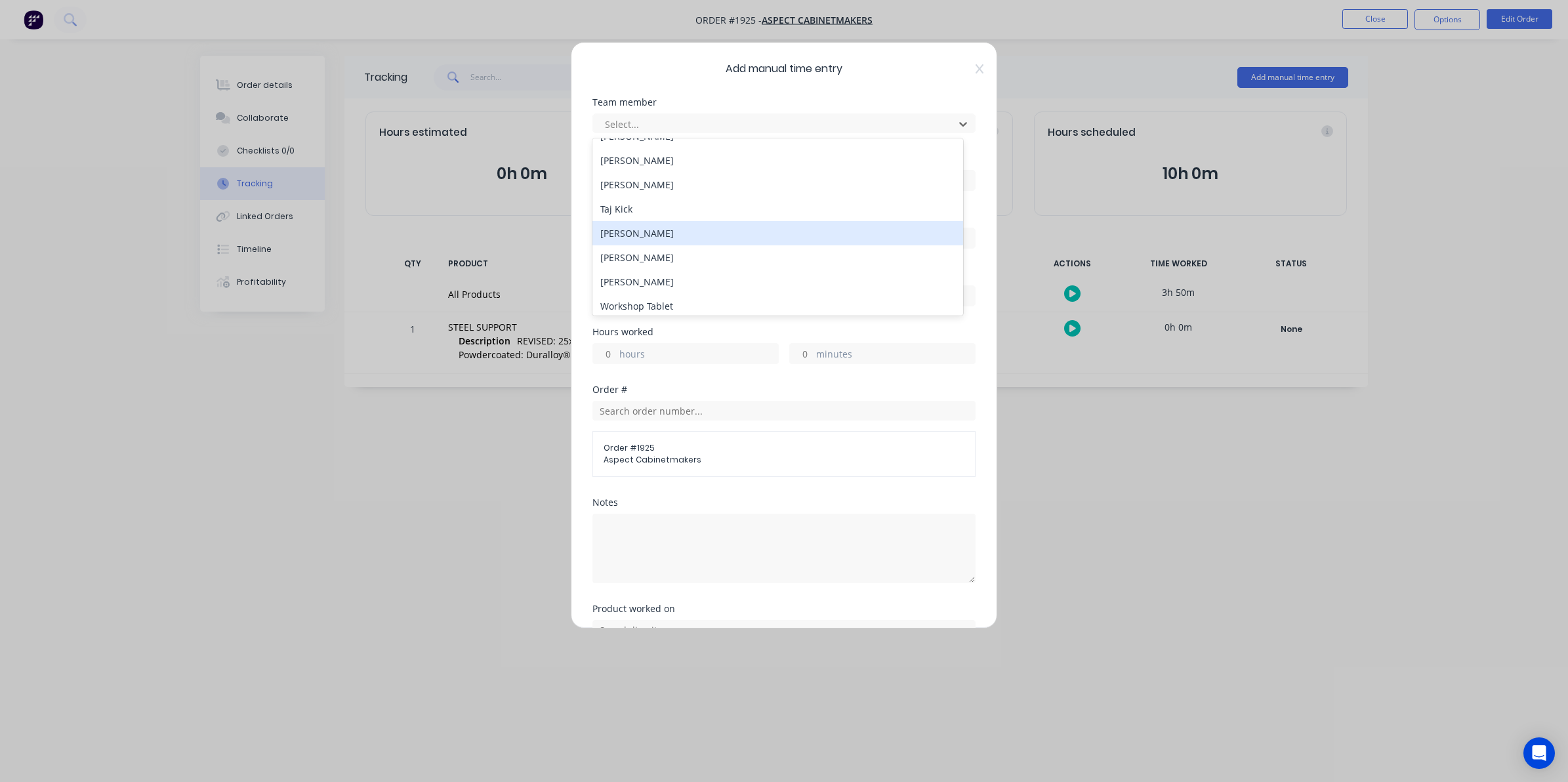
scroll to position [217, 0]
click at [616, 201] on div "Taj Kick" at bounding box center [778, 203] width 371 height 24
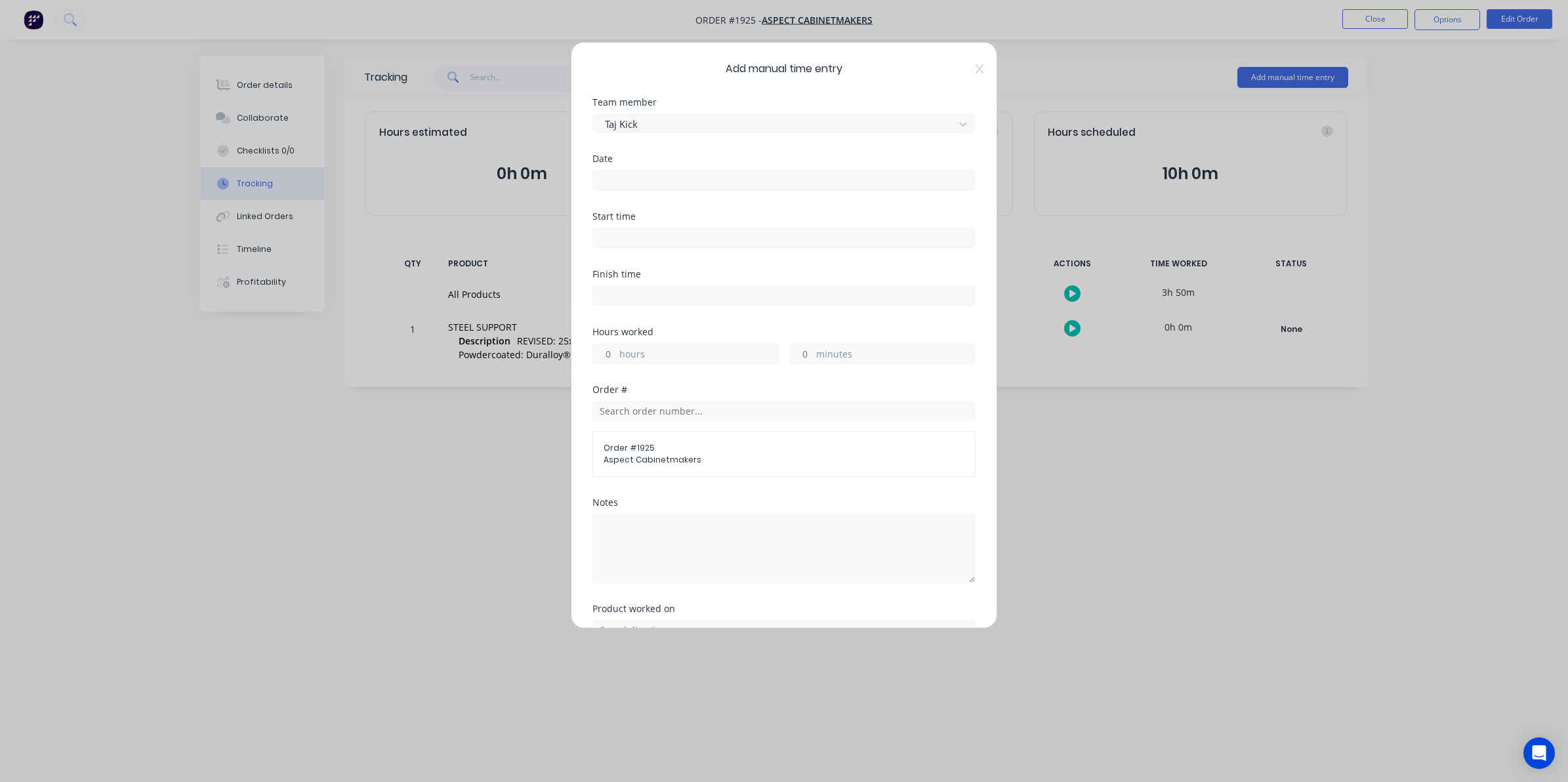
click at [610, 178] on input at bounding box center [784, 180] width 382 height 20
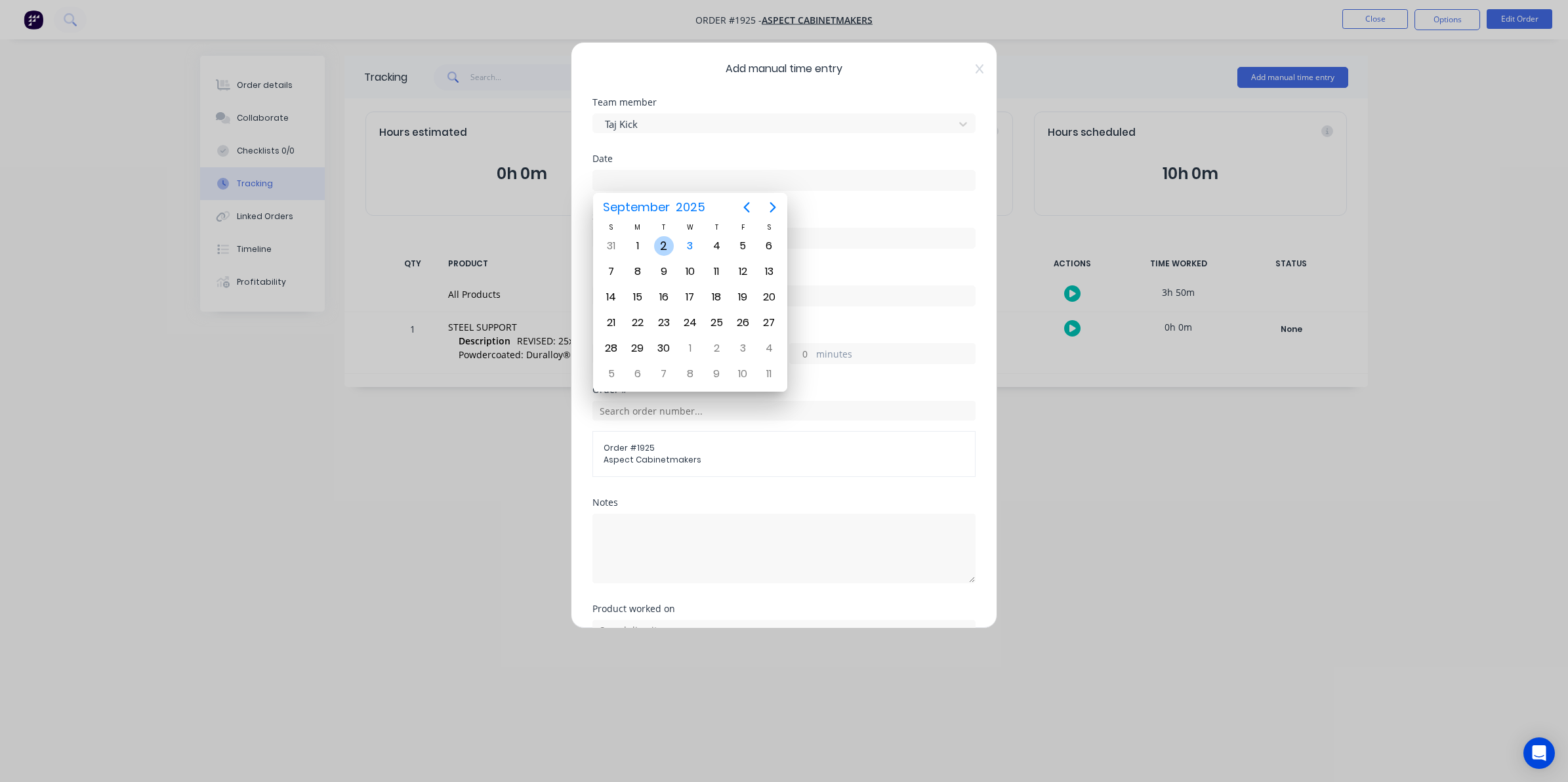
click at [666, 247] on div "2" at bounding box center [663, 245] width 20 height 20
type input "[DATE]"
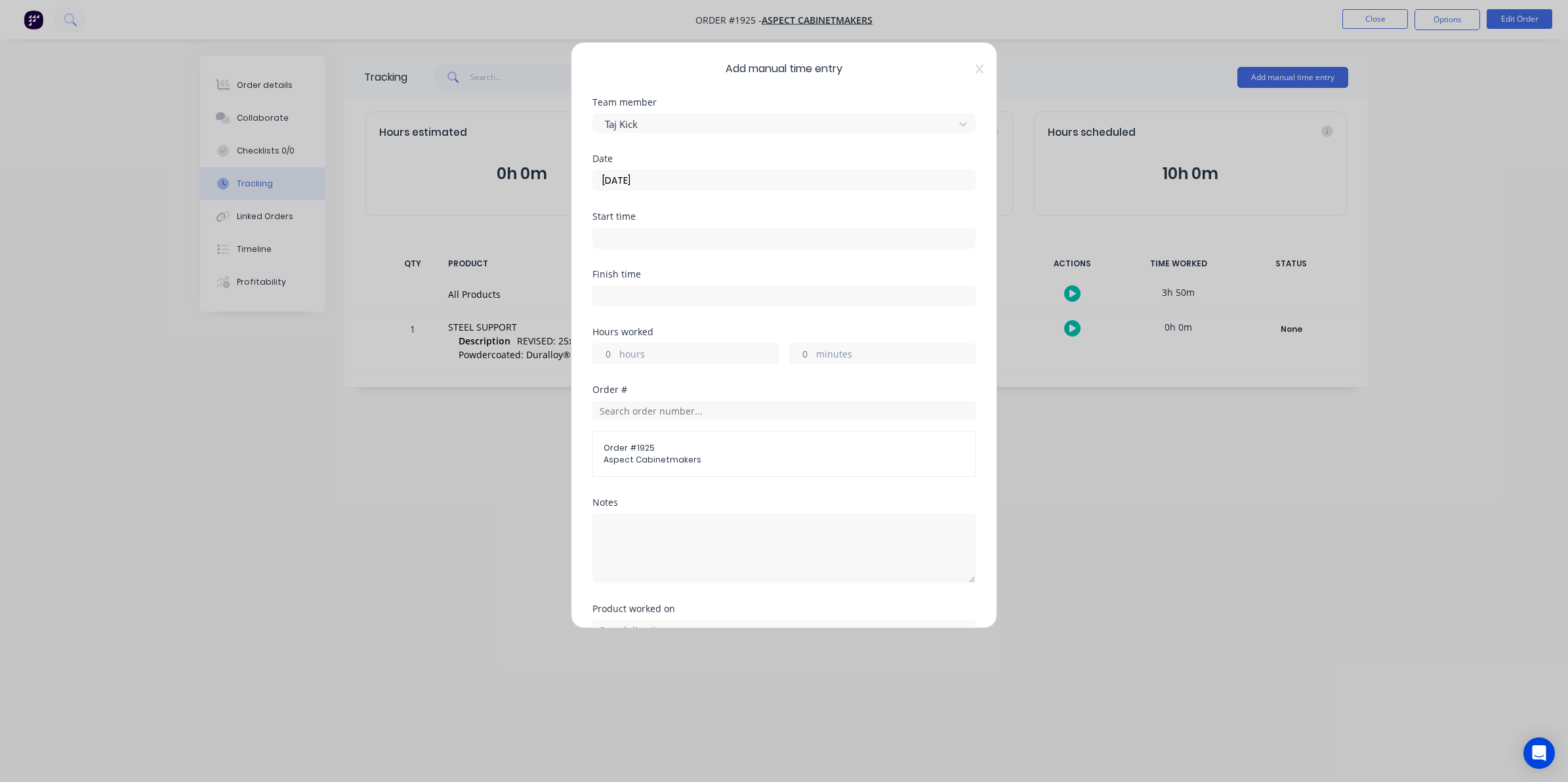
click at [801, 349] on input "minutes" at bounding box center [801, 353] width 23 height 20
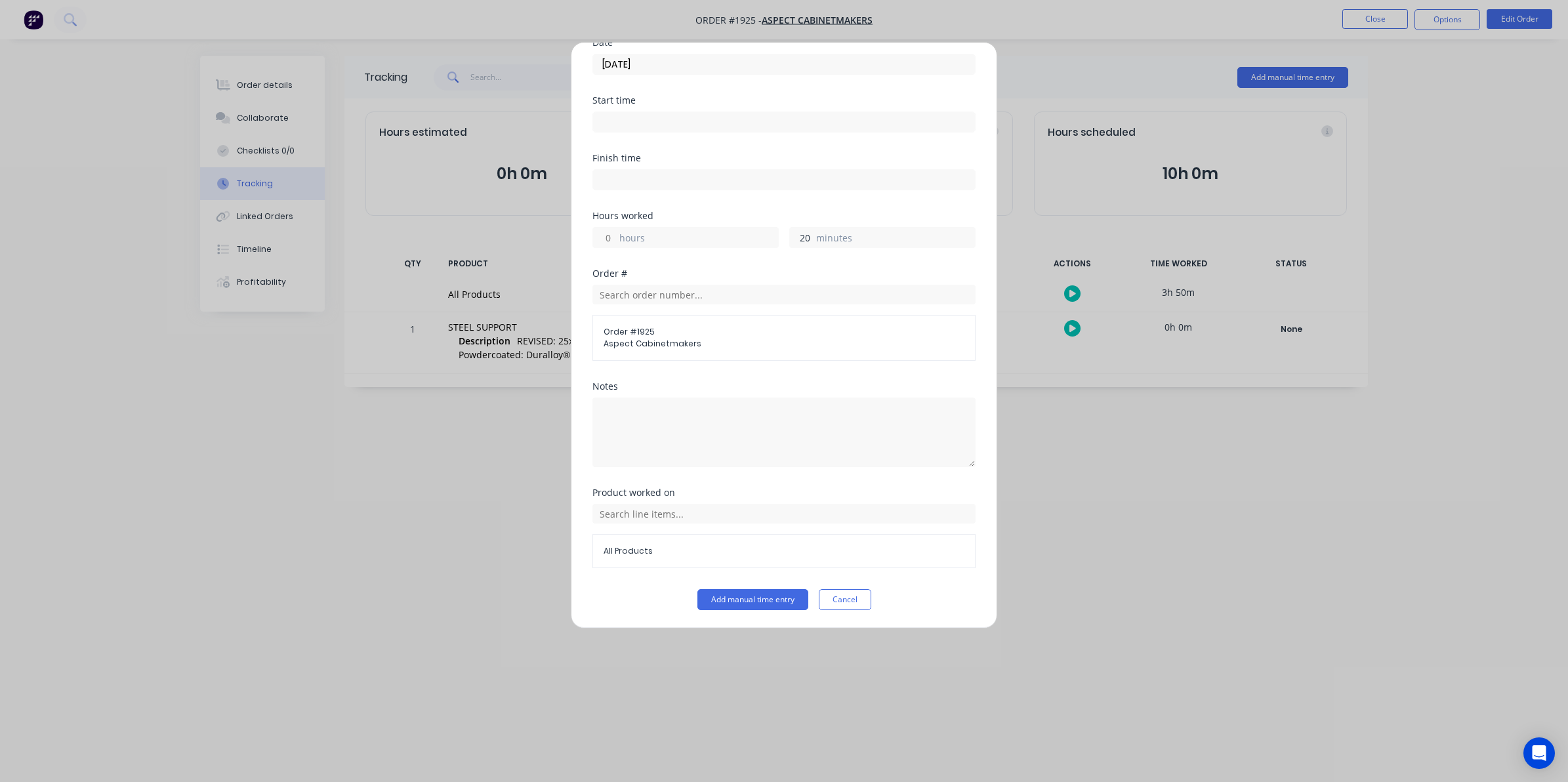
scroll to position [119, 0]
type input "20"
click at [753, 593] on button "Add manual time entry" at bounding box center [753, 598] width 111 height 21
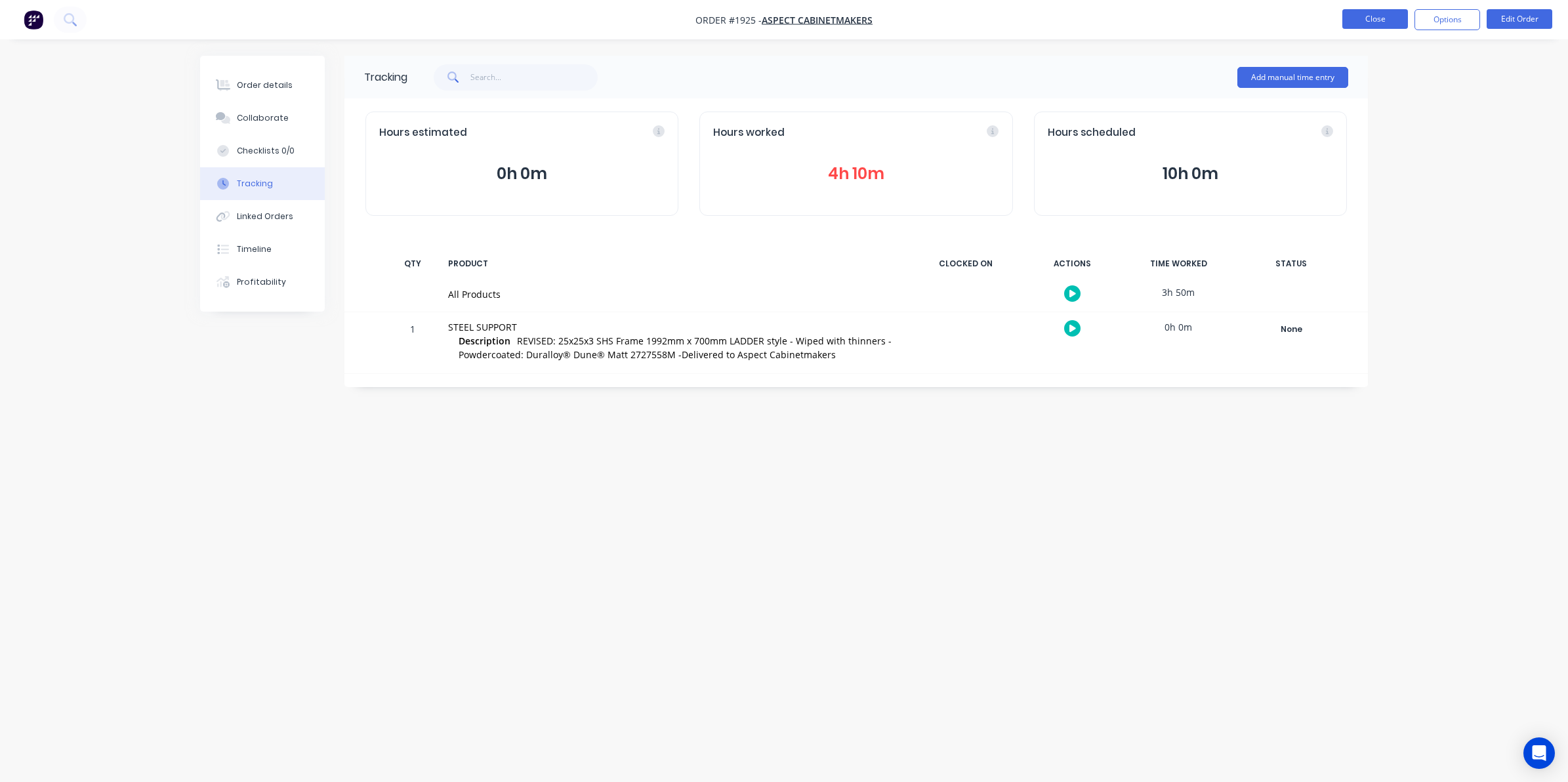
click at [1367, 18] on button "Close" at bounding box center [1375, 18] width 66 height 20
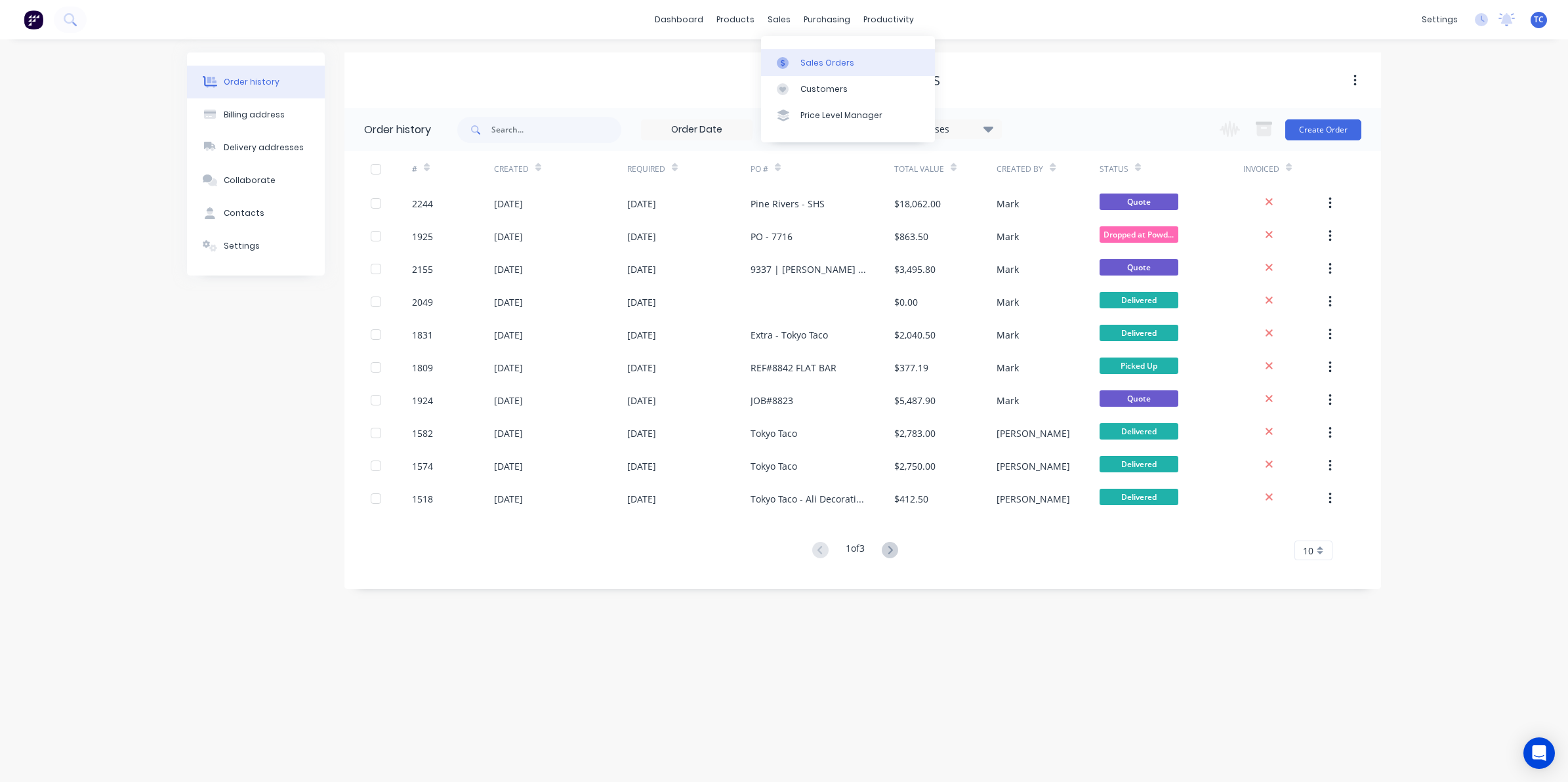
click at [815, 60] on div "Sales Orders" at bounding box center [827, 63] width 54 height 12
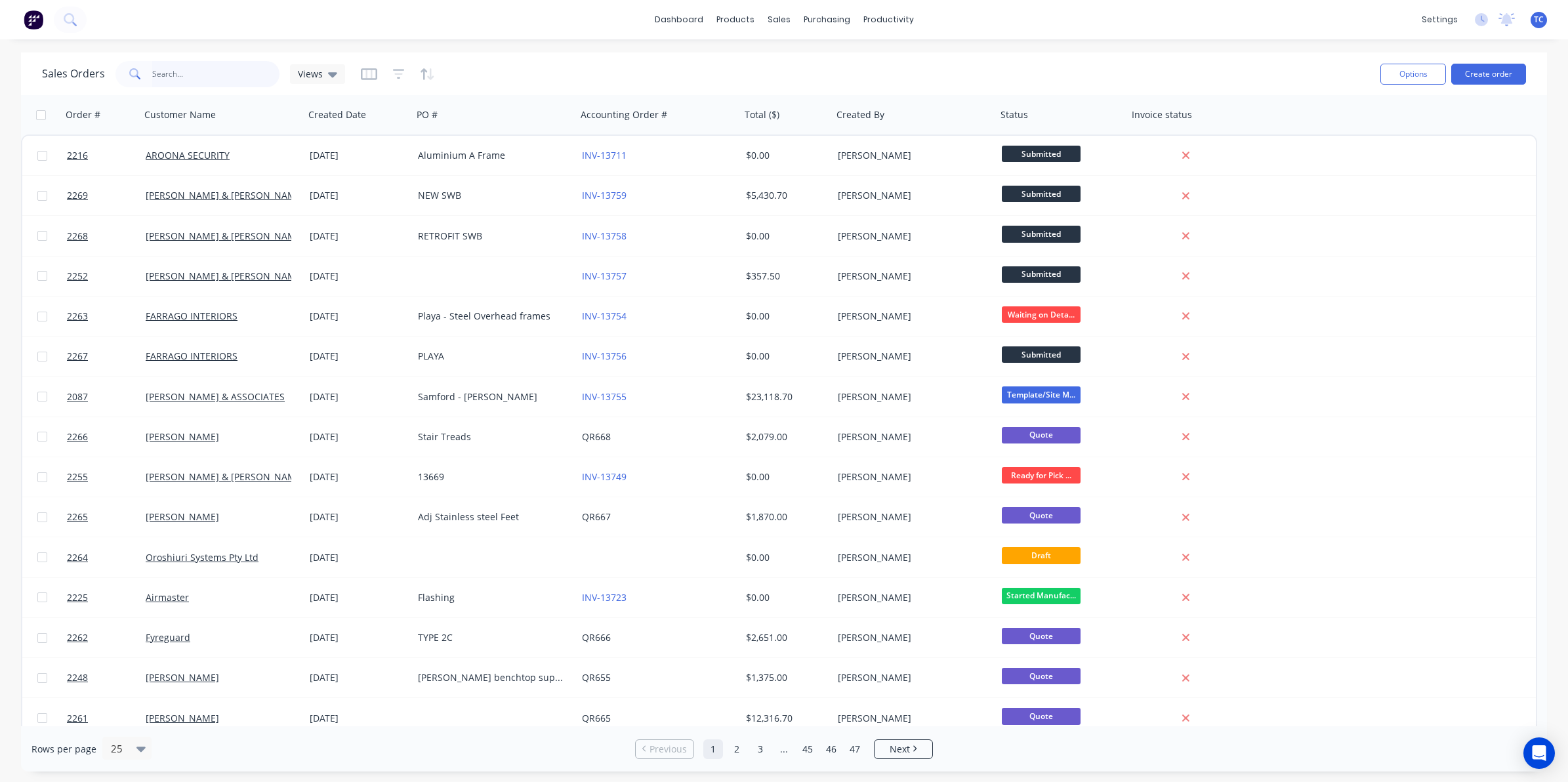
click at [158, 71] on input "text" at bounding box center [216, 74] width 128 height 27
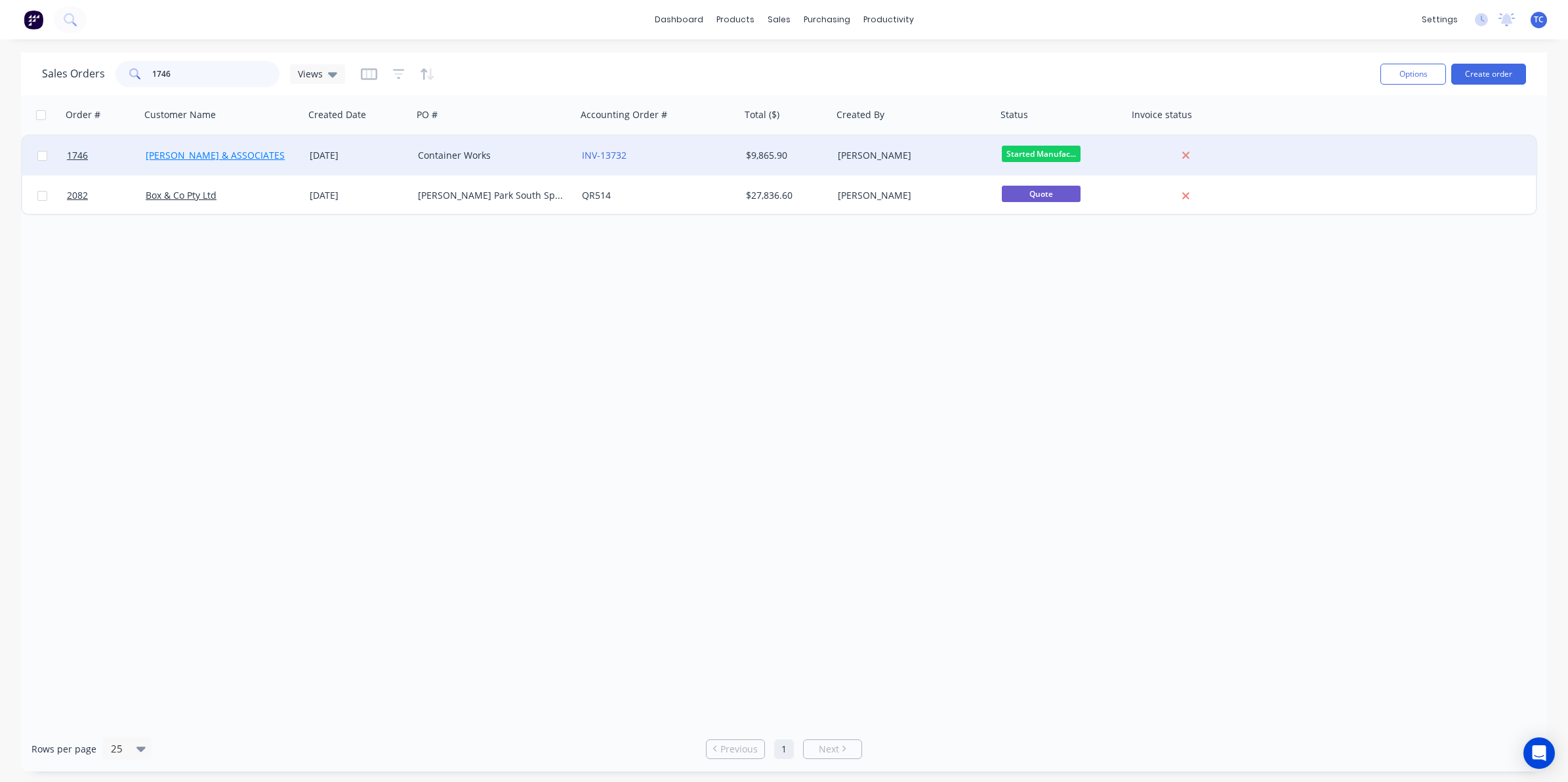
type input "1746"
click at [188, 156] on link "[PERSON_NAME] & ASSOCIATES" at bounding box center [215, 155] width 139 height 13
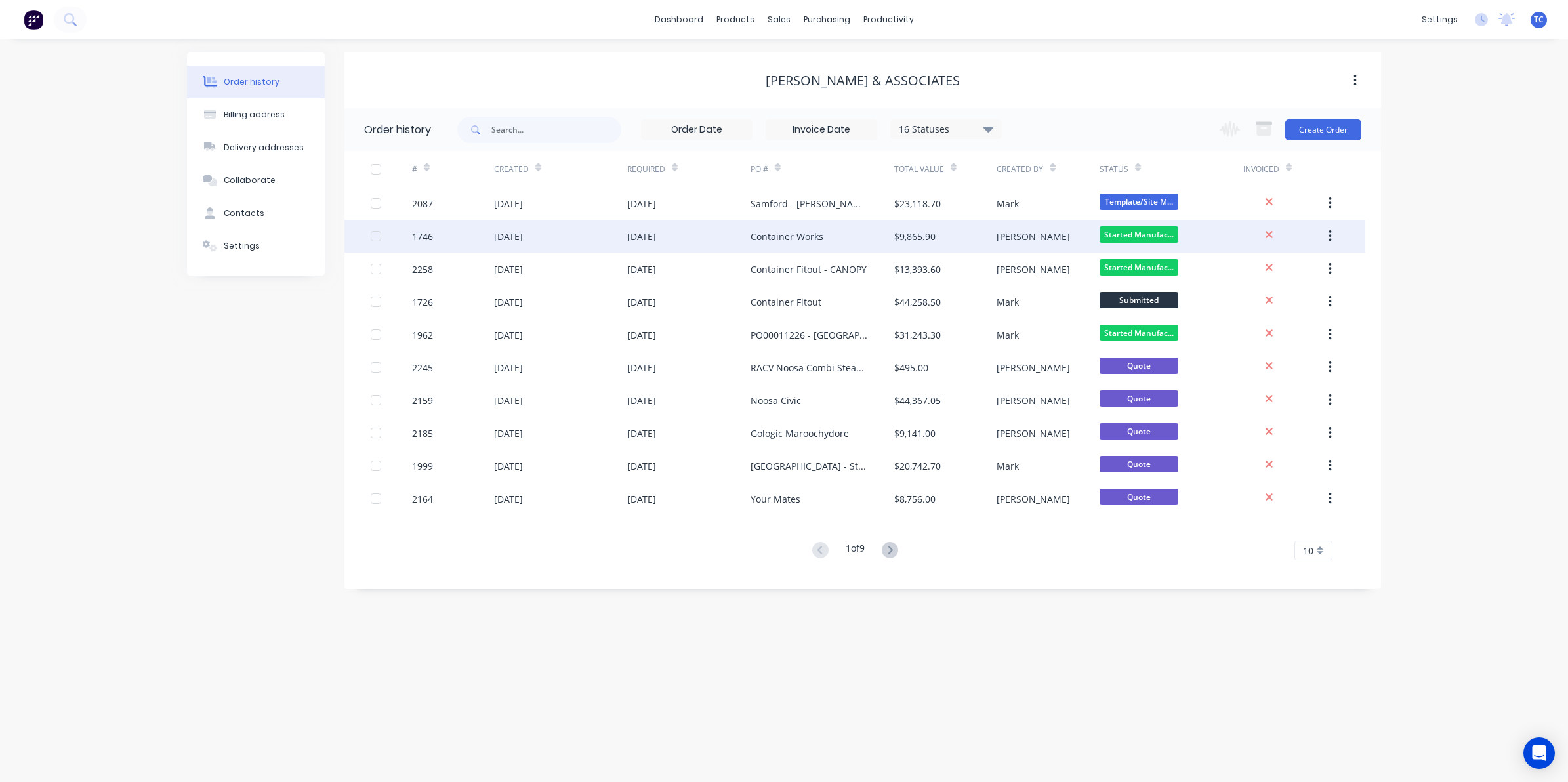
click at [512, 235] on div "[DATE]" at bounding box center [508, 237] width 29 height 14
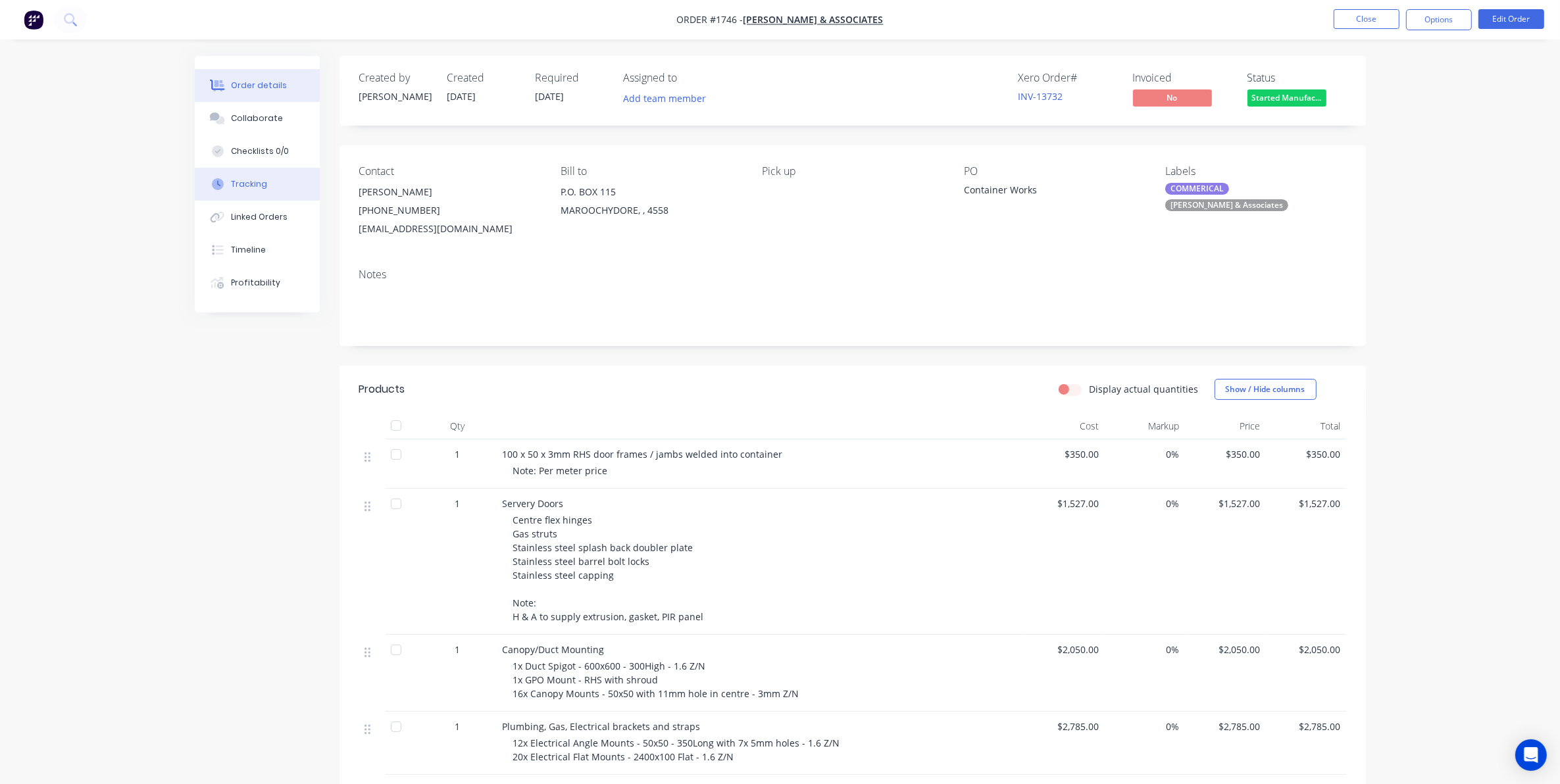
click at [247, 188] on div "Tracking" at bounding box center [248, 184] width 36 height 12
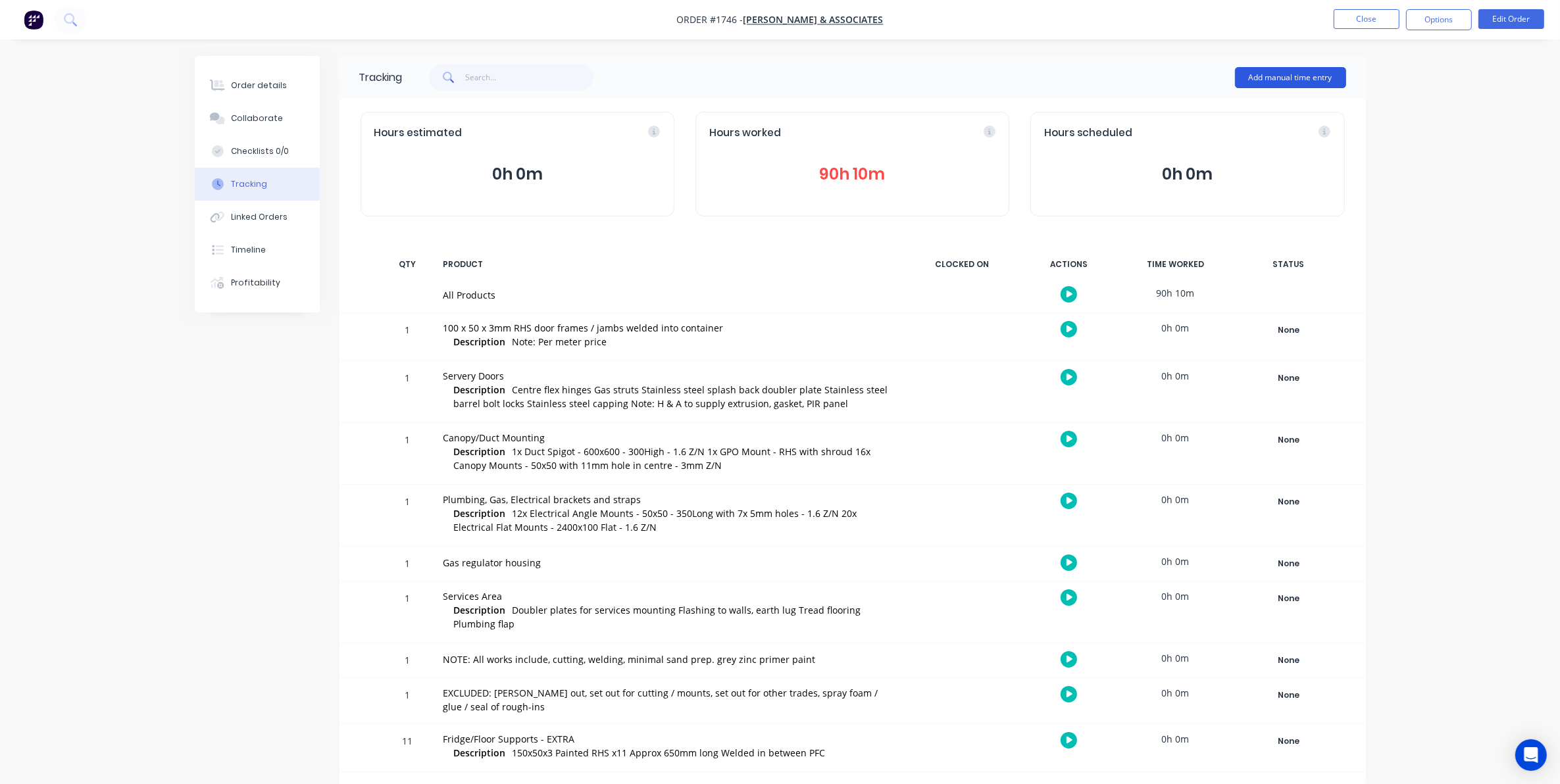
click at [1284, 73] on button "Add manual time entry" at bounding box center [1291, 78] width 111 height 21
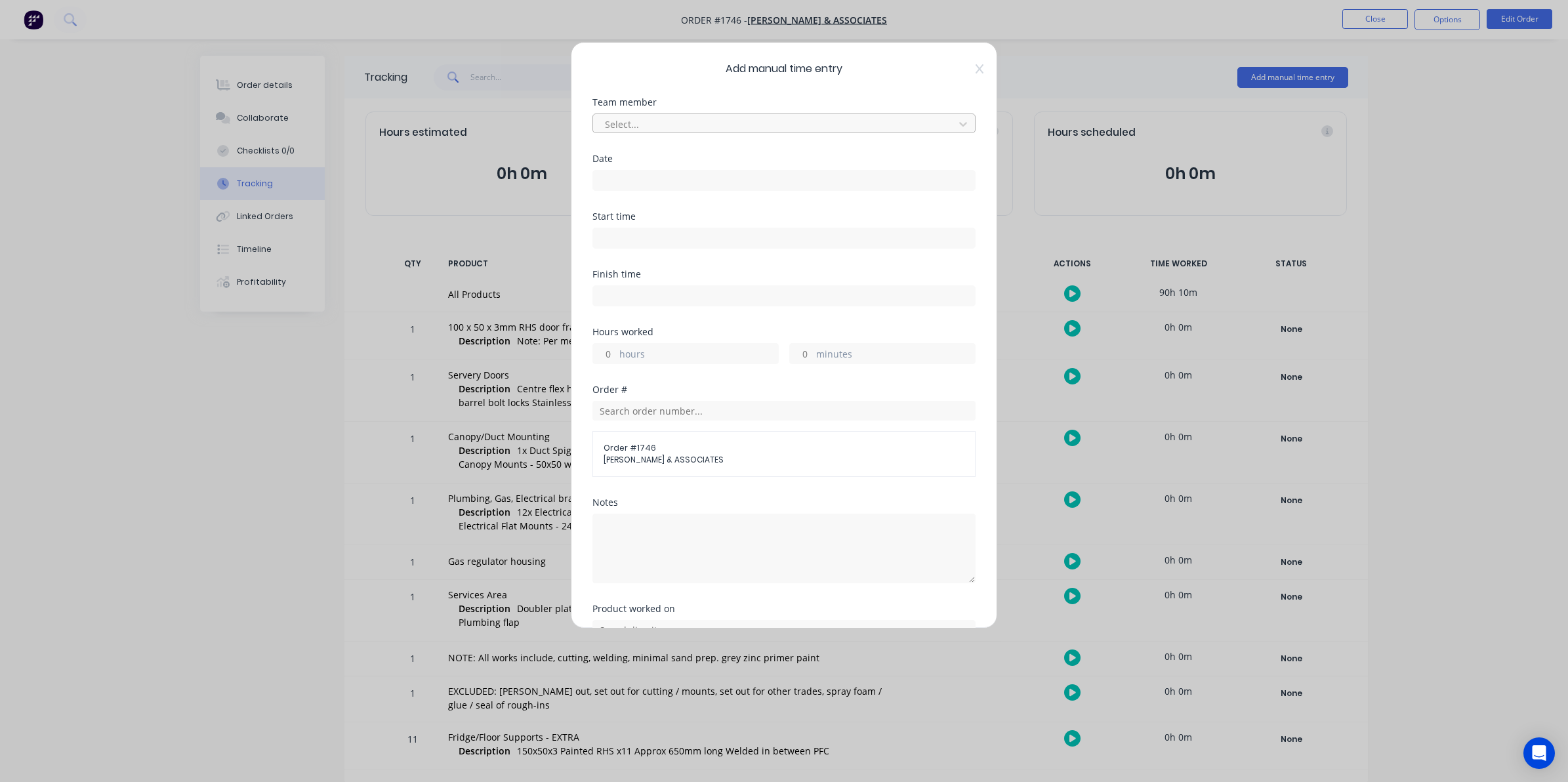
click at [619, 122] on div at bounding box center [776, 125] width 344 height 16
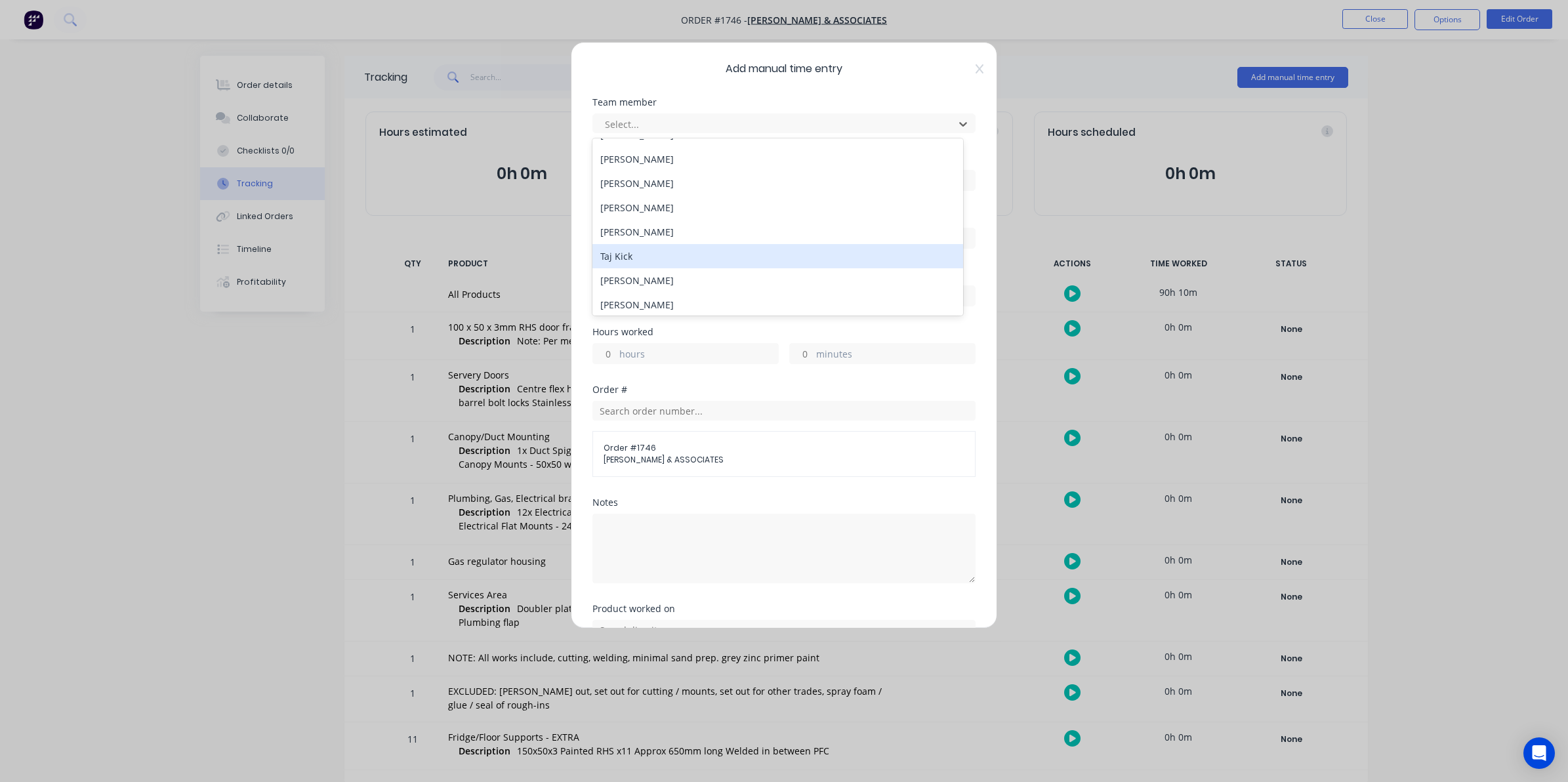
click at [636, 254] on div "Taj Kick" at bounding box center [778, 256] width 371 height 24
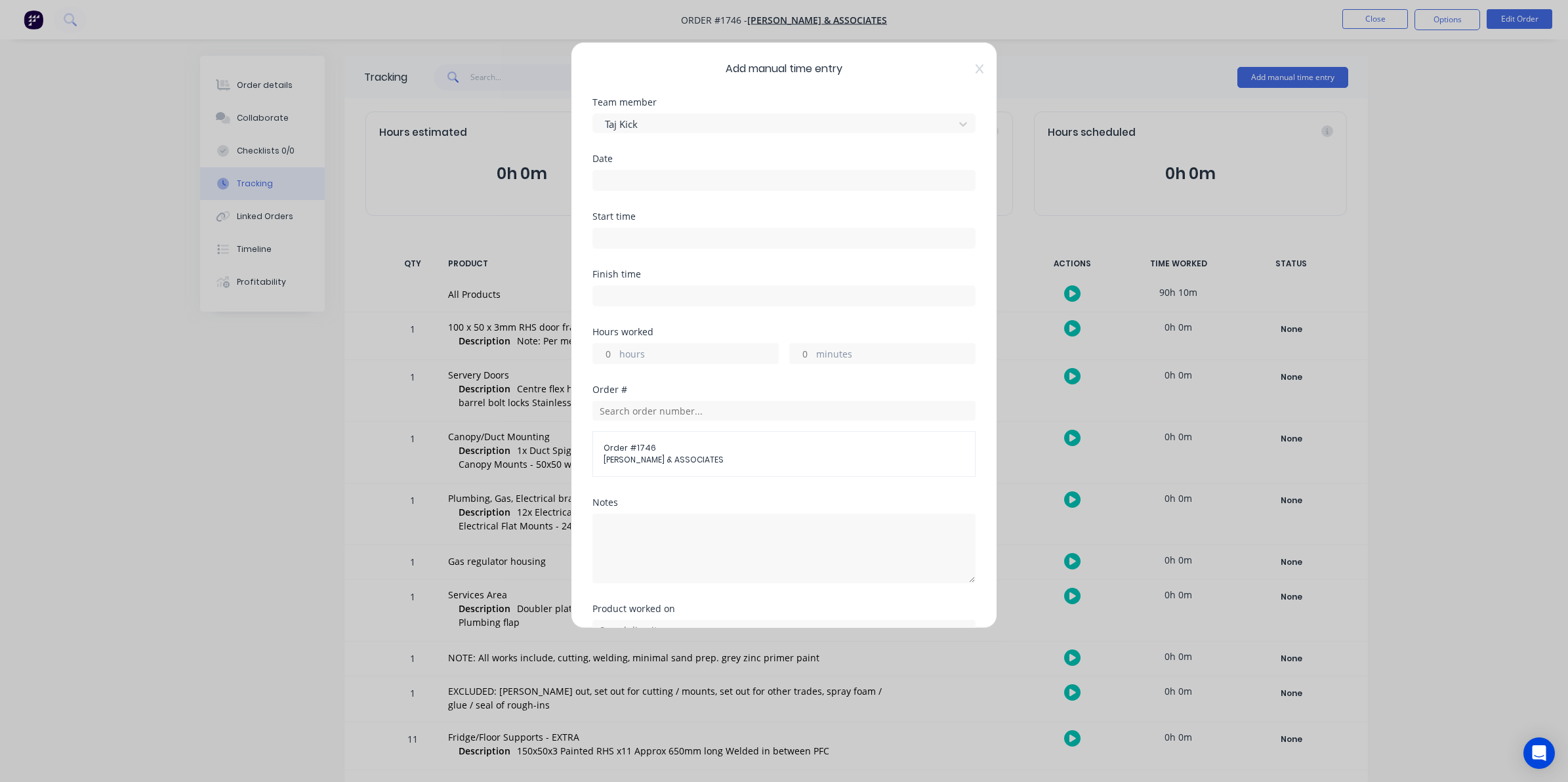
click at [606, 178] on input at bounding box center [784, 180] width 382 height 20
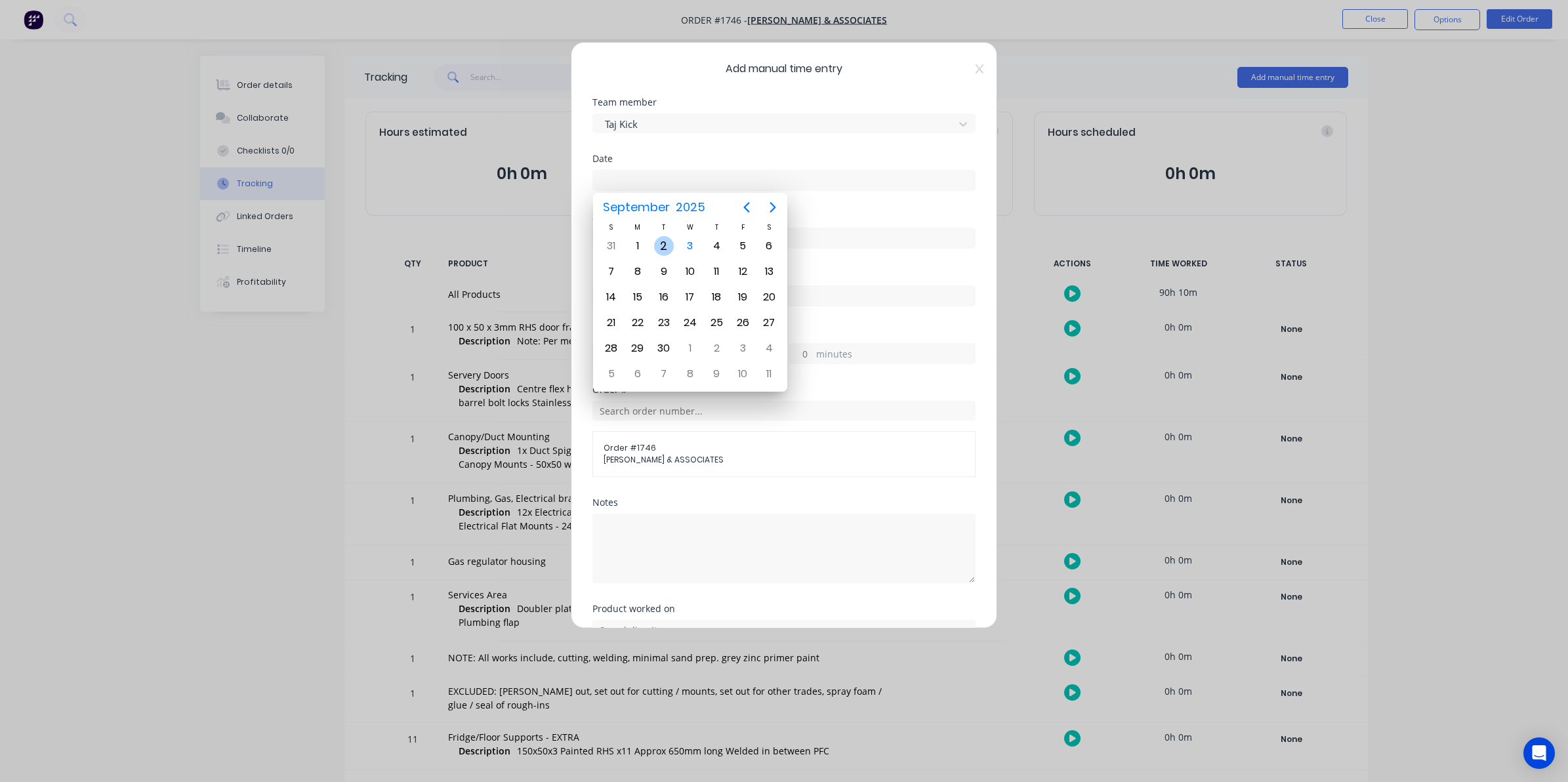
click at [665, 244] on div "2" at bounding box center [663, 245] width 20 height 20
type input "[DATE]"
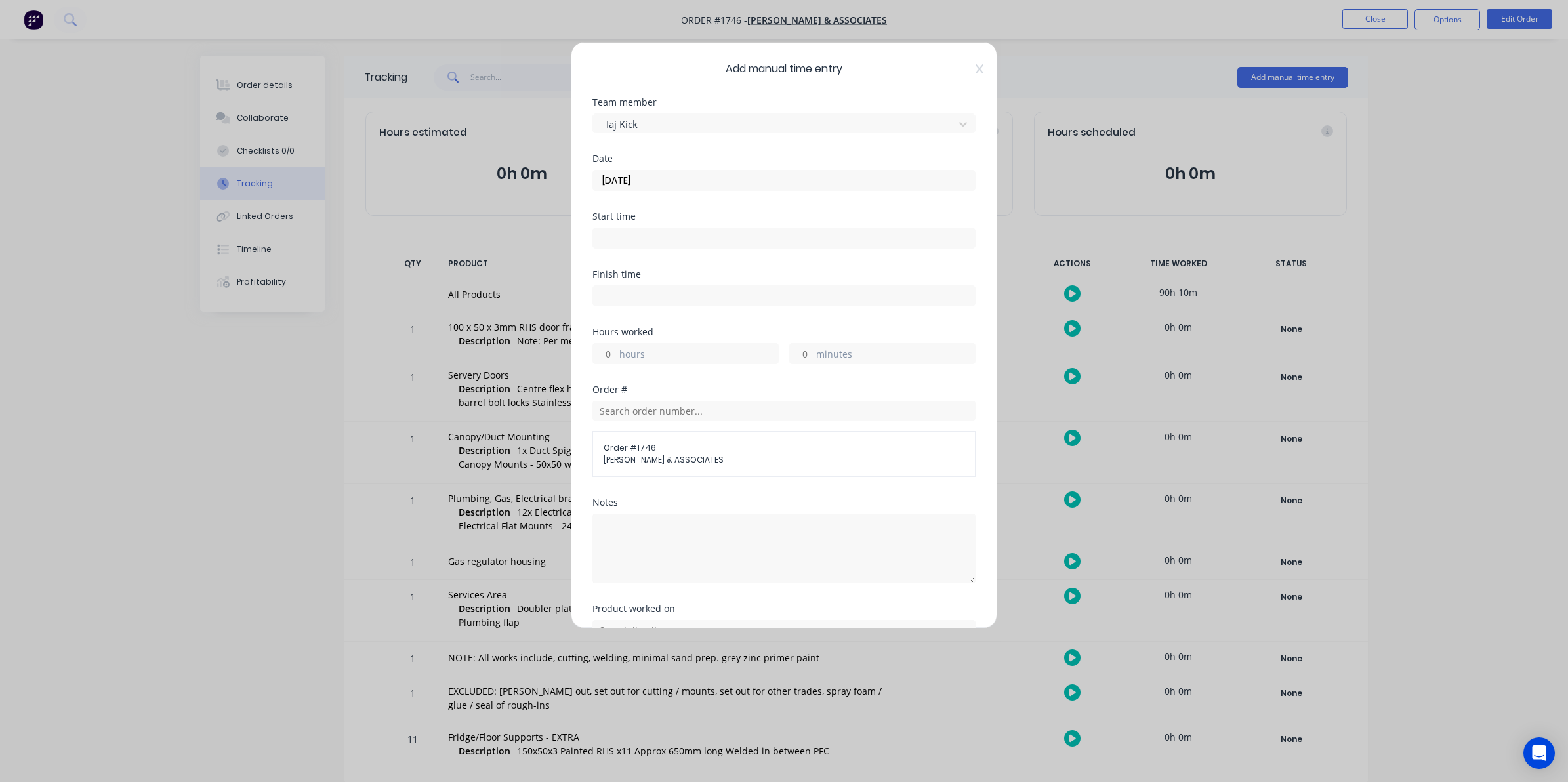
click at [806, 355] on input "minutes" at bounding box center [801, 353] width 23 height 20
type input "45"
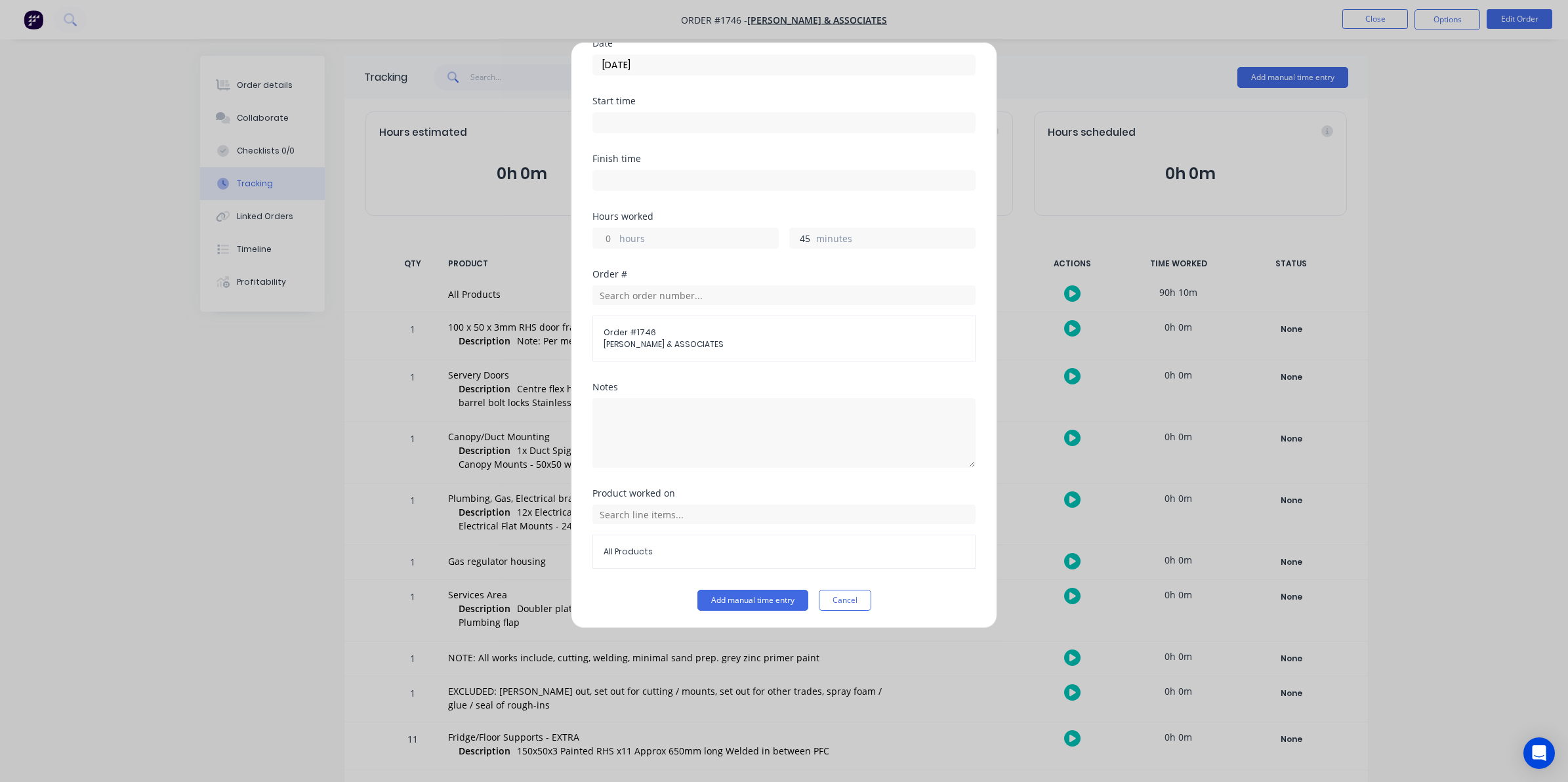
scroll to position [119, 0]
click at [746, 600] on button "Add manual time entry" at bounding box center [753, 598] width 111 height 21
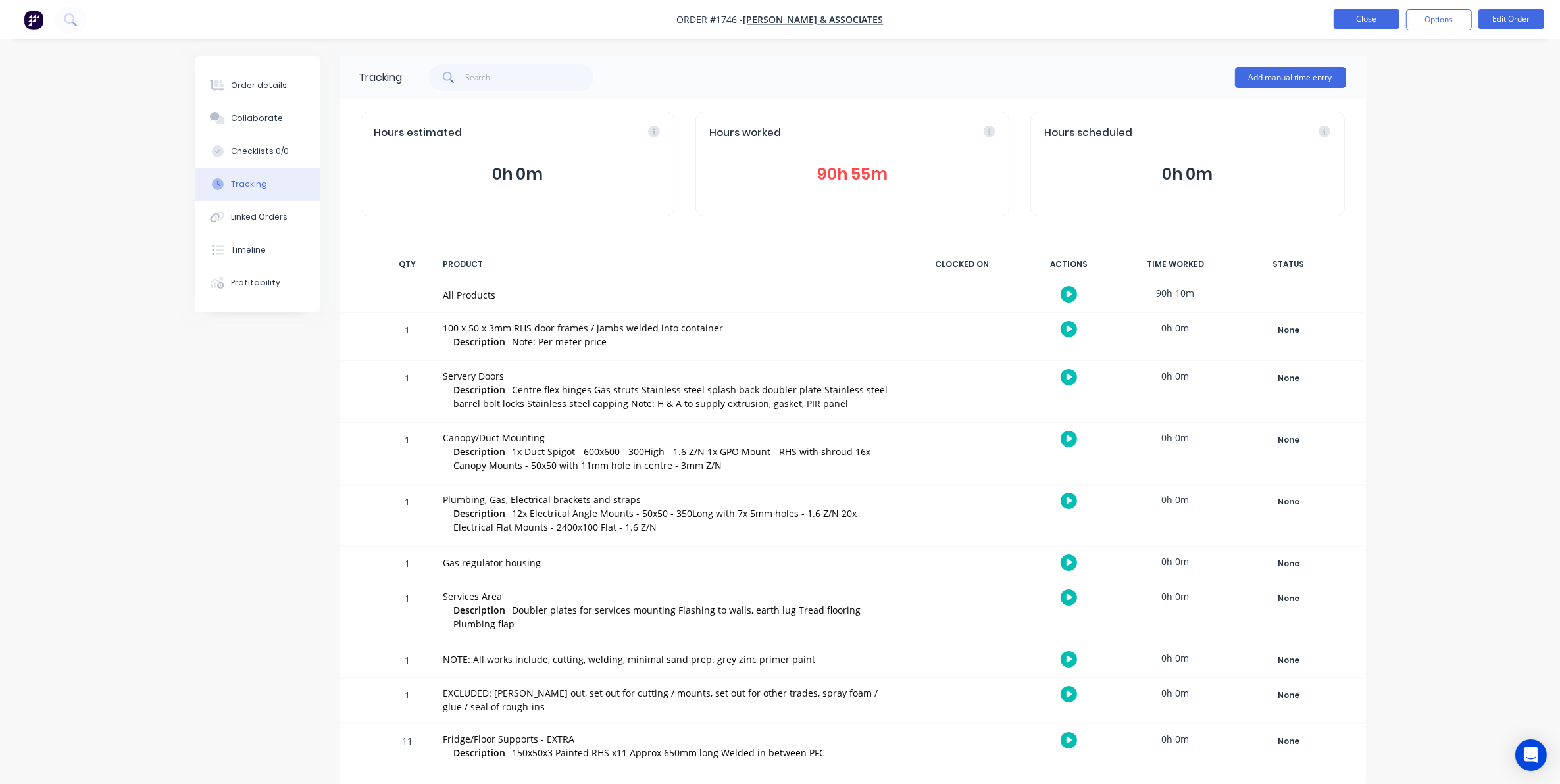
click at [1357, 18] on button "Close" at bounding box center [1366, 18] width 66 height 20
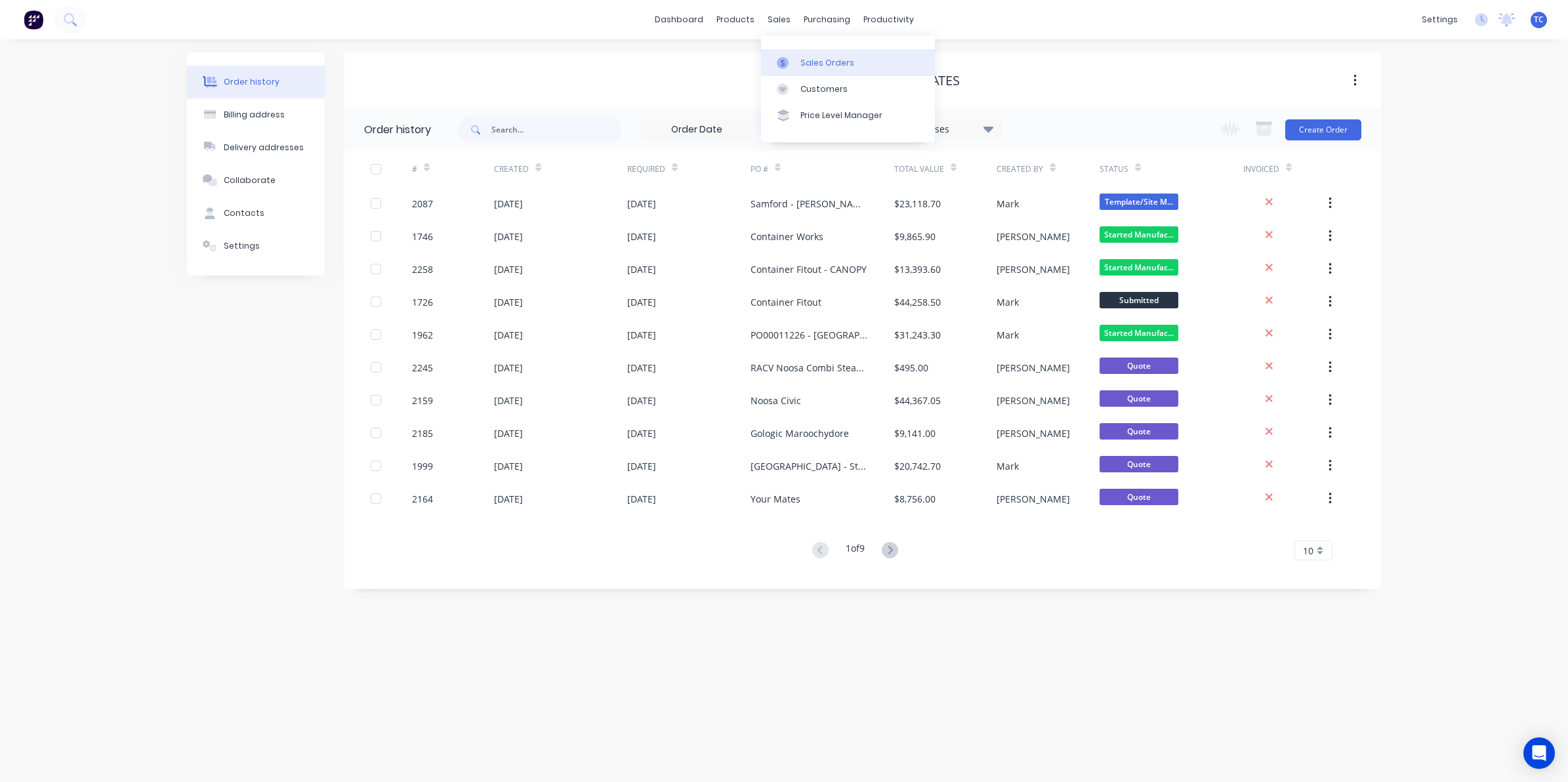
click at [809, 59] on div "Sales Orders" at bounding box center [827, 63] width 54 height 12
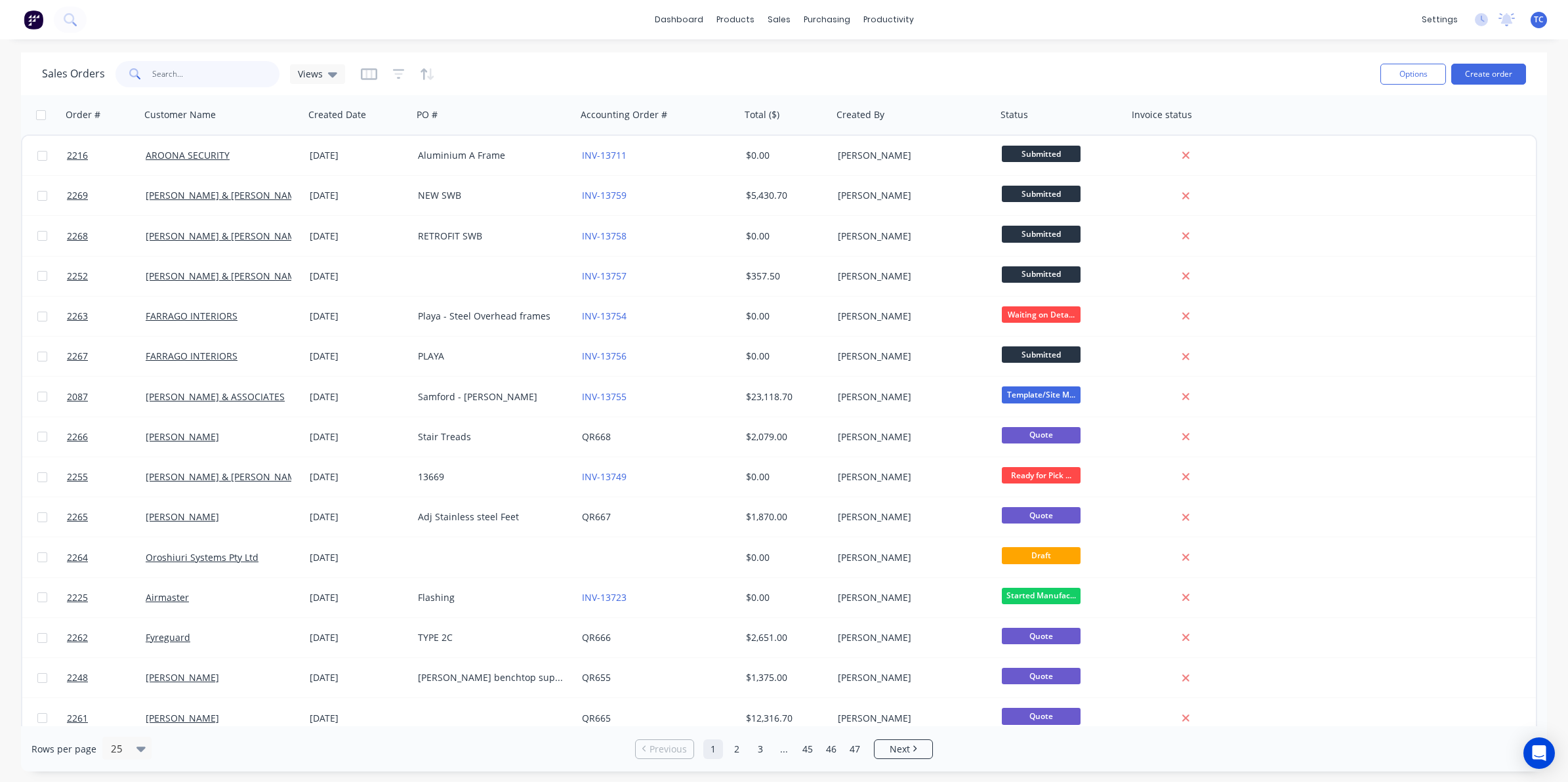
click at [171, 73] on input "text" at bounding box center [216, 74] width 128 height 27
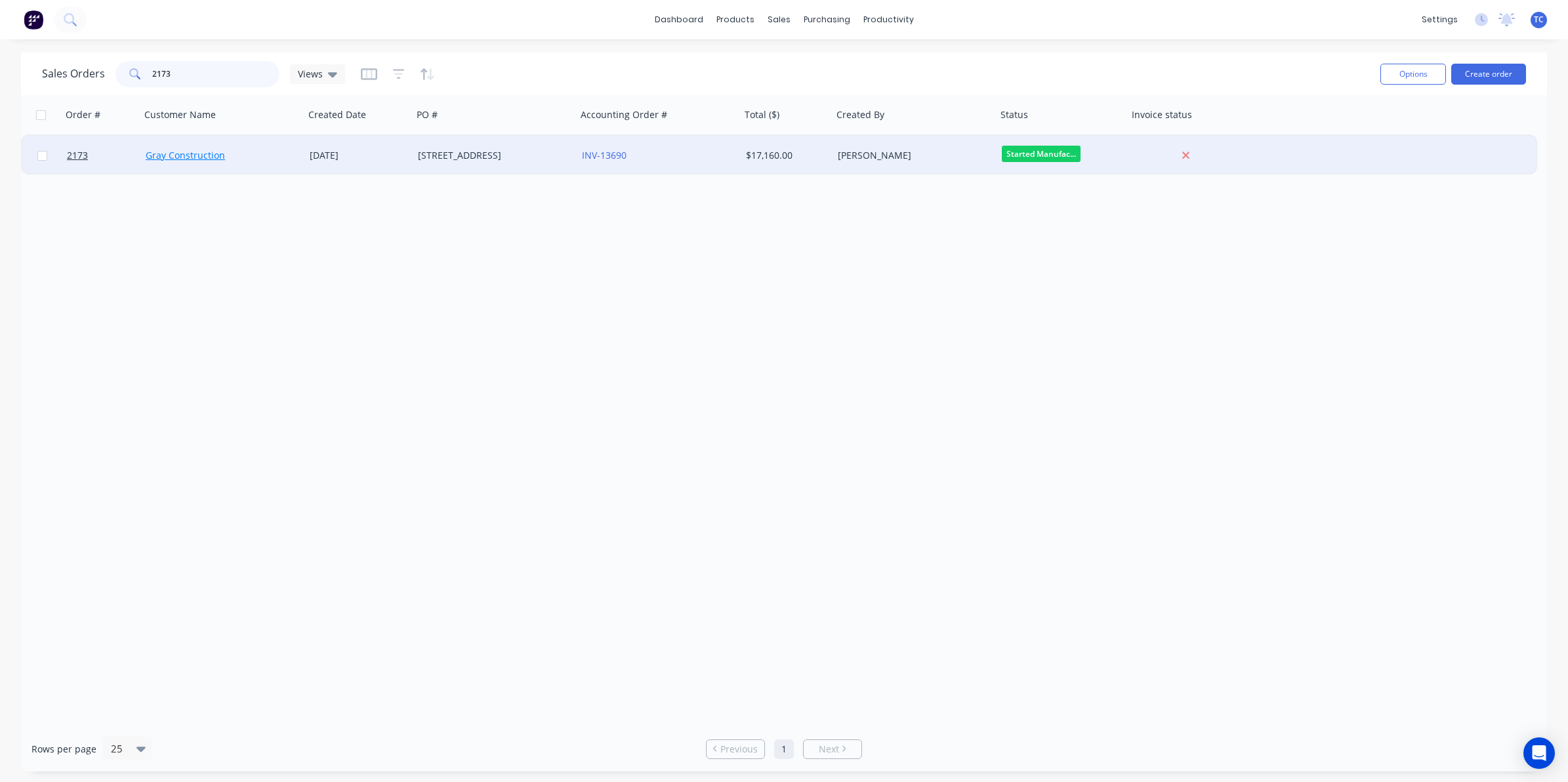
type input "2173"
click at [199, 156] on link "Gray Construction" at bounding box center [186, 155] width 80 height 13
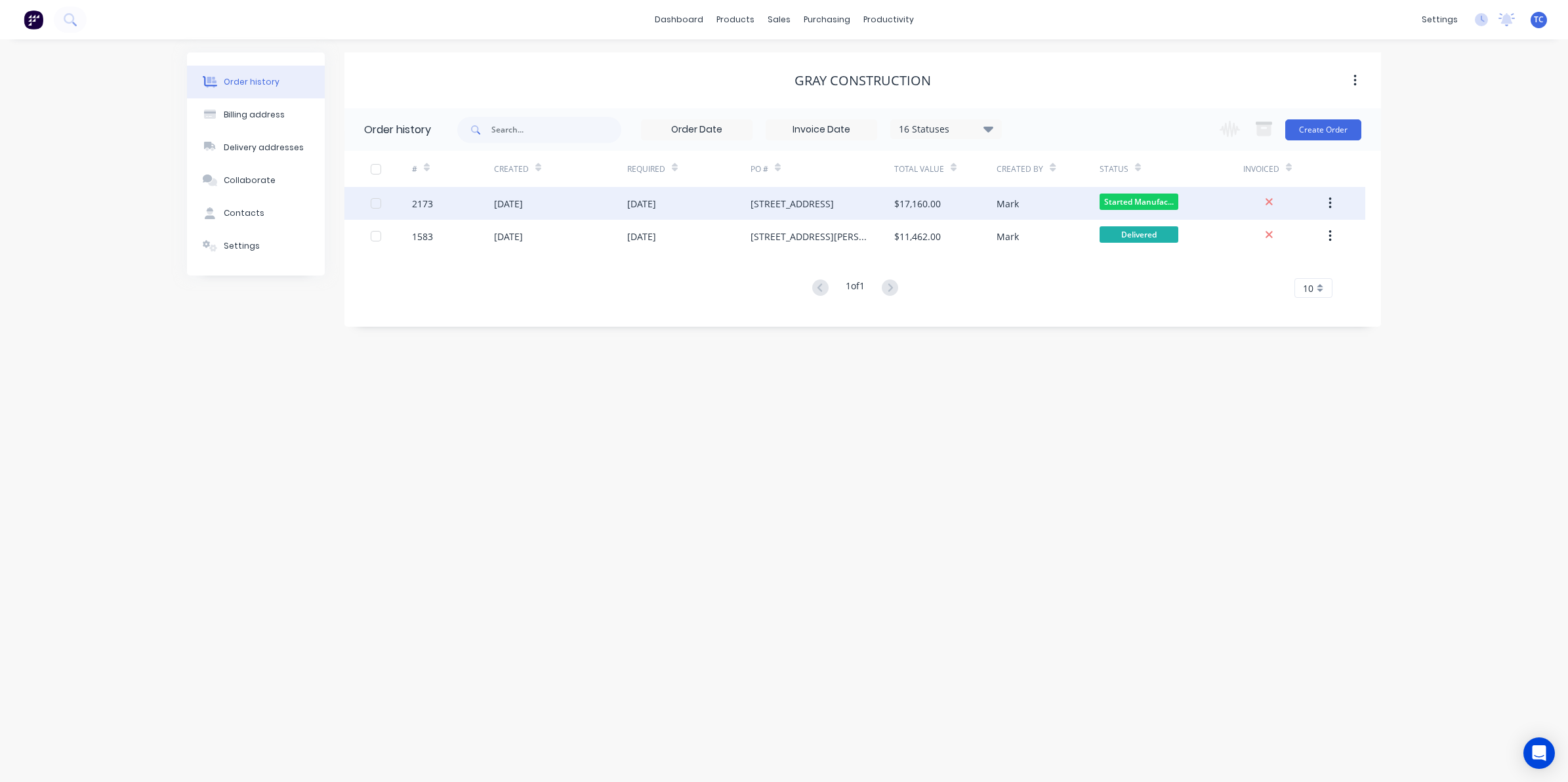
click at [520, 199] on div "12 Aug 2025" at bounding box center [508, 203] width 29 height 14
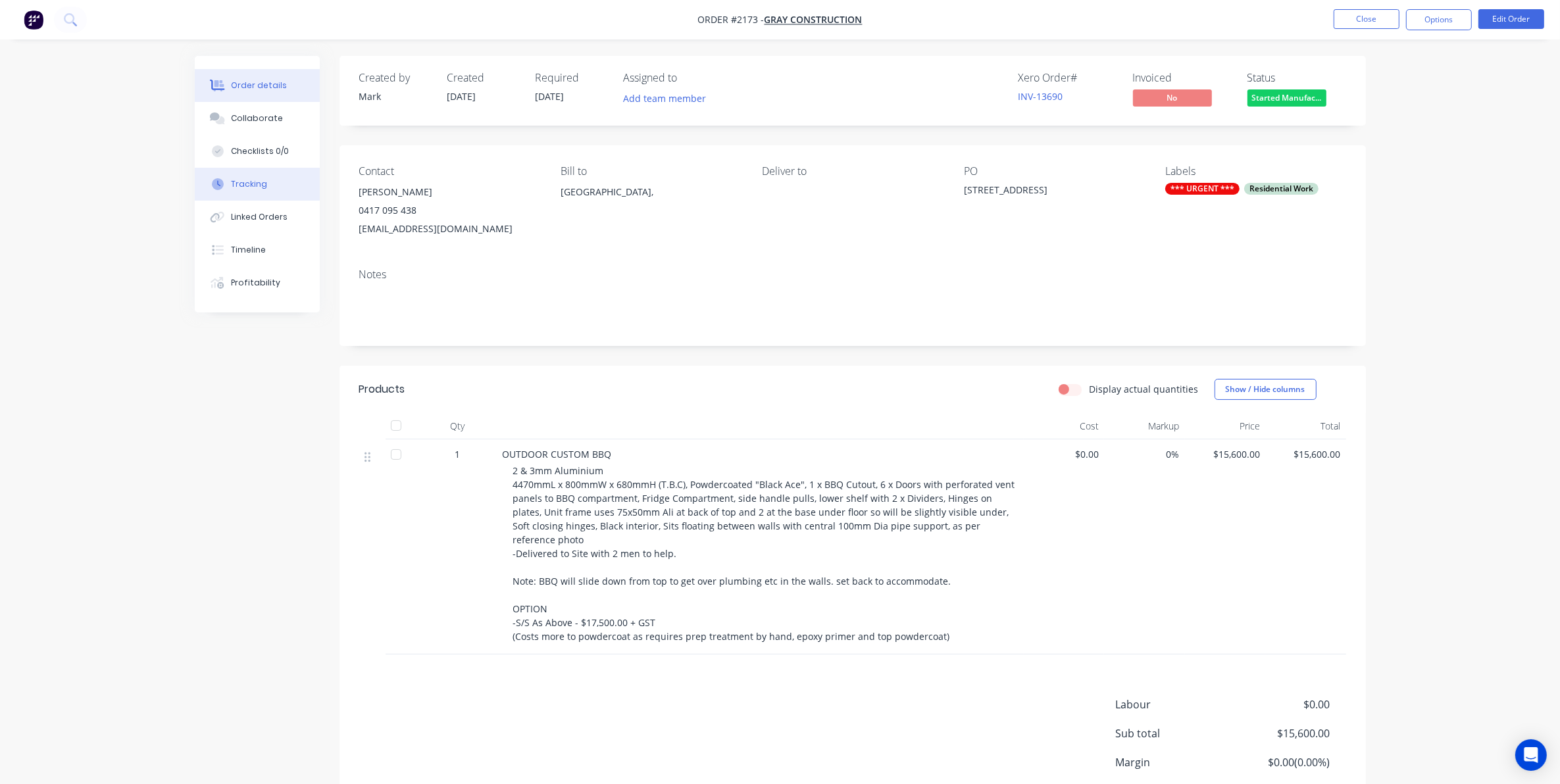
click at [248, 183] on div "Tracking" at bounding box center [248, 184] width 36 height 12
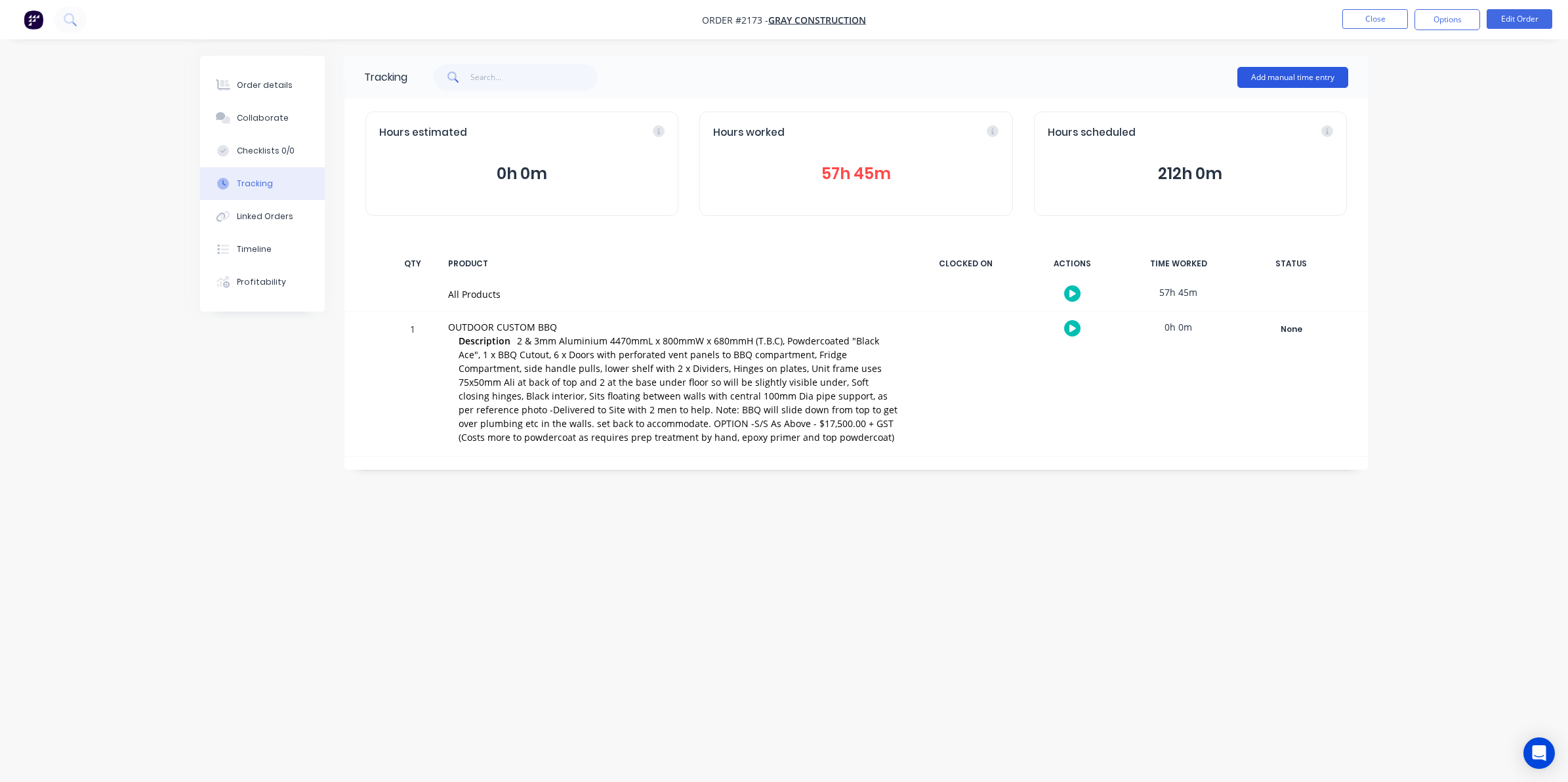
click at [1275, 79] on button "Add manual time entry" at bounding box center [1293, 77] width 111 height 21
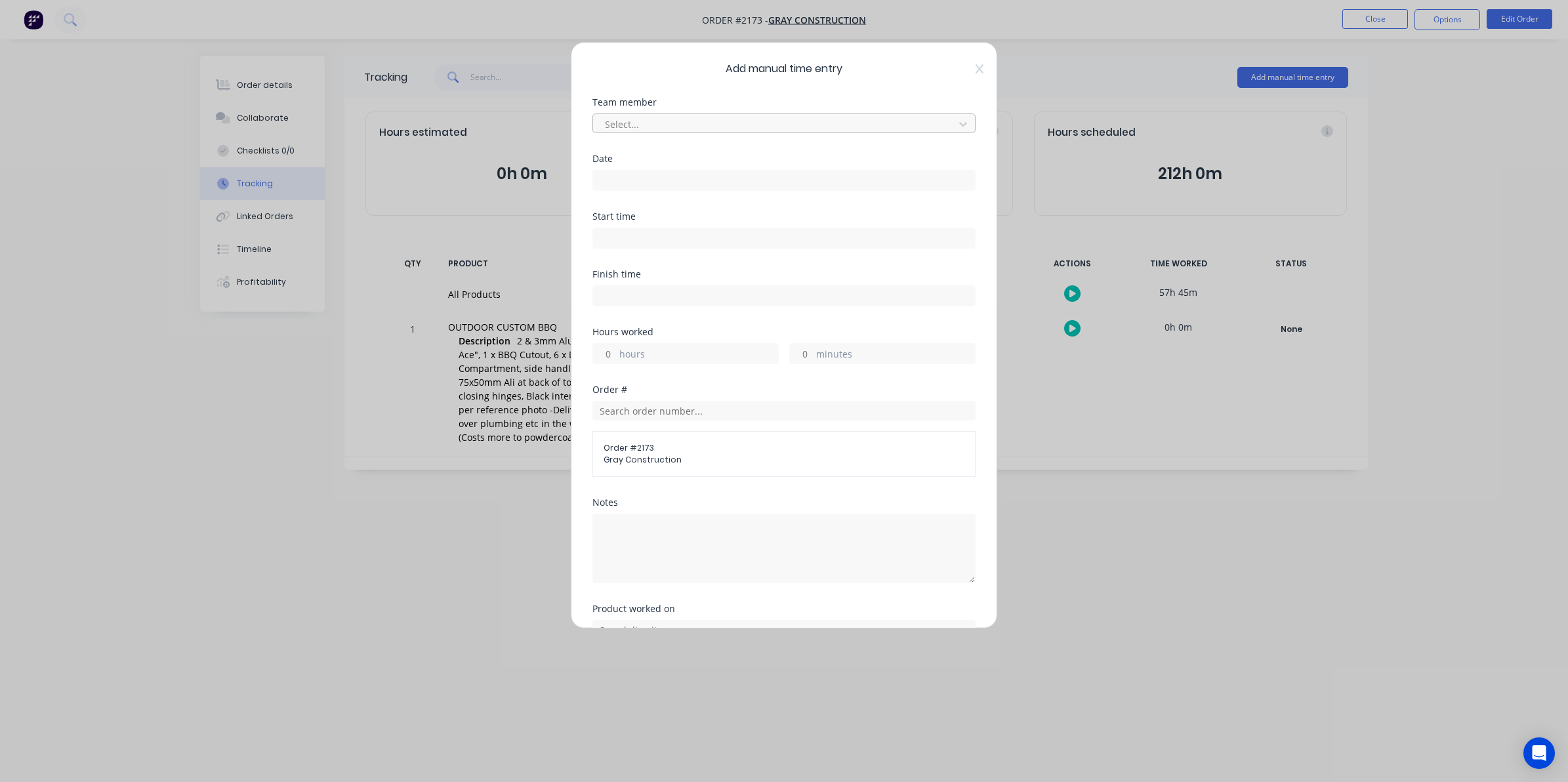
click at [624, 123] on div at bounding box center [776, 125] width 344 height 16
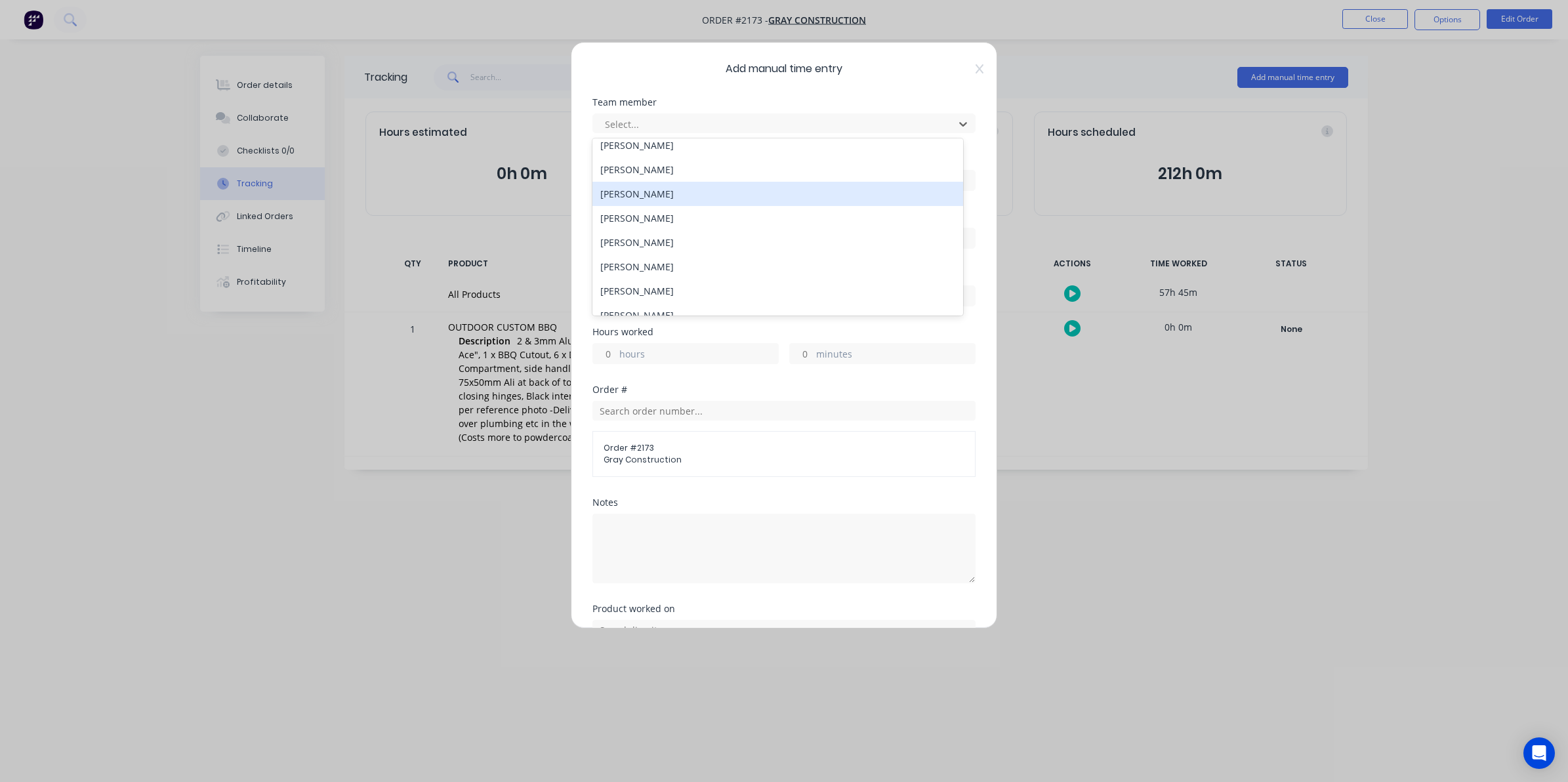
scroll to position [164, 0]
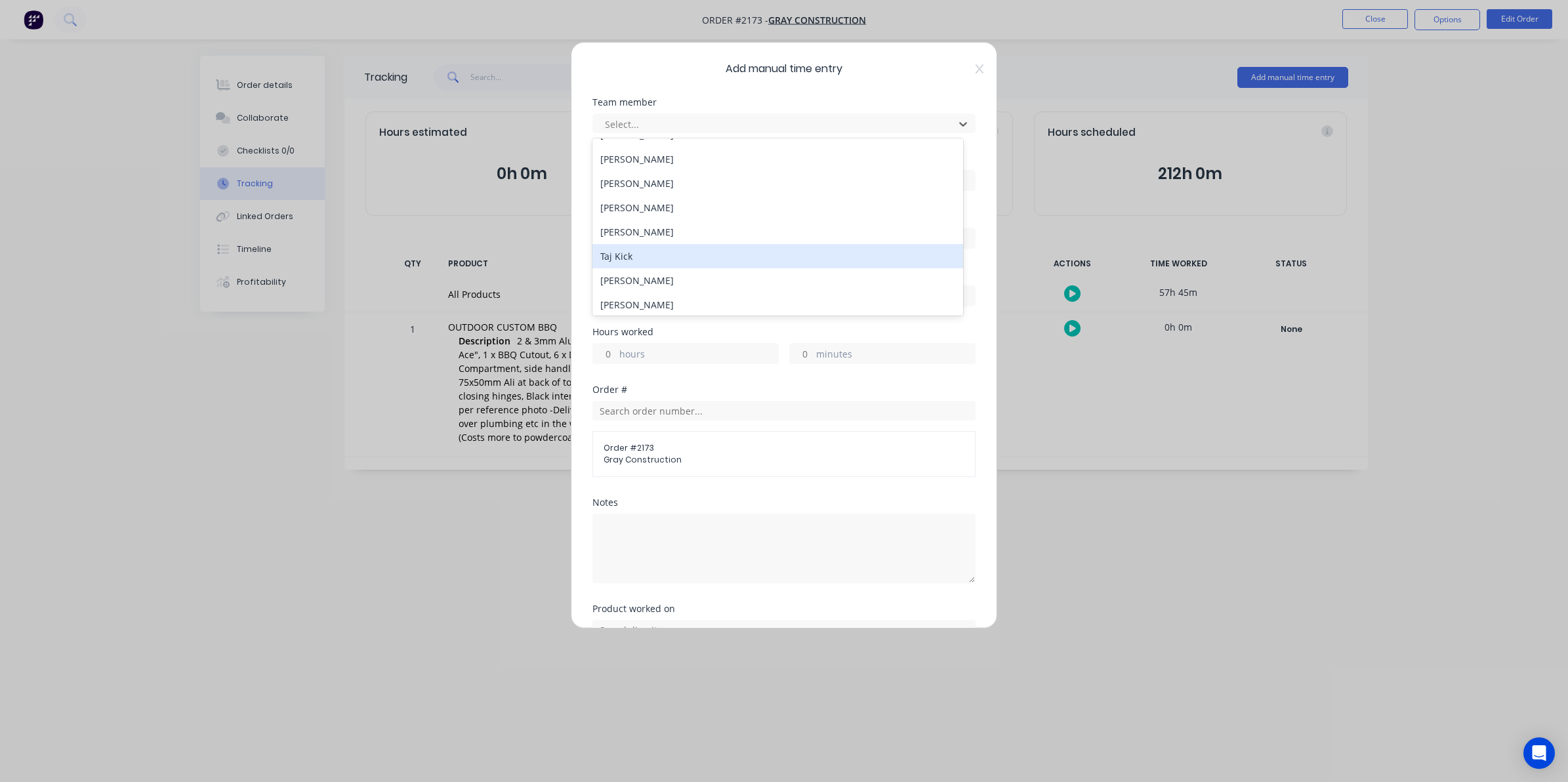
click at [624, 254] on div "Taj Kick" at bounding box center [778, 256] width 371 height 24
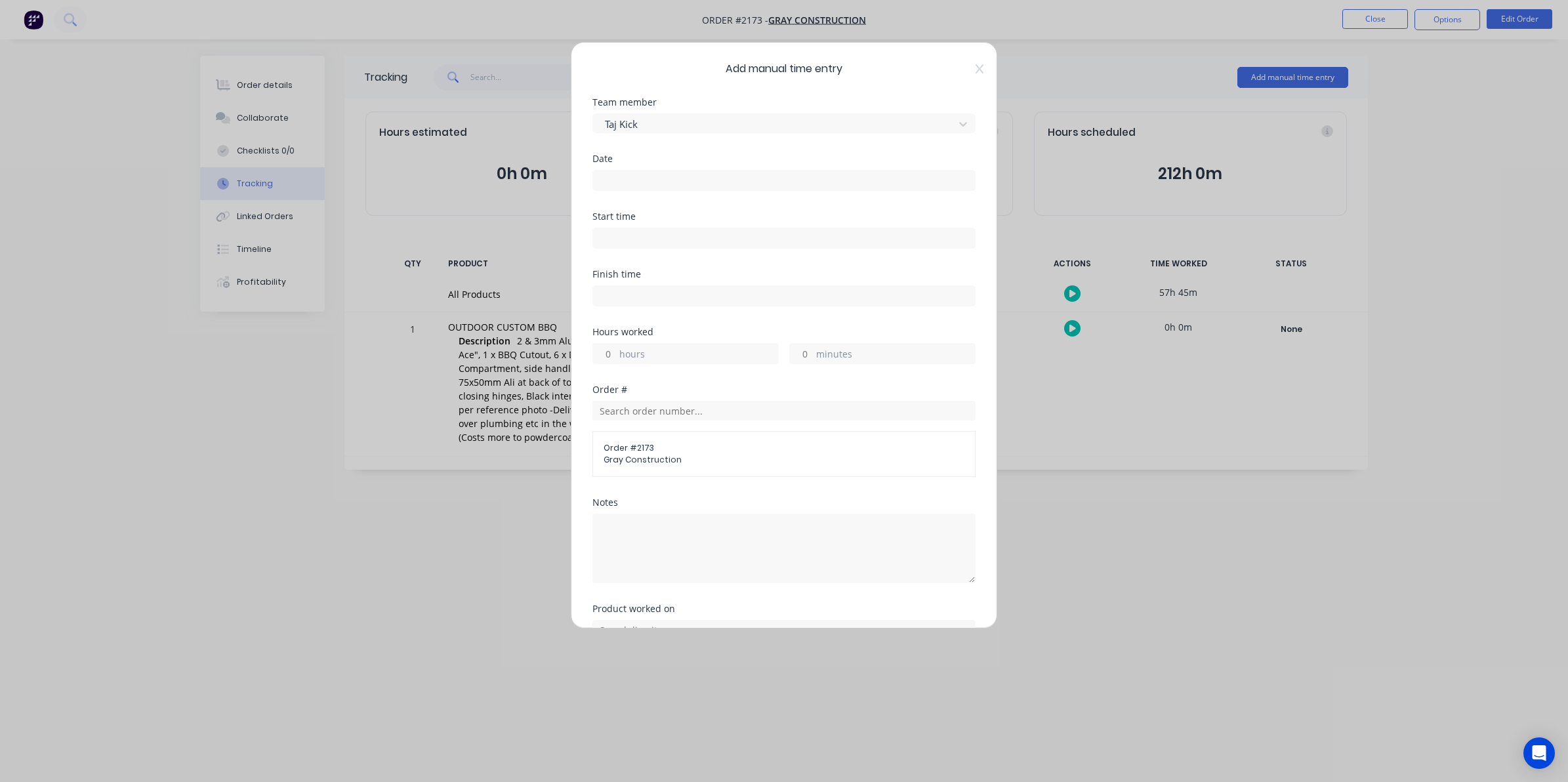
click at [612, 178] on input at bounding box center [784, 180] width 382 height 20
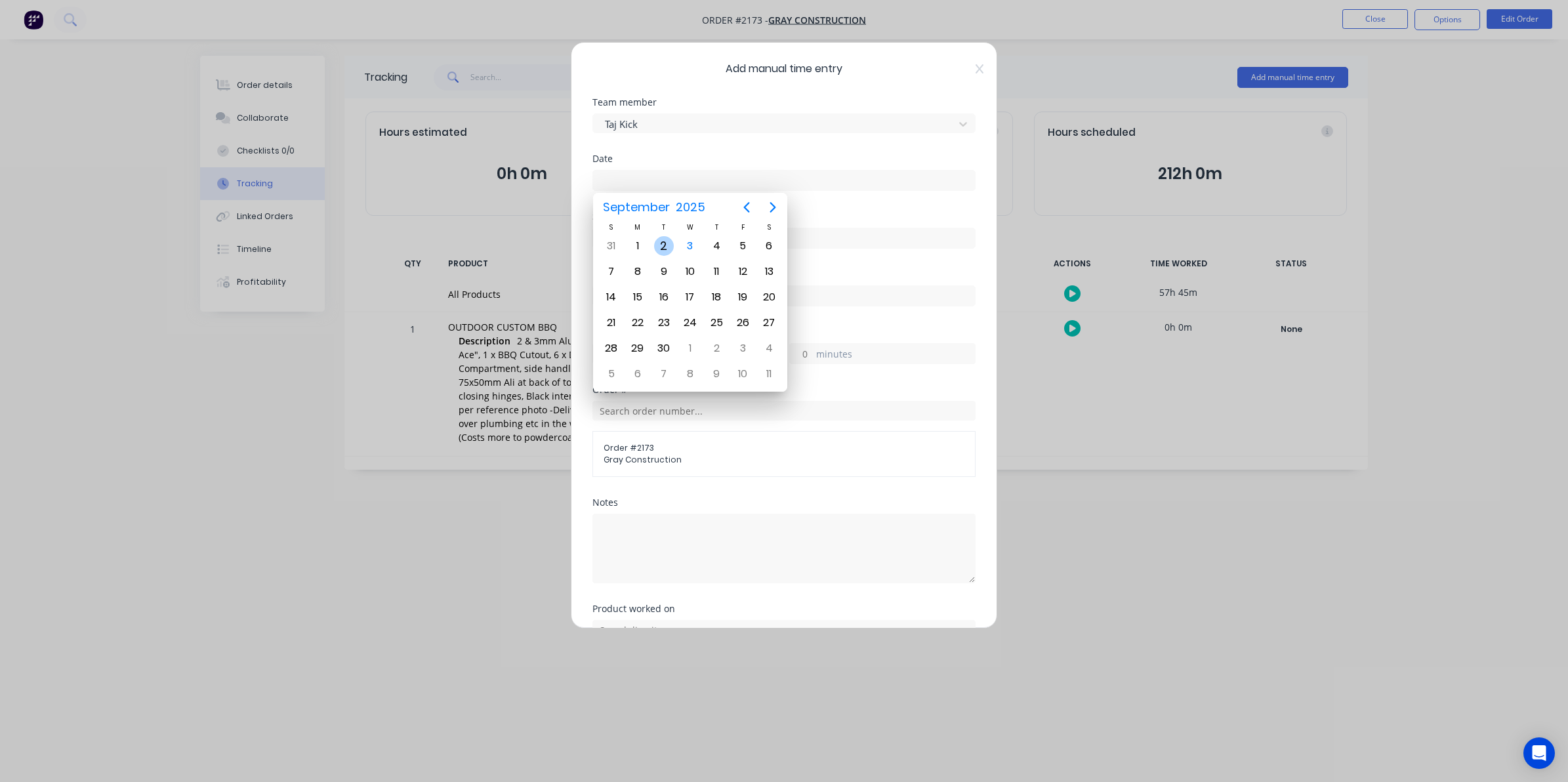
click at [664, 244] on div "2" at bounding box center [663, 245] width 20 height 20
type input "02/09/2025"
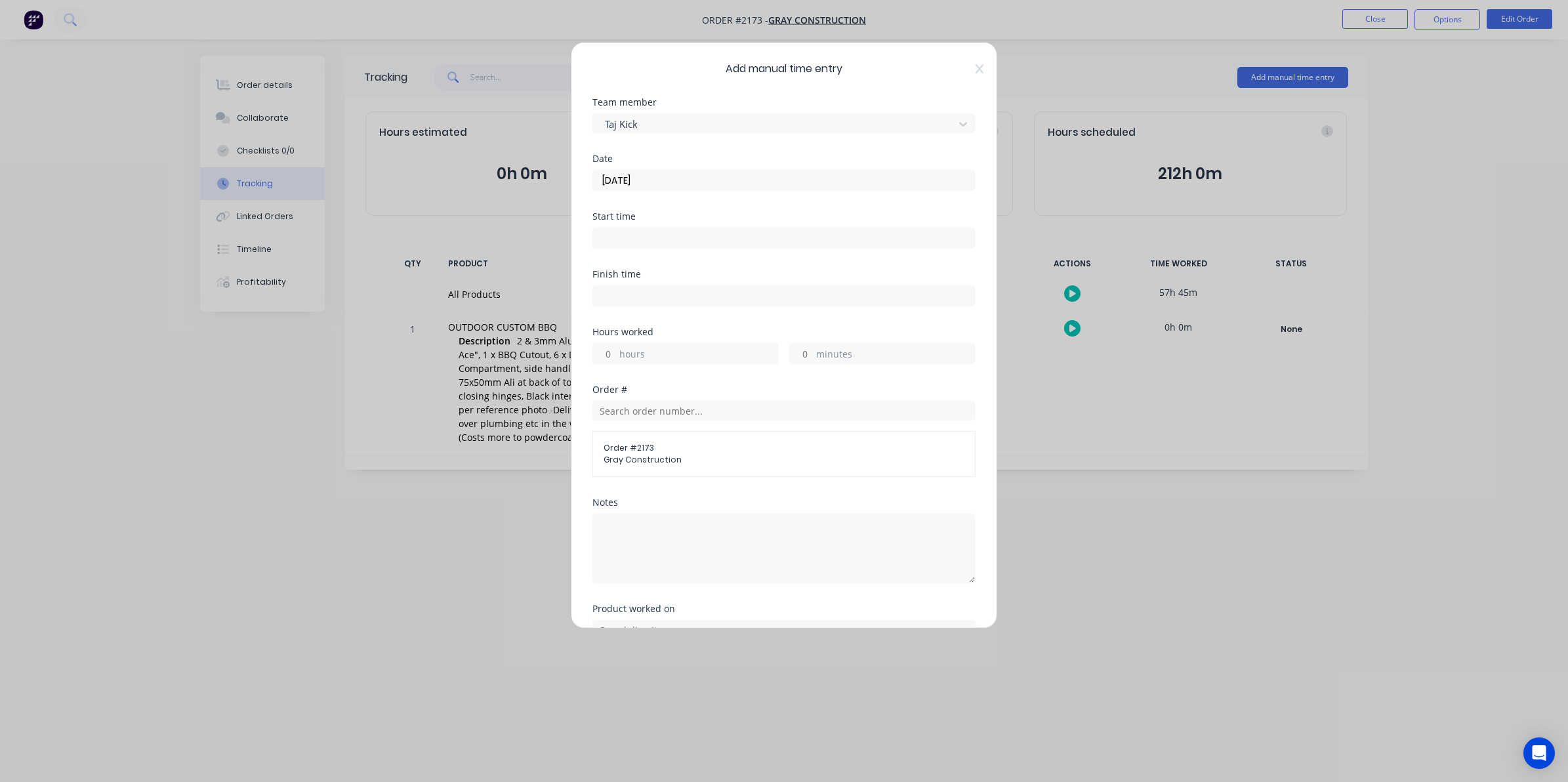
click at [607, 352] on input "hours" at bounding box center [604, 353] width 23 height 20
type input "2"
click at [801, 355] on input "minutes" at bounding box center [801, 353] width 23 height 20
type input "15"
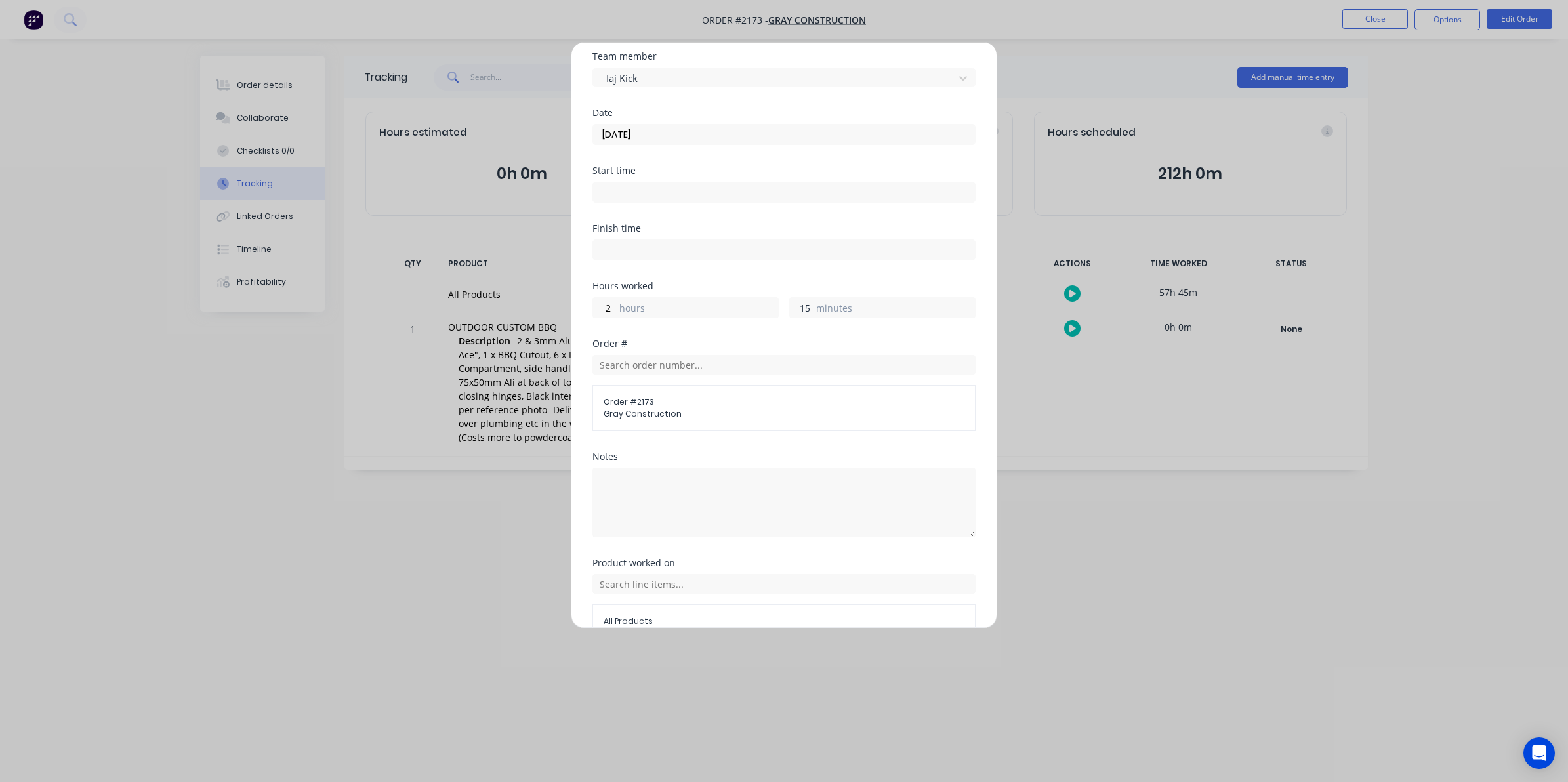
scroll to position [119, 0]
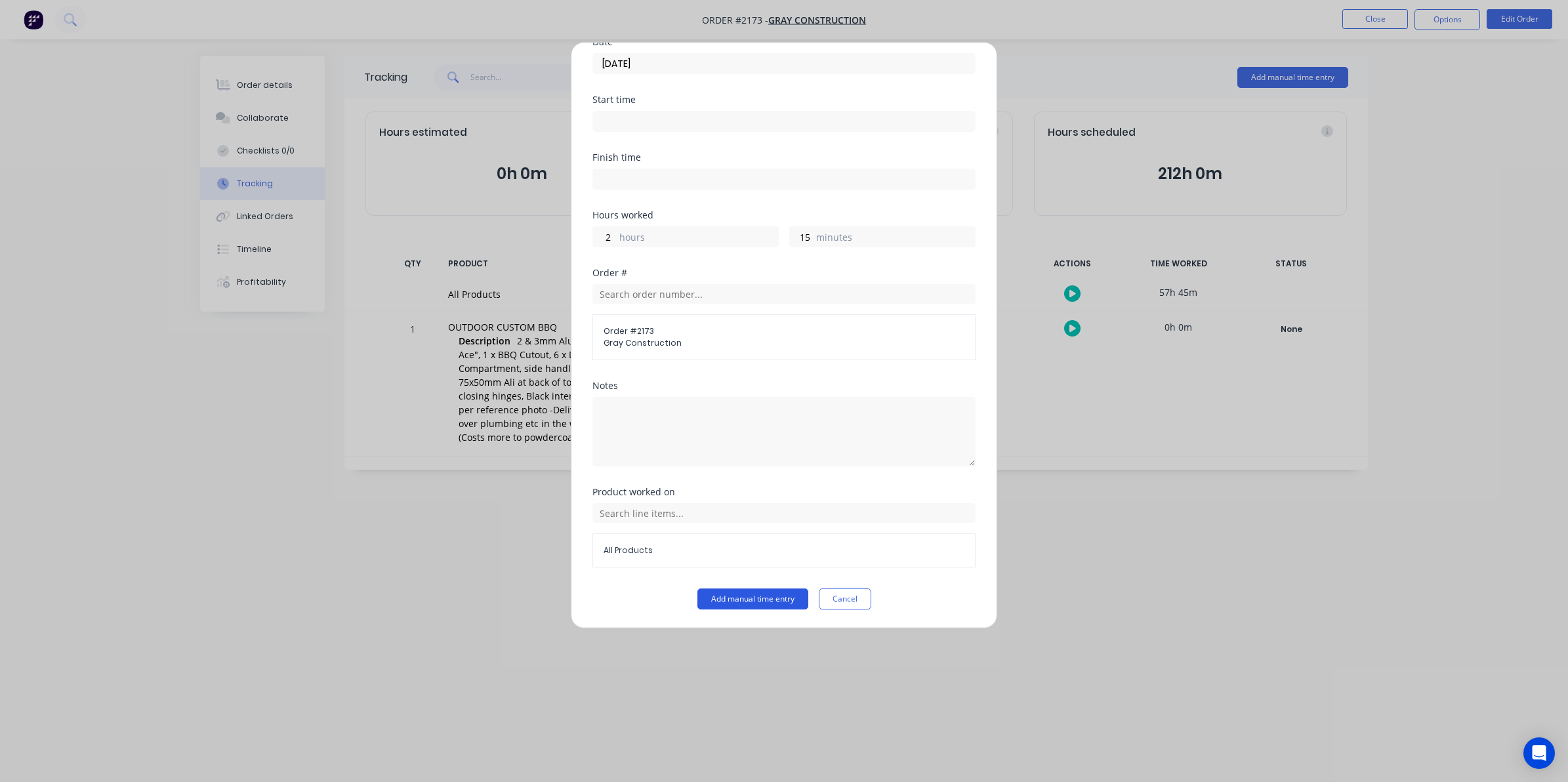
click at [739, 597] on button "Add manual time entry" at bounding box center [753, 598] width 111 height 21
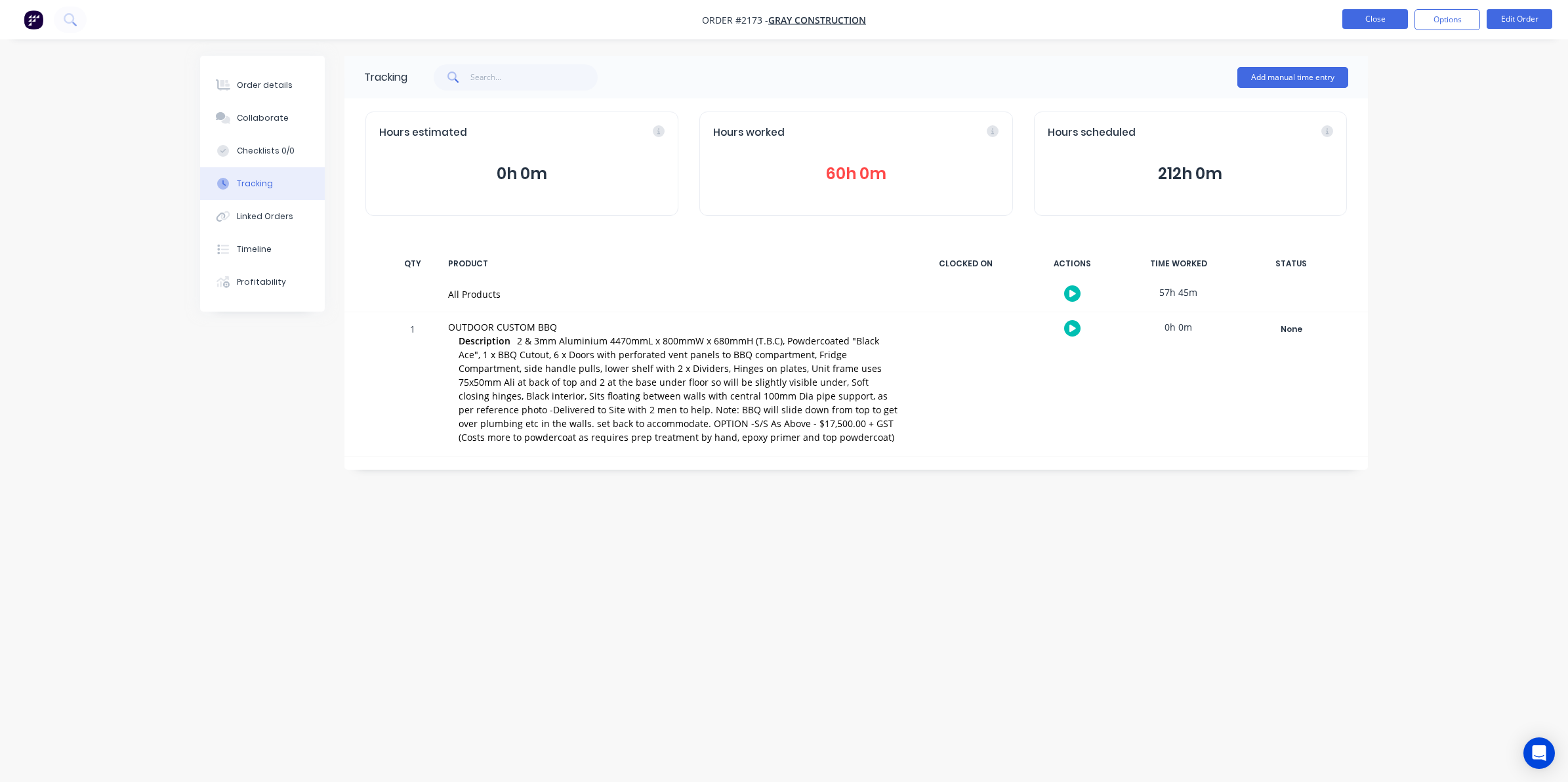
click at [1367, 18] on button "Close" at bounding box center [1375, 18] width 66 height 20
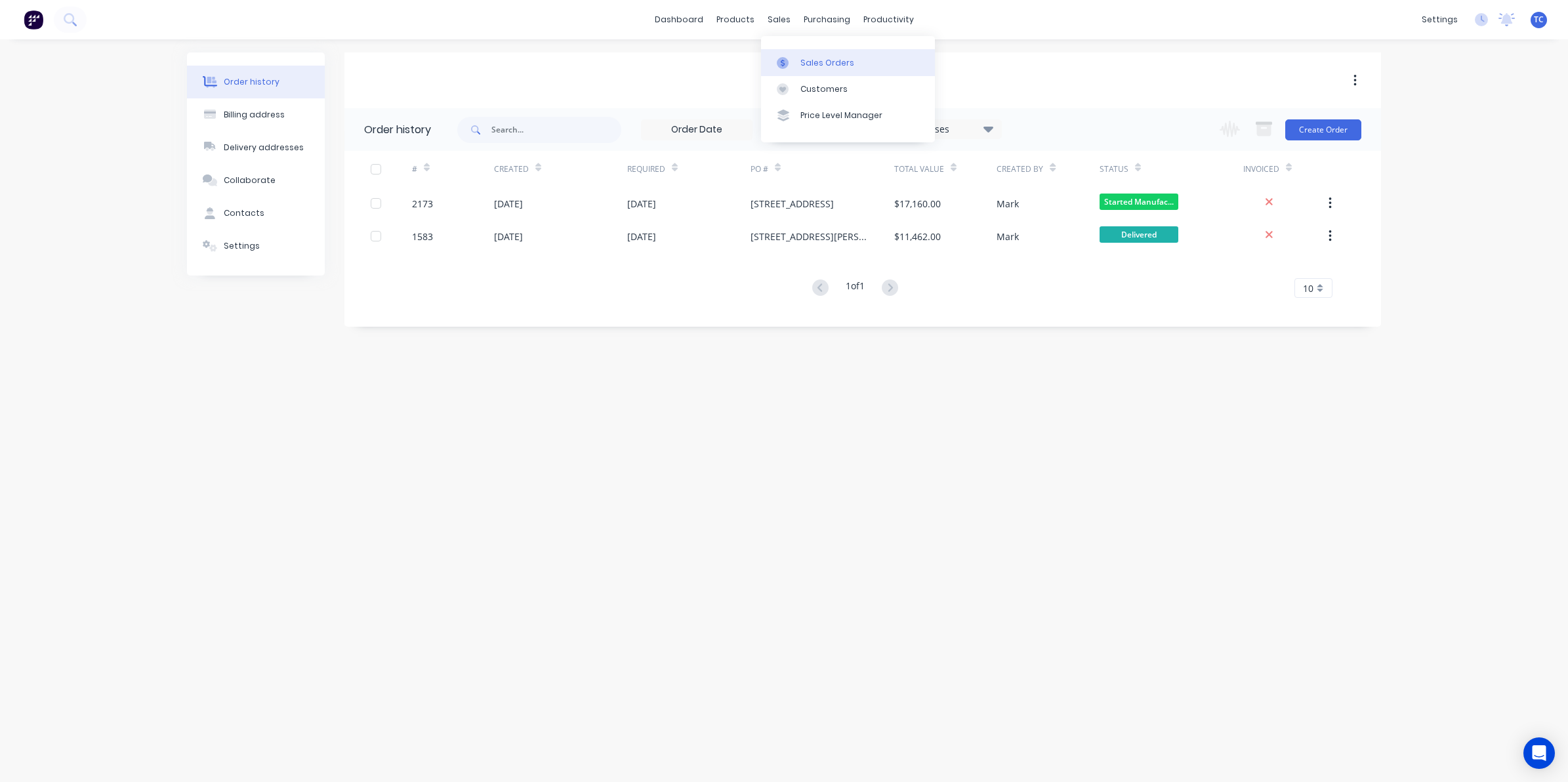
click at [812, 56] on link "Sales Orders" at bounding box center [848, 63] width 174 height 27
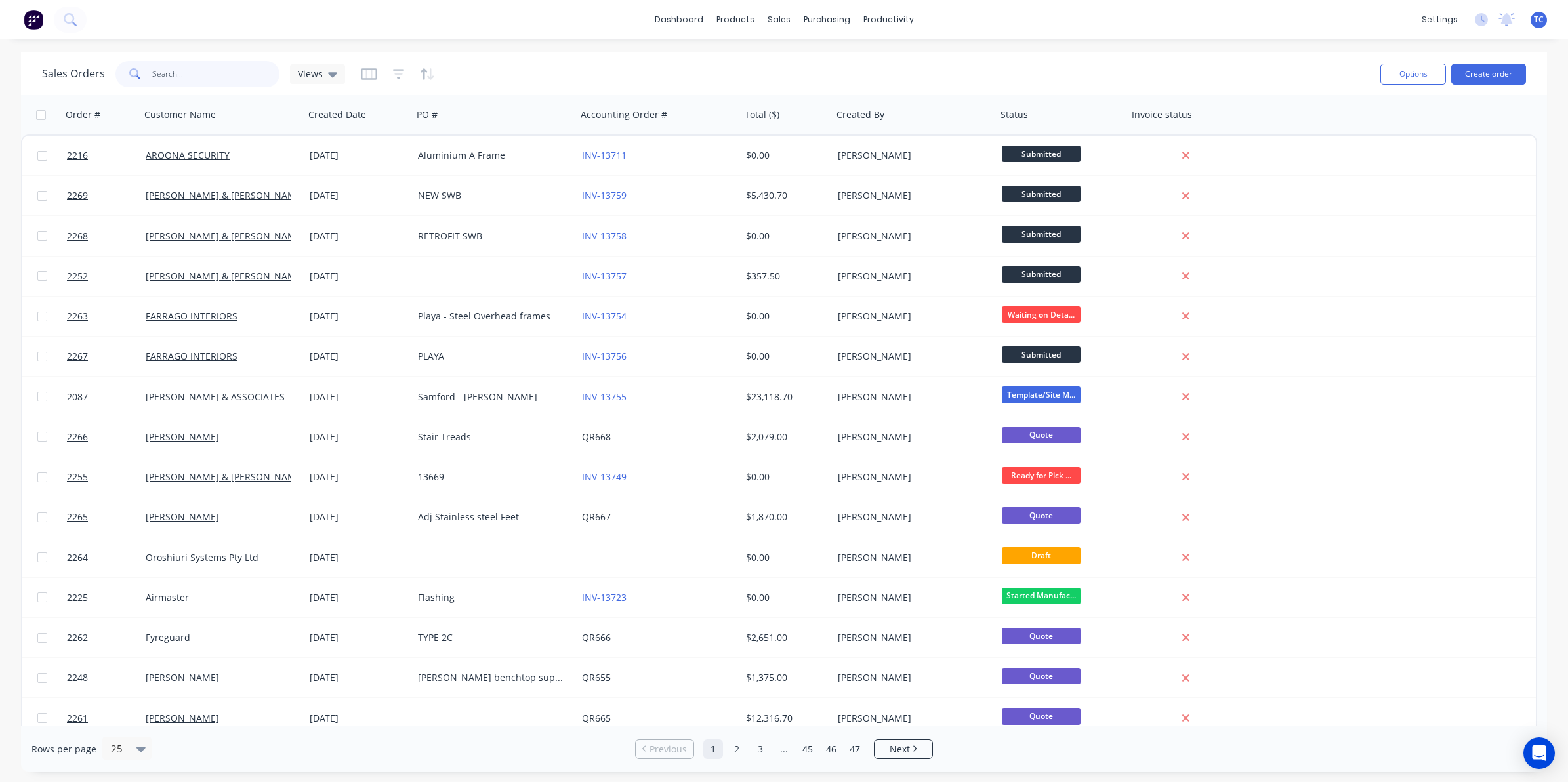
click at [179, 75] on input "text" at bounding box center [216, 74] width 128 height 27
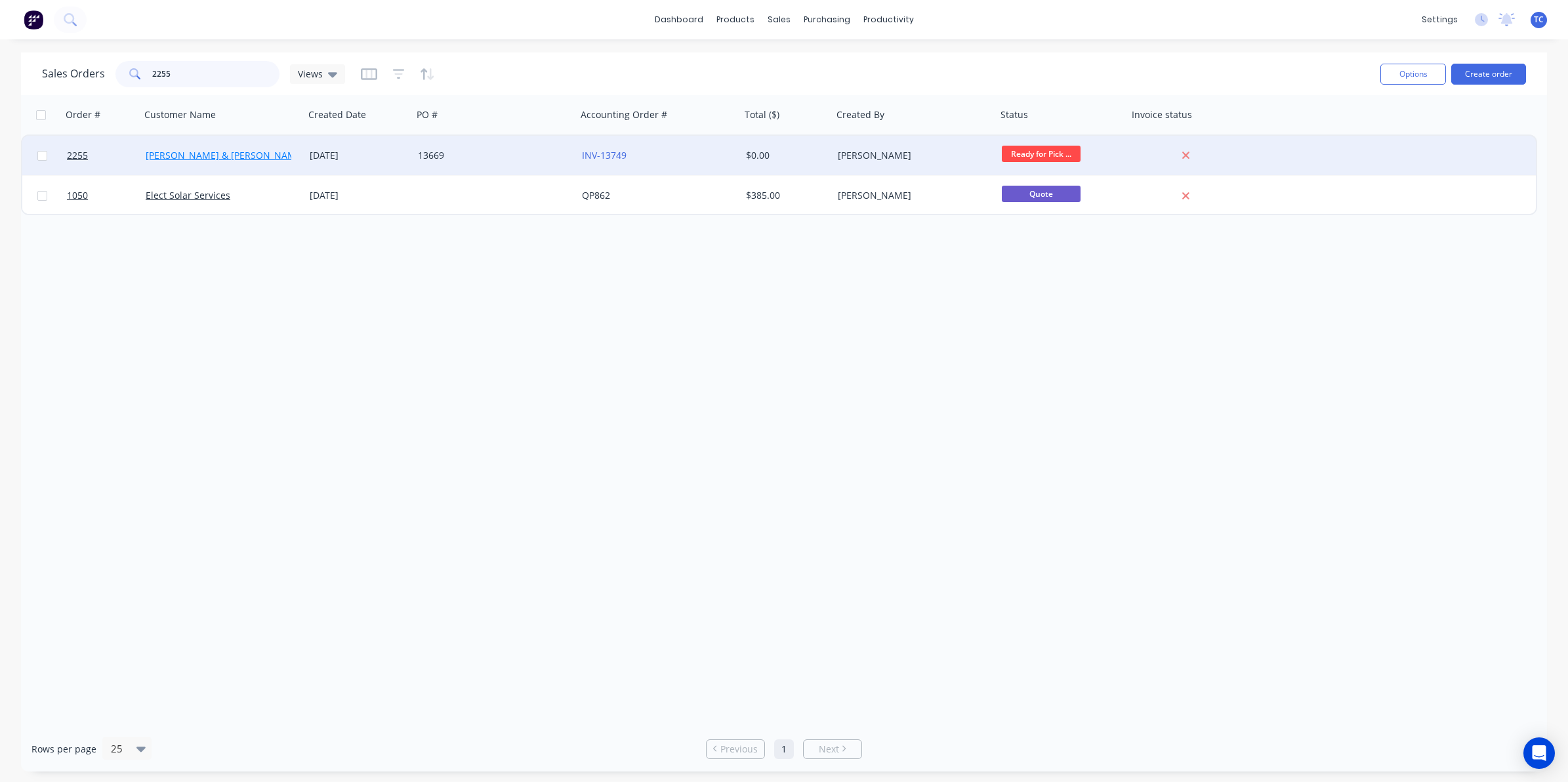
type input "2255"
click at [211, 155] on link "[PERSON_NAME] & [PERSON_NAME] Electrical" at bounding box center [246, 155] width 201 height 13
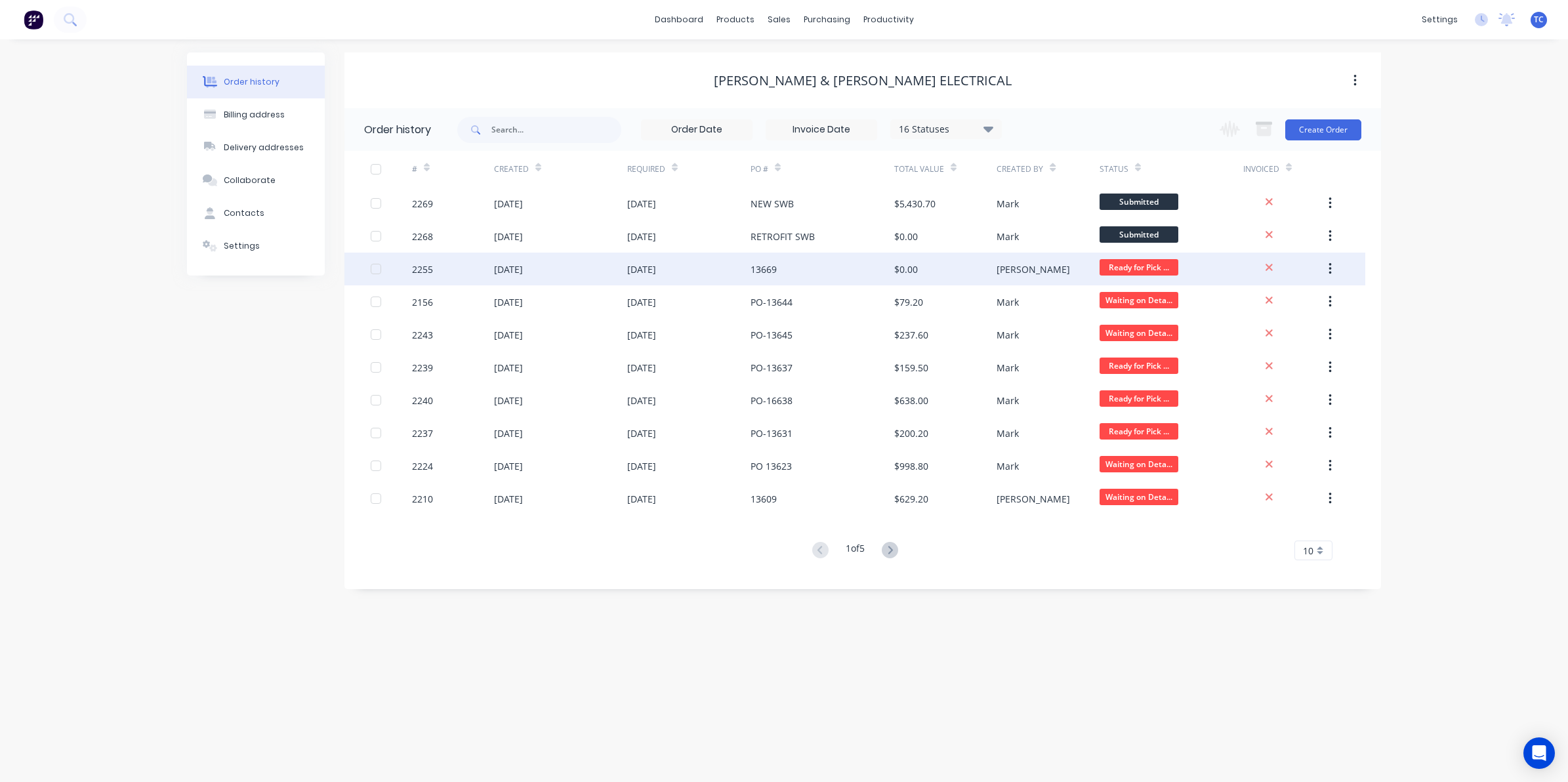
click at [522, 267] on div "[DATE]" at bounding box center [508, 269] width 29 height 14
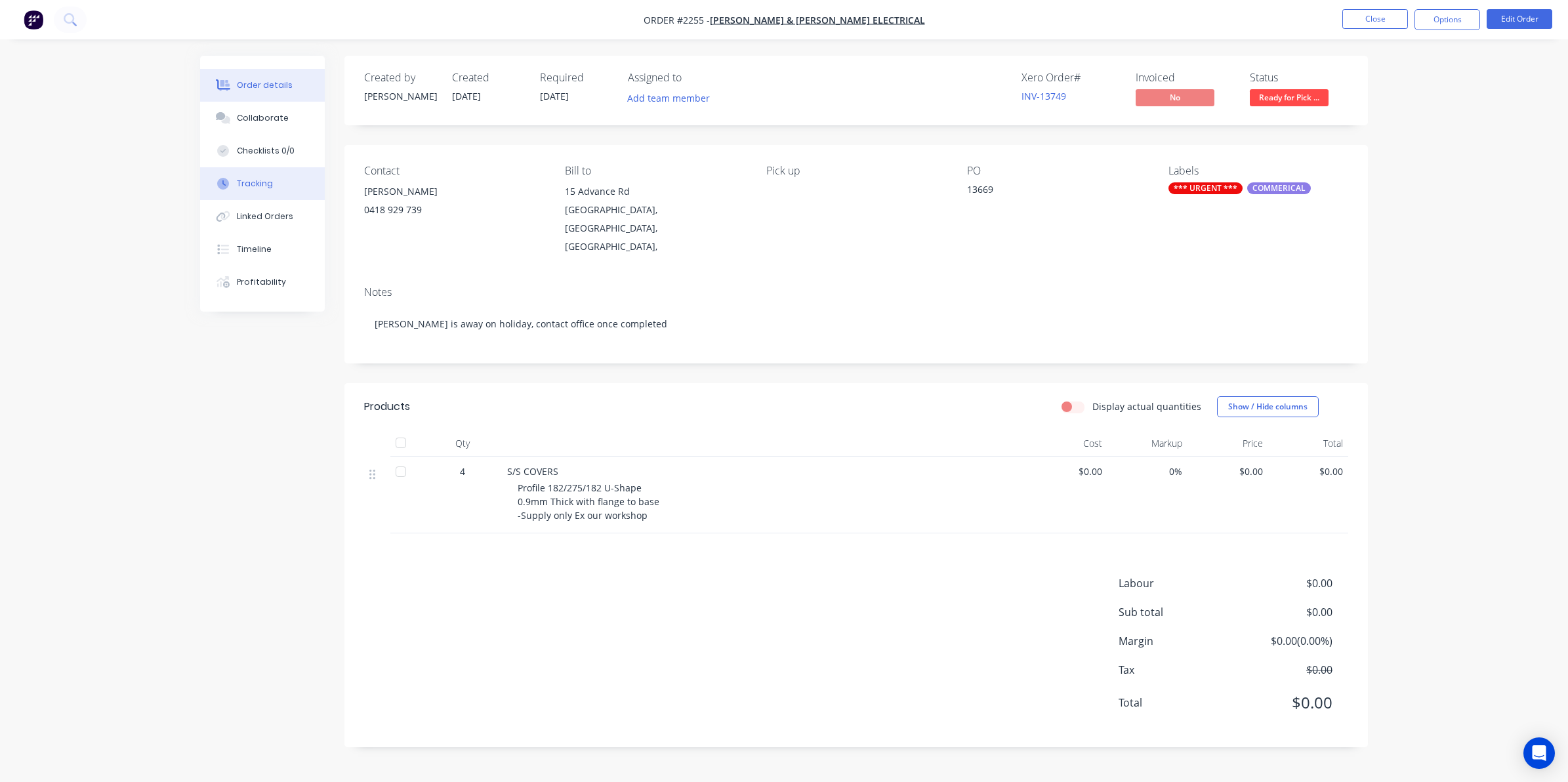
click at [250, 181] on div "Tracking" at bounding box center [254, 184] width 36 height 12
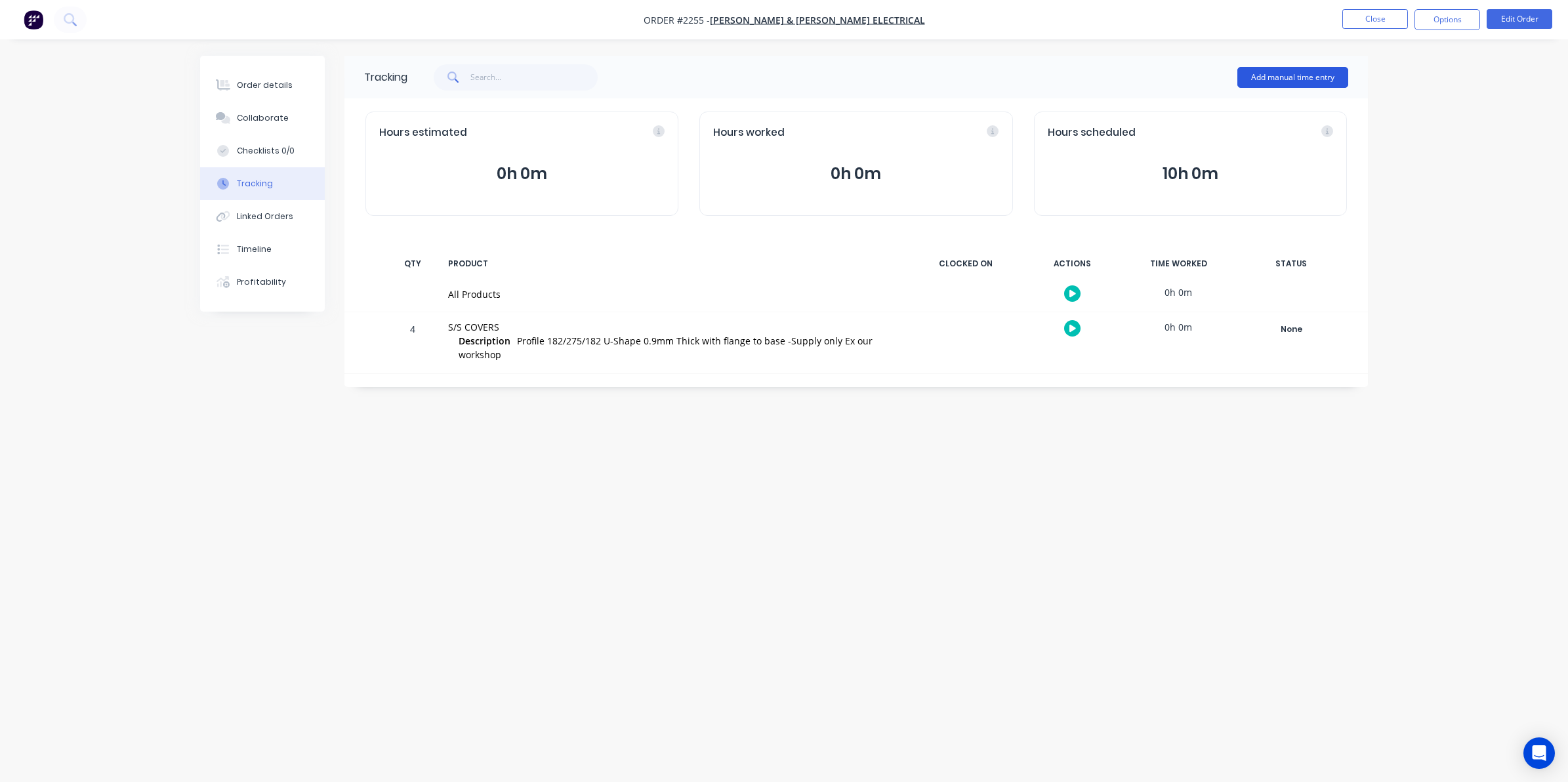
click at [1297, 76] on button "Add manual time entry" at bounding box center [1293, 77] width 111 height 21
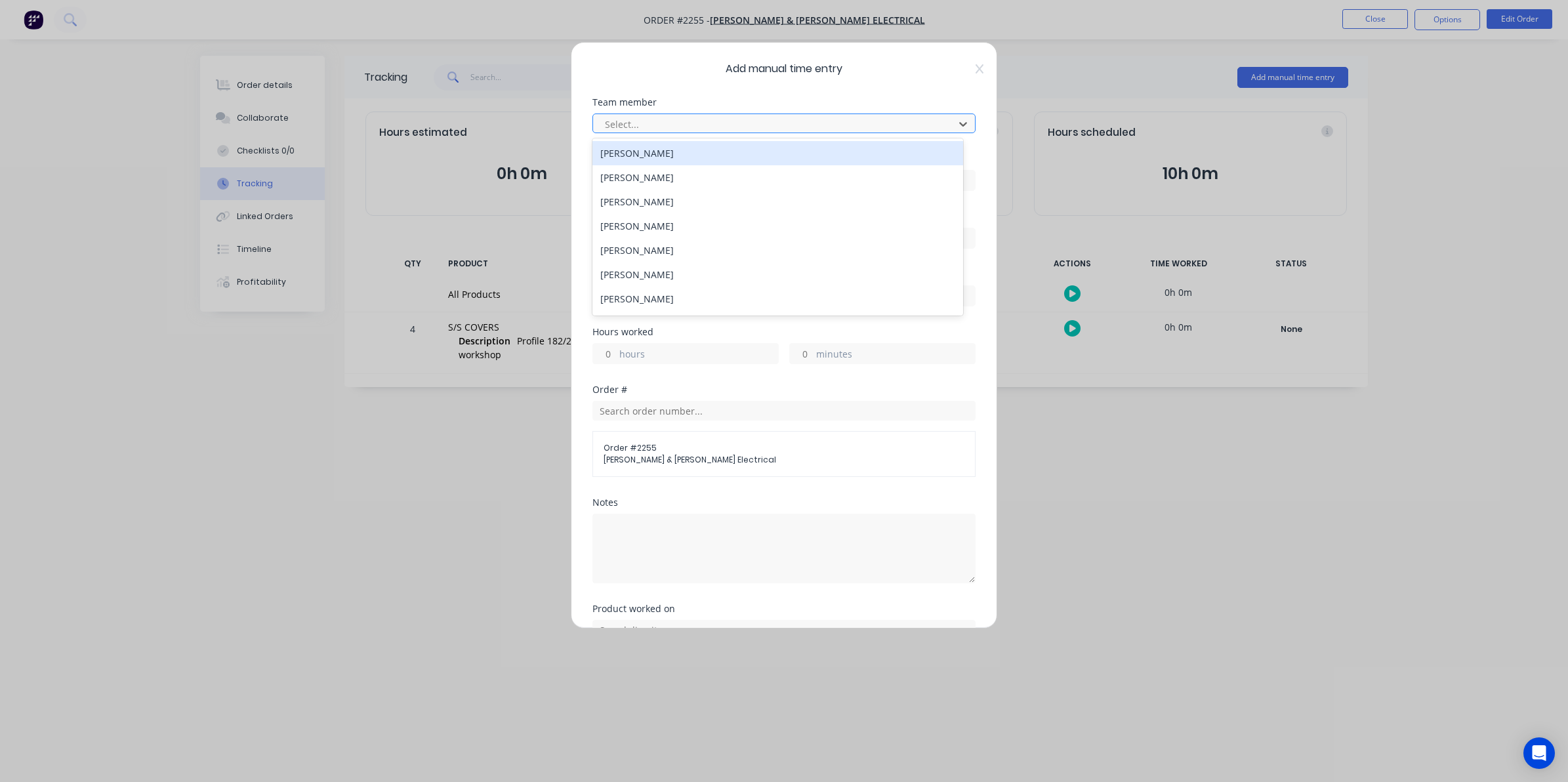
click at [612, 123] on div at bounding box center [776, 125] width 344 height 16
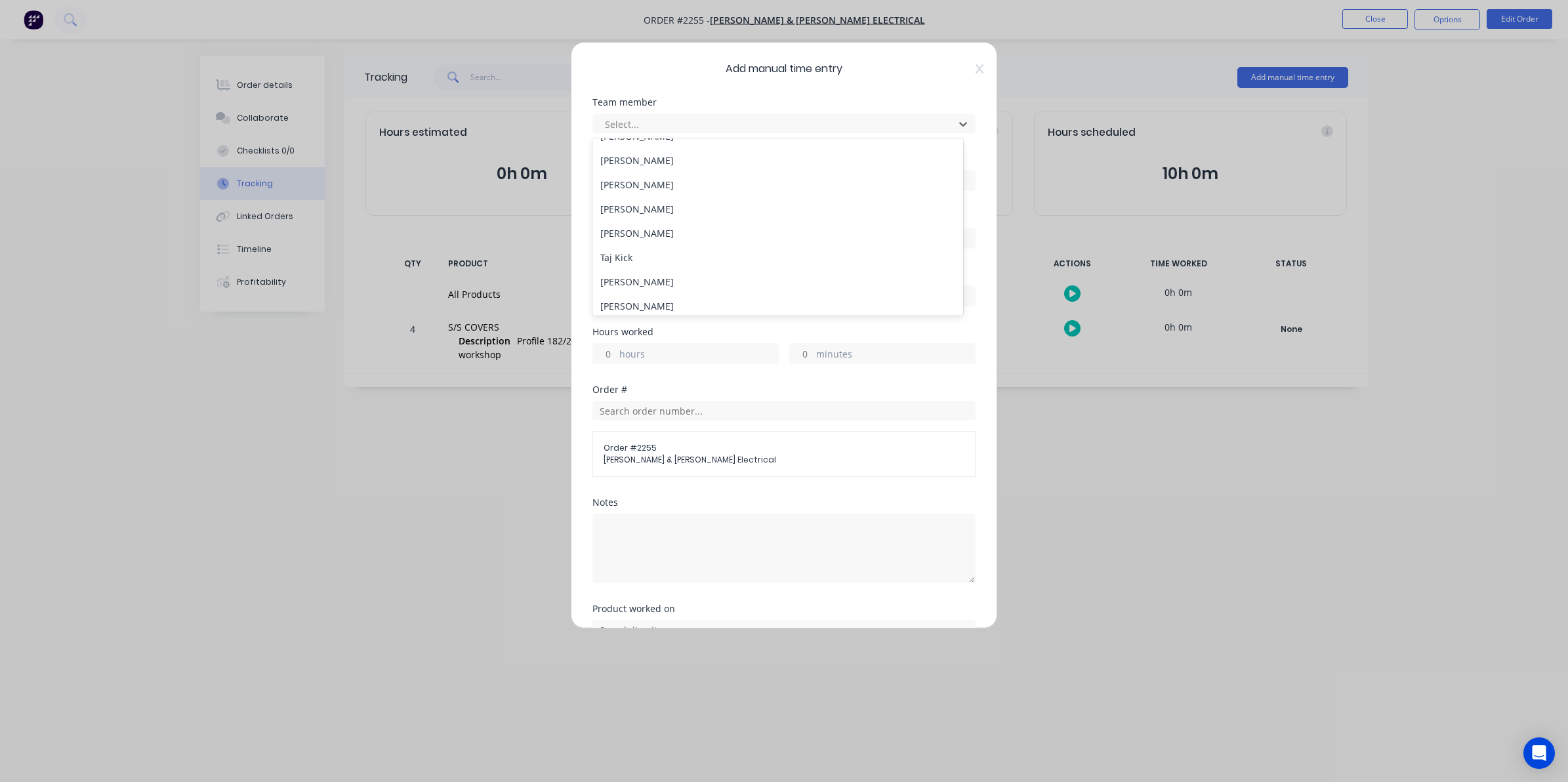
scroll to position [164, 0]
click at [624, 254] on div "Taj Kick" at bounding box center [778, 256] width 371 height 24
click at [606, 178] on input at bounding box center [784, 180] width 382 height 20
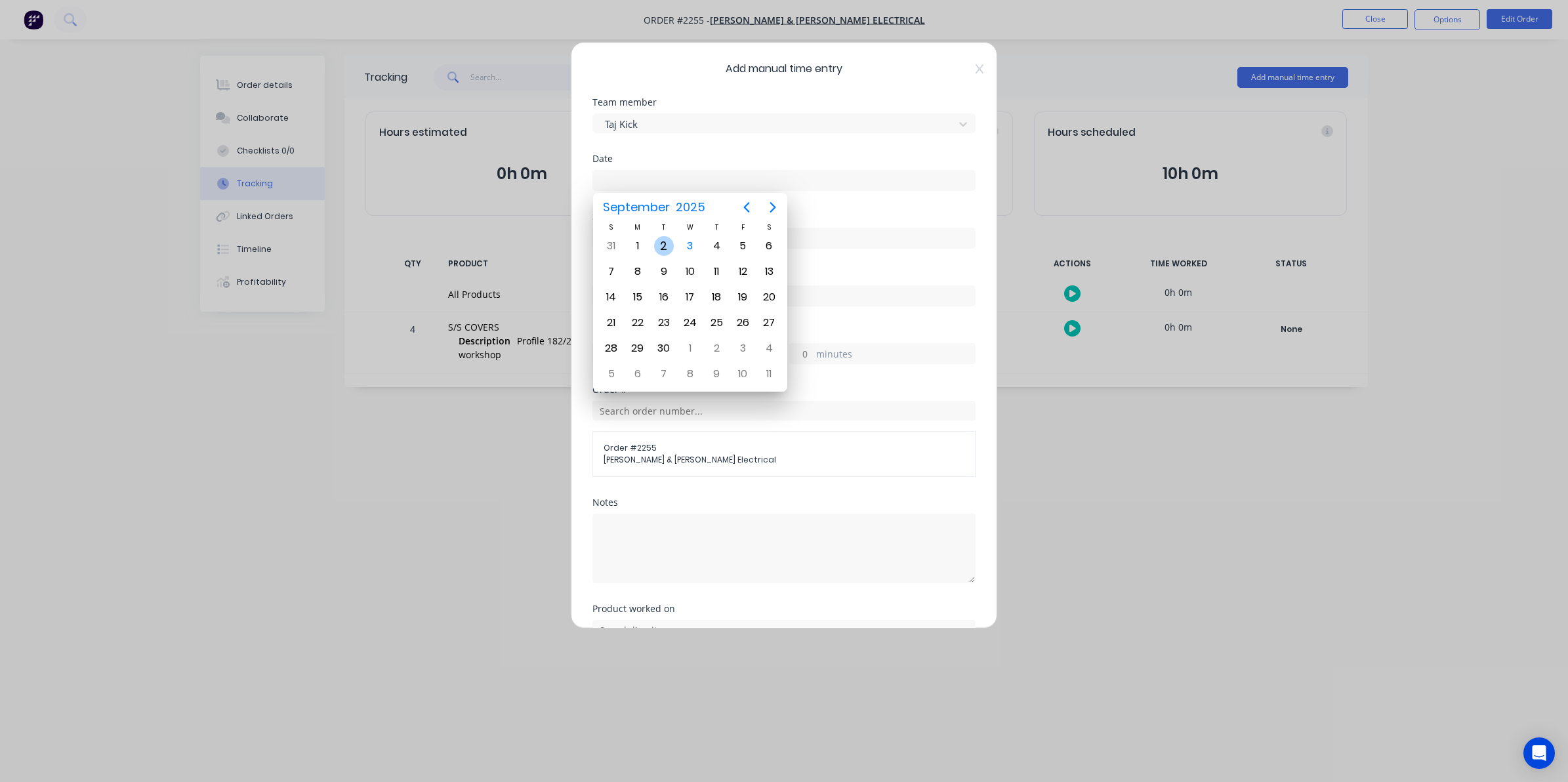
click at [663, 246] on div "2" at bounding box center [663, 245] width 20 height 20
type input "[DATE]"
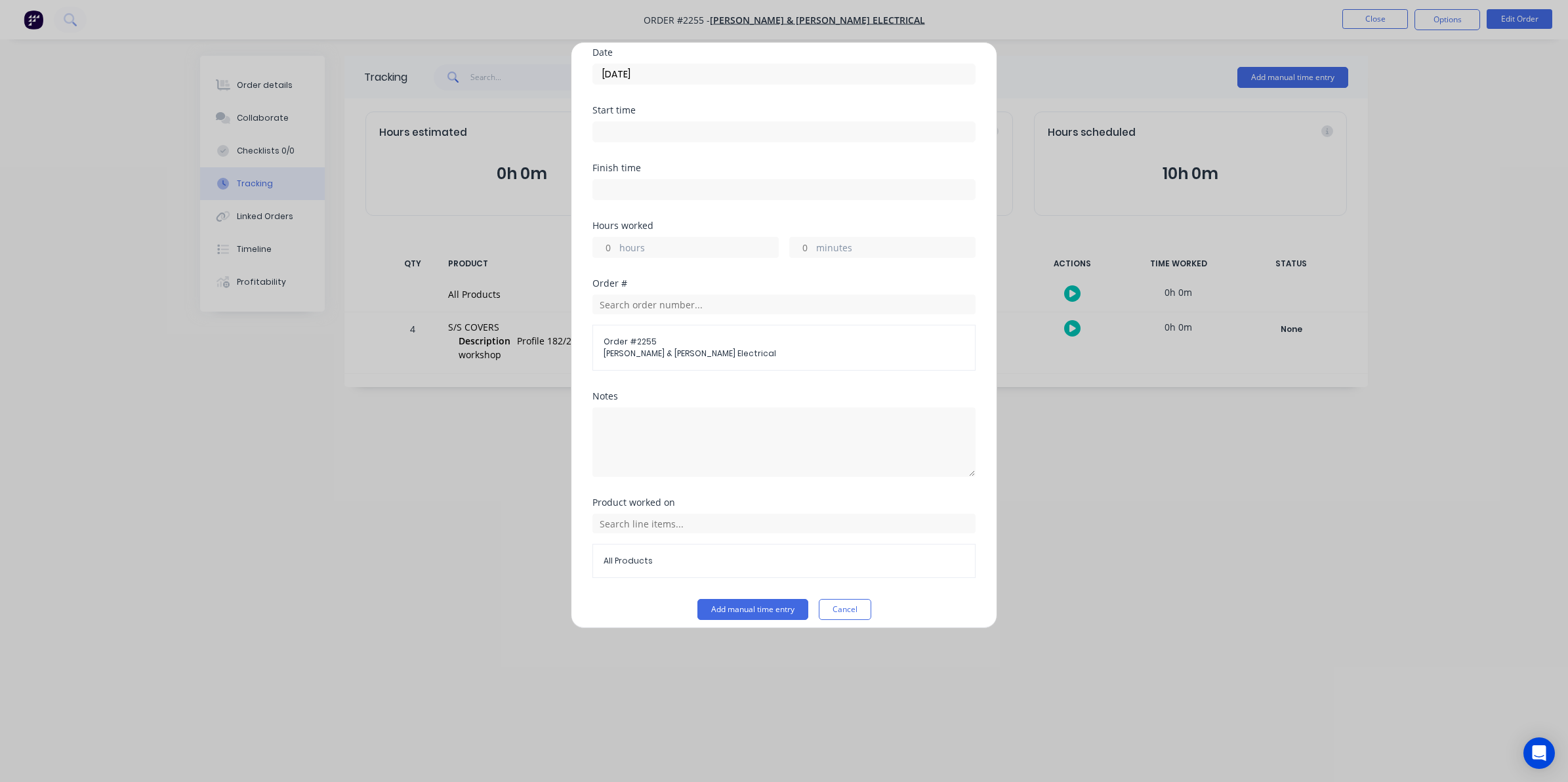
scroll to position [119, 0]
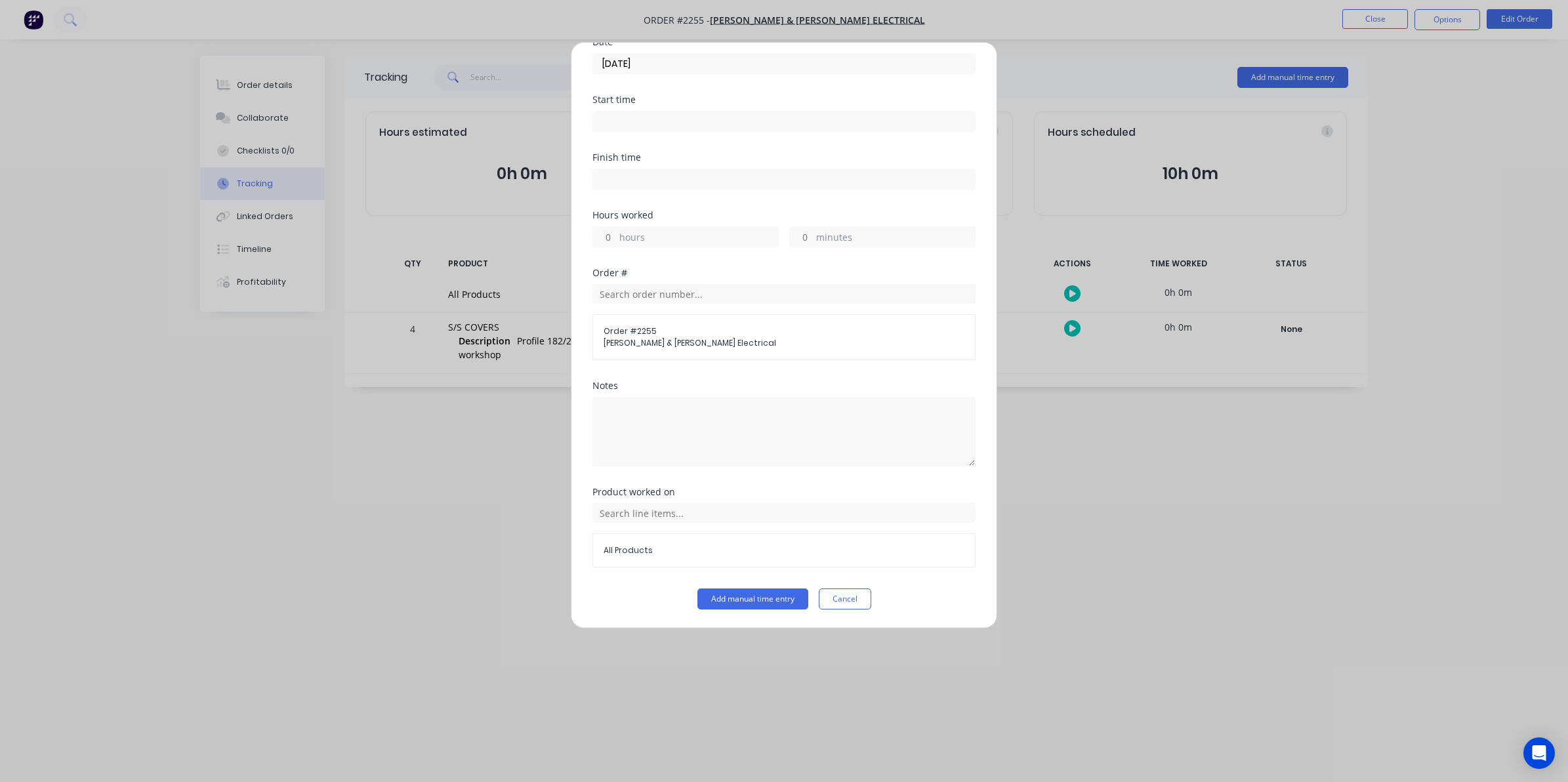
click at [641, 234] on label "hours" at bounding box center [698, 238] width 158 height 16
click at [616, 234] on input "hours" at bounding box center [604, 237] width 23 height 20
click at [613, 231] on input "hours" at bounding box center [604, 237] width 23 height 20
type input "3"
click at [740, 600] on button "Add manual time entry" at bounding box center [753, 598] width 111 height 21
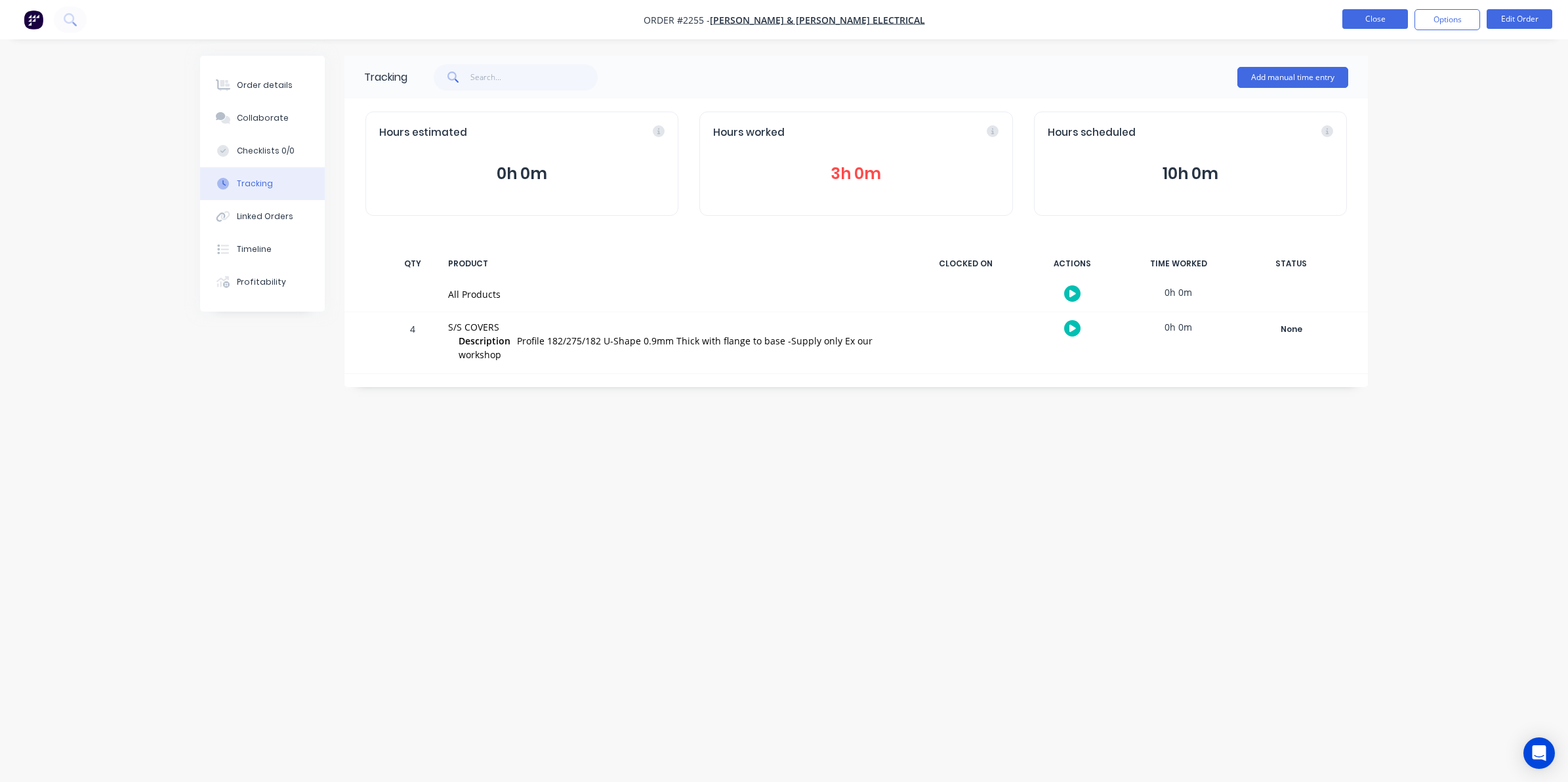
click at [1369, 15] on button "Close" at bounding box center [1375, 18] width 66 height 20
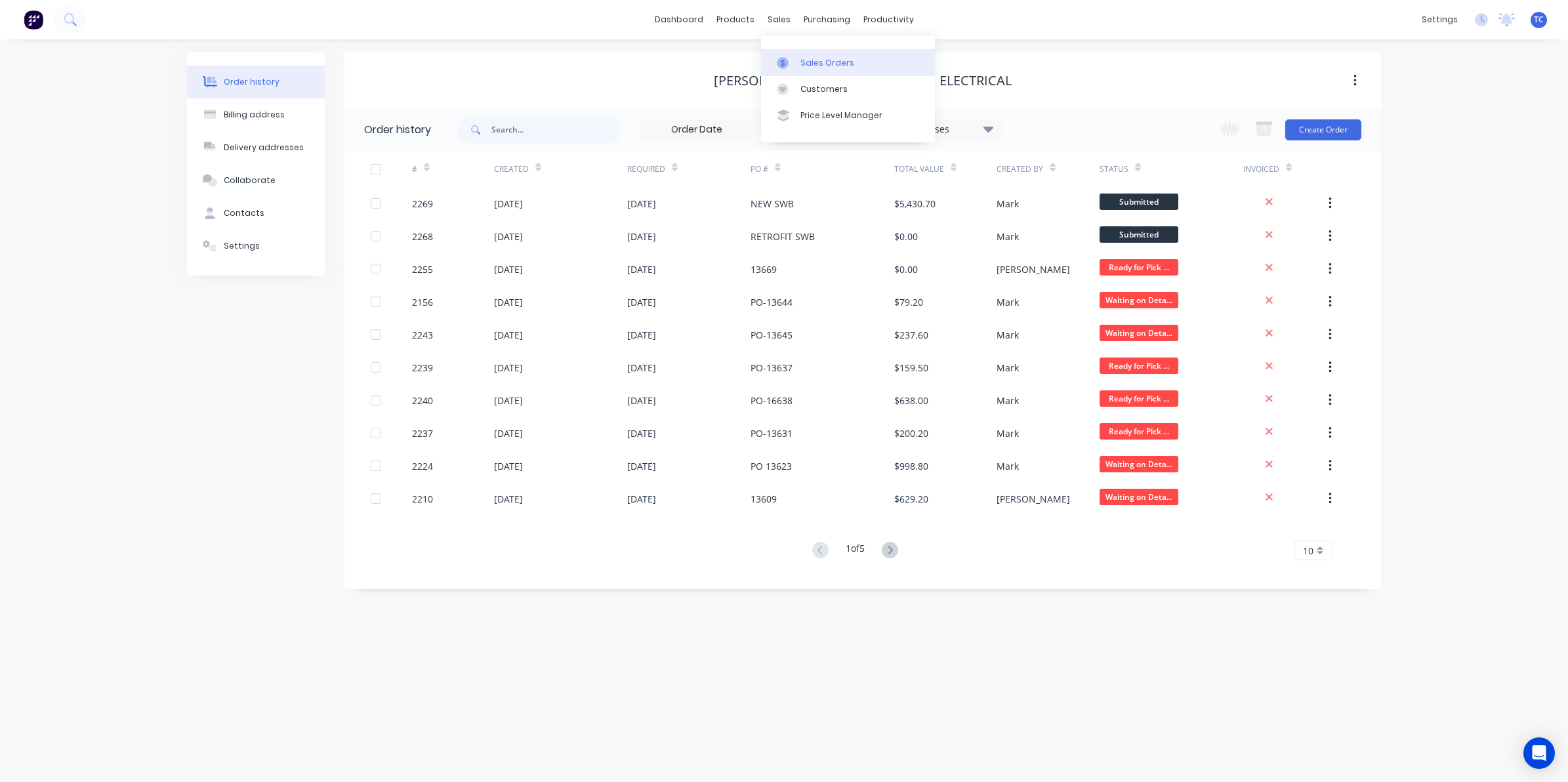
click at [809, 60] on div "Sales Orders" at bounding box center [827, 63] width 54 height 12
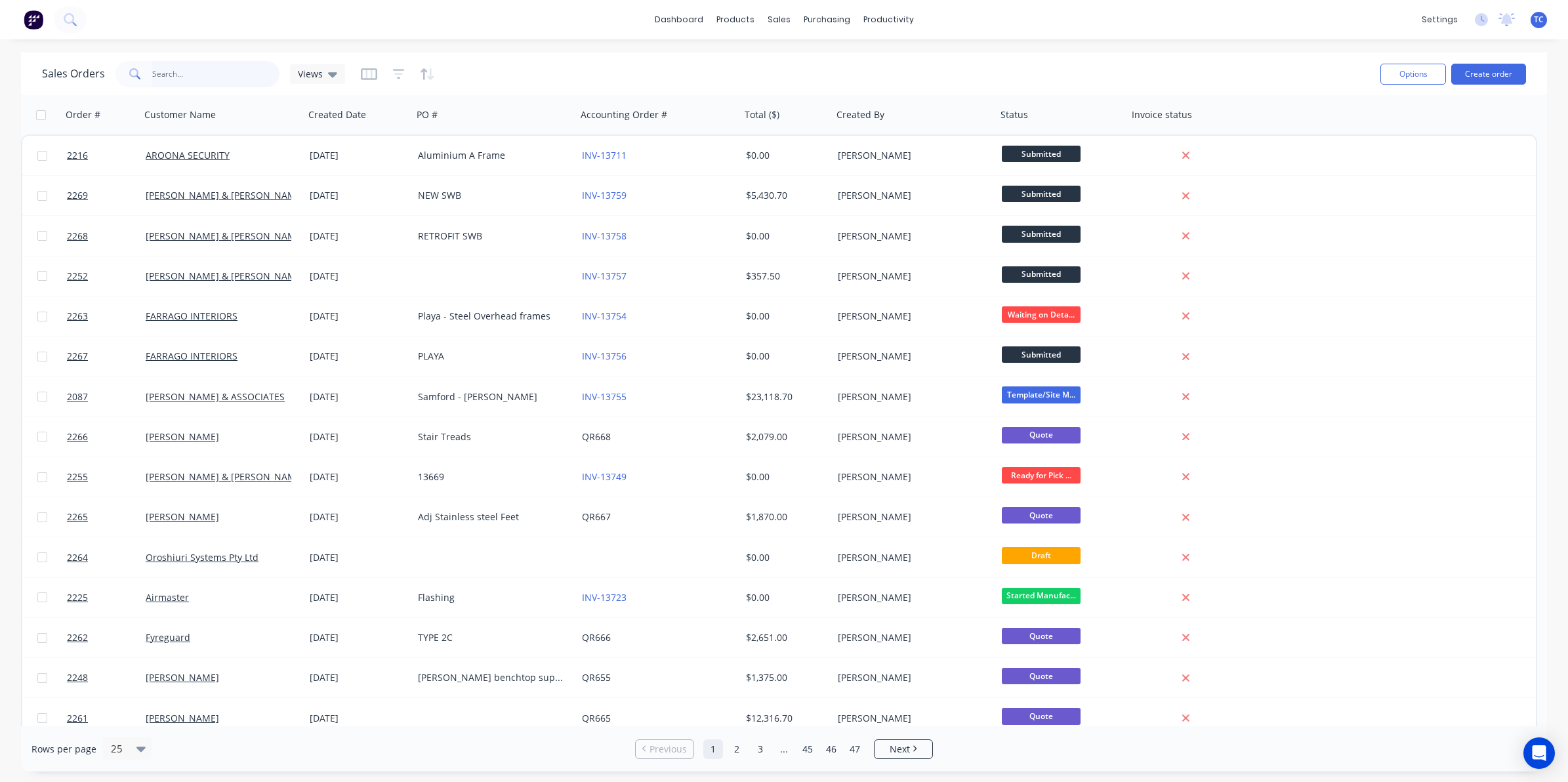
click at [164, 64] on input "text" at bounding box center [216, 74] width 128 height 27
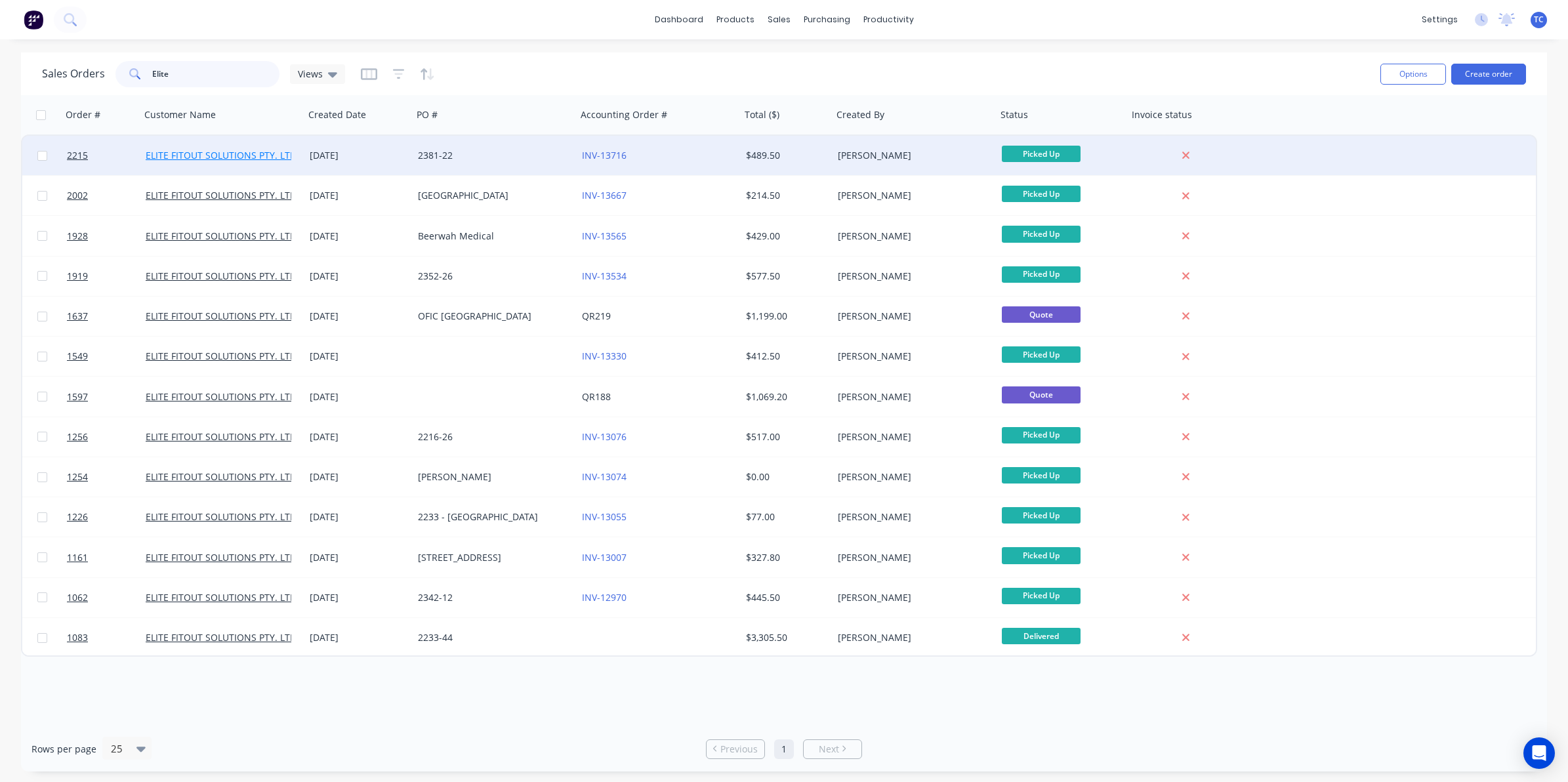
type input "Elite"
click at [208, 153] on link "ELITE FITOUT SOLUTIONS PTY. LTD." at bounding box center [223, 155] width 153 height 13
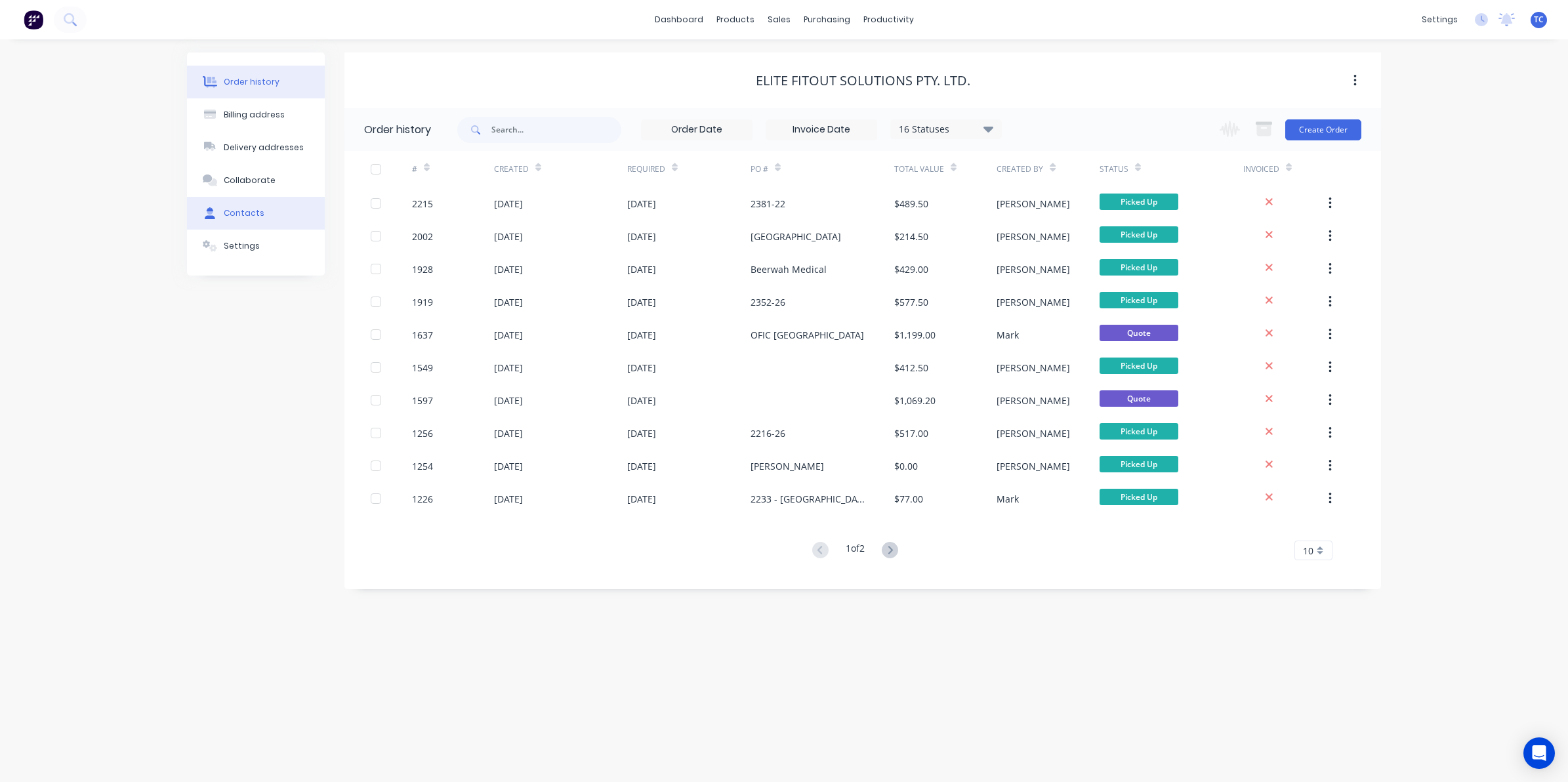
click at [246, 209] on div "Contacts" at bounding box center [244, 213] width 41 height 12
select select "AU"
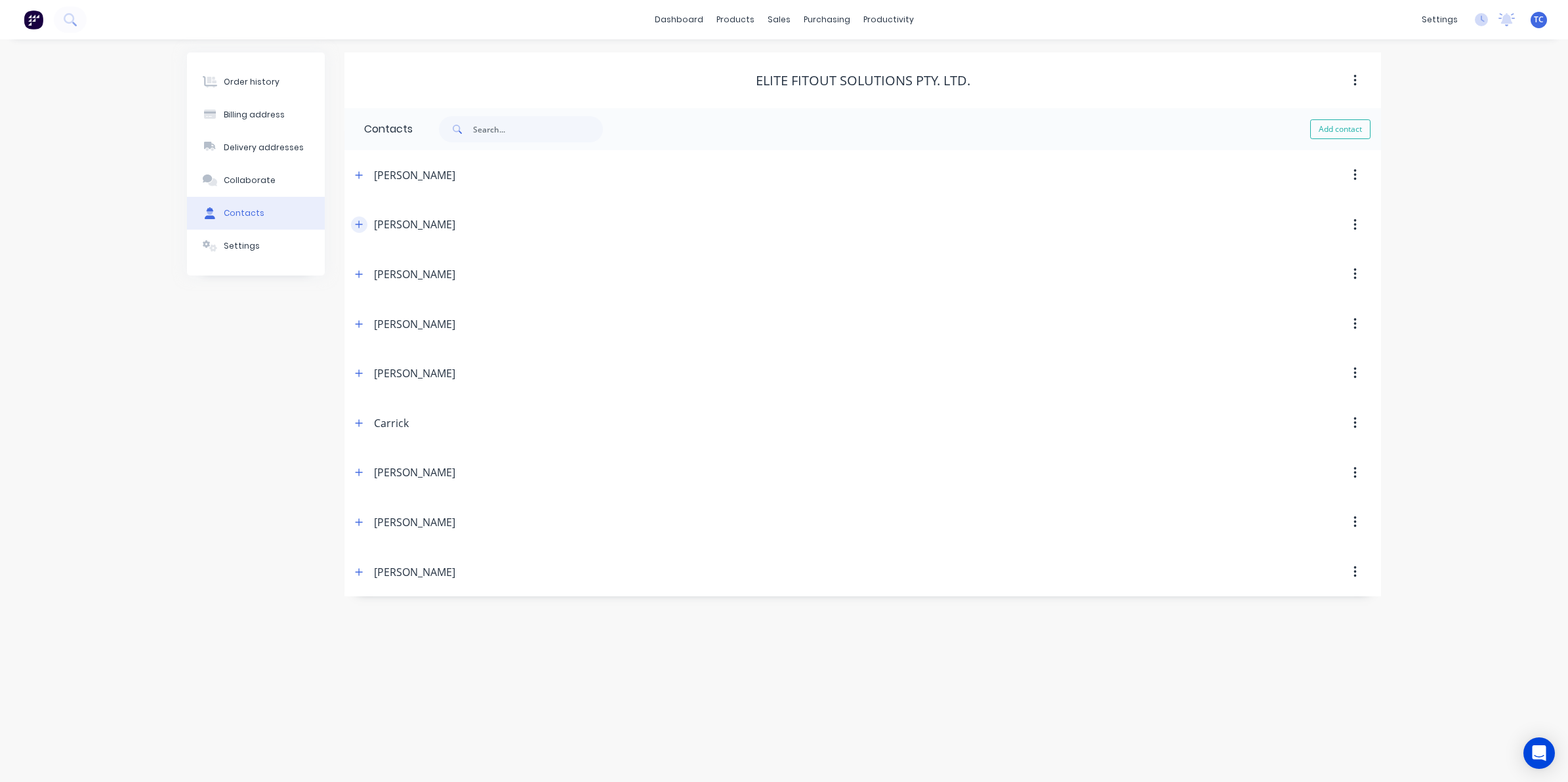
click at [361, 223] on icon "button" at bounding box center [359, 224] width 8 height 9
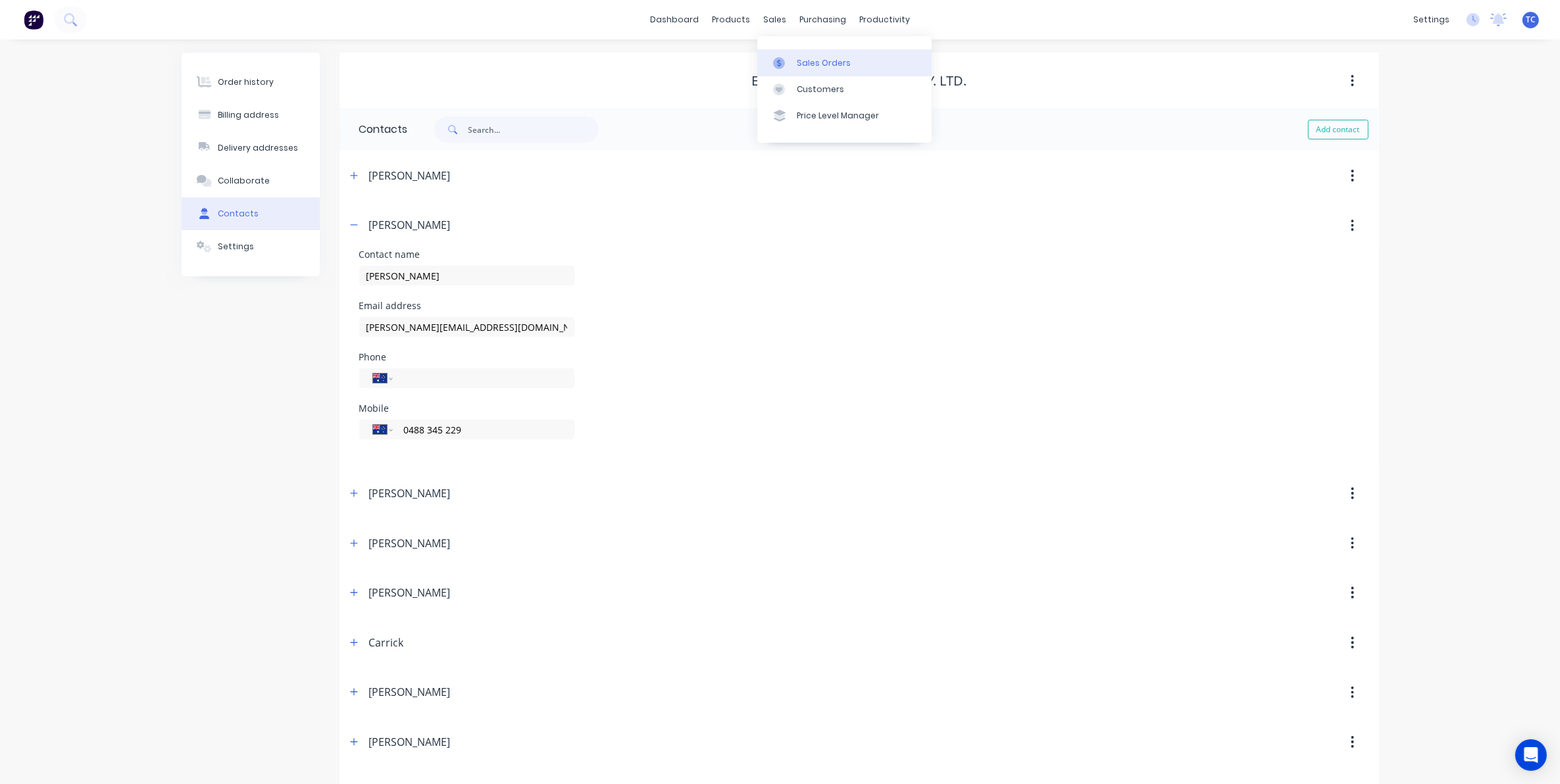
click at [810, 60] on div "Sales Orders" at bounding box center [824, 63] width 54 height 12
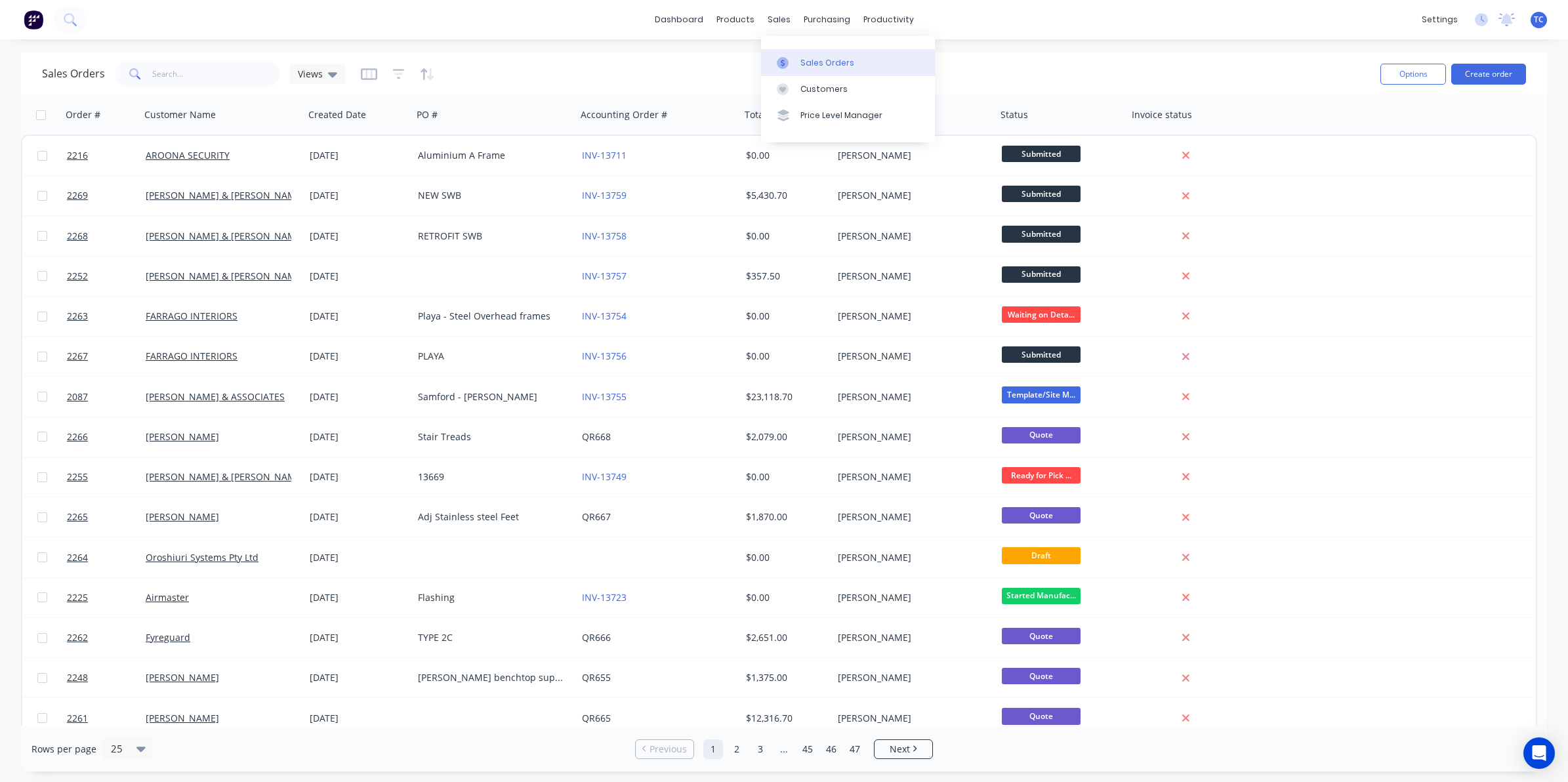
click at [819, 61] on div "Sales Orders" at bounding box center [827, 63] width 54 height 12
click at [168, 69] on input "text" at bounding box center [216, 74] width 128 height 27
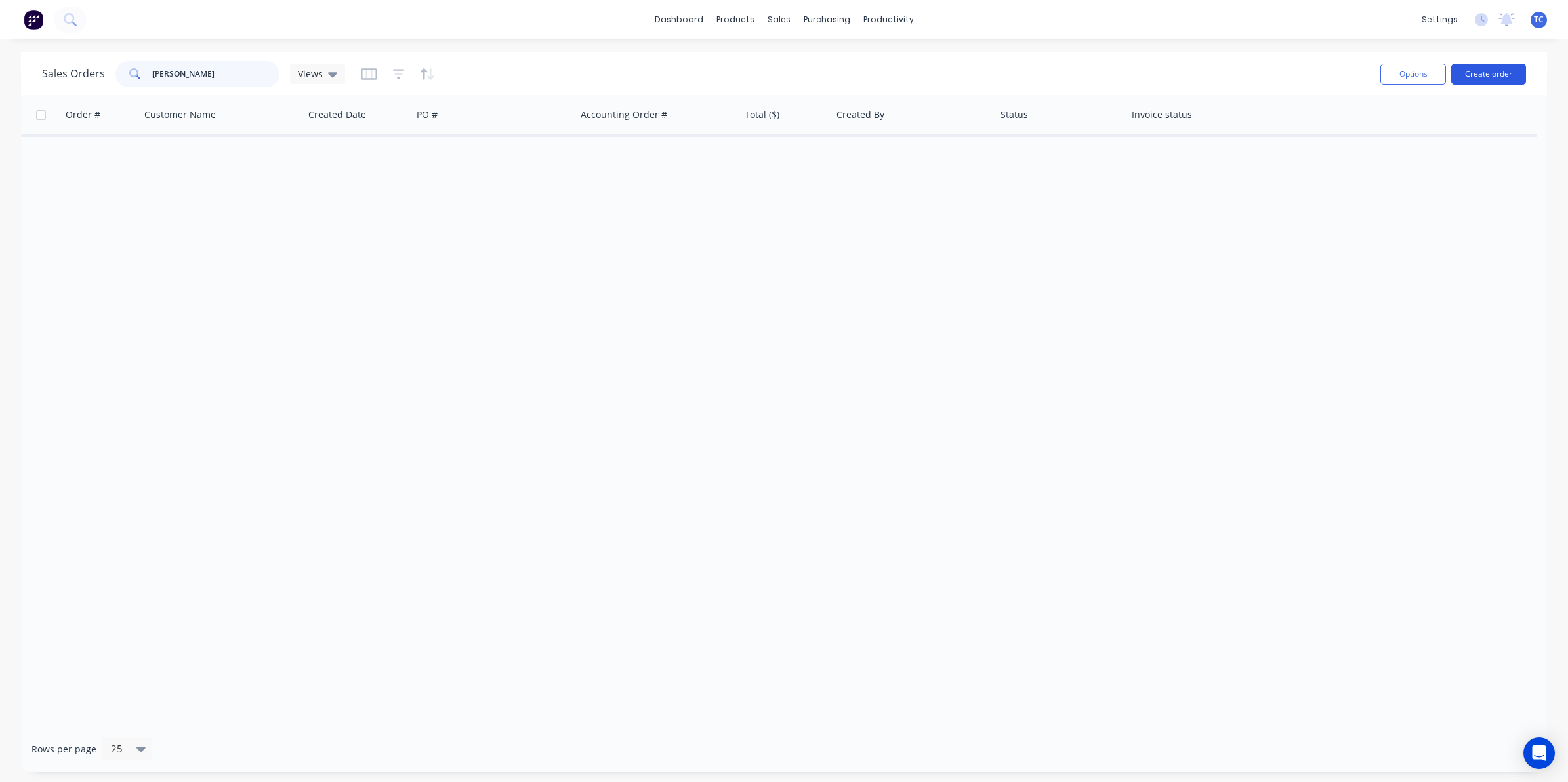
type input "[PERSON_NAME]"
click at [1486, 72] on button "Create order" at bounding box center [1488, 74] width 74 height 21
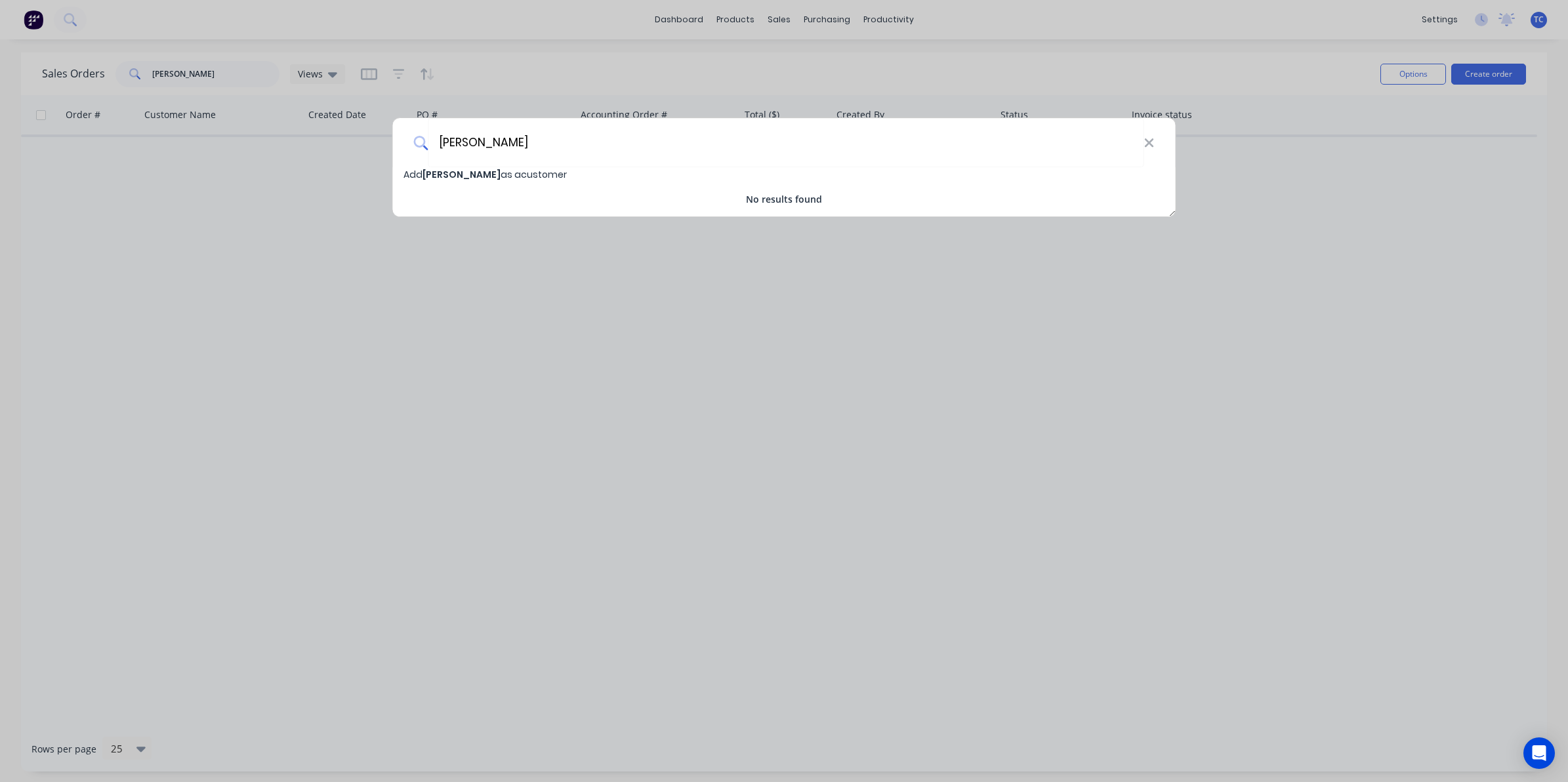
type input "[PERSON_NAME]"
click at [456, 176] on span "[PERSON_NAME]" at bounding box center [461, 175] width 78 height 13
select select "AU"
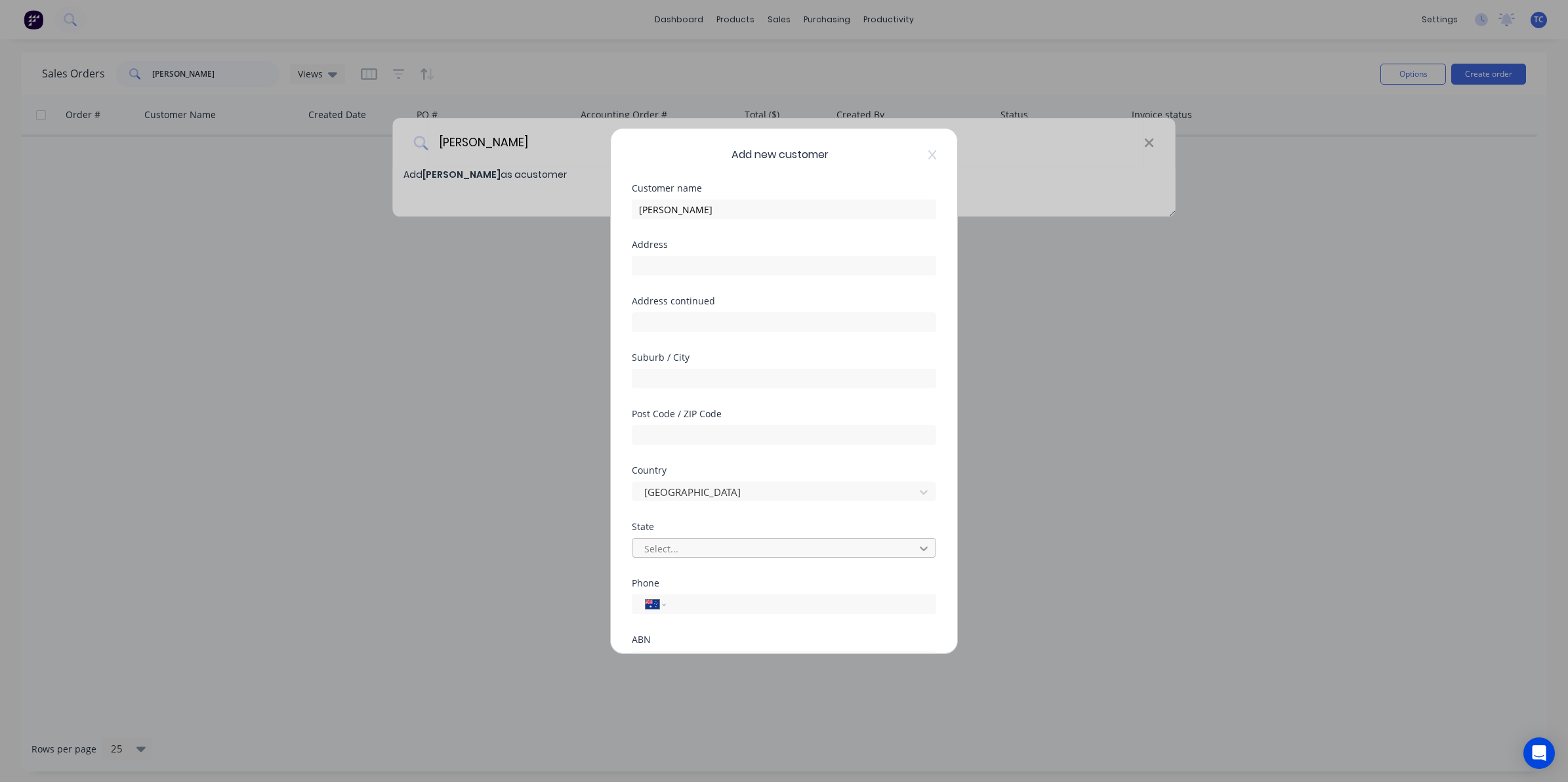
click at [917, 545] on icon at bounding box center [924, 548] width 13 height 13
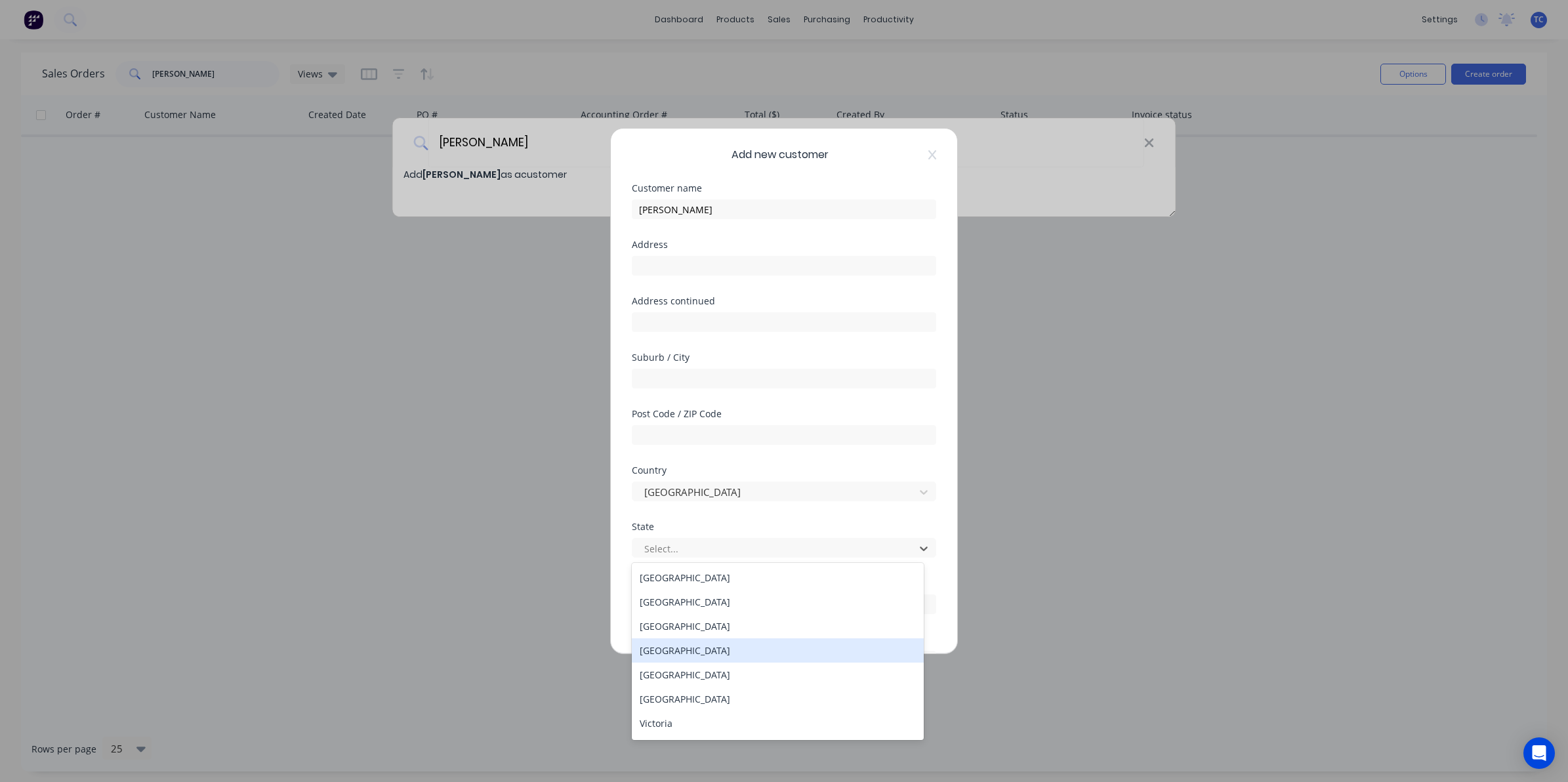
click at [673, 648] on div "Queensland" at bounding box center [778, 650] width 292 height 24
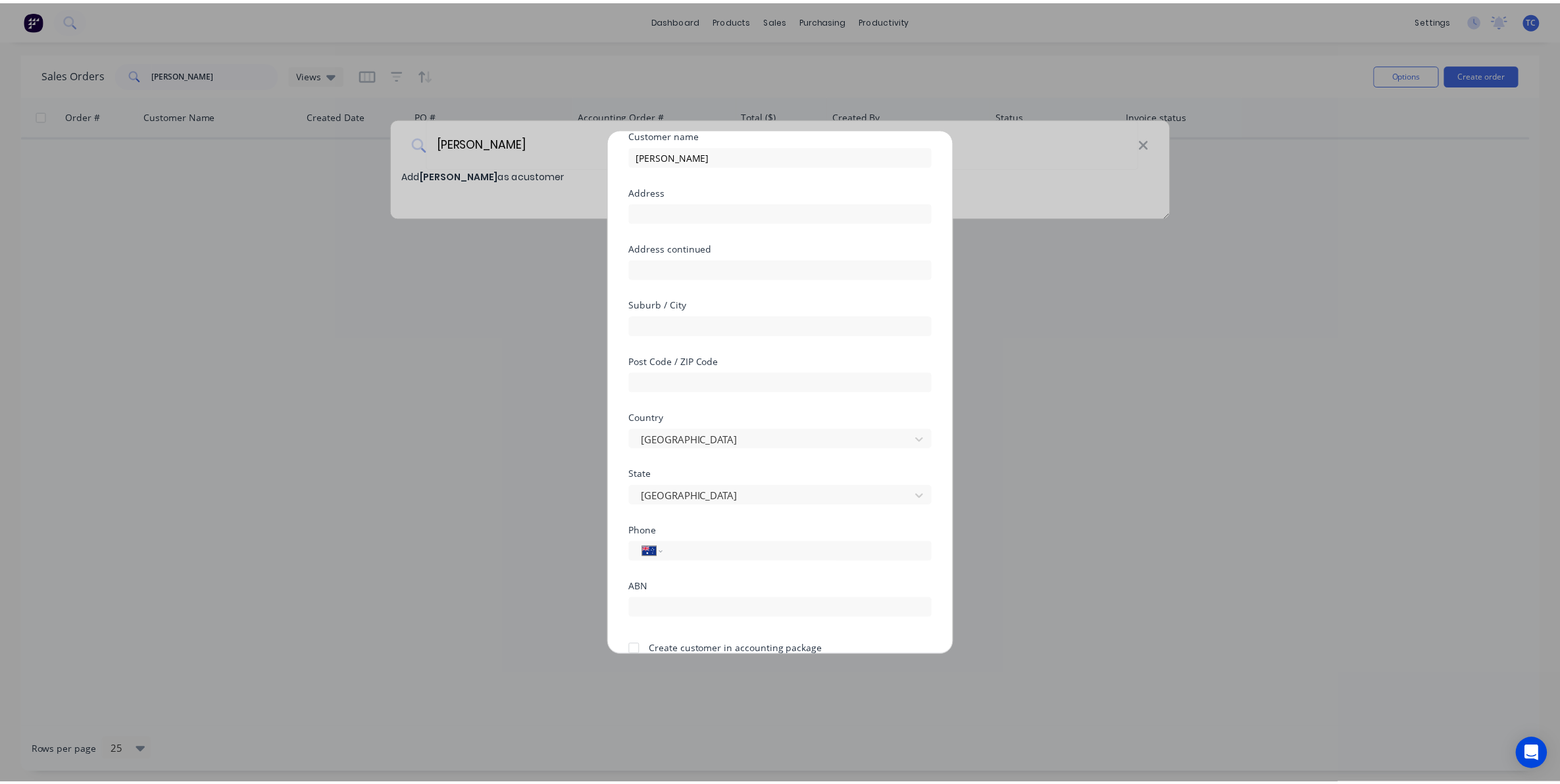
scroll to position [116, 0]
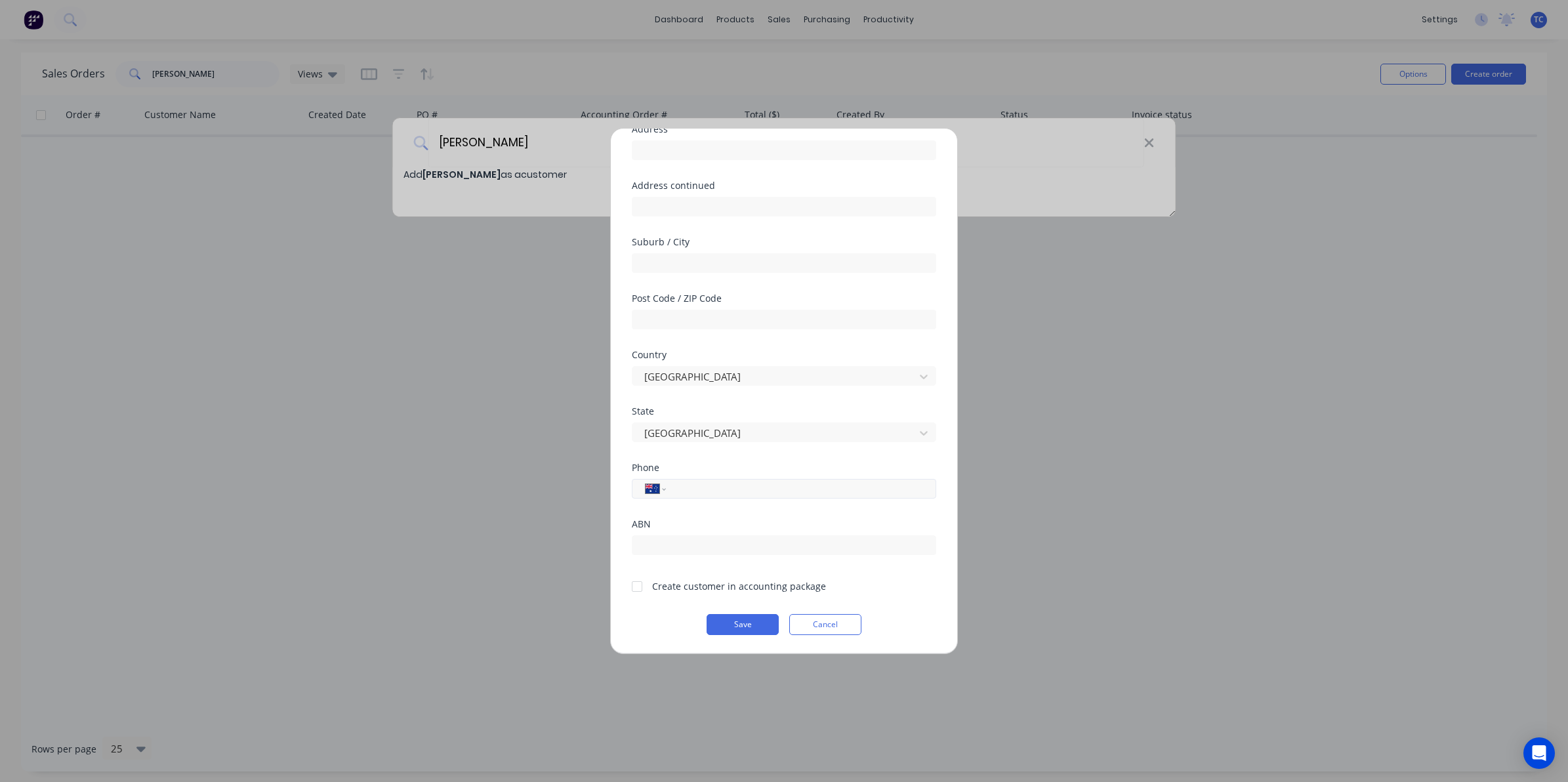
click at [683, 484] on input "tel" at bounding box center [799, 489] width 248 height 15
type input "0488 345 229"
click at [737, 624] on button "Save" at bounding box center [743, 624] width 72 height 21
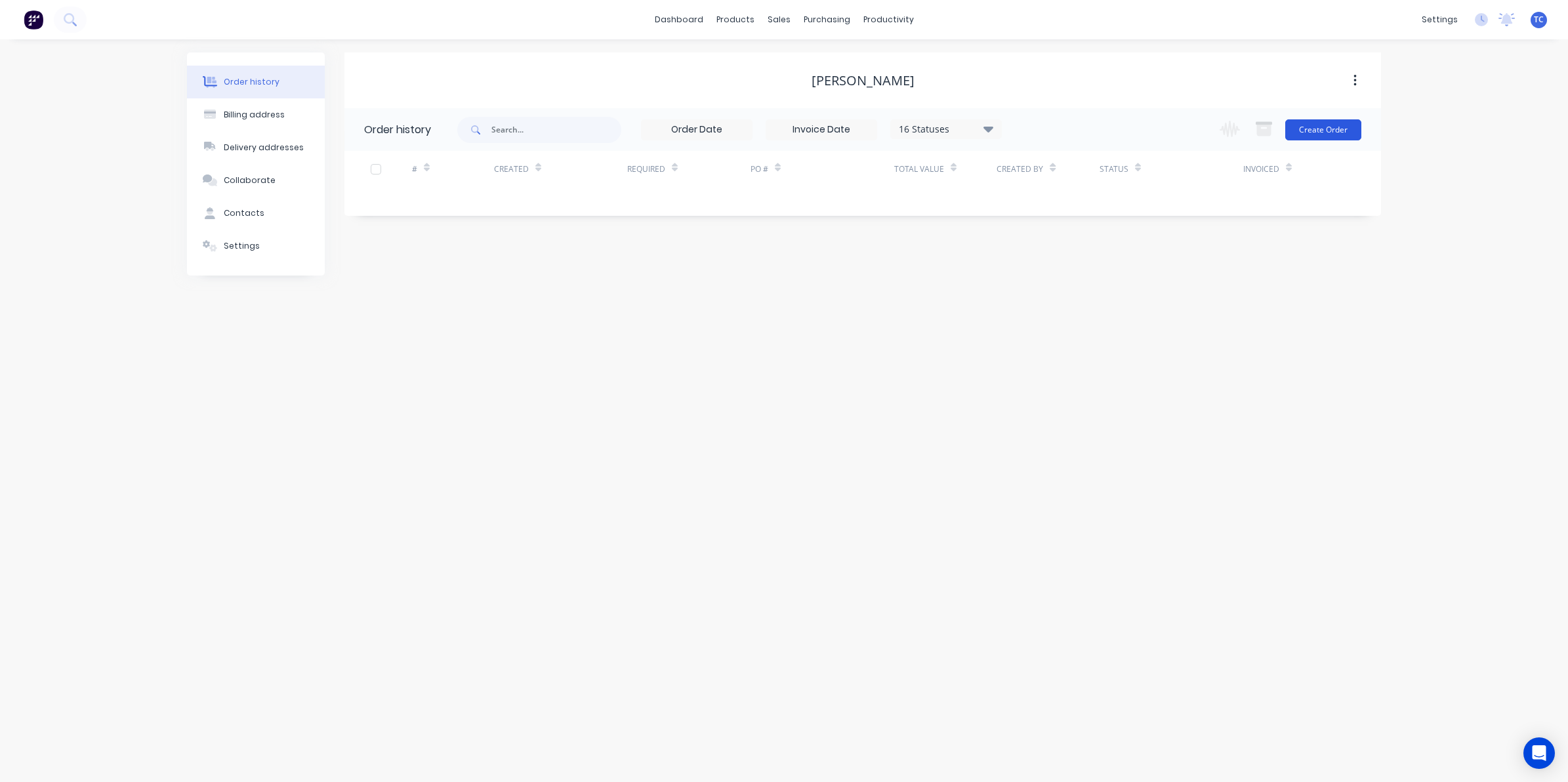
click at [1331, 128] on button "Create Order" at bounding box center [1323, 130] width 76 height 21
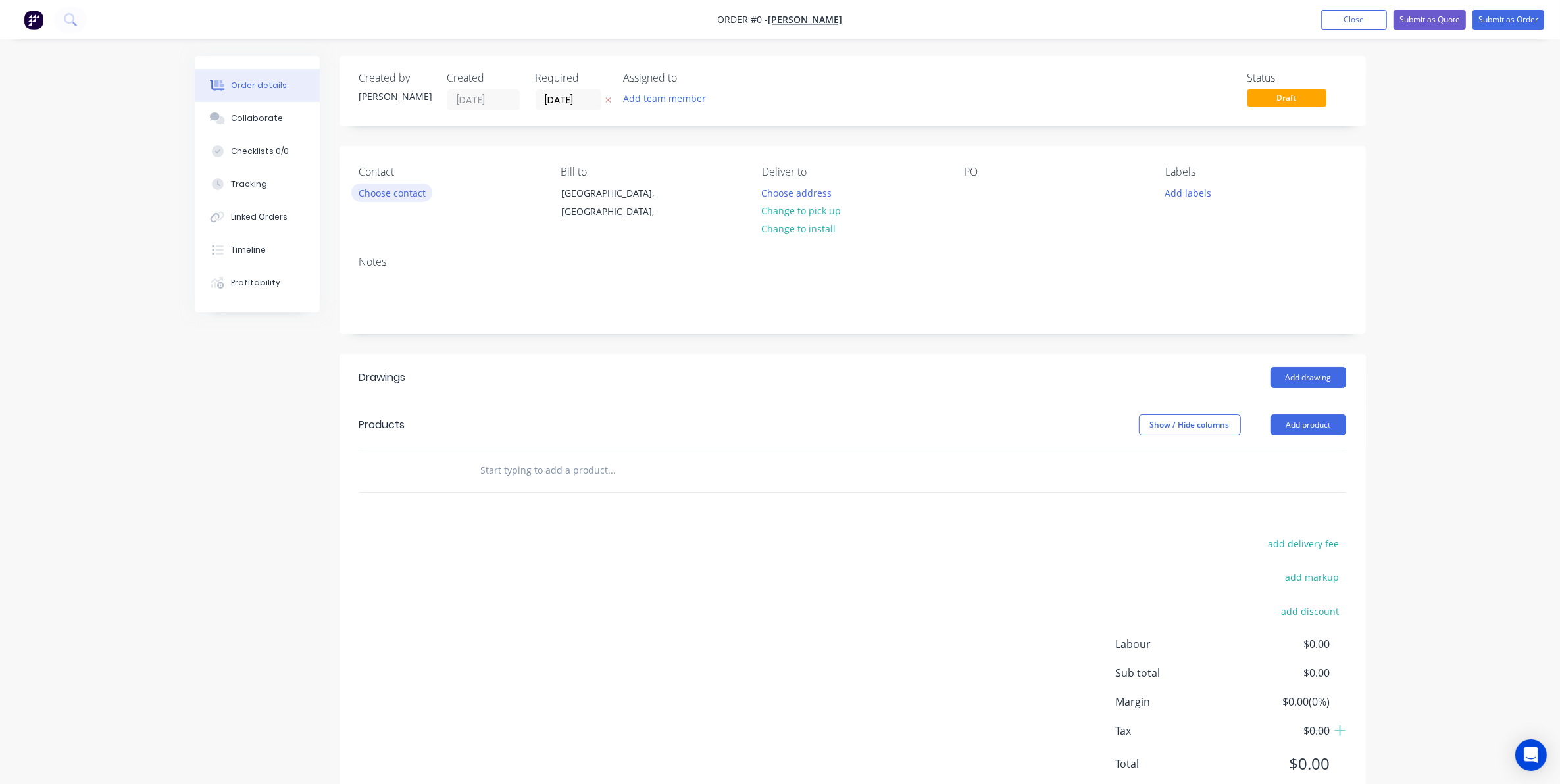
click at [392, 189] on button "Choose contact" at bounding box center [391, 192] width 81 height 18
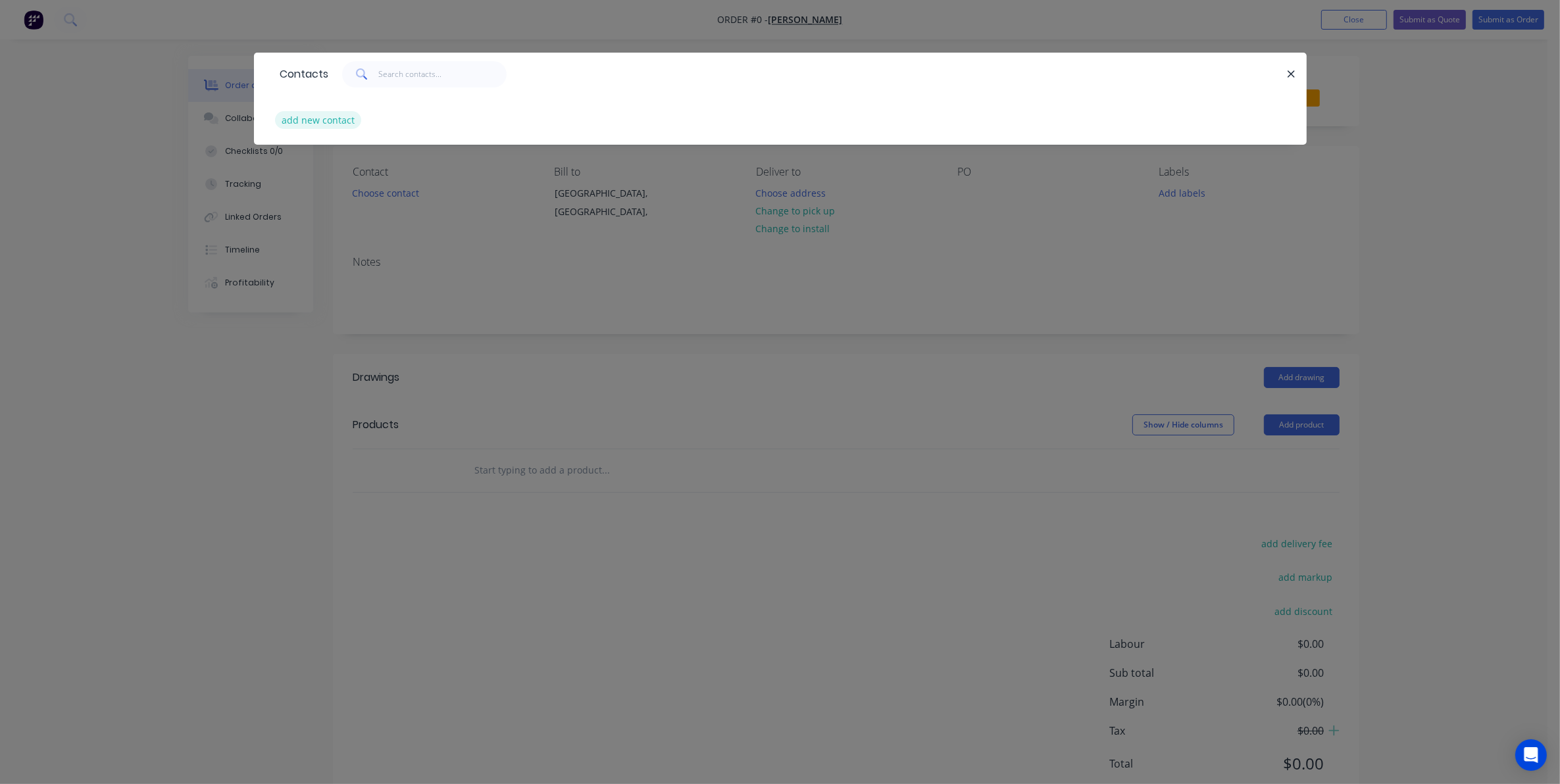
click at [319, 120] on button "add new contact" at bounding box center [318, 120] width 87 height 18
select select "AU"
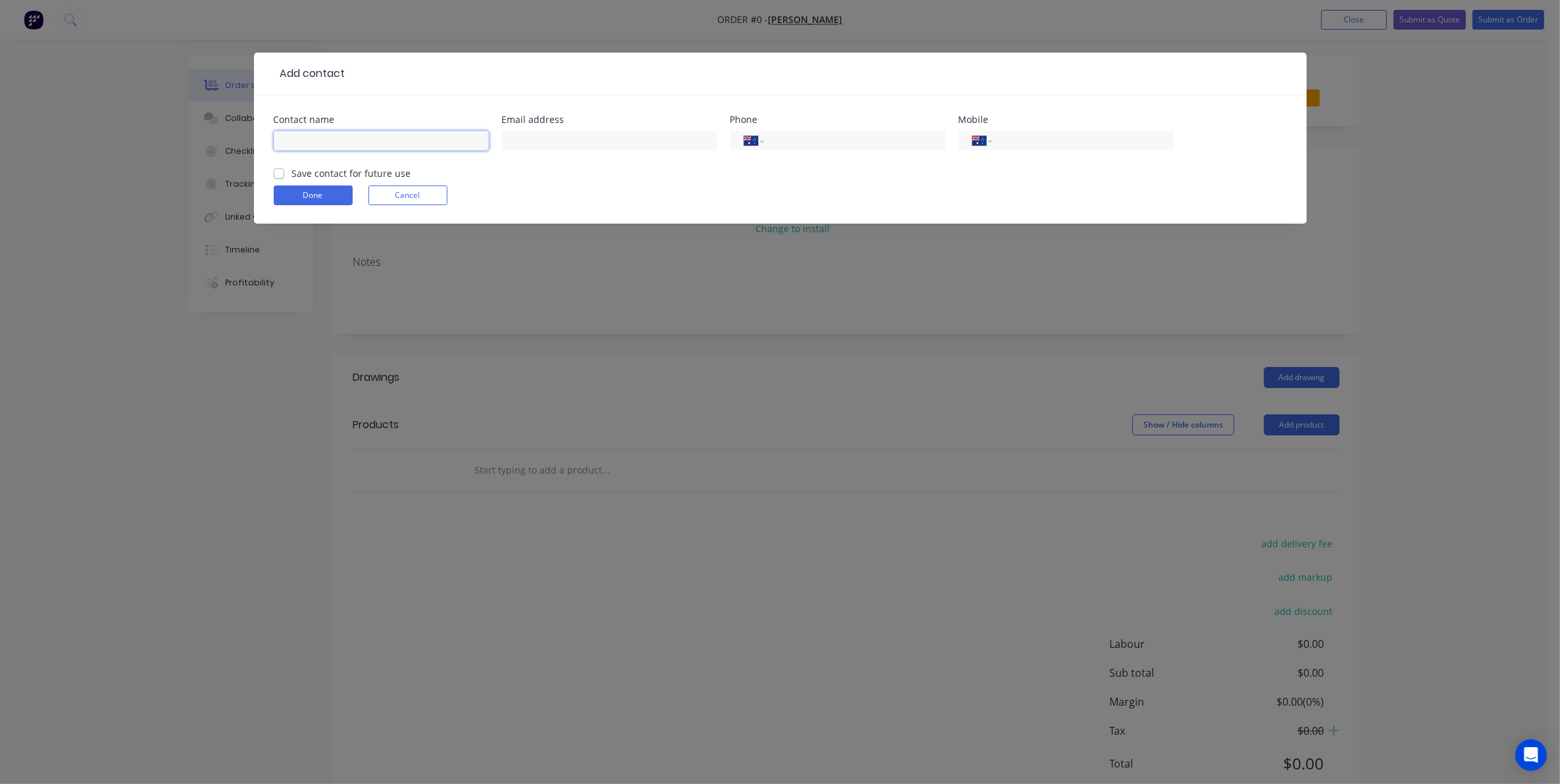
click at [288, 136] on input "text" at bounding box center [381, 140] width 215 height 20
type input "[PERSON_NAME]"
click at [518, 138] on input "text" at bounding box center [609, 140] width 215 height 20
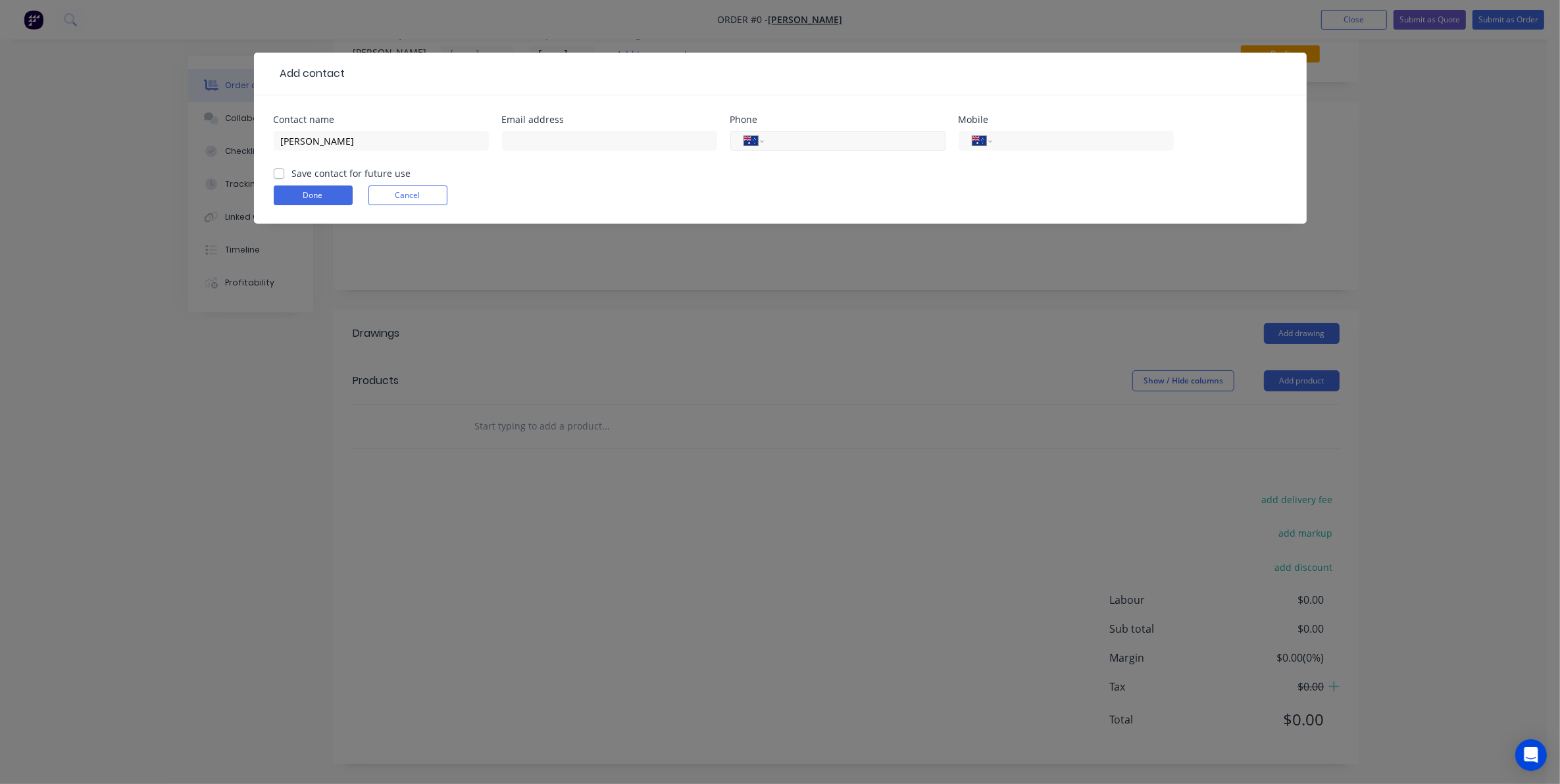
click at [790, 135] on input "tel" at bounding box center [852, 141] width 158 height 15
type input "0488 345 229"
drag, startPoint x: 843, startPoint y: 138, endPoint x: 775, endPoint y: 133, distance: 68.2
click at [775, 134] on input "0488 345 229" at bounding box center [852, 141] width 158 height 15
click at [1008, 132] on div "International Afghanistan Åland Islands Albania Algeria American Samoa Andorra …" at bounding box center [1066, 140] width 215 height 20
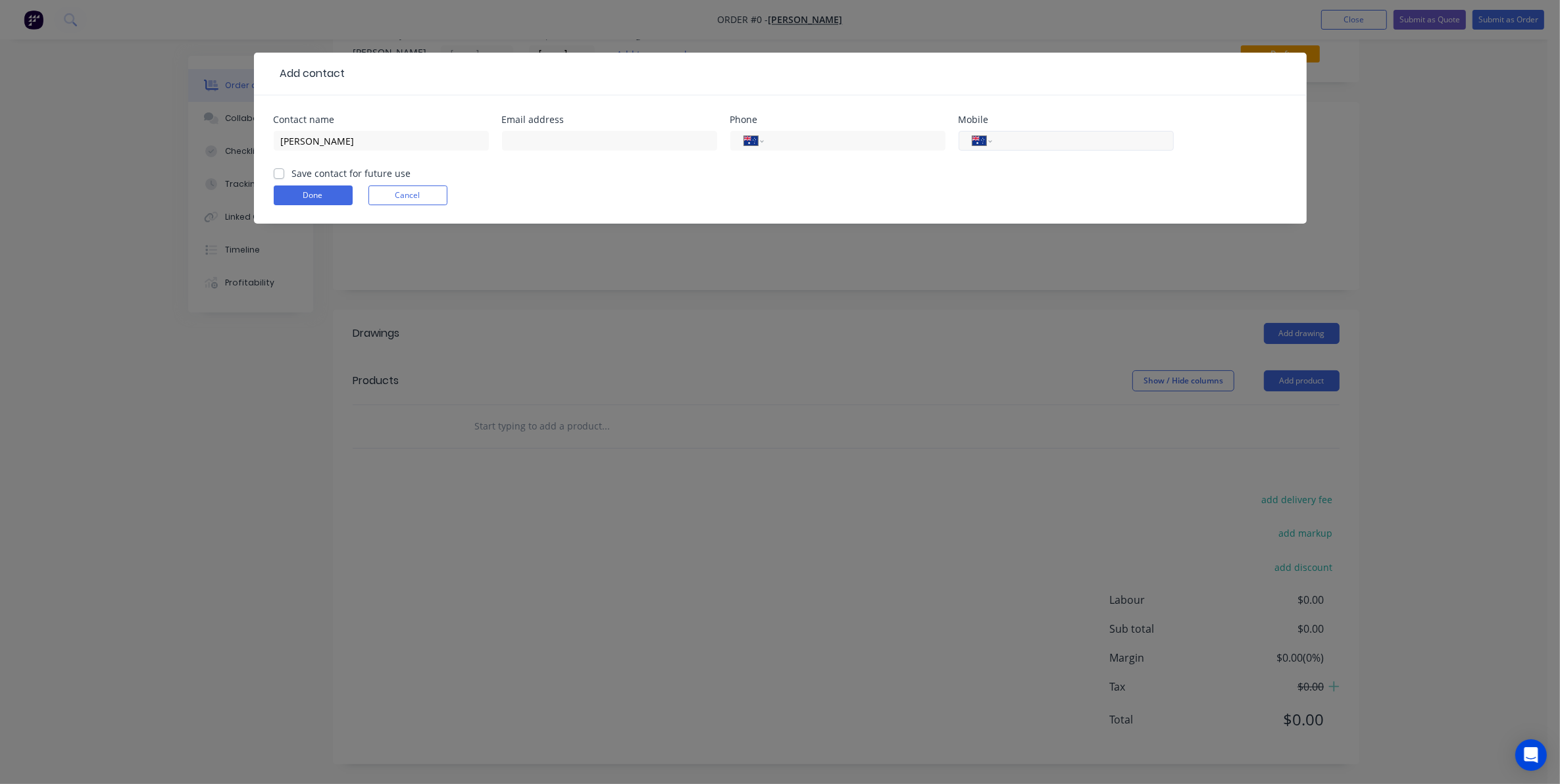
click at [1011, 143] on input "tel" at bounding box center [1081, 141] width 158 height 15
type input "0488 345 229"
click at [292, 175] on label "Save contact for future use" at bounding box center [351, 173] width 119 height 14
click at [277, 175] on input "Save contact for future use" at bounding box center [279, 172] width 10 height 13
checkbox input "true"
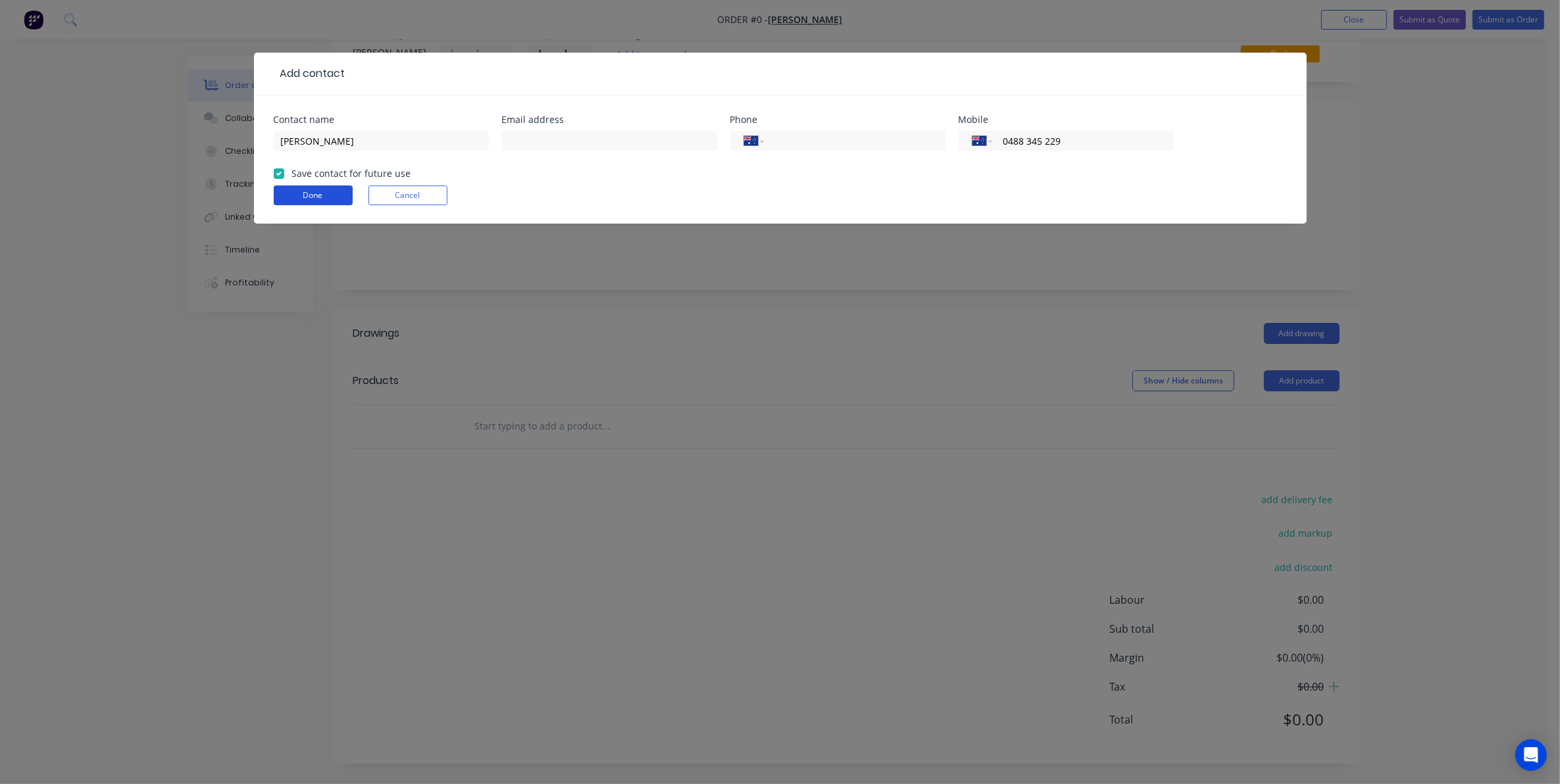
click at [311, 191] on button "Done" at bounding box center [313, 195] width 79 height 20
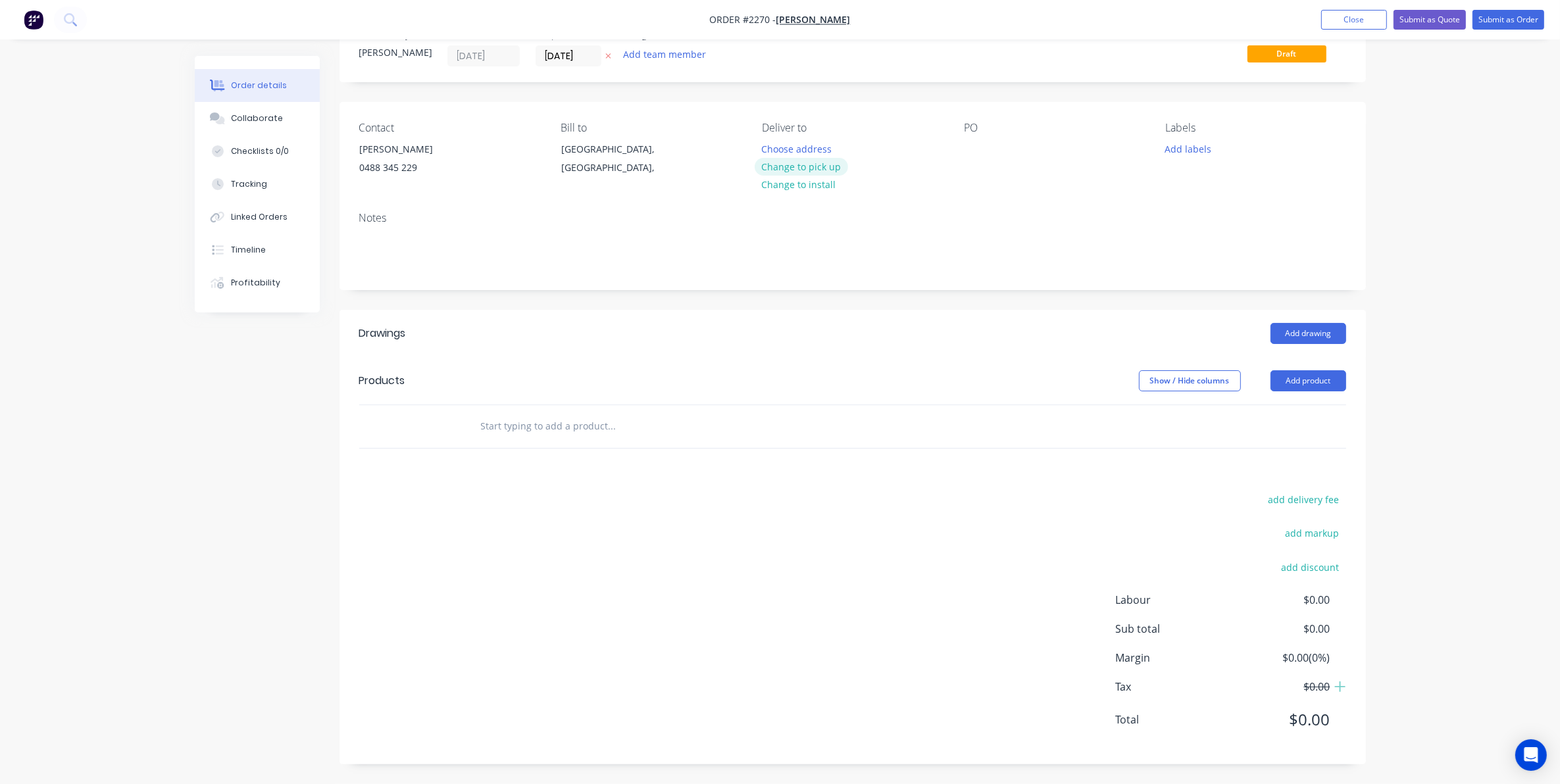
click at [807, 163] on button "Change to pick up" at bounding box center [801, 167] width 93 height 18
click at [974, 154] on div at bounding box center [974, 149] width 21 height 19
click at [1183, 146] on button "Add labels" at bounding box center [1189, 149] width 61 height 18
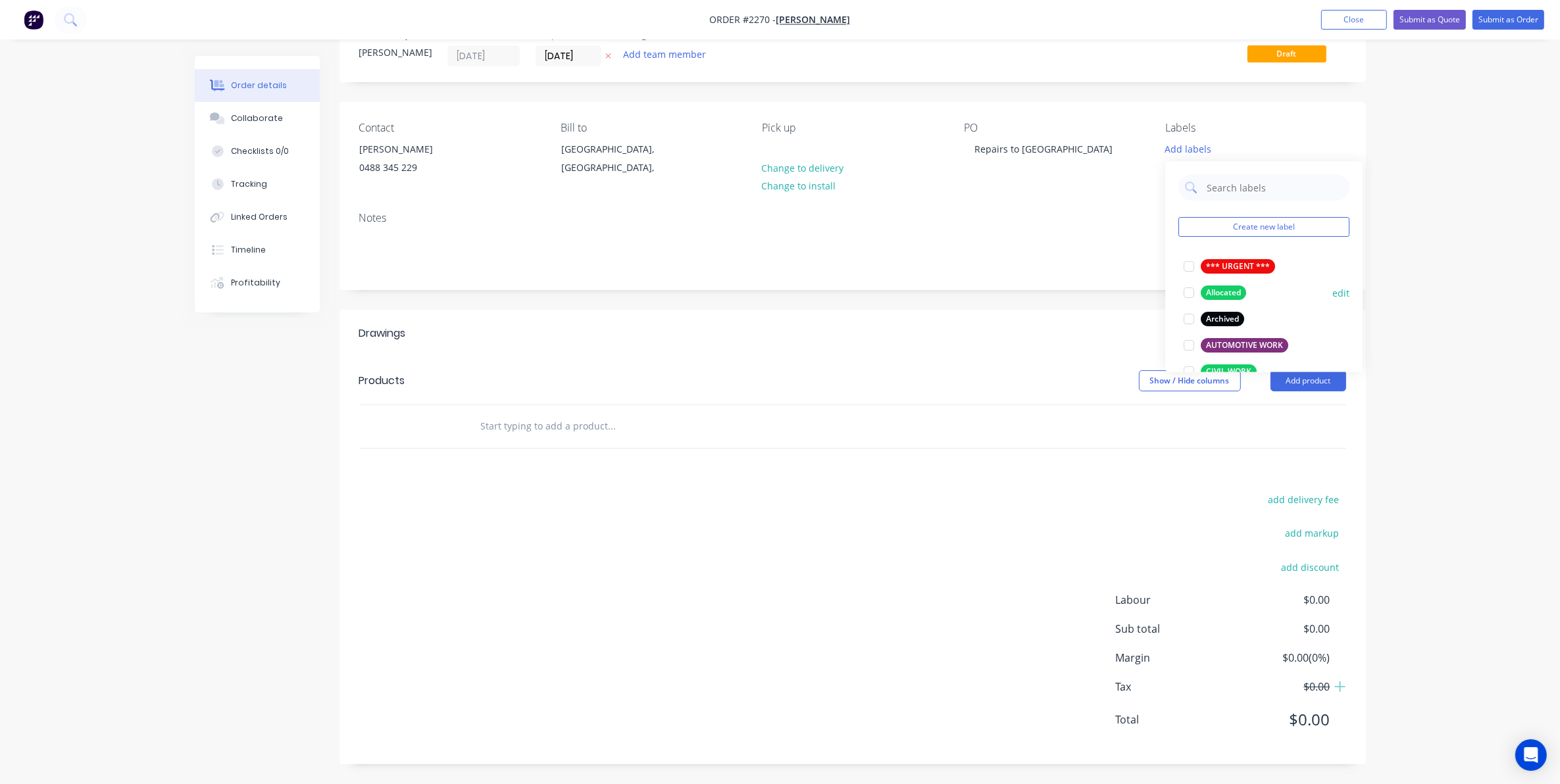
scroll to position [82, 0]
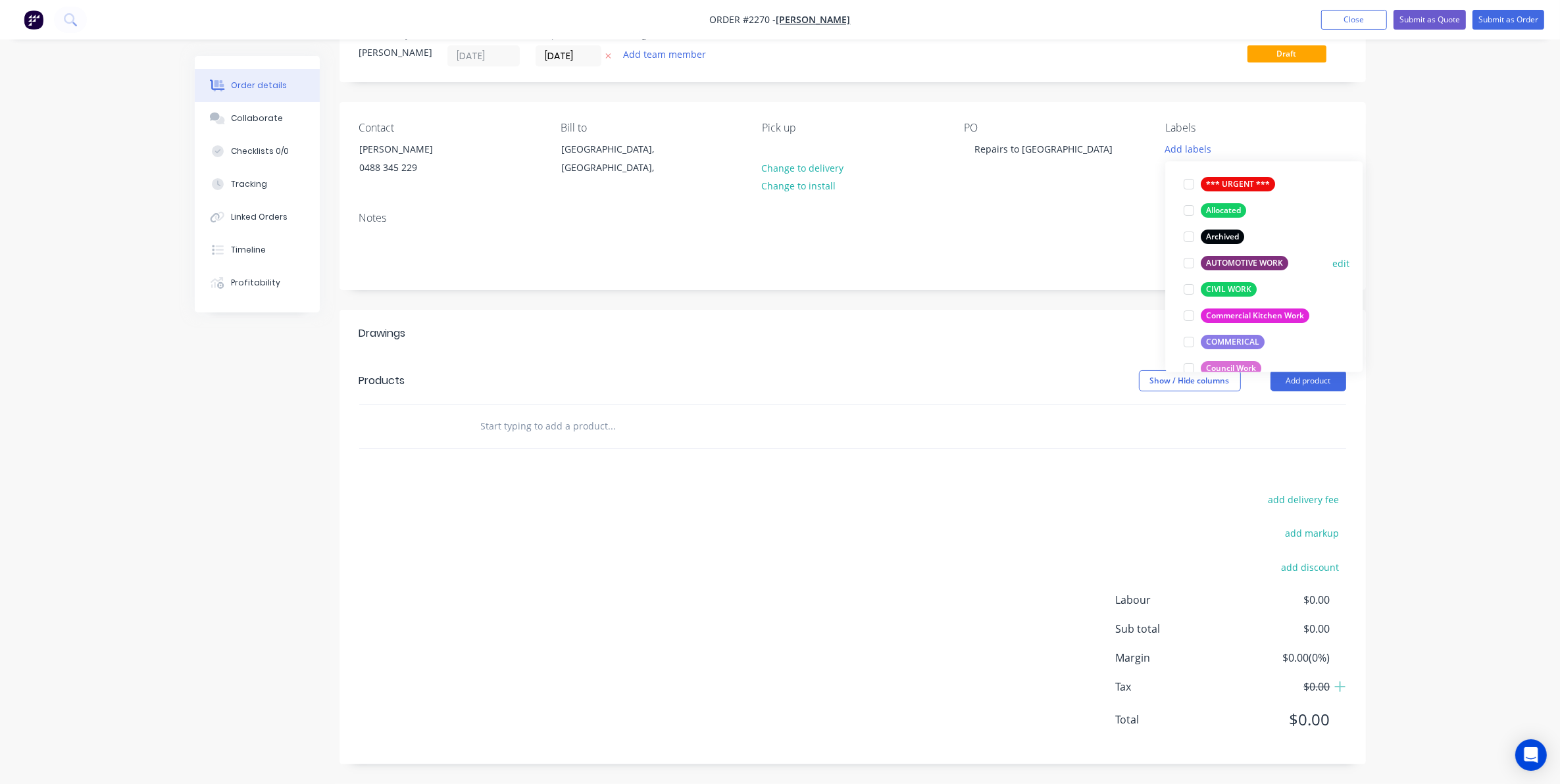
click at [1191, 261] on div at bounding box center [1190, 264] width 27 height 27
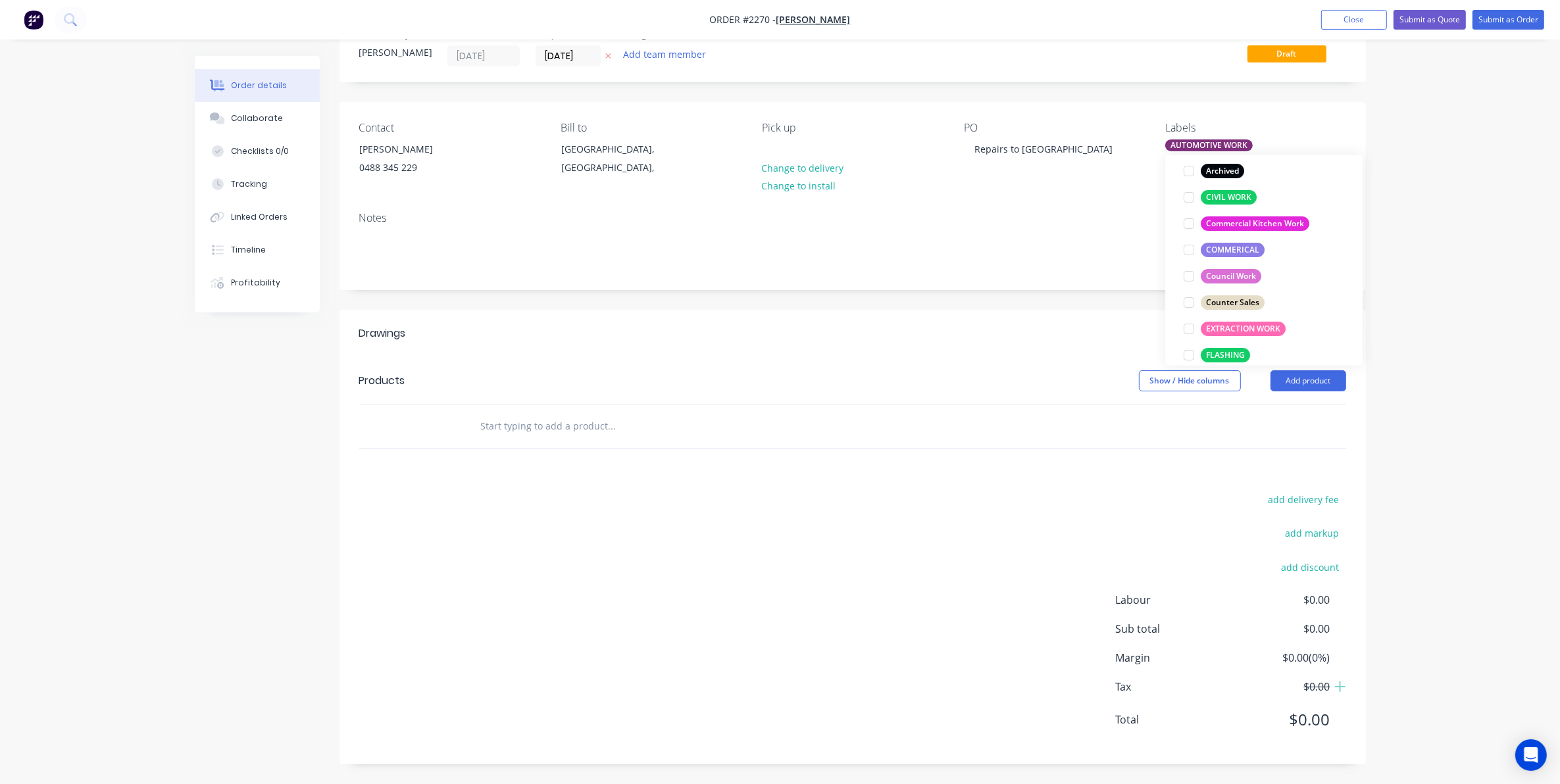
scroll to position [250, 0]
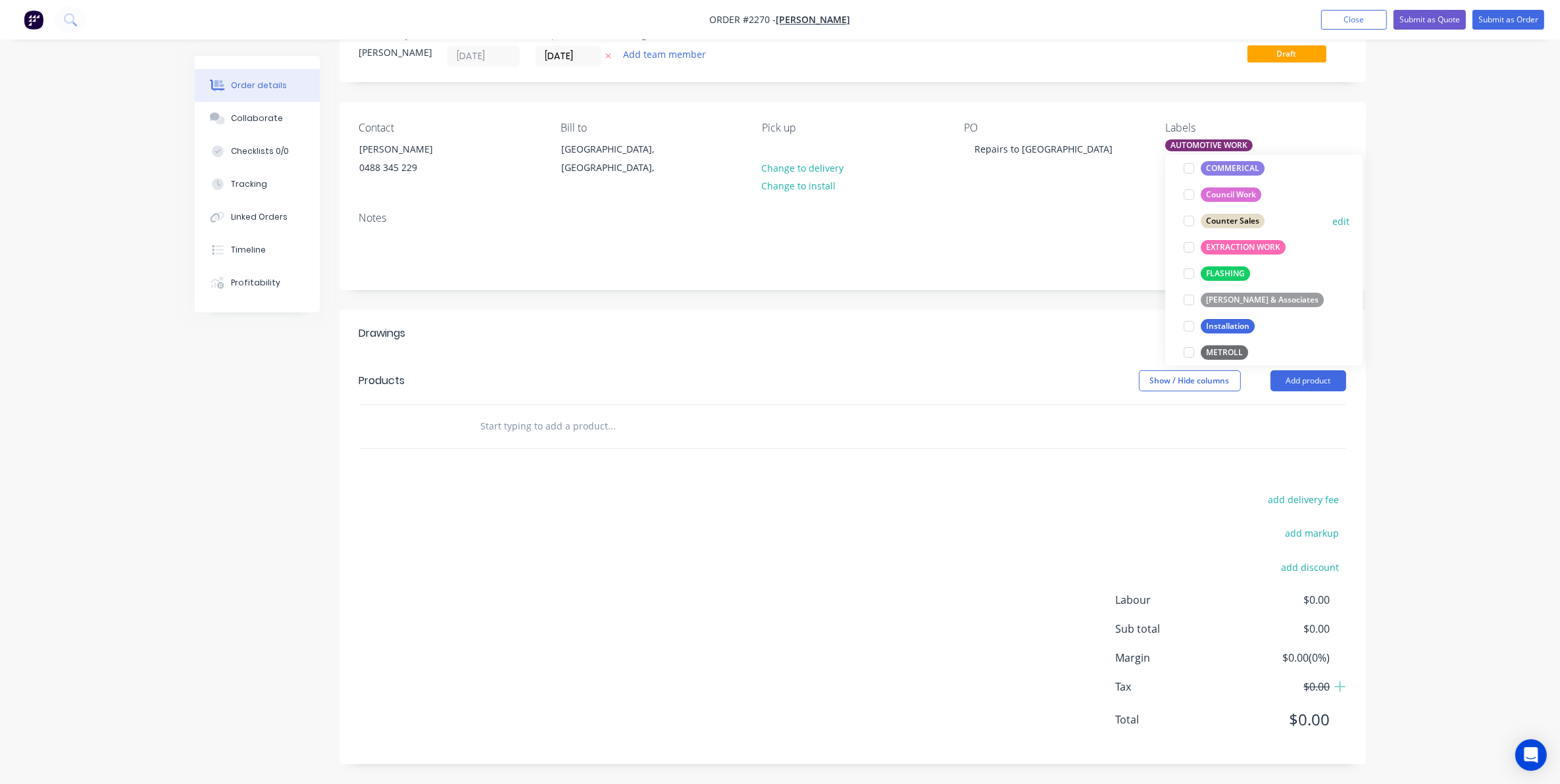
click at [1189, 220] on div at bounding box center [1190, 221] width 27 height 27
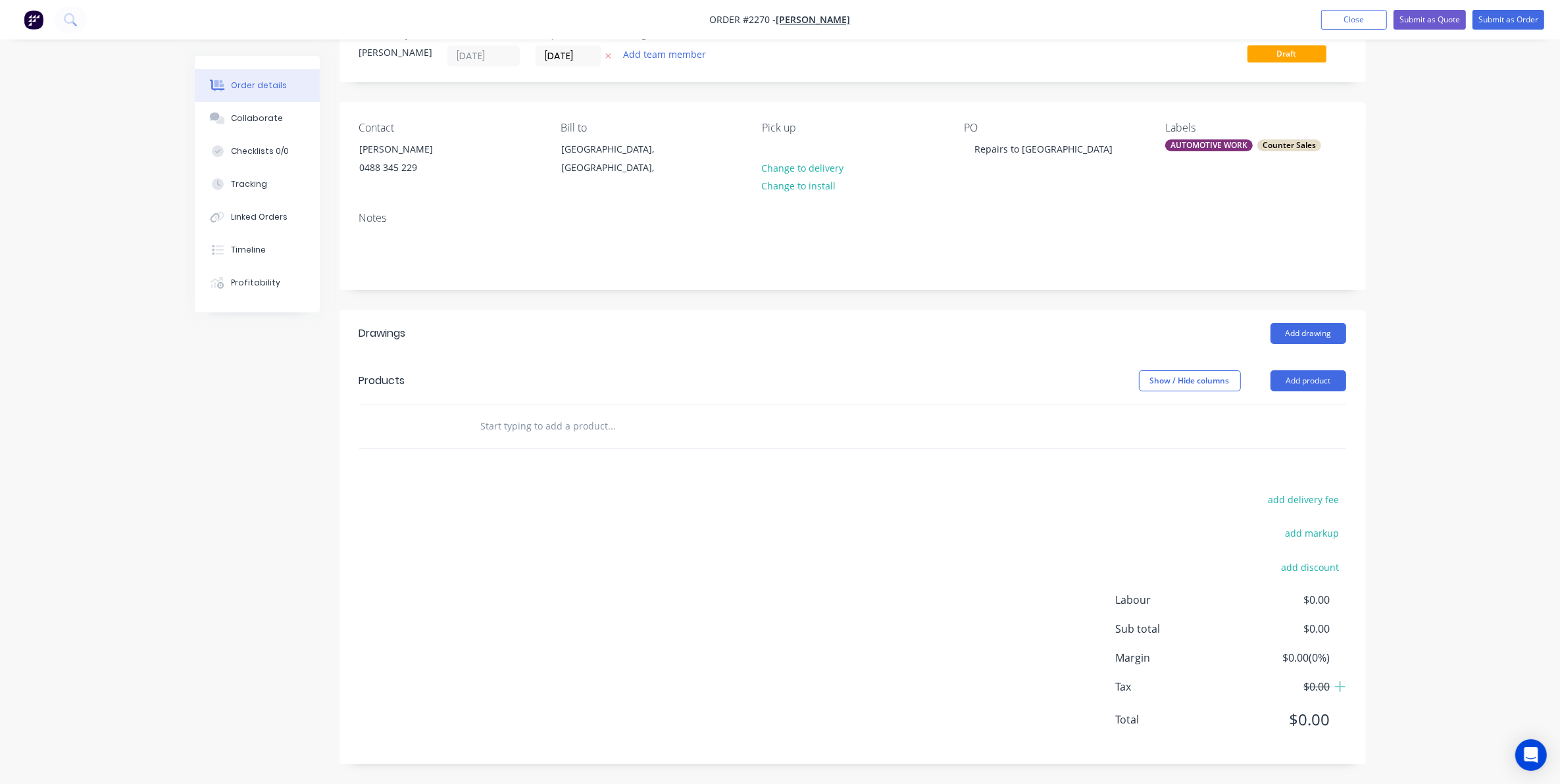
click at [507, 426] on input "text" at bounding box center [612, 426] width 263 height 27
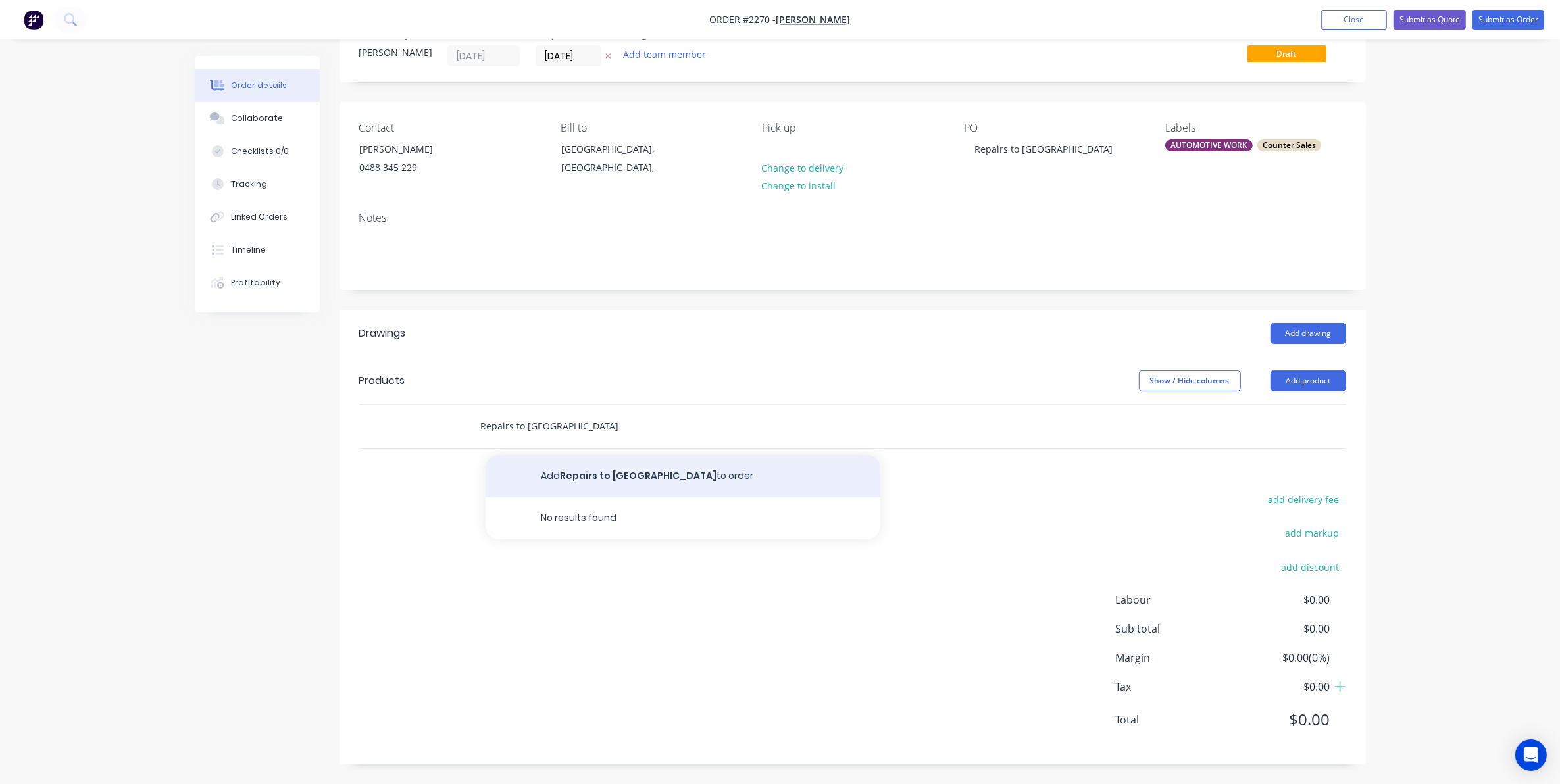
type input "Repairs to [GEOGRAPHIC_DATA]"
click at [588, 476] on button "Add Repairs to Louver to order" at bounding box center [683, 476] width 395 height 42
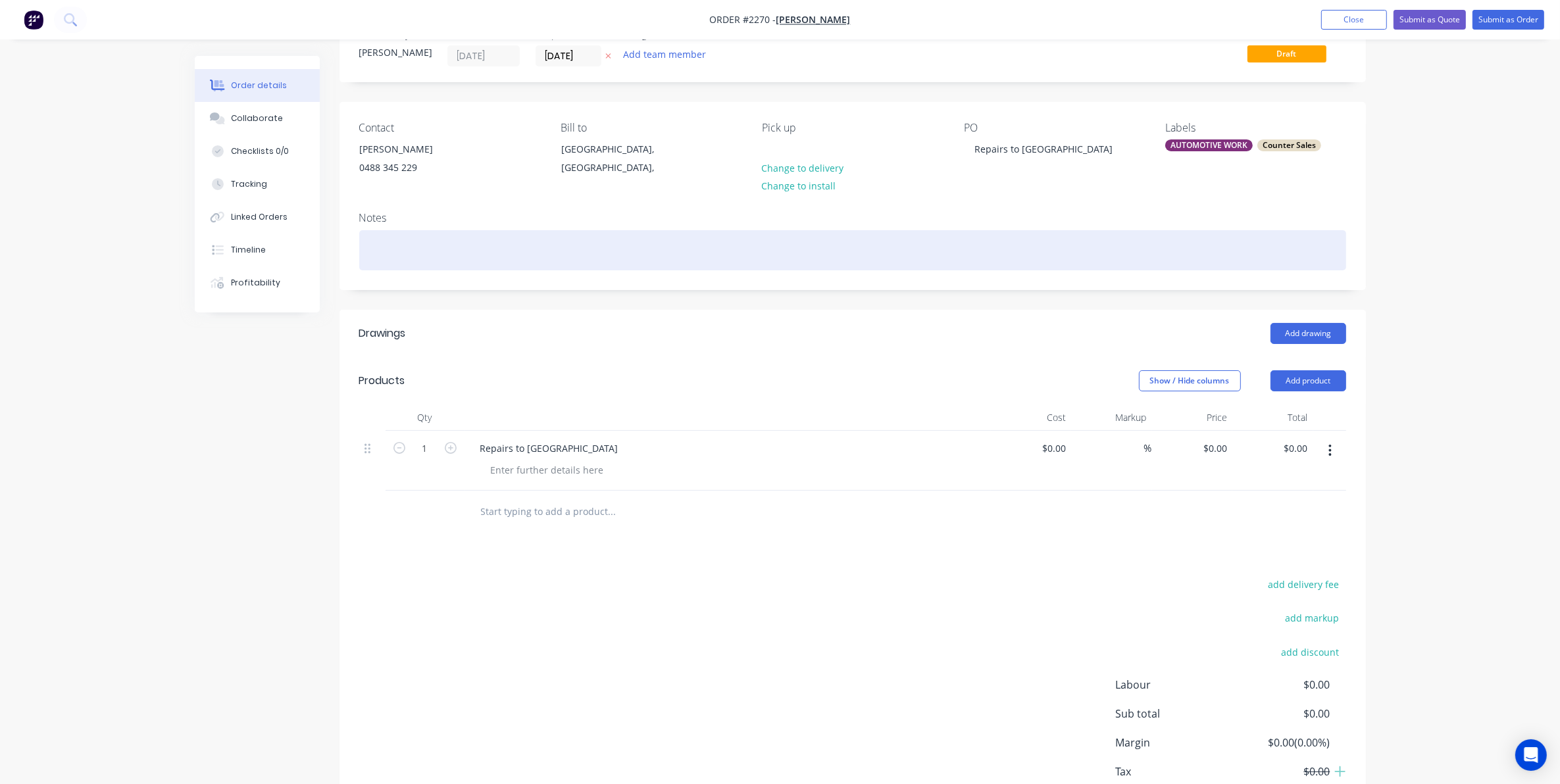
click at [375, 239] on div at bounding box center [852, 250] width 987 height 40
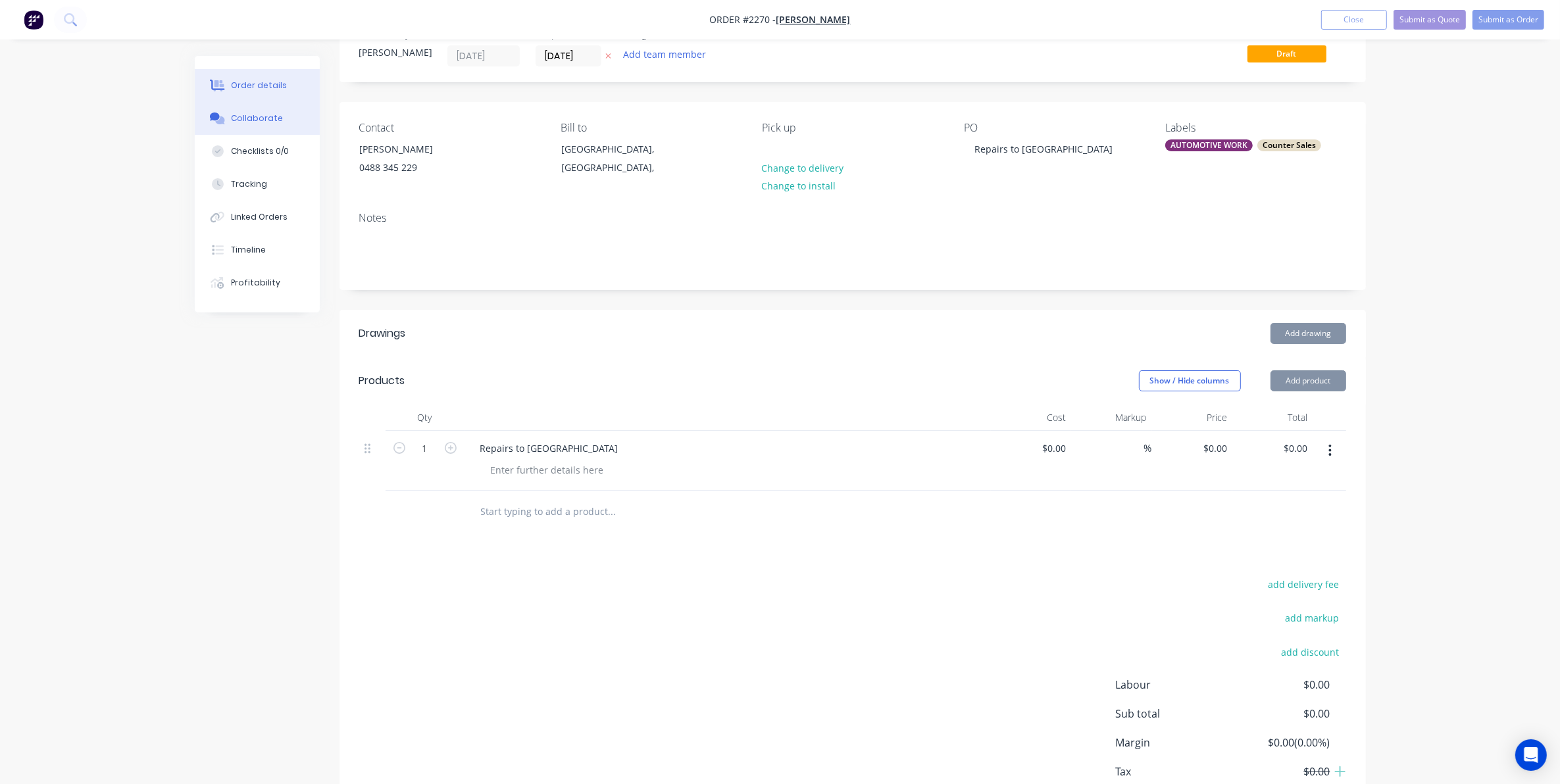
click at [255, 115] on div "Collaborate" at bounding box center [257, 118] width 52 height 12
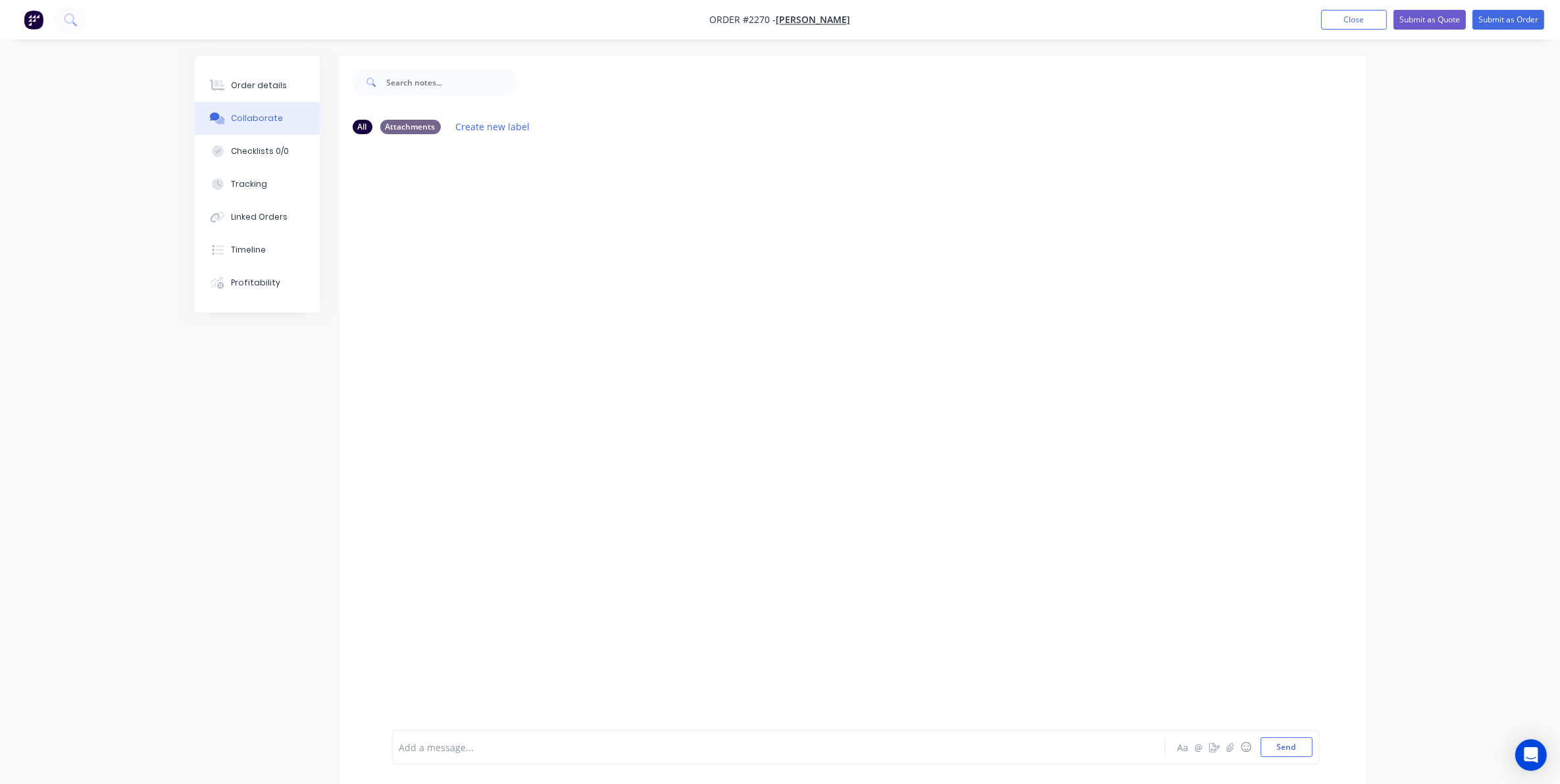
click at [452, 746] on div at bounding box center [742, 747] width 685 height 14
click at [1284, 743] on button "Send" at bounding box center [1286, 747] width 52 height 20
click at [251, 86] on div "Order details" at bounding box center [259, 86] width 56 height 12
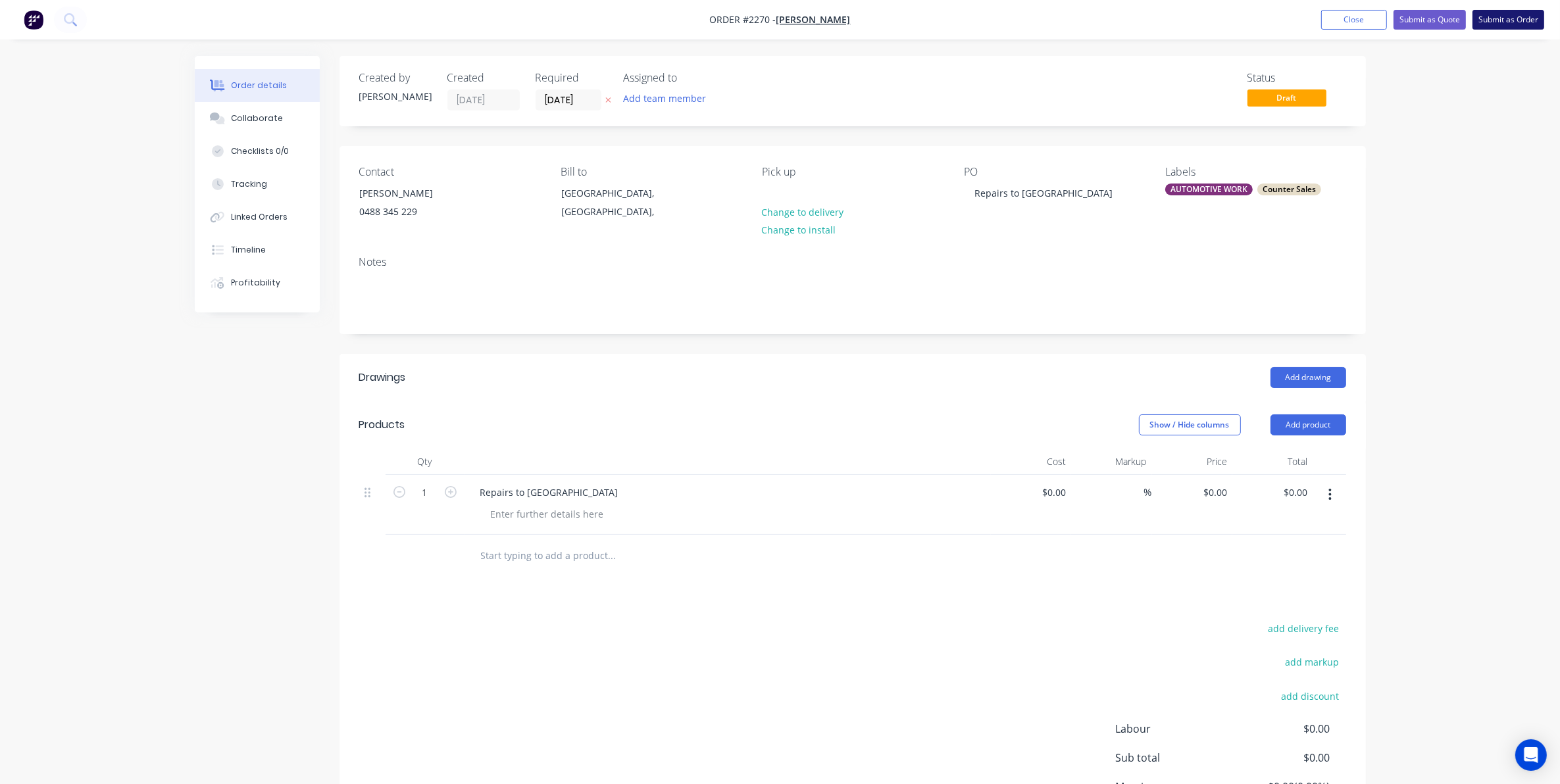
click at [1511, 16] on button "Submit as Order" at bounding box center [1508, 19] width 72 height 20
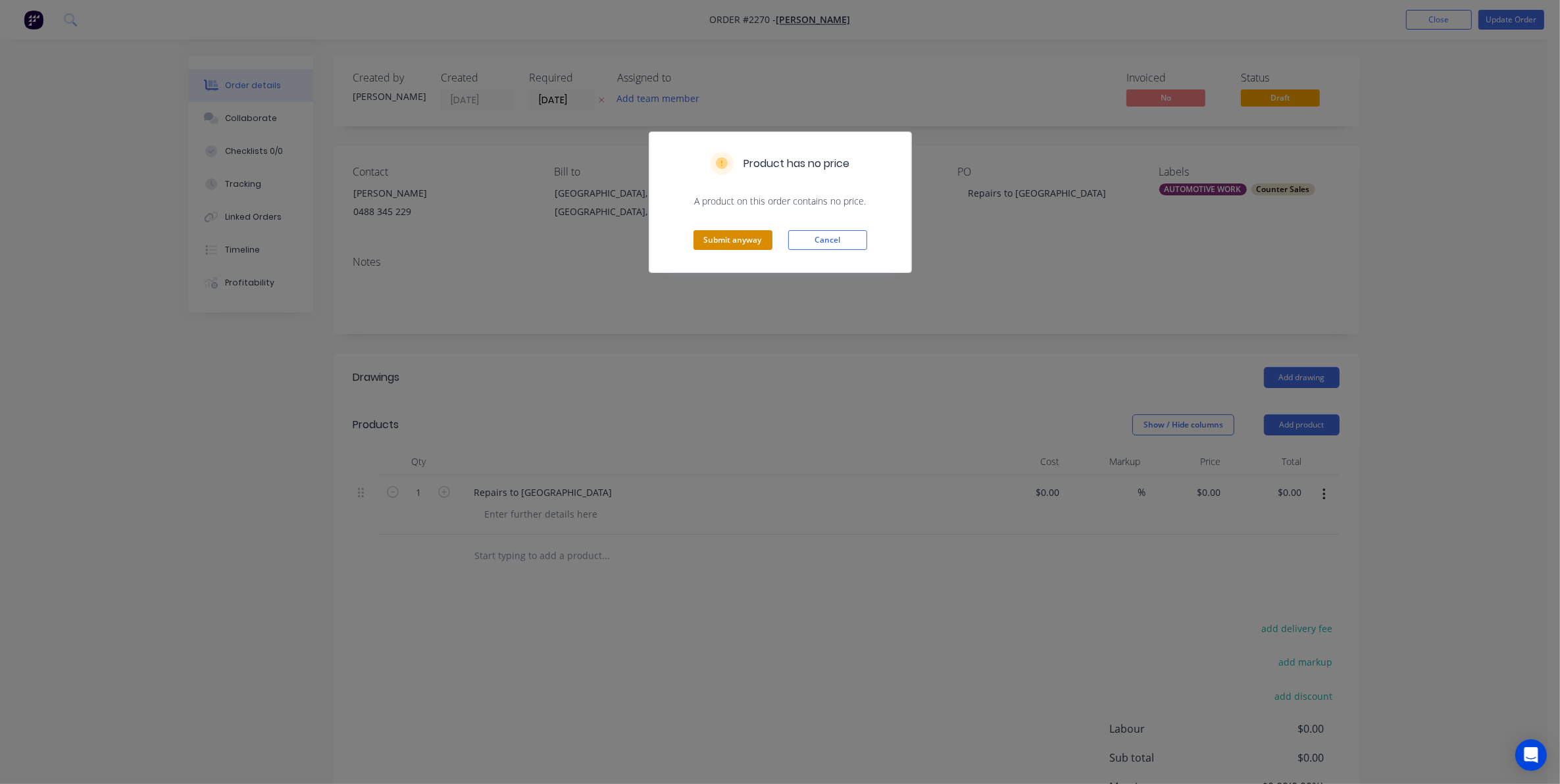
click at [732, 240] on button "Submit anyway" at bounding box center [733, 240] width 79 height 20
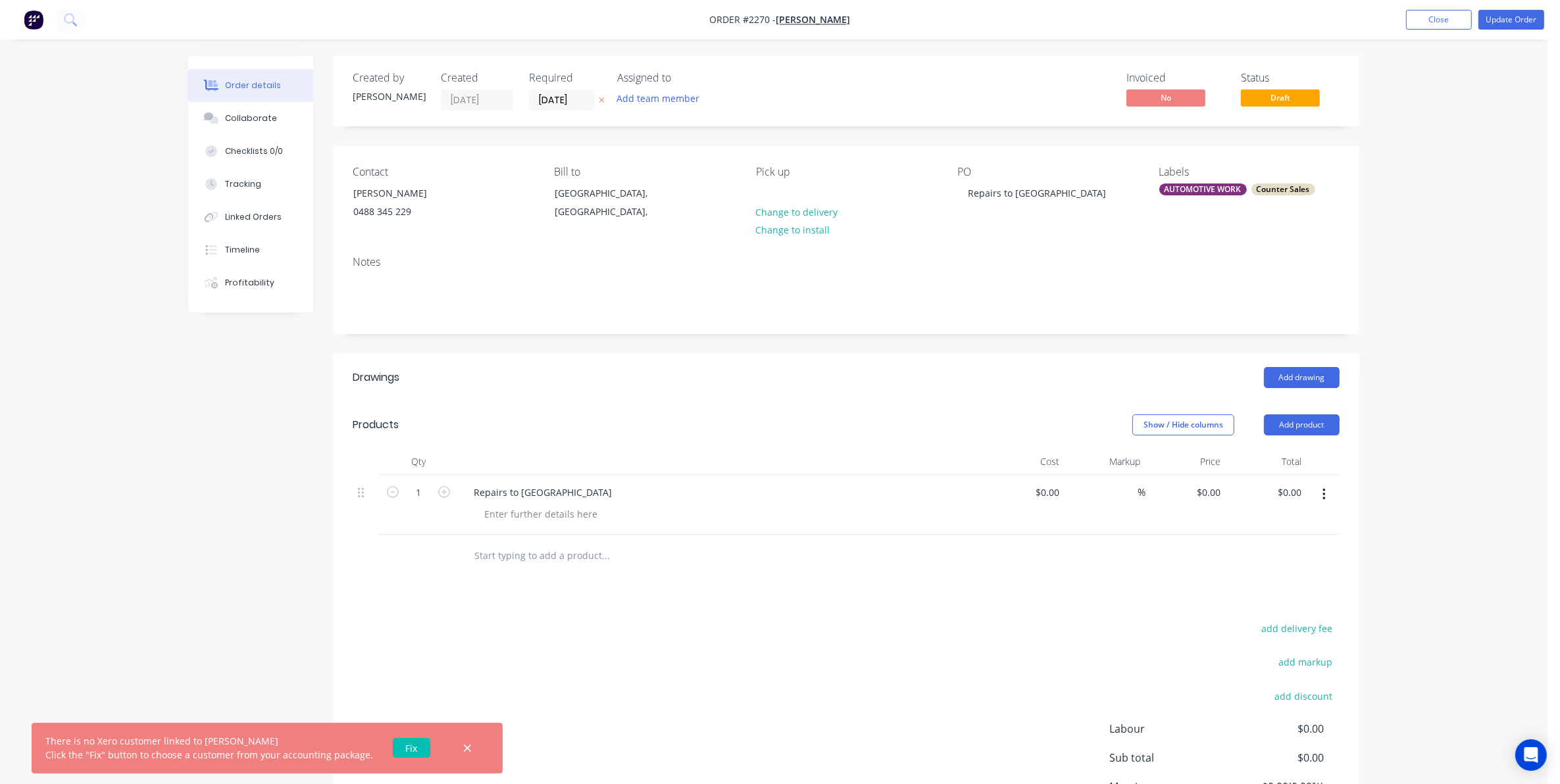
click at [403, 748] on link "Fix" at bounding box center [411, 748] width 38 height 20
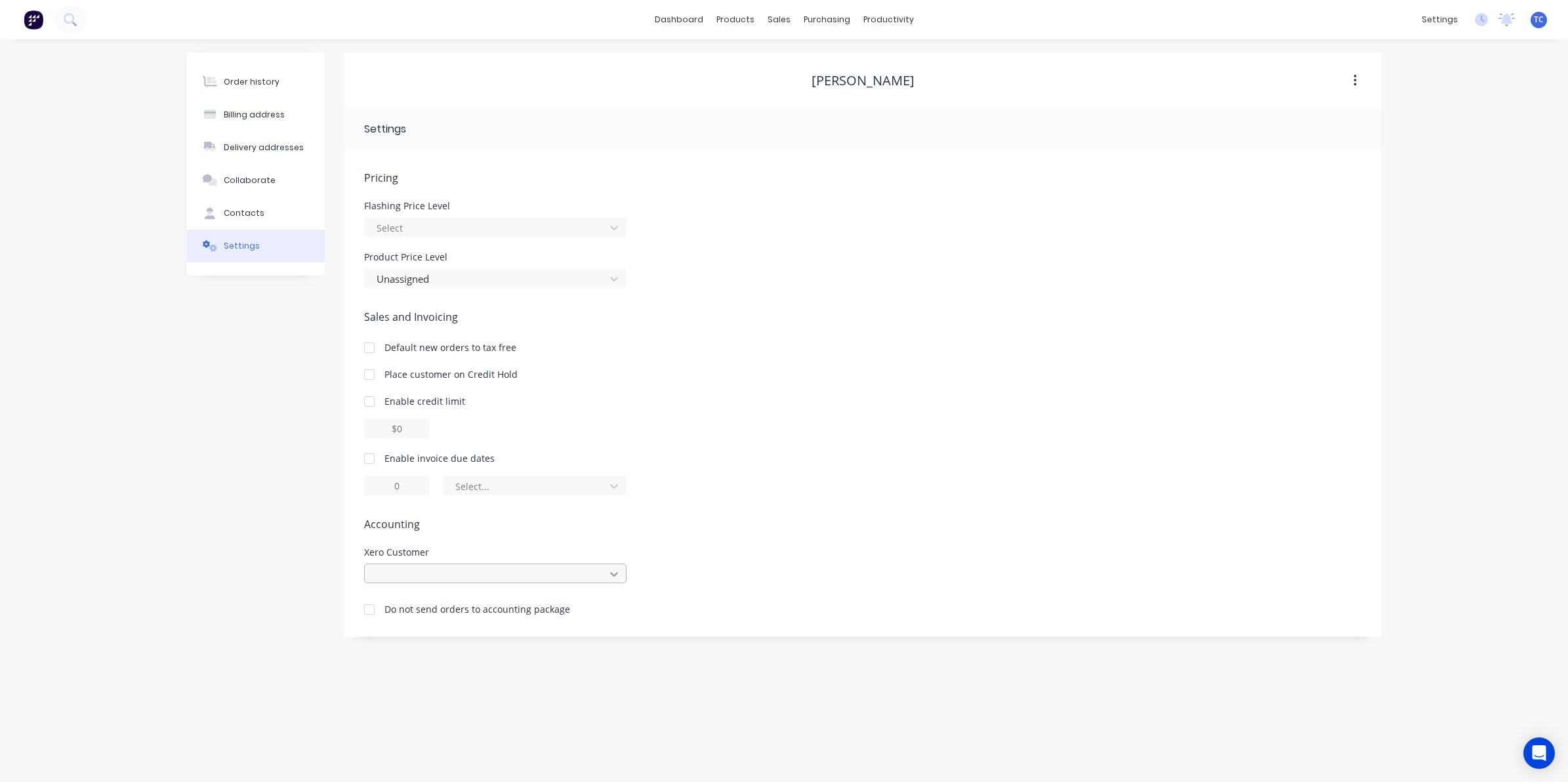
click at [615, 569] on icon at bounding box center [614, 574] width 13 height 13
click at [753, 496] on div "Pricing Flashing Price Level Select Product Price Level Unassigned Sales and In…" at bounding box center [863, 404] width 997 height 467
click at [1347, 75] on button "button" at bounding box center [1356, 80] width 31 height 24
click at [1188, 184] on span "Pricing" at bounding box center [863, 178] width 997 height 15
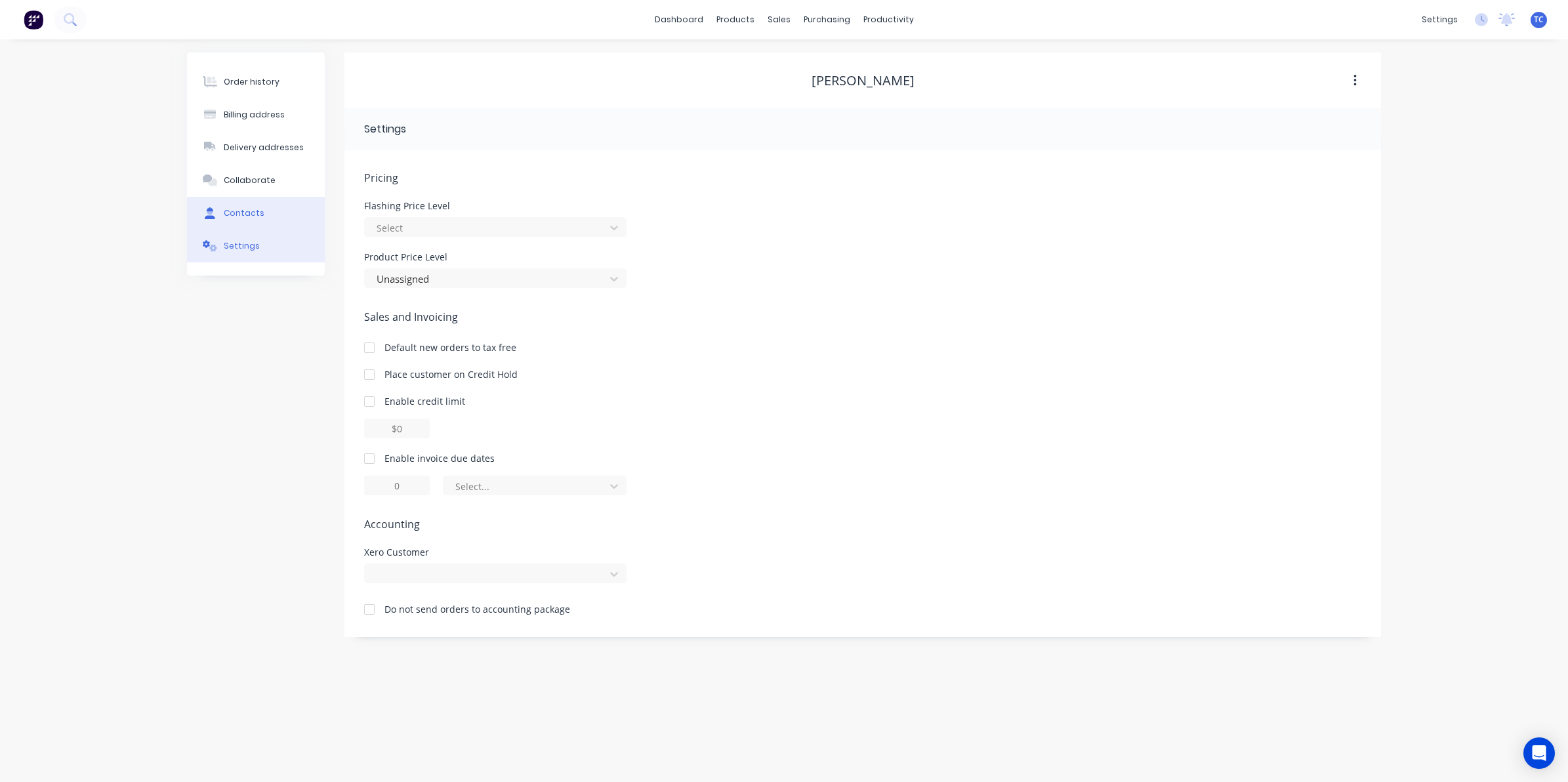
click at [248, 212] on div "Contacts" at bounding box center [244, 213] width 41 height 12
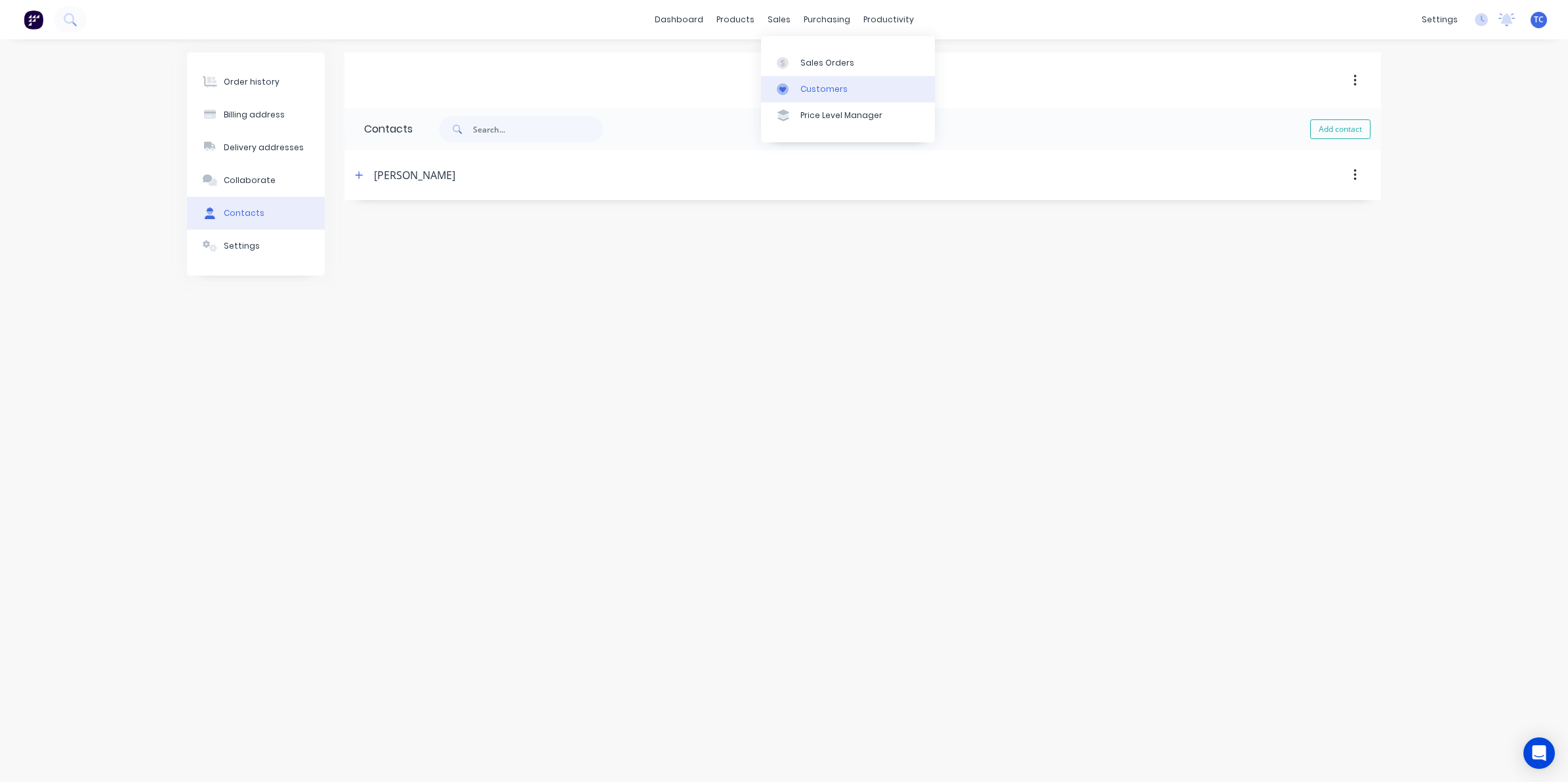
click at [820, 86] on div "Customers" at bounding box center [824, 89] width 47 height 12
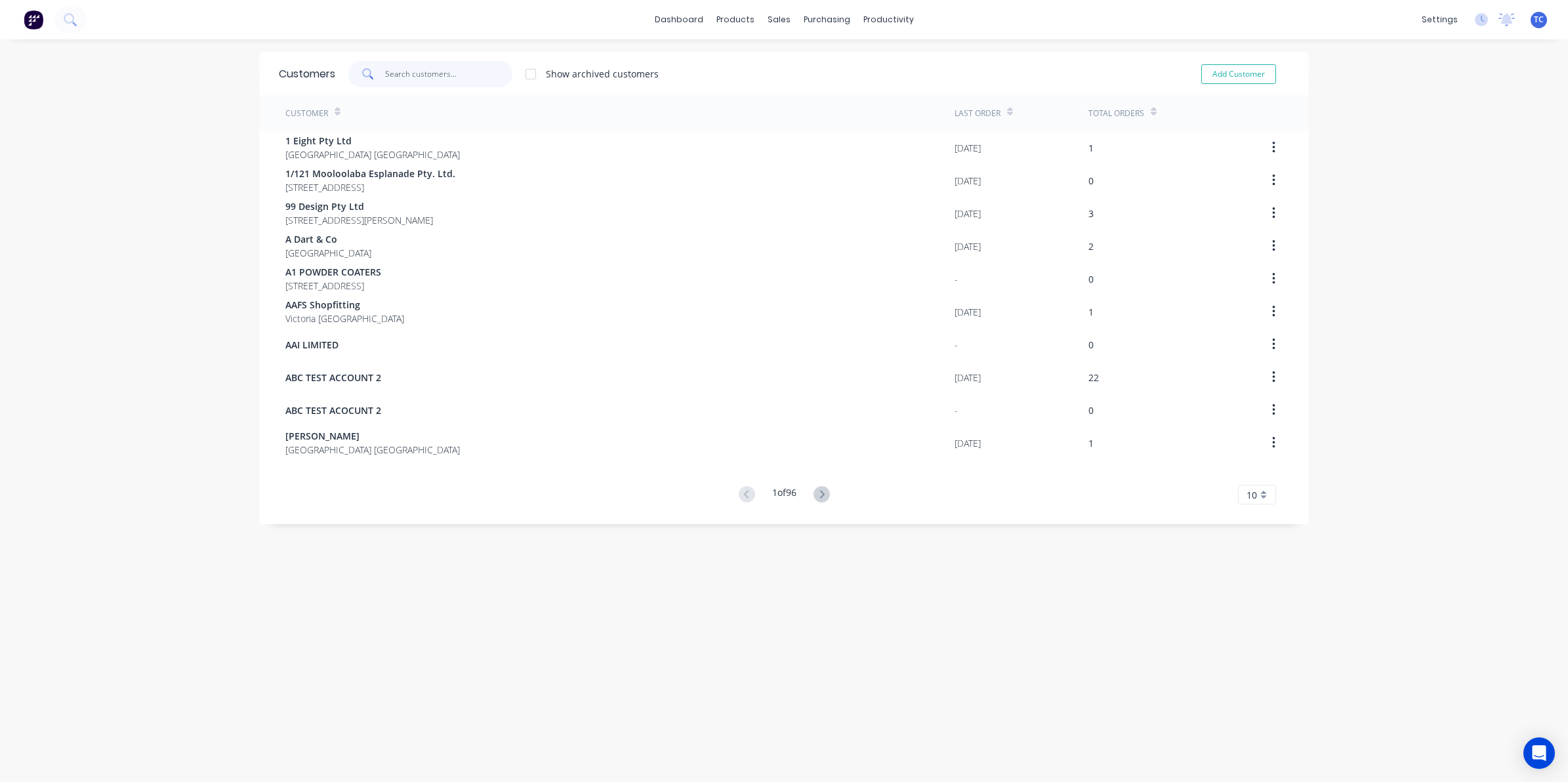
click at [400, 70] on input "text" at bounding box center [449, 74] width 128 height 27
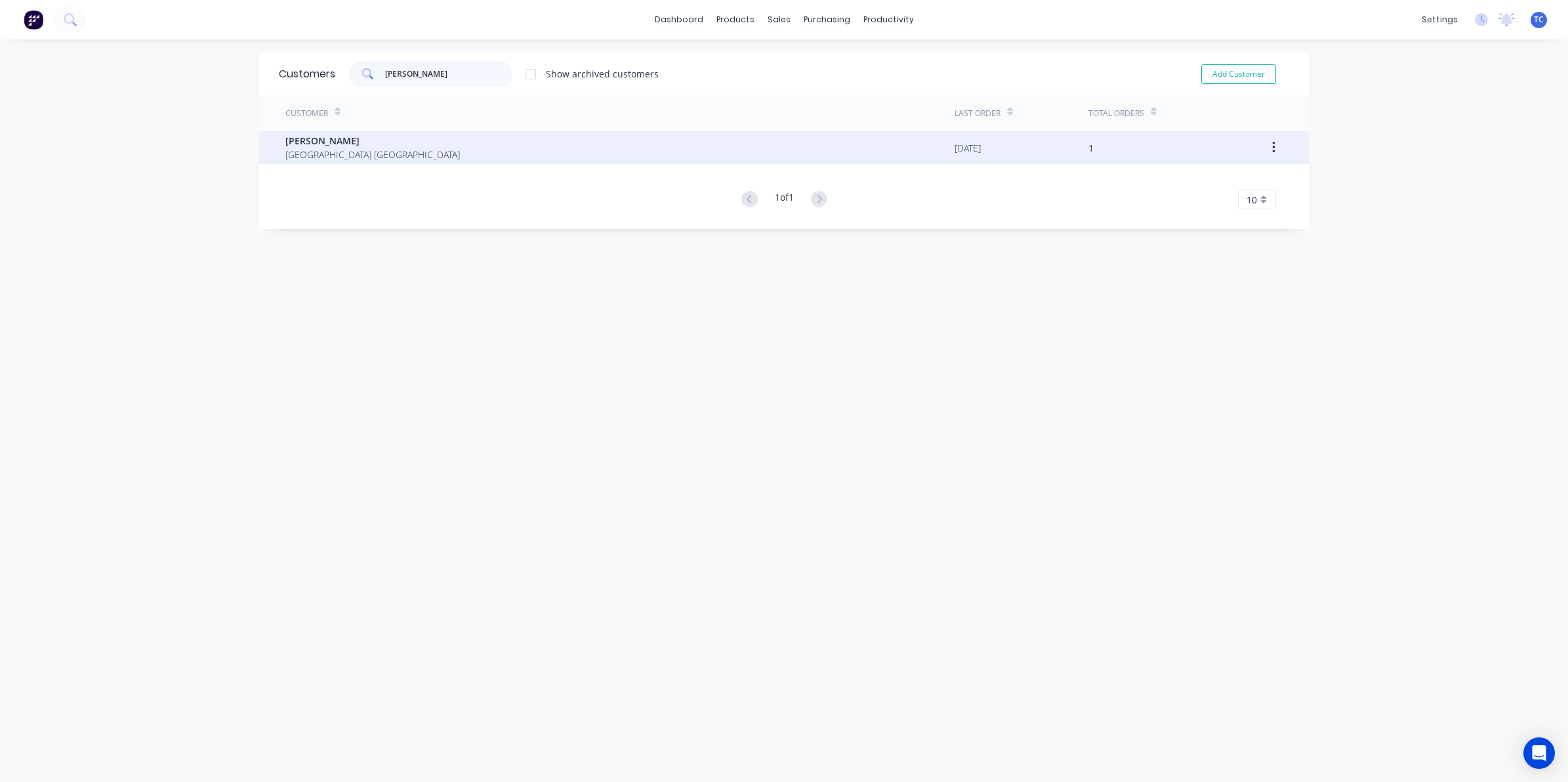
type input "[PERSON_NAME]"
click at [325, 150] on span "[GEOGRAPHIC_DATA] [GEOGRAPHIC_DATA]" at bounding box center [372, 154] width 175 height 14
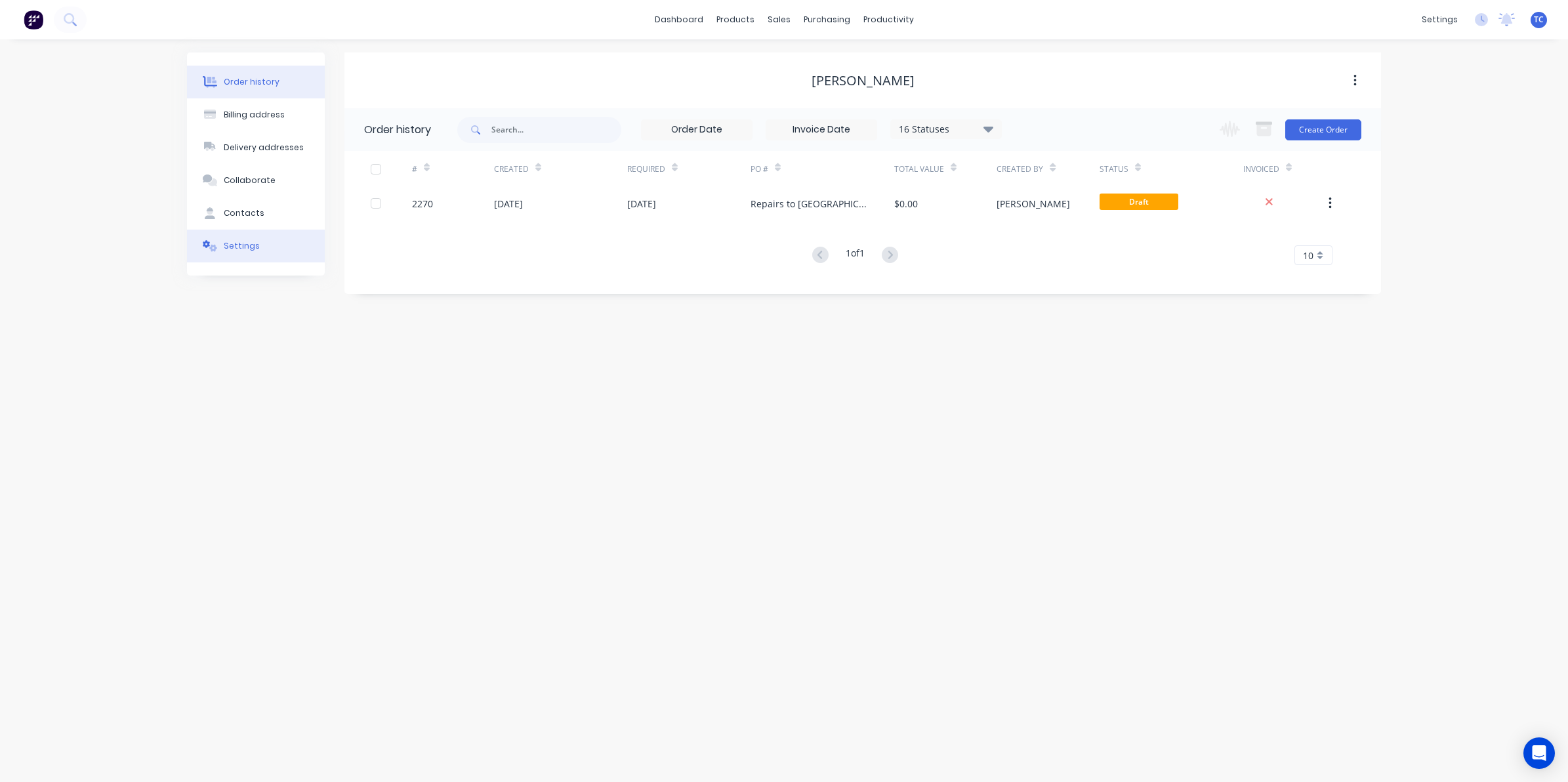
click at [241, 244] on div "Settings" at bounding box center [242, 246] width 36 height 12
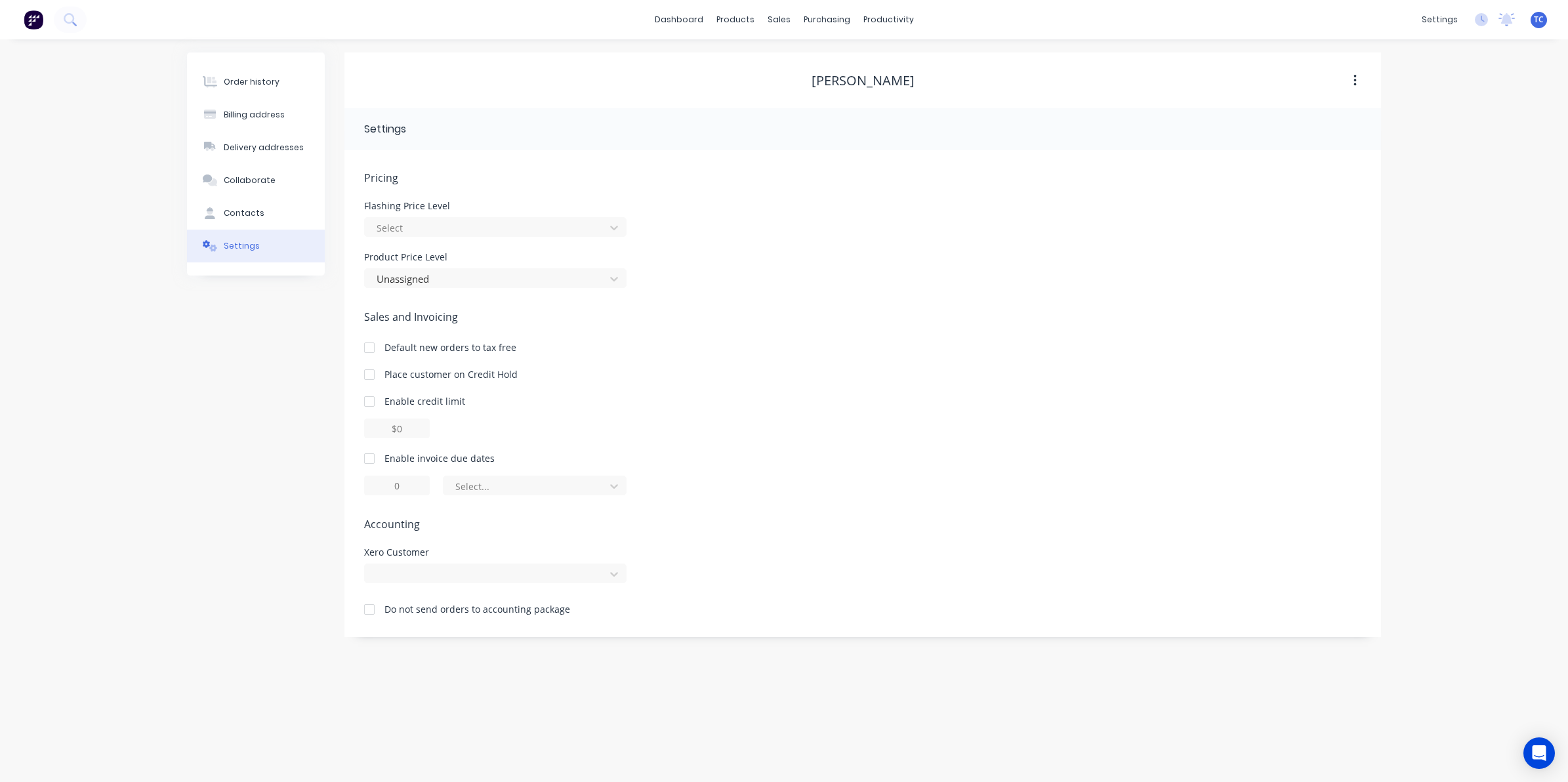
click at [1429, 116] on div "Order history Billing address Delivery addresses Collaborate Contacts Settings …" at bounding box center [784, 411] width 1568 height 743
click at [680, 20] on link "dashboard" at bounding box center [679, 19] width 62 height 20
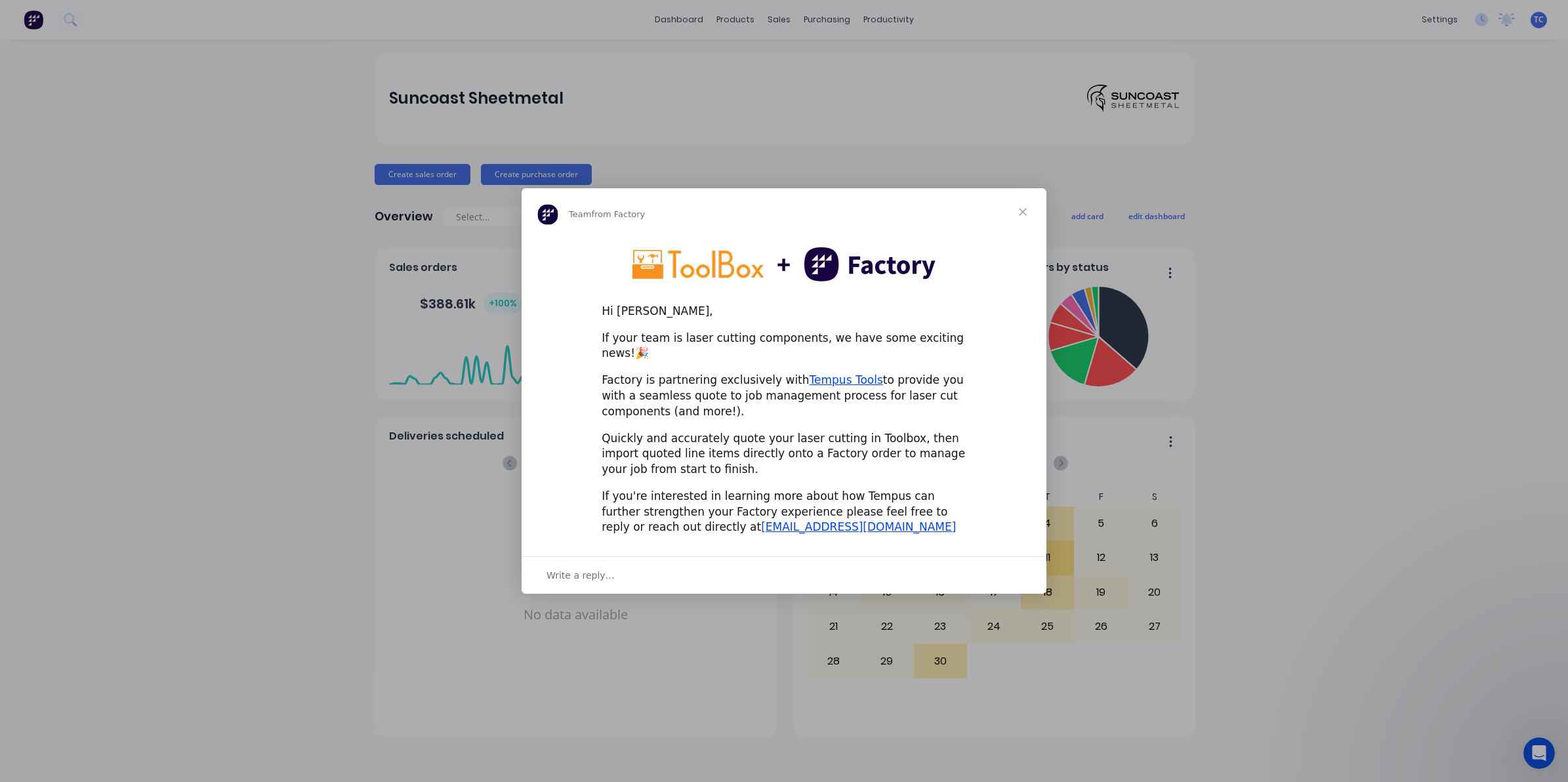
click at [776, 17] on div "Intercom messenger" at bounding box center [784, 391] width 1568 height 782
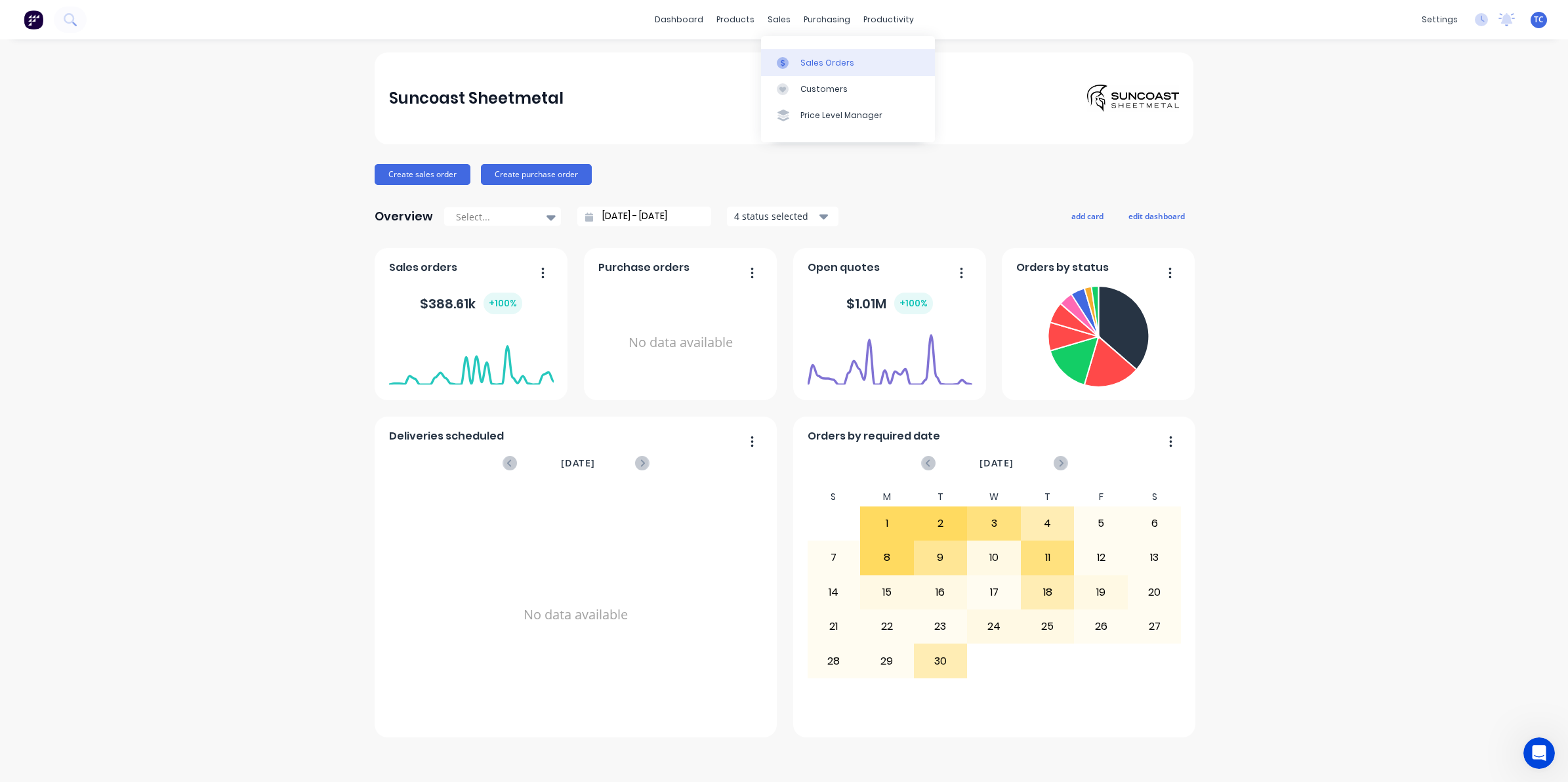
click at [811, 57] on div "Sales Orders" at bounding box center [827, 63] width 54 height 12
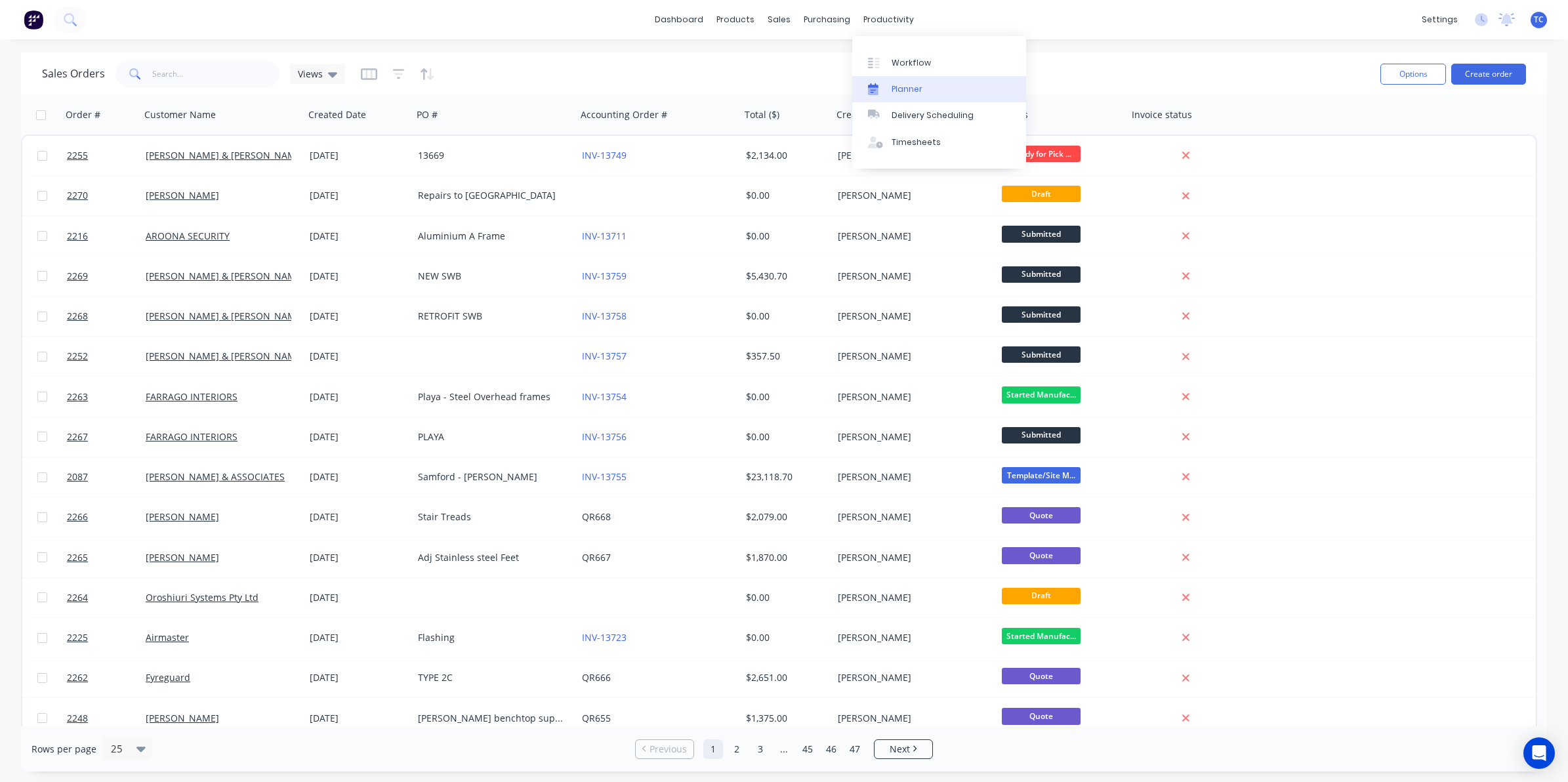
click at [906, 86] on div "Planner" at bounding box center [907, 89] width 31 height 12
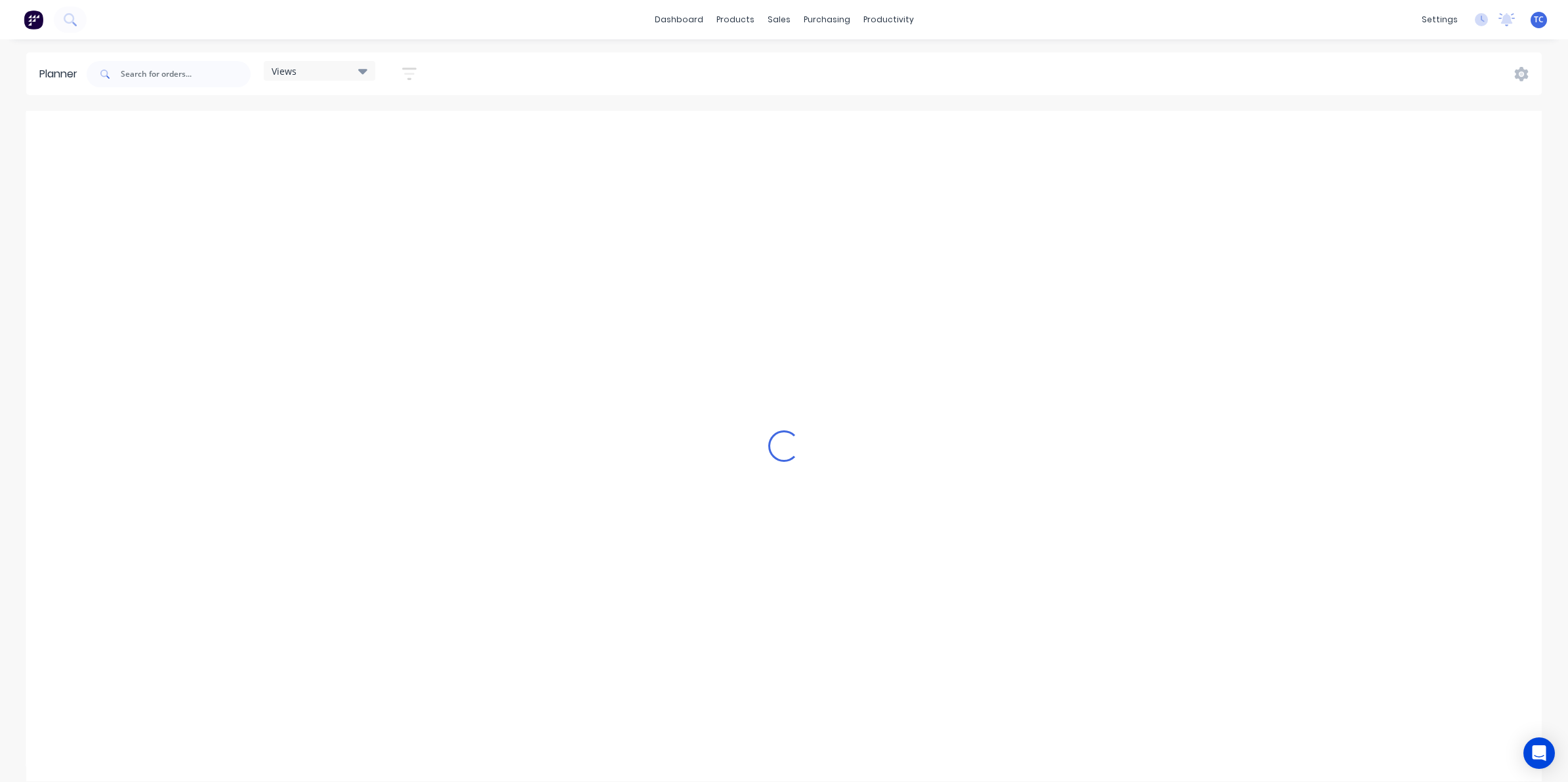
scroll to position [0, 927]
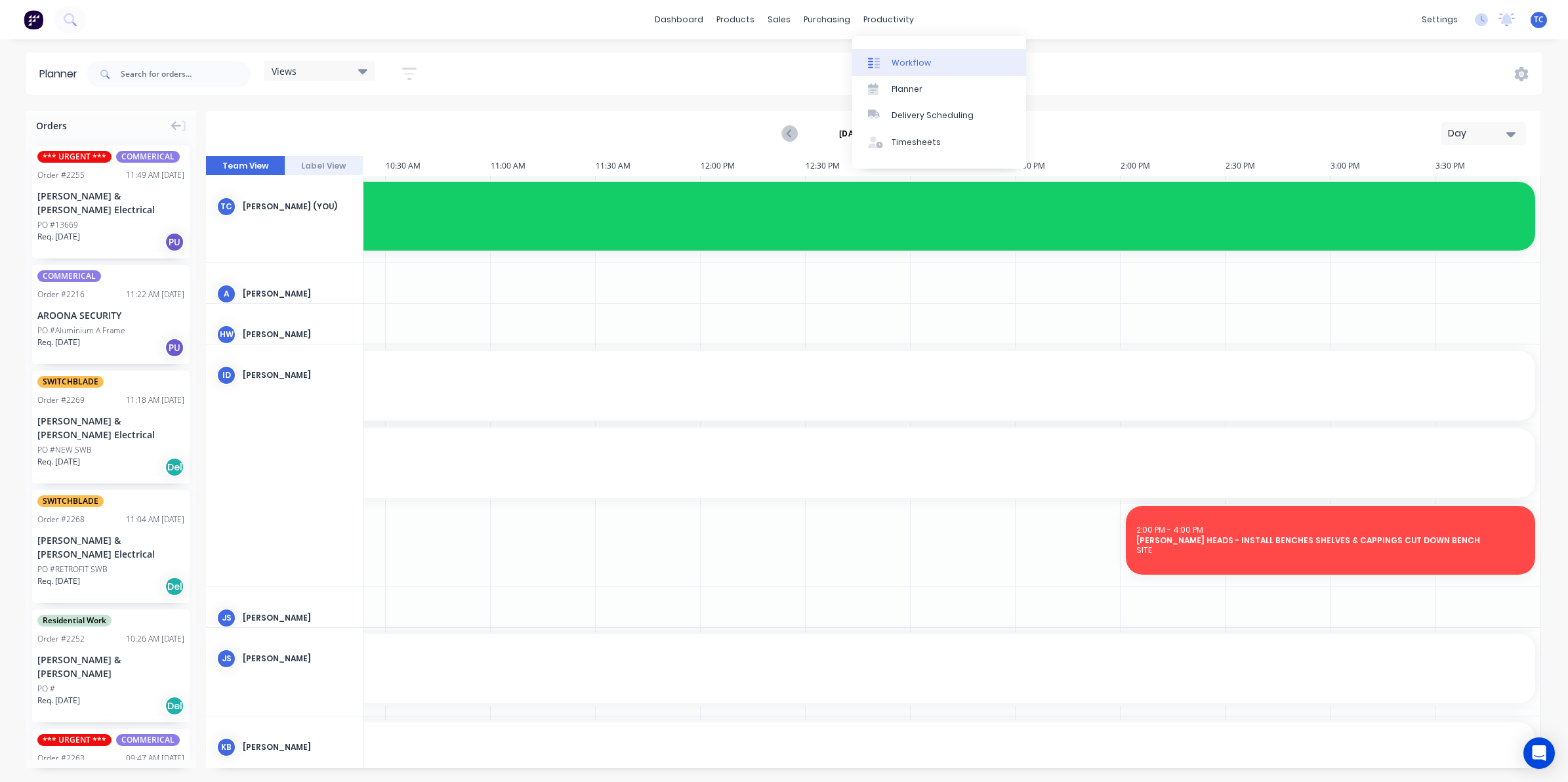
click at [904, 59] on div "Workflow" at bounding box center [911, 63] width 39 height 12
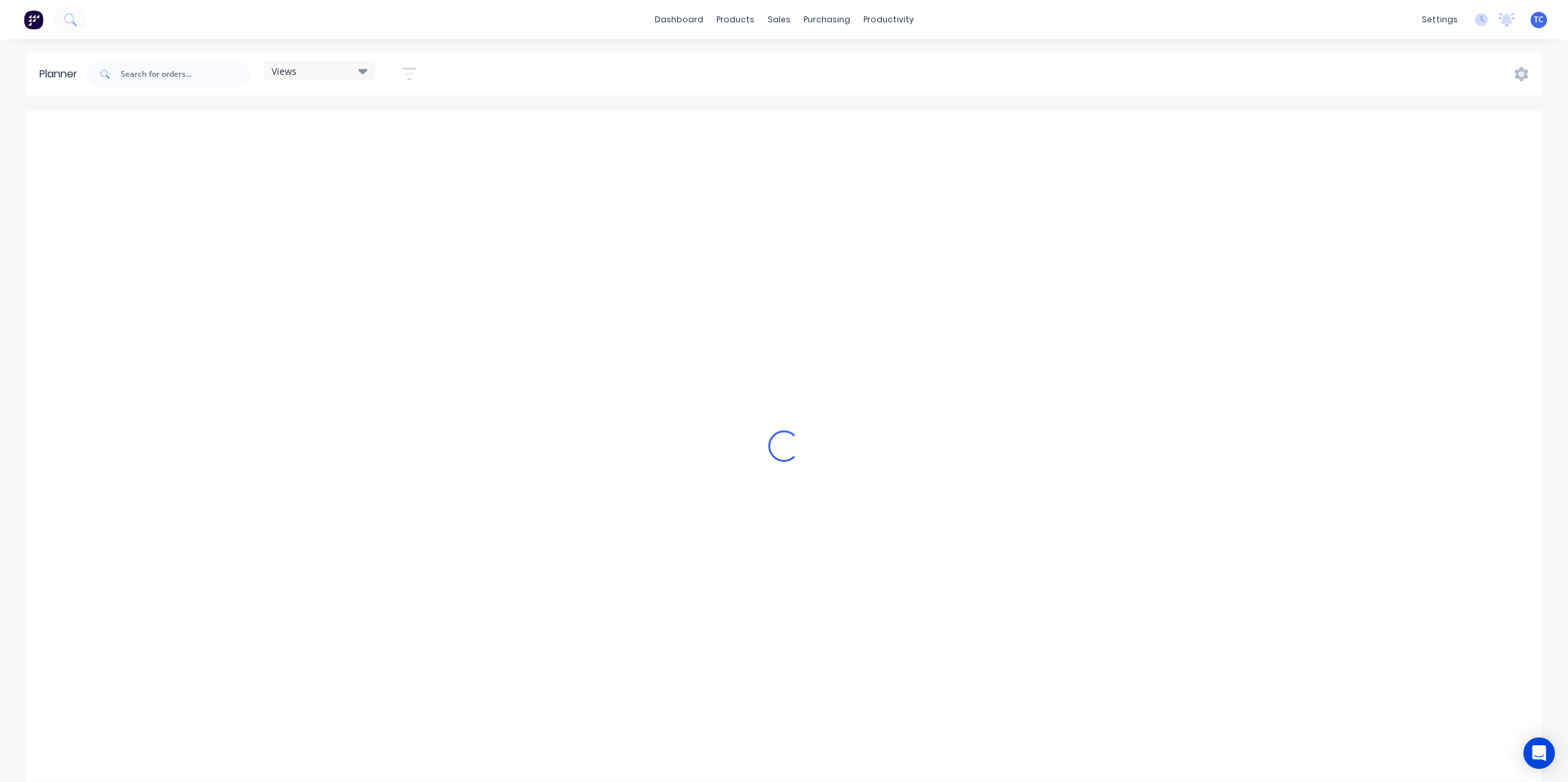
scroll to position [0, 927]
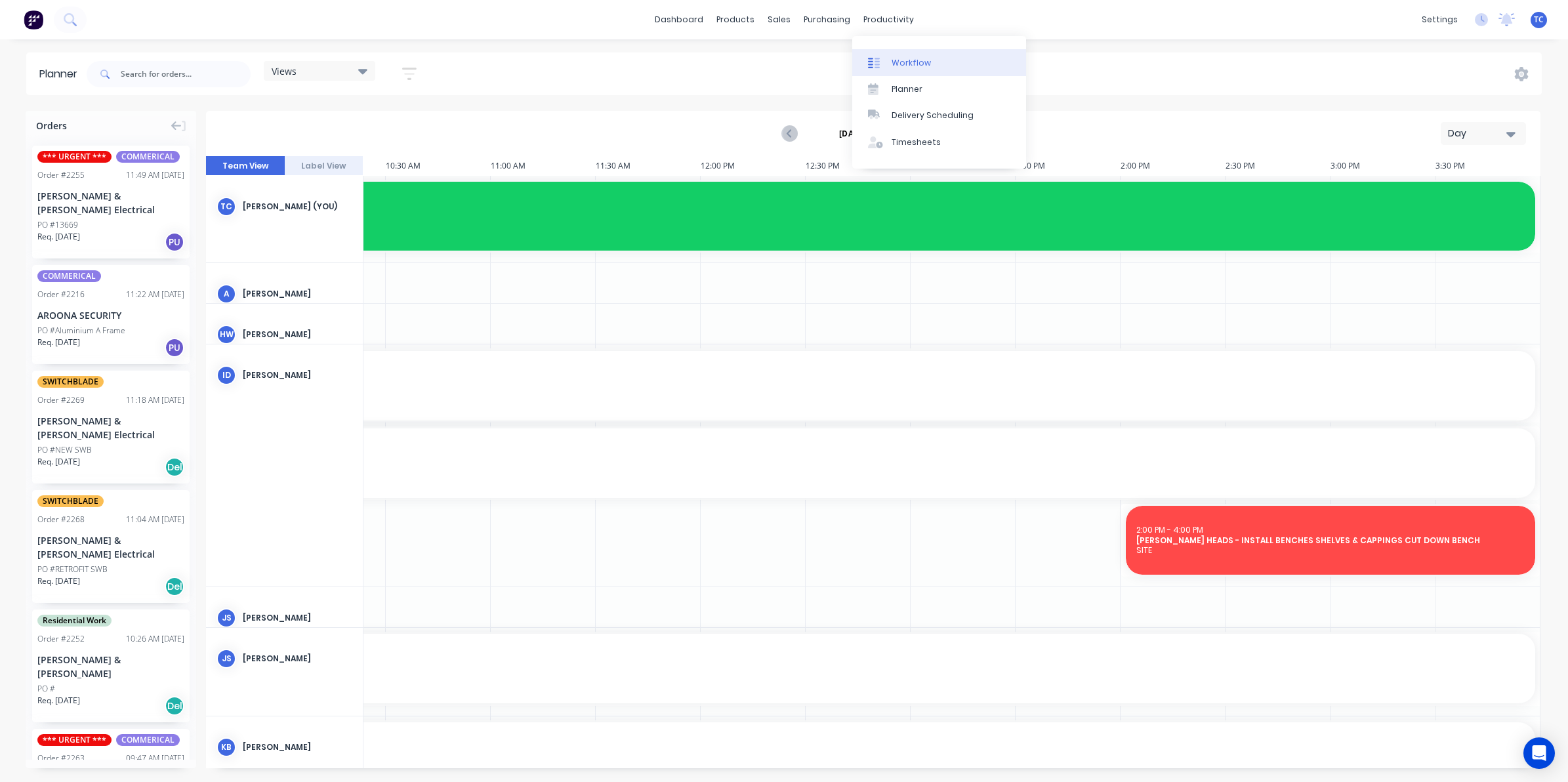
click at [909, 60] on div "Workflow" at bounding box center [911, 63] width 39 height 12
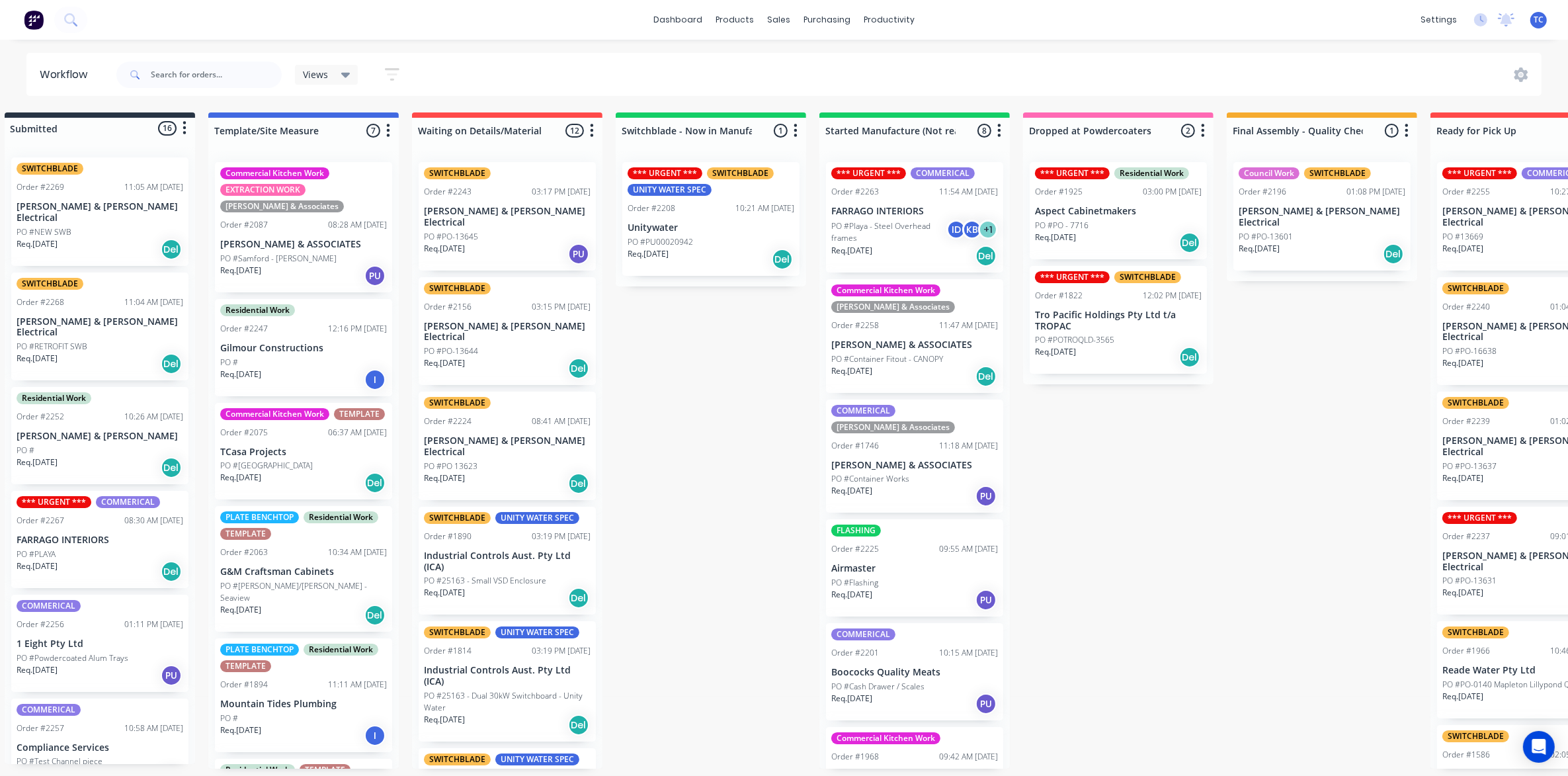
scroll to position [0, 20]
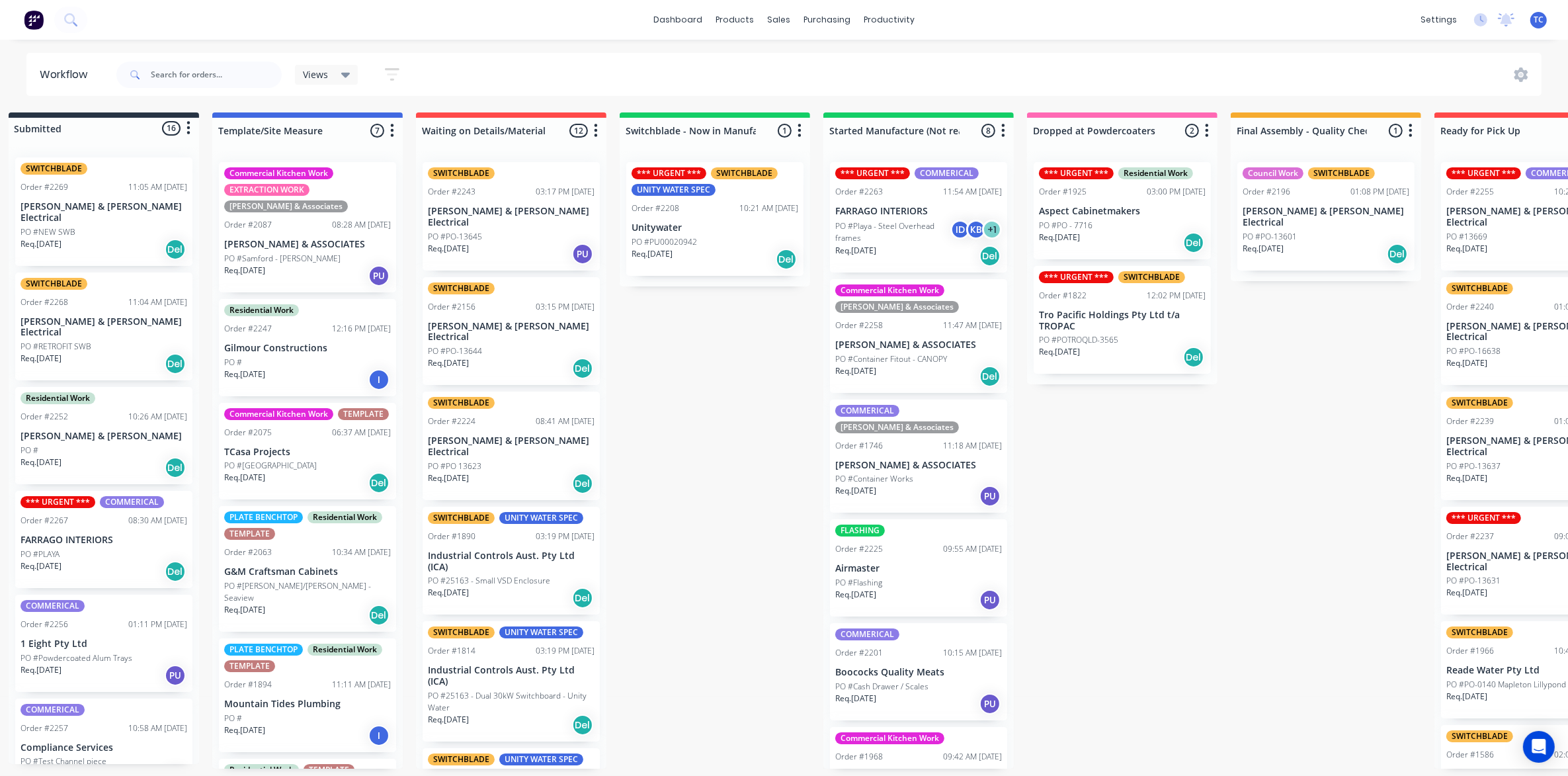
click at [678, 208] on div "Order #2208" at bounding box center [655, 208] width 48 height 12
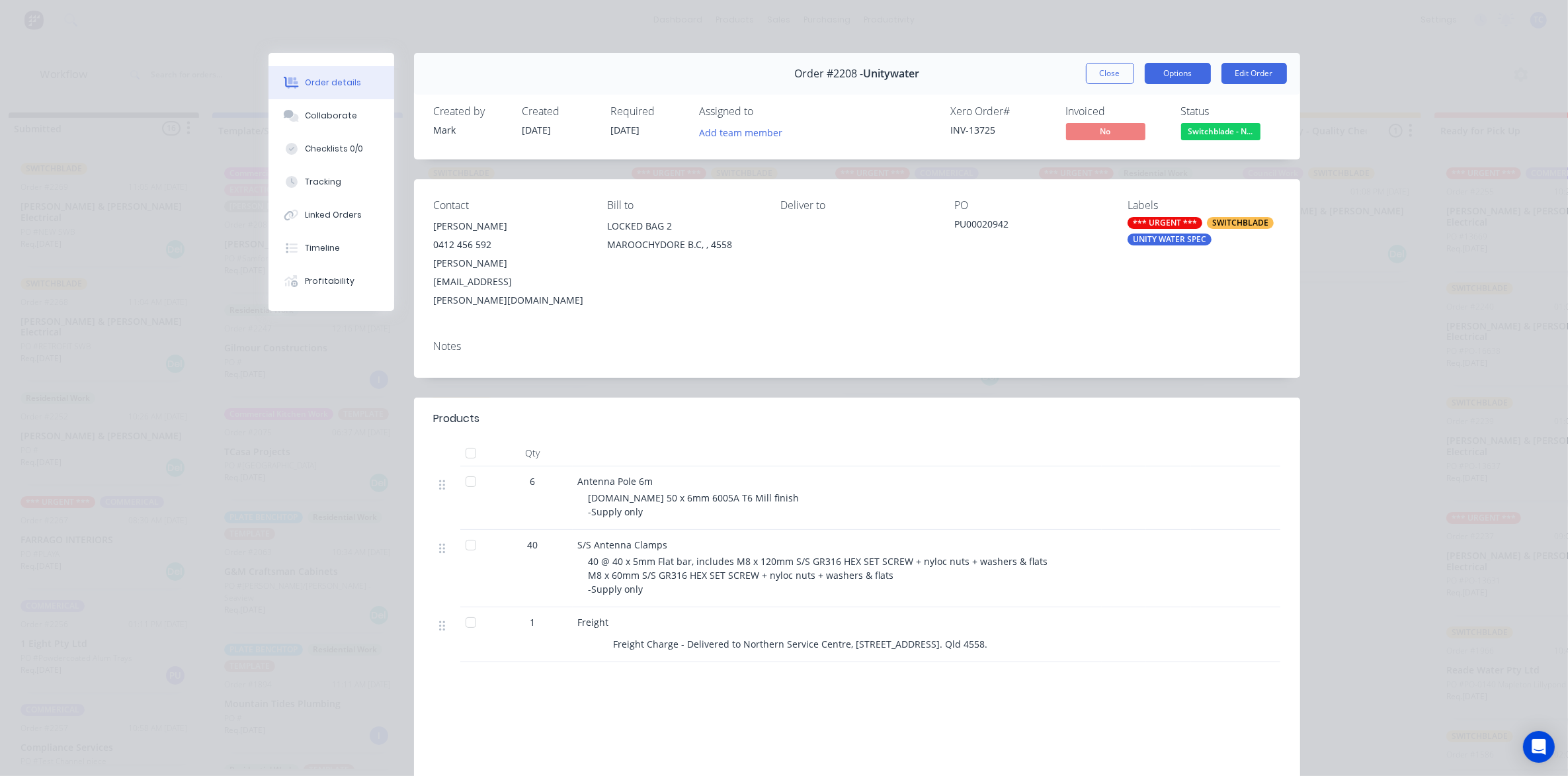
click at [1168, 69] on button "Options" at bounding box center [1178, 74] width 66 height 21
click at [1118, 160] on div "Delivery Docket" at bounding box center [1141, 161] width 115 height 19
click at [1112, 157] on div "Standard" at bounding box center [1141, 161] width 115 height 19
click at [1104, 71] on button "Close" at bounding box center [1109, 74] width 48 height 21
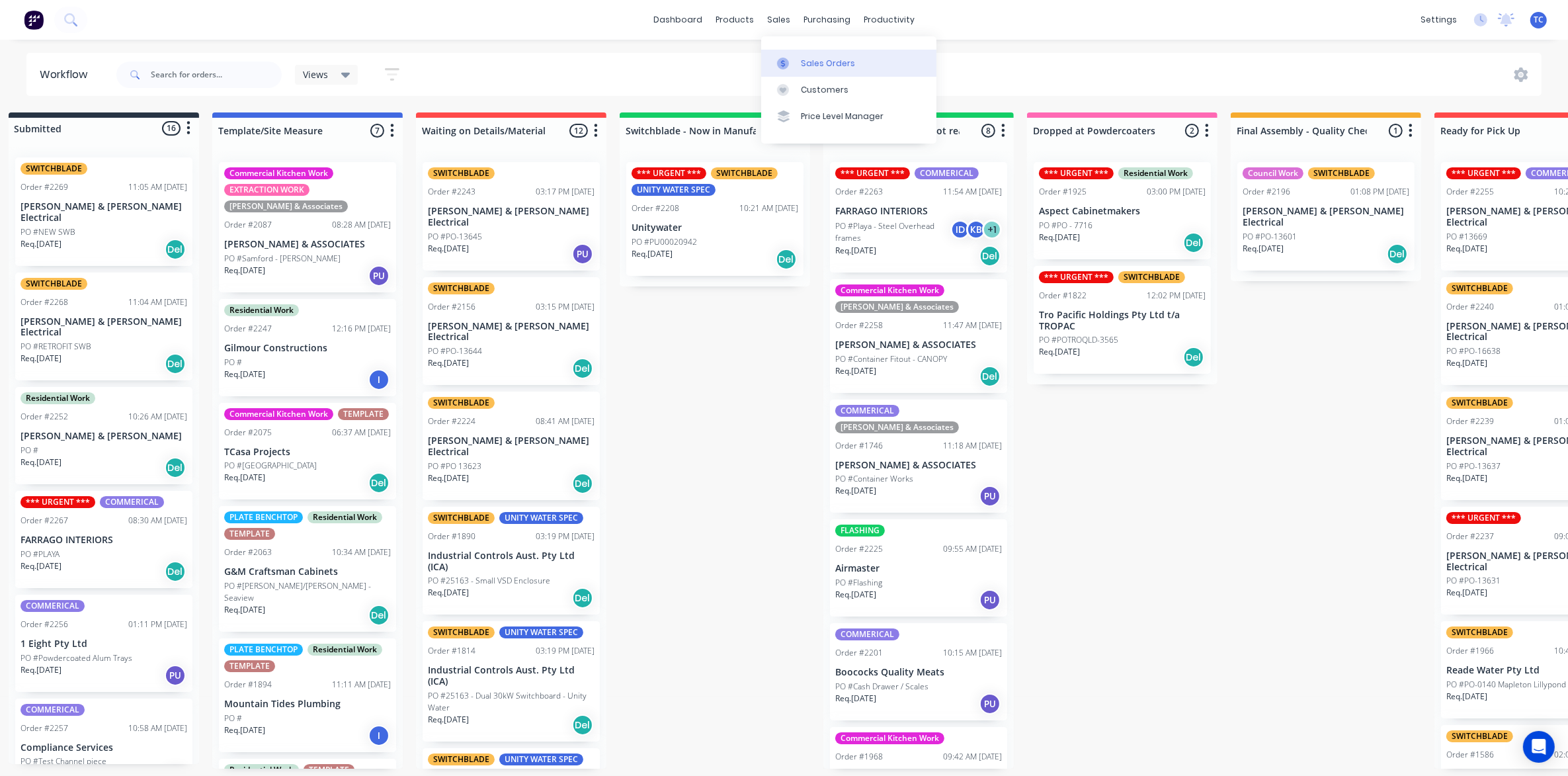
click at [815, 60] on div "Sales Orders" at bounding box center [828, 63] width 54 height 12
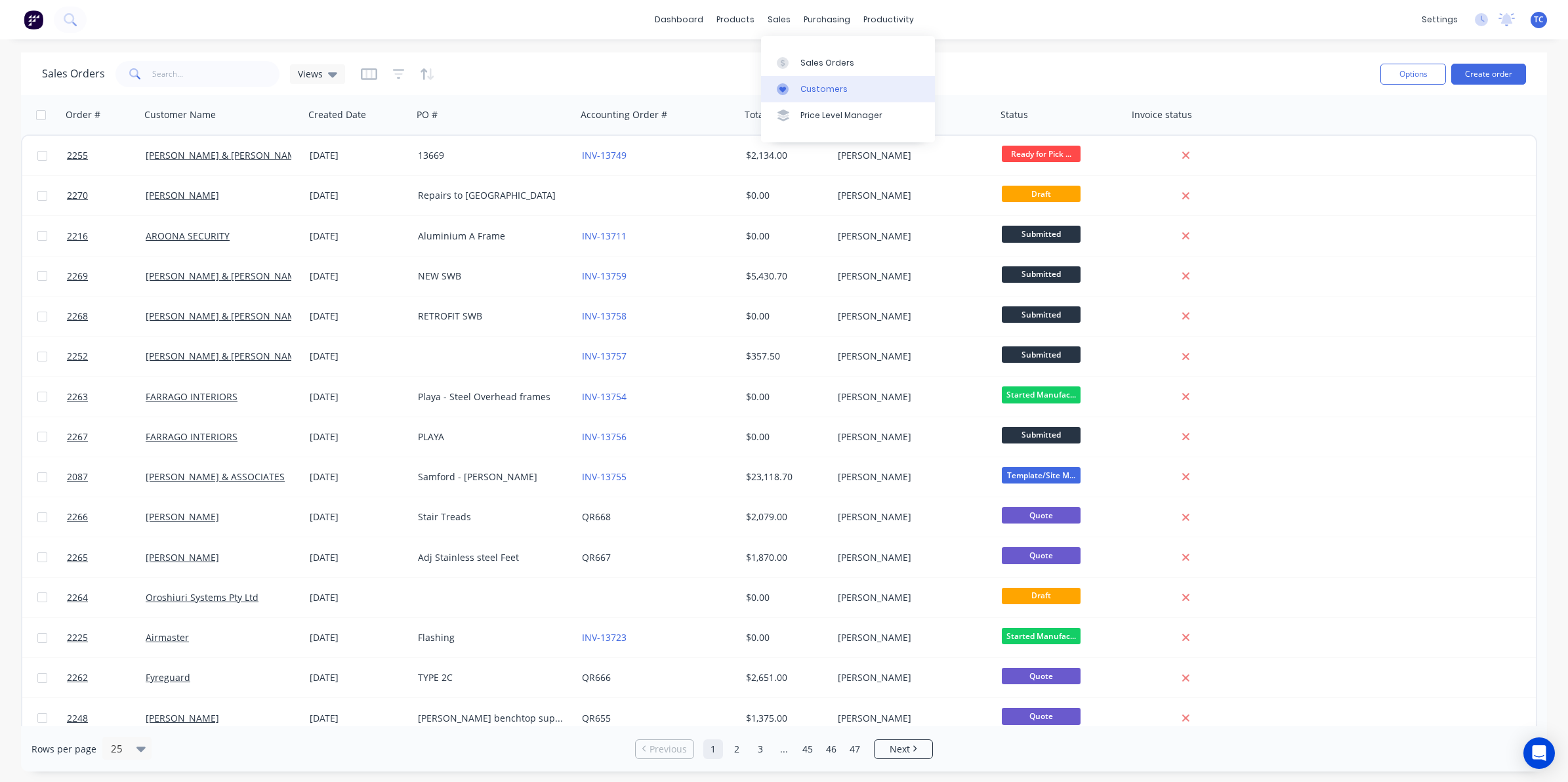
click at [814, 86] on div "Customers" at bounding box center [824, 89] width 47 height 12
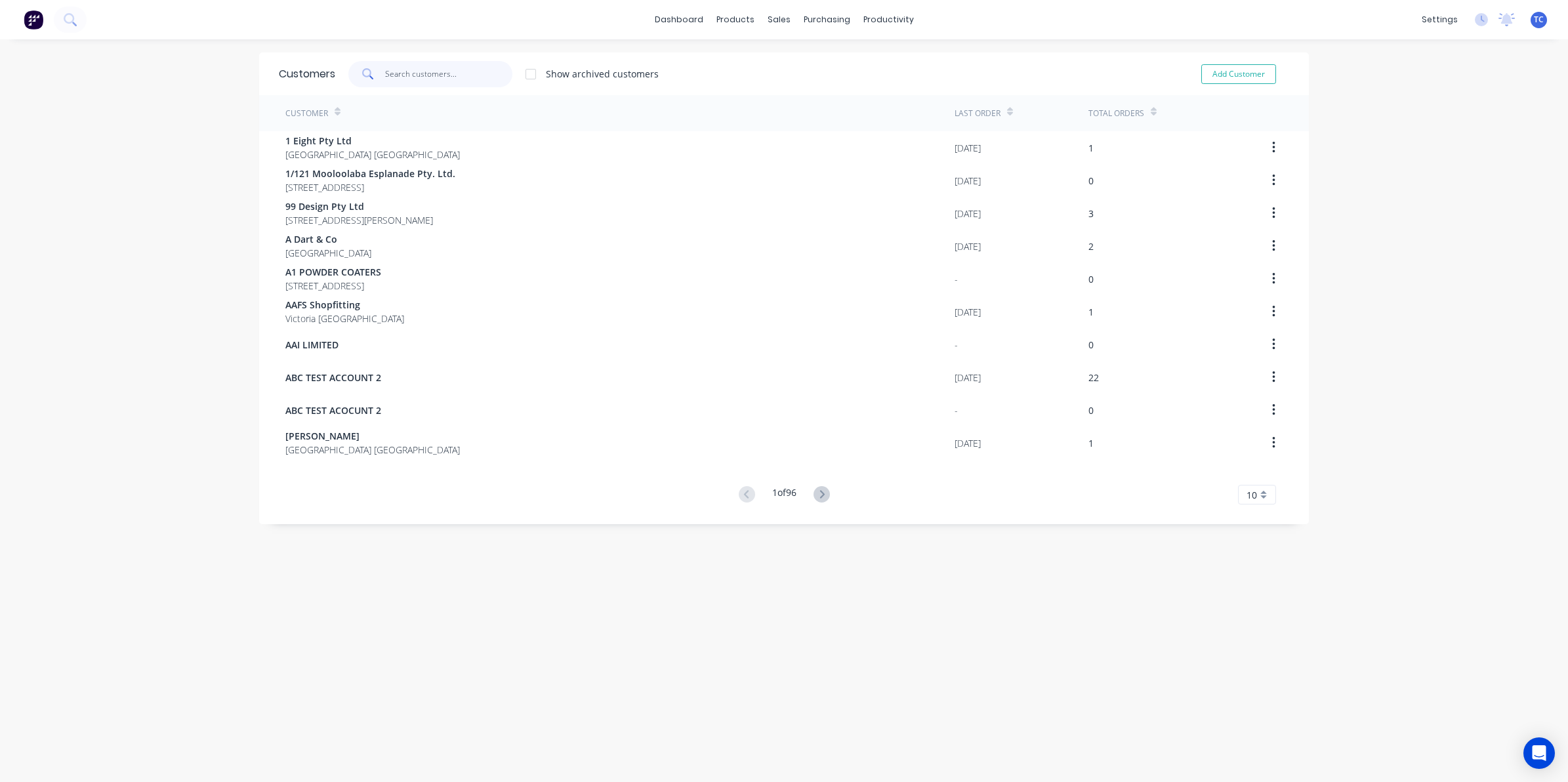
click at [397, 71] on input "text" at bounding box center [449, 74] width 128 height 27
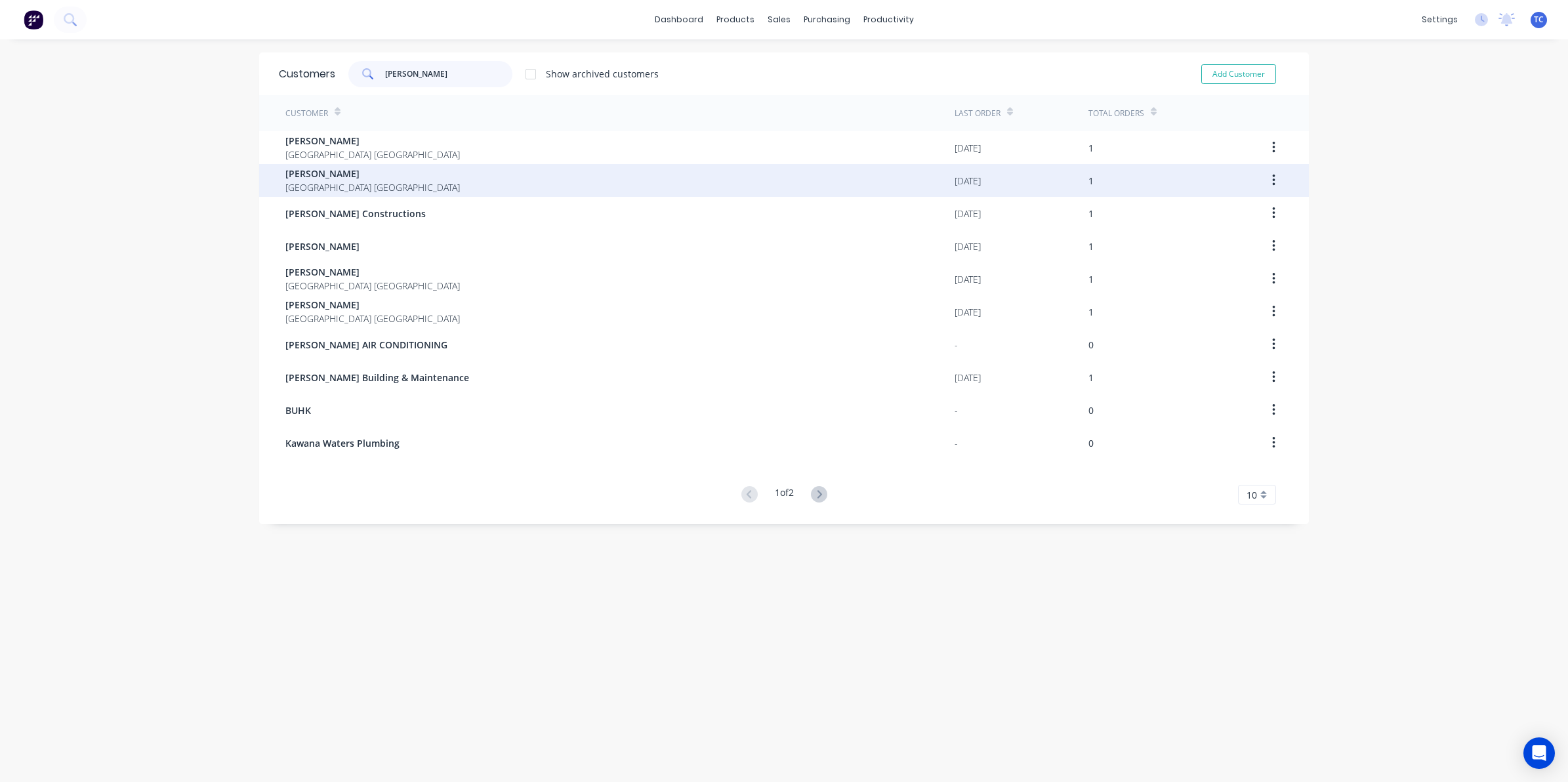
type input "[PERSON_NAME]"
click at [319, 179] on span "[PERSON_NAME]" at bounding box center [372, 173] width 175 height 14
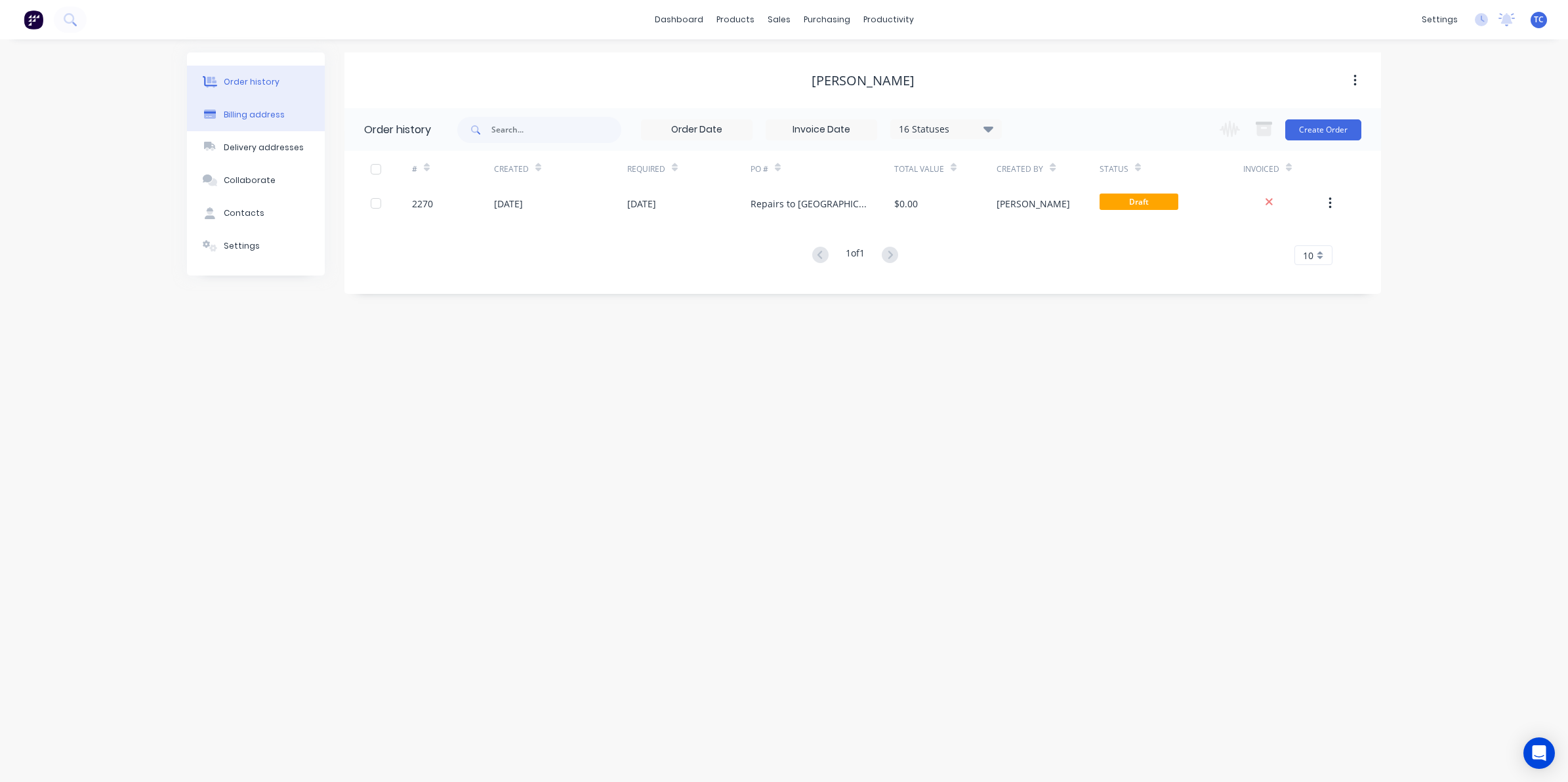
click at [257, 112] on div "Billing address" at bounding box center [254, 115] width 61 height 12
select select "AU"
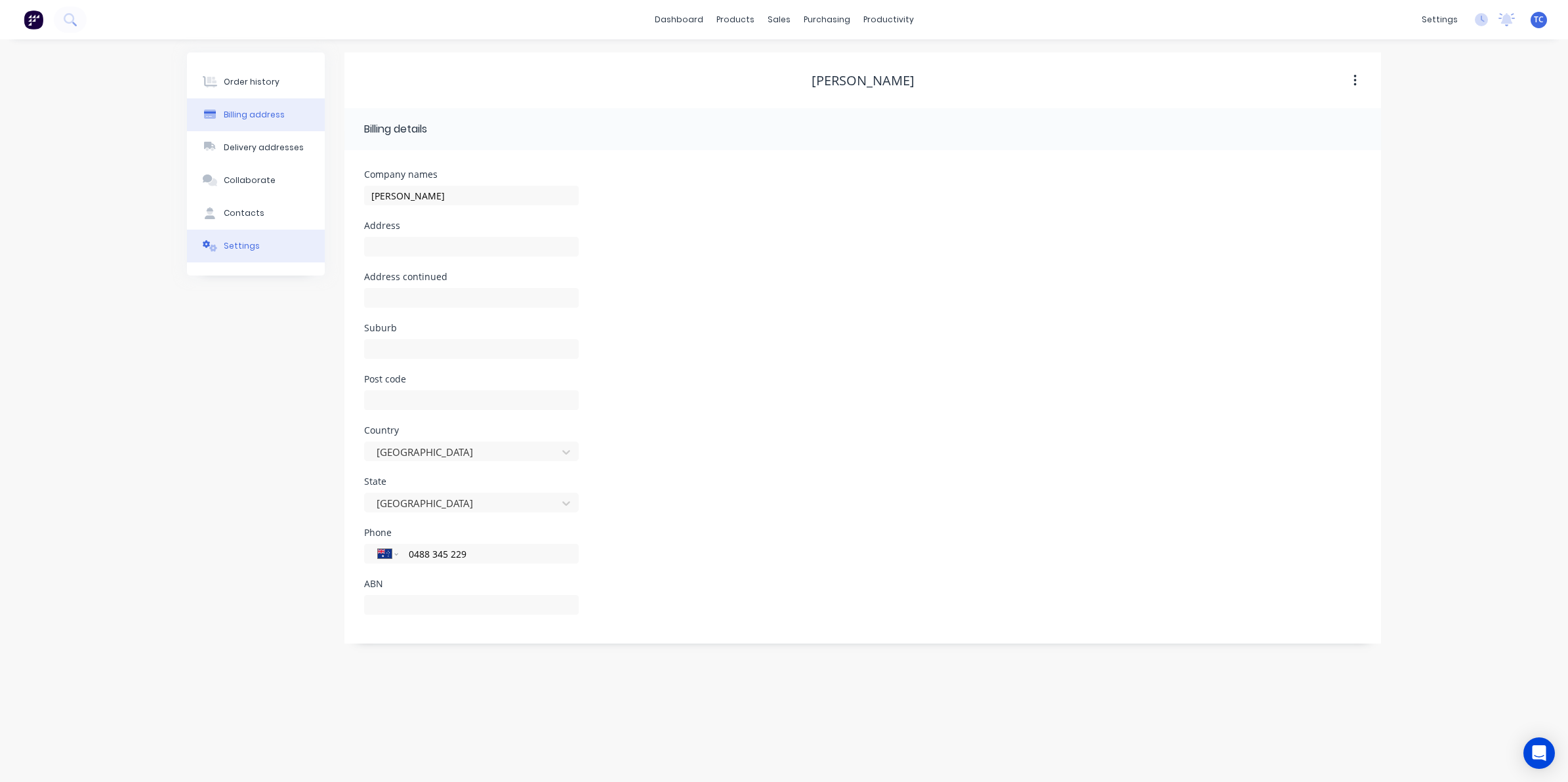
click at [236, 242] on div "Settings" at bounding box center [242, 246] width 36 height 12
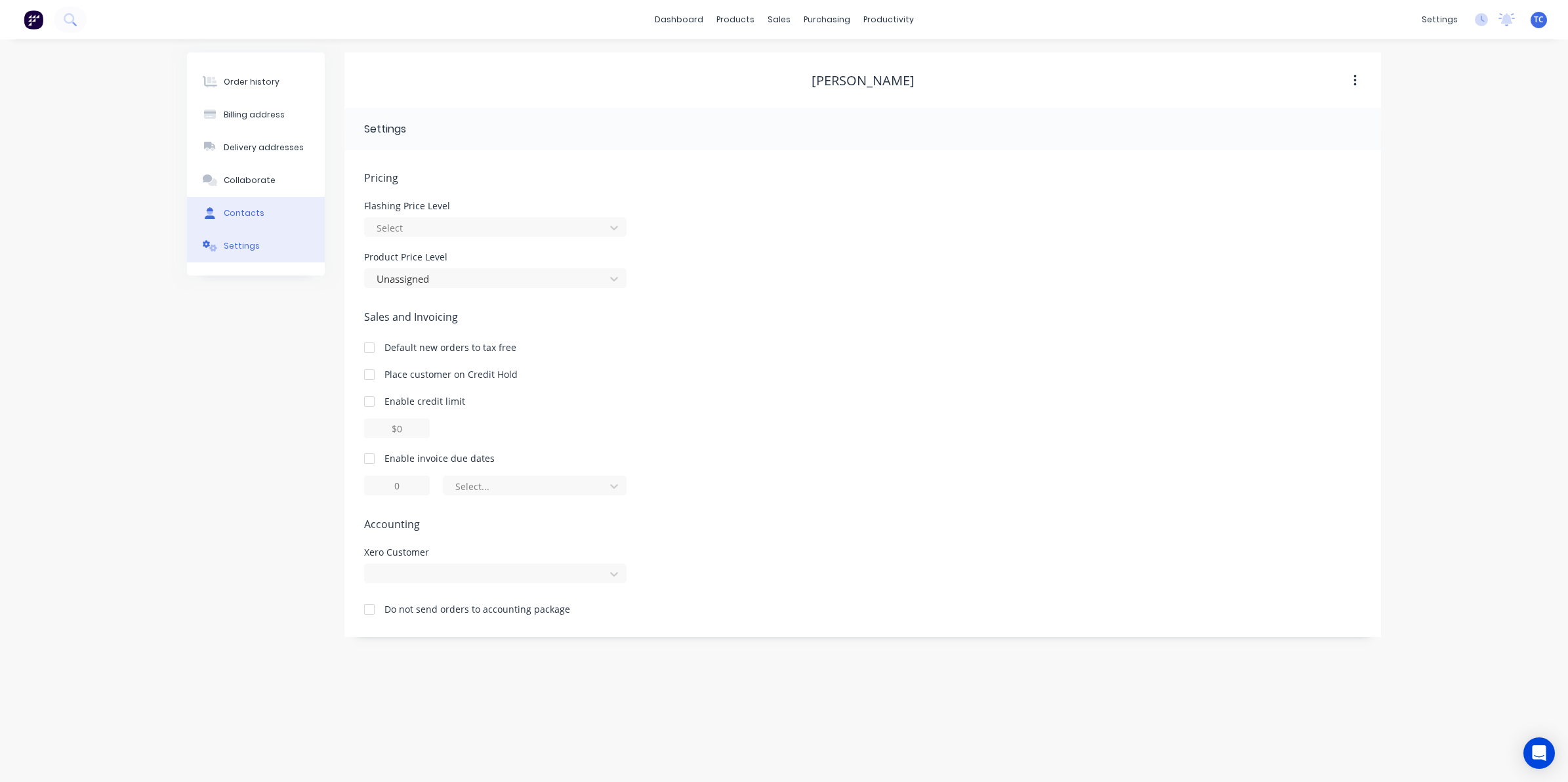
click at [250, 212] on div "Contacts" at bounding box center [244, 213] width 41 height 12
click at [234, 248] on div "Settings" at bounding box center [242, 246] width 36 height 12
click at [818, 61] on div "Sales Orders" at bounding box center [827, 63] width 54 height 12
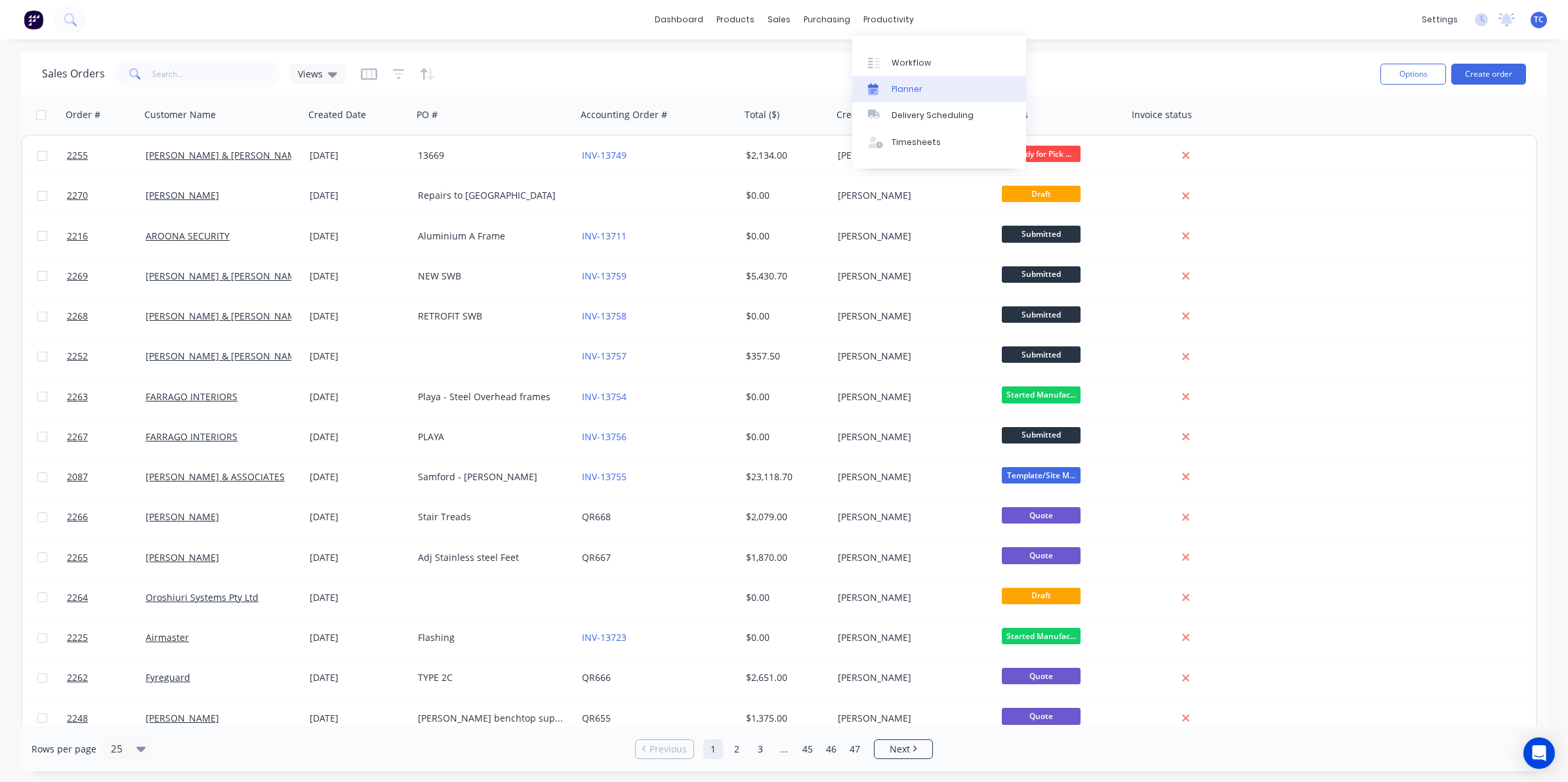
click at [906, 84] on div "Planner" at bounding box center [907, 89] width 31 height 12
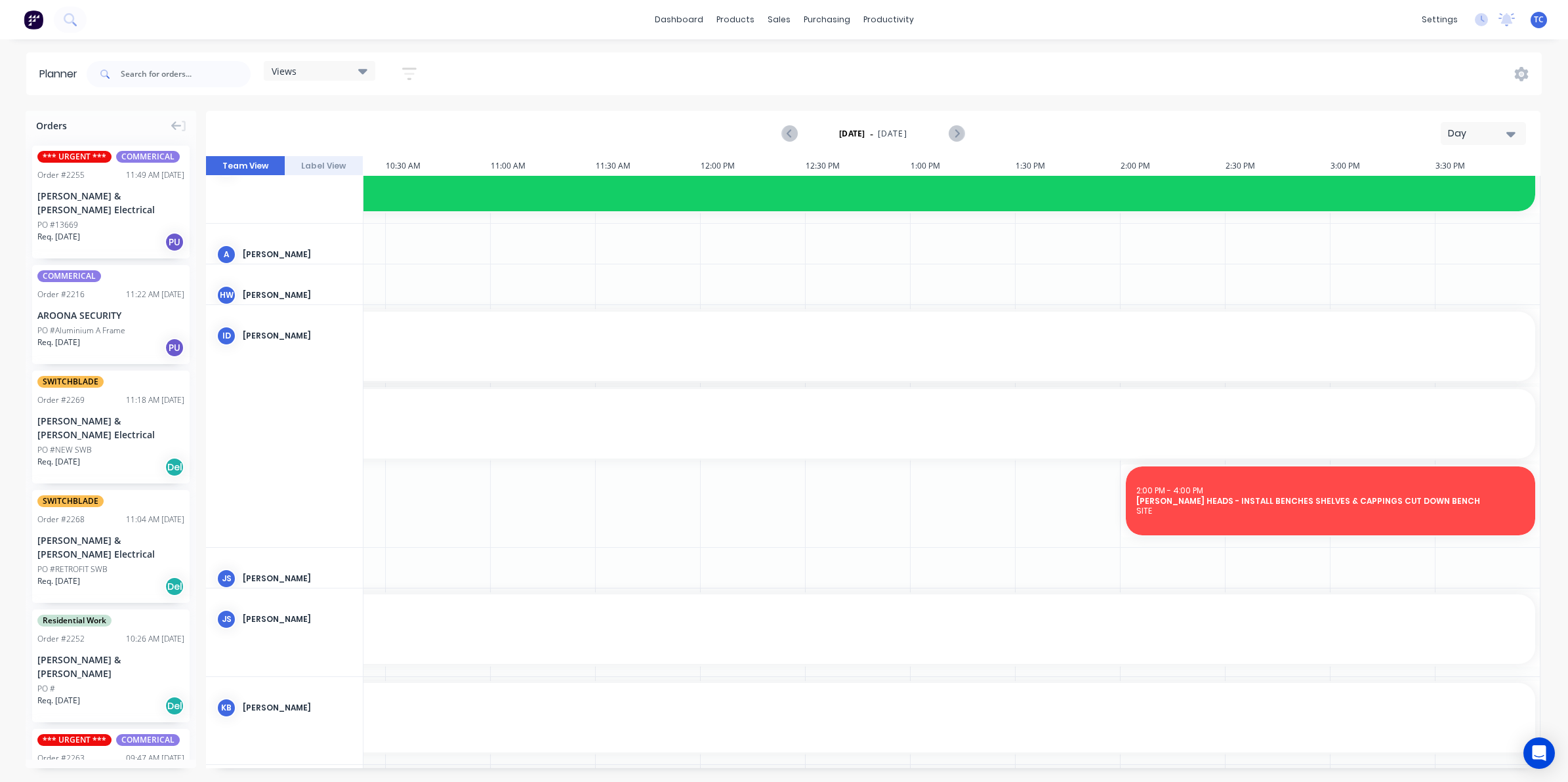
scroll to position [0, 927]
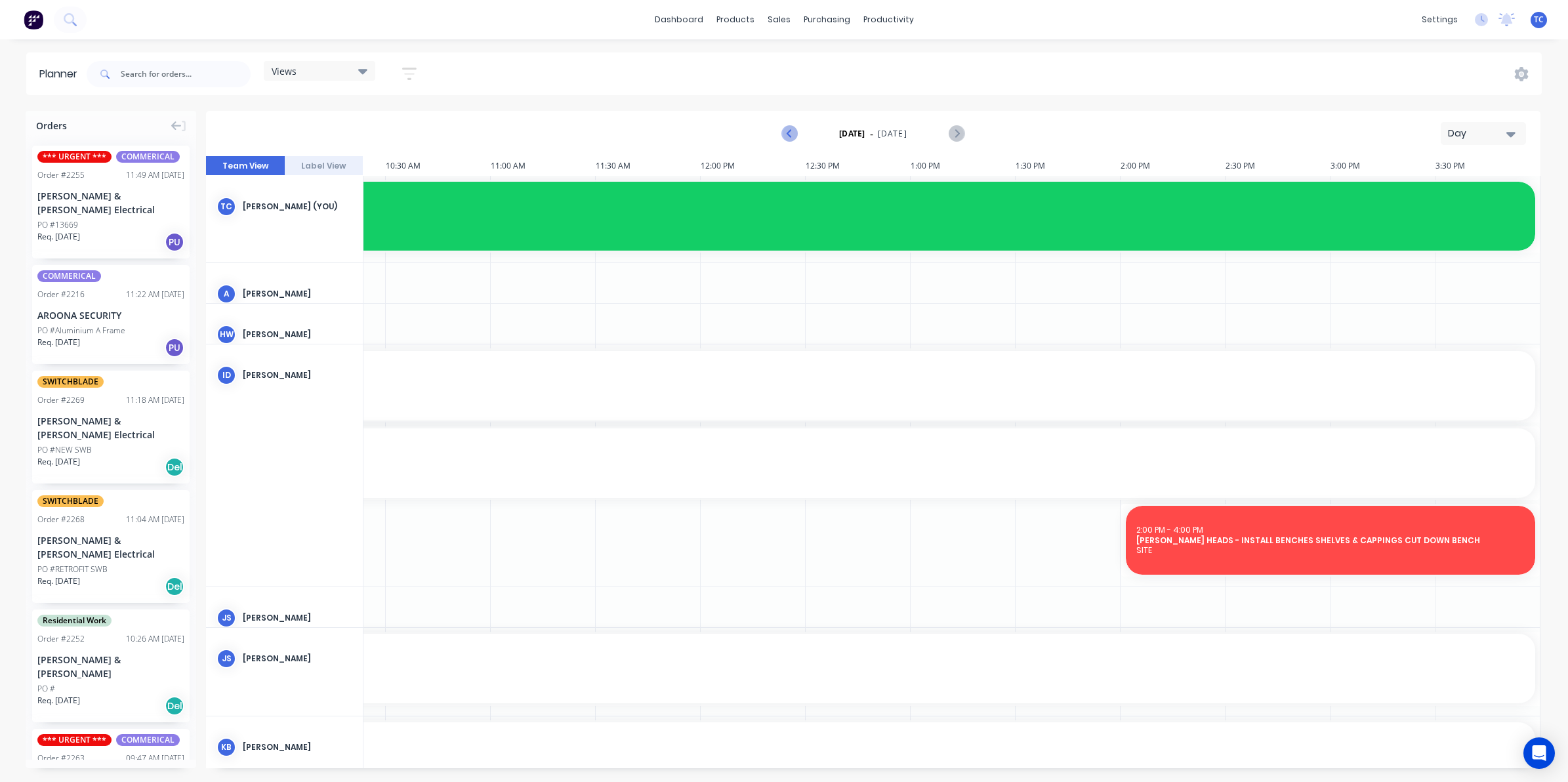
click at [788, 133] on icon "Previous page" at bounding box center [790, 133] width 6 height 10
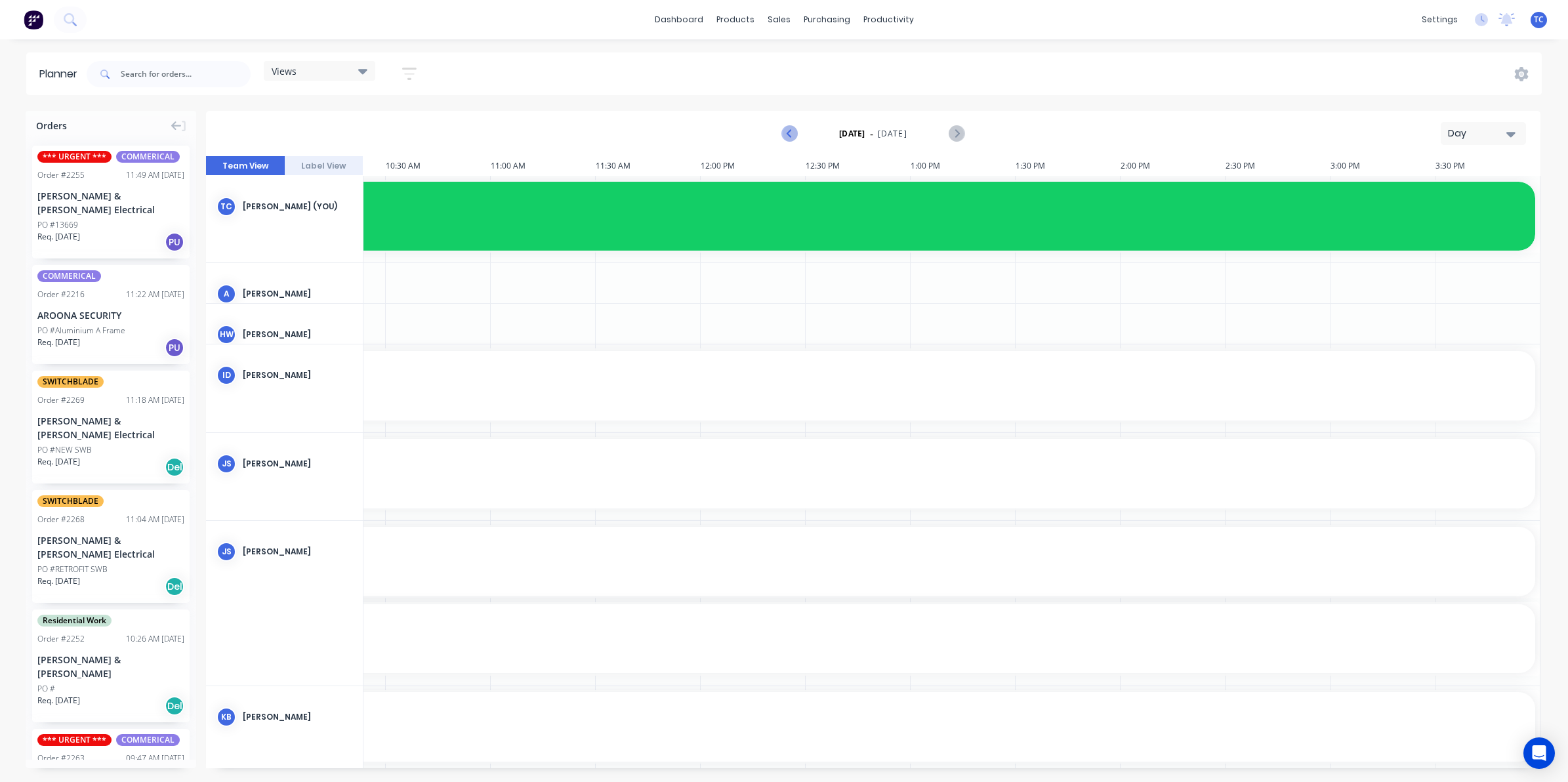
click at [788, 133] on icon "Previous page" at bounding box center [790, 133] width 6 height 10
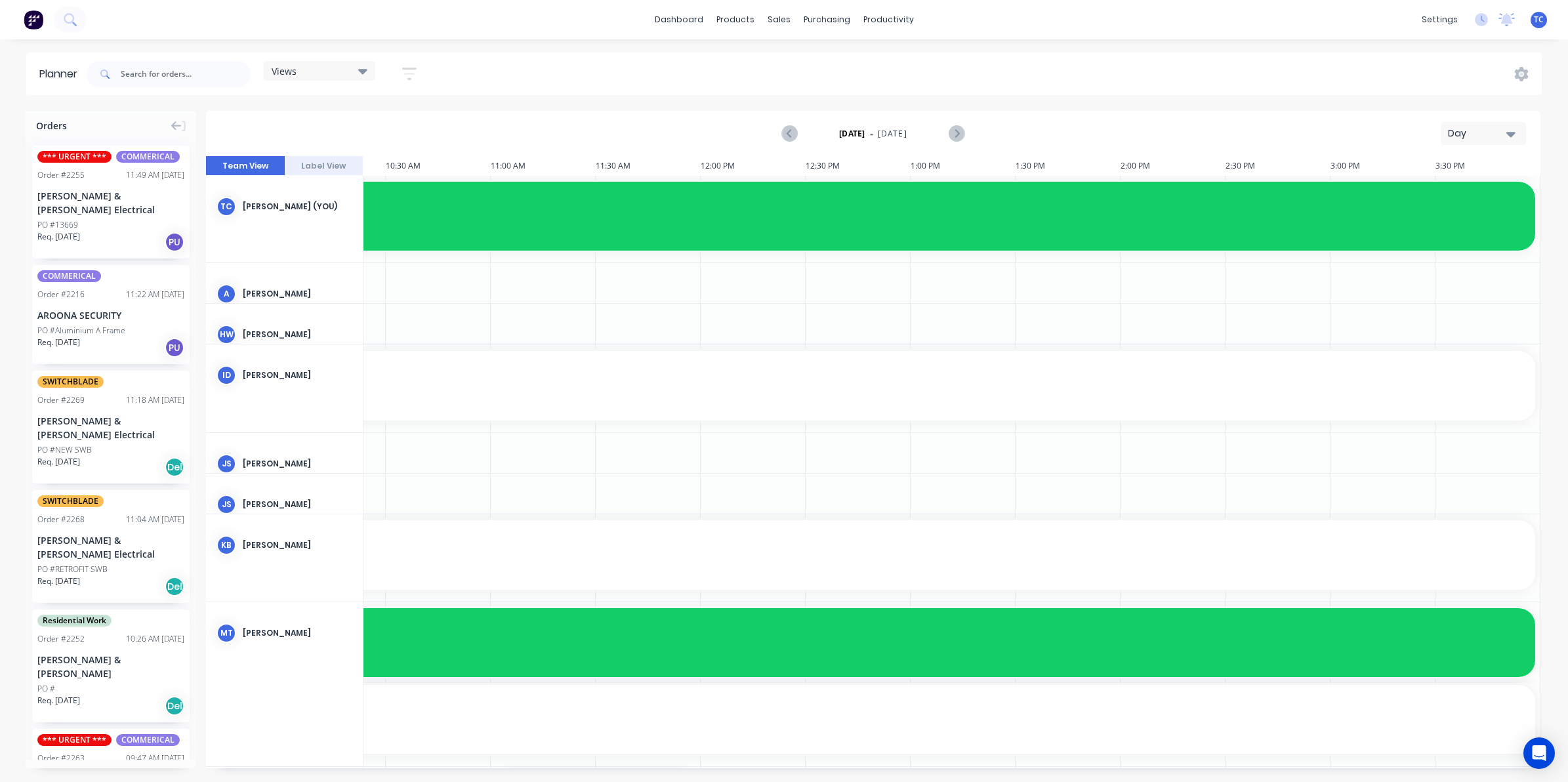
click at [1509, 129] on icon "button" at bounding box center [1511, 134] width 9 height 15
drag, startPoint x: 1437, startPoint y: 220, endPoint x: 1441, endPoint y: 228, distance: 8.9
click at [1441, 228] on div "Month" at bounding box center [1460, 222] width 130 height 27
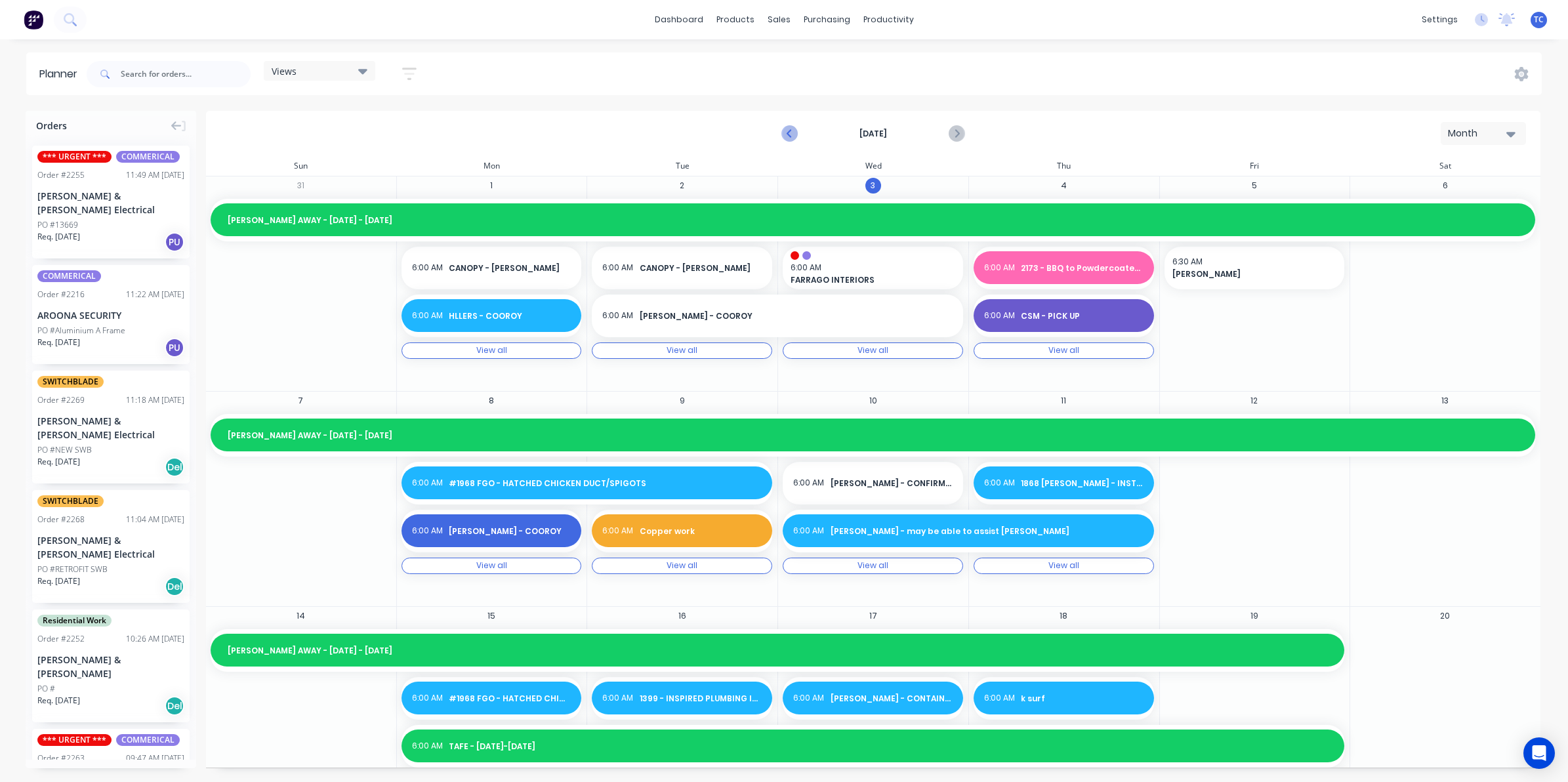
click at [787, 131] on icon "Previous page" at bounding box center [790, 133] width 15 height 15
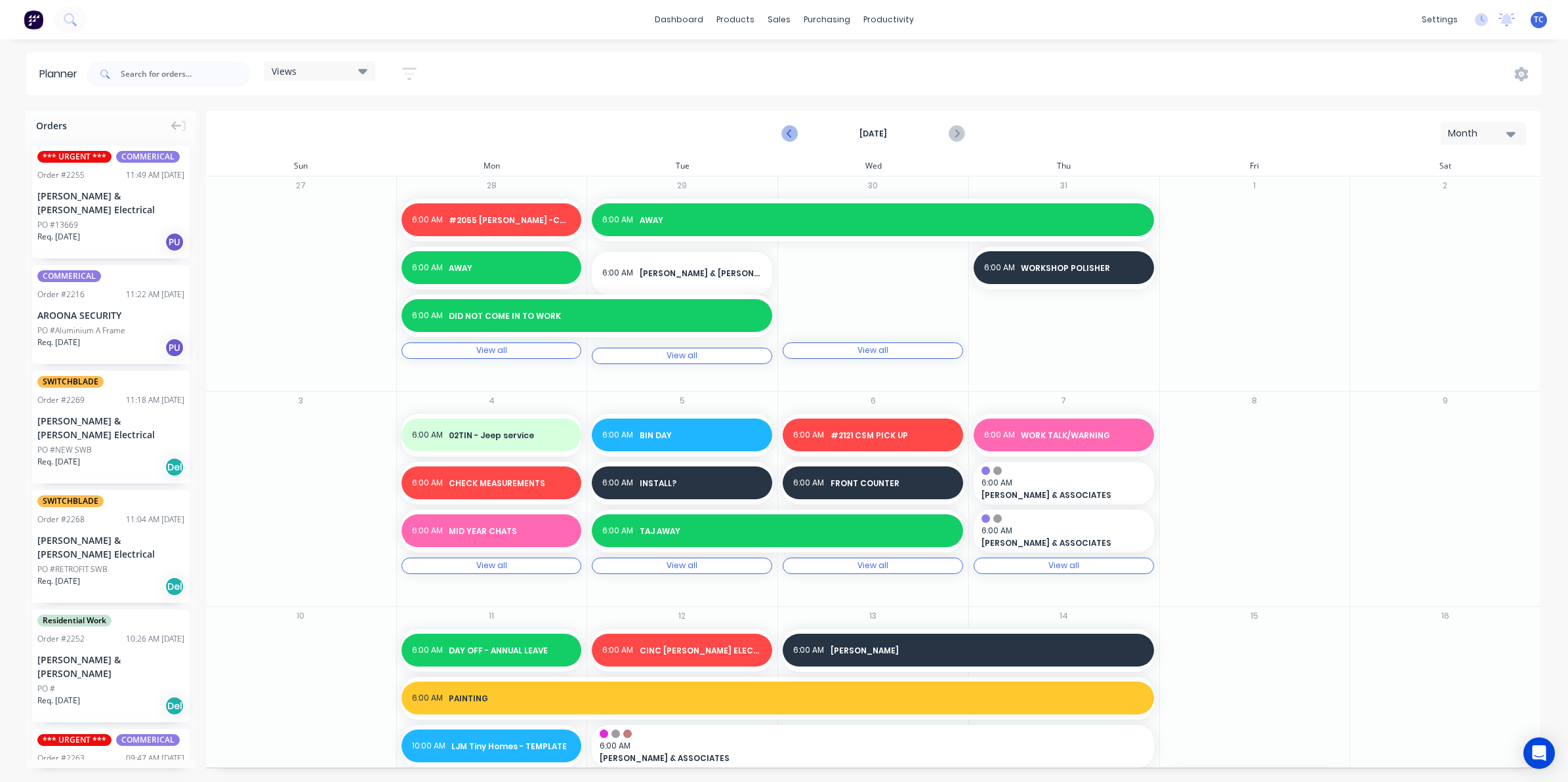
click at [787, 131] on icon "Previous page" at bounding box center [790, 133] width 15 height 15
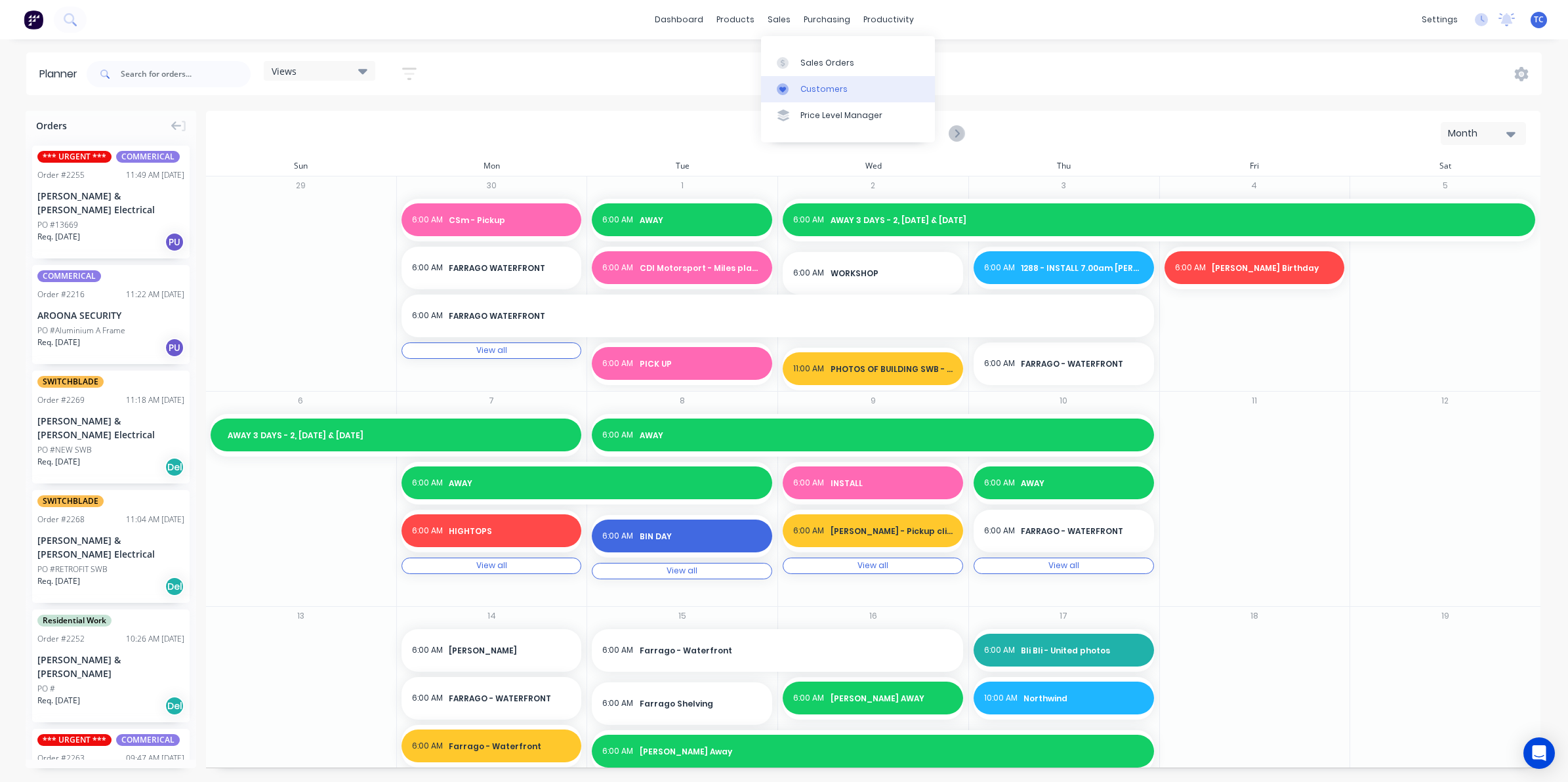
click at [817, 87] on div "Customers" at bounding box center [824, 89] width 47 height 12
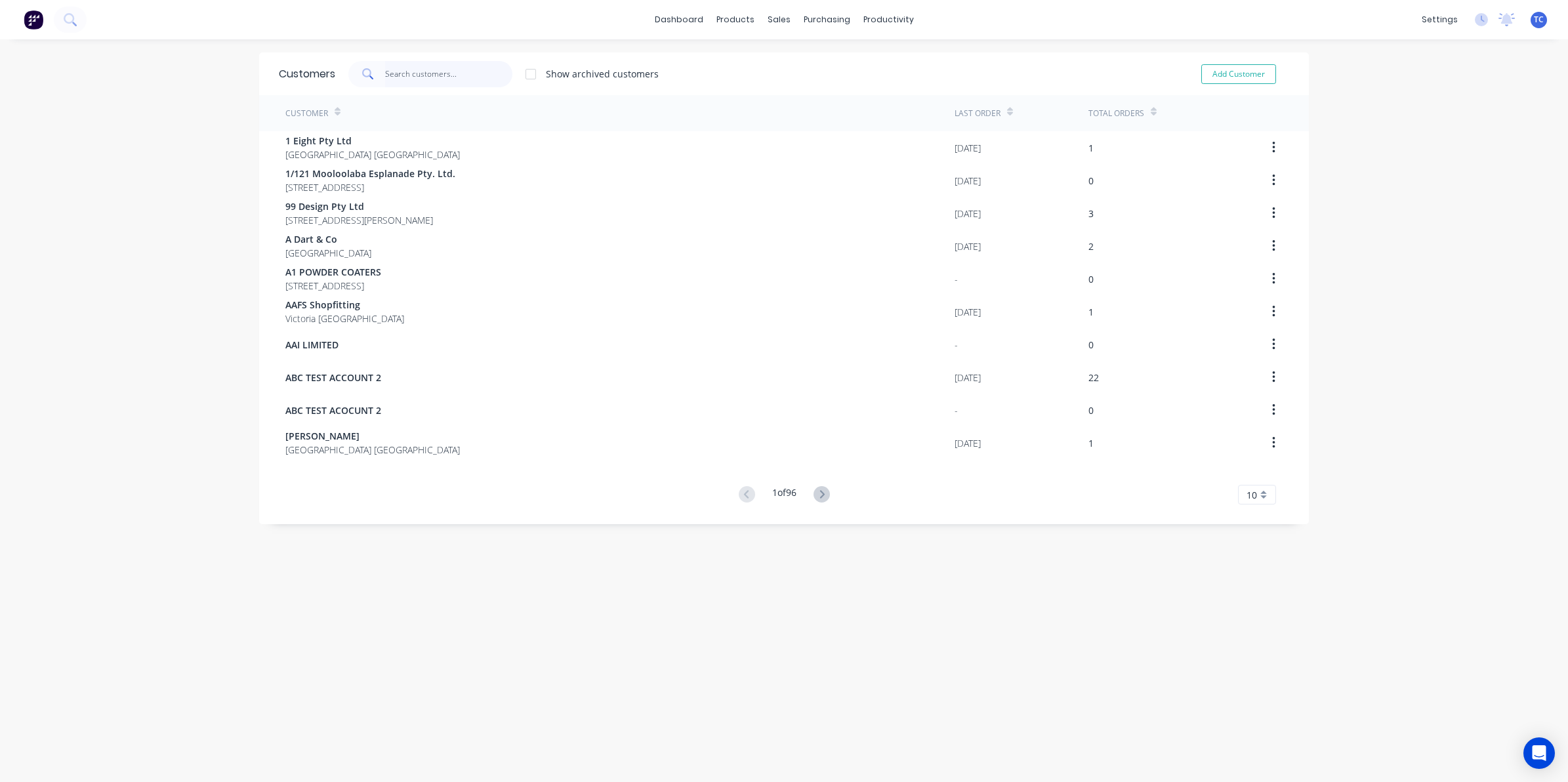
click at [397, 72] on input "text" at bounding box center [449, 74] width 128 height 27
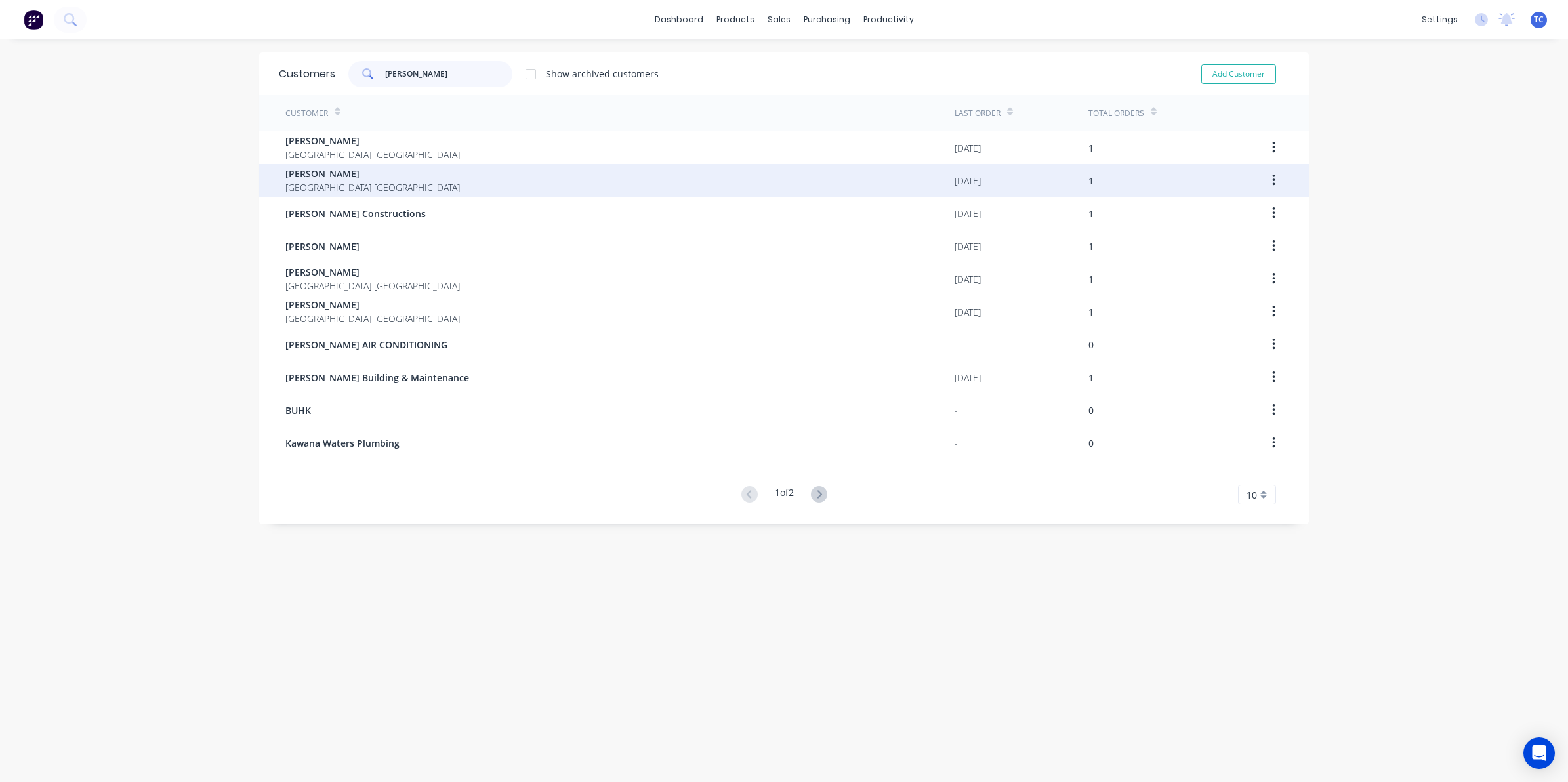
type input "[PERSON_NAME]"
click at [348, 181] on span "[GEOGRAPHIC_DATA] [GEOGRAPHIC_DATA]" at bounding box center [372, 187] width 175 height 14
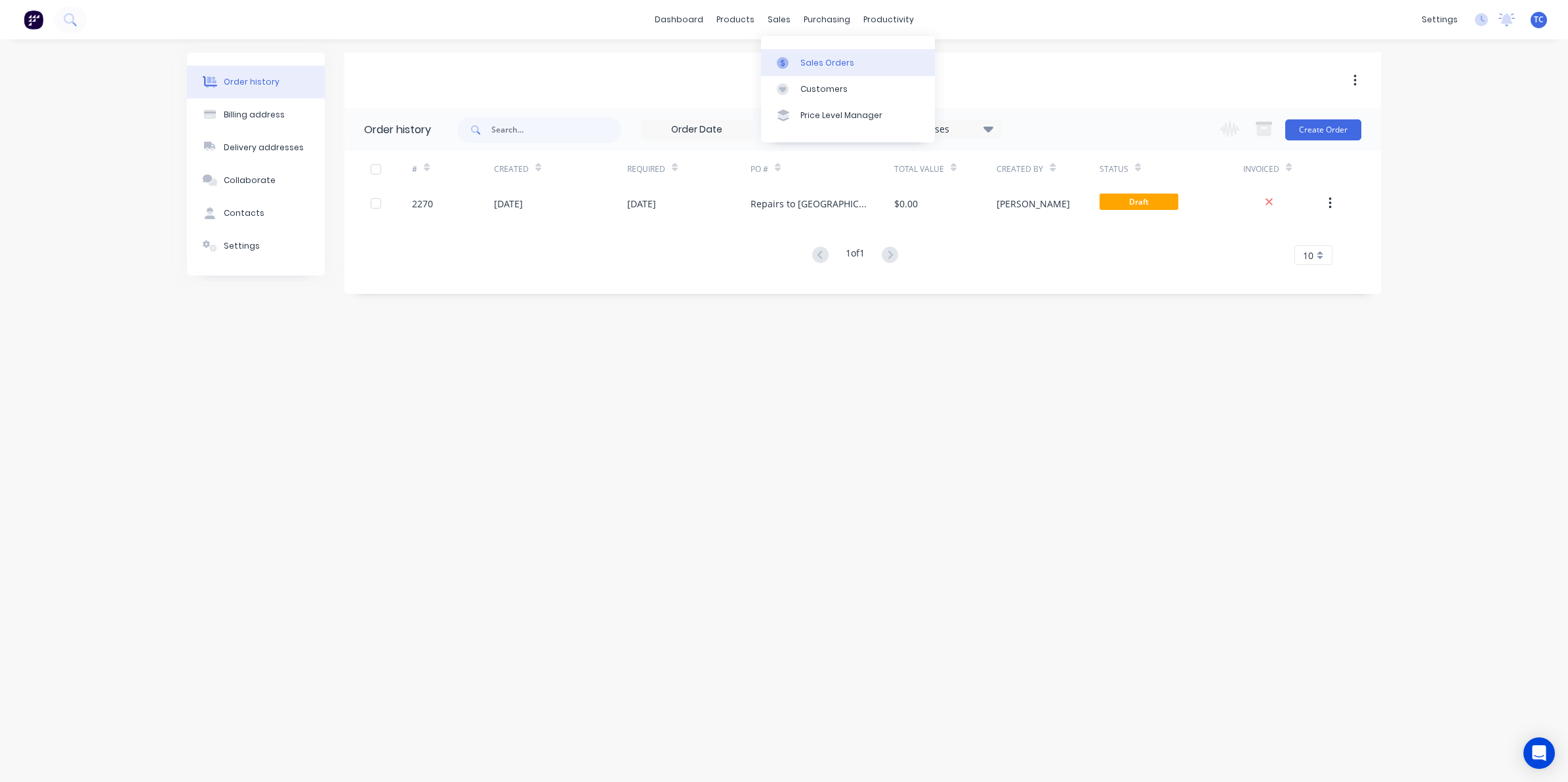
click at [809, 57] on div "Sales Orders" at bounding box center [827, 63] width 54 height 12
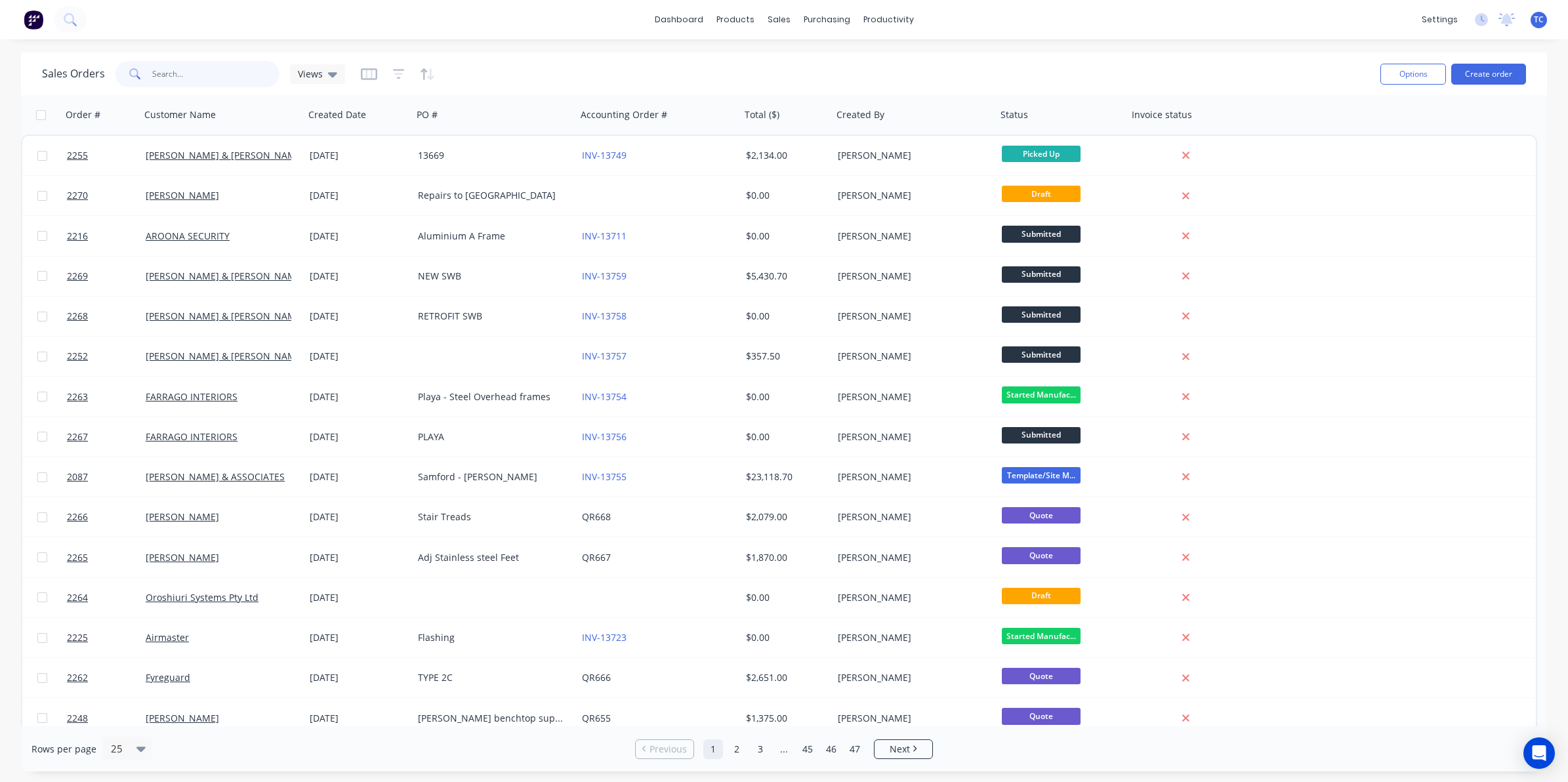
click at [175, 72] on input "text" at bounding box center [216, 74] width 128 height 27
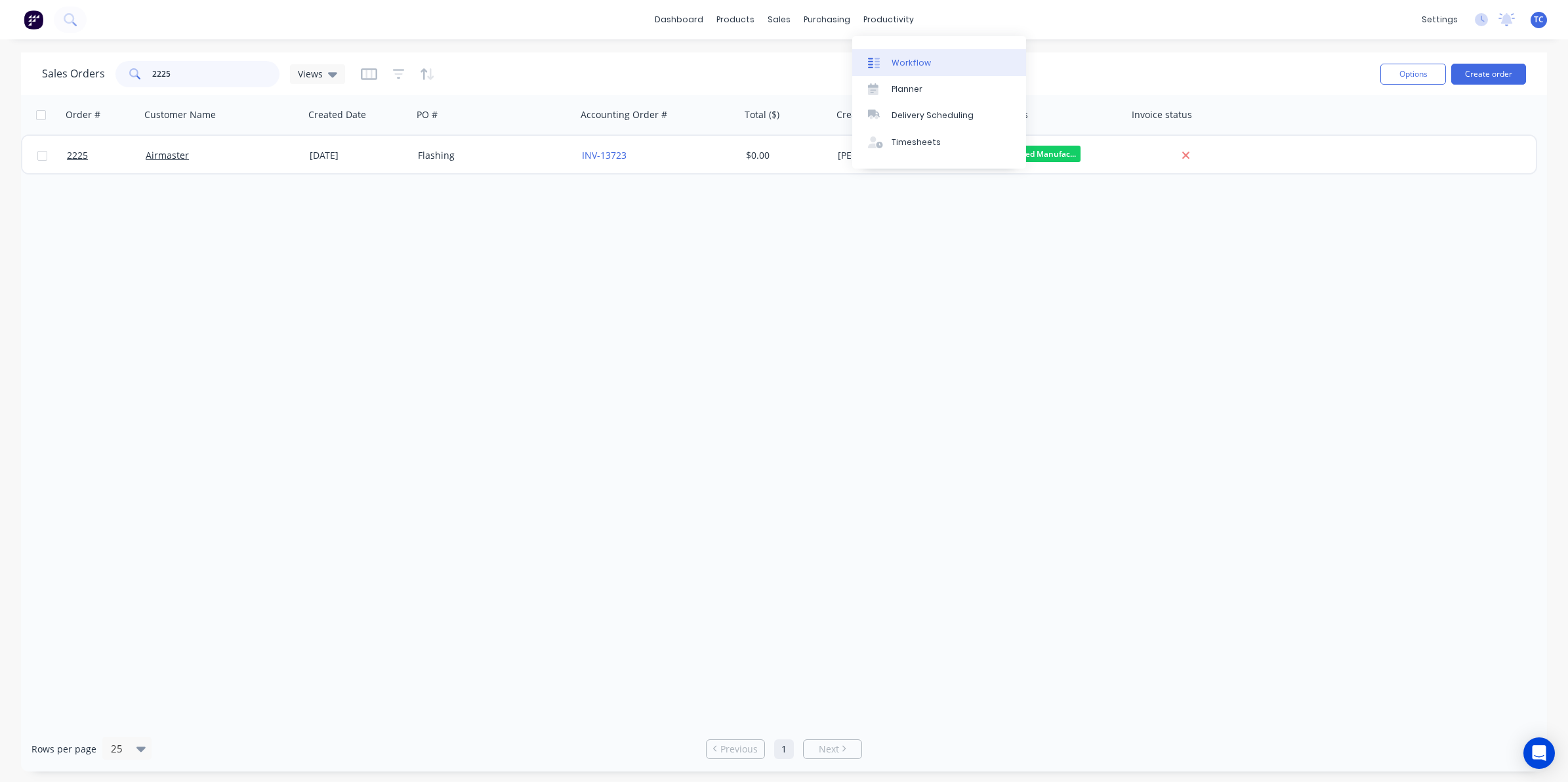
type input "2225"
click at [905, 60] on div "Workflow" at bounding box center [911, 63] width 39 height 12
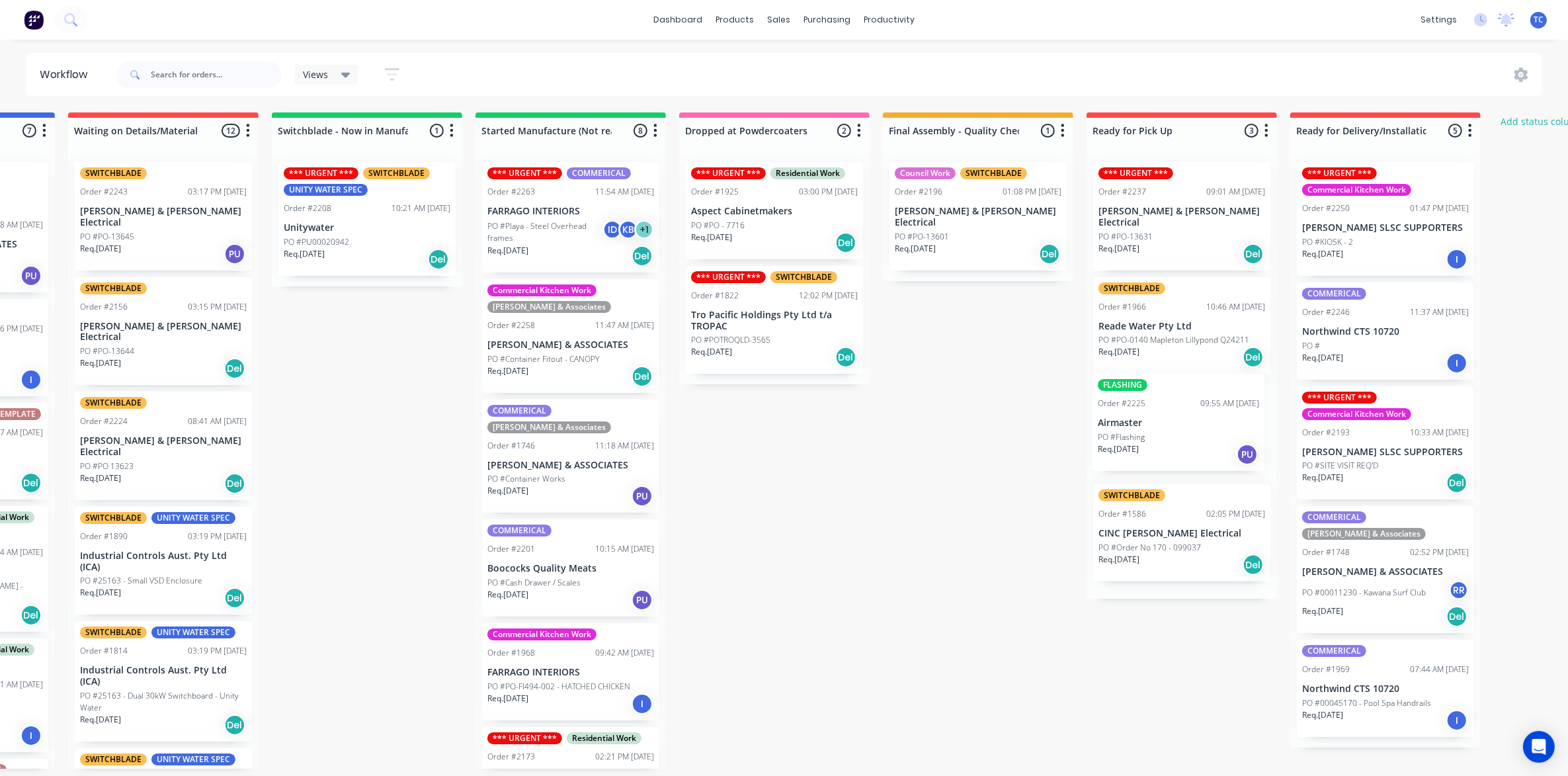
scroll to position [0, 374]
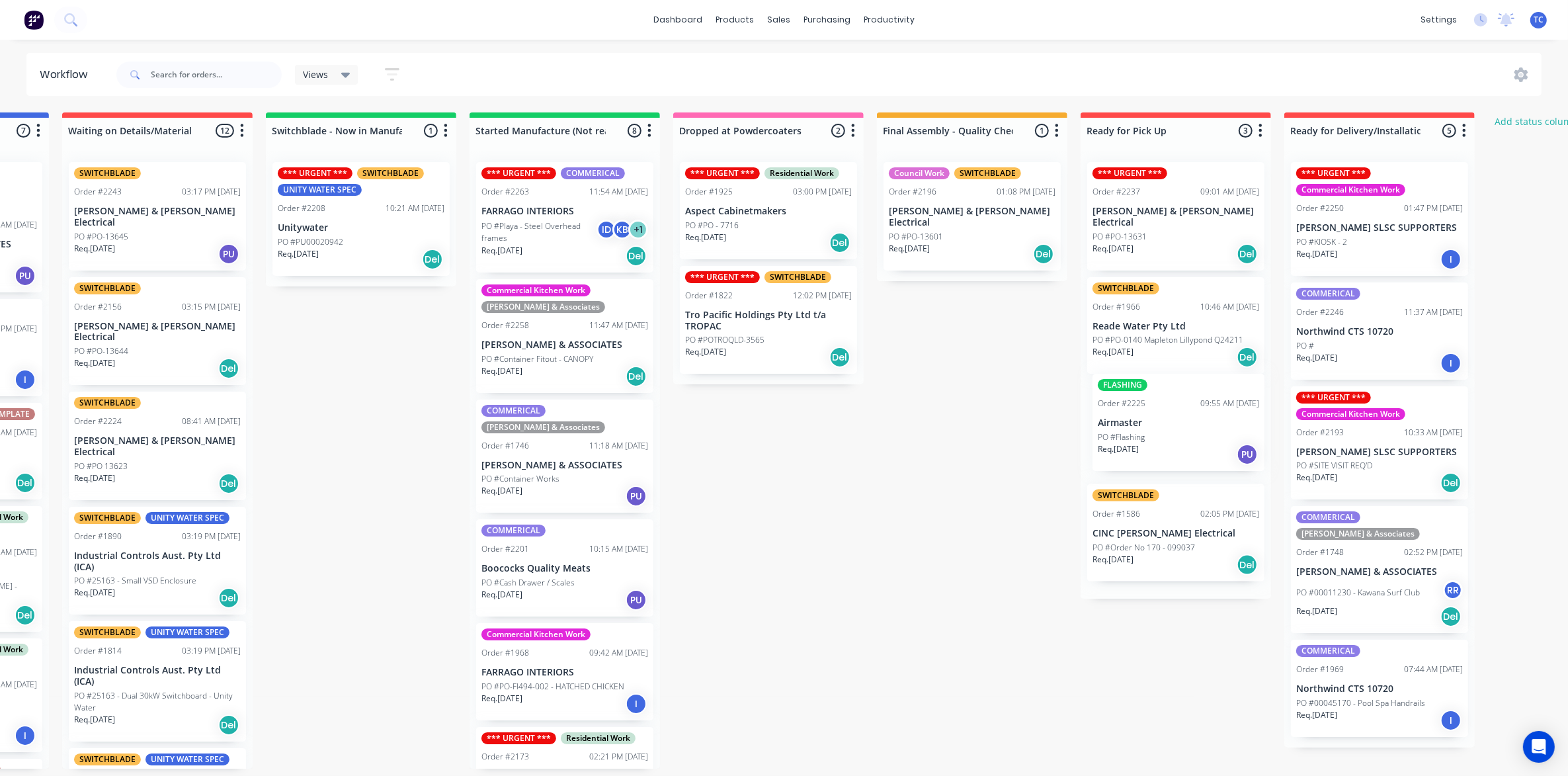
drag, startPoint x: 900, startPoint y: 532, endPoint x: 1150, endPoint y: 404, distance: 280.9
click at [1150, 404] on div "Submitted 16 Status colour #273444 hex #273444 Save Cancel Summaries Total orde…" at bounding box center [719, 440] width 2206 height 656
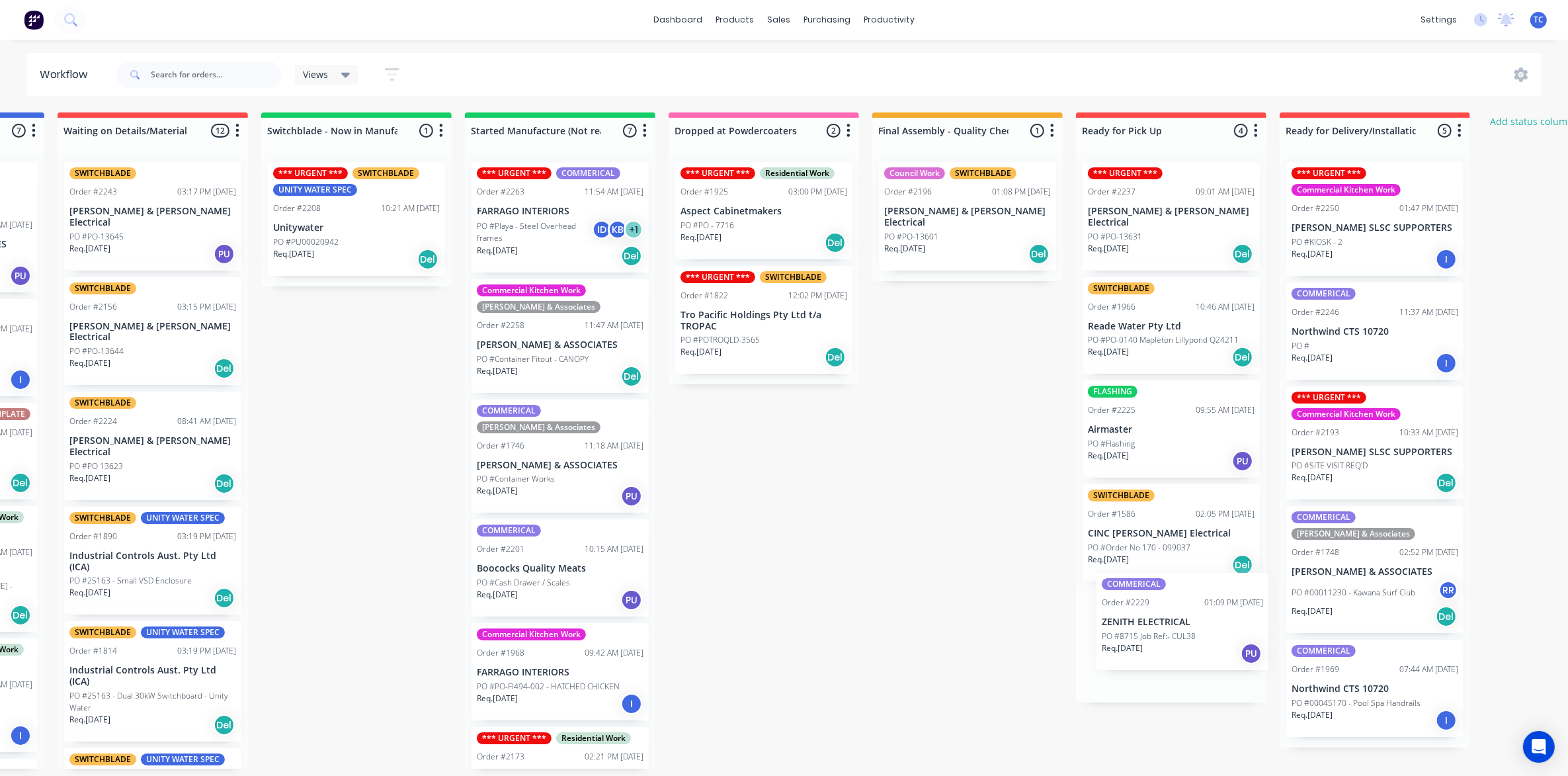
scroll to position [4, 382]
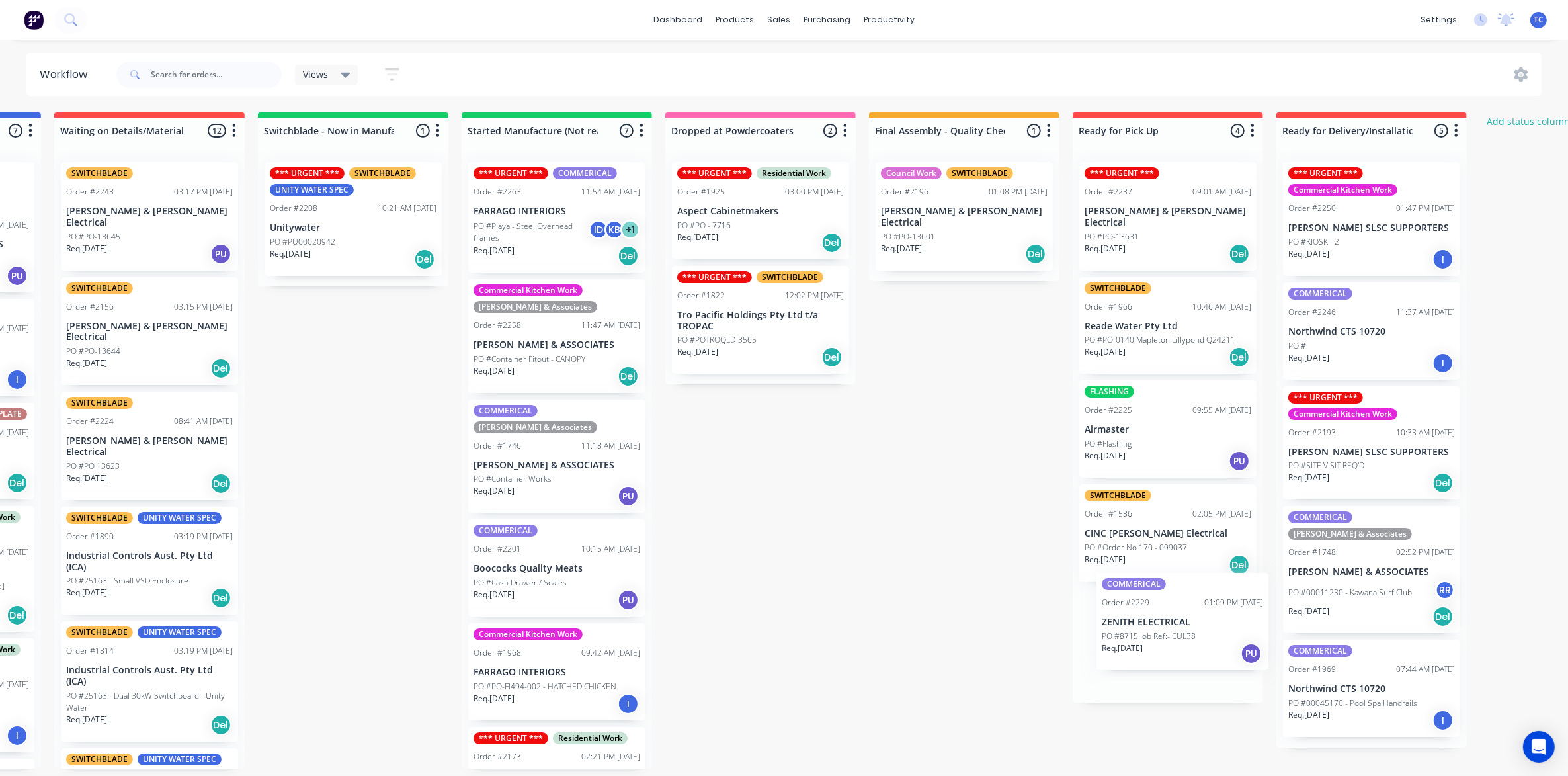
drag, startPoint x: 93, startPoint y: 523, endPoint x: 1158, endPoint y: 618, distance: 1069.2
click at [1158, 618] on div "Submitted 16 Status colour #273444 hex #273444 Save Cancel Summaries Total orde…" at bounding box center [711, 440] width 2206 height 656
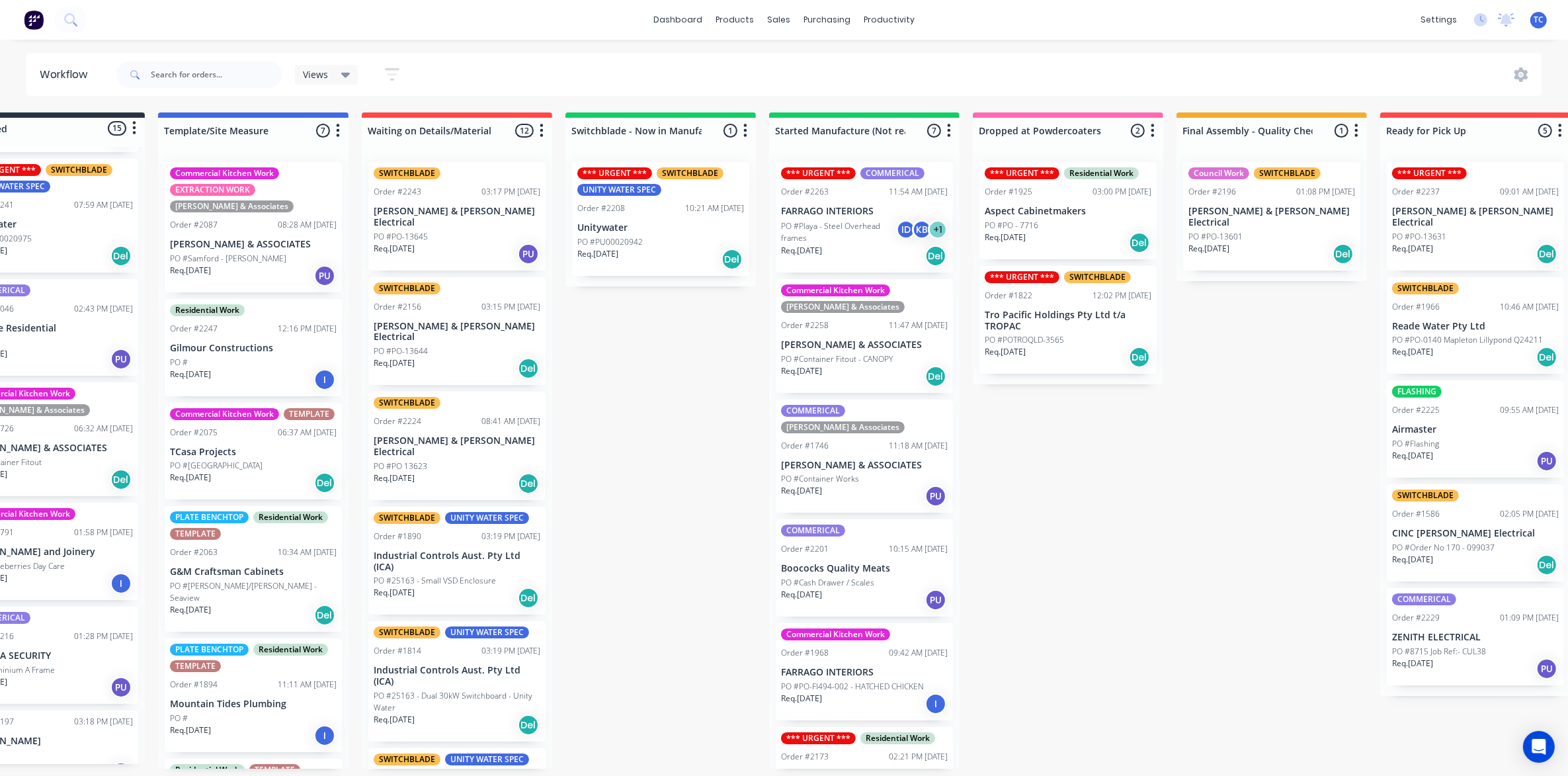
scroll to position [4, 67]
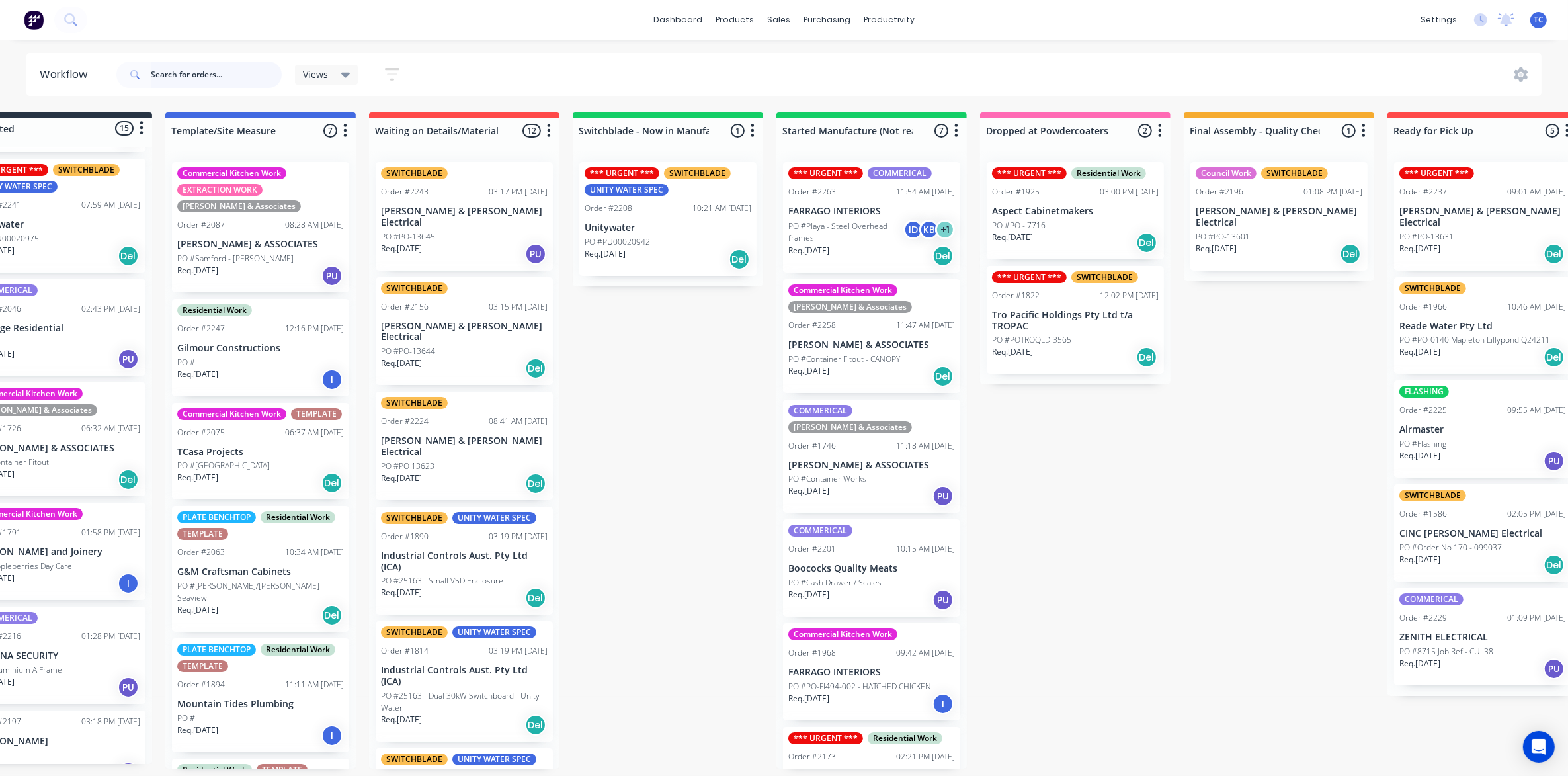
click at [187, 66] on input "text" at bounding box center [216, 75] width 131 height 27
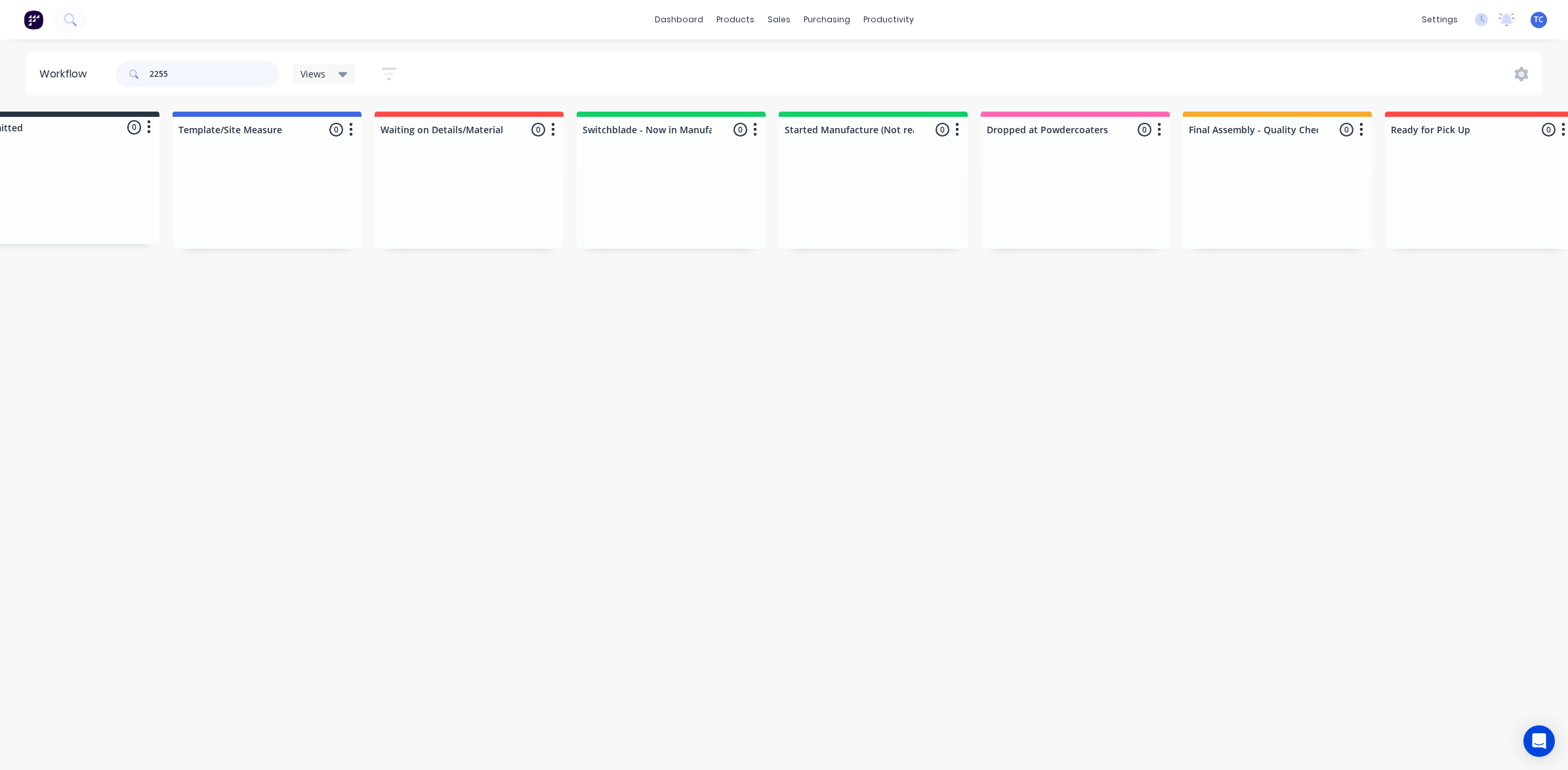
scroll to position [0, 0]
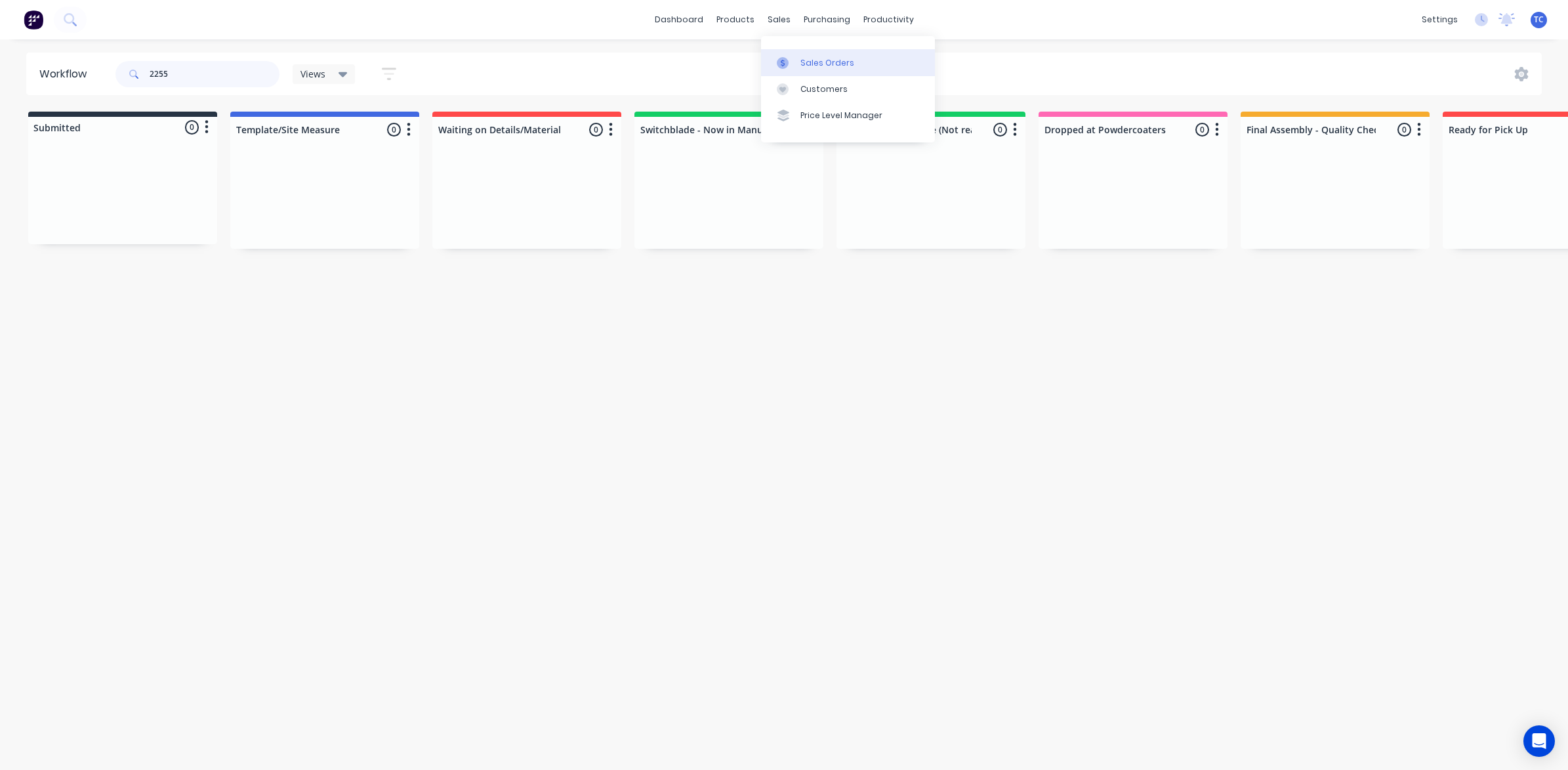
type input "2255"
click at [819, 60] on div "Sales Orders" at bounding box center [827, 63] width 54 height 12
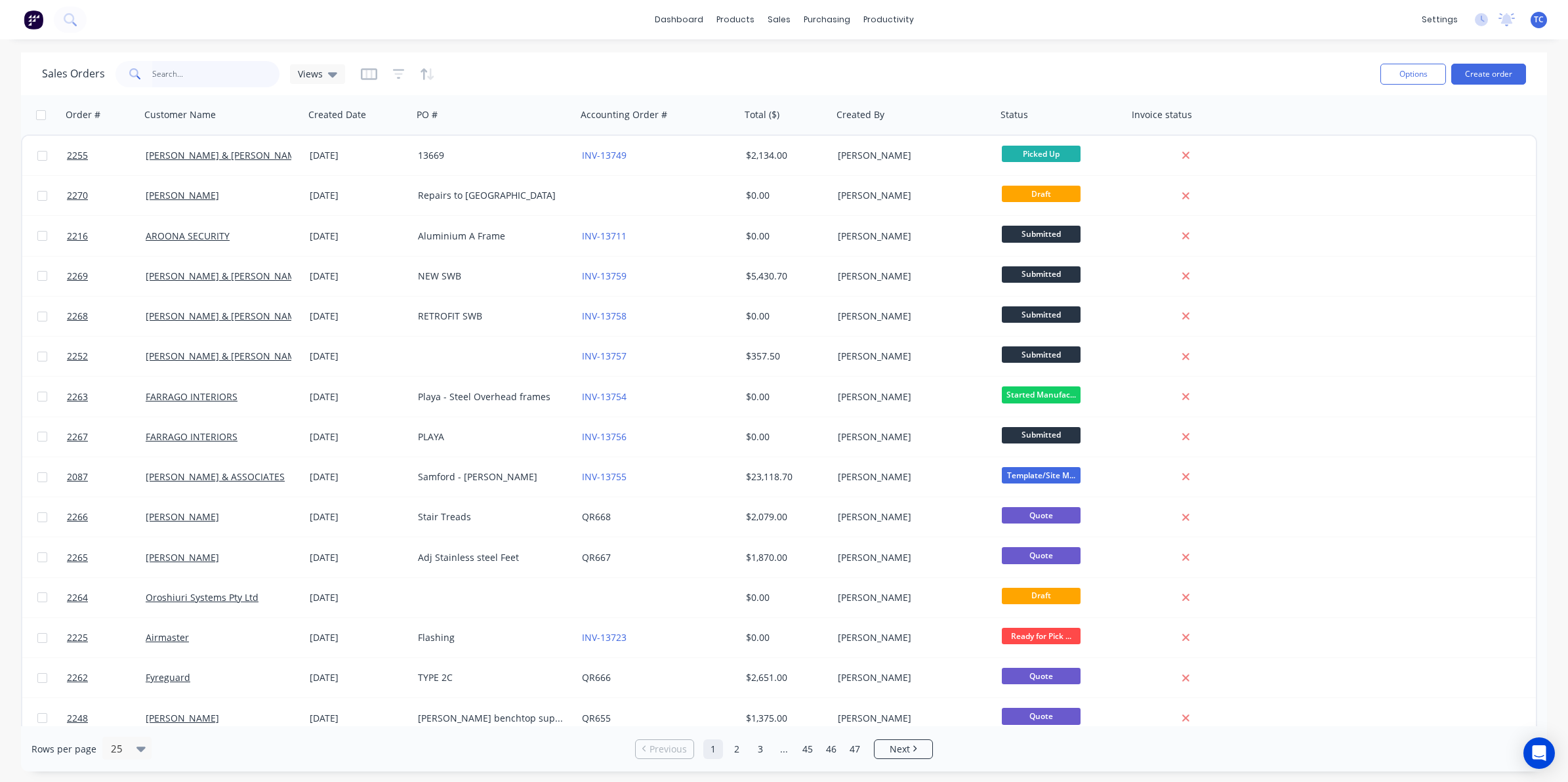
click at [174, 66] on input "text" at bounding box center [216, 74] width 128 height 27
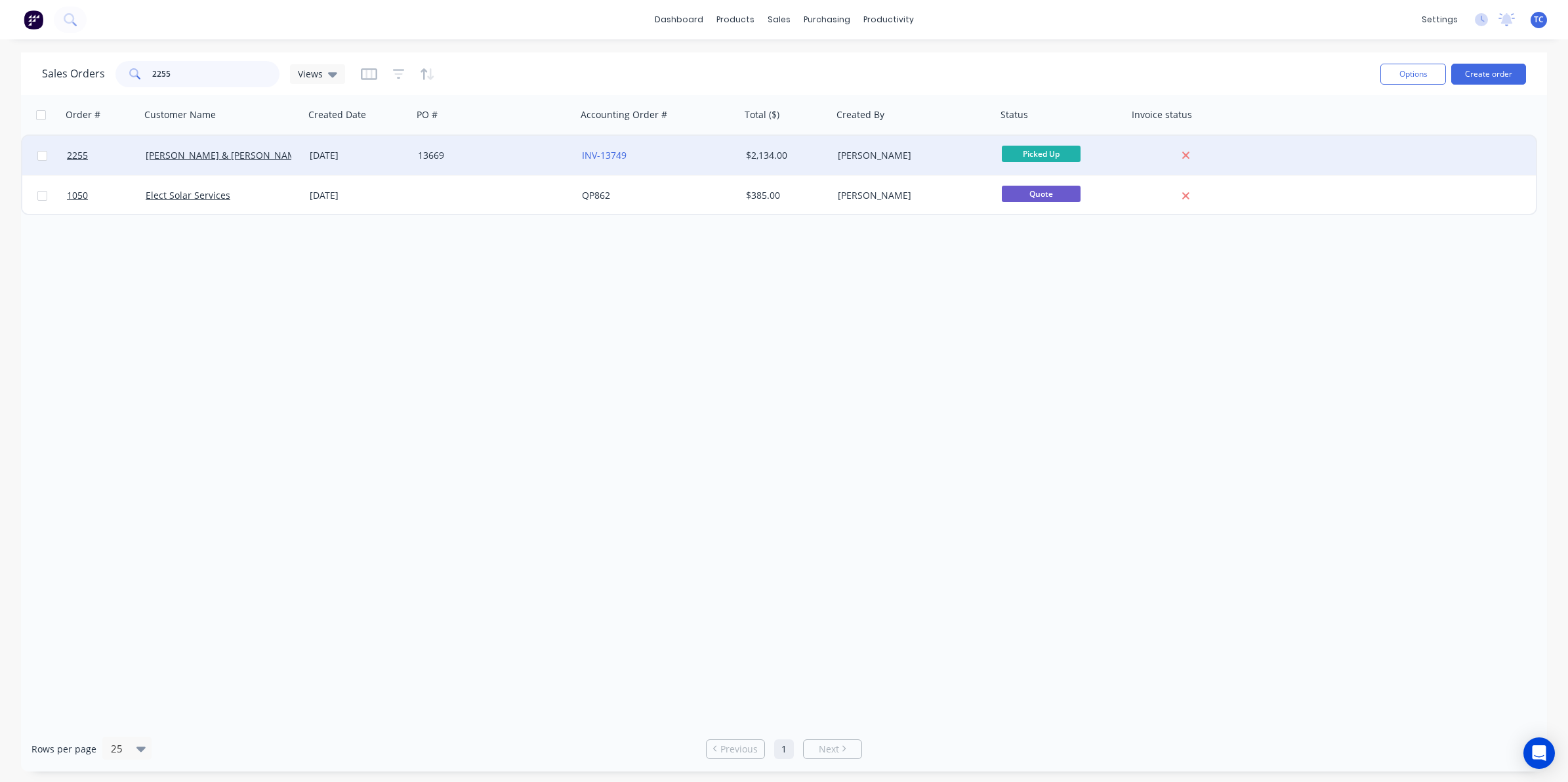
type input "2255"
click at [254, 152] on div "[PERSON_NAME] & [PERSON_NAME] Electrical" at bounding box center [219, 156] width 146 height 13
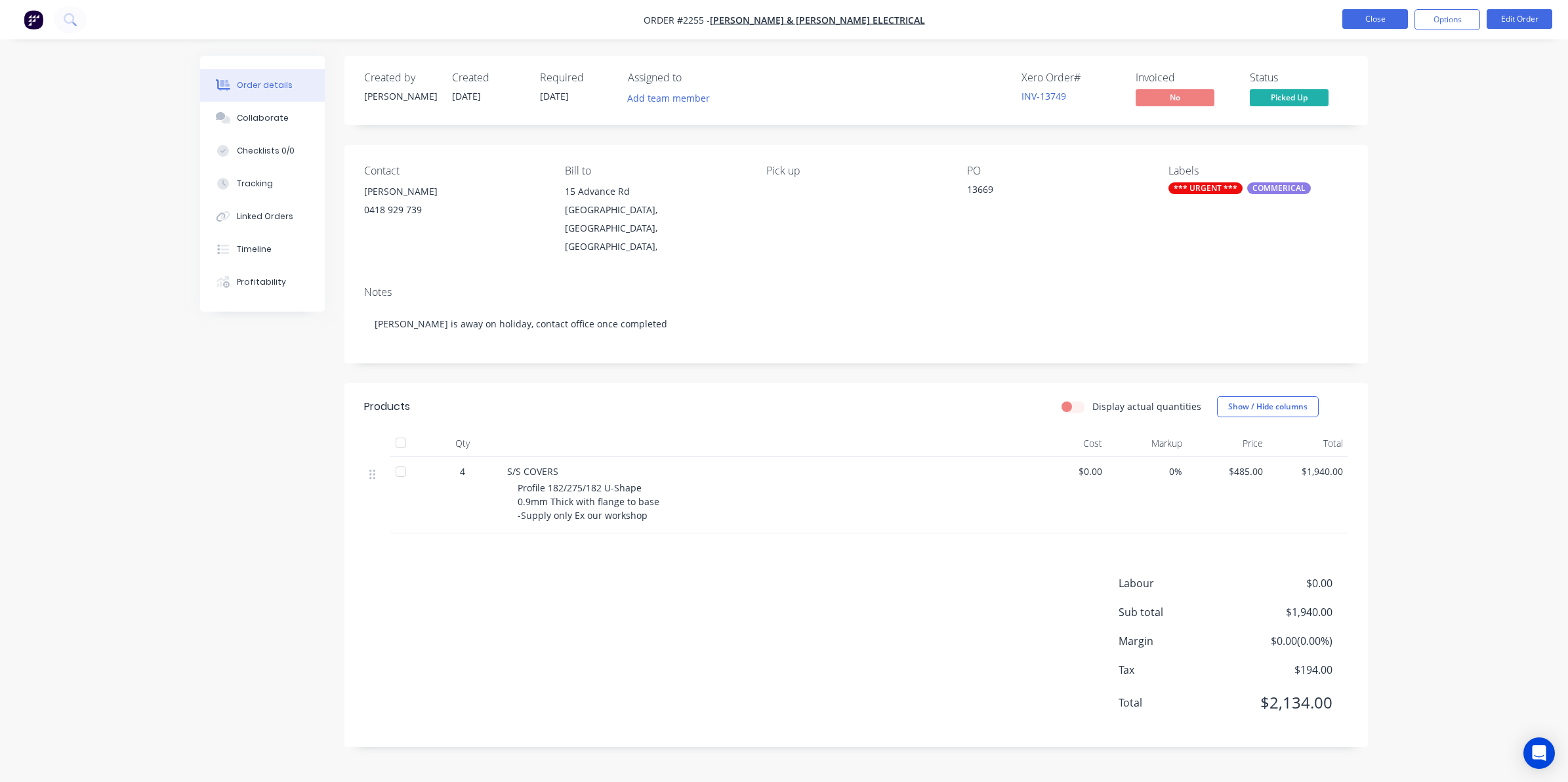
click at [1367, 18] on button "Close" at bounding box center [1375, 18] width 66 height 20
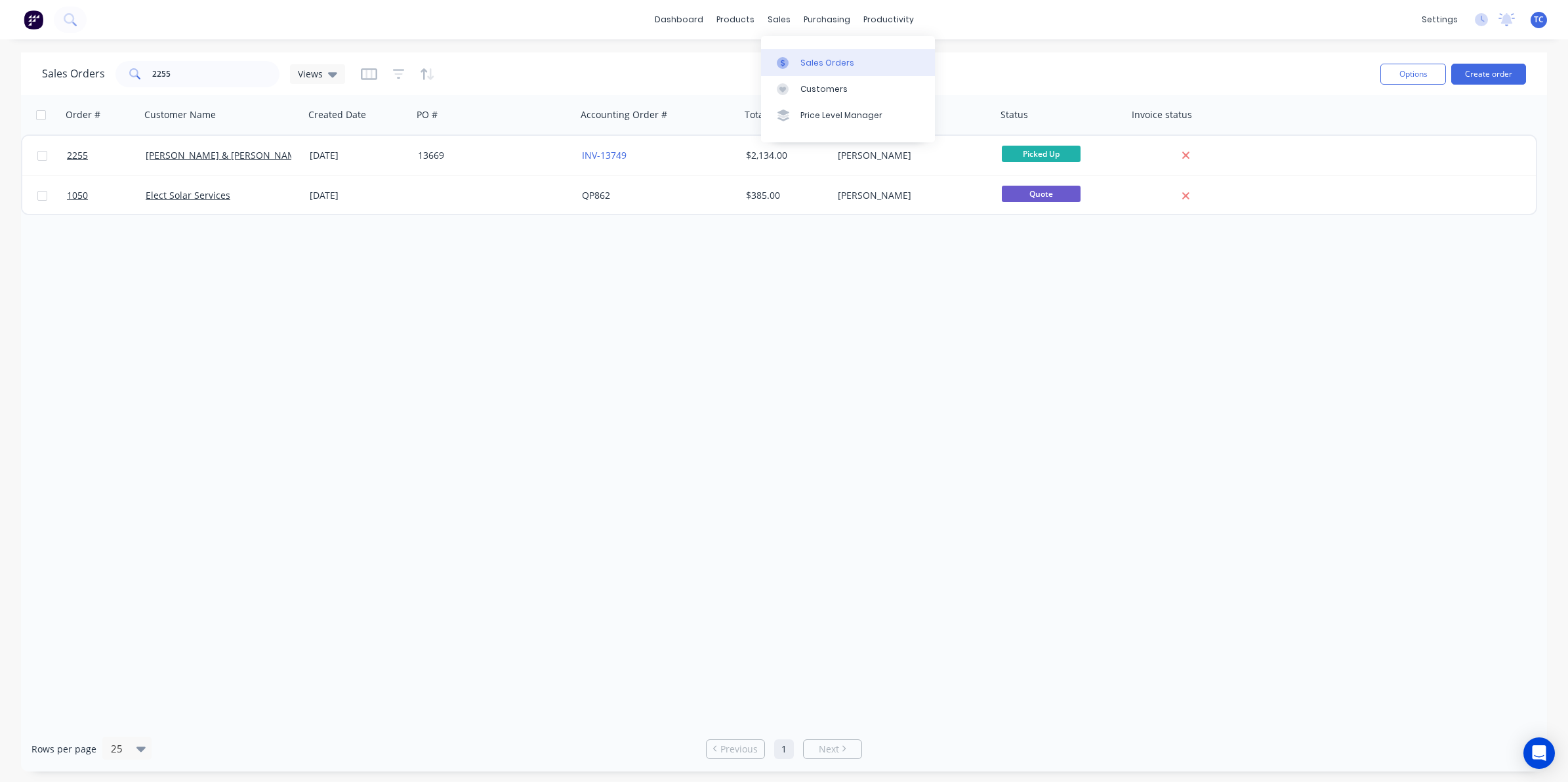
click at [818, 60] on div "Sales Orders" at bounding box center [827, 63] width 54 height 12
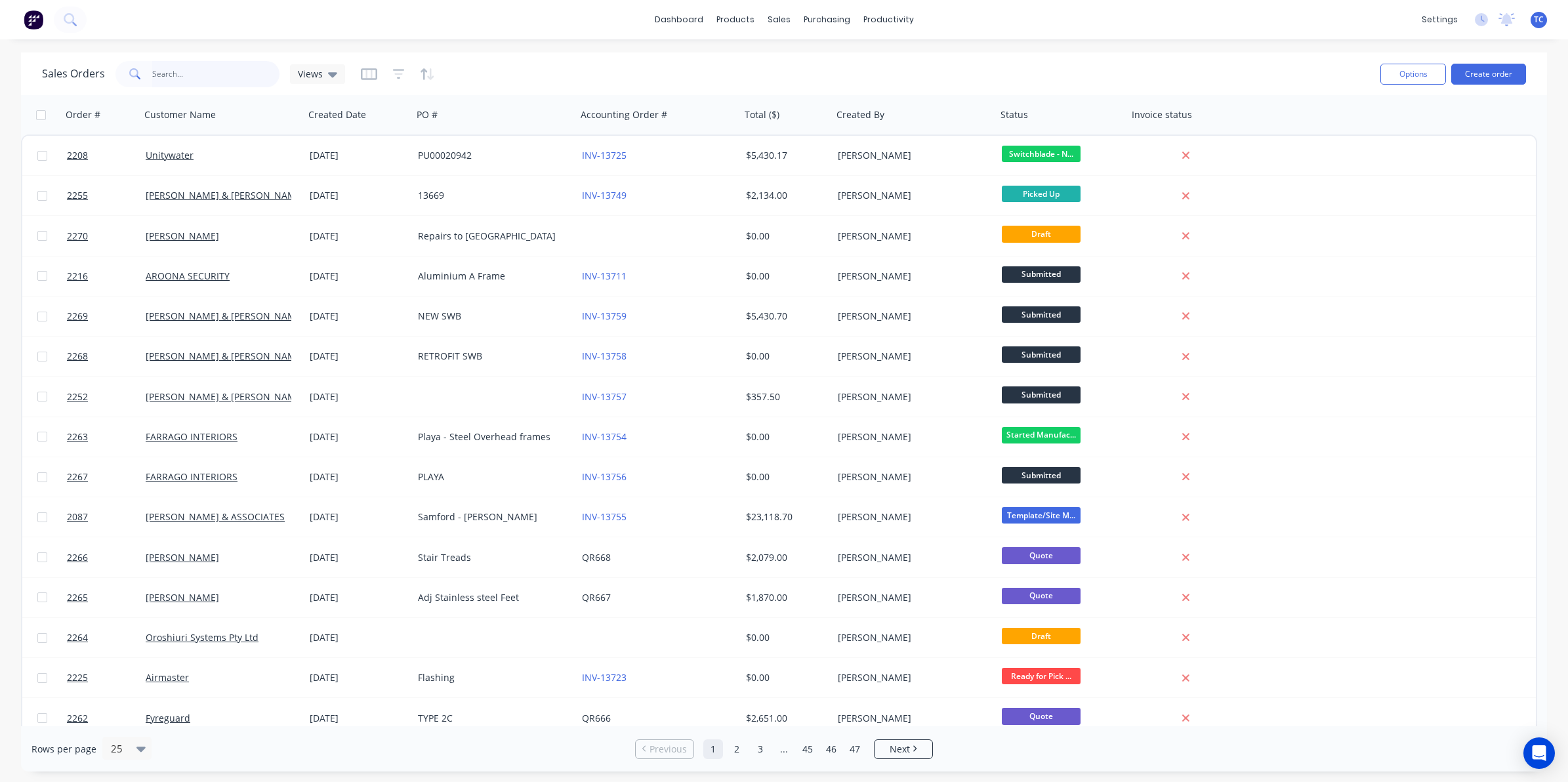
click at [166, 70] on input "text" at bounding box center [216, 74] width 128 height 27
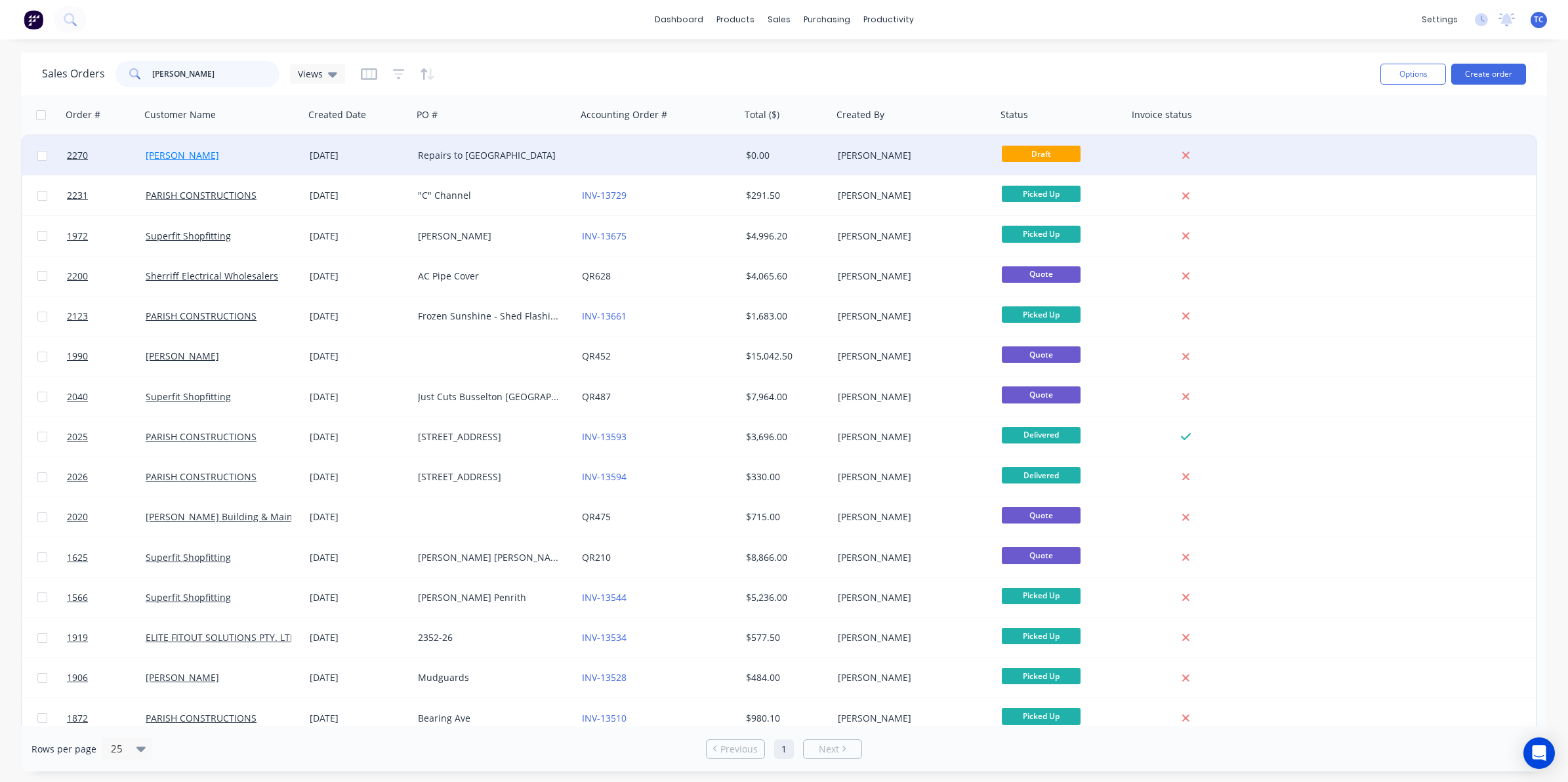
type input "[PERSON_NAME]"
click at [190, 156] on link "[PERSON_NAME]" at bounding box center [183, 155] width 74 height 13
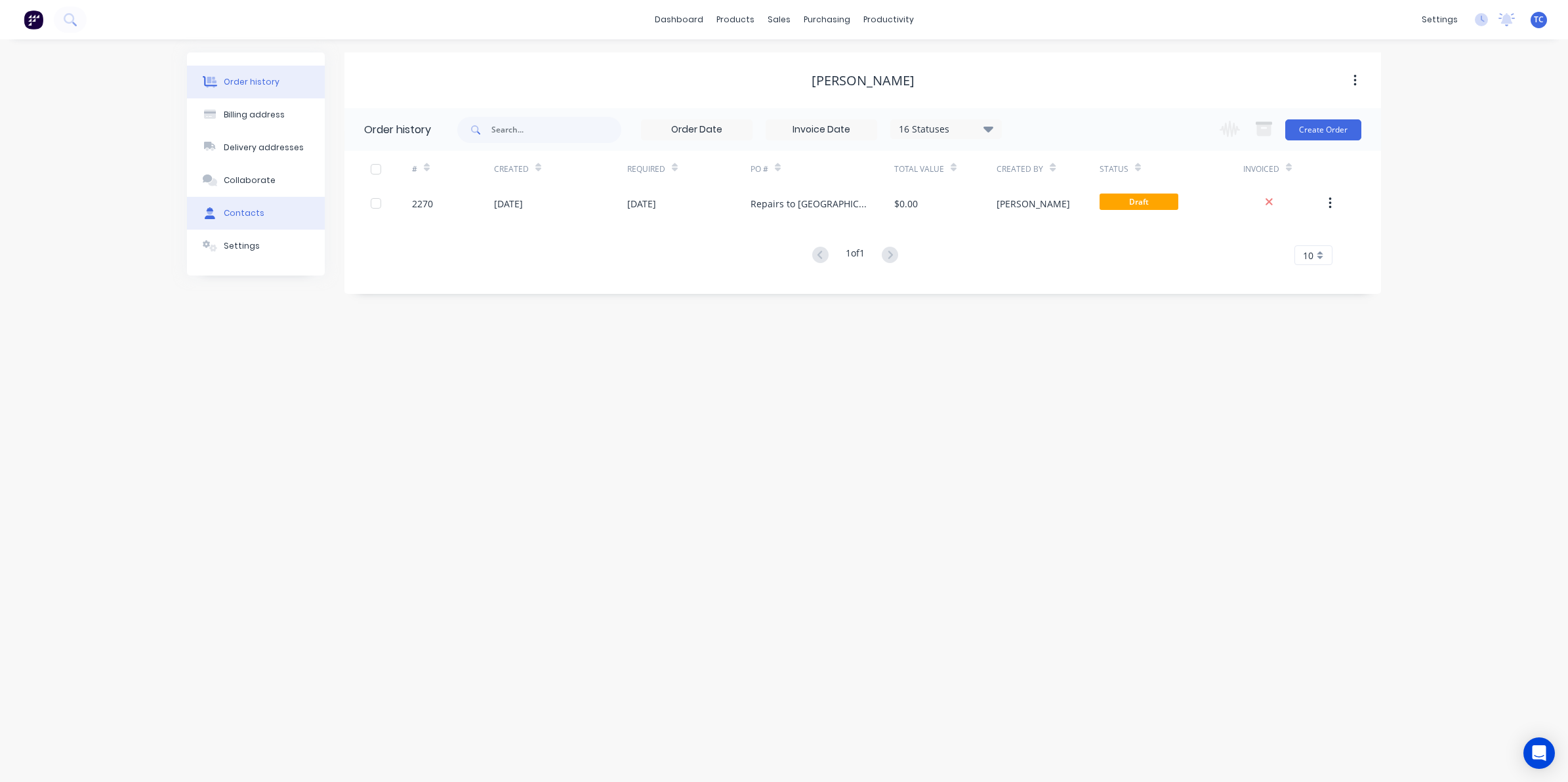
click at [243, 208] on div "Contacts" at bounding box center [244, 213] width 41 height 12
select select "AU"
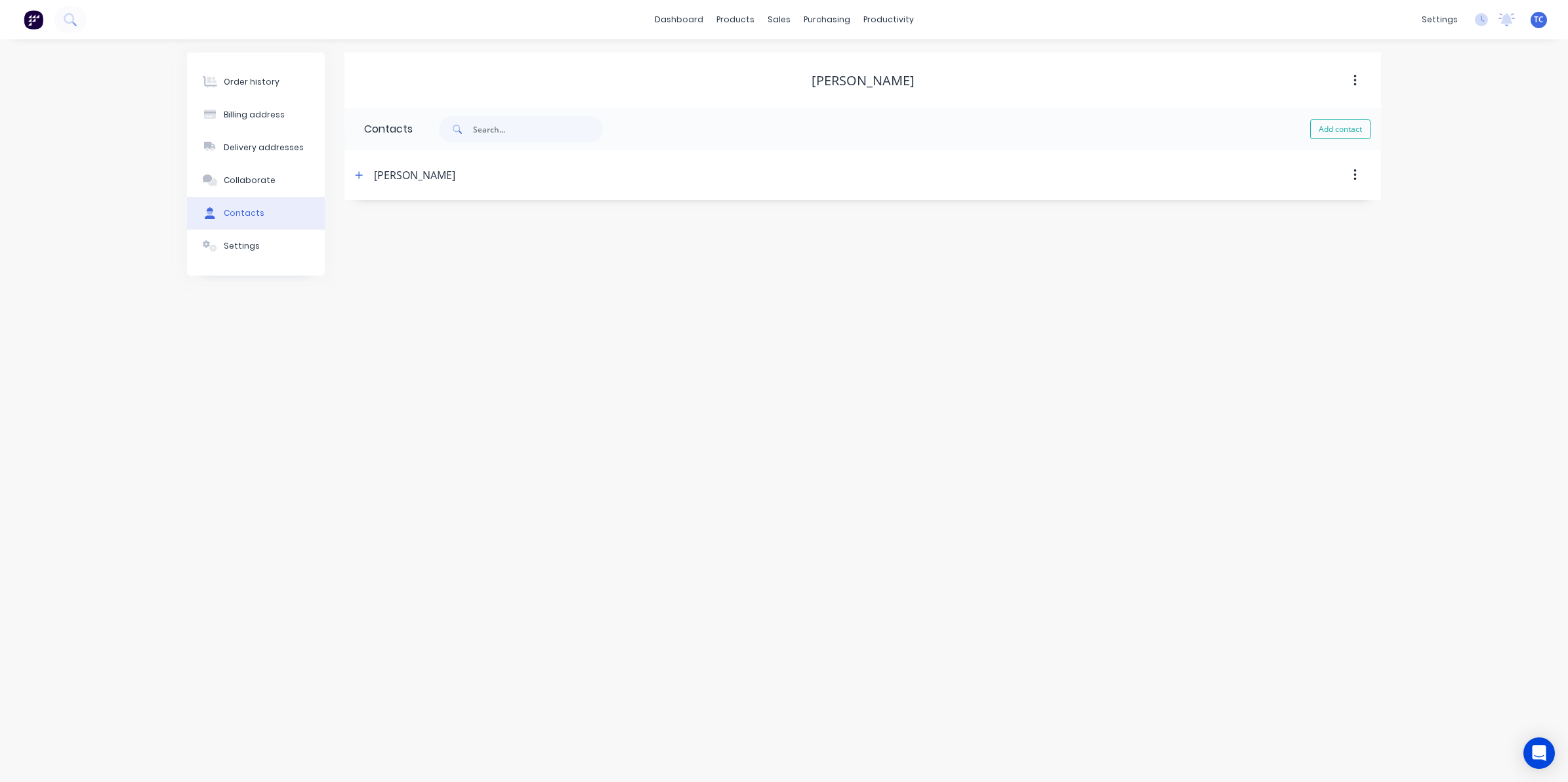
click at [387, 175] on div "[PERSON_NAME]" at bounding box center [414, 175] width 81 height 15
click at [360, 171] on icon "button" at bounding box center [359, 175] width 8 height 9
click at [241, 244] on div "Settings" at bounding box center [242, 246] width 36 height 12
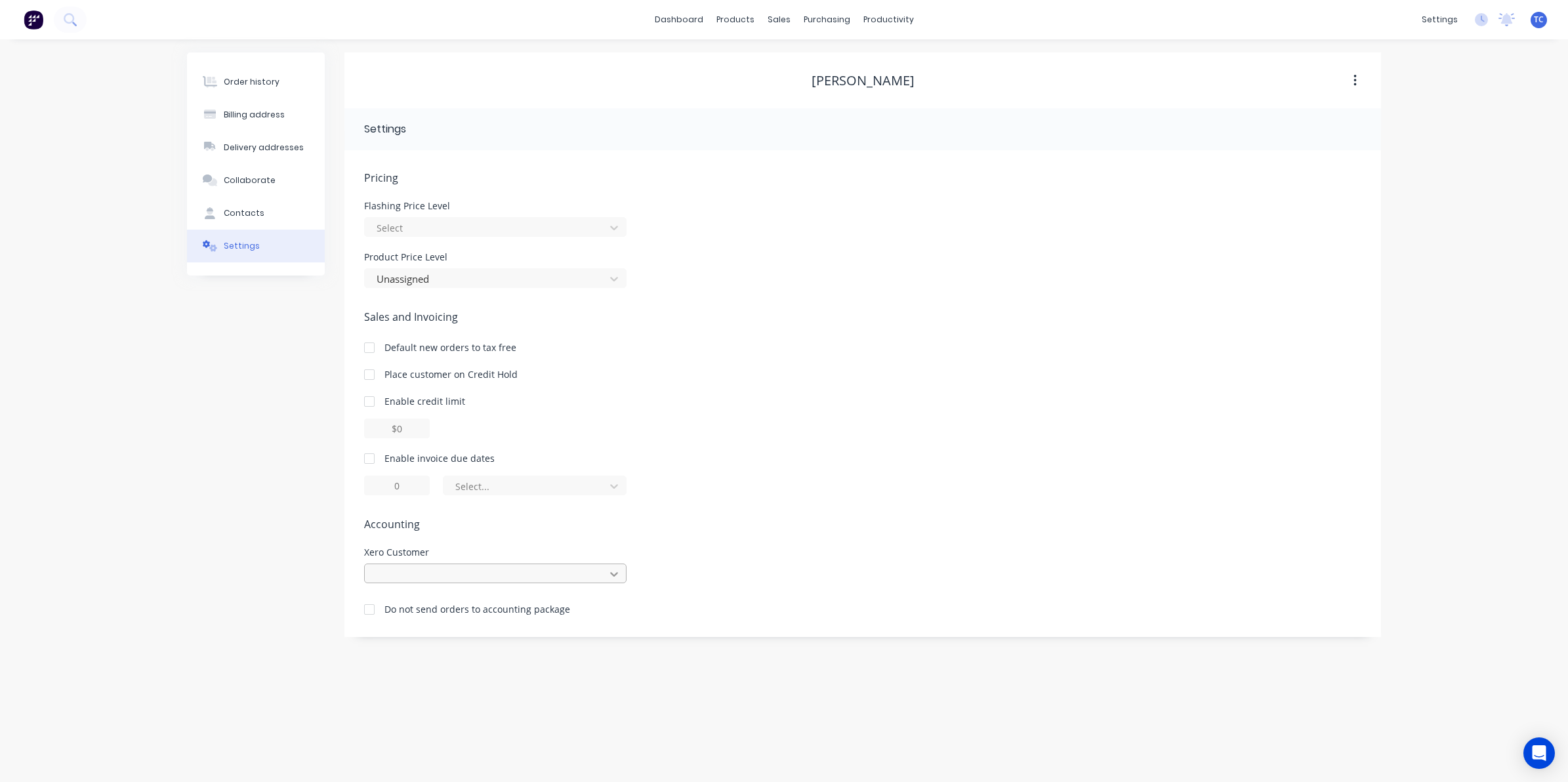
click at [619, 573] on icon at bounding box center [614, 574] width 13 height 13
type input "[PERSON_NAME]"
click at [683, 525] on span "Accounting" at bounding box center [863, 523] width 997 height 15
click at [815, 83] on div "Customers" at bounding box center [824, 89] width 47 height 12
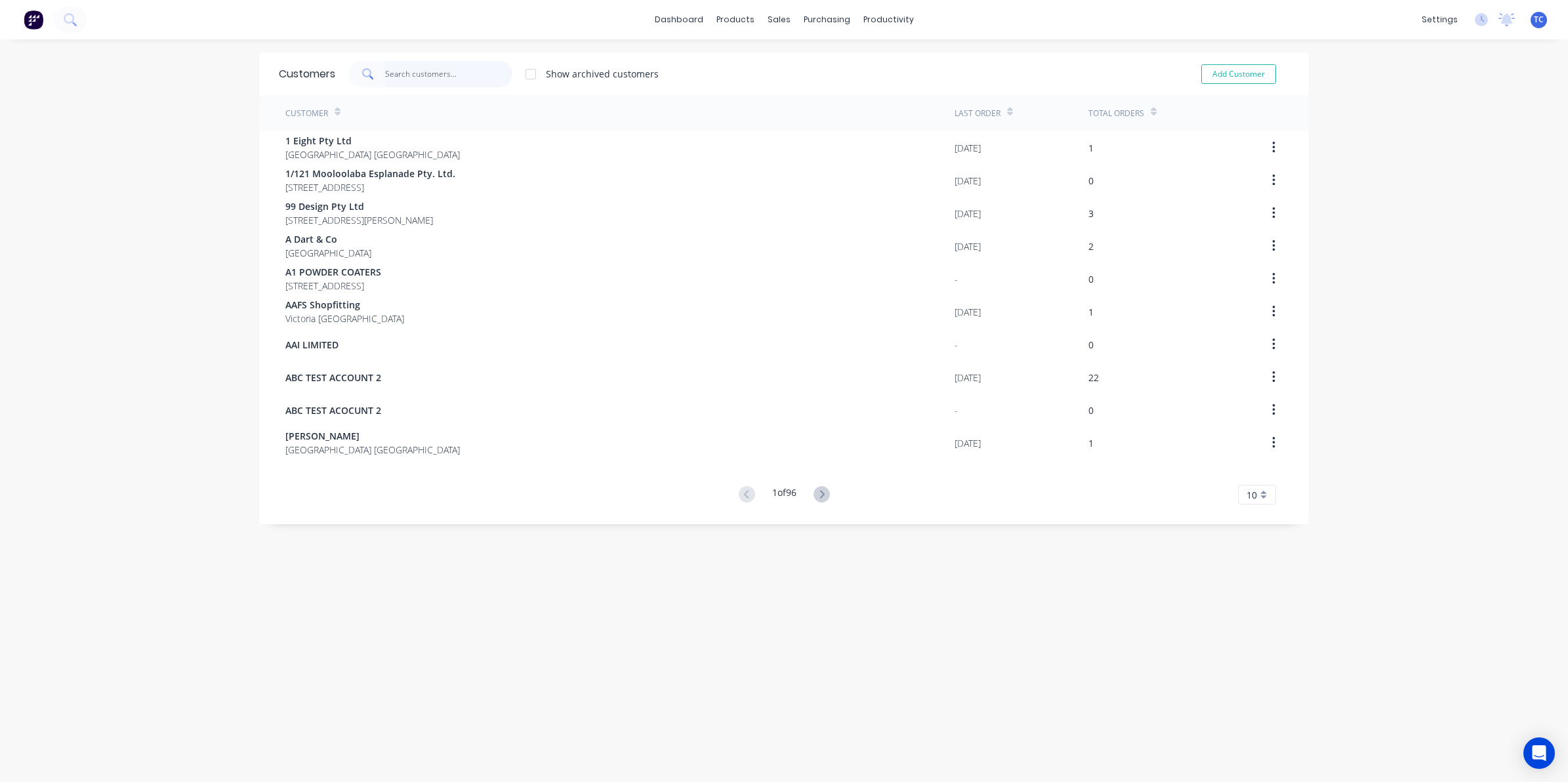
click at [388, 70] on input "text" at bounding box center [449, 74] width 128 height 27
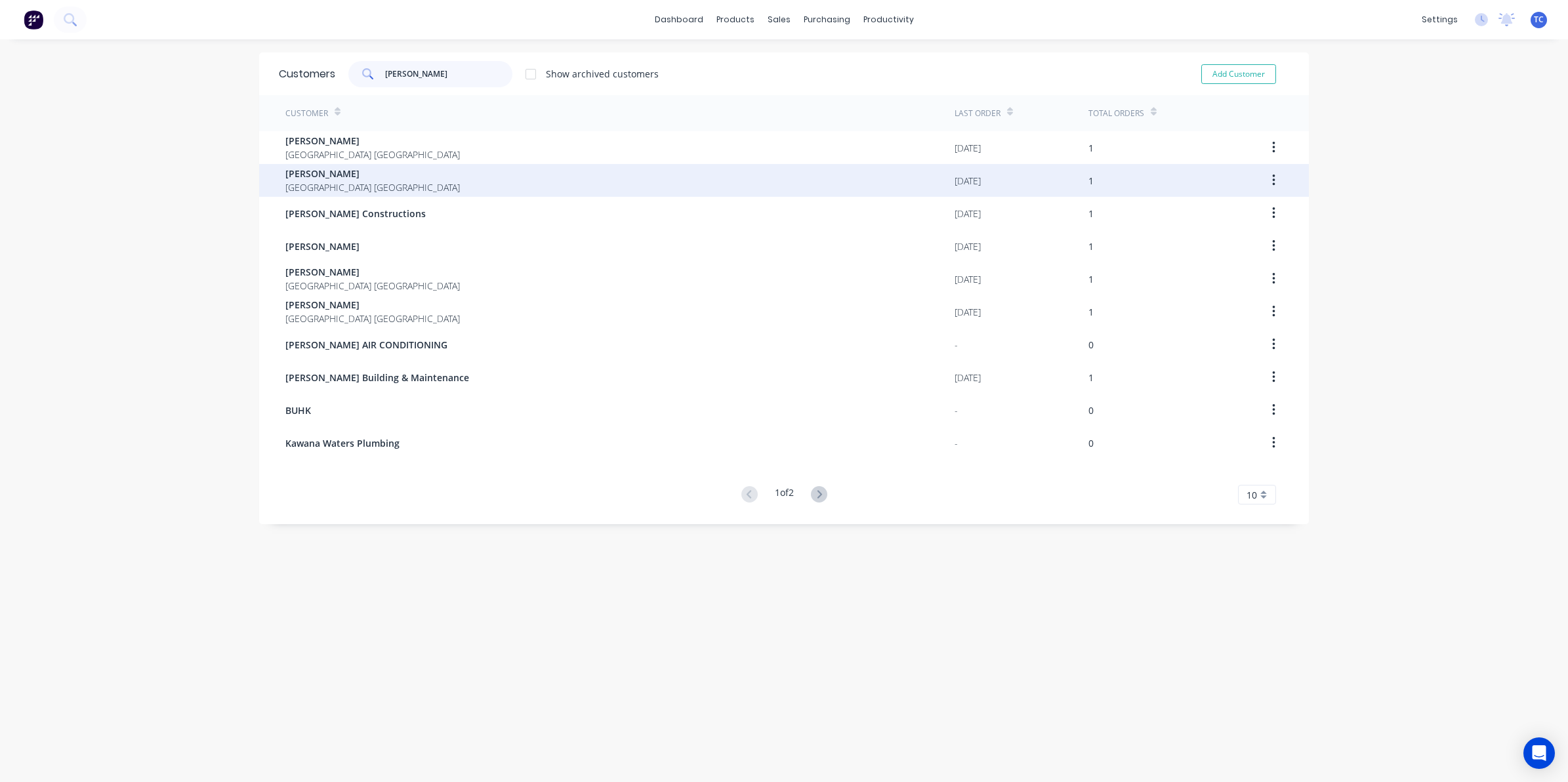
type input "Andrew"
click at [325, 172] on span "[PERSON_NAME]" at bounding box center [372, 173] width 175 height 14
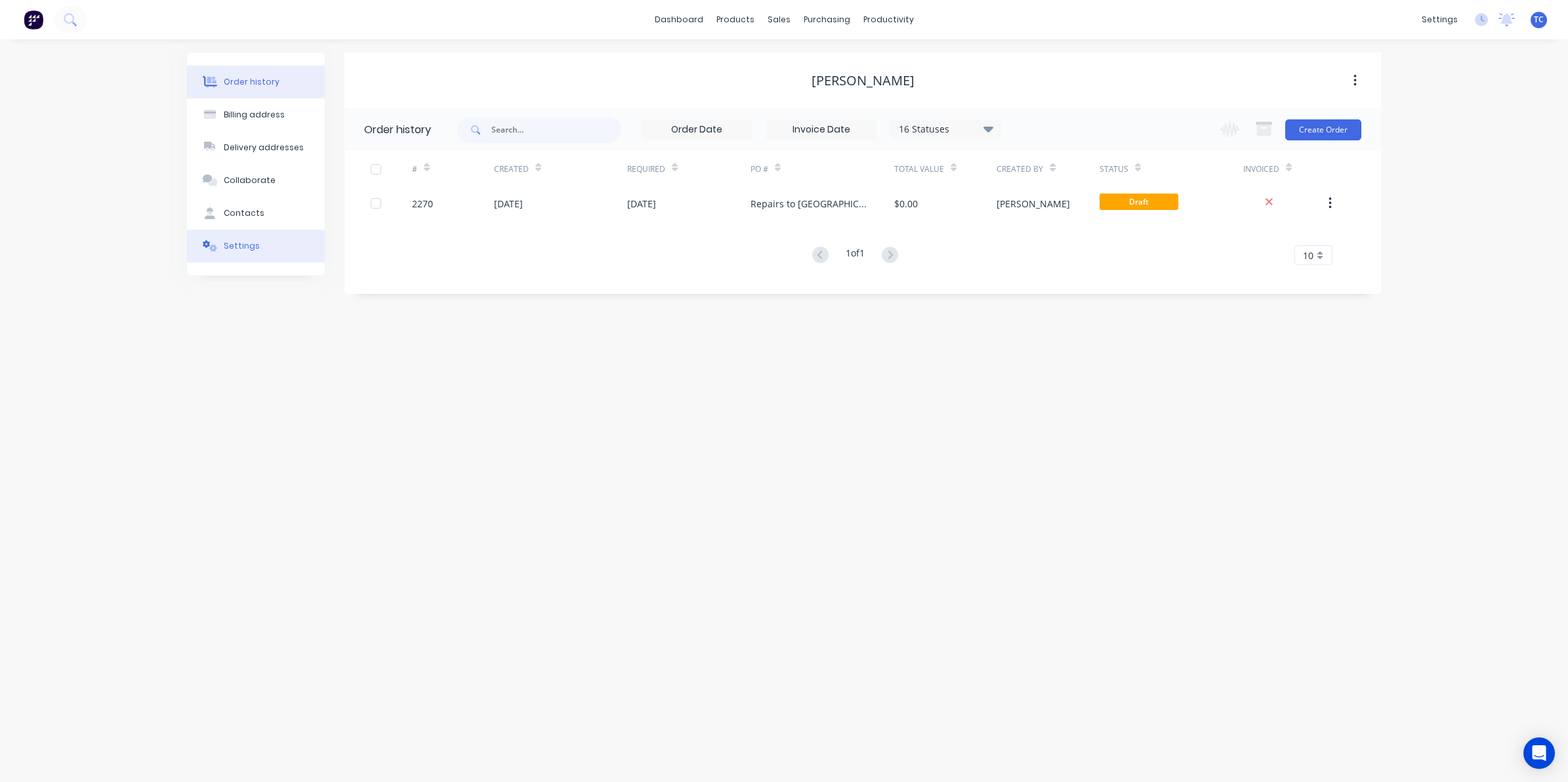
click at [235, 244] on div "Settings" at bounding box center [242, 246] width 36 height 12
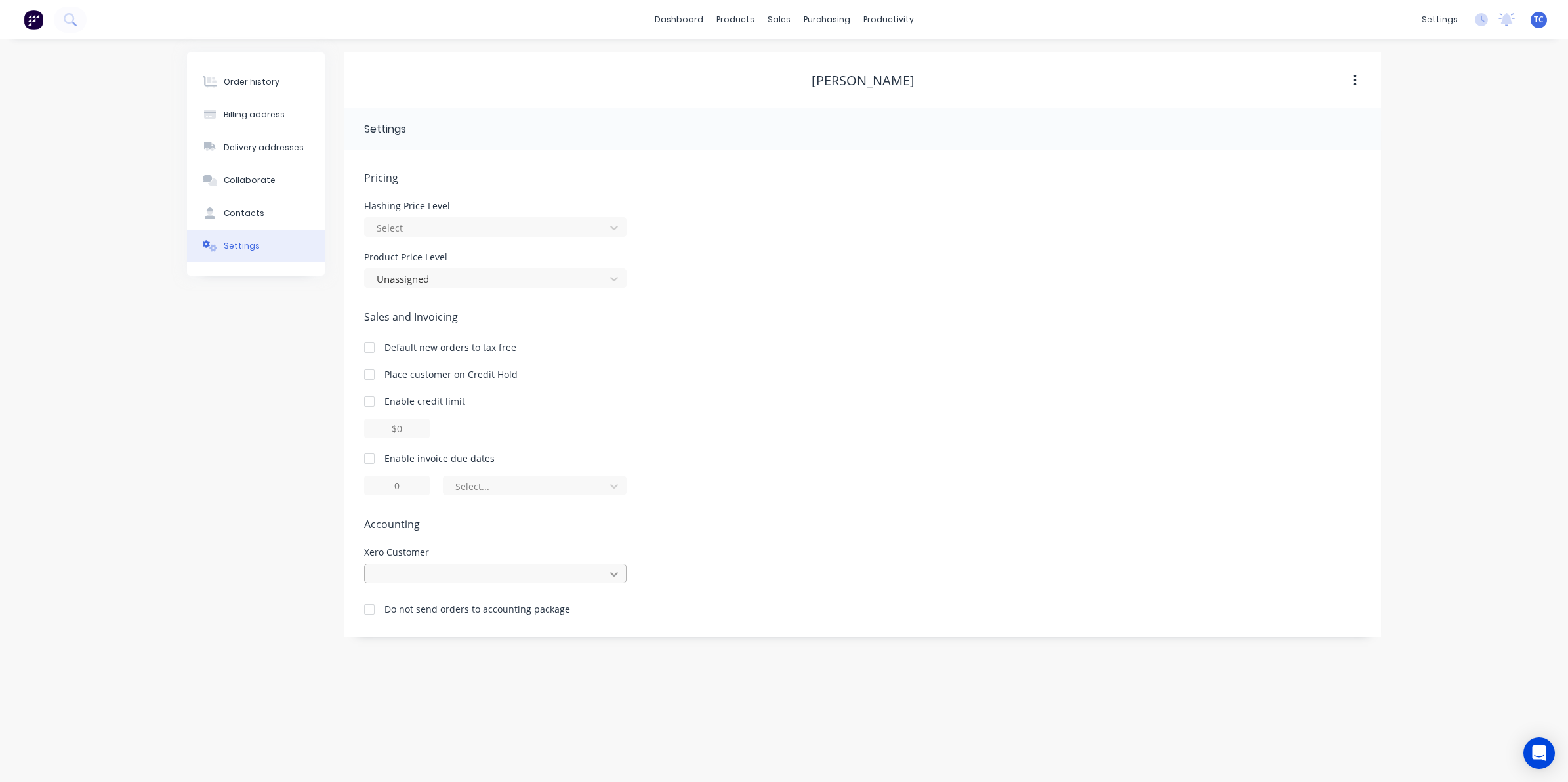
click at [617, 574] on icon at bounding box center [614, 574] width 8 height 4
type input "[PERSON_NAME]"
click at [722, 492] on div "Select..." at bounding box center [863, 485] width 997 height 20
click at [246, 79] on div "Order history" at bounding box center [252, 82] width 56 height 12
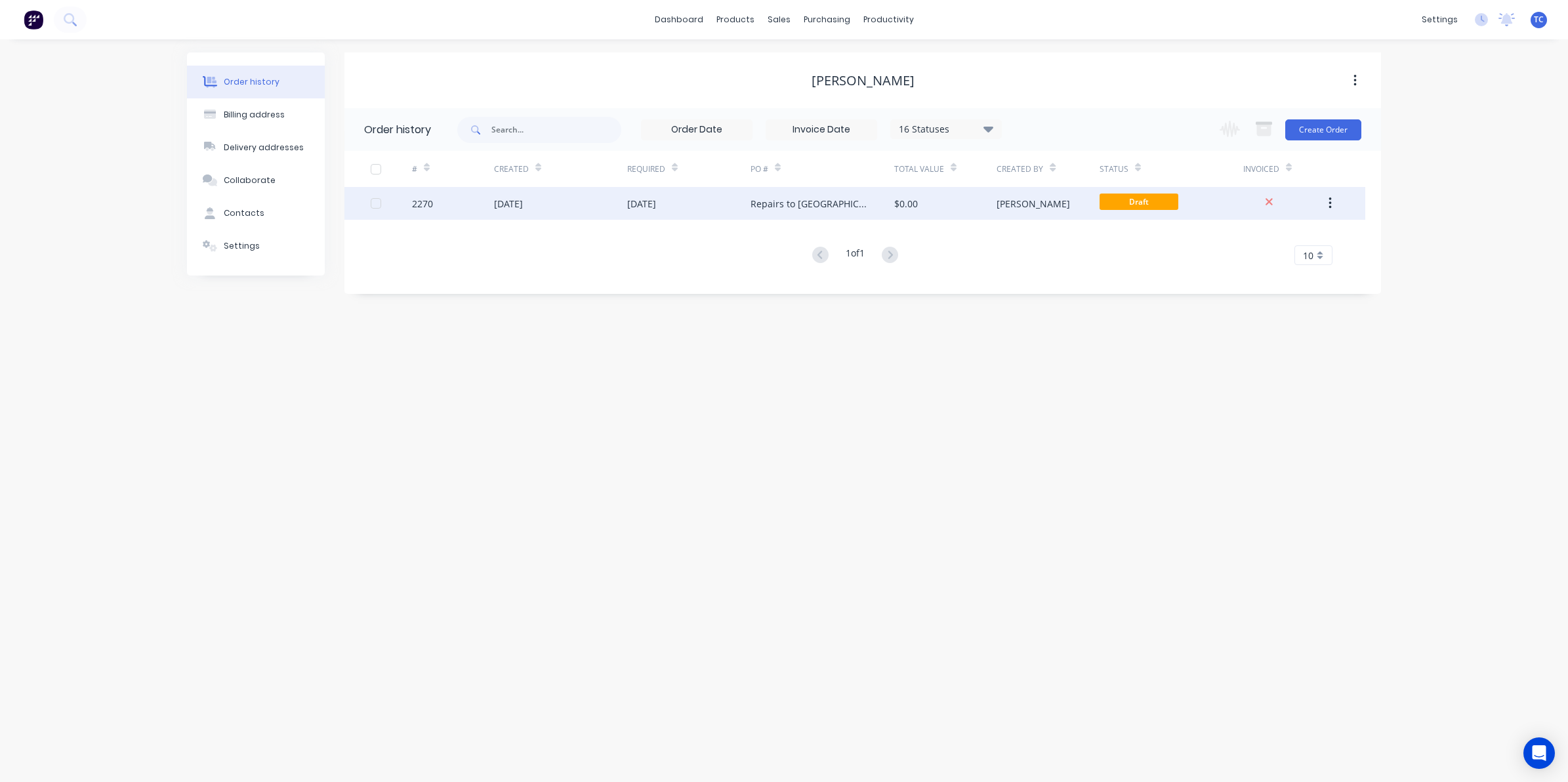
click at [523, 203] on div "[DATE]" at bounding box center [508, 203] width 29 height 14
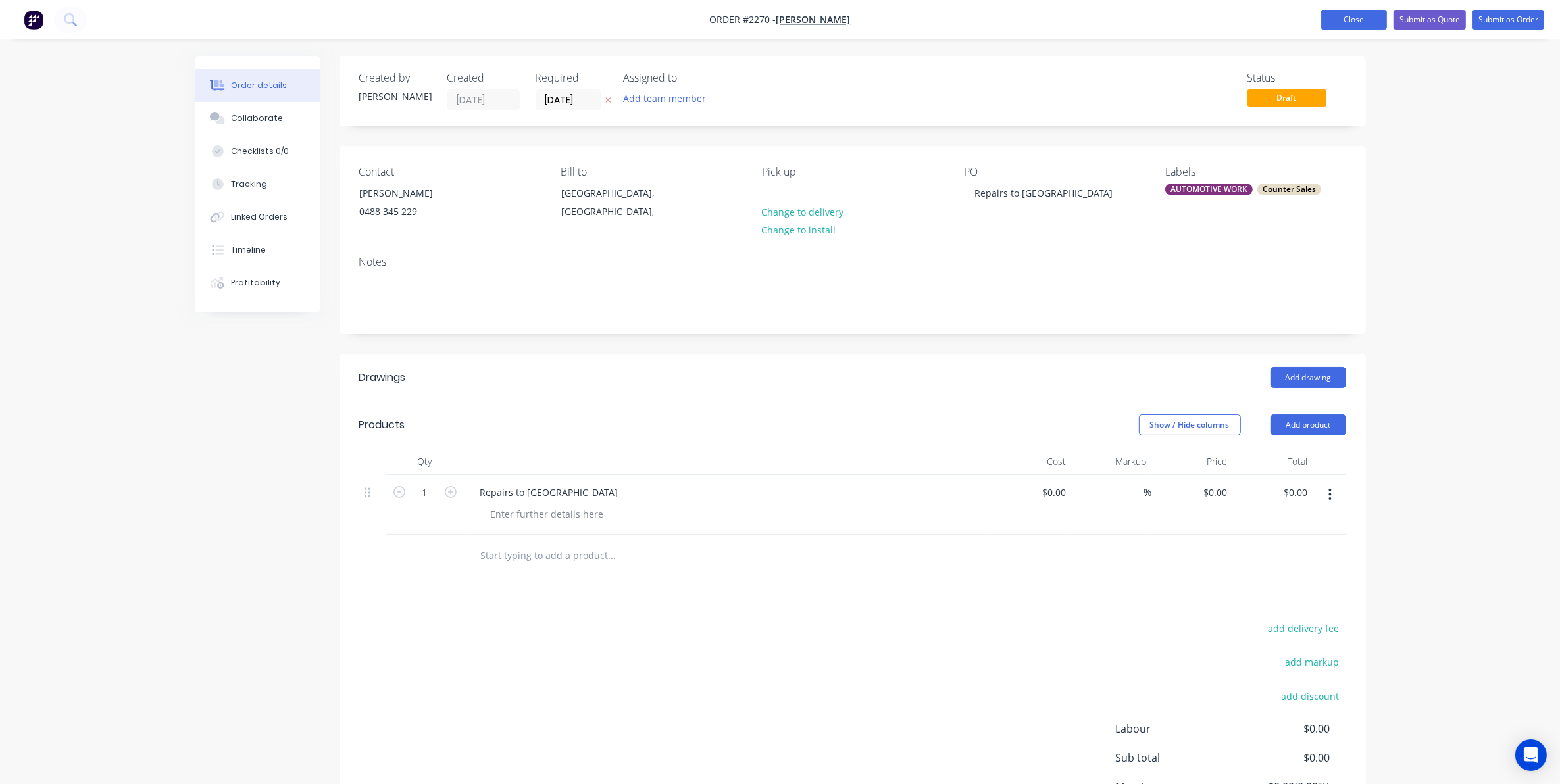
click at [1346, 16] on button "Close" at bounding box center [1354, 19] width 66 height 20
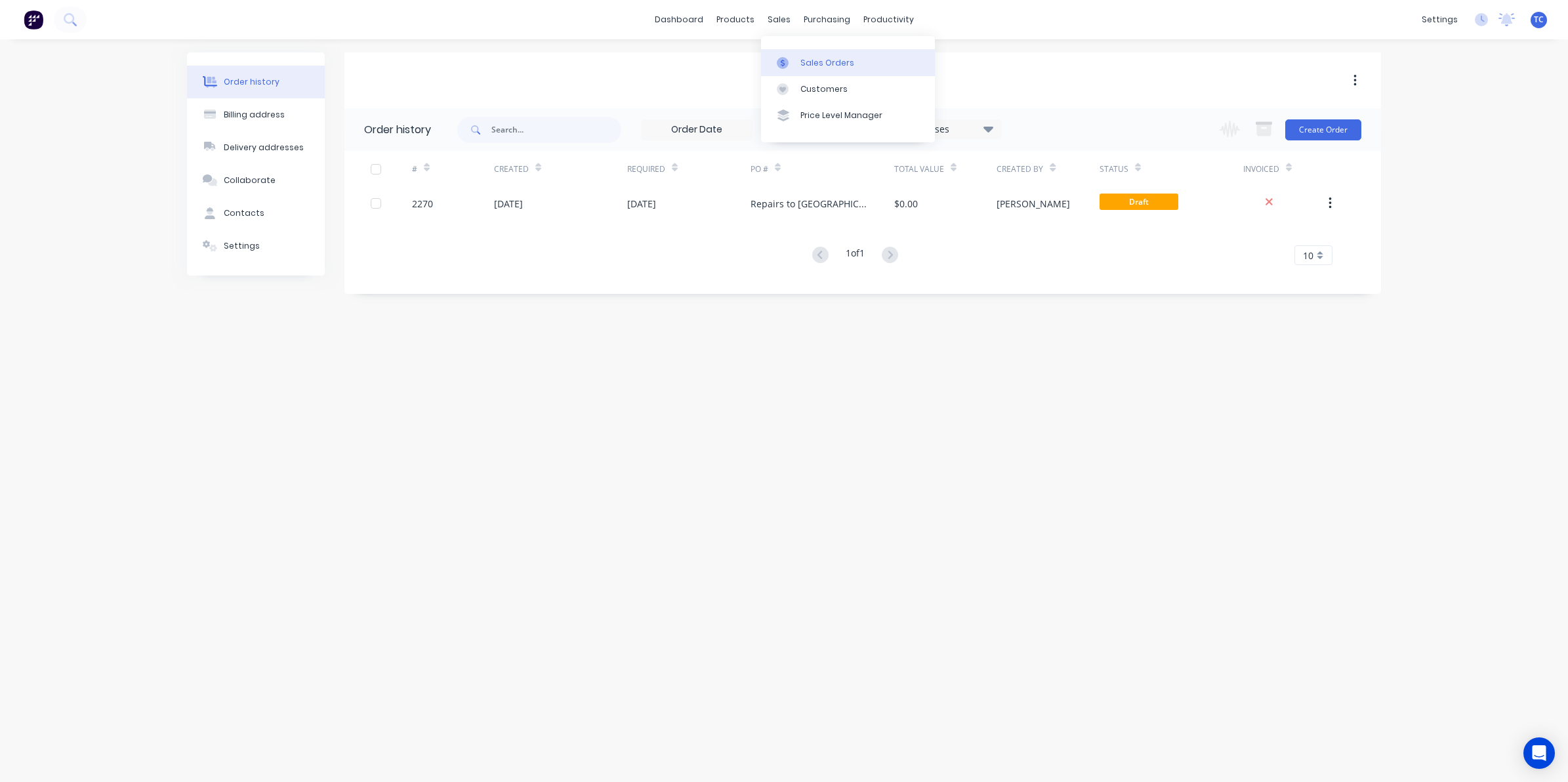
click at [812, 57] on div "Sales Orders" at bounding box center [827, 63] width 54 height 12
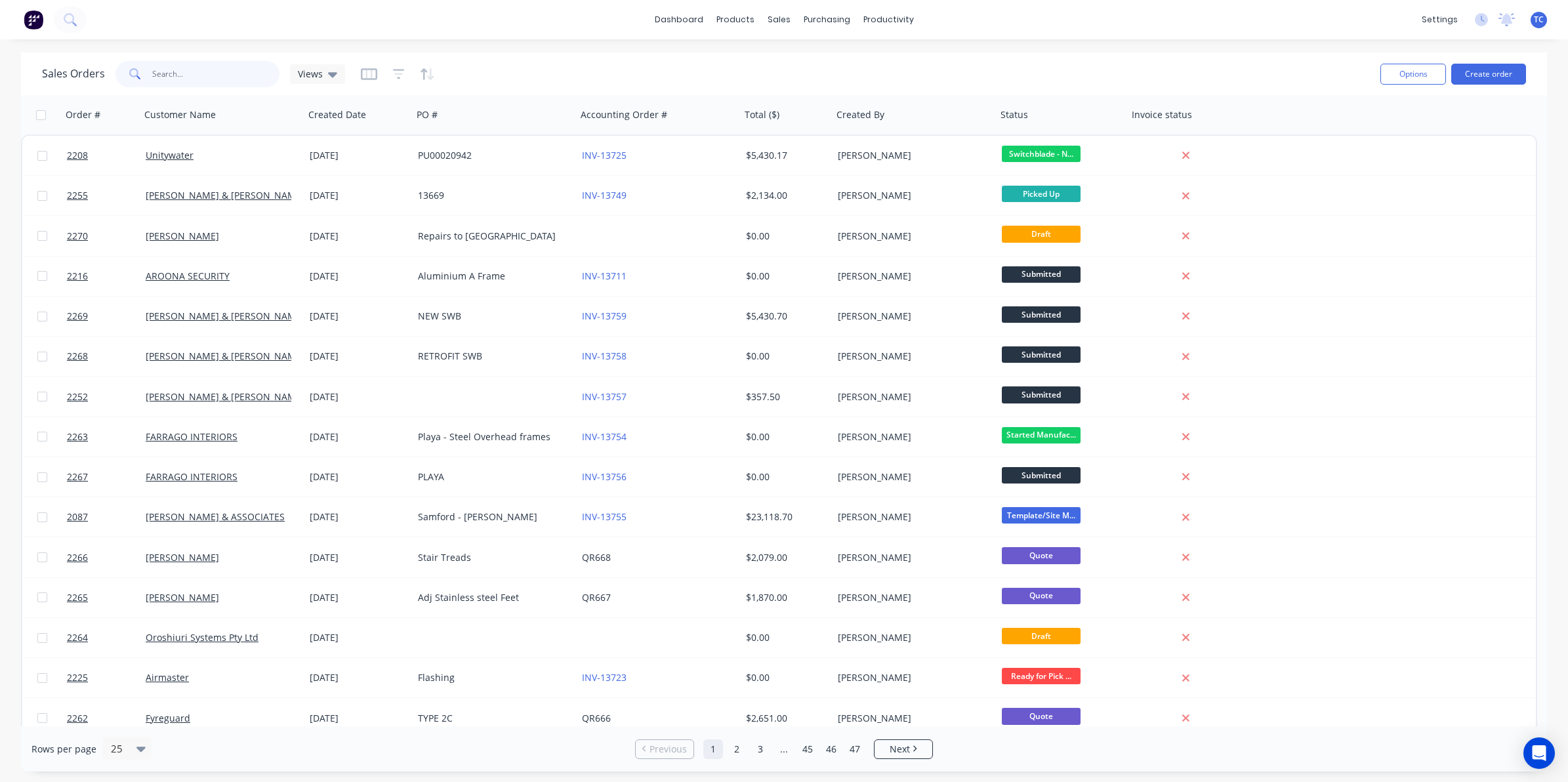
click at [171, 70] on input "text" at bounding box center [216, 74] width 128 height 27
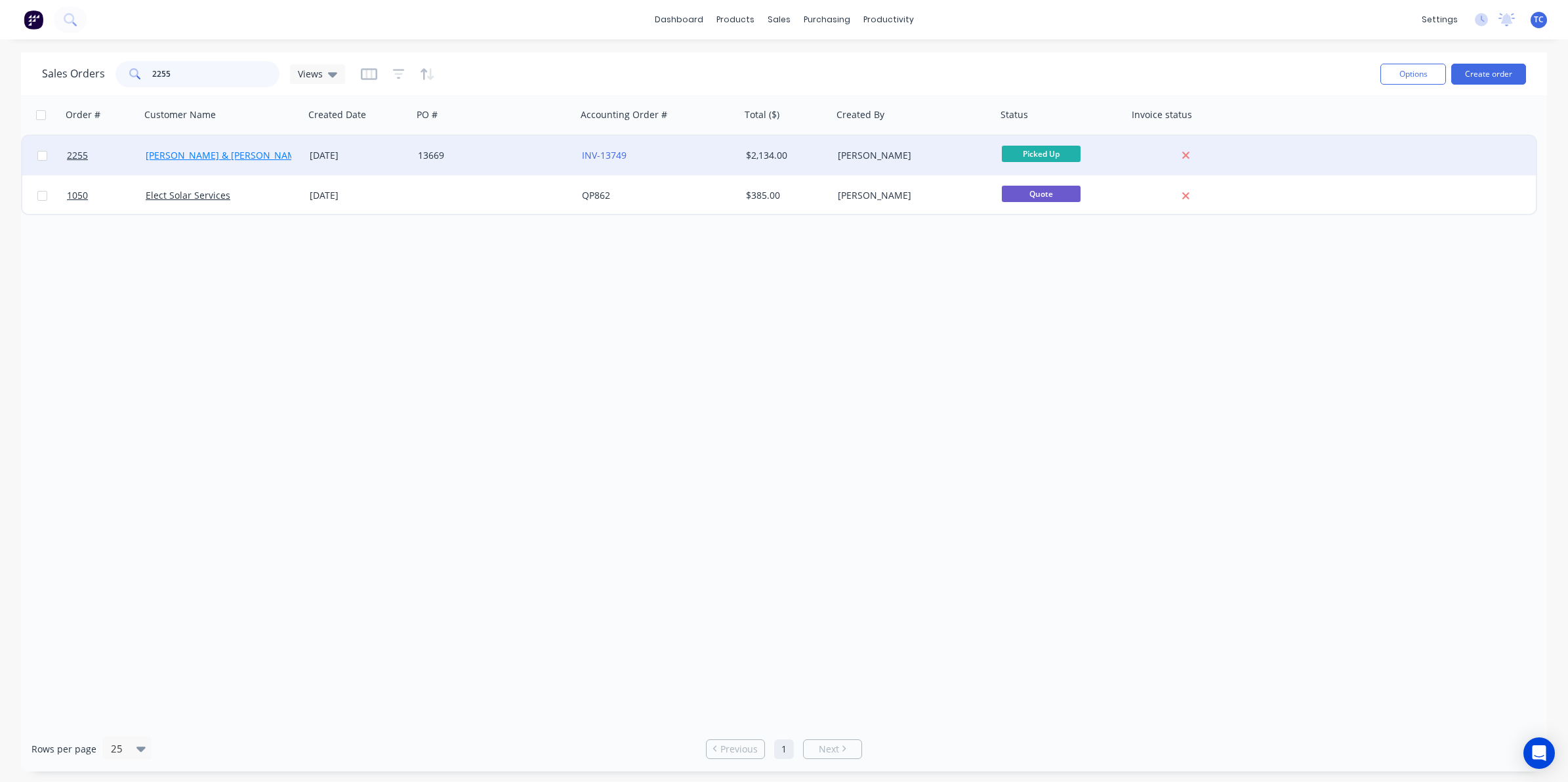
type input "2255"
click at [229, 152] on link "[PERSON_NAME] & [PERSON_NAME] Electrical" at bounding box center [246, 155] width 201 height 13
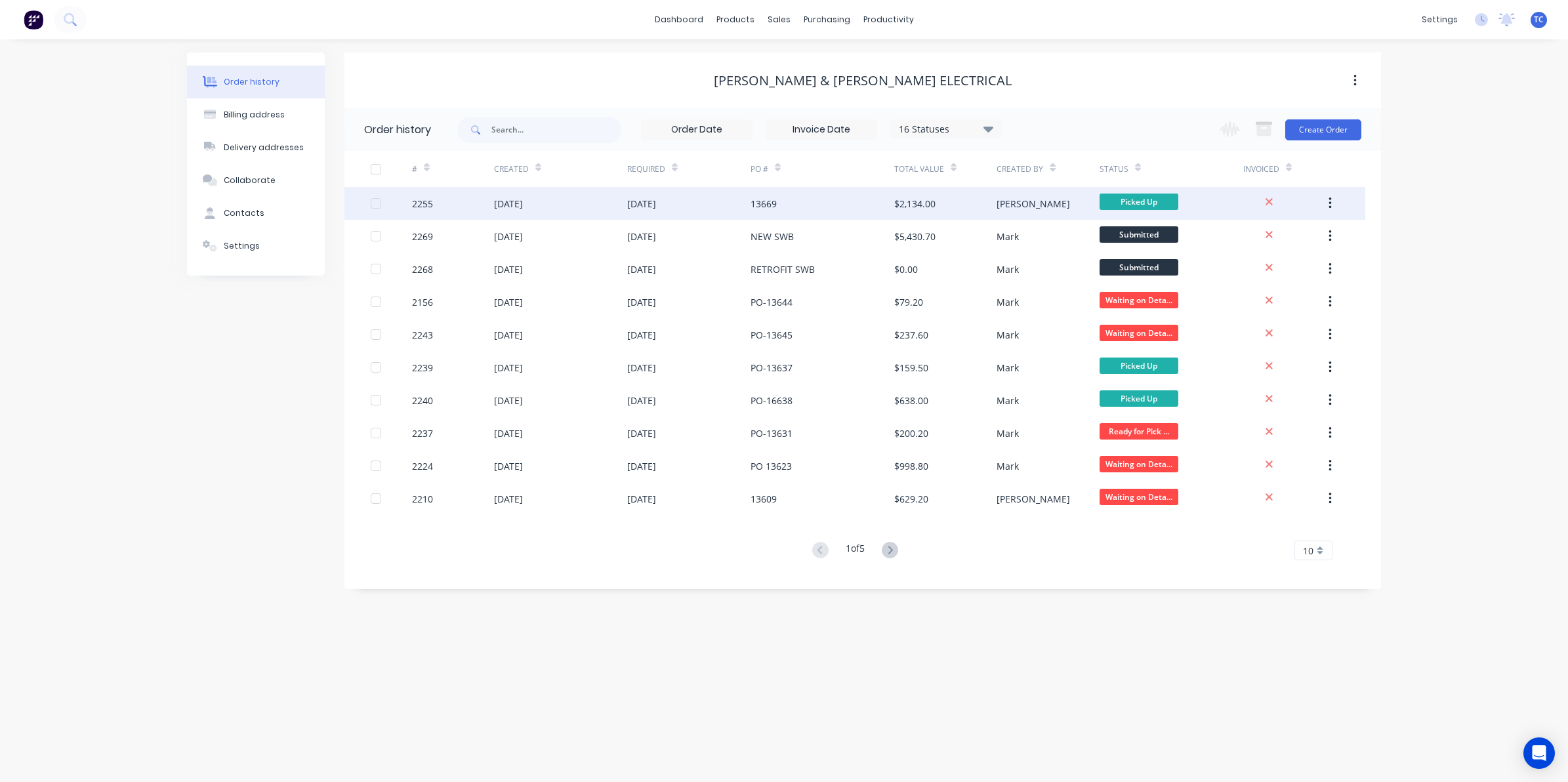
click at [523, 199] on div "[DATE]" at bounding box center [508, 203] width 29 height 14
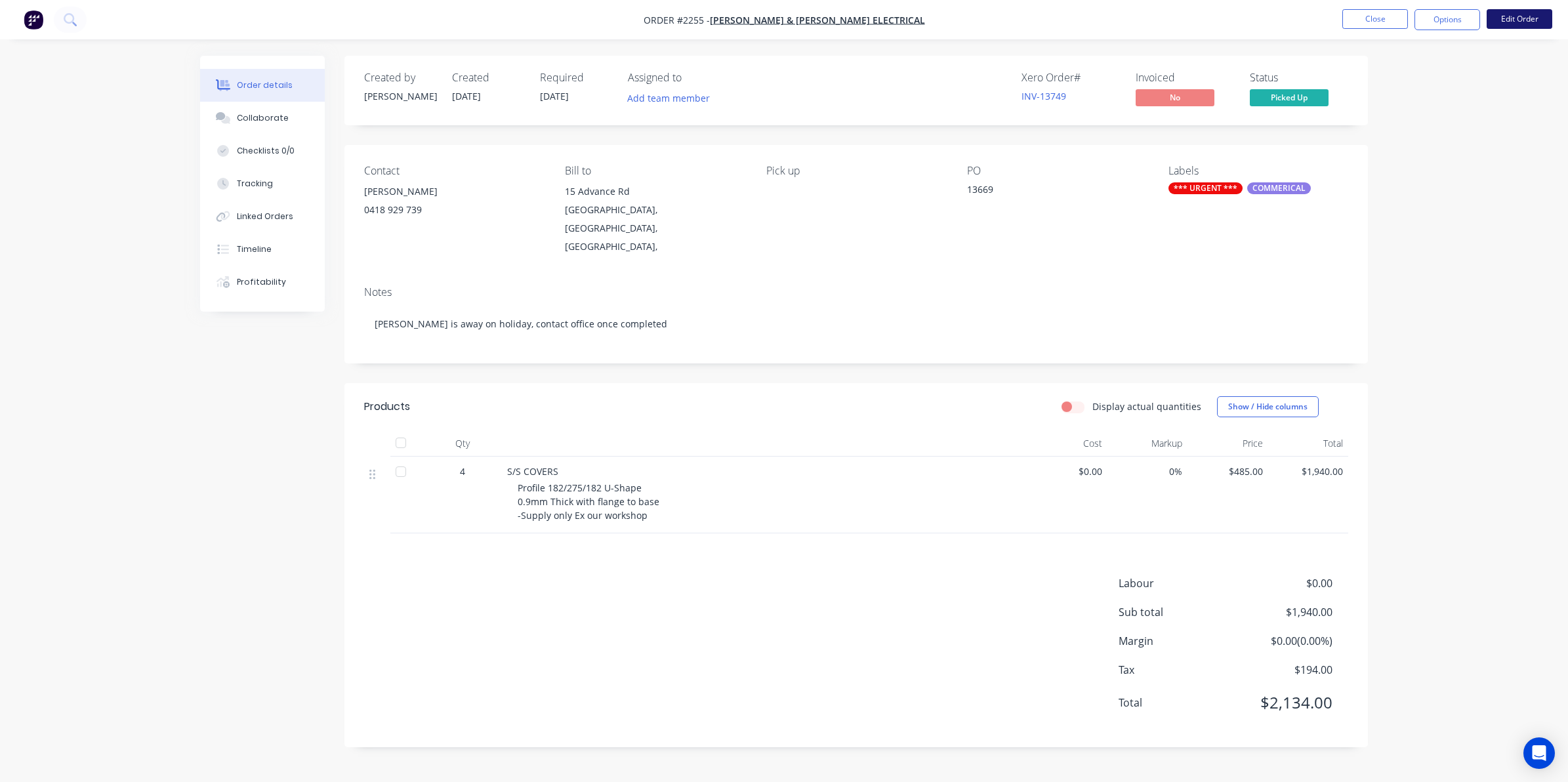
click at [1517, 18] on button "Edit Order" at bounding box center [1519, 18] width 66 height 20
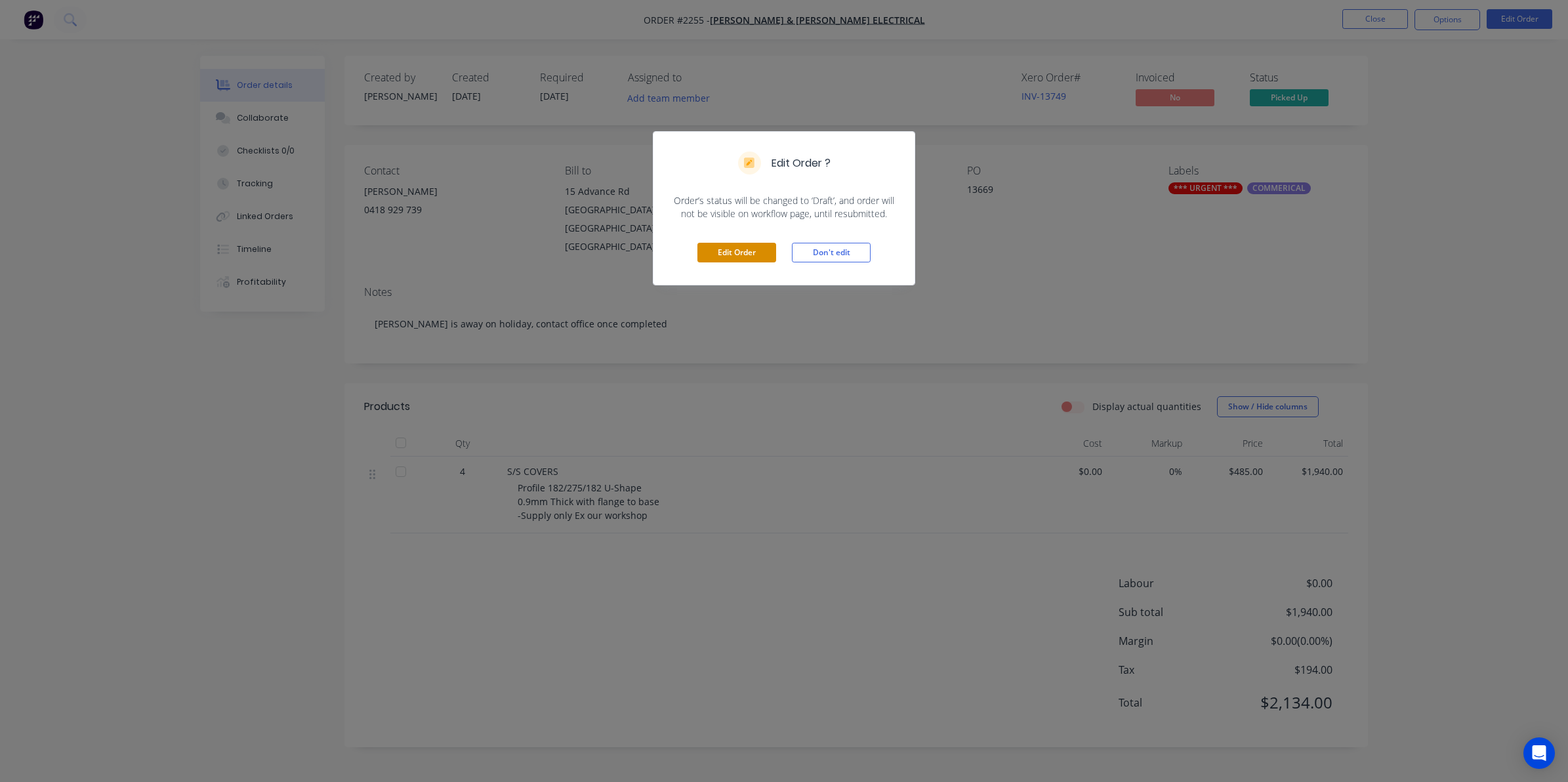
click at [738, 248] on button "Edit Order" at bounding box center [736, 252] width 79 height 20
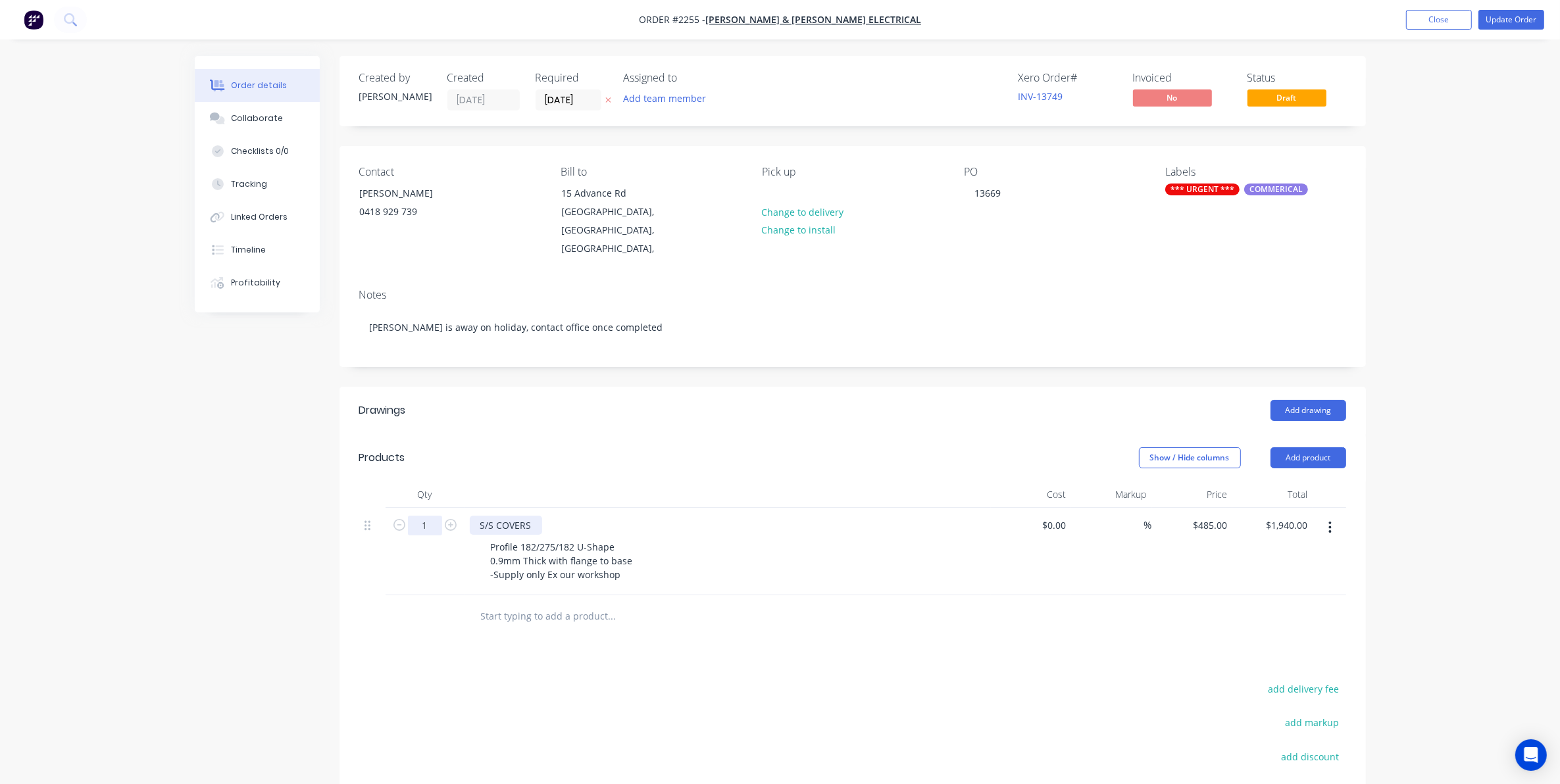
type input "1"
type input "$485.00"
click at [477, 516] on div "S/S COVERS" at bounding box center [506, 525] width 72 height 19
click at [476, 516] on div "S/S COVERS" at bounding box center [506, 525] width 72 height 19
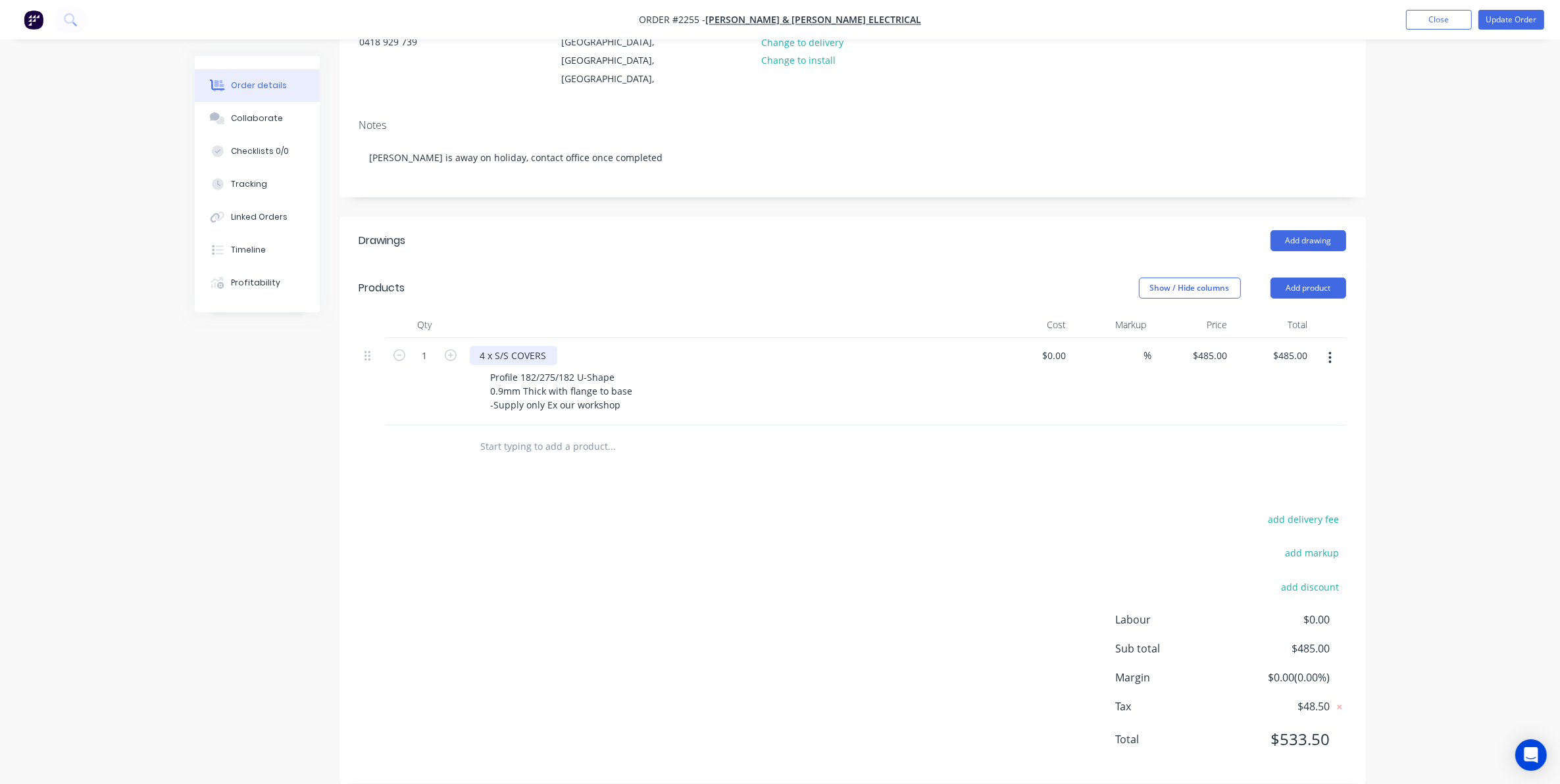
scroll to position [171, 0]
click at [1510, 20] on button "Update Order" at bounding box center [1511, 19] width 66 height 20
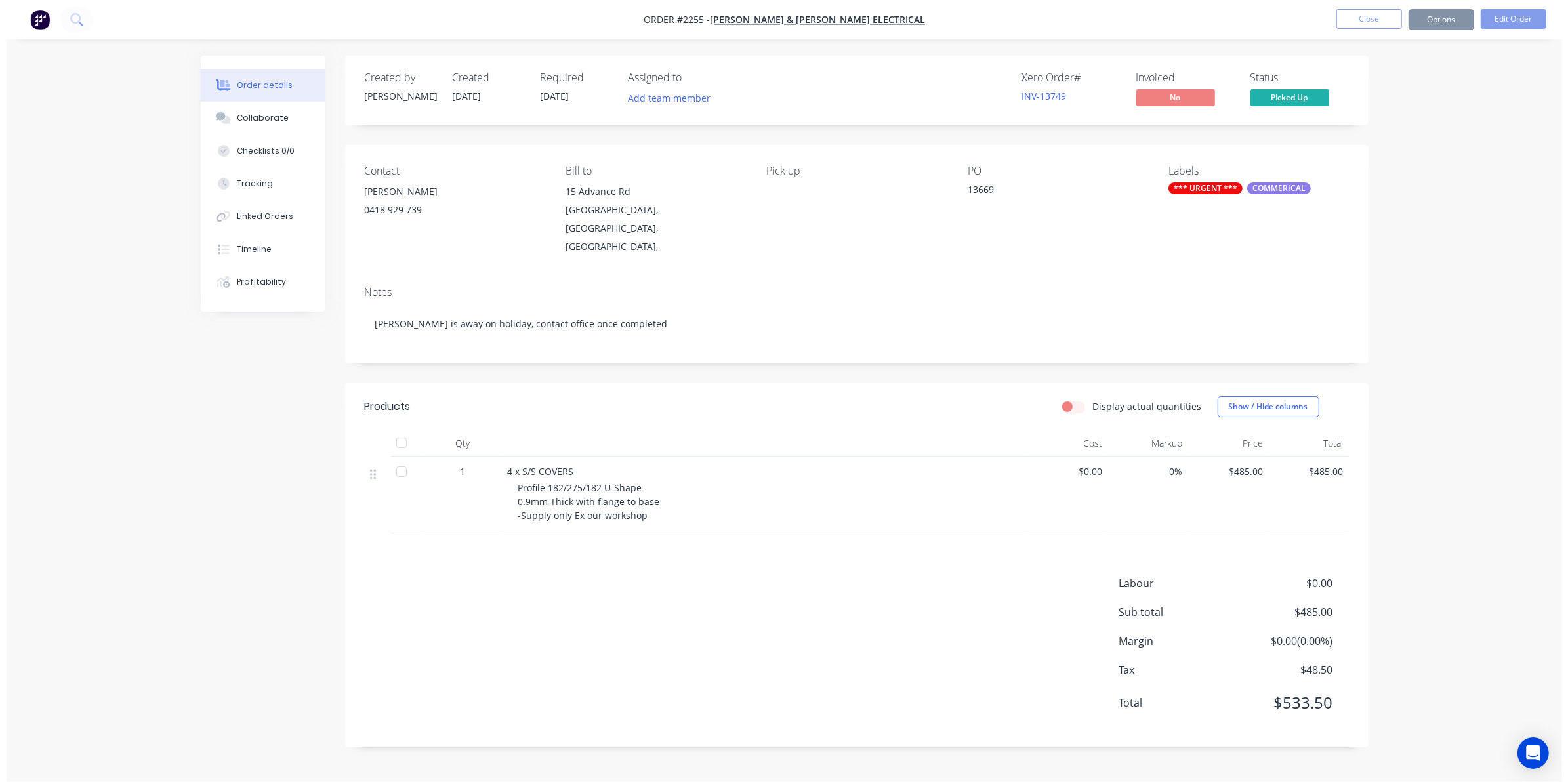
scroll to position [0, 0]
